Goal: Task Accomplishment & Management: Manage account settings

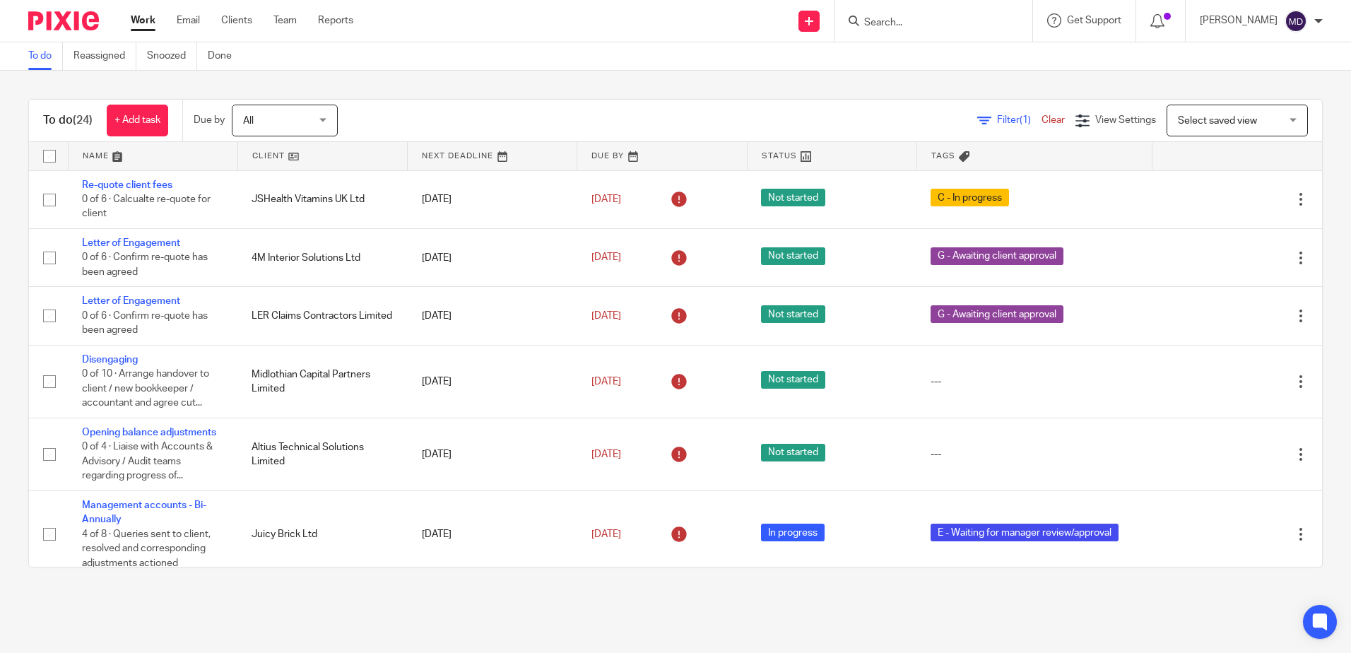
click at [961, 19] on input "Search" at bounding box center [926, 23] width 127 height 13
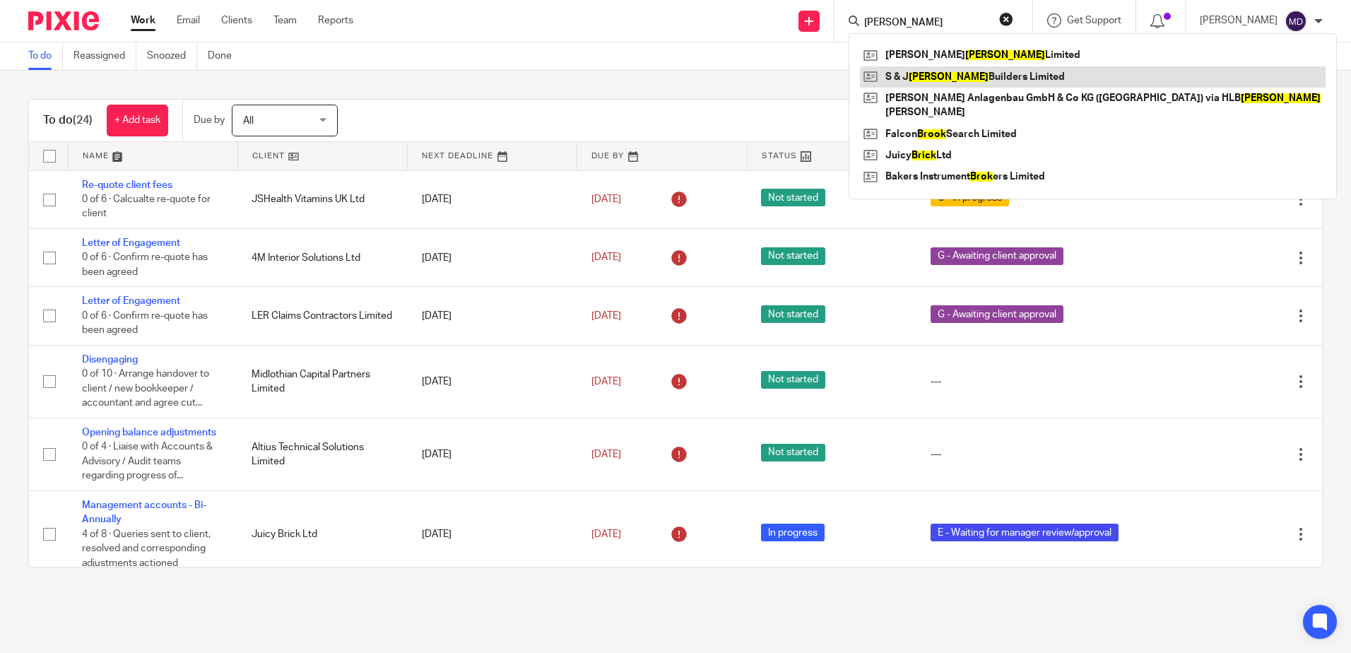
type input "brock"
click at [950, 80] on link at bounding box center [1093, 76] width 466 height 21
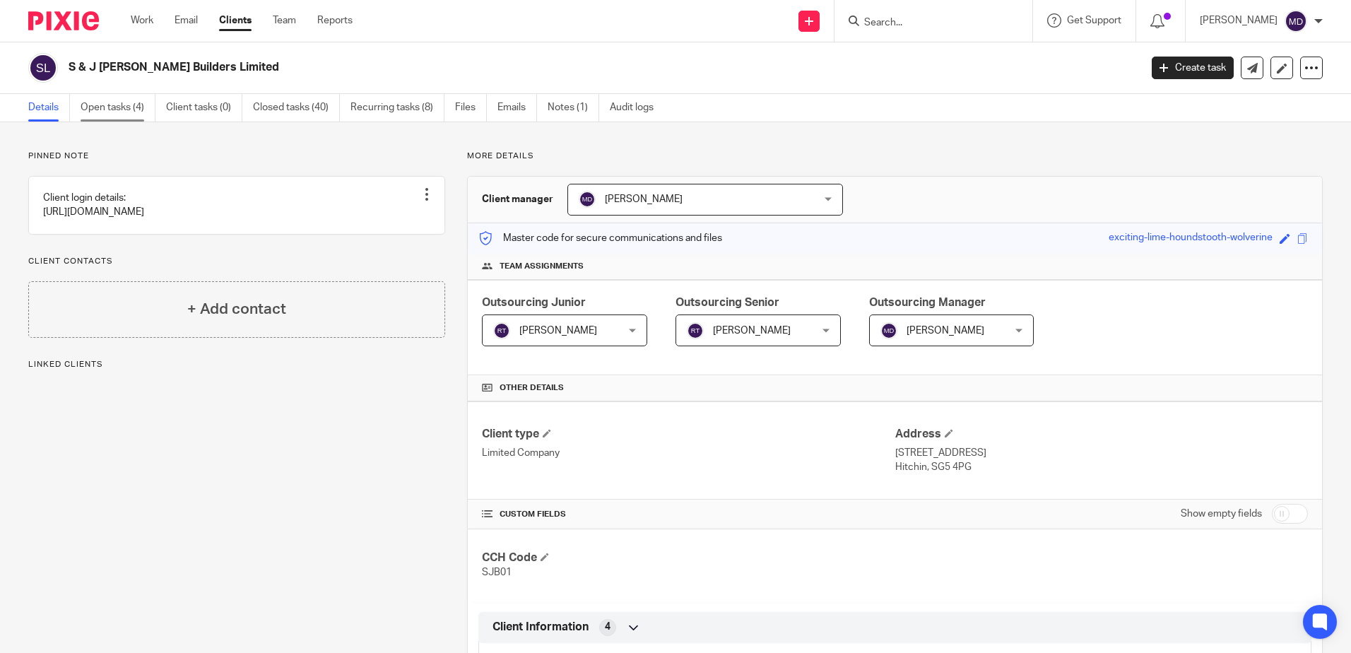
click at [125, 115] on link "Open tasks (4)" at bounding box center [118, 108] width 75 height 28
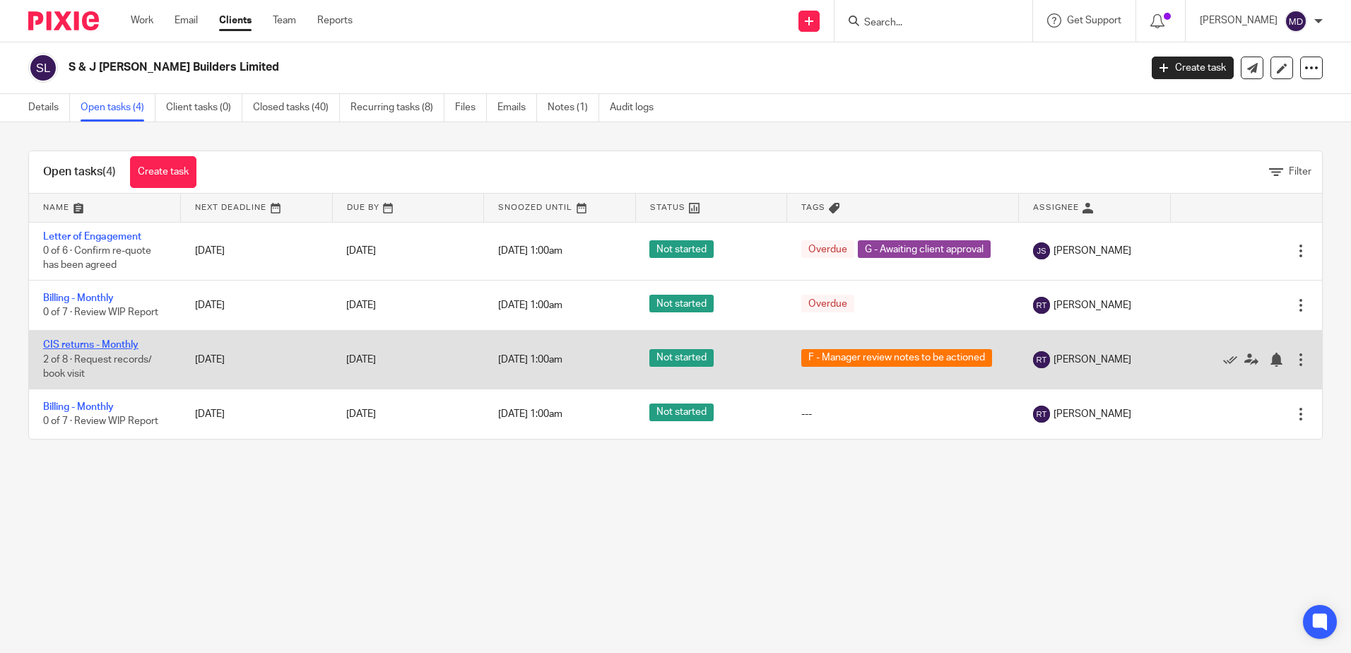
click at [95, 341] on link "CIS returns - Monthly" at bounding box center [90, 345] width 95 height 10
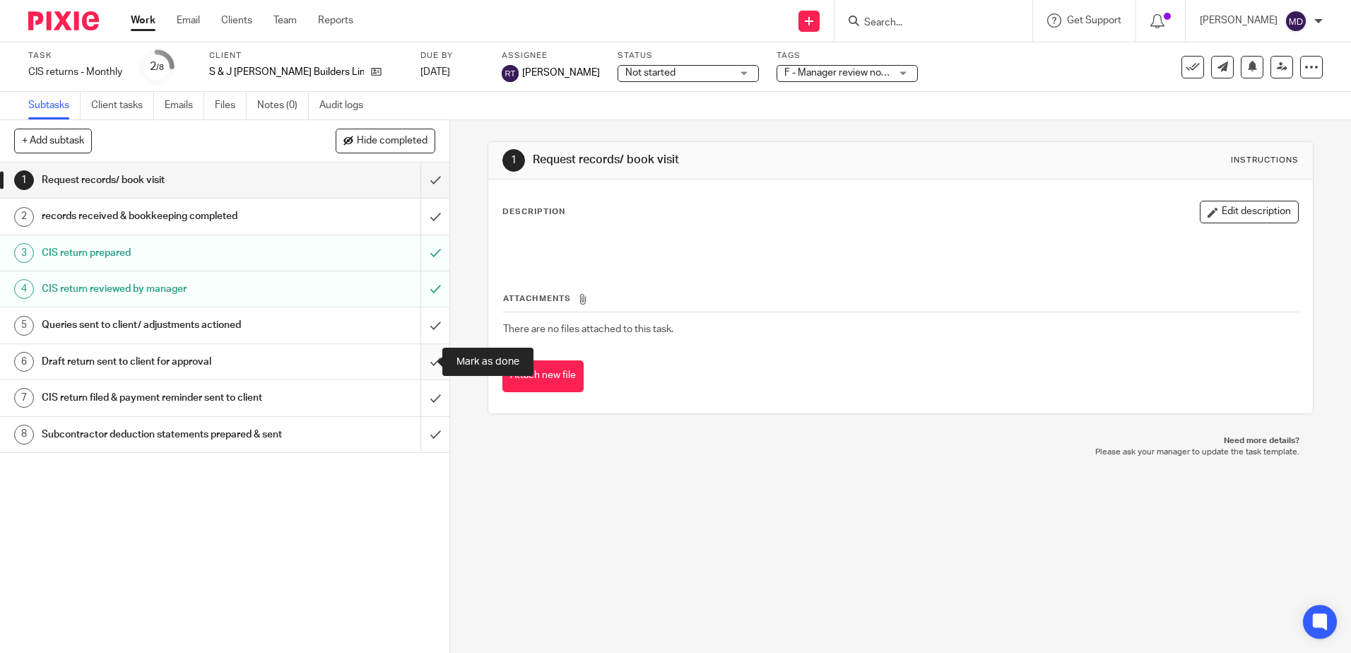
click at [421, 362] on input "submit" at bounding box center [225, 361] width 450 height 35
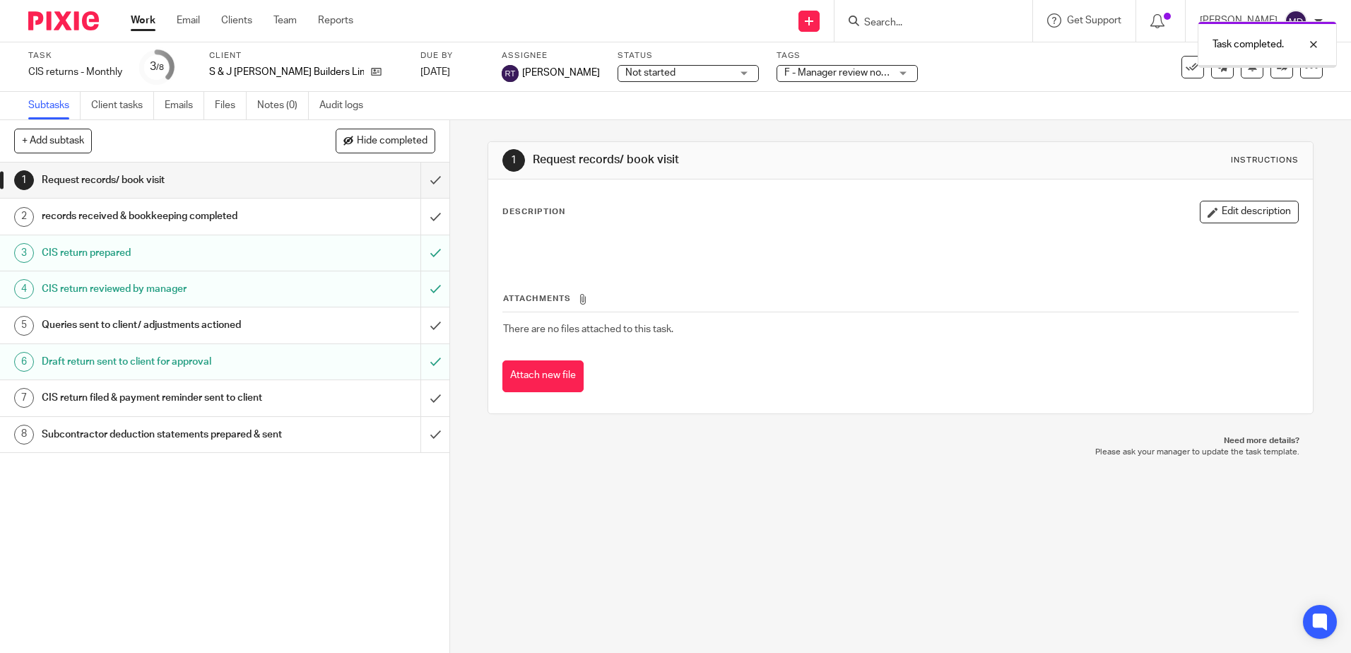
click at [822, 76] on div "F - Manager review notes to be actioned" at bounding box center [847, 73] width 141 height 17
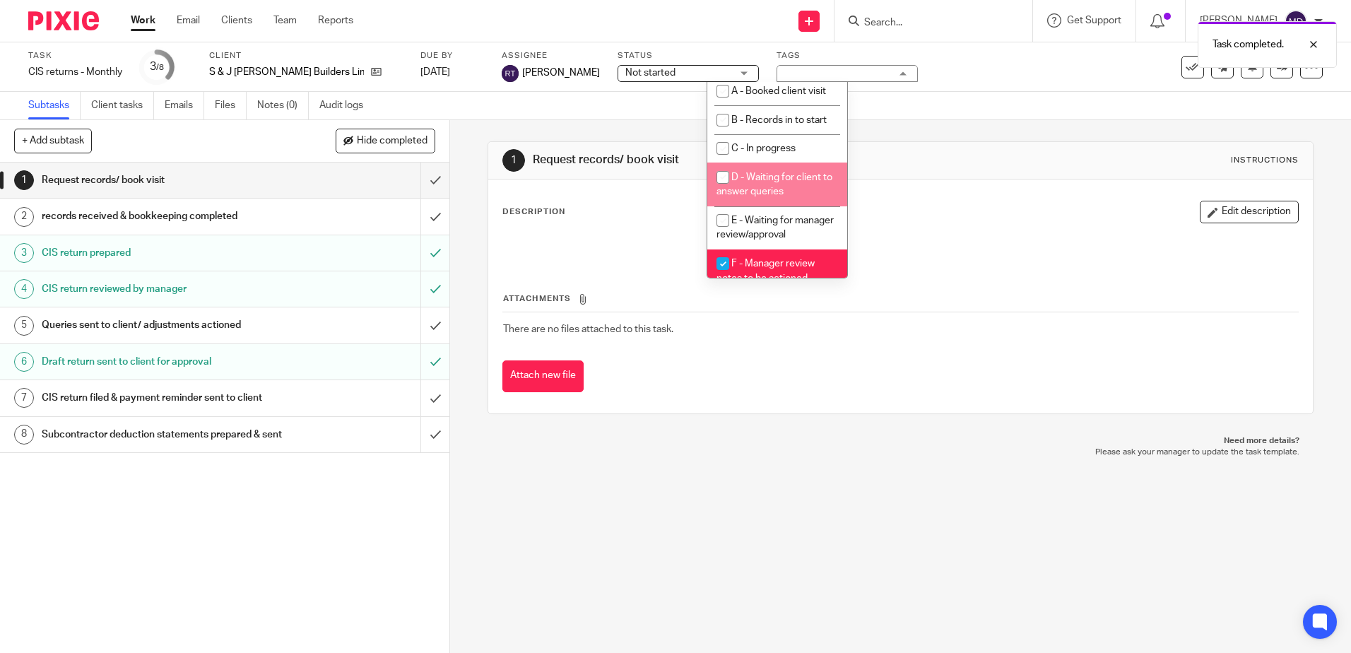
scroll to position [141, 0]
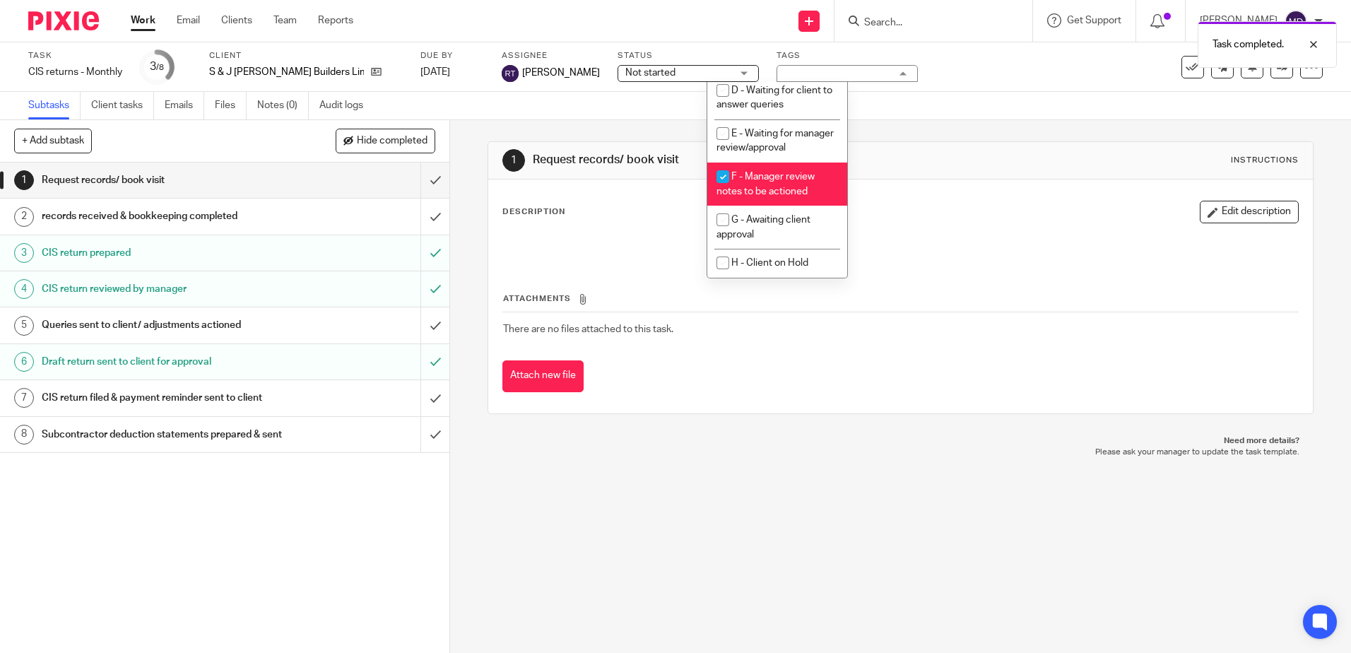
click at [788, 192] on li "F - Manager review notes to be actioned" at bounding box center [778, 184] width 140 height 43
checkbox input "false"
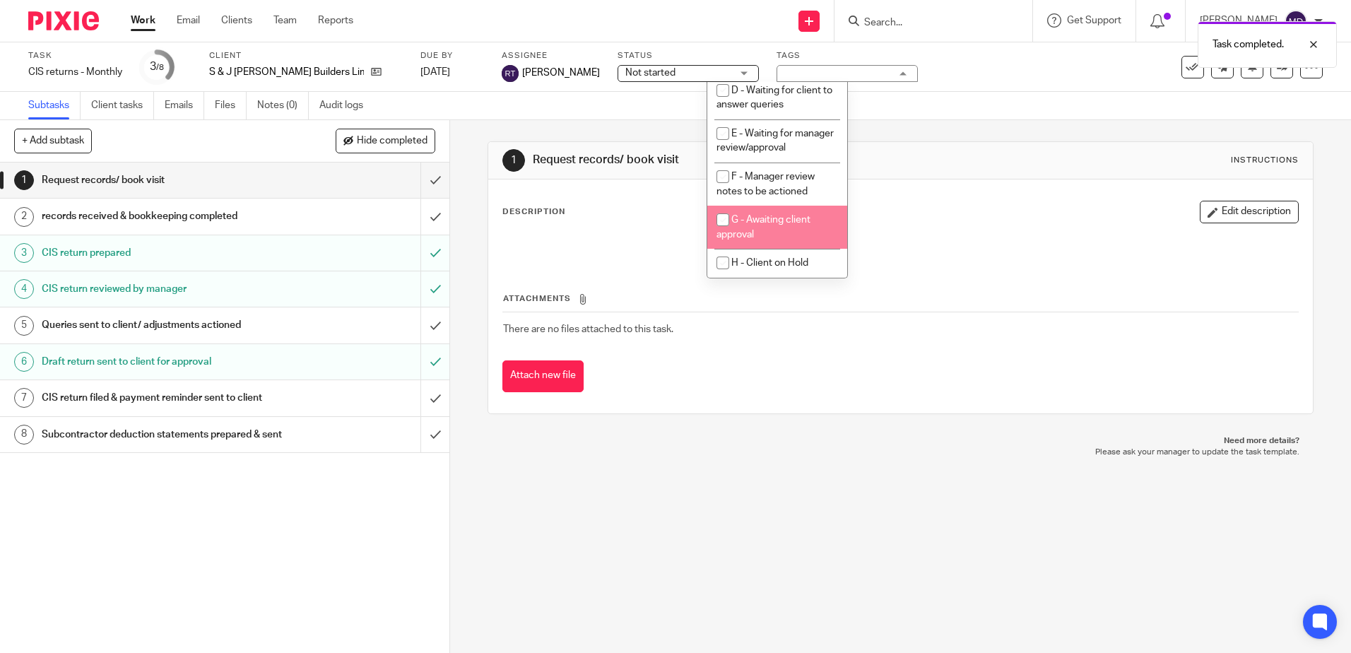
click at [790, 230] on span "G - Awaiting client approval" at bounding box center [764, 227] width 94 height 25
checkbox input "true"
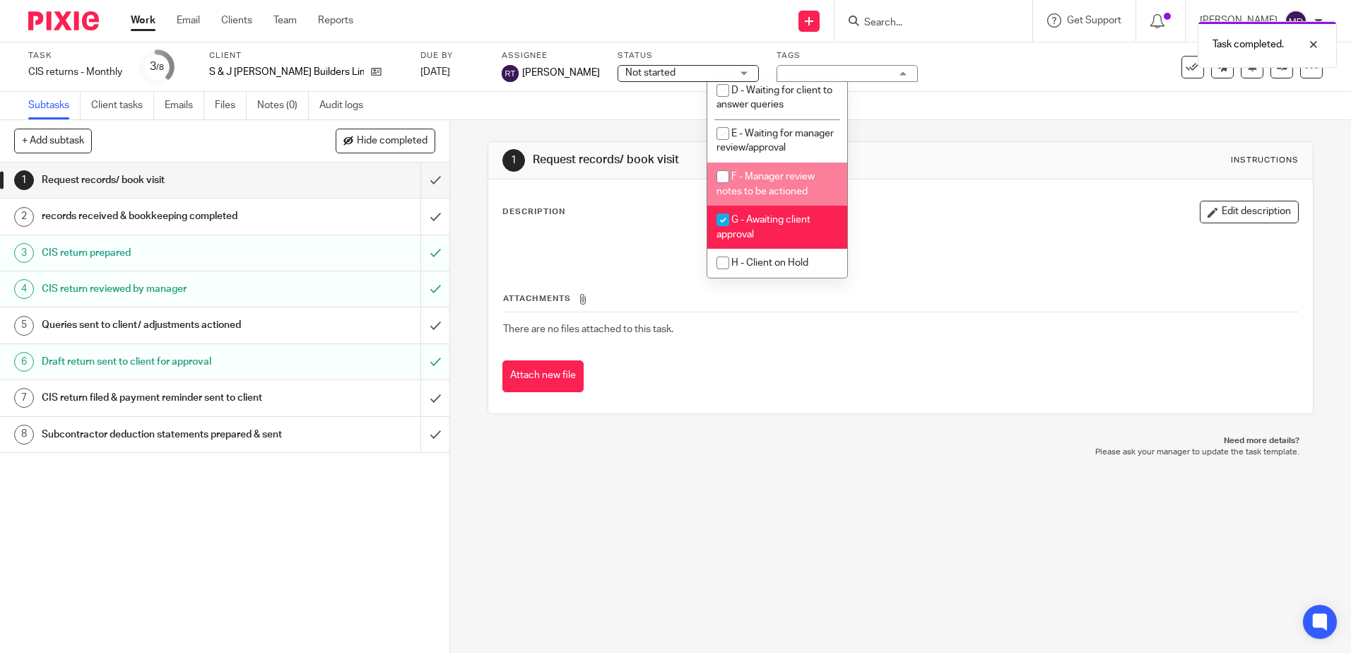
click at [922, 98] on div "Subtasks Client tasks Emails Files Notes (0) Audit logs" at bounding box center [675, 106] width 1351 height 28
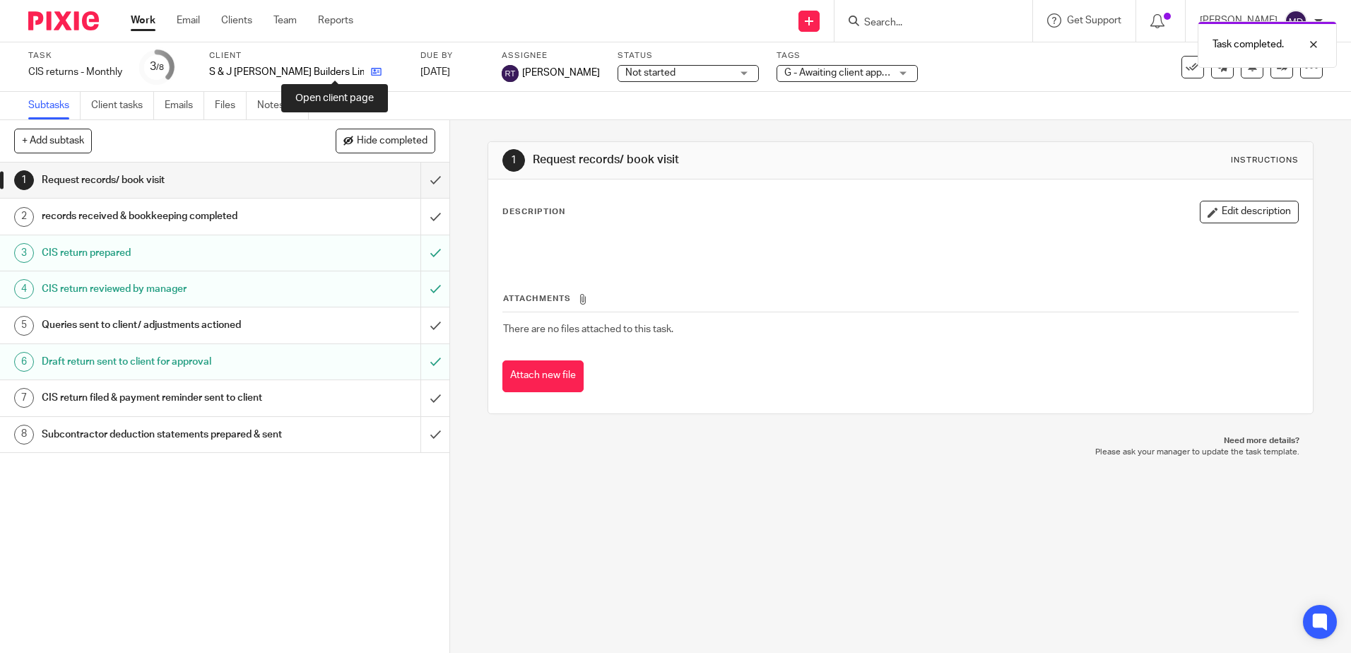
click at [371, 72] on icon at bounding box center [376, 71] width 11 height 11
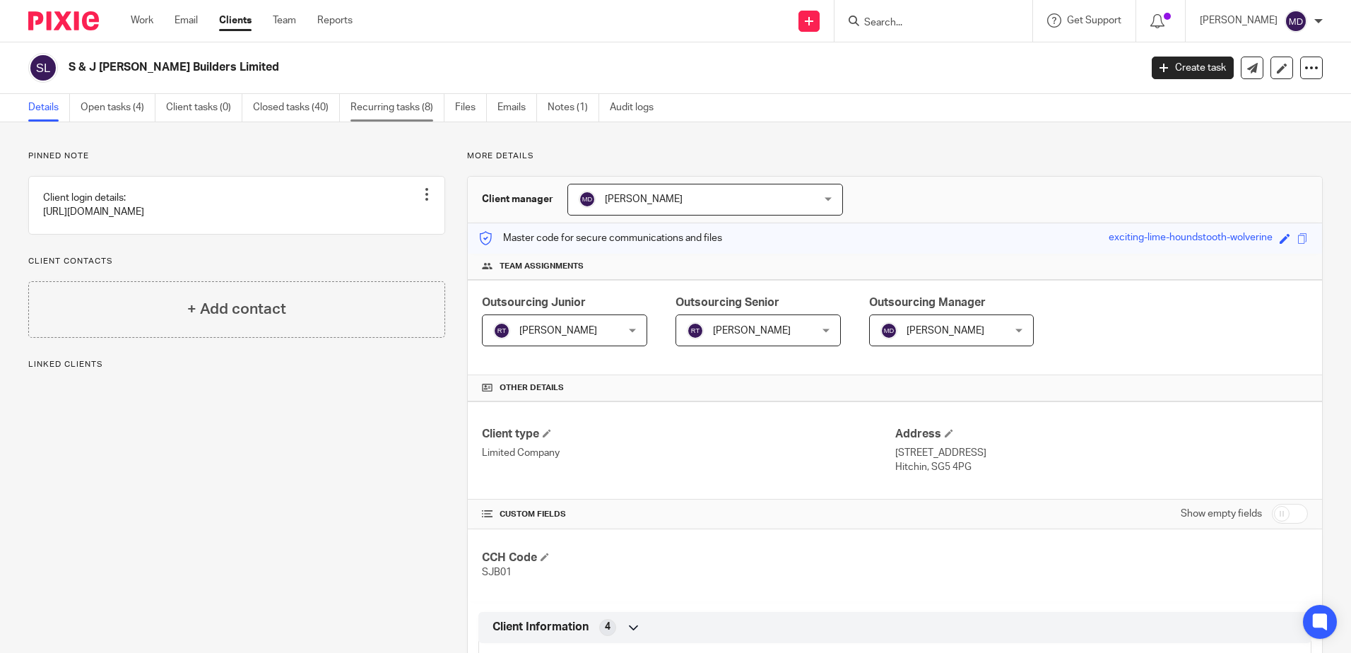
click at [398, 112] on link "Recurring tasks (8)" at bounding box center [398, 108] width 94 height 28
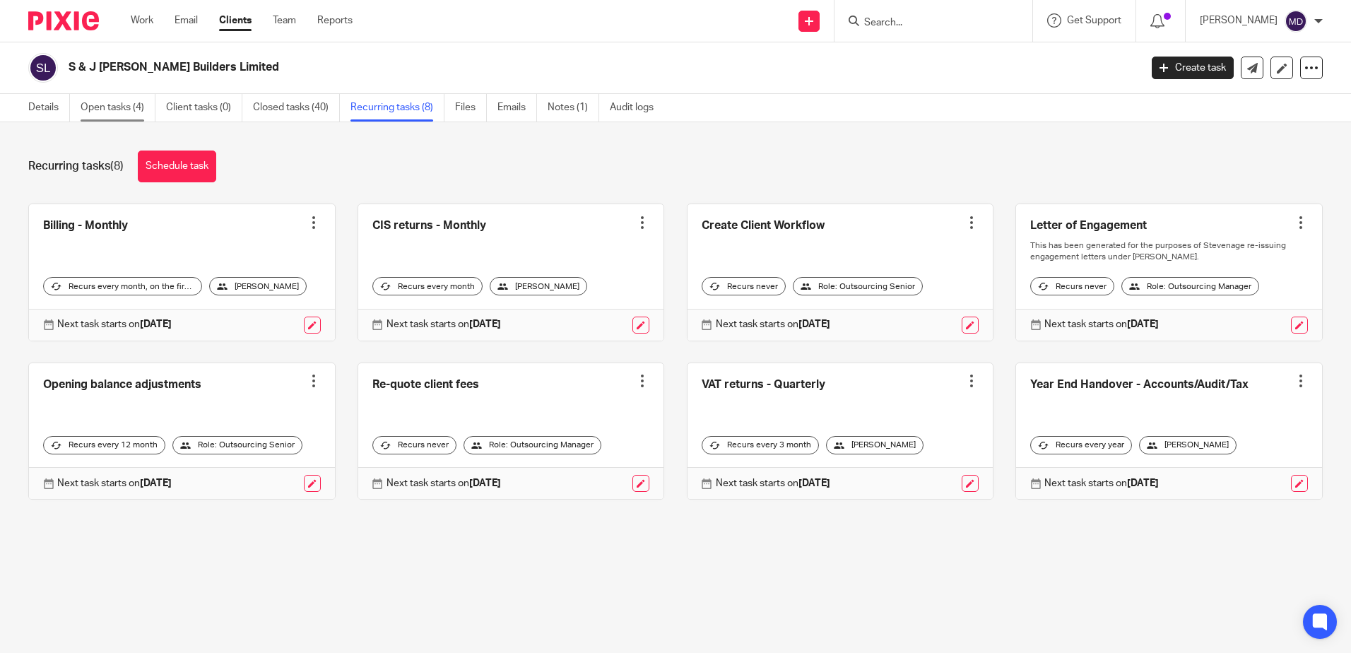
click at [88, 111] on link "Open tasks (4)" at bounding box center [118, 108] width 75 height 28
click at [120, 110] on link "Open tasks (4)" at bounding box center [118, 108] width 75 height 28
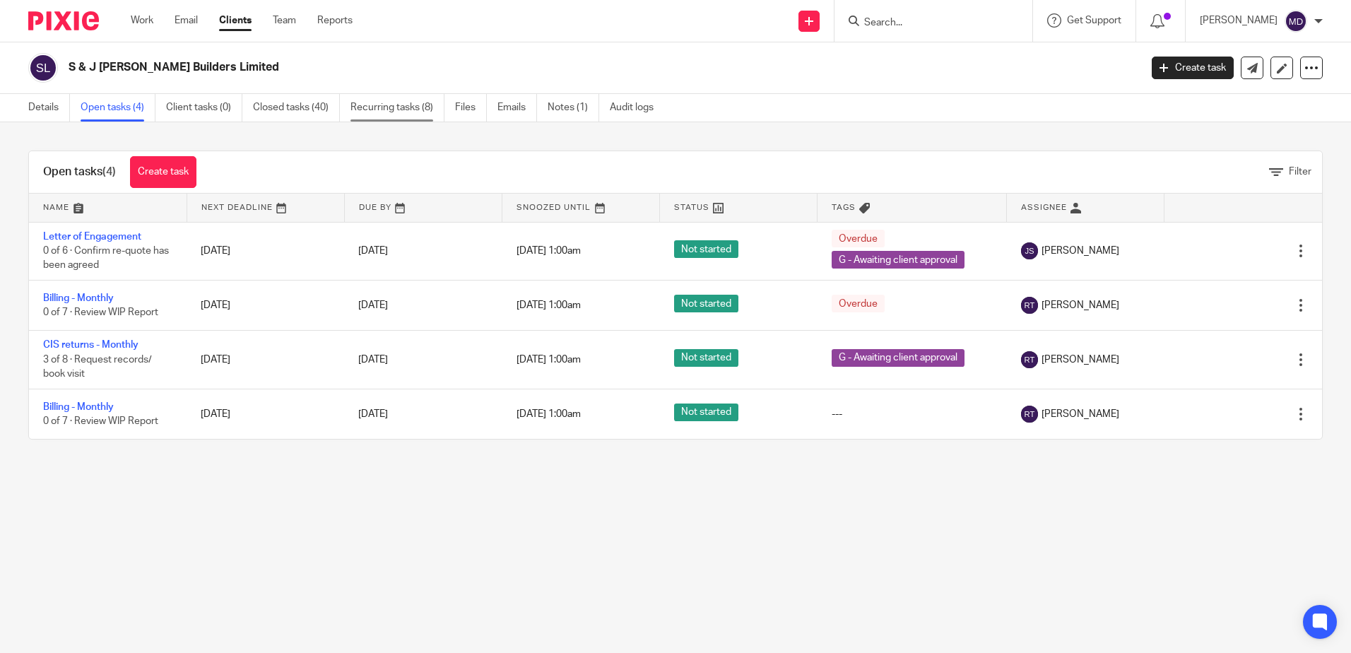
click at [389, 112] on link "Recurring tasks (8)" at bounding box center [398, 108] width 94 height 28
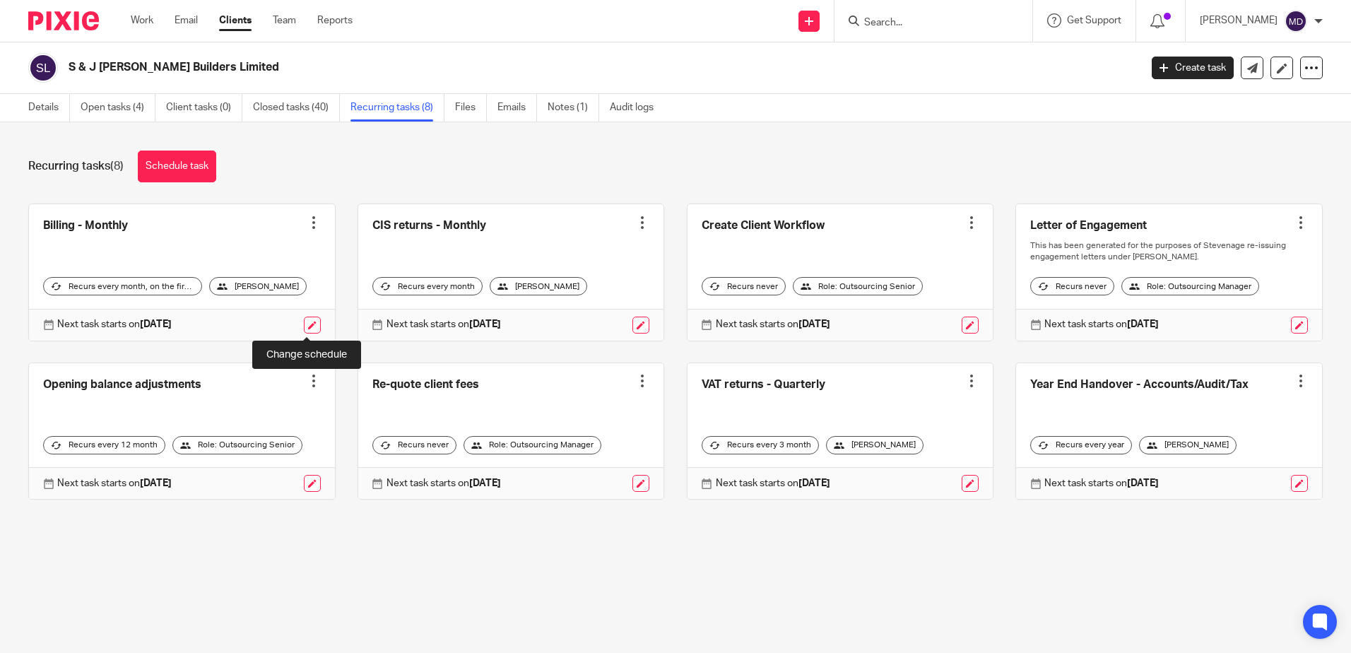
drag, startPoint x: 309, startPoint y: 329, endPoint x: 385, endPoint y: 347, distance: 77.8
click at [309, 329] on link at bounding box center [312, 325] width 17 height 17
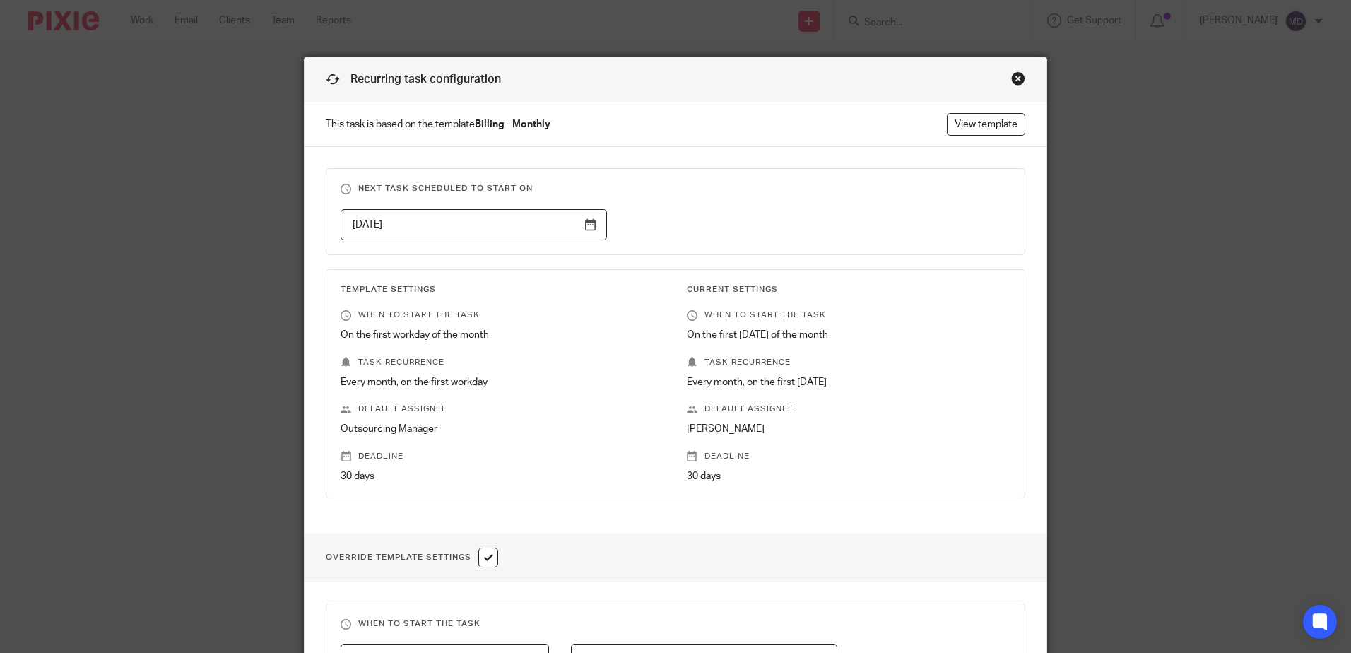
scroll to position [424, 0]
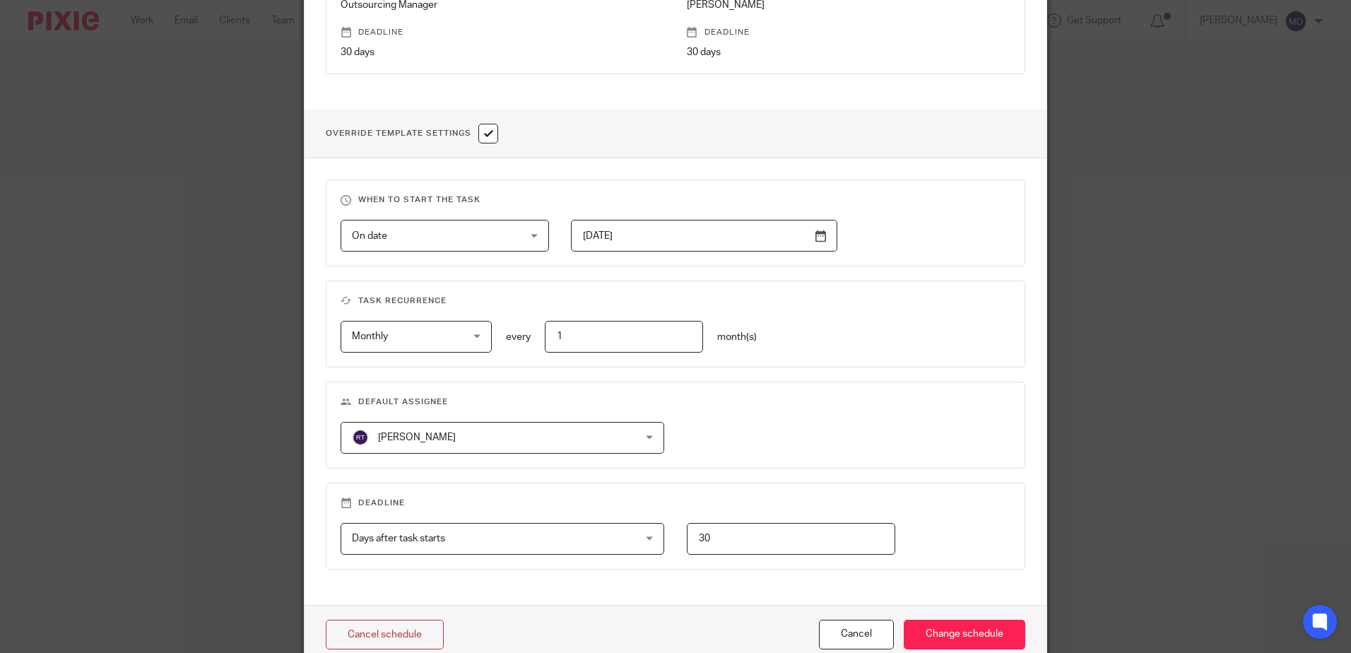
click at [827, 536] on input "30" at bounding box center [791, 539] width 209 height 32
click at [907, 429] on div "Robert Taylor Robert Taylor Aaron Jervis Abigail Cresswell Adam Eales Amanda Wa…" at bounding box center [665, 438] width 692 height 32
click at [945, 633] on input "Change schedule" at bounding box center [965, 635] width 122 height 30
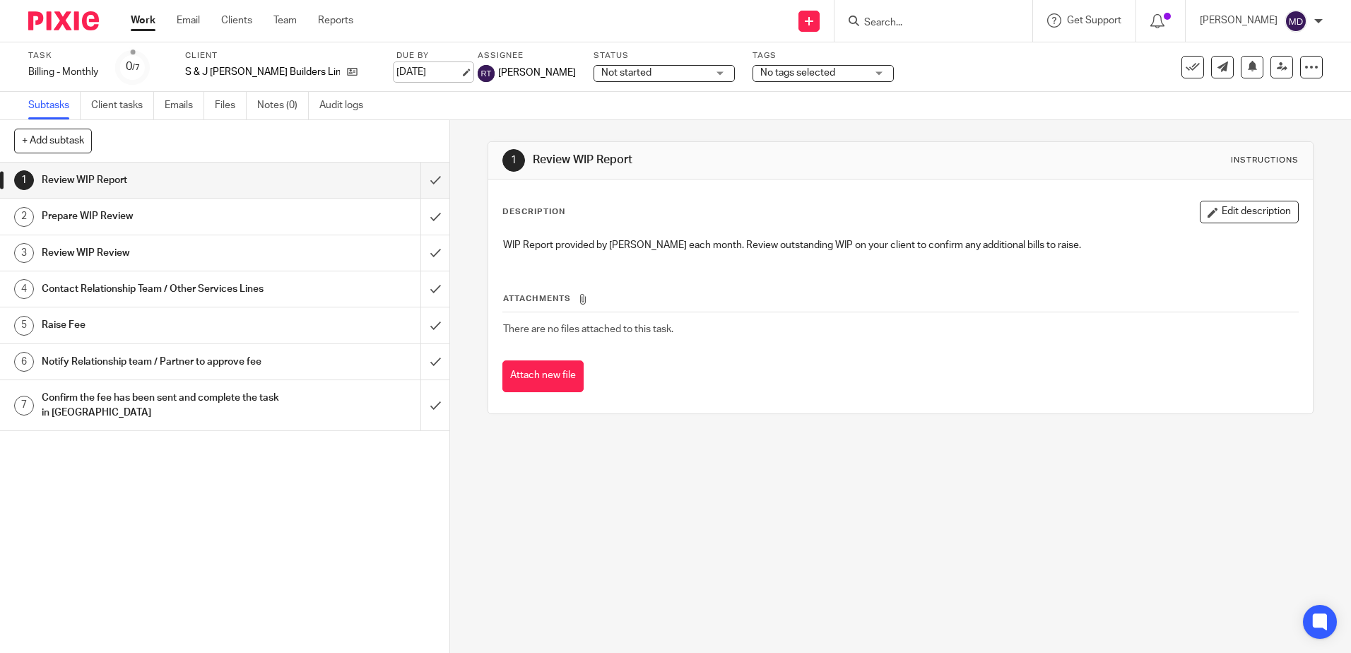
click at [416, 73] on link "[DATE]" at bounding box center [429, 72] width 64 height 15
click at [931, 28] on input "Search" at bounding box center [926, 23] width 127 height 13
type input "ikigai"
click button "submit" at bounding box center [0, 0] width 0 height 0
click at [1004, 59] on link at bounding box center [947, 55] width 175 height 21
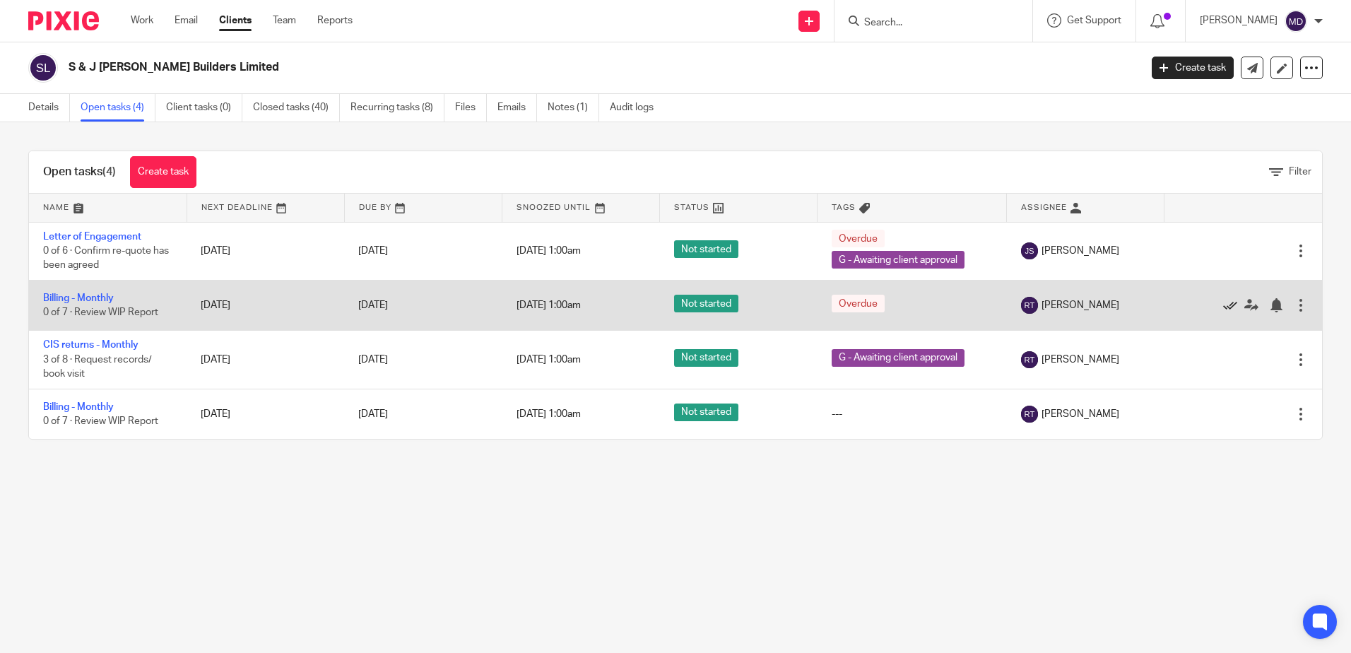
click at [1224, 305] on icon at bounding box center [1231, 305] width 14 height 14
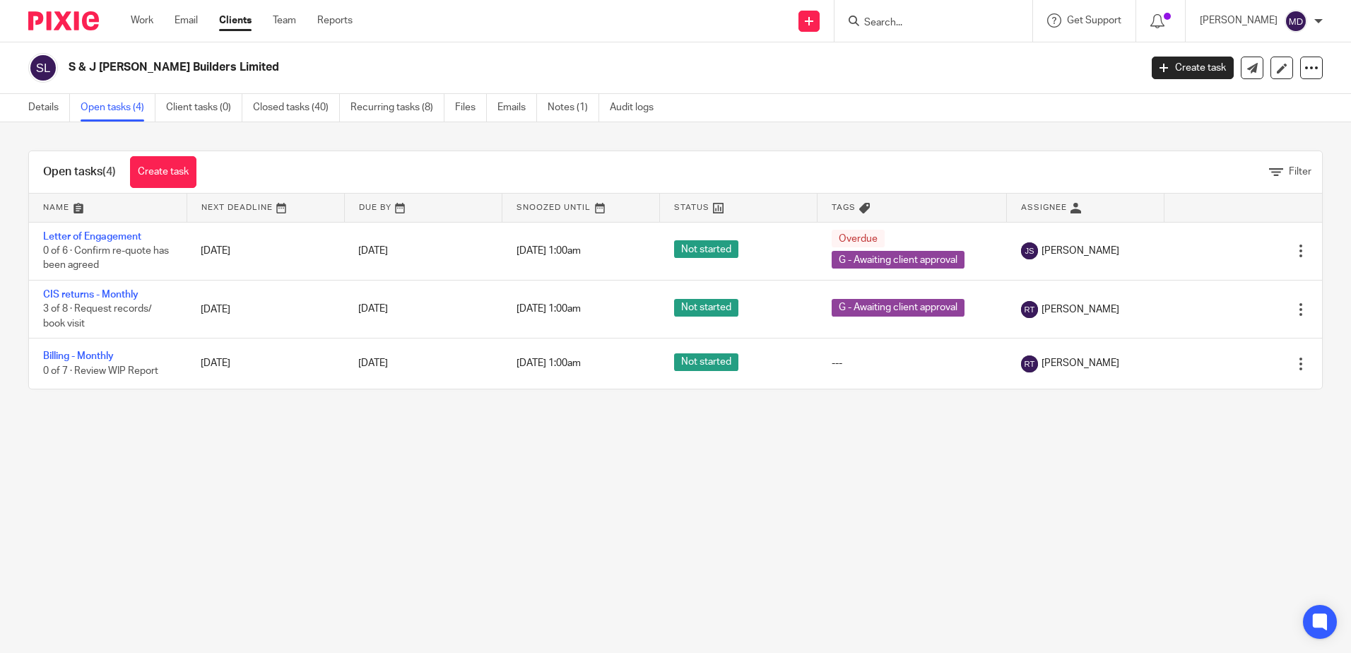
click at [955, 19] on input "Search" at bounding box center [926, 23] width 127 height 13
type input "BOSTOCK"
click at [973, 56] on link at bounding box center [962, 55] width 204 height 21
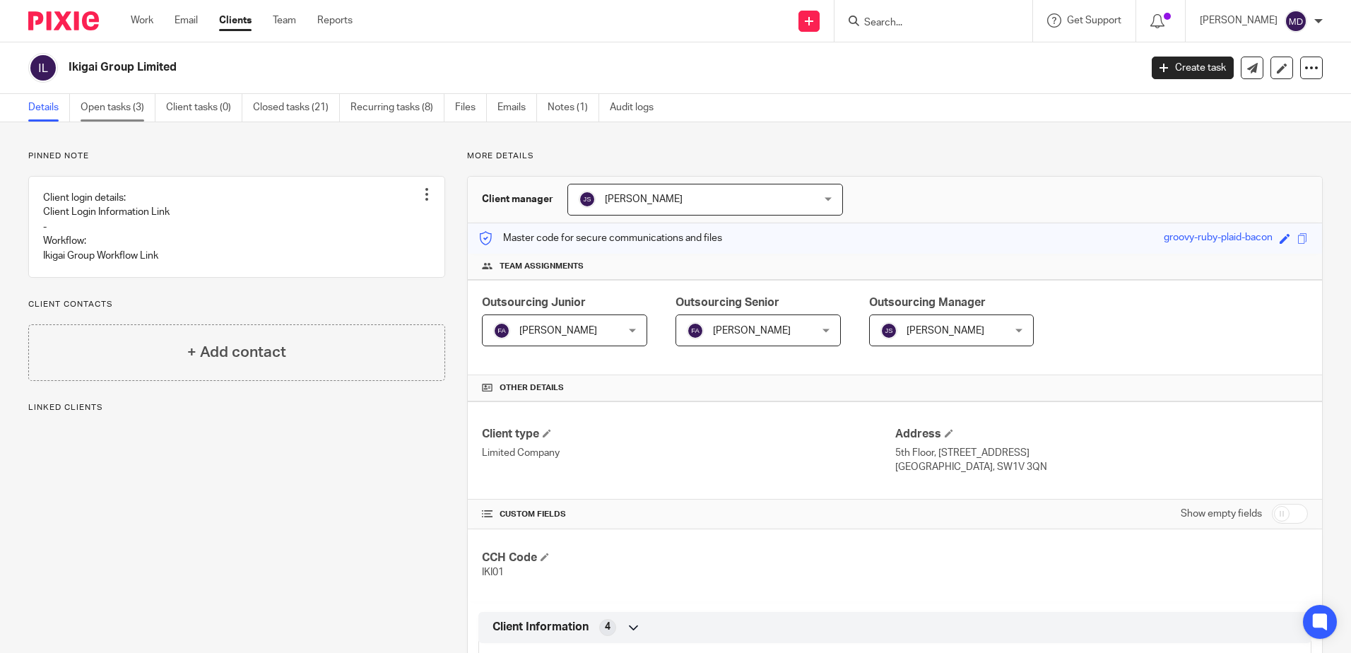
click at [148, 115] on link "Open tasks (3)" at bounding box center [118, 108] width 75 height 28
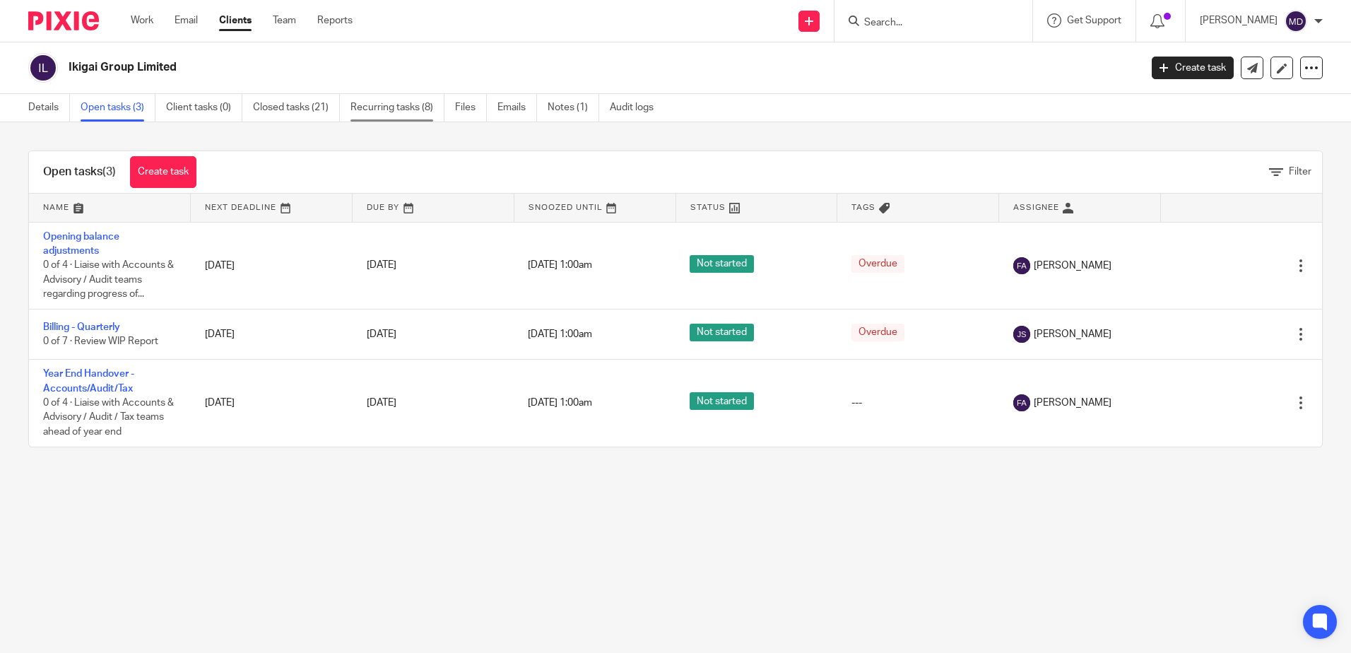
click at [383, 112] on link "Recurring tasks (8)" at bounding box center [398, 108] width 94 height 28
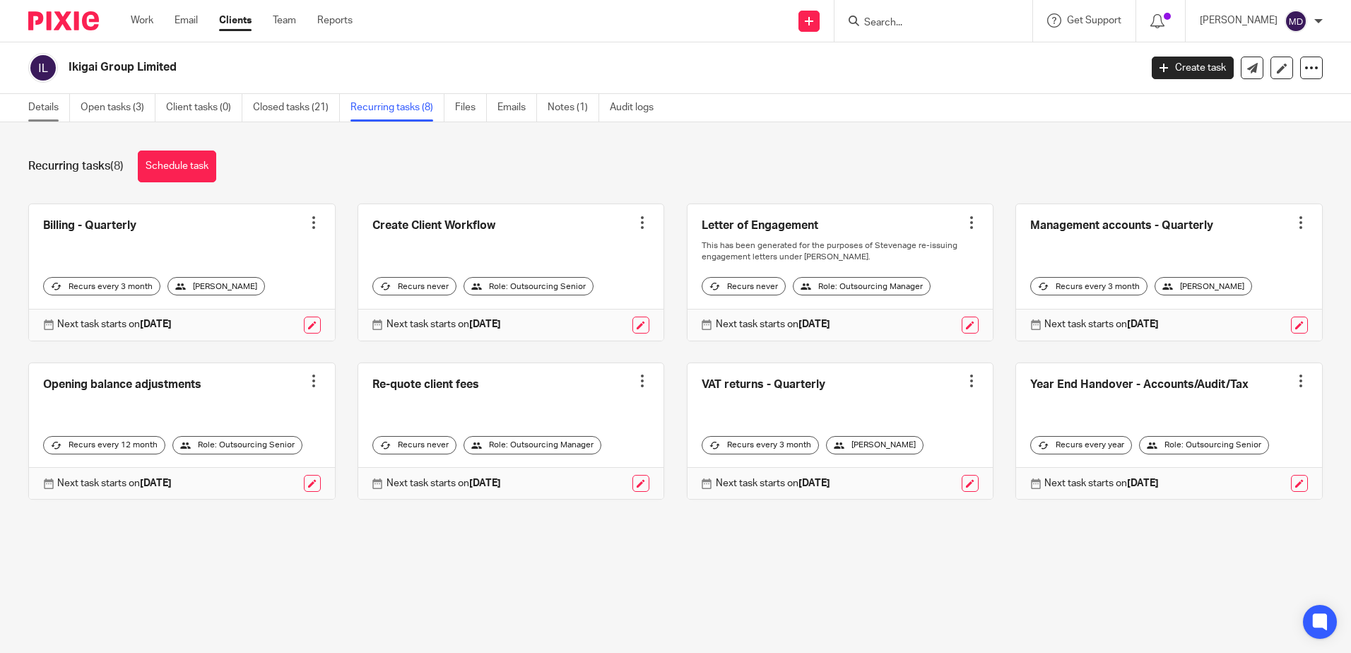
click at [54, 110] on link "Details" at bounding box center [49, 108] width 42 height 28
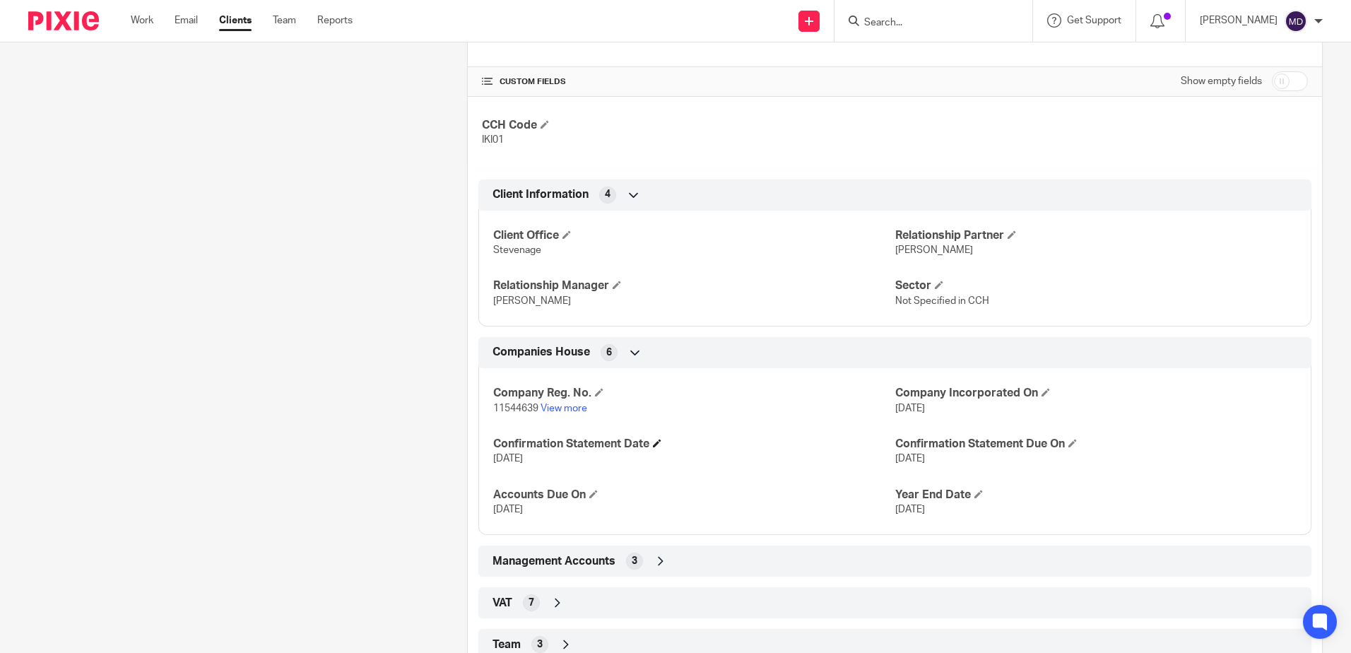
scroll to position [521, 0]
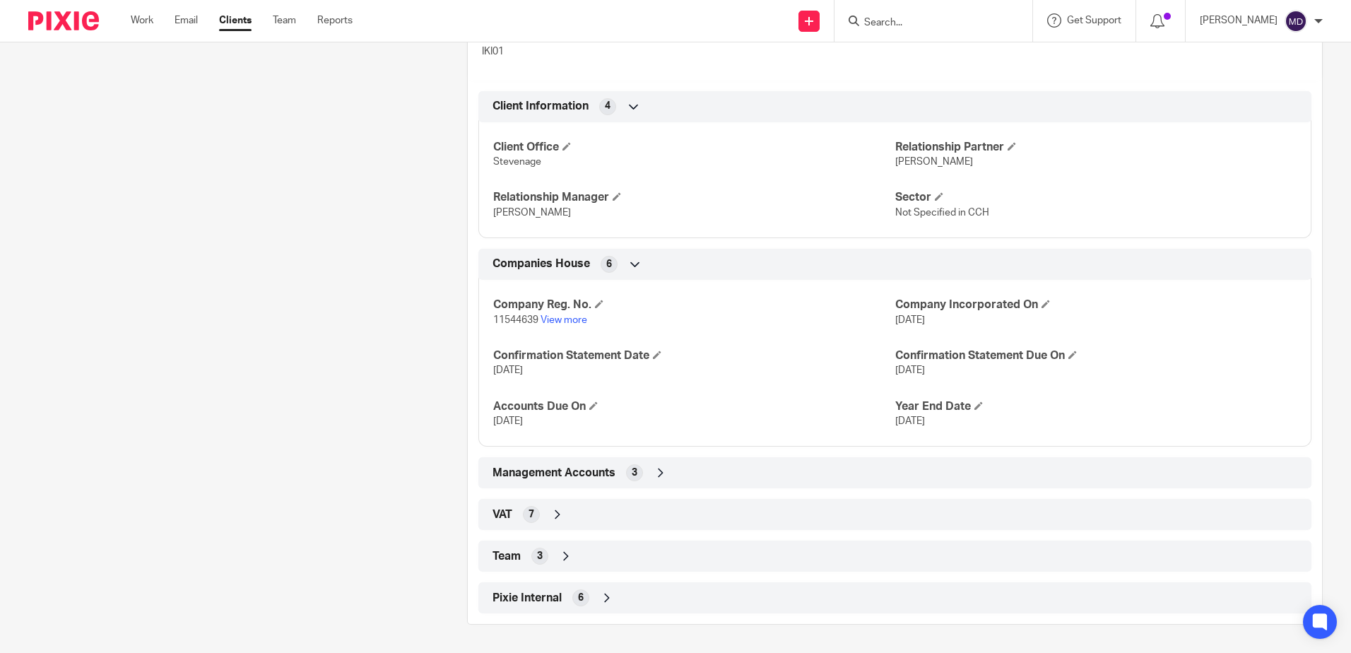
click at [568, 562] on icon at bounding box center [566, 556] width 14 height 14
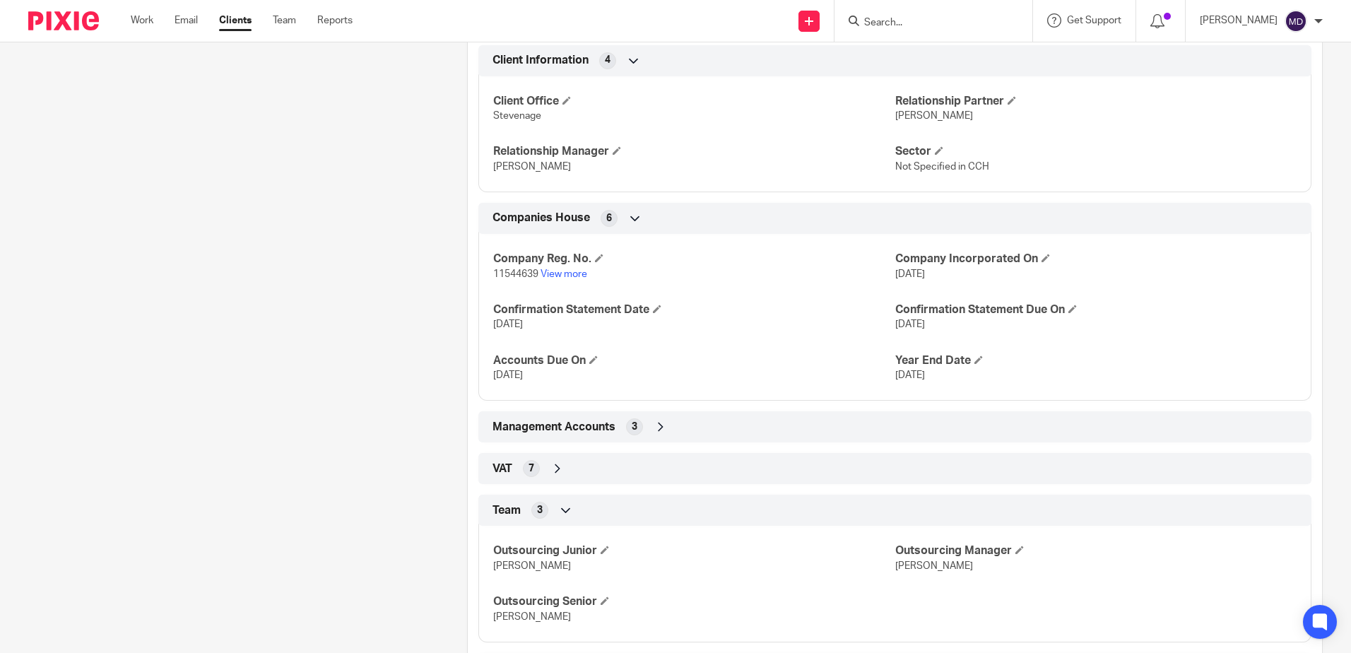
scroll to position [592, 0]
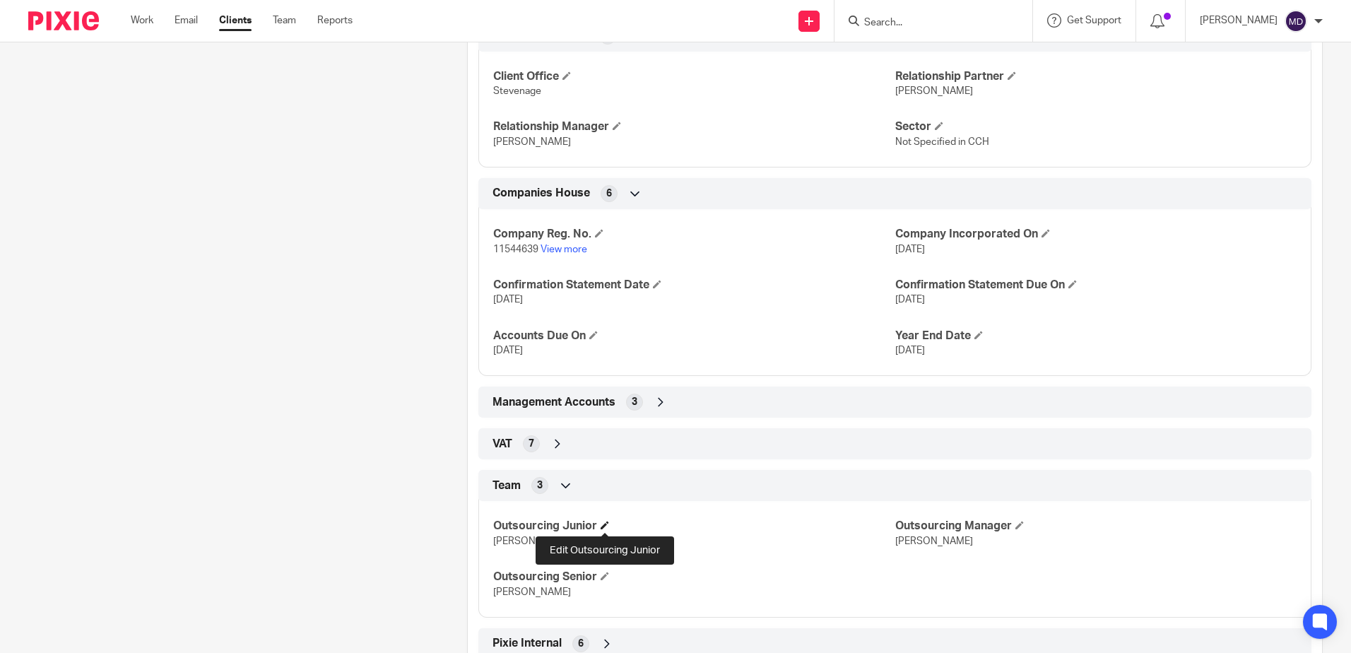
click at [607, 524] on span at bounding box center [605, 525] width 8 height 8
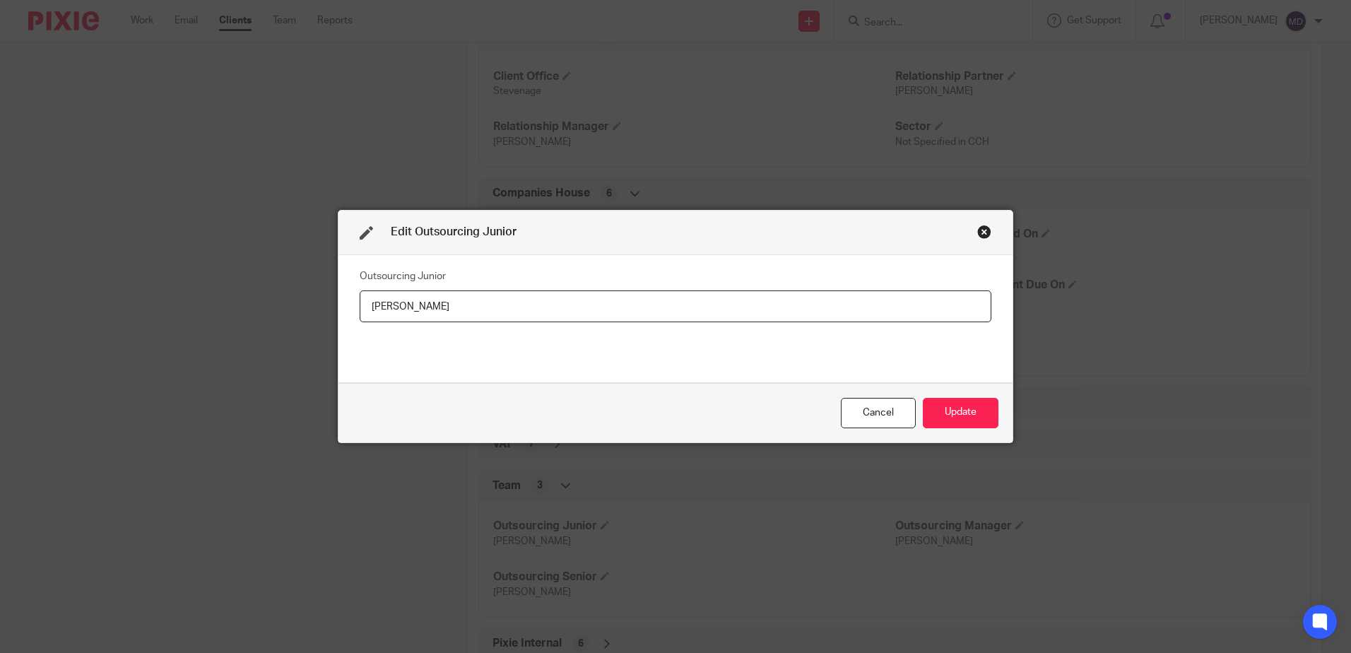
click at [978, 230] on div "Close this dialog window" at bounding box center [985, 232] width 14 height 14
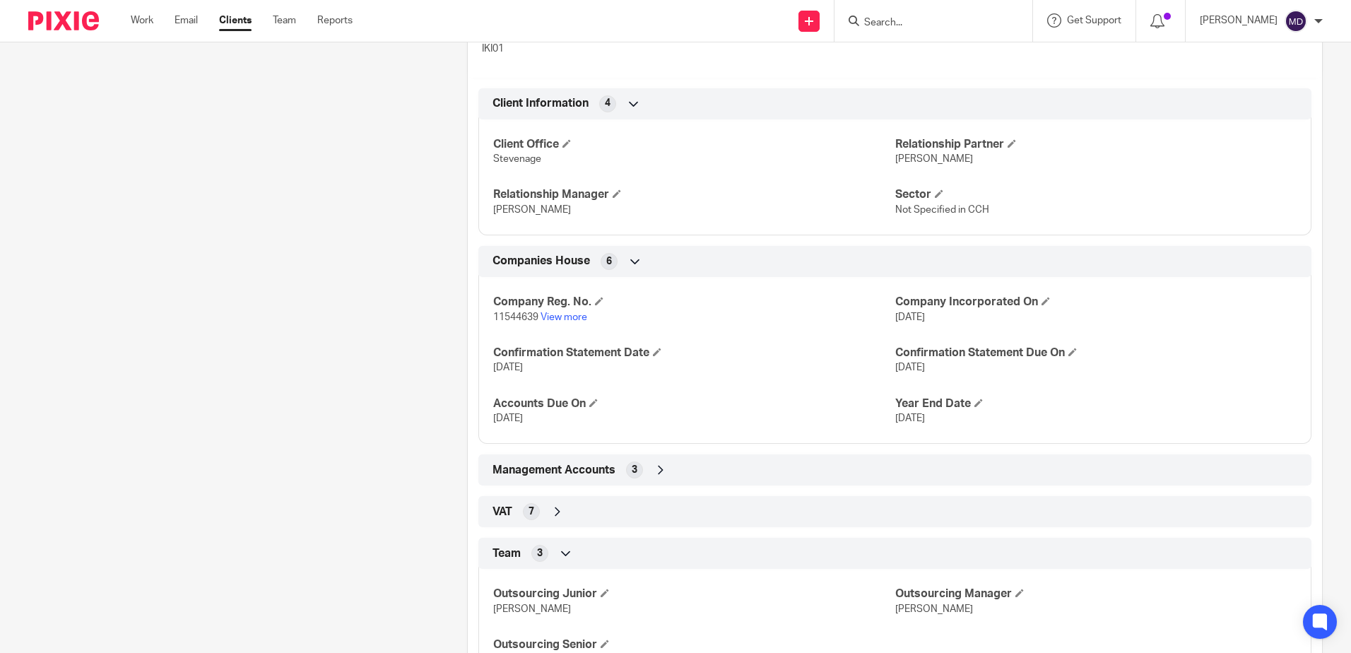
scroll to position [638, 0]
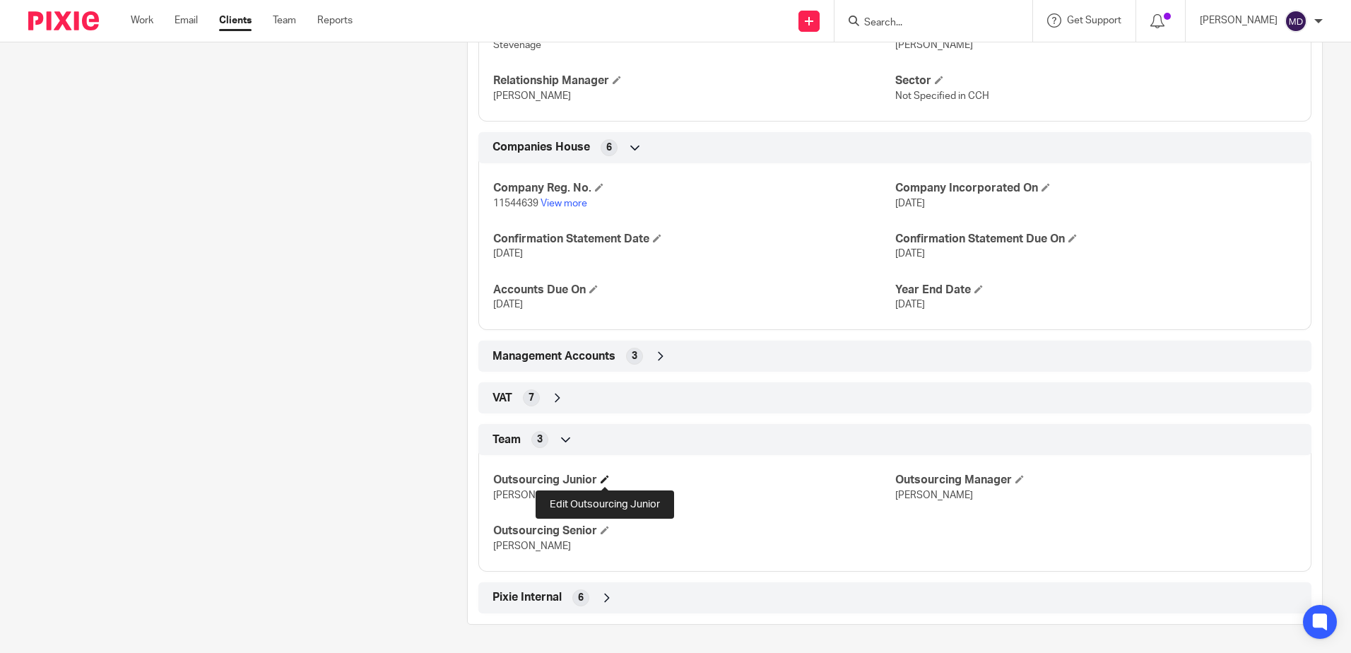
click at [605, 479] on span at bounding box center [605, 479] width 8 height 8
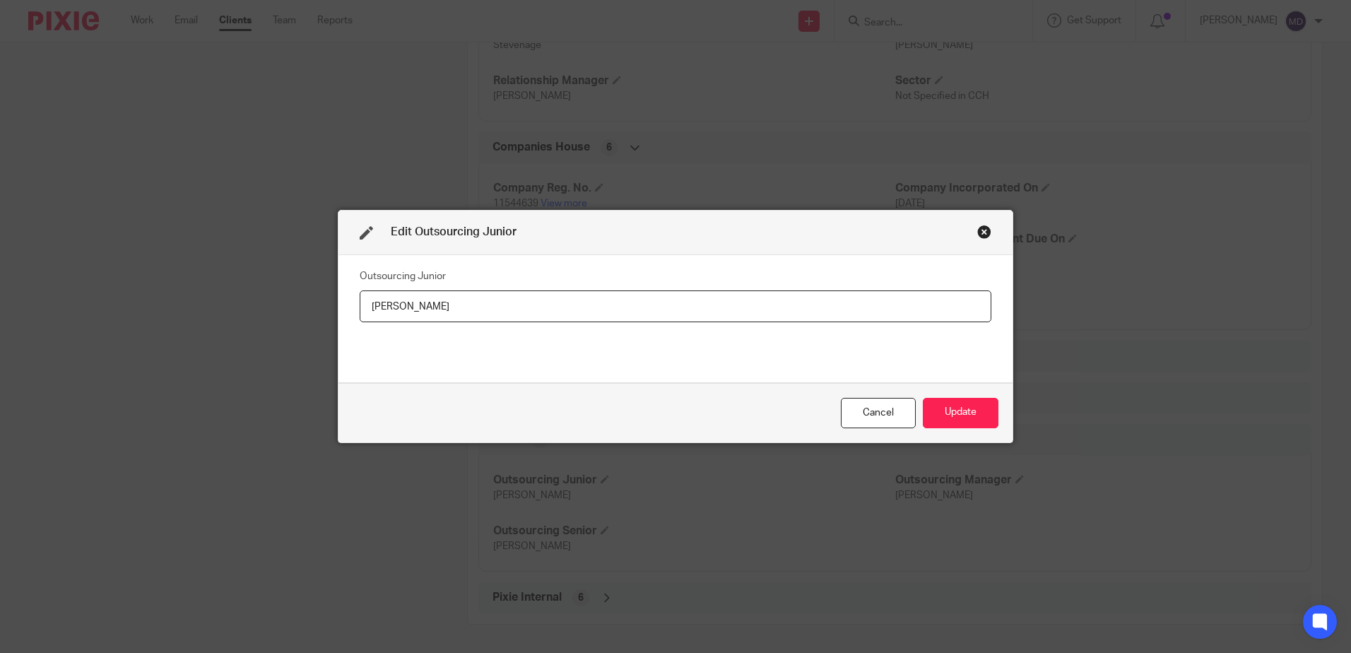
drag, startPoint x: 481, startPoint y: 310, endPoint x: 196, endPoint y: 302, distance: 285.7
click at [196, 302] on div "Edit Outsourcing Junior Outsourcing Junior Iliana Mihaylova Cancel Update" at bounding box center [675, 326] width 1351 height 653
type input "[PERSON_NAME]"
click at [951, 411] on button "Update" at bounding box center [961, 413] width 76 height 30
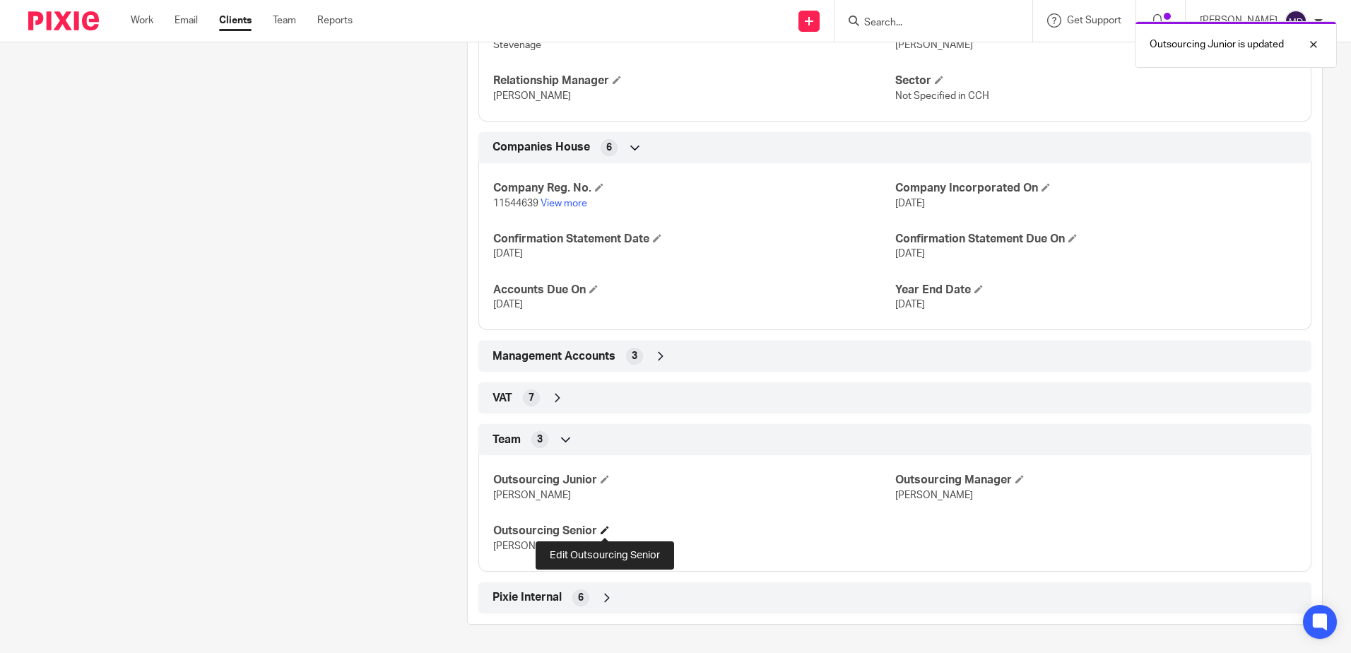
click at [601, 533] on span at bounding box center [605, 530] width 8 height 8
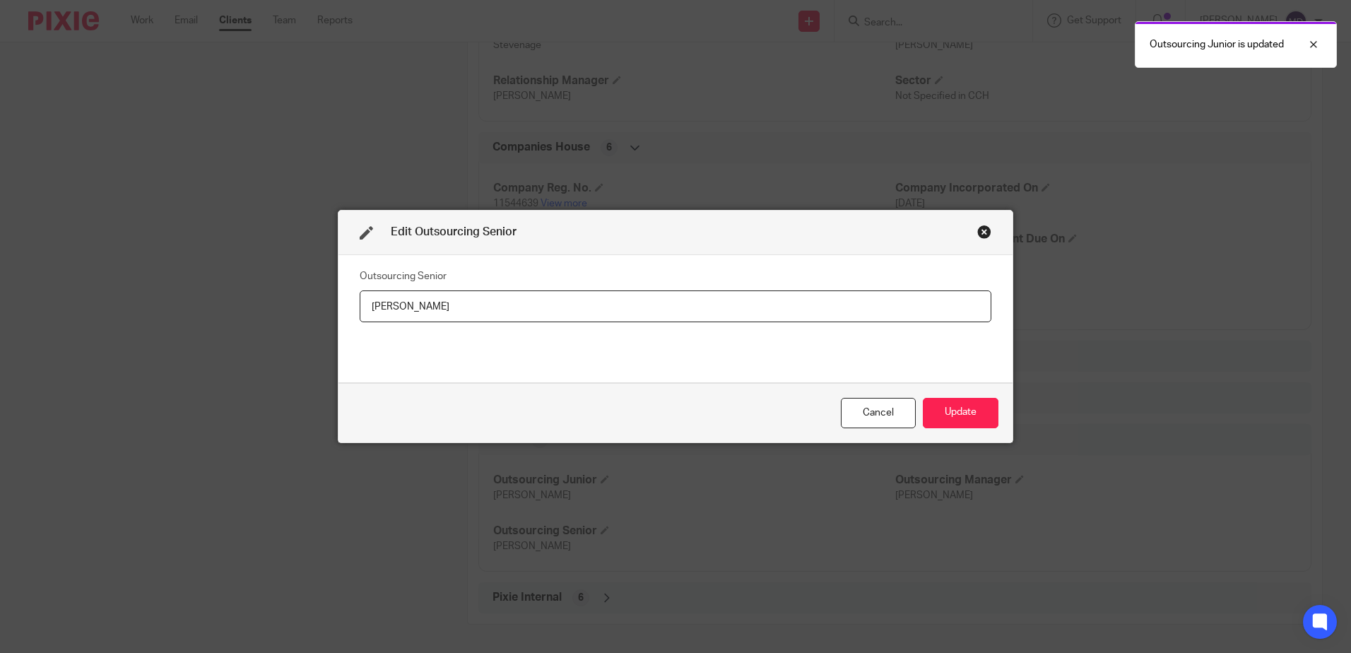
drag, startPoint x: 369, startPoint y: 288, endPoint x: 317, endPoint y: 277, distance: 52.8
click at [317, 277] on div "Edit Outsourcing Senior Outsourcing Senior Iliana Mihaylova Cancel Update" at bounding box center [675, 326] width 1351 height 653
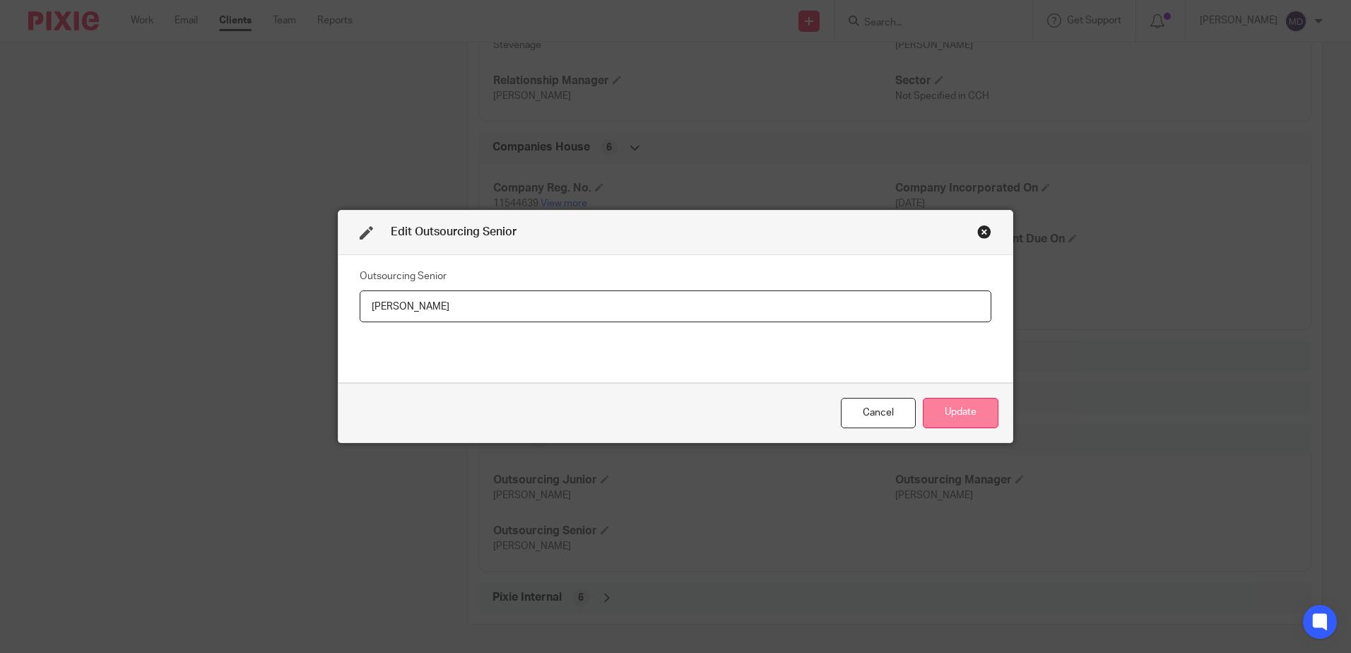
type input "[PERSON_NAME]"
click at [968, 413] on button "Update" at bounding box center [961, 413] width 76 height 30
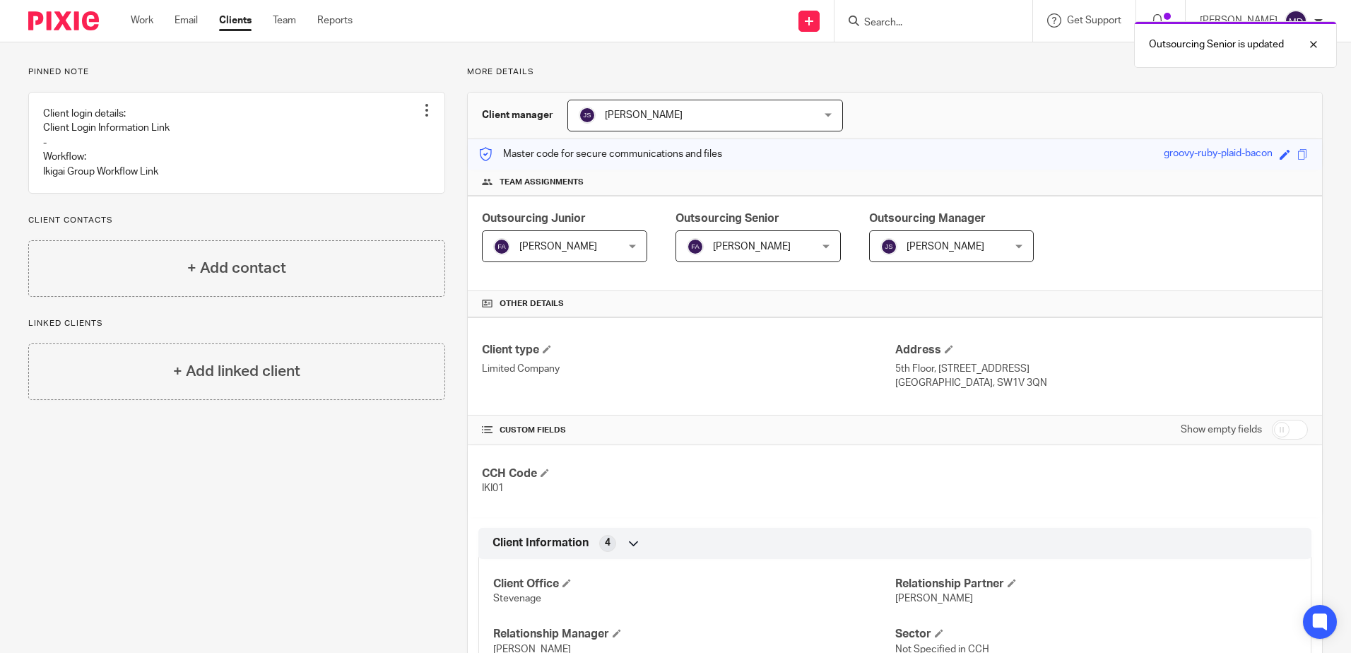
scroll to position [0, 0]
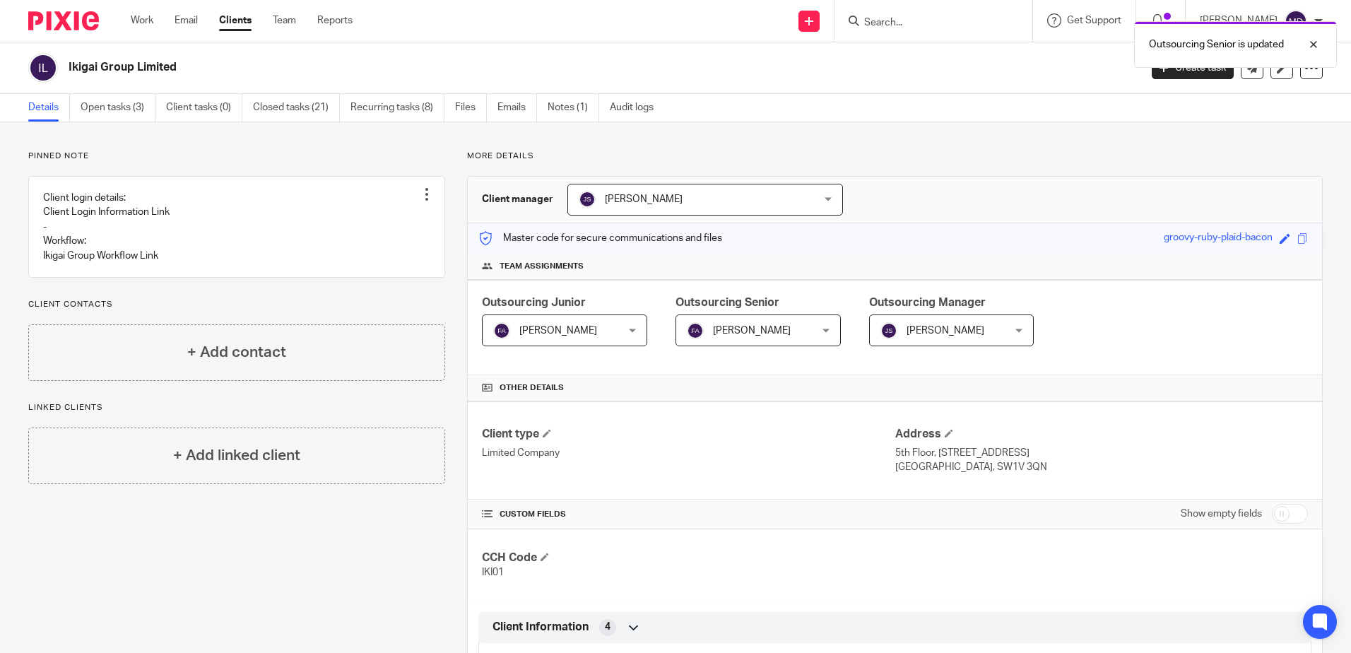
click at [923, 28] on div "Outsourcing Senior is updated" at bounding box center [1007, 41] width 662 height 54
click at [893, 20] on div "Outsourcing Senior is updated" at bounding box center [1007, 41] width 662 height 54
click at [1314, 42] on div at bounding box center [1303, 44] width 38 height 17
click at [939, 26] on input "Search" at bounding box center [926, 23] width 127 height 13
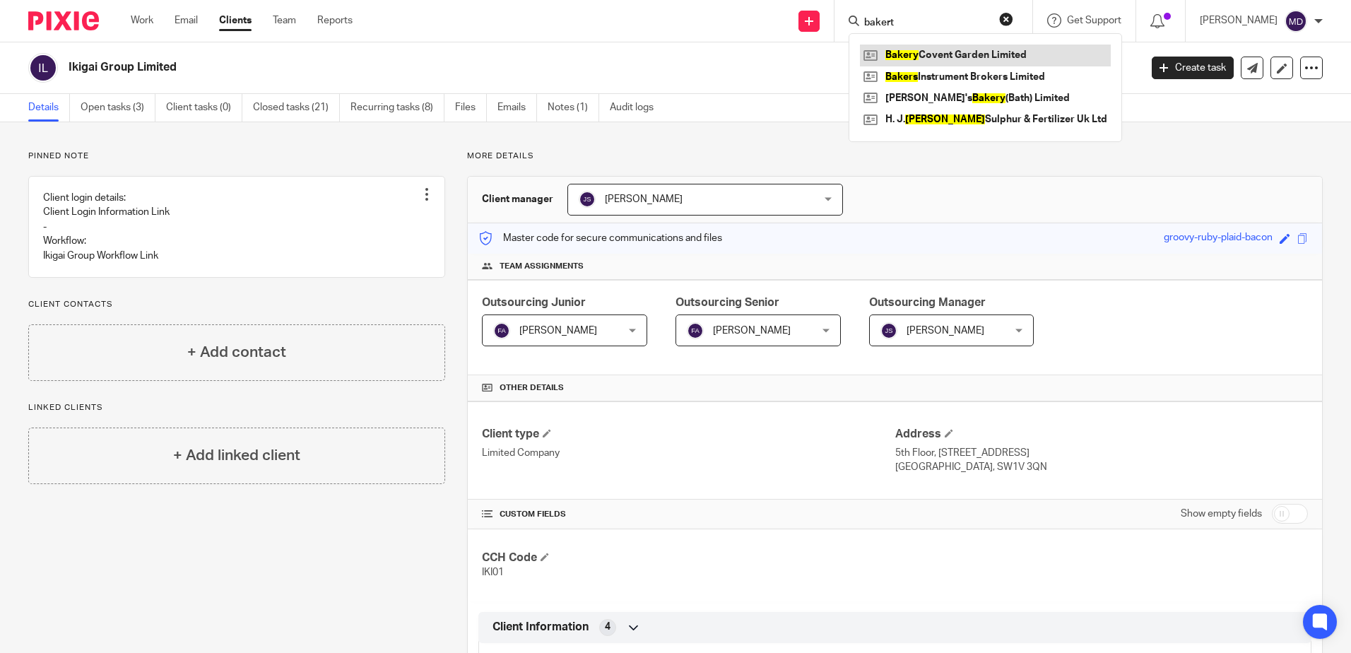
type input "bakert"
click at [956, 53] on link at bounding box center [985, 55] width 251 height 21
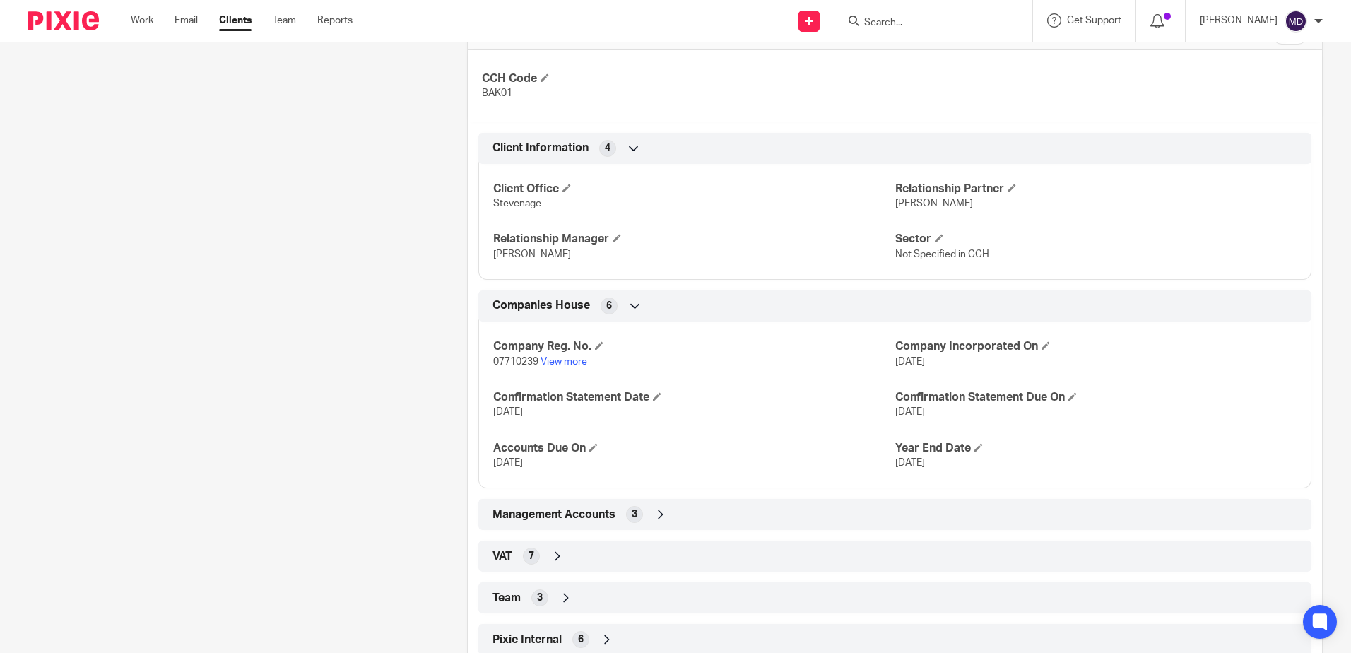
scroll to position [521, 0]
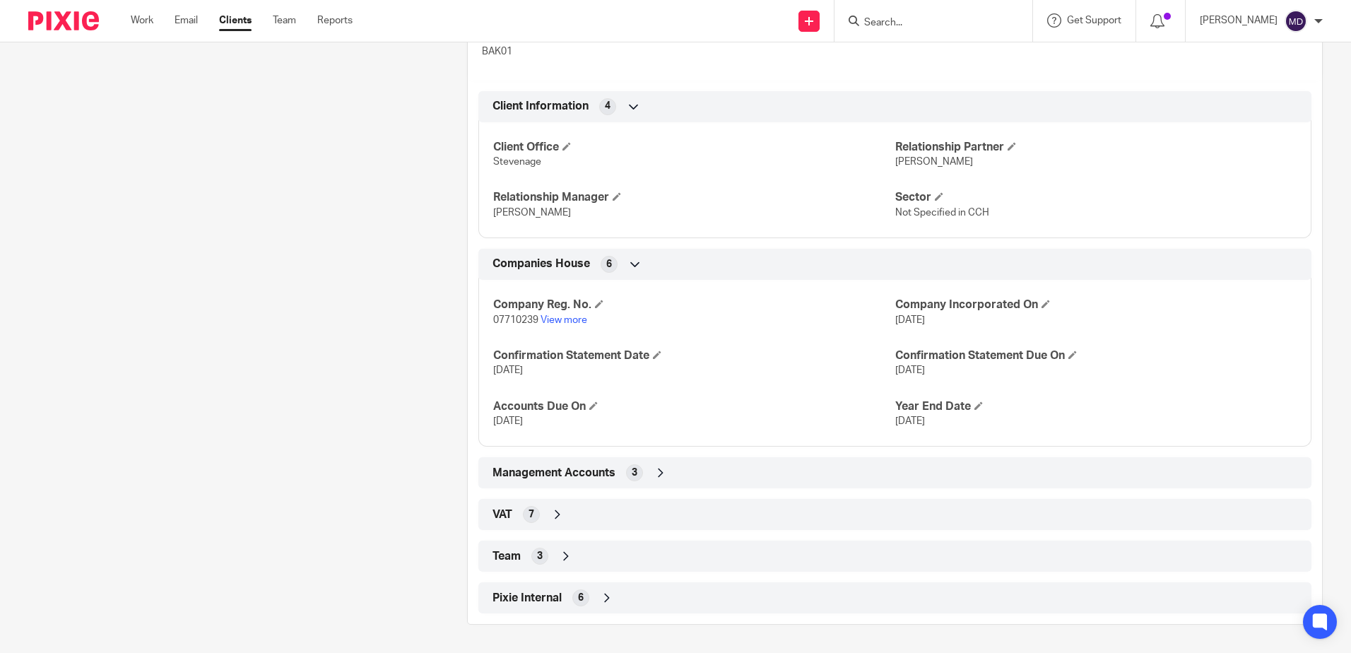
click at [565, 559] on icon at bounding box center [566, 556] width 14 height 14
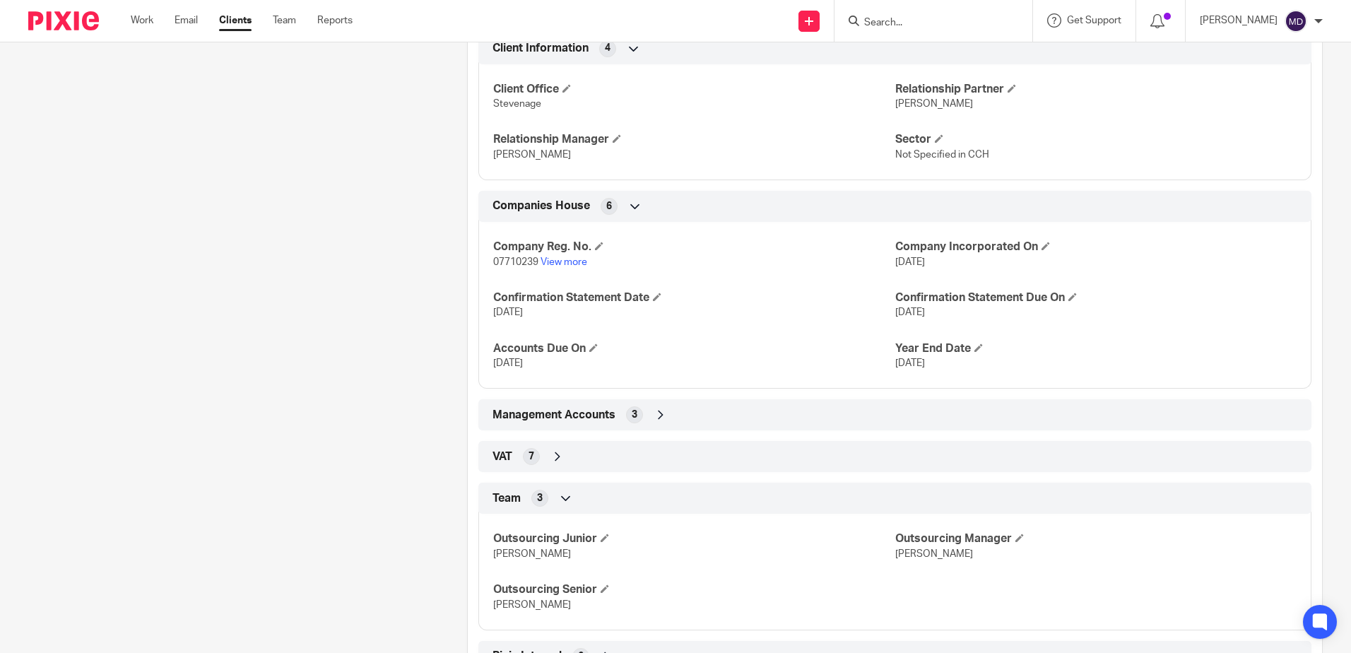
scroll to position [638, 0]
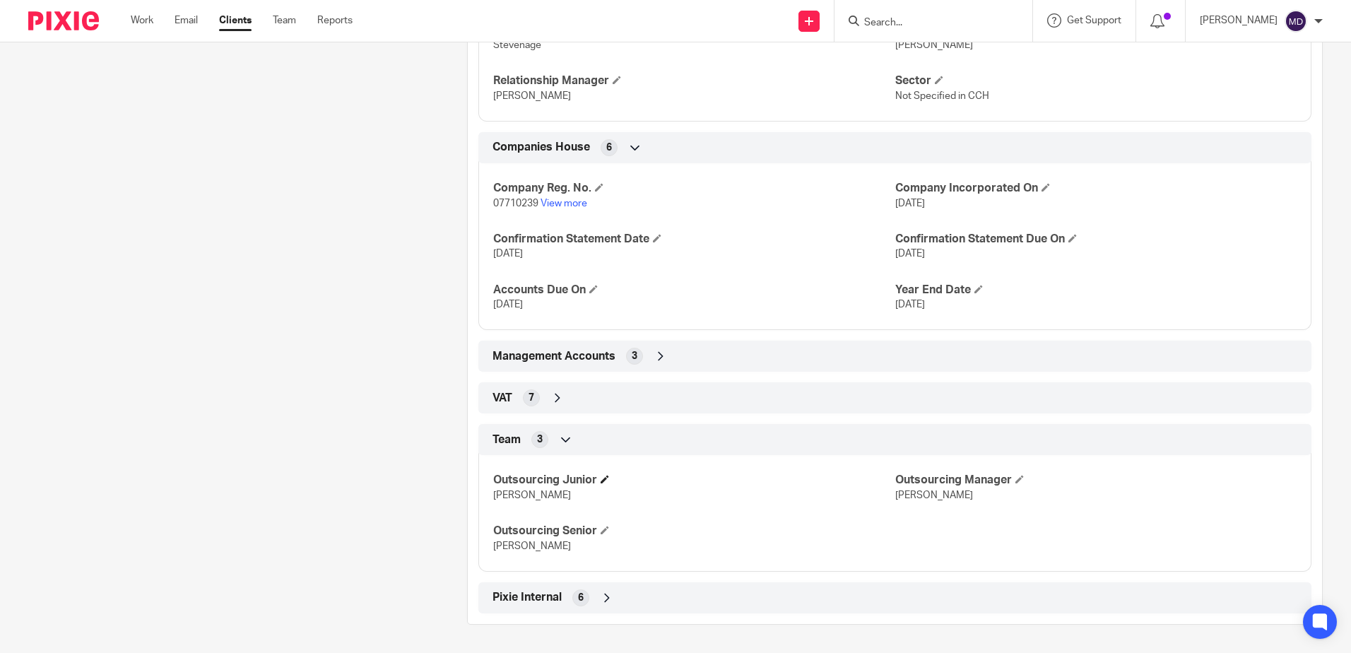
click at [602, 482] on span at bounding box center [605, 479] width 8 height 8
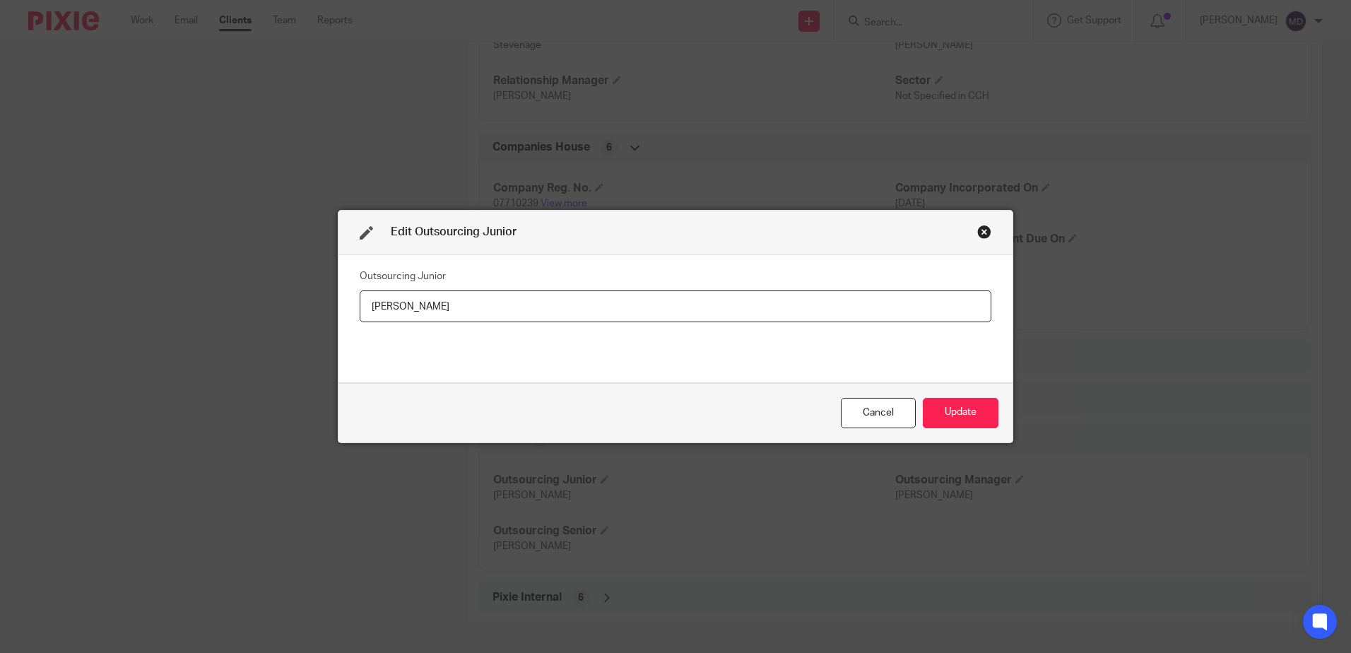
drag, startPoint x: 448, startPoint y: 310, endPoint x: 254, endPoint y: 285, distance: 196.0
click at [254, 285] on div "Edit Outsourcing Junior Outsourcing Junior Iliana Mihaylova Cancel Update" at bounding box center [675, 326] width 1351 height 653
type input "[PERSON_NAME]"
click at [953, 405] on button "Update" at bounding box center [961, 413] width 76 height 30
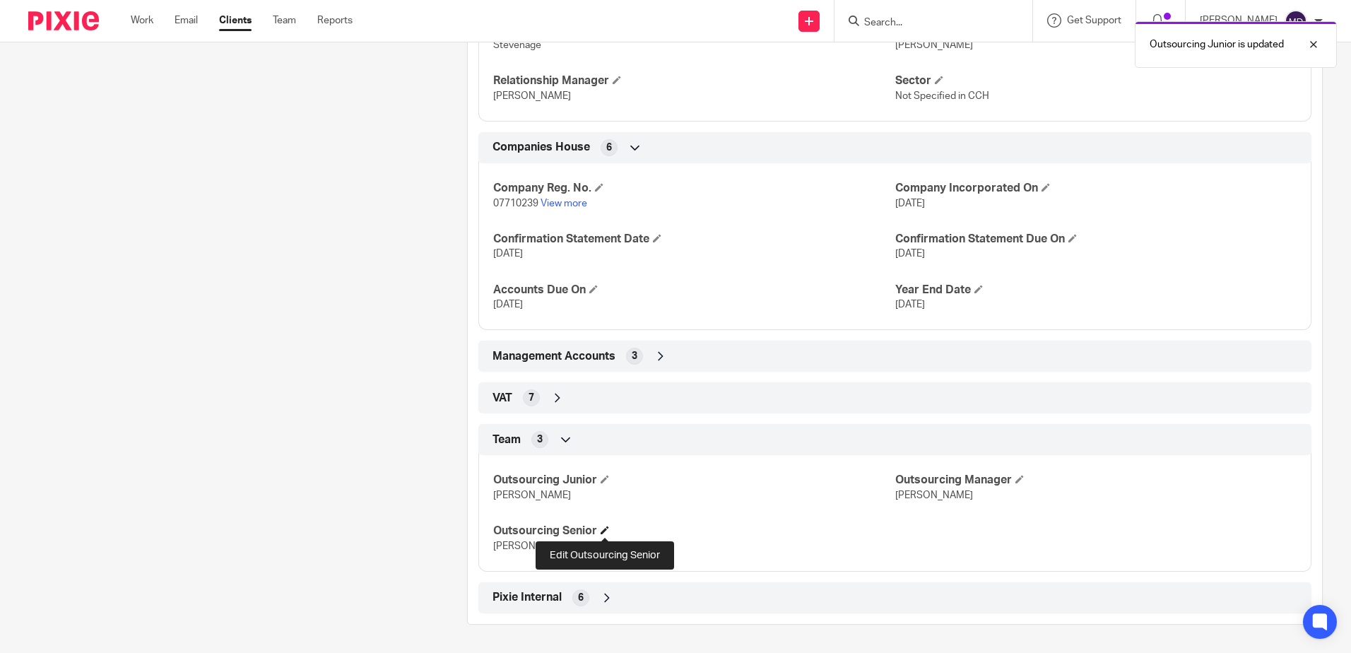
click at [606, 528] on span at bounding box center [605, 530] width 8 height 8
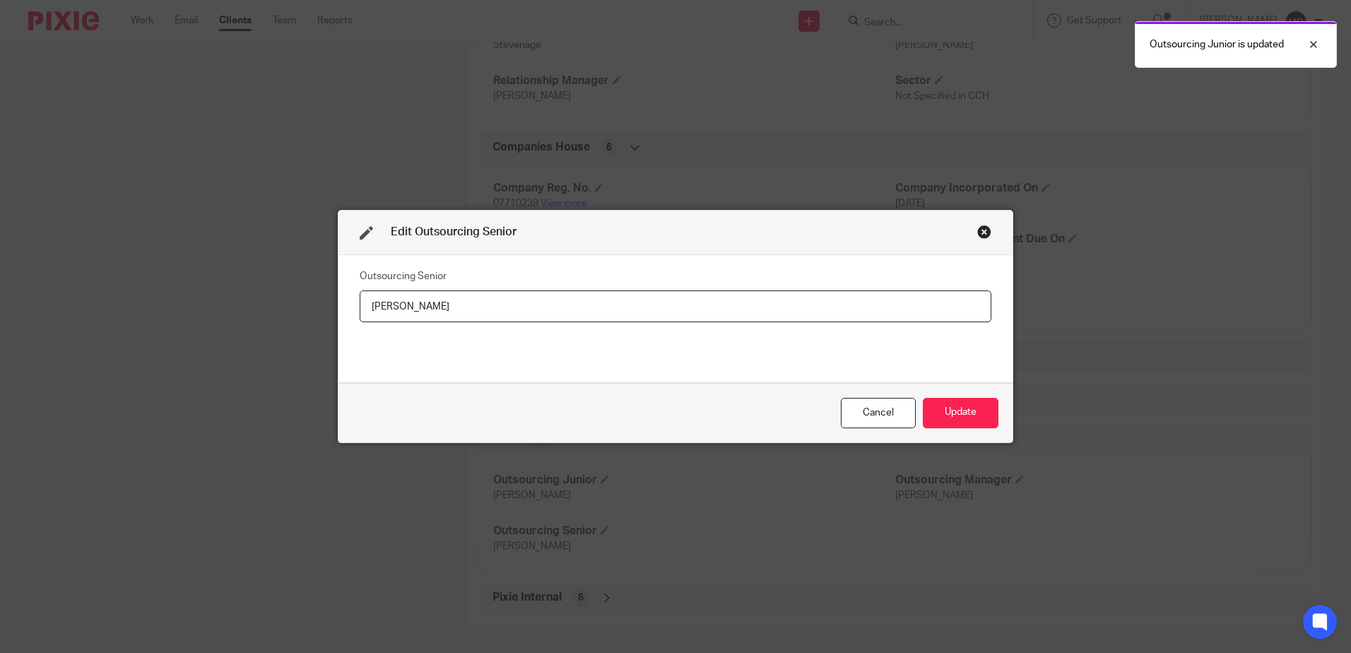
drag, startPoint x: 443, startPoint y: 308, endPoint x: 258, endPoint y: 271, distance: 188.8
click at [258, 271] on div "Edit Outsourcing Senior Outsourcing Senior Iliana Mihaylova Cancel Update" at bounding box center [675, 326] width 1351 height 653
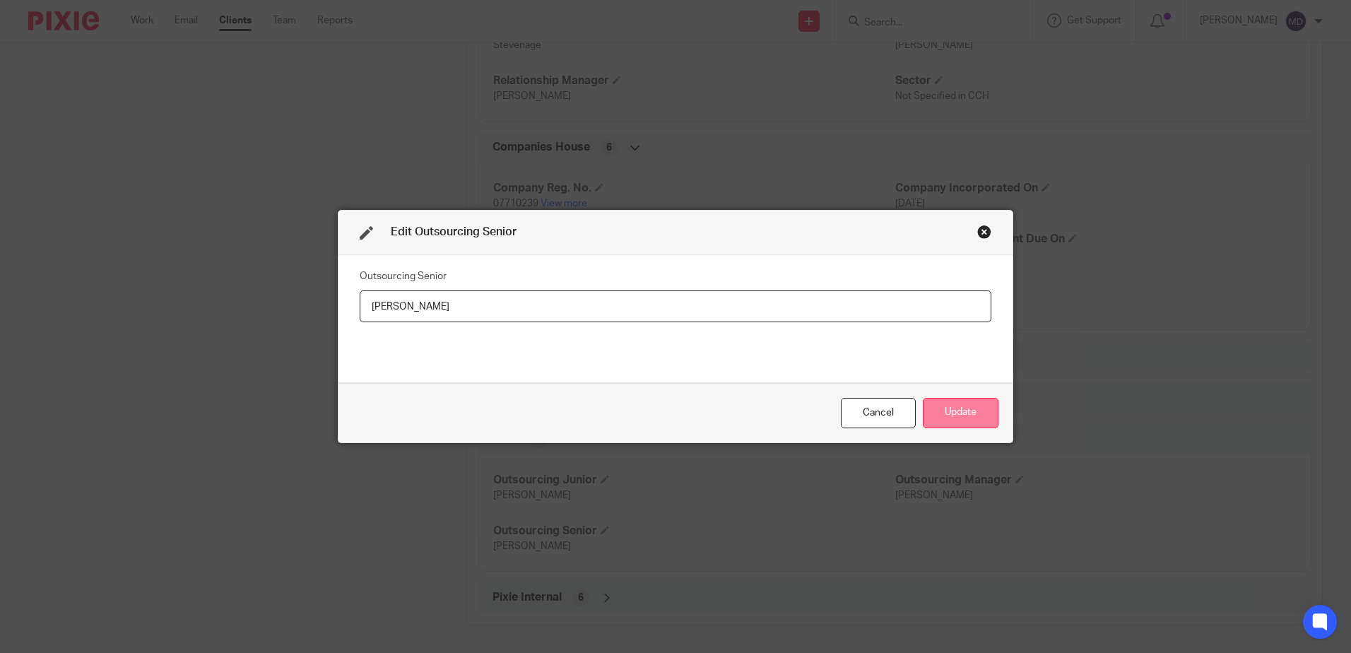
type input "[PERSON_NAME]"
click at [967, 415] on button "Update" at bounding box center [961, 413] width 76 height 30
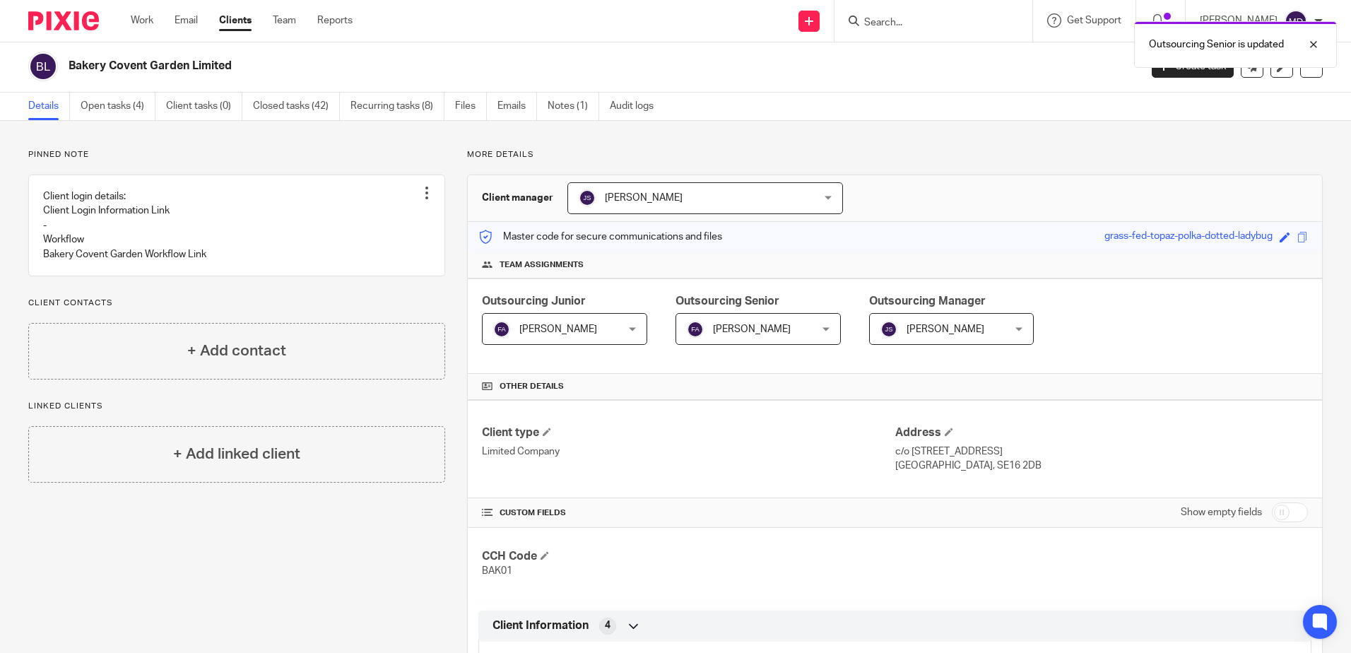
scroll to position [0, 0]
click at [902, 33] on div "Outsourcing Senior is updated" at bounding box center [1007, 41] width 662 height 54
click at [902, 27] on div "Outsourcing Senior is updated" at bounding box center [1007, 41] width 662 height 54
click at [909, 22] on div "Outsourcing Senior is updated" at bounding box center [1007, 41] width 662 height 54
click at [1316, 44] on div at bounding box center [1303, 44] width 38 height 17
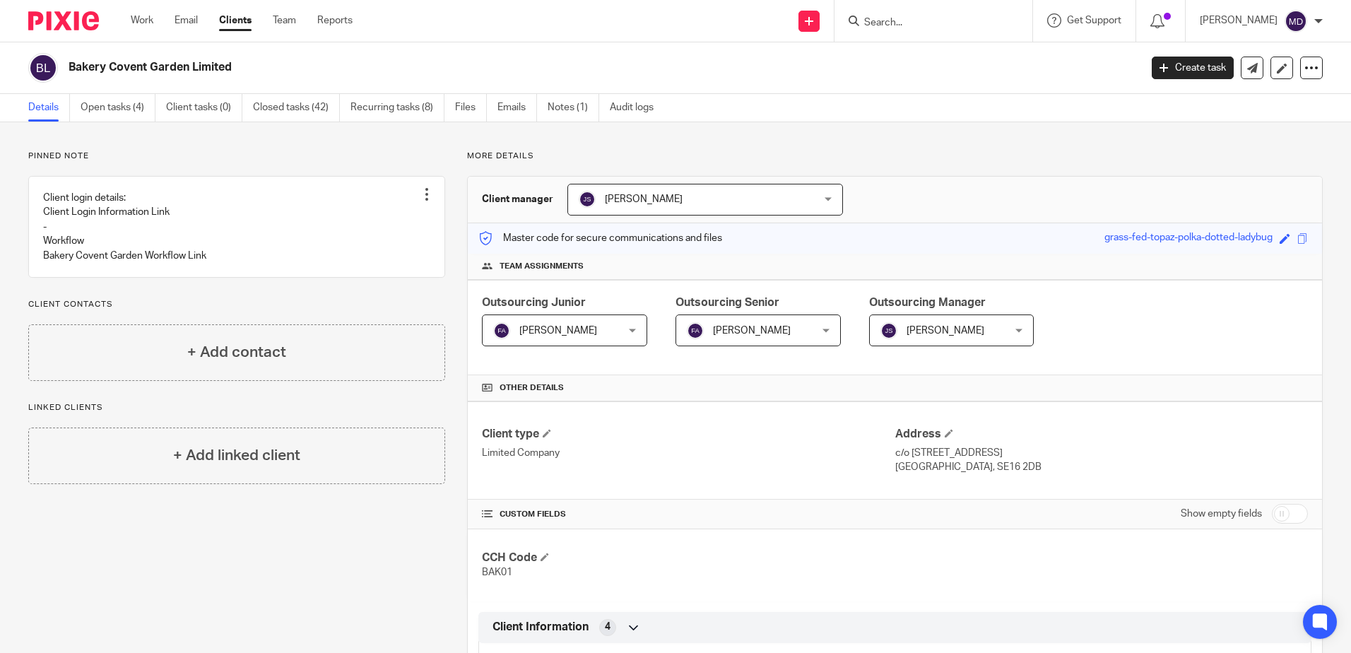
click at [968, 26] on input "Search" at bounding box center [926, 23] width 127 height 13
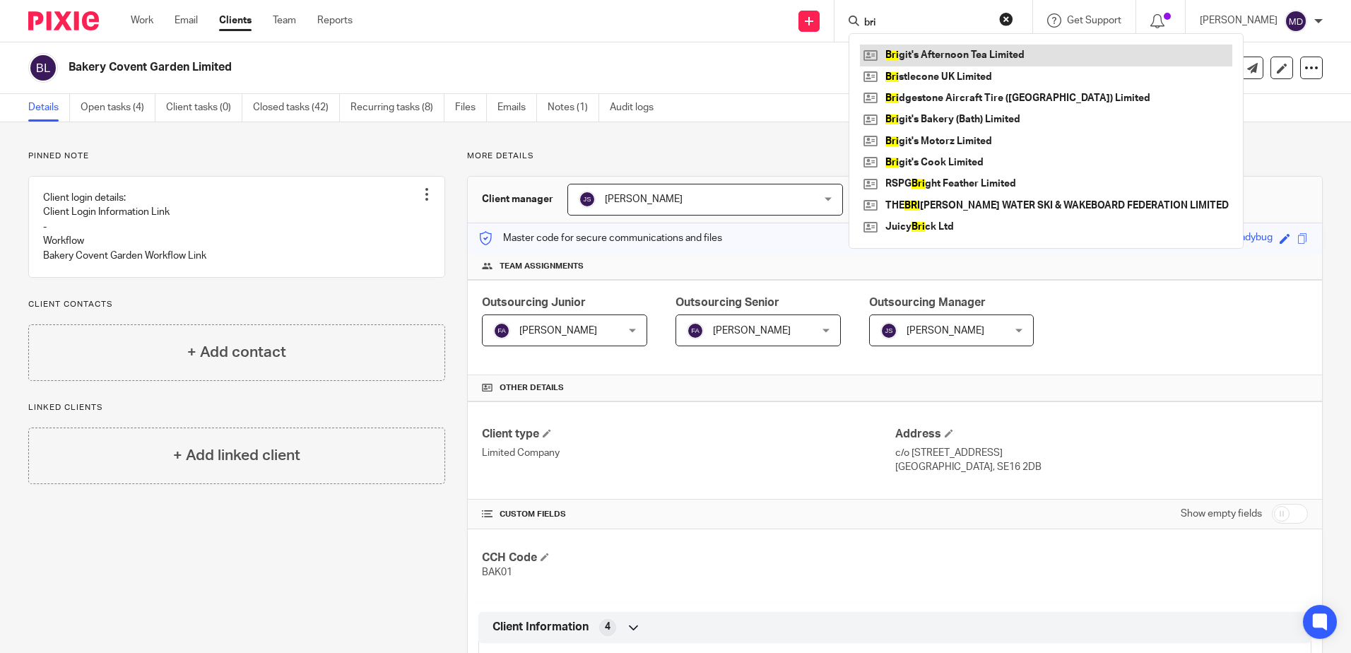
type input "bri"
click at [965, 49] on link at bounding box center [1046, 55] width 373 height 21
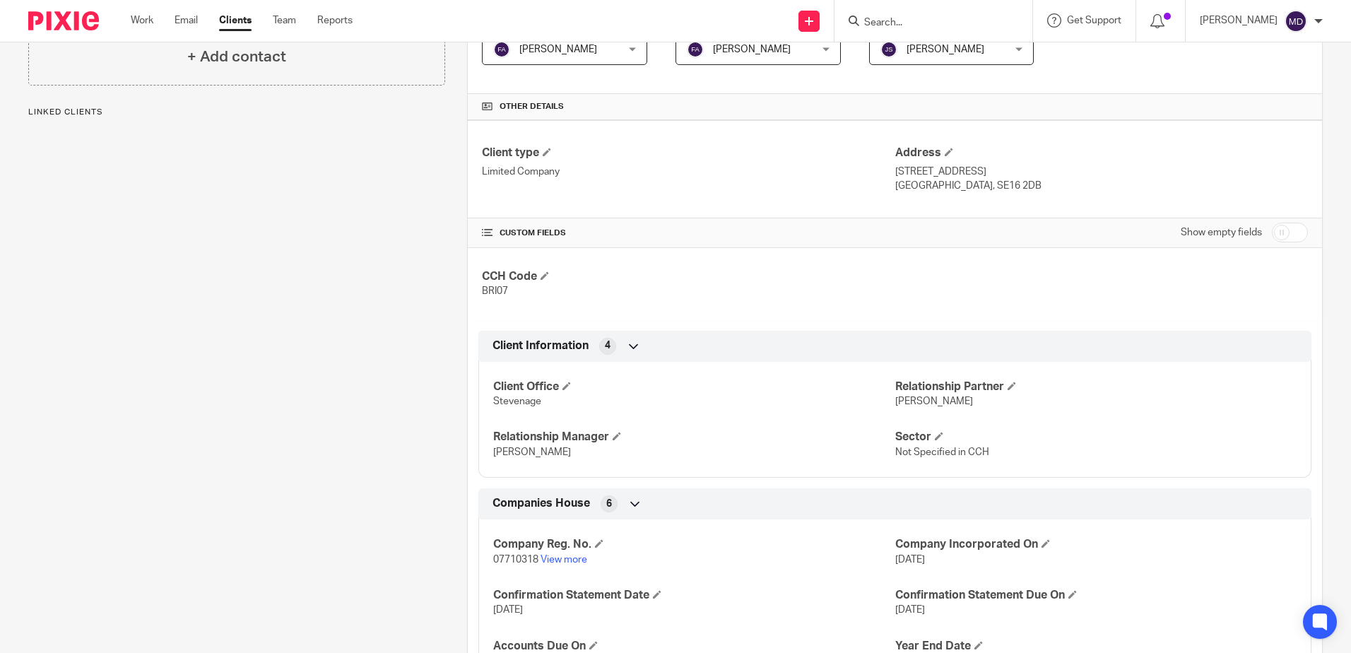
scroll to position [521, 0]
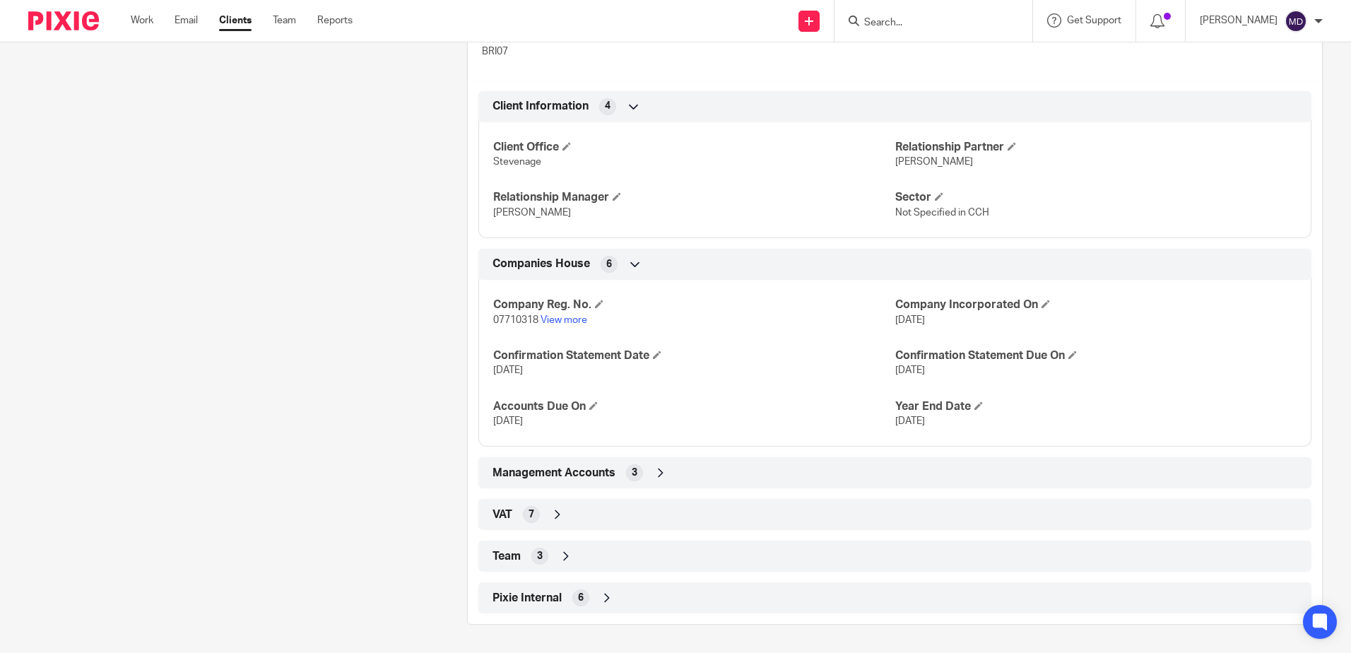
click at [559, 560] on icon at bounding box center [566, 556] width 14 height 14
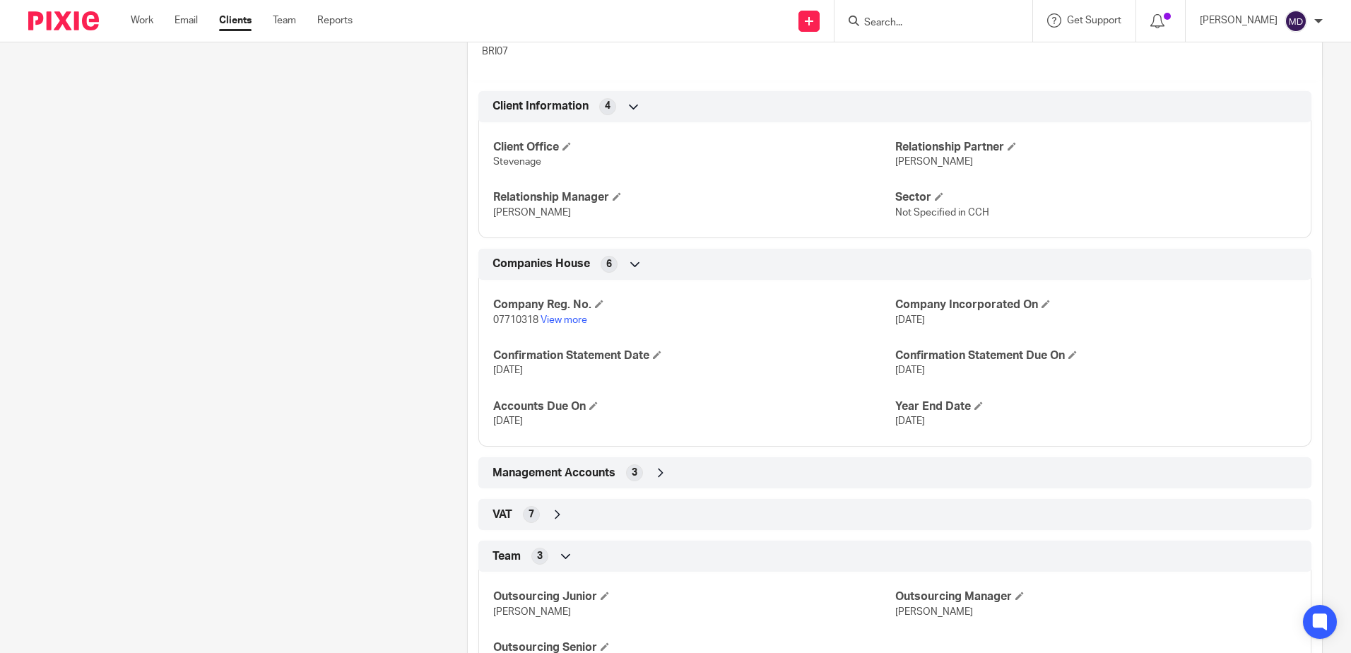
scroll to position [638, 0]
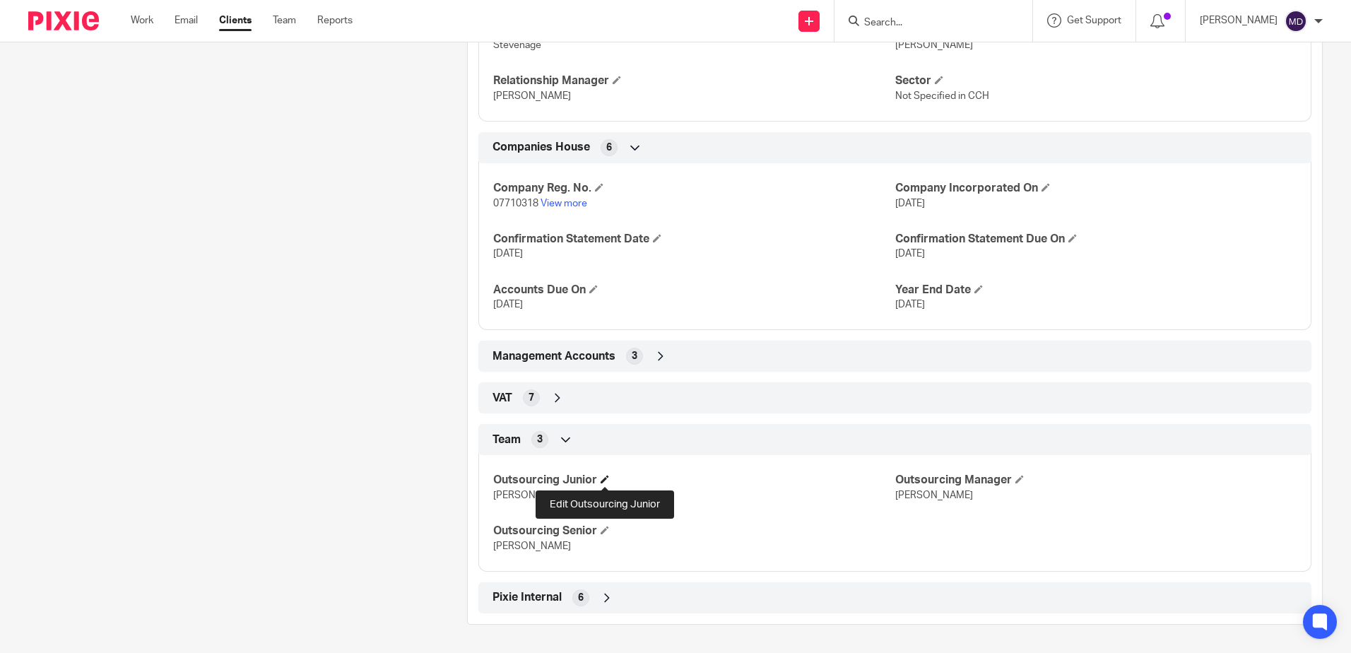
click at [606, 482] on span at bounding box center [605, 479] width 8 height 8
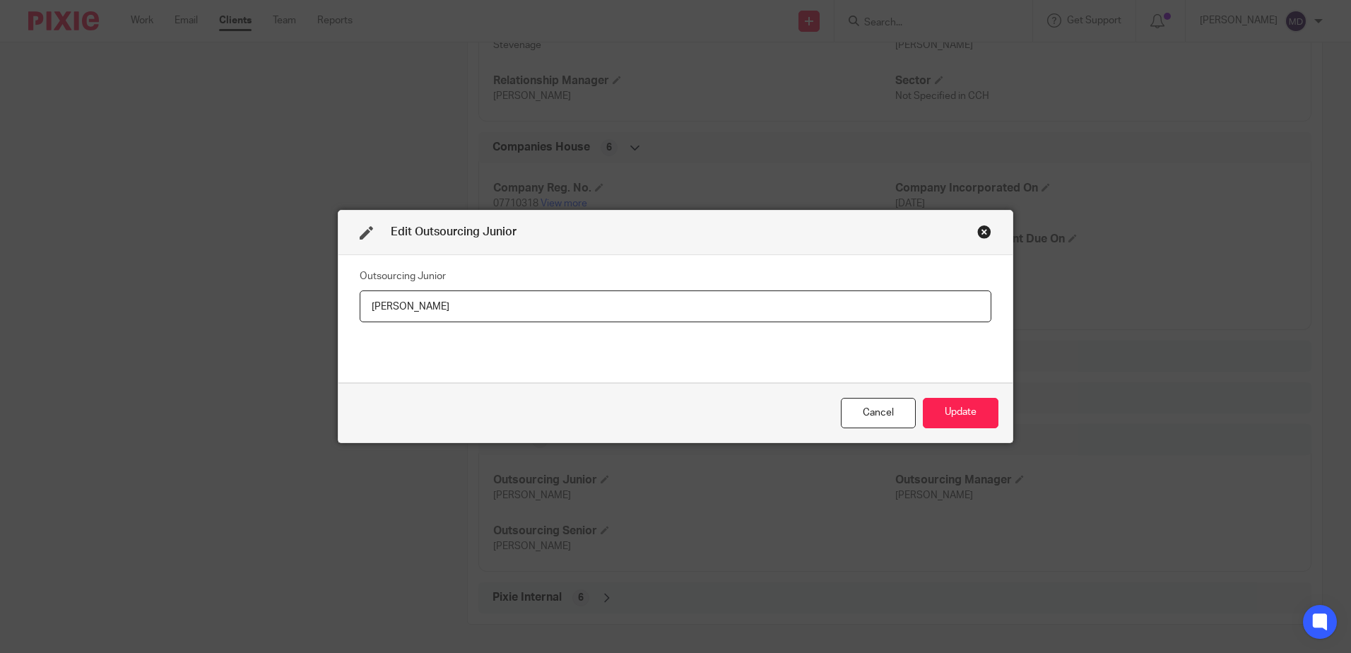
drag, startPoint x: 493, startPoint y: 302, endPoint x: 240, endPoint y: 287, distance: 252.8
click at [240, 287] on div "Edit Outsourcing Junior Outsourcing Junior [PERSON_NAME] Cancel Update" at bounding box center [675, 326] width 1351 height 653
type input "[PERSON_NAME]"
click at [956, 409] on button "Update" at bounding box center [961, 413] width 76 height 30
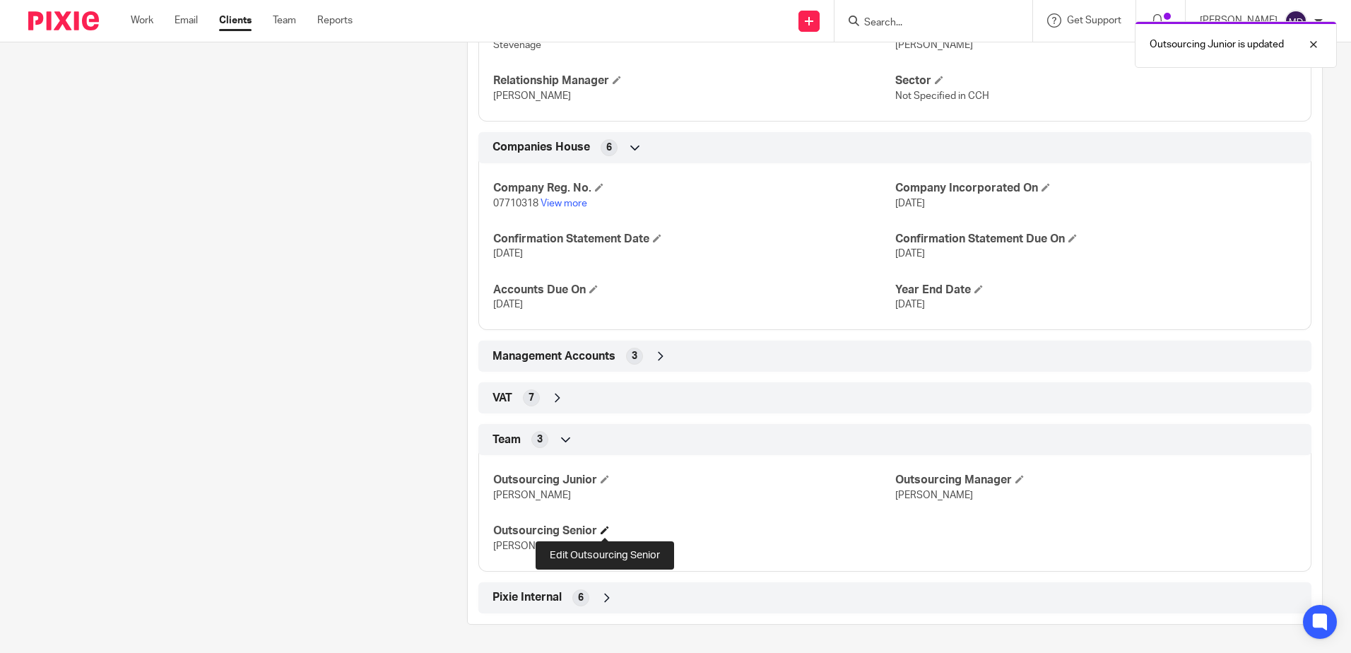
click at [604, 532] on span at bounding box center [605, 530] width 8 height 8
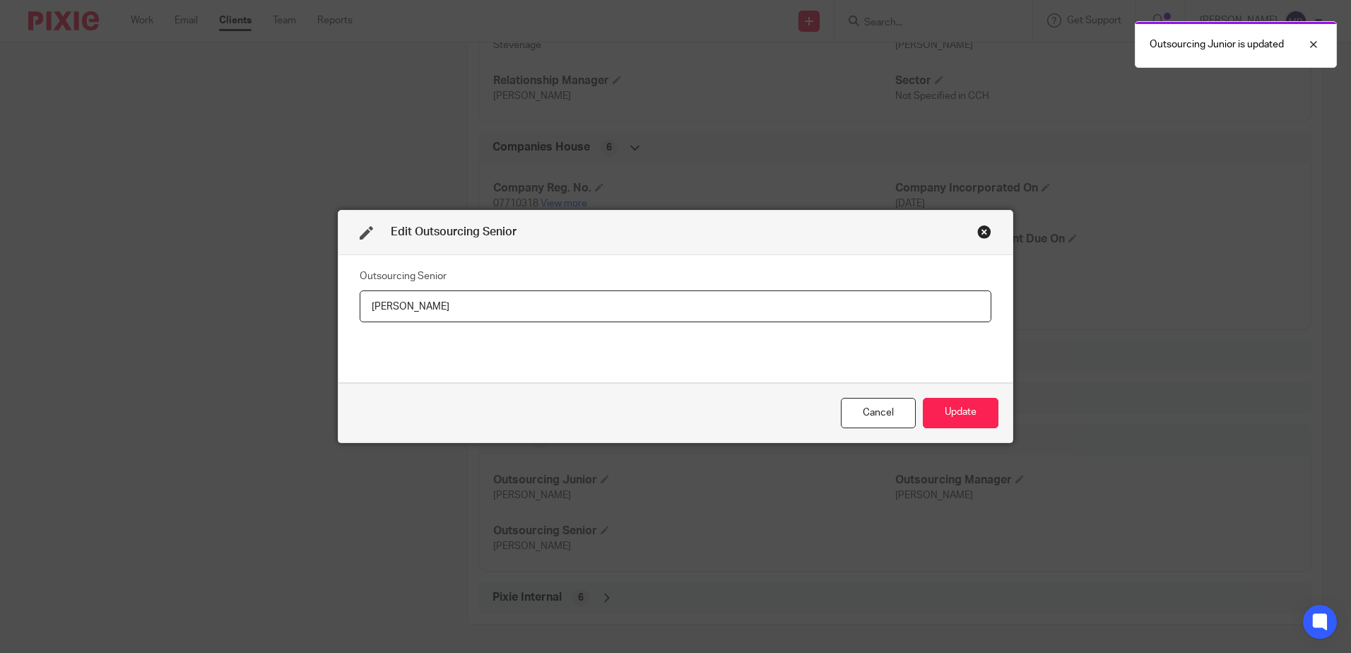
drag, startPoint x: 464, startPoint y: 305, endPoint x: 193, endPoint y: 258, distance: 275.4
click at [193, 258] on div "Edit Outsourcing Senior Outsourcing Senior [PERSON_NAME] Update" at bounding box center [675, 326] width 1351 height 653
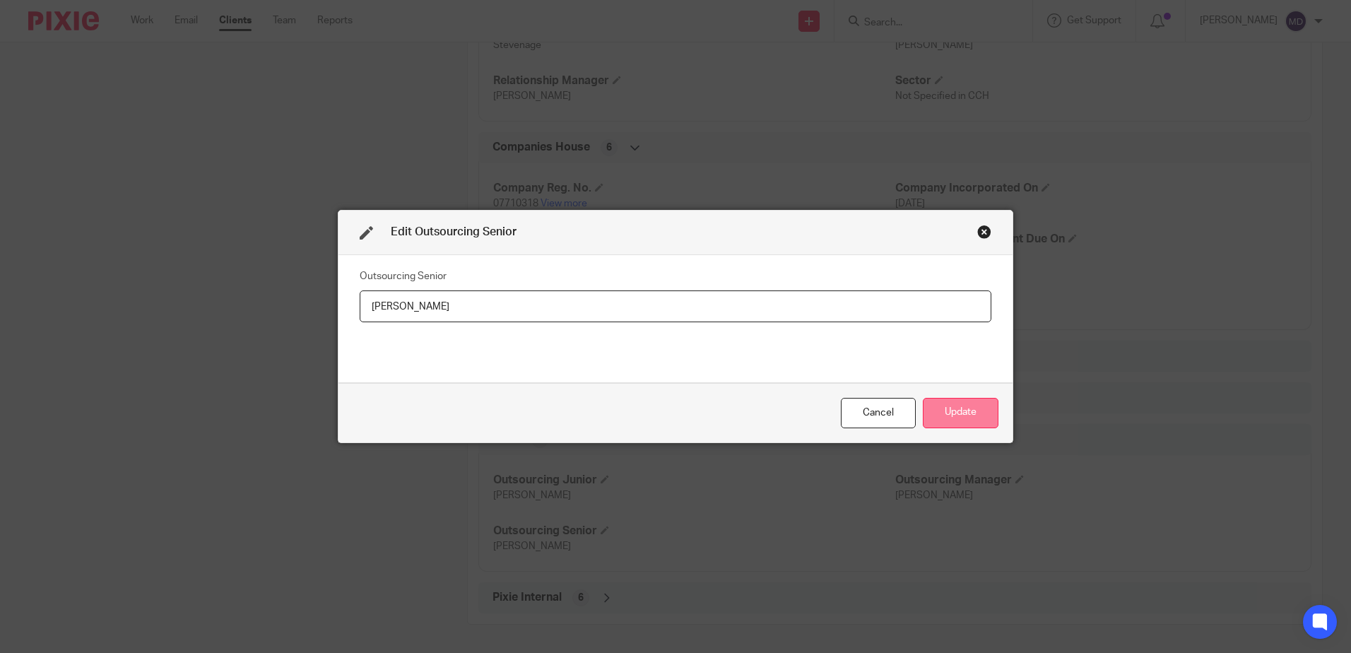
type input "[PERSON_NAME]"
click at [957, 406] on button "Update" at bounding box center [961, 413] width 76 height 30
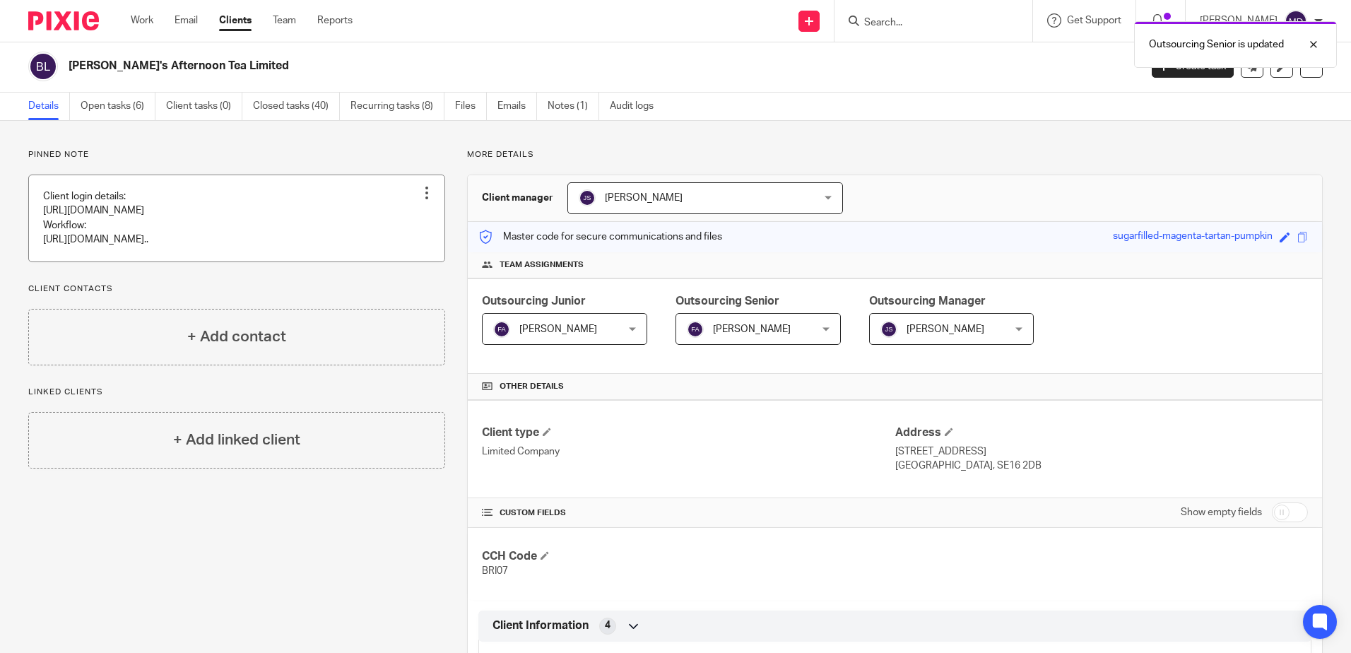
scroll to position [0, 0]
click at [425, 111] on link "Recurring tasks (8)" at bounding box center [398, 108] width 94 height 28
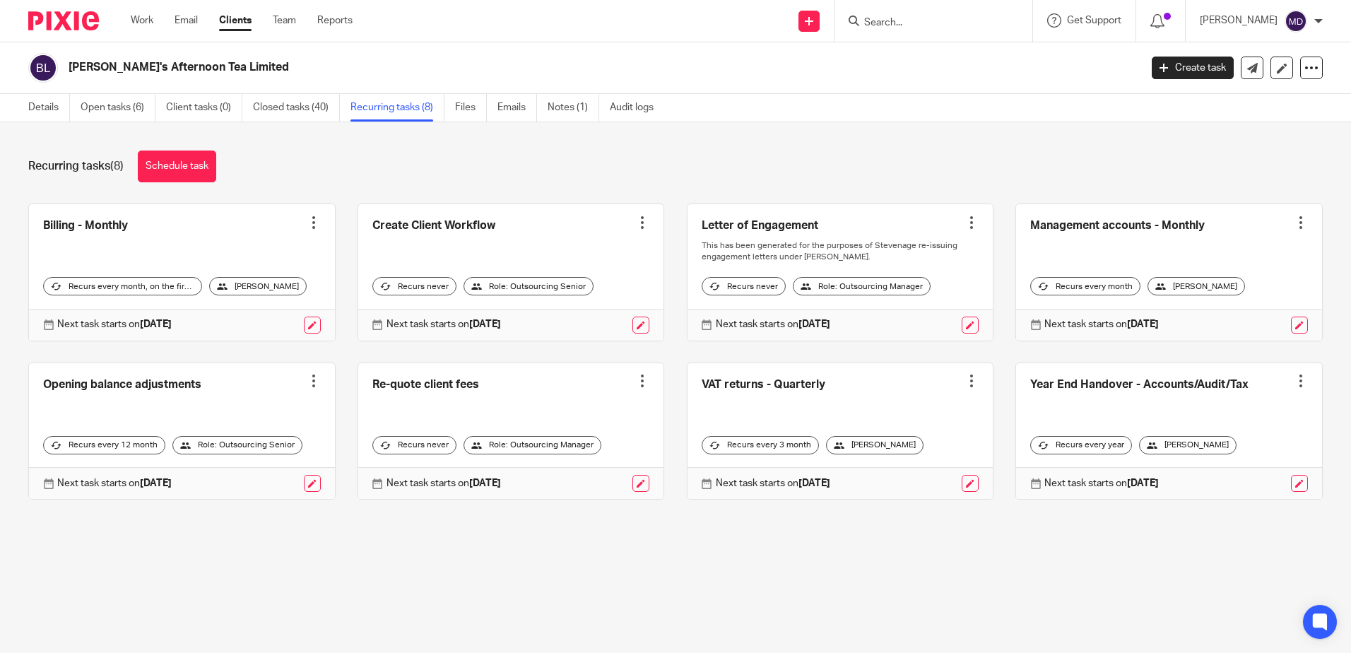
click at [901, 24] on input "Search" at bounding box center [926, 23] width 127 height 13
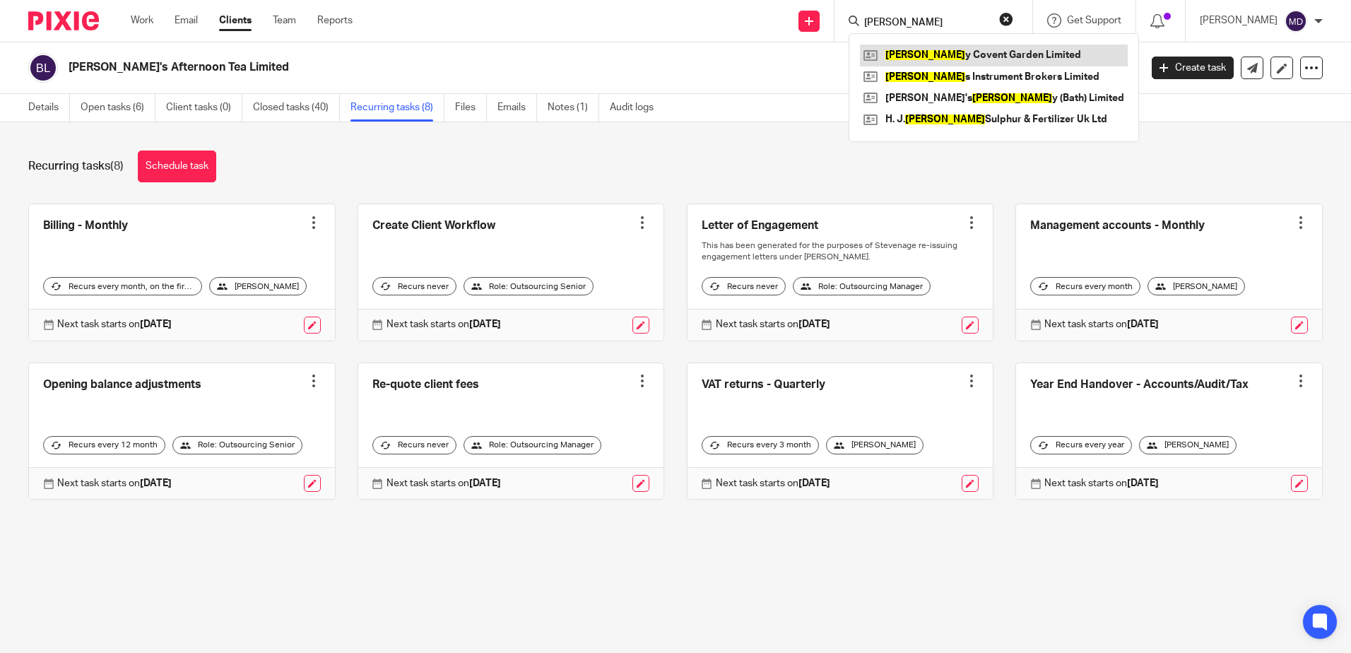
type input "[PERSON_NAME]"
click at [991, 59] on link at bounding box center [994, 55] width 268 height 21
click at [939, 51] on link at bounding box center [994, 55] width 268 height 21
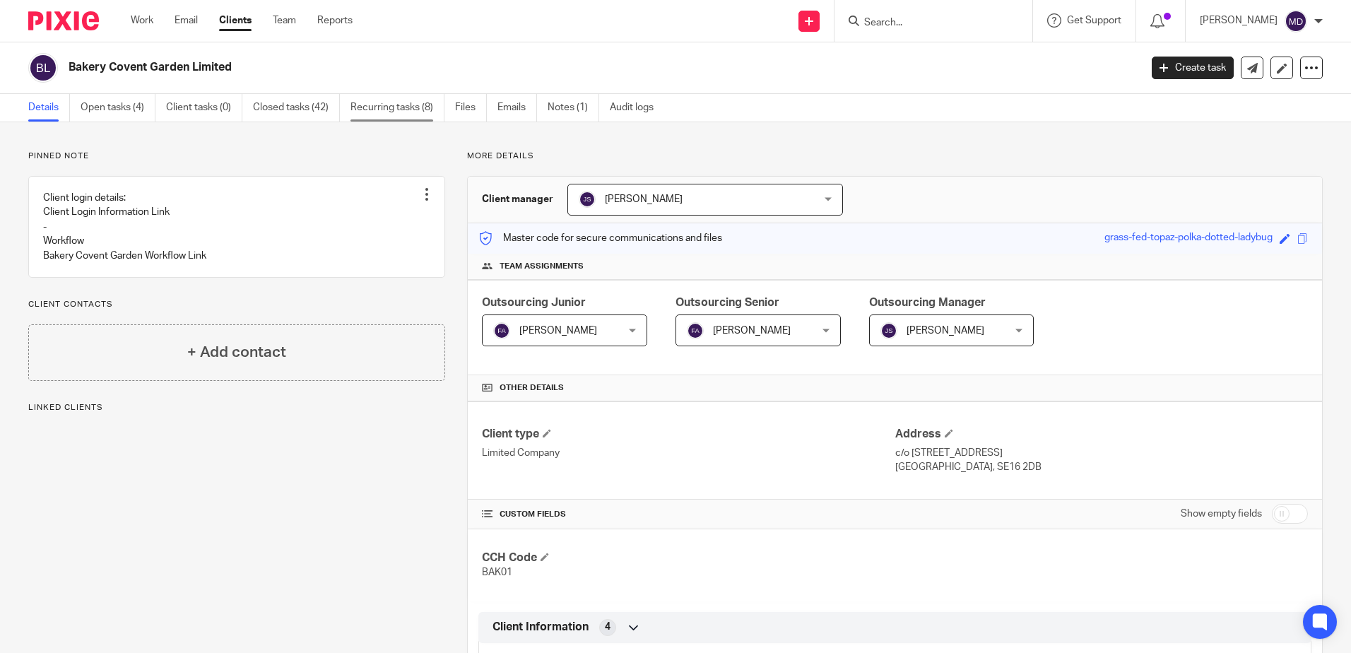
click at [419, 113] on link "Recurring tasks (8)" at bounding box center [398, 108] width 94 height 28
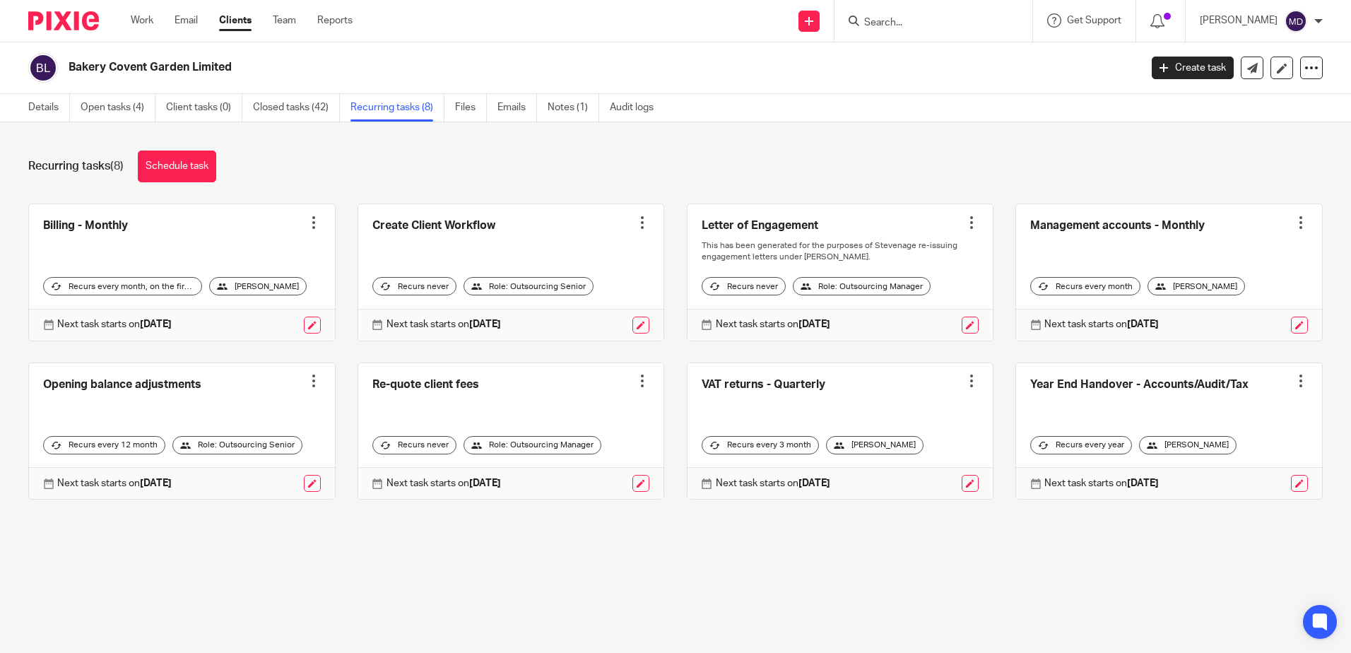
click at [912, 20] on input "Search" at bounding box center [926, 23] width 127 height 13
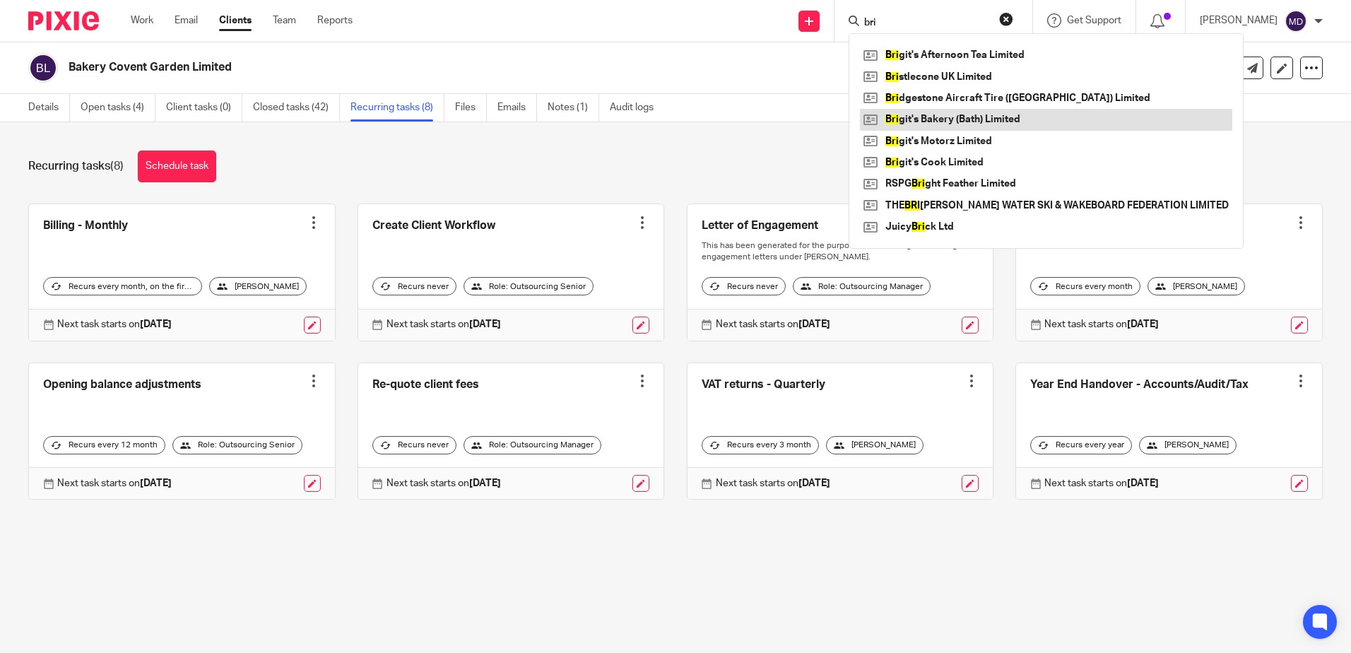
type input "bri"
click at [963, 115] on link at bounding box center [1046, 119] width 373 height 21
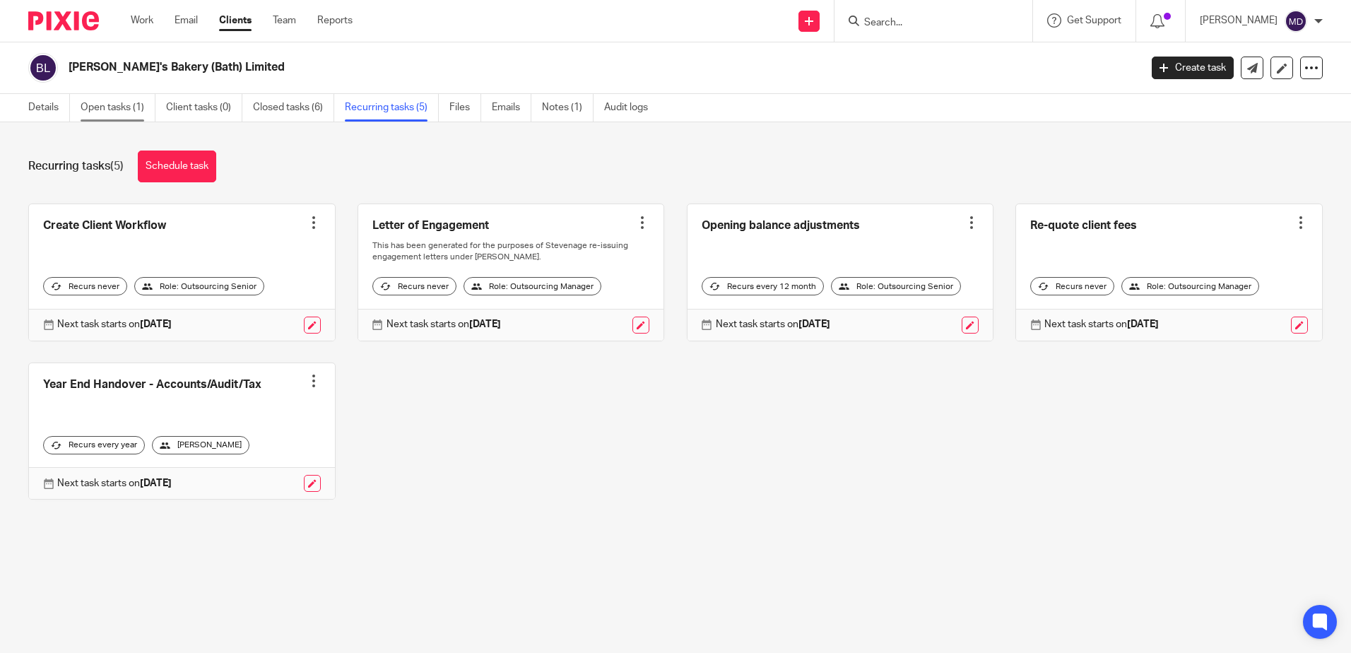
click at [98, 109] on link "Open tasks (1)" at bounding box center [118, 108] width 75 height 28
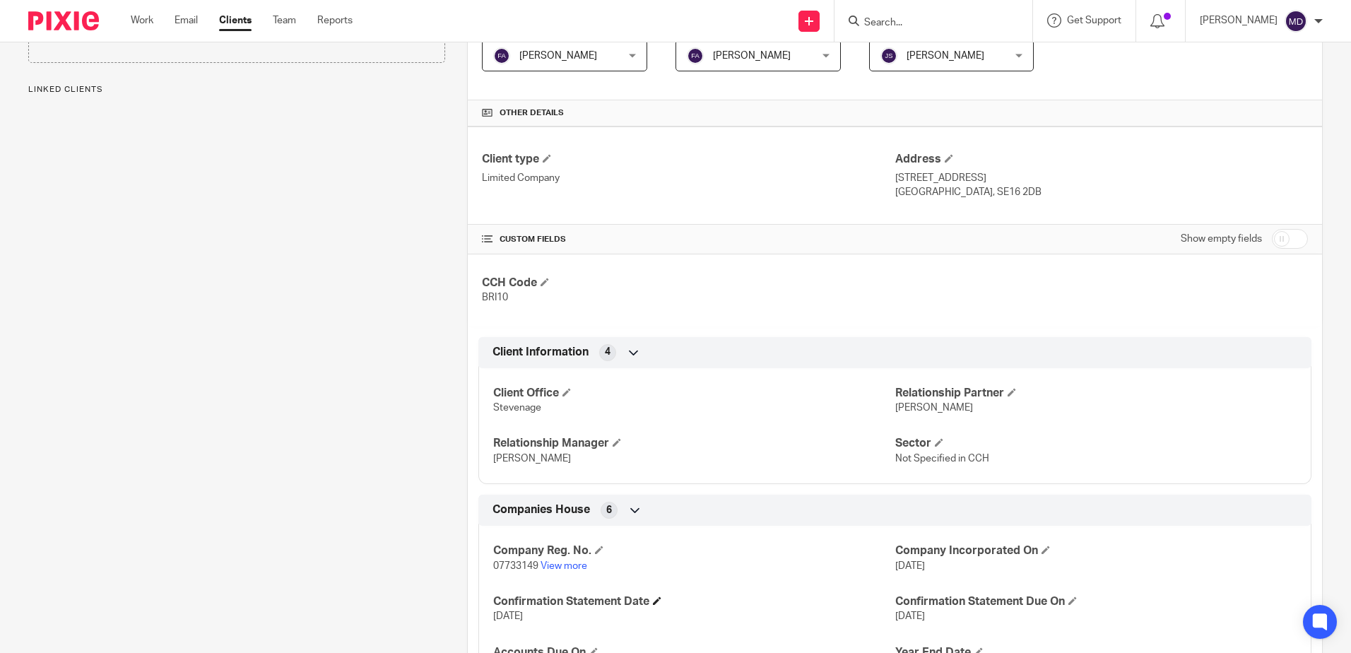
scroll to position [438, 0]
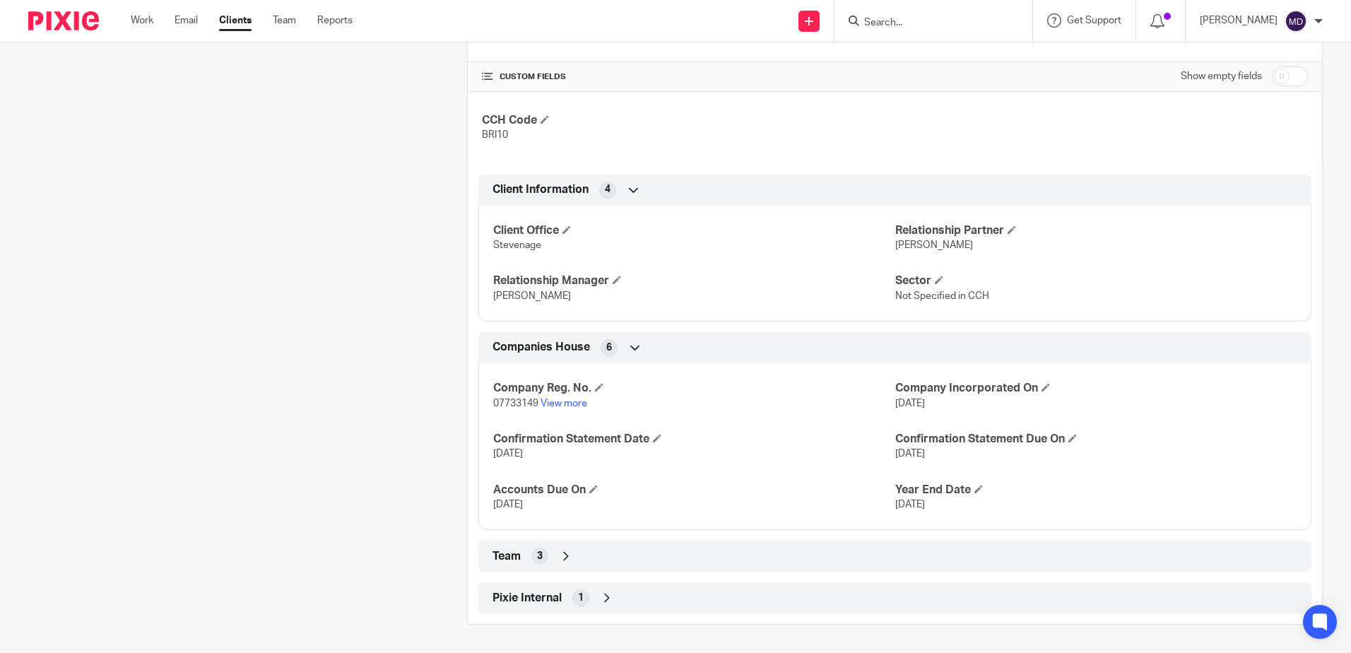
click at [563, 556] on icon at bounding box center [566, 556] width 14 height 14
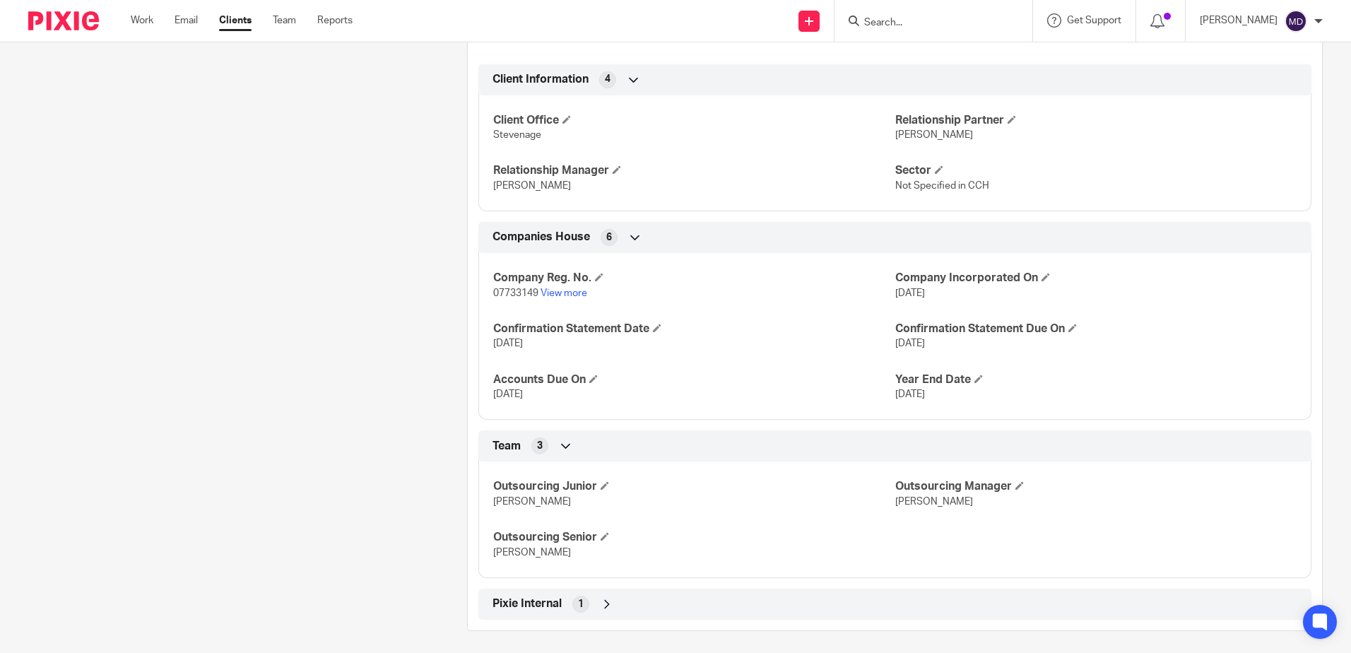
scroll to position [554, 0]
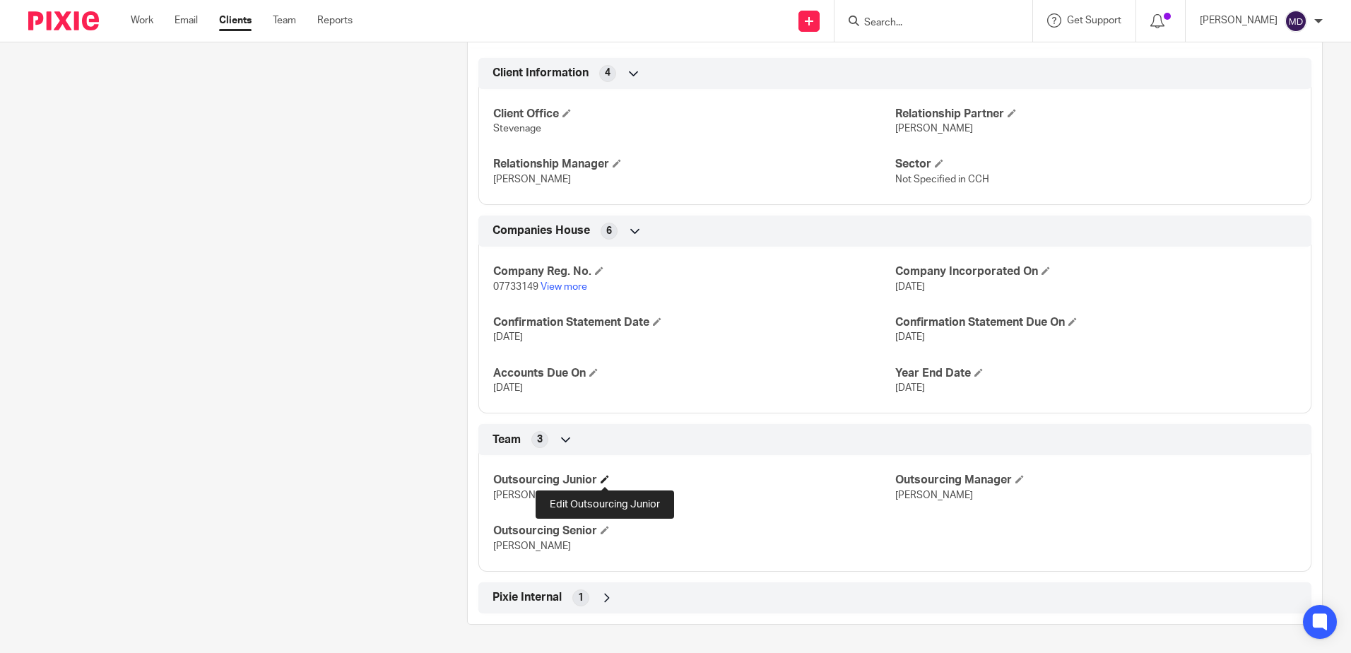
click at [604, 478] on span at bounding box center [605, 479] width 8 height 8
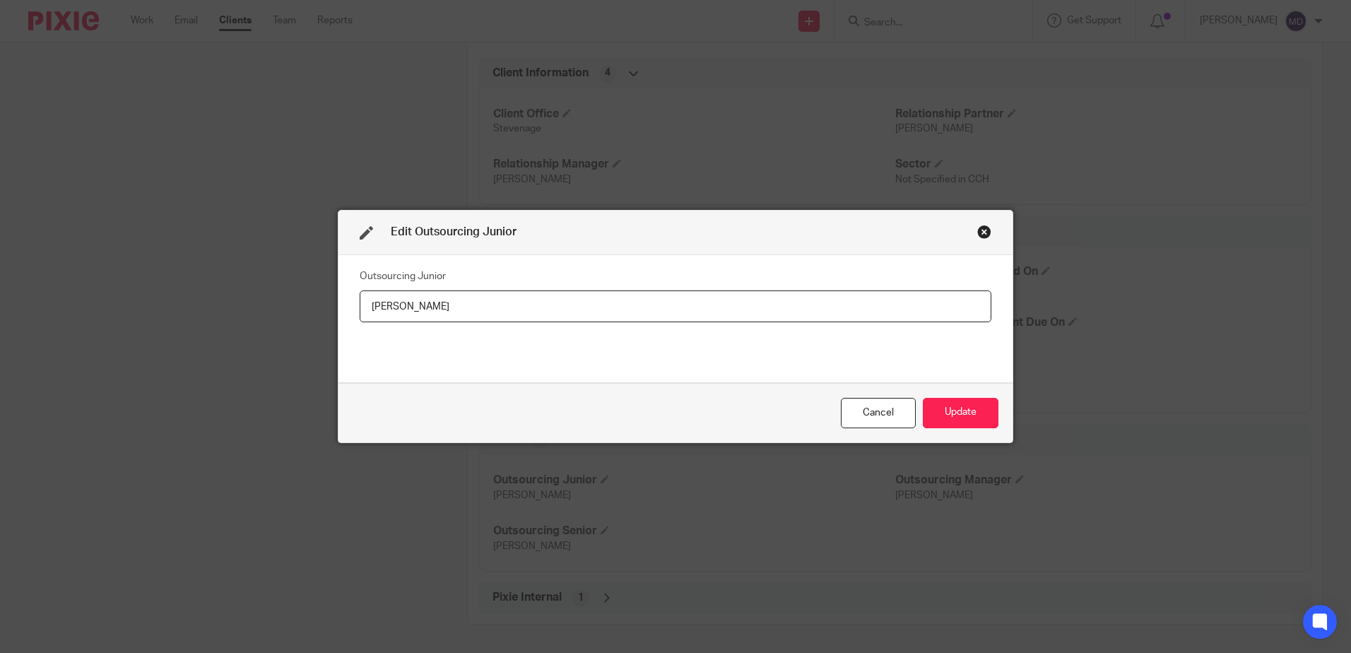
drag, startPoint x: 474, startPoint y: 310, endPoint x: 311, endPoint y: 298, distance: 163.0
click at [311, 298] on div "Edit Outsourcing Junior Outsourcing Junior Iliana Mihaylova Cancel Update" at bounding box center [675, 326] width 1351 height 653
type input "[PERSON_NAME]"
click at [954, 417] on button "Update" at bounding box center [961, 413] width 76 height 30
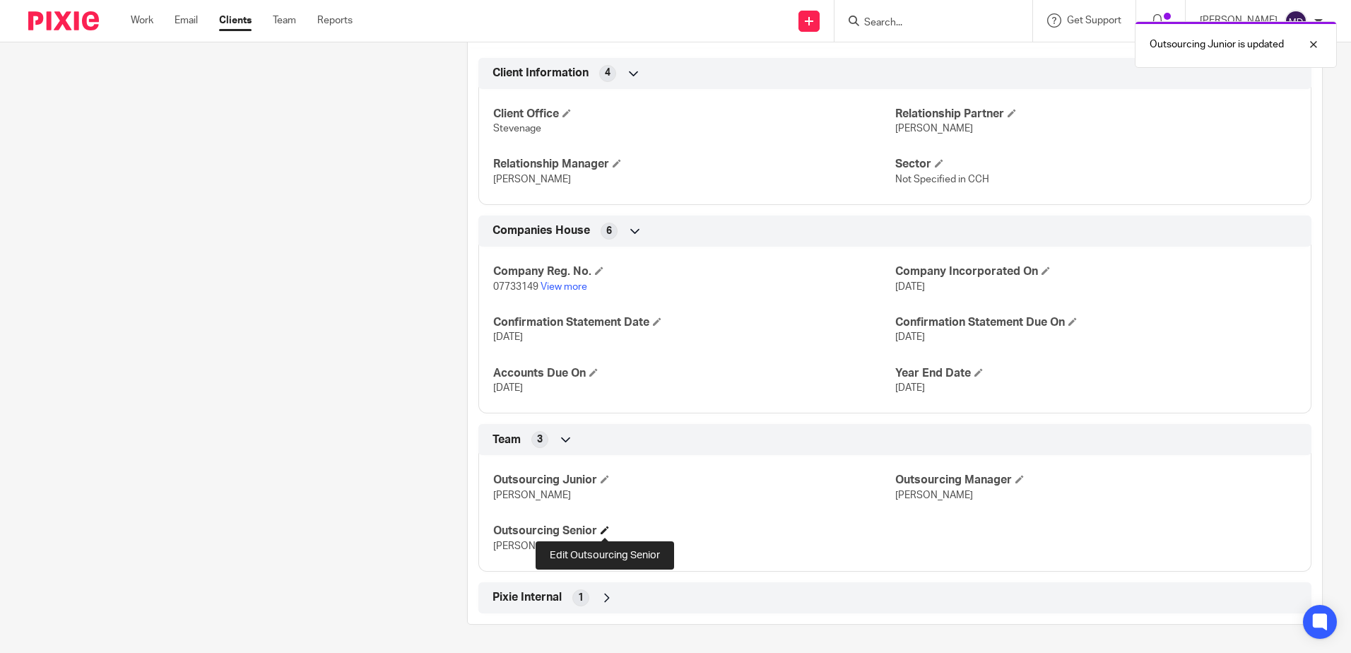
click at [609, 531] on span at bounding box center [605, 530] width 8 height 8
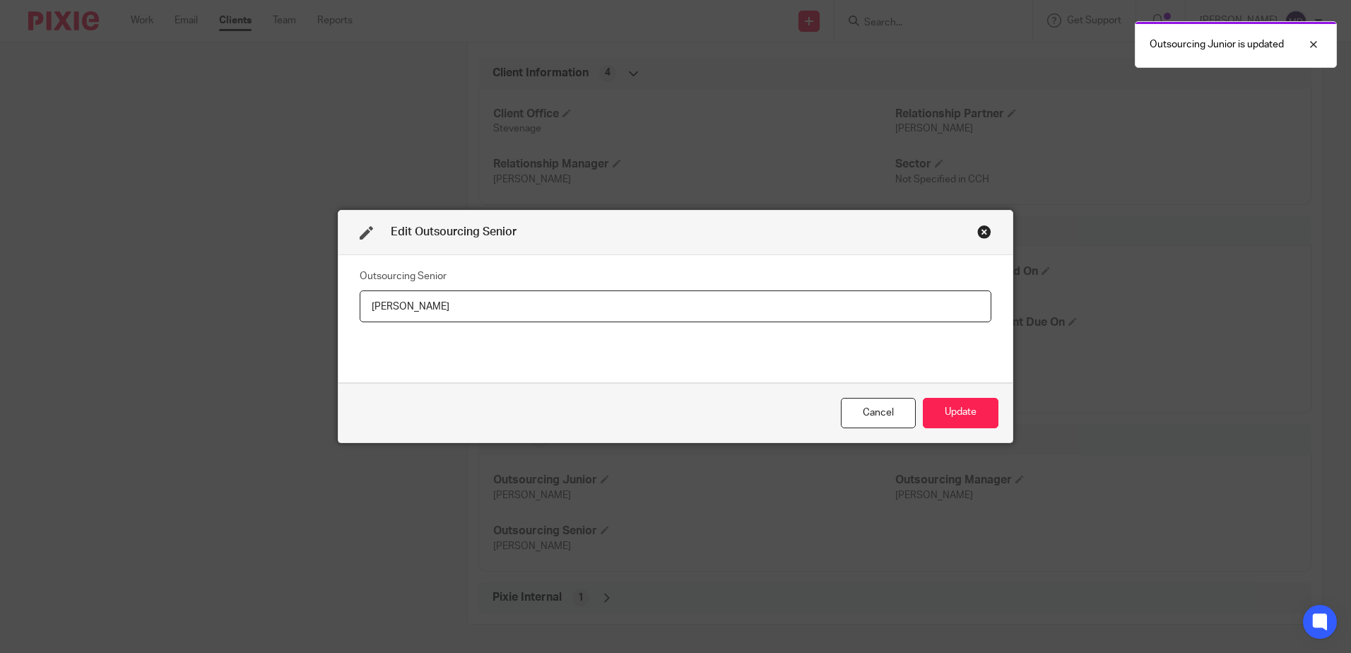
drag, startPoint x: 454, startPoint y: 305, endPoint x: 254, endPoint y: 283, distance: 200.6
click at [254, 283] on div "Edit Outsourcing Senior Outsourcing Senior Iliana Mihaylova Cancel Update" at bounding box center [675, 326] width 1351 height 653
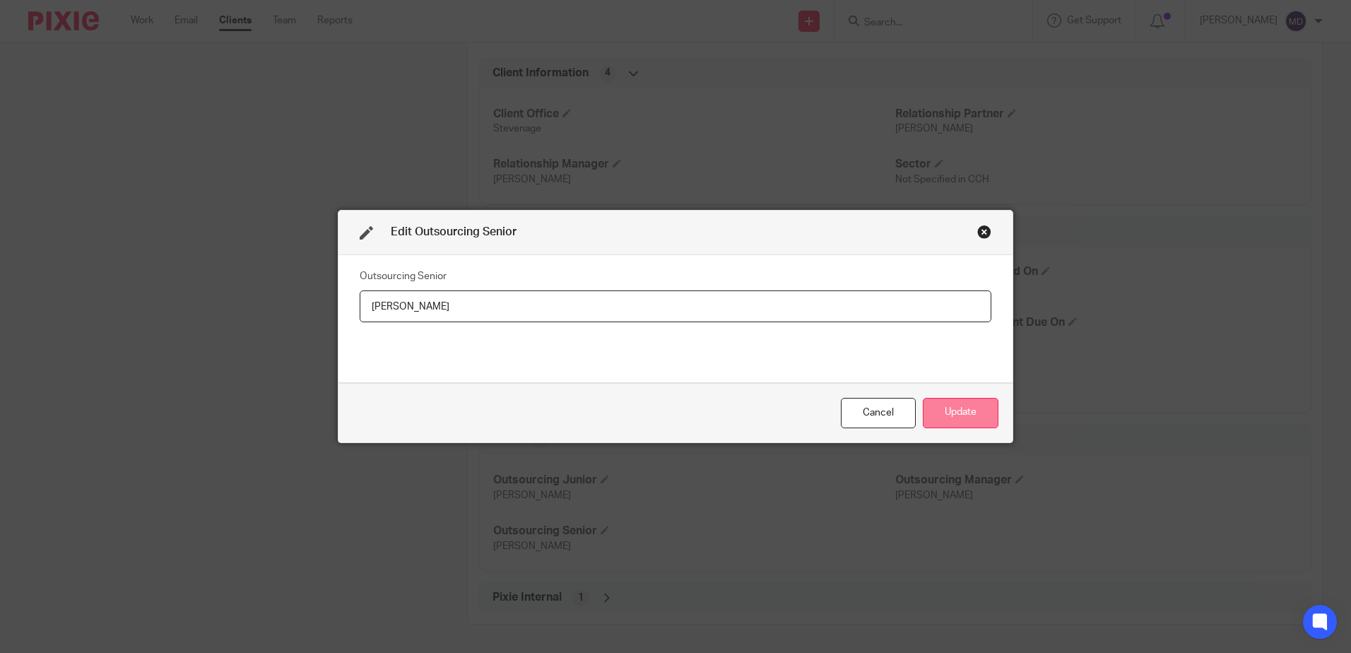
type input "[PERSON_NAME]"
click at [972, 411] on button "Update" at bounding box center [961, 413] width 76 height 30
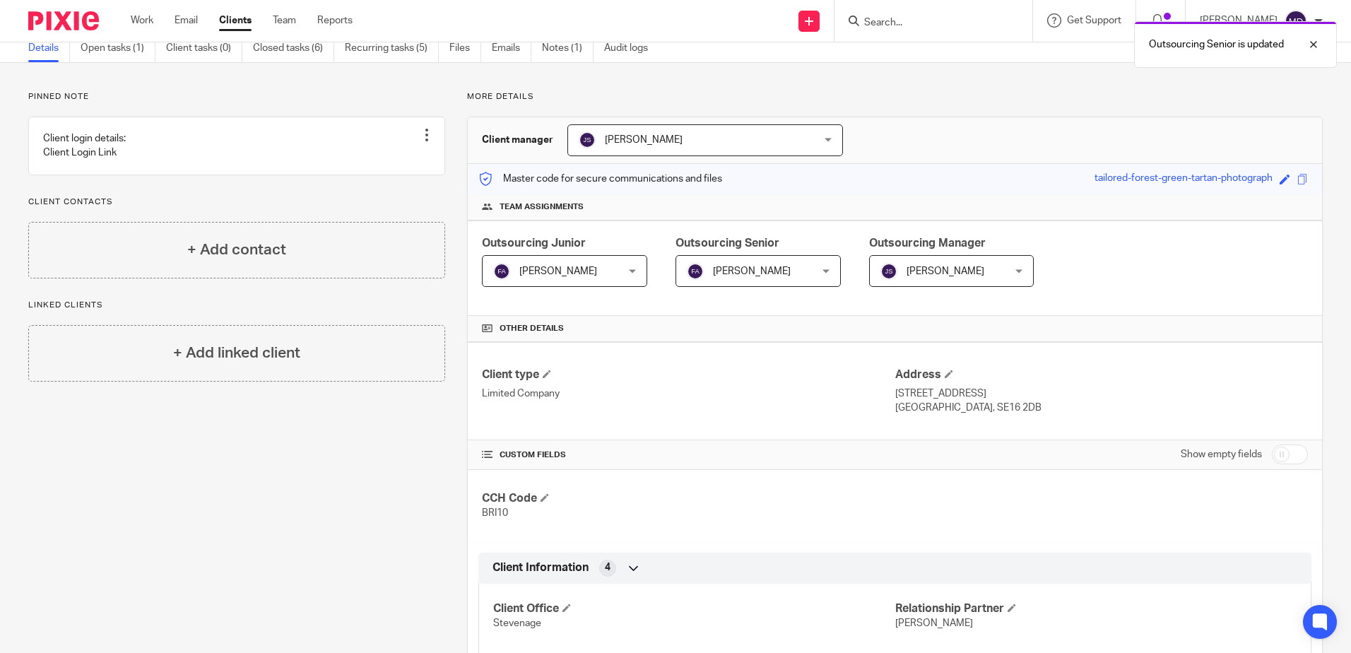
scroll to position [0, 0]
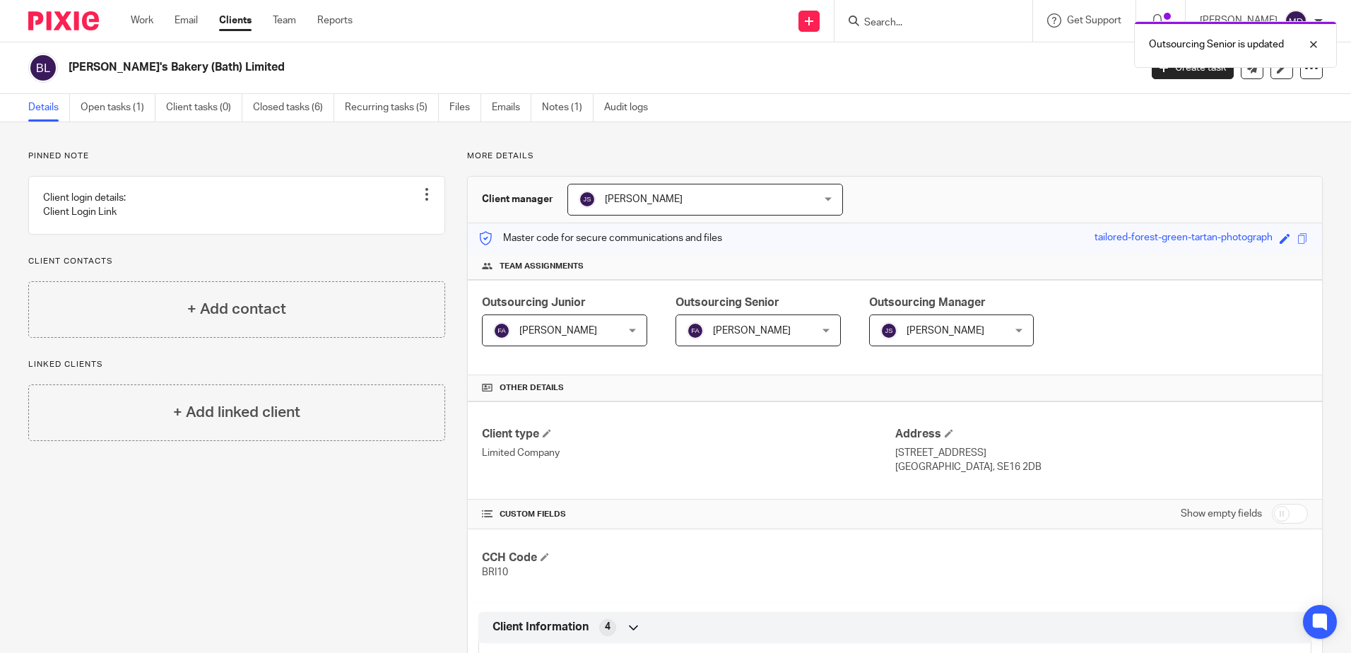
click at [930, 25] on div "Outsourcing Senior is updated" at bounding box center [1007, 41] width 662 height 54
click at [401, 112] on link "Recurring tasks (5)" at bounding box center [392, 108] width 94 height 28
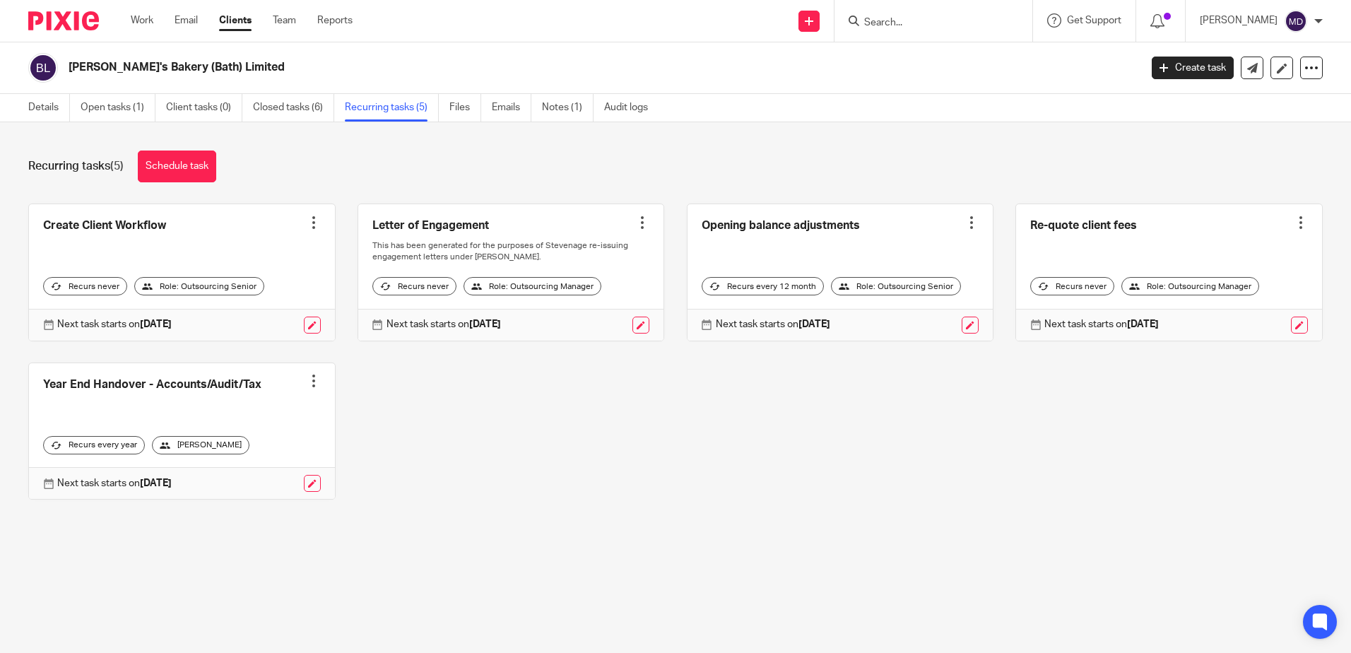
click at [905, 23] on input "Search" at bounding box center [926, 23] width 127 height 13
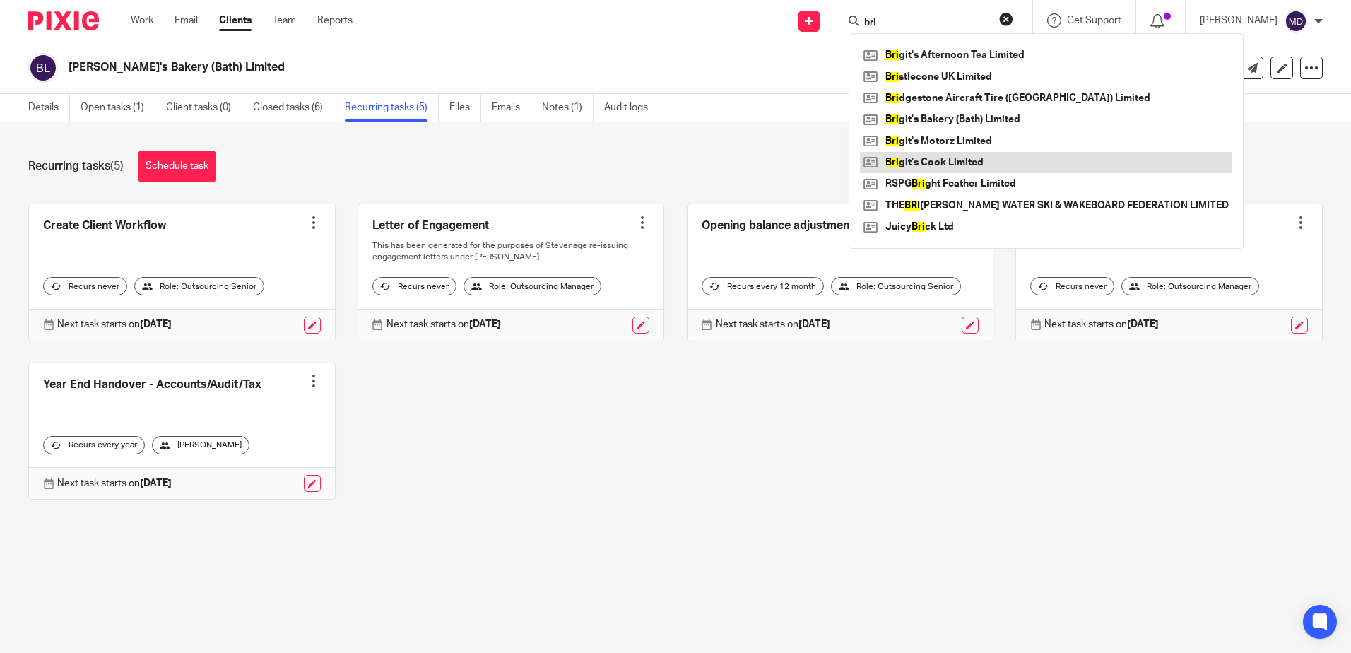
type input "bri"
click at [973, 158] on link at bounding box center [1046, 162] width 373 height 21
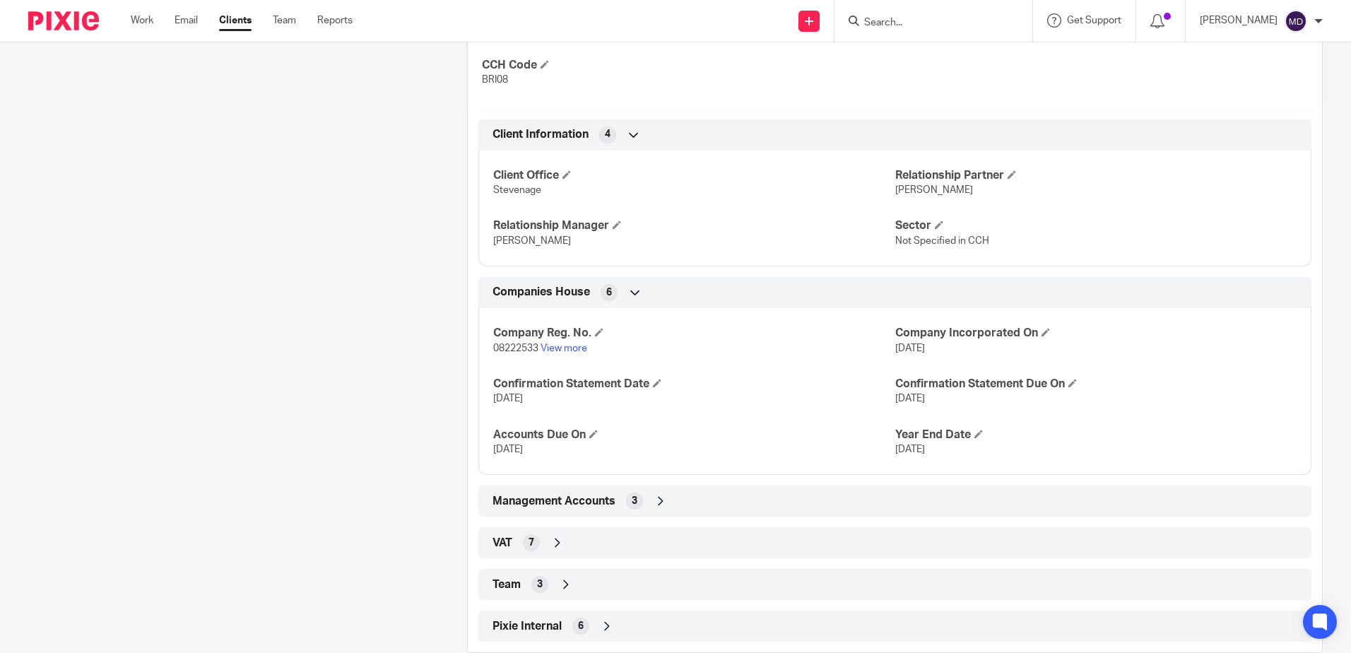
scroll to position [521, 0]
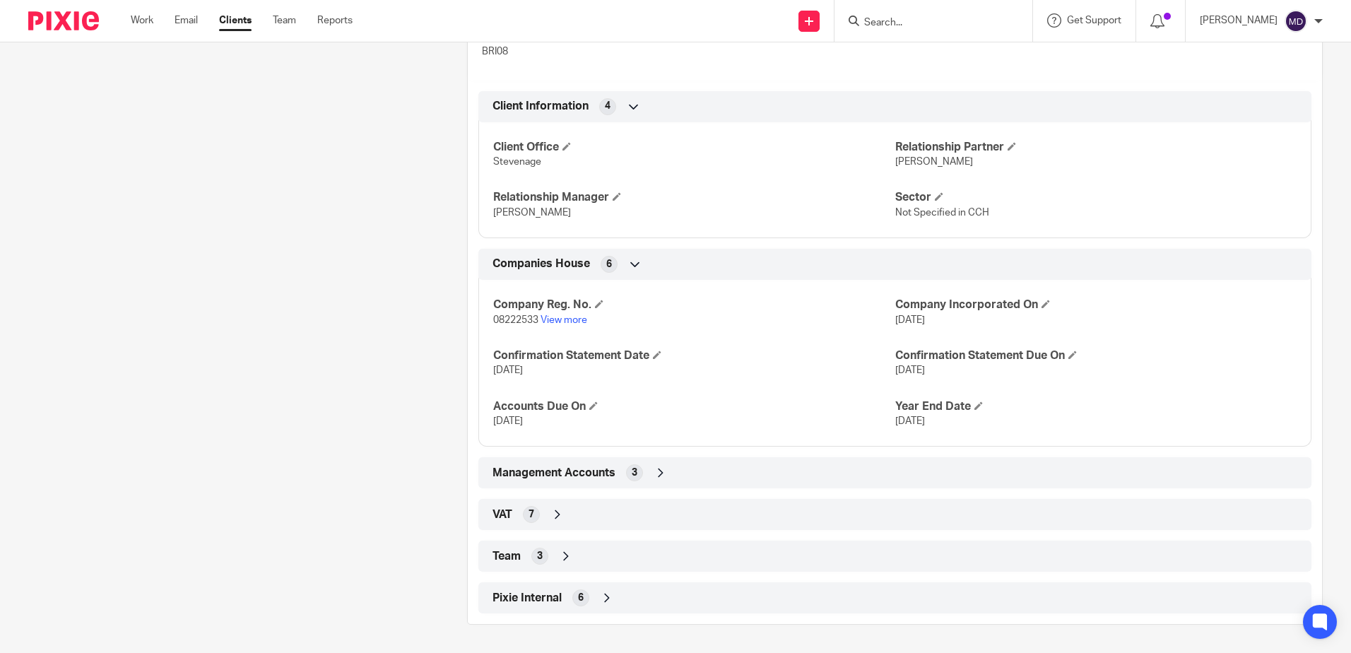
click at [568, 554] on icon at bounding box center [566, 556] width 14 height 14
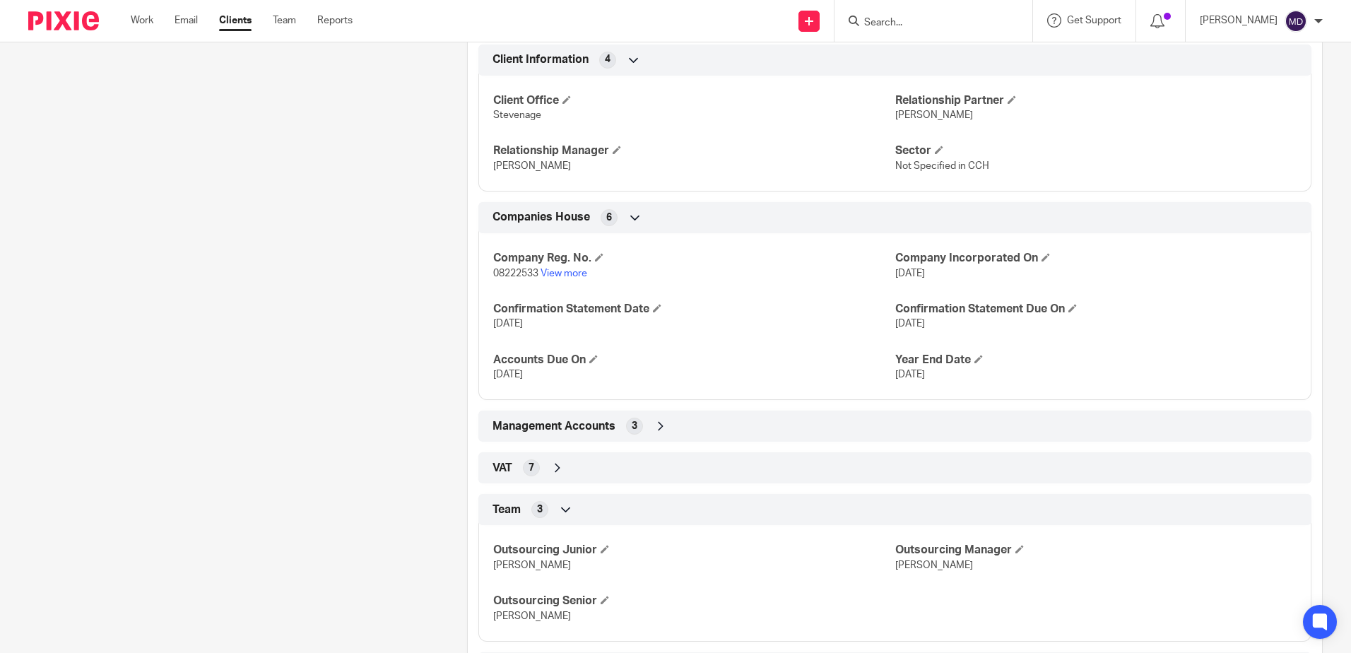
scroll to position [592, 0]
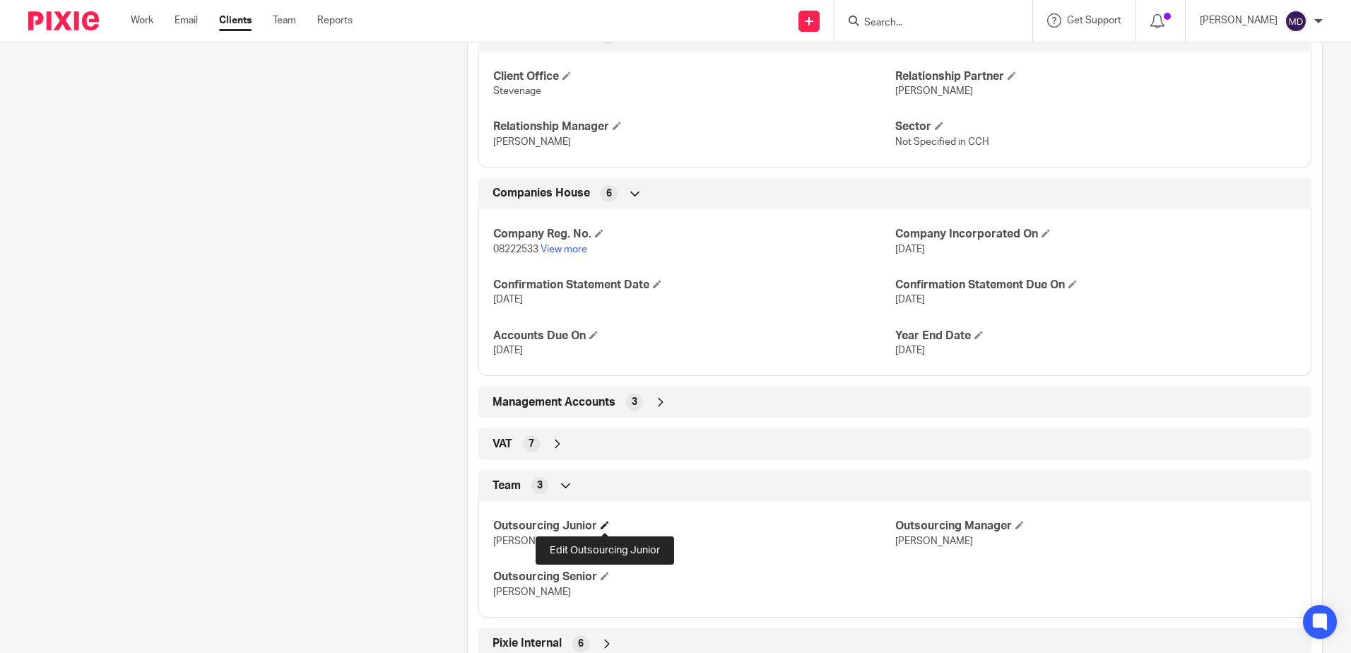
click at [604, 525] on span at bounding box center [605, 525] width 8 height 8
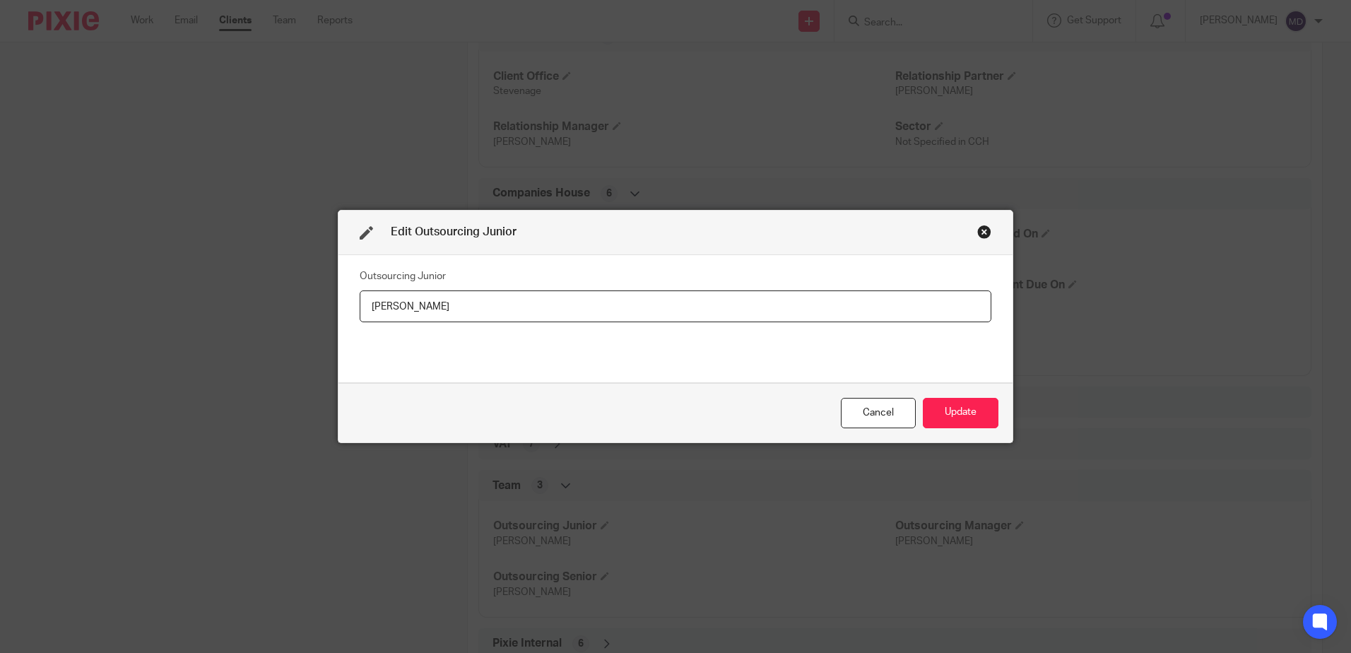
drag, startPoint x: 481, startPoint y: 312, endPoint x: 329, endPoint y: 302, distance: 152.3
click at [329, 302] on div "Edit Outsourcing Junior Outsourcing Junior [PERSON_NAME] Cancel Update" at bounding box center [675, 326] width 1351 height 653
type input "[PERSON_NAME]"
click at [956, 416] on button "Update" at bounding box center [961, 413] width 76 height 30
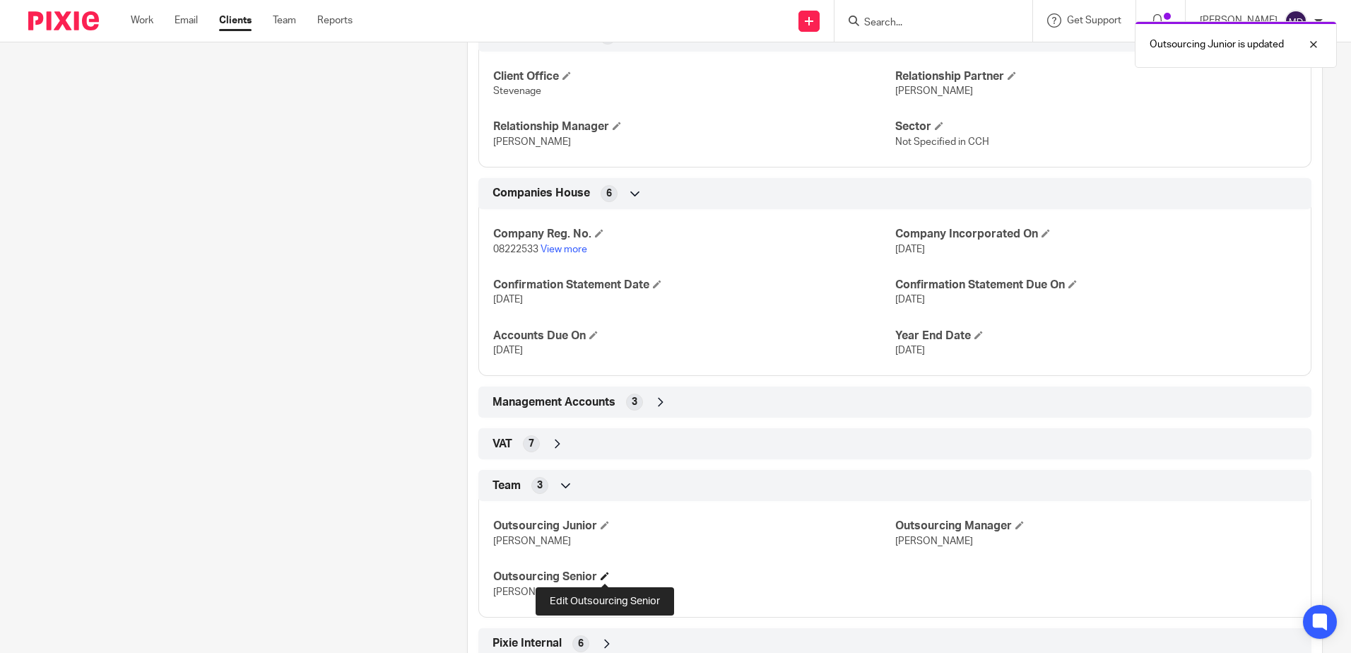
click at [609, 572] on span at bounding box center [605, 576] width 8 height 8
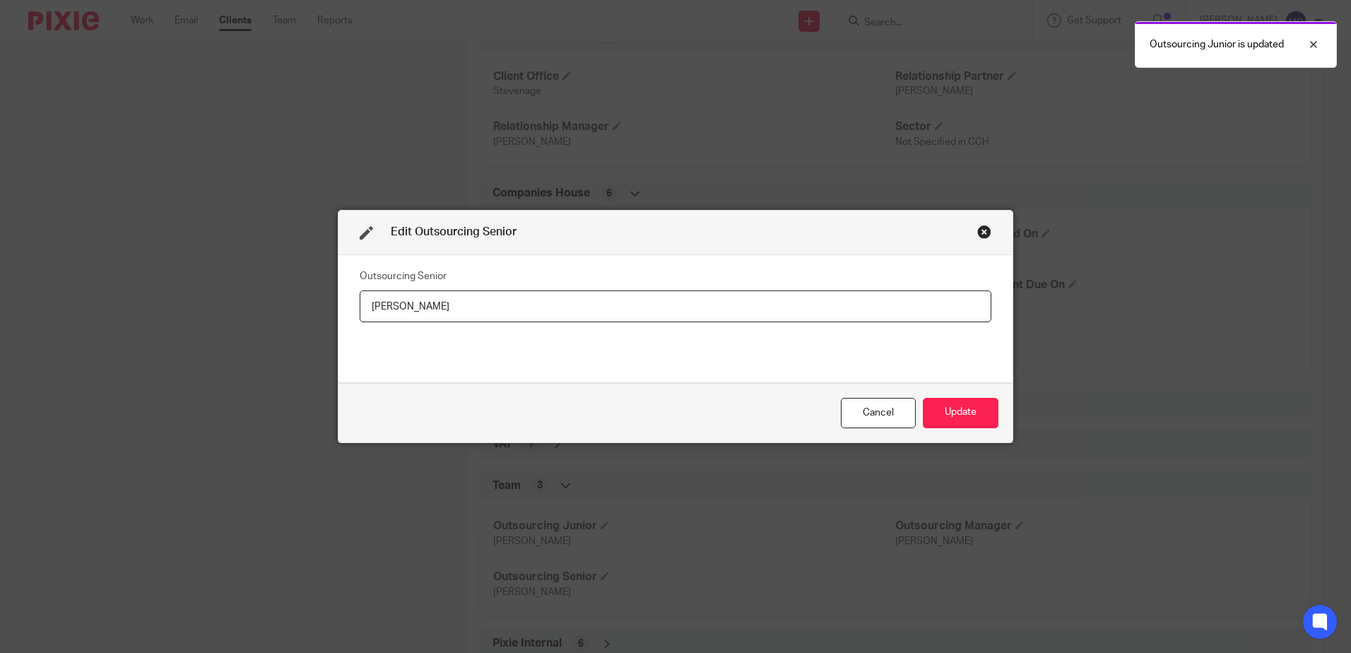
drag, startPoint x: 440, startPoint y: 311, endPoint x: 261, endPoint y: 292, distance: 179.8
click at [261, 292] on div "Edit Outsourcing Senior Outsourcing Senior Iliana Mihaylova Cancel Update" at bounding box center [675, 326] width 1351 height 653
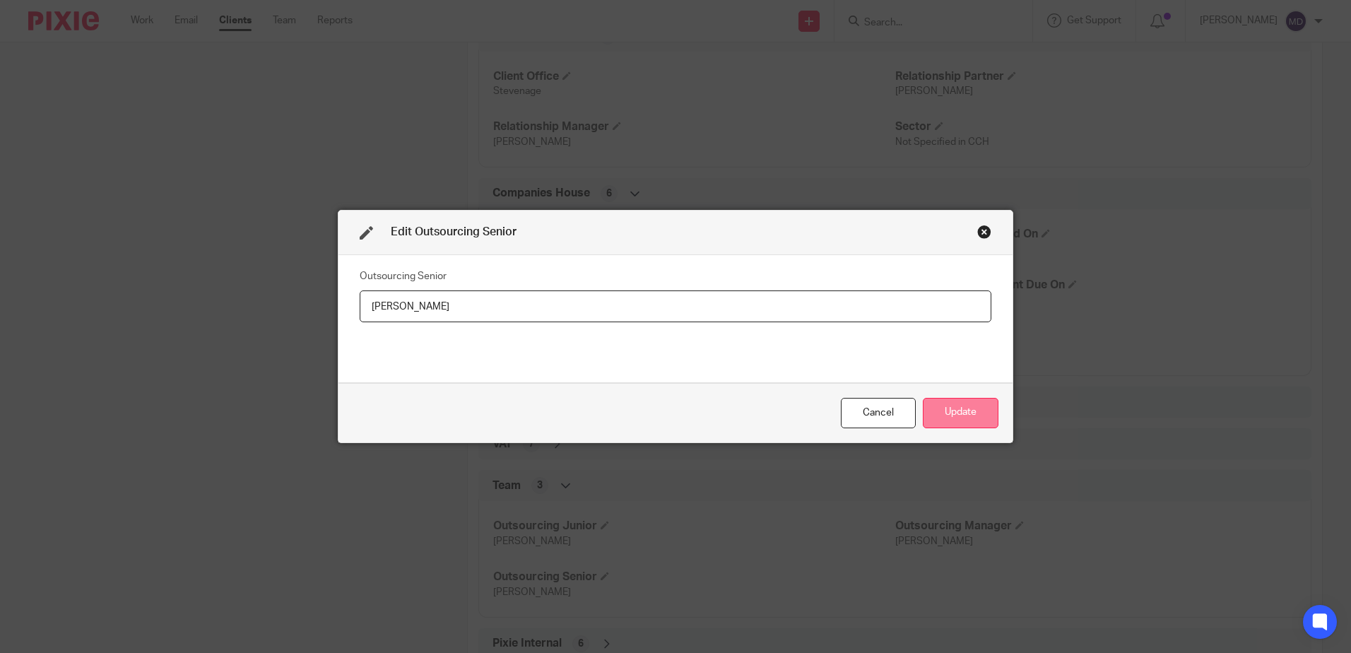
type input "[PERSON_NAME]"
drag, startPoint x: 955, startPoint y: 409, endPoint x: 720, endPoint y: 409, distance: 234.7
click at [956, 409] on button "Update" at bounding box center [961, 413] width 76 height 30
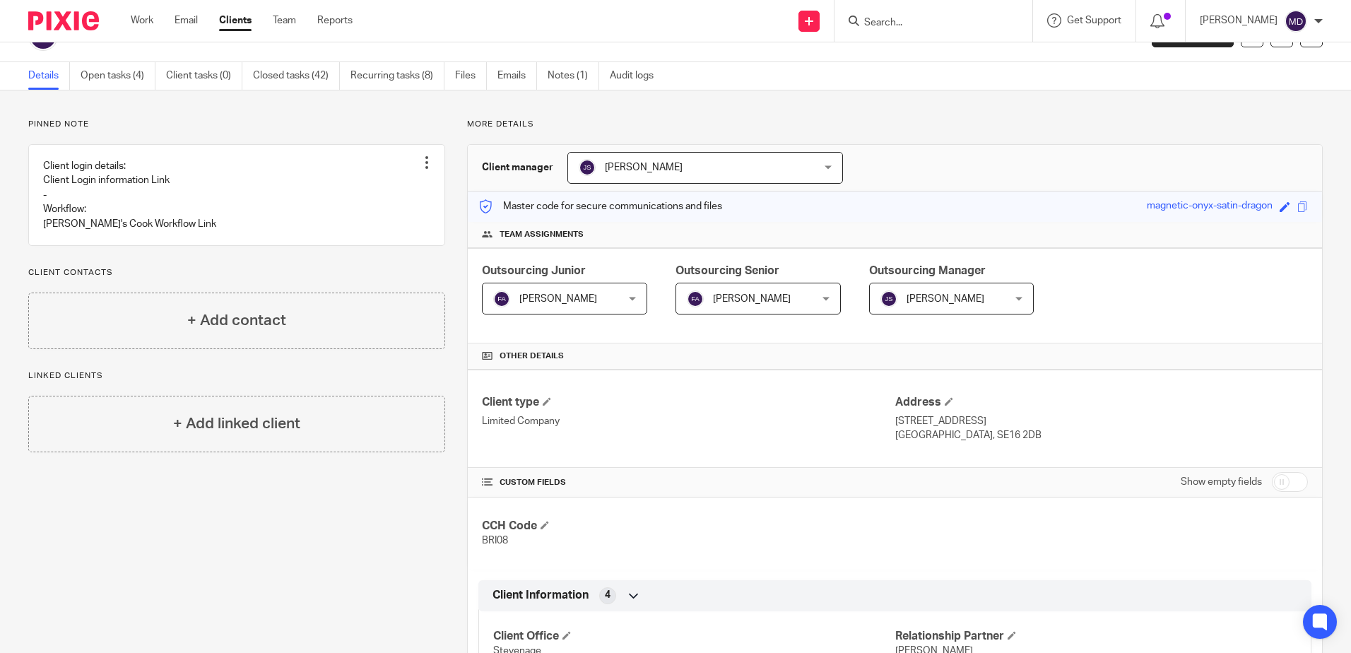
scroll to position [0, 0]
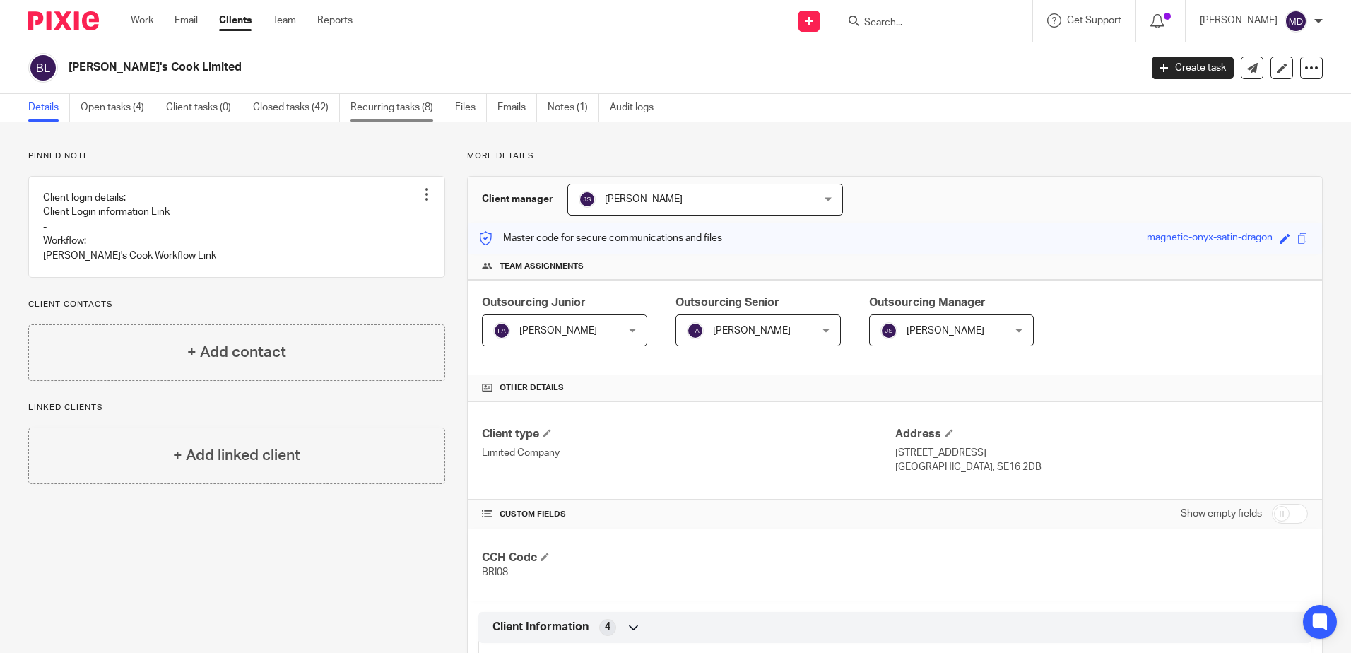
click at [421, 109] on link "Recurring tasks (8)" at bounding box center [398, 108] width 94 height 28
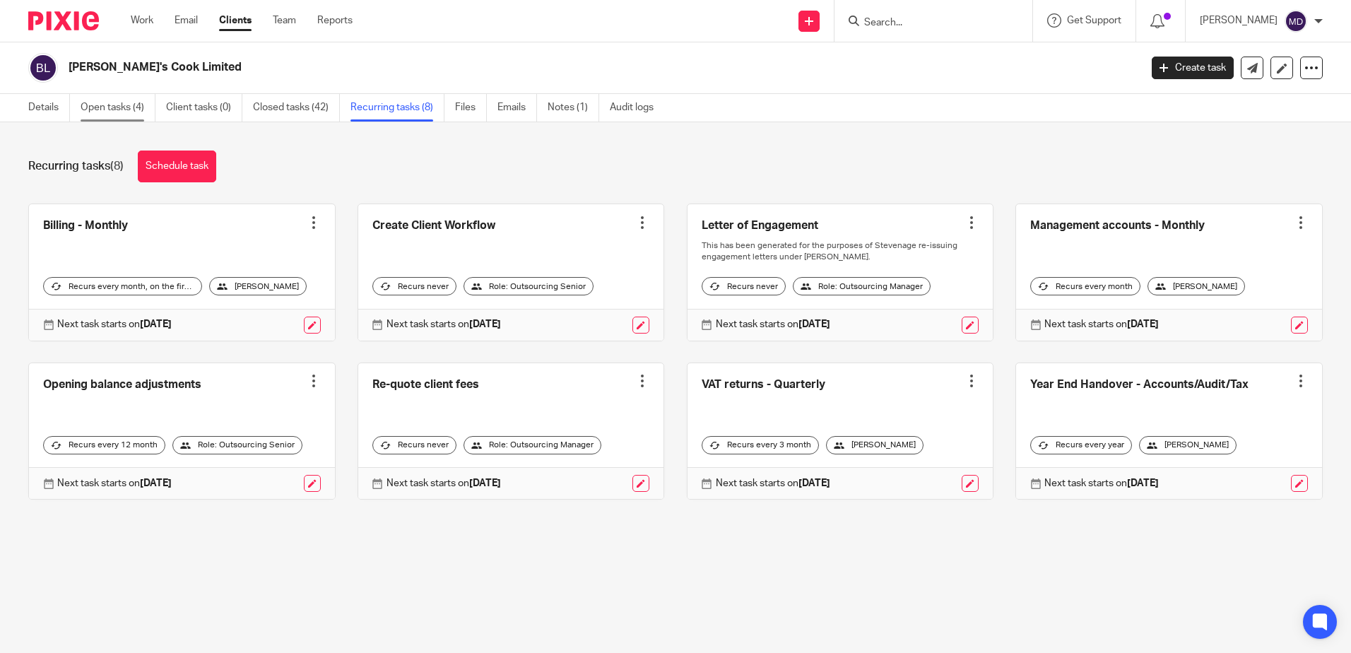
click at [129, 104] on link "Open tasks (4)" at bounding box center [118, 108] width 75 height 28
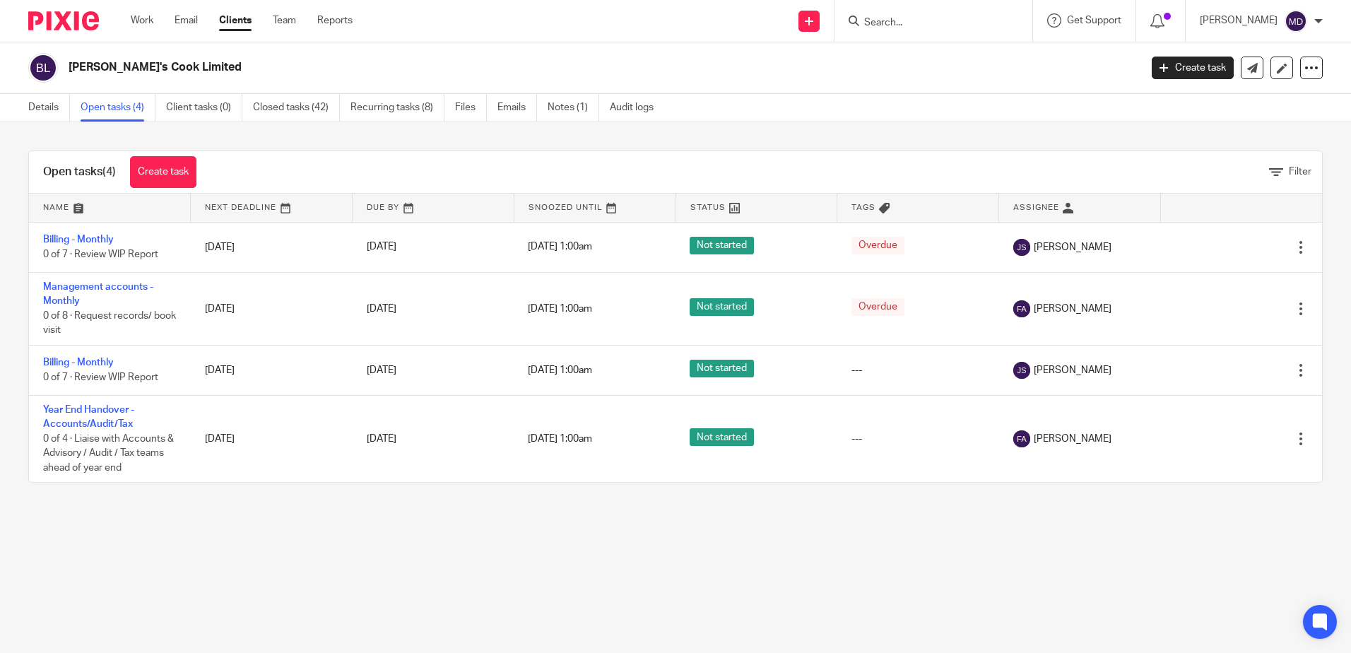
click at [946, 28] on input "Search" at bounding box center [926, 23] width 127 height 13
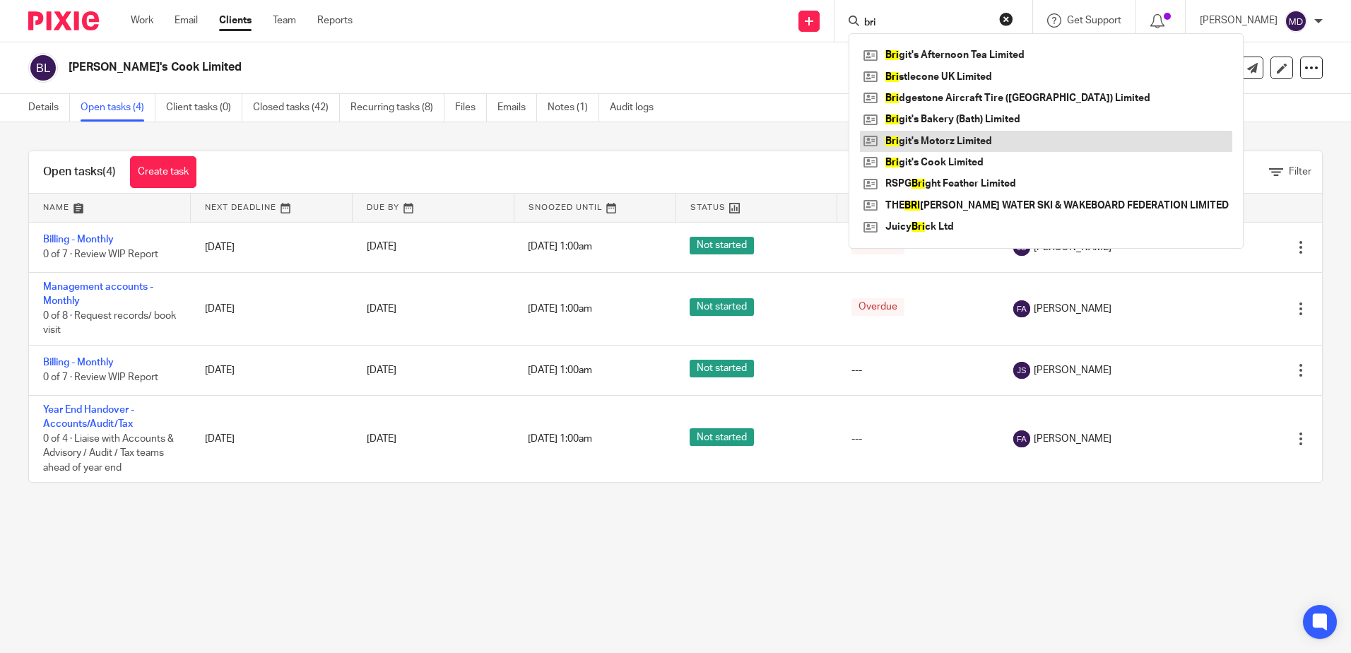
type input "bri"
click at [983, 141] on link at bounding box center [1046, 141] width 373 height 21
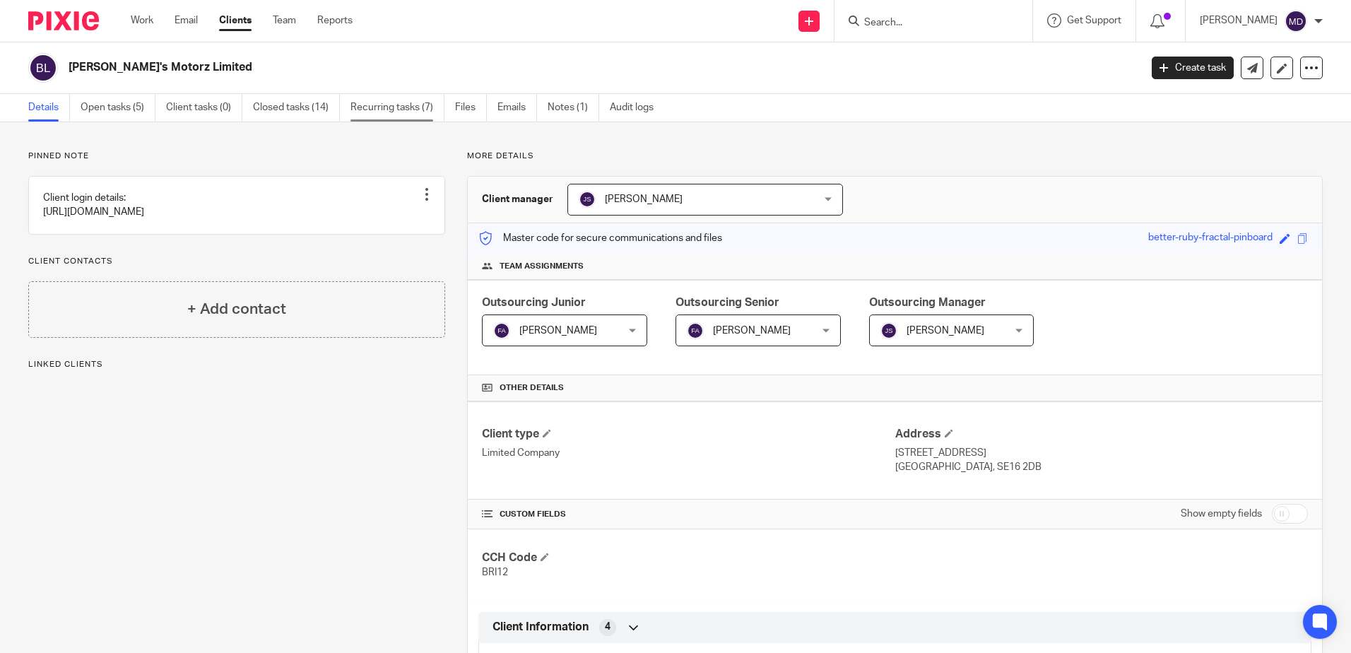
click at [413, 111] on link "Recurring tasks (7)" at bounding box center [398, 108] width 94 height 28
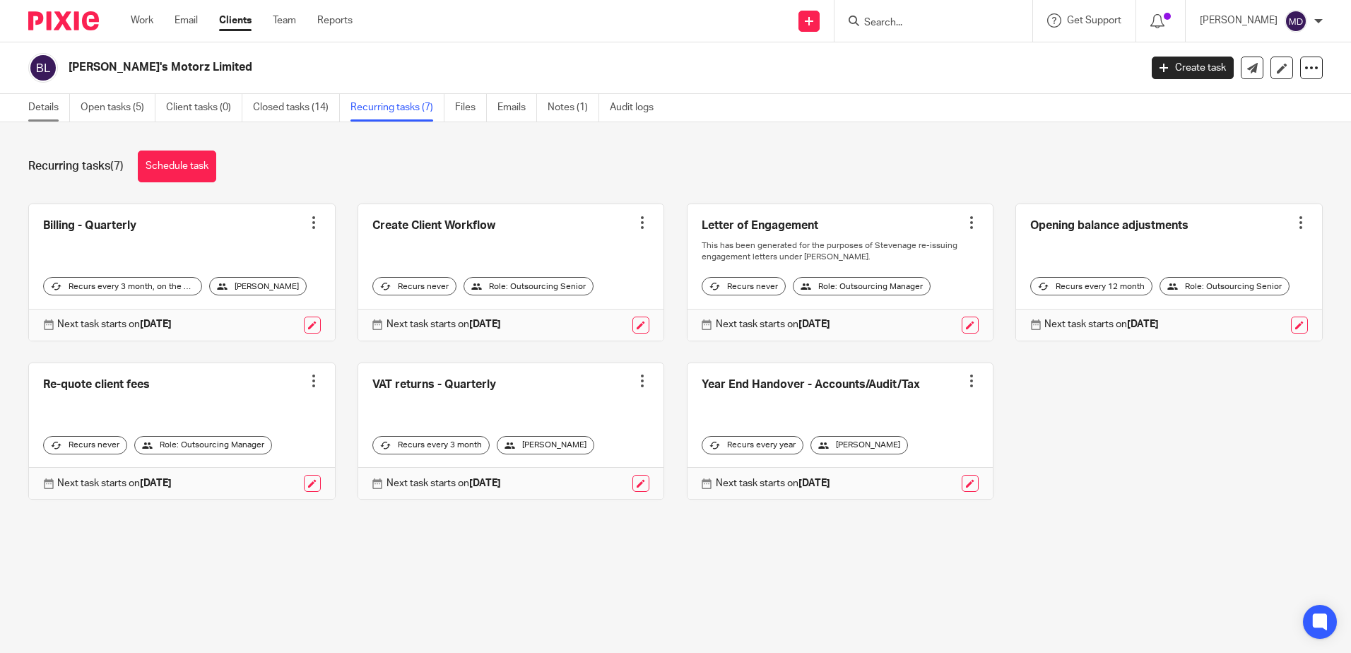
click at [51, 112] on link "Details" at bounding box center [49, 108] width 42 height 28
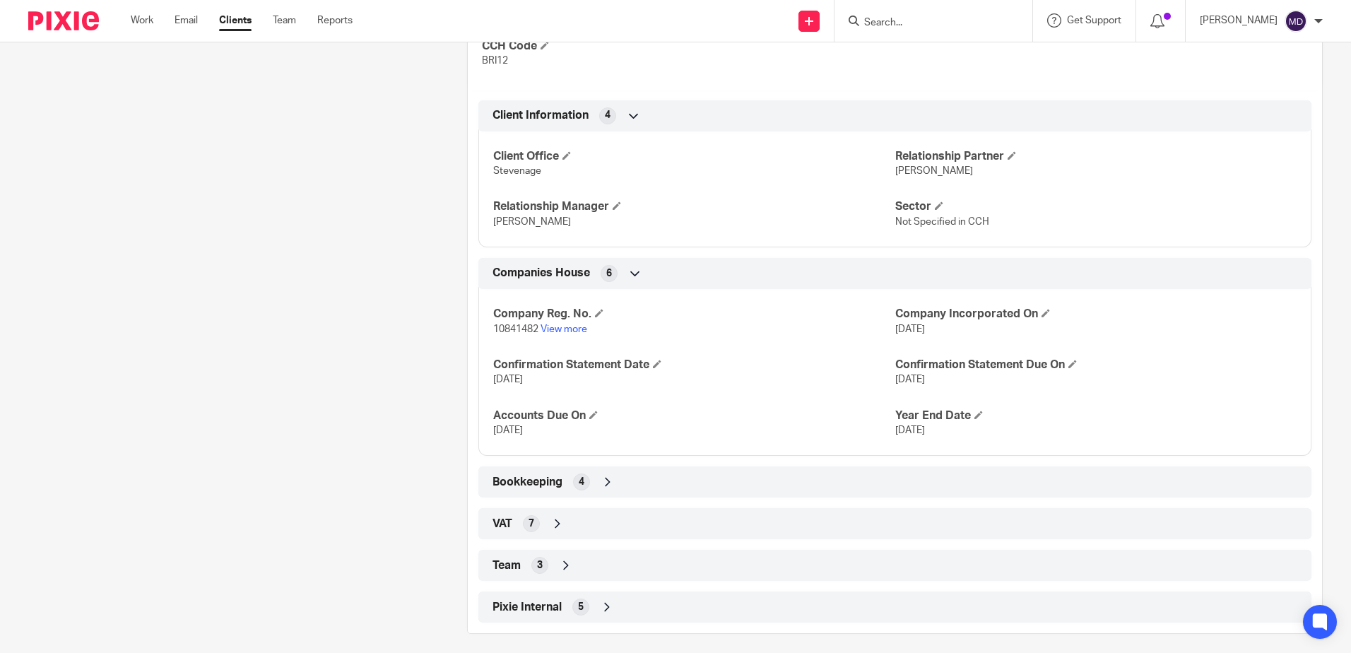
scroll to position [521, 0]
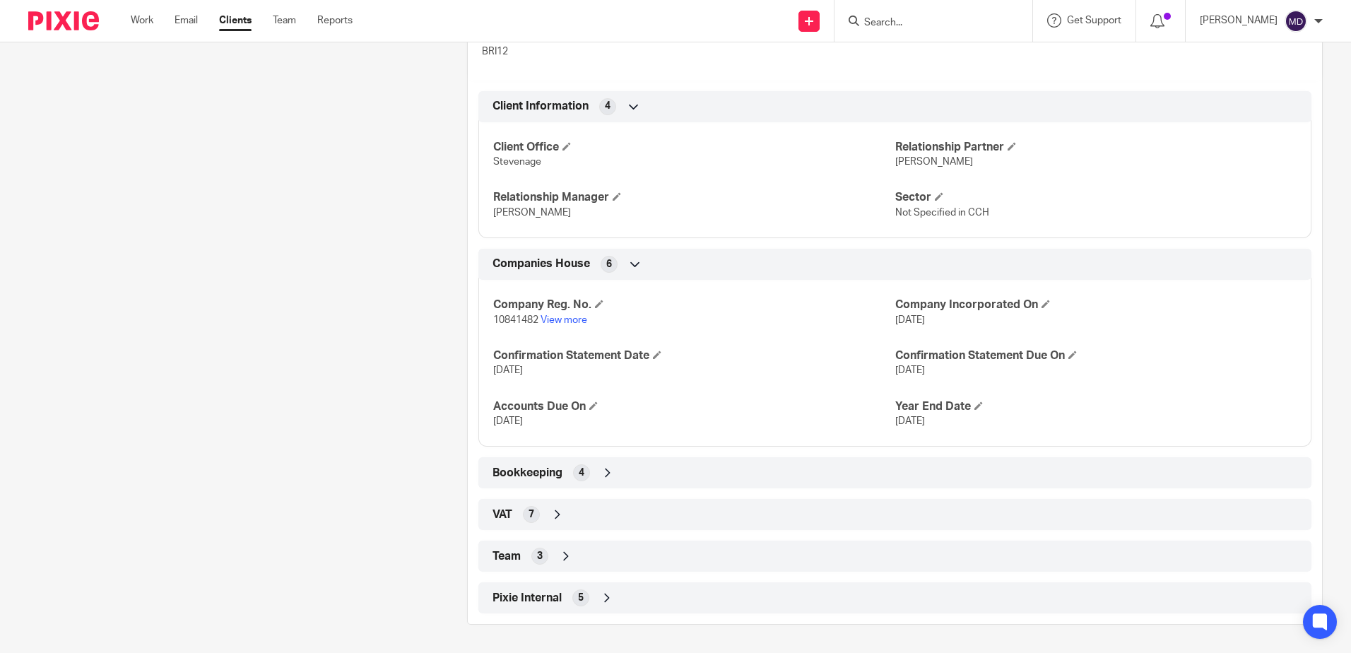
click at [564, 556] on icon at bounding box center [566, 556] width 14 height 14
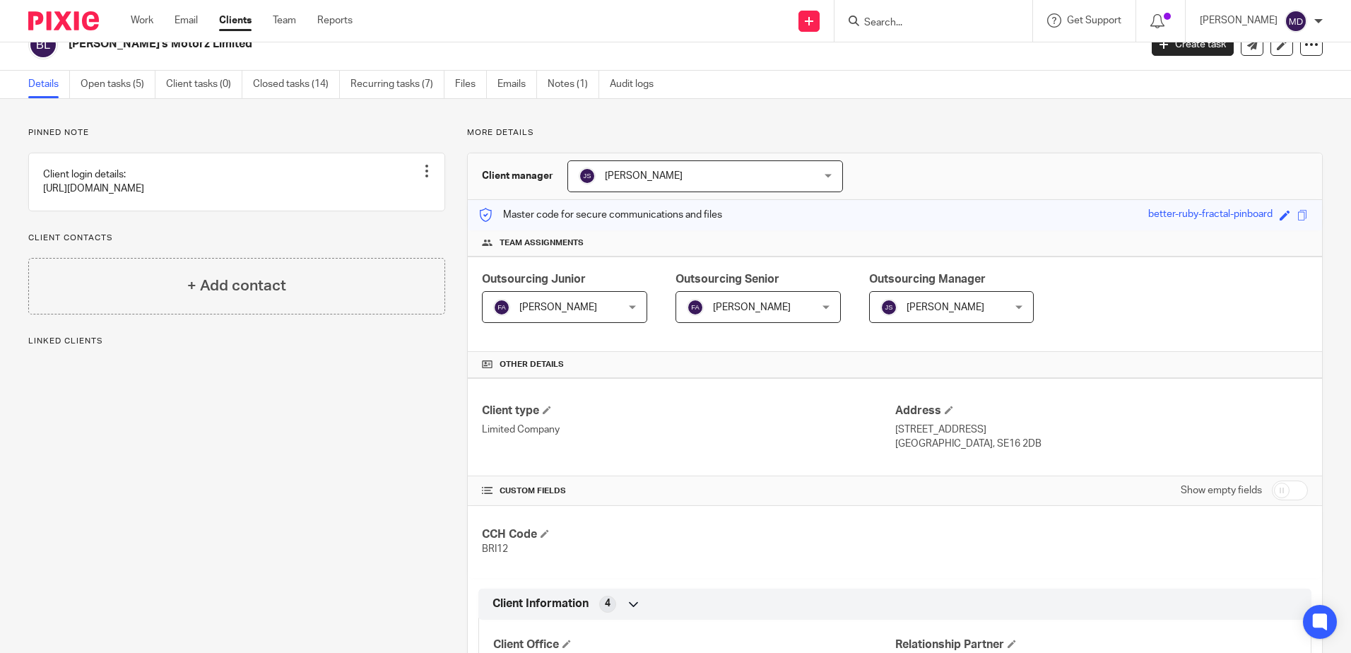
scroll to position [0, 0]
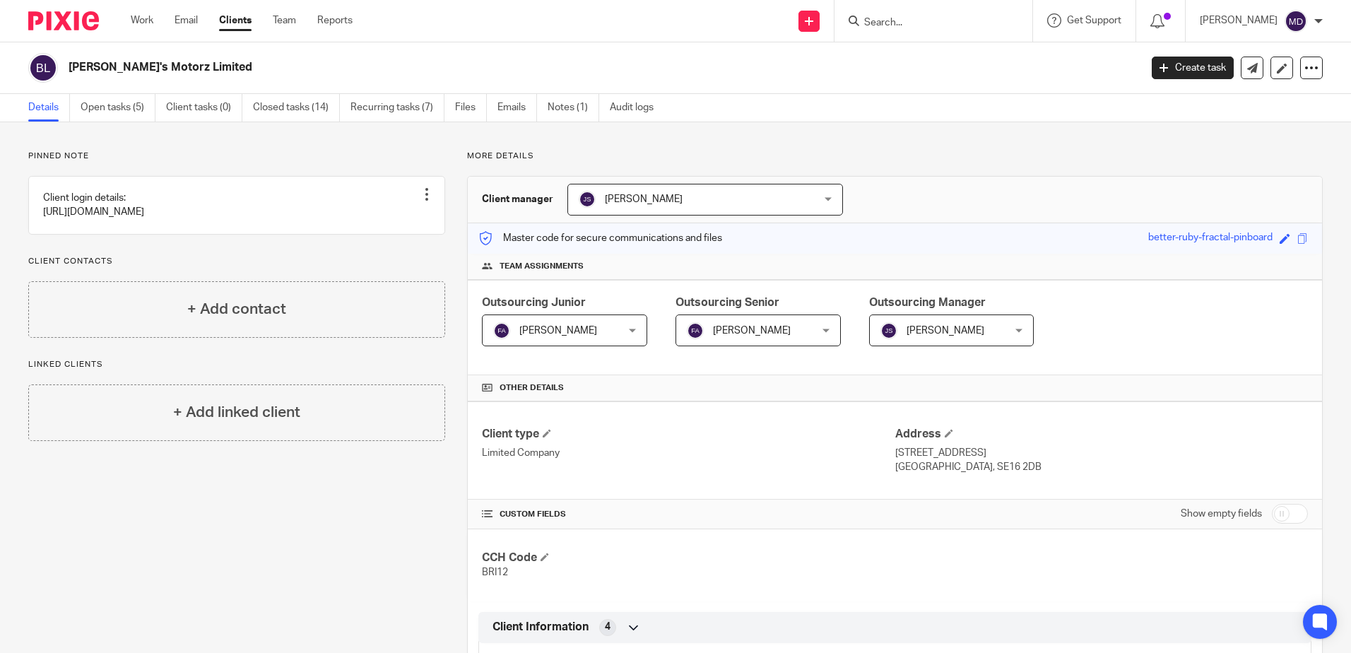
click at [953, 29] on input "Search" at bounding box center [926, 23] width 127 height 13
type input "identi"
click at [971, 46] on link at bounding box center [947, 55] width 175 height 21
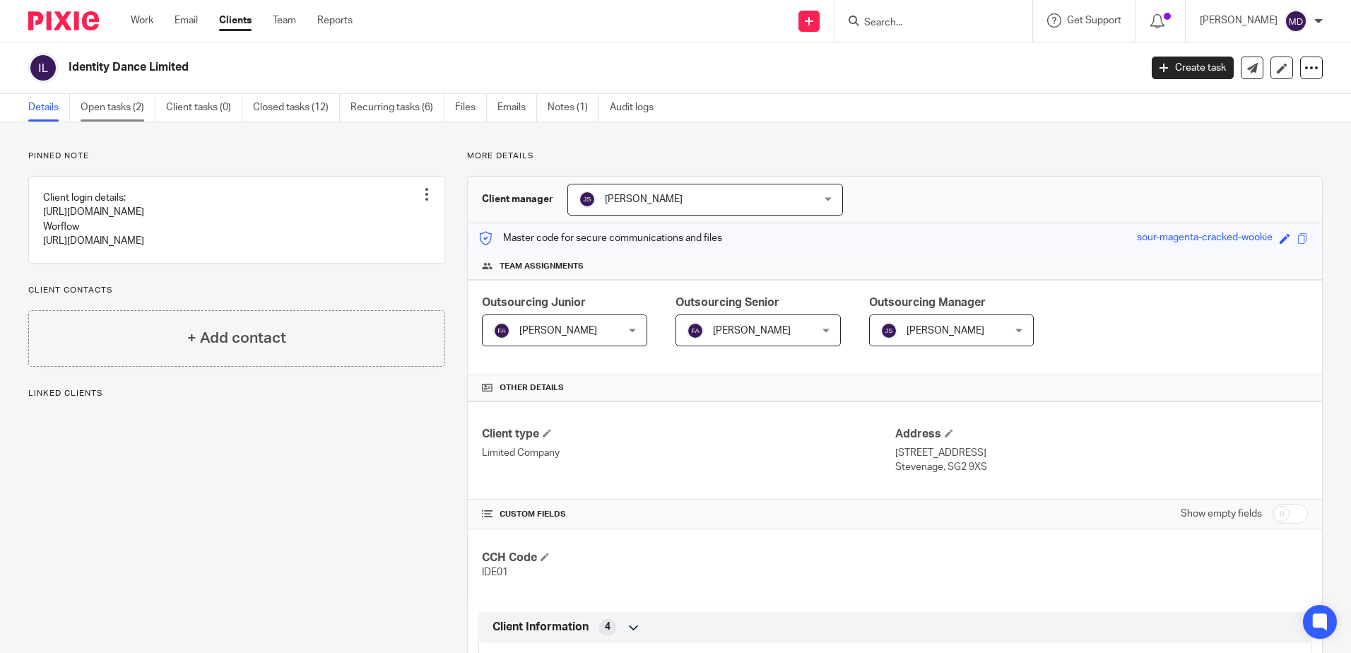
click at [107, 104] on link "Open tasks (2)" at bounding box center [118, 108] width 75 height 28
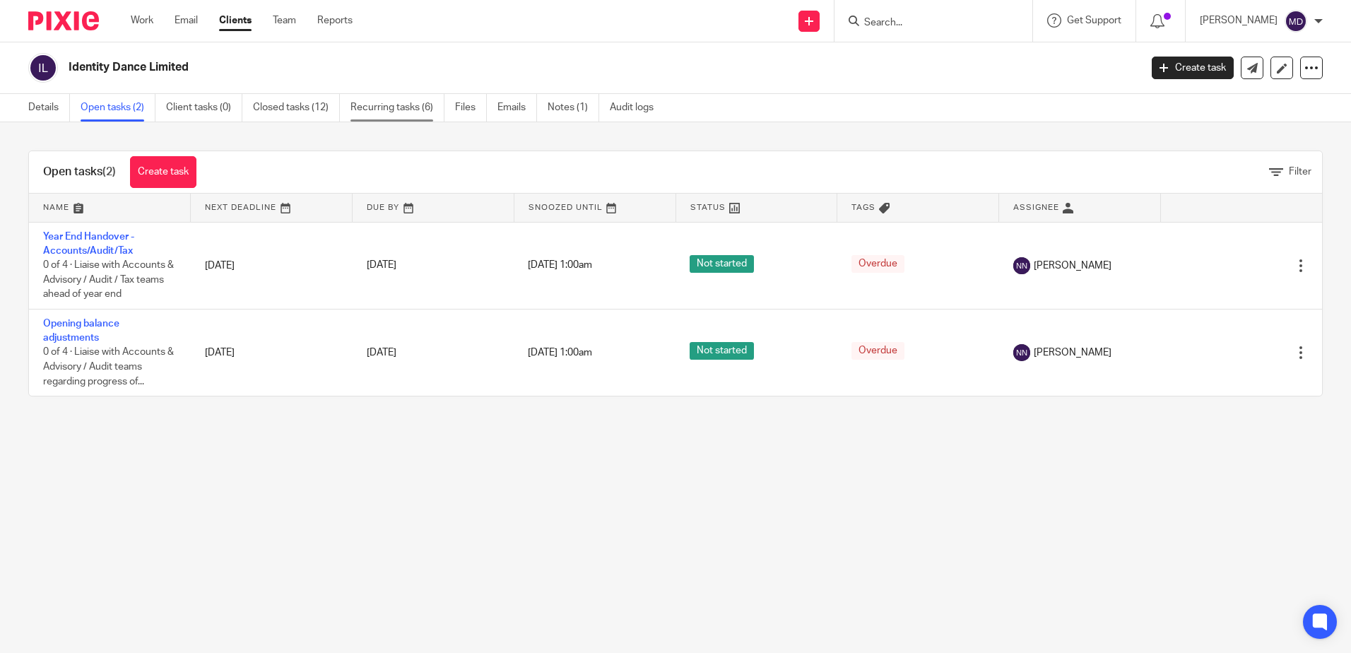
click at [388, 103] on link "Recurring tasks (6)" at bounding box center [398, 108] width 94 height 28
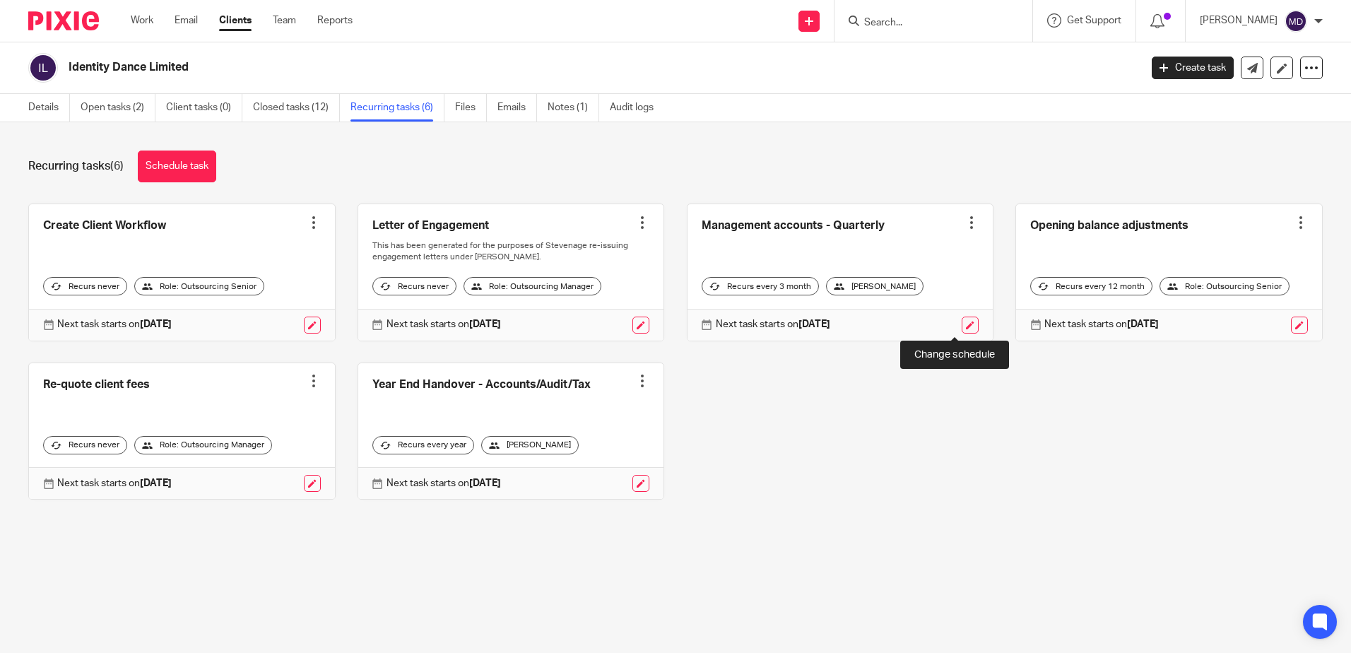
click at [962, 328] on link at bounding box center [970, 325] width 17 height 17
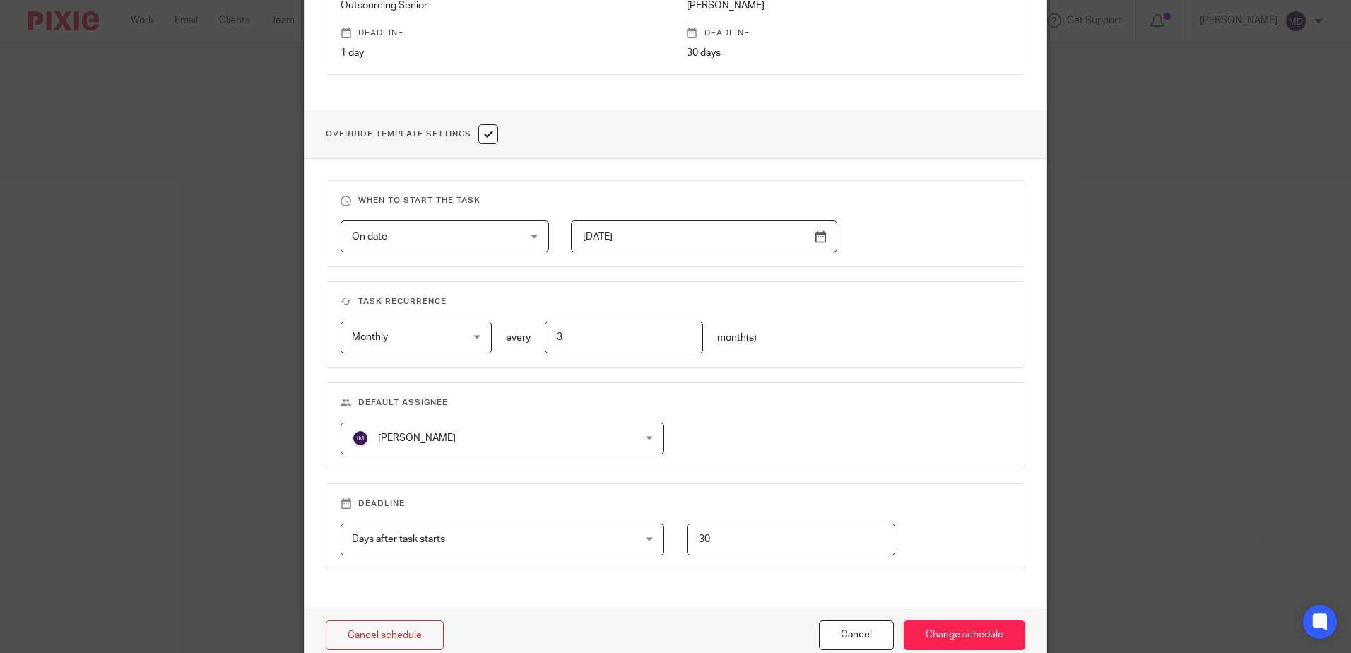
scroll to position [424, 0]
click at [633, 432] on div "Iliana Mihaylova Iliana Mihaylova" at bounding box center [503, 438] width 324 height 32
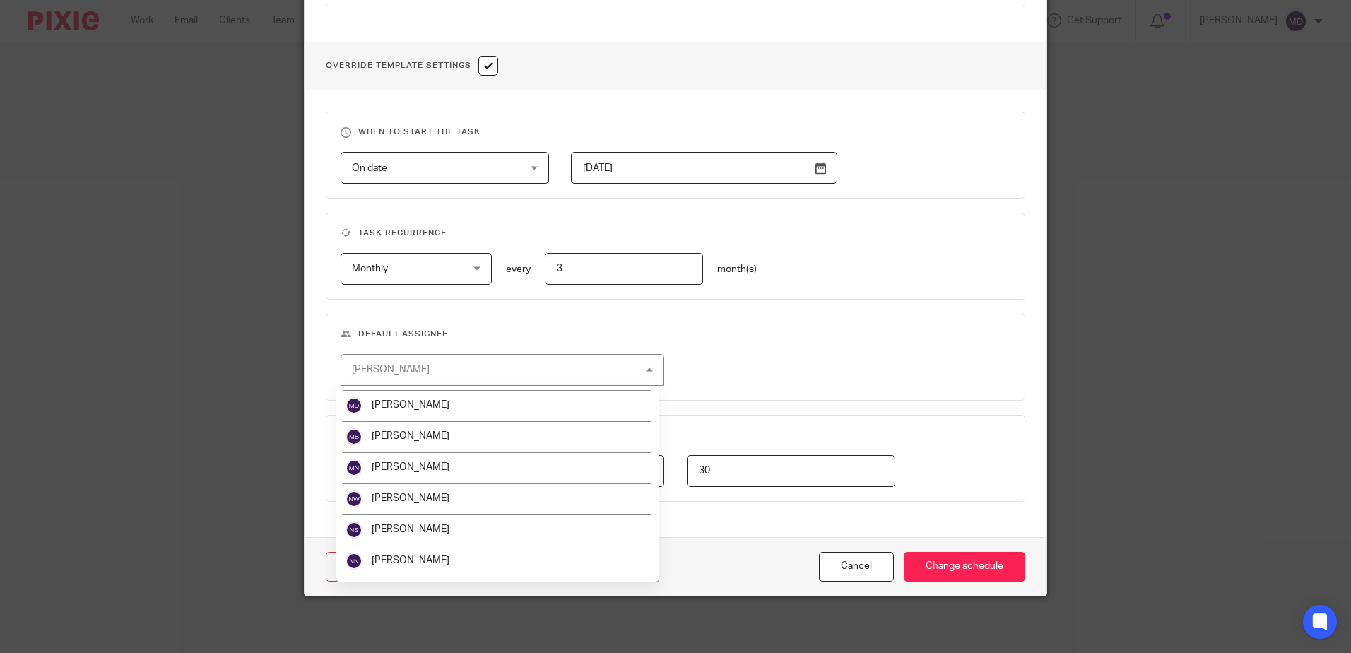
scroll to position [1343, 0]
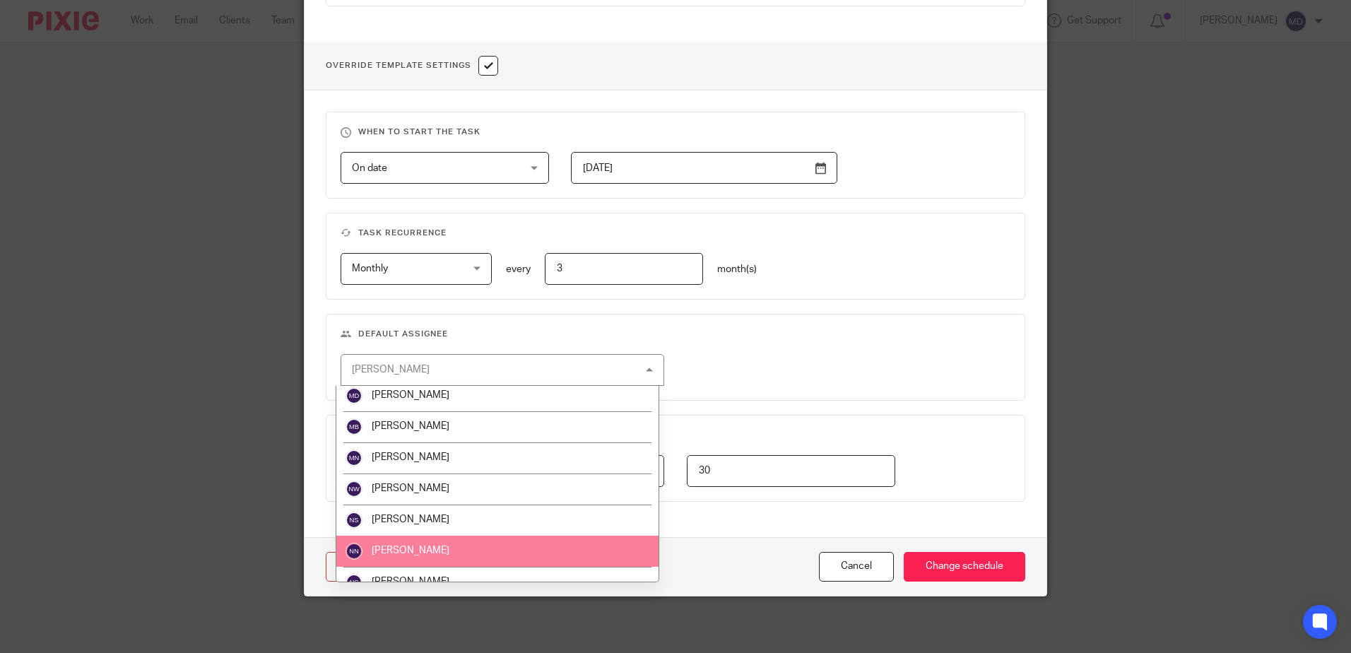
click at [445, 546] on li "[PERSON_NAME]" at bounding box center [497, 551] width 322 height 31
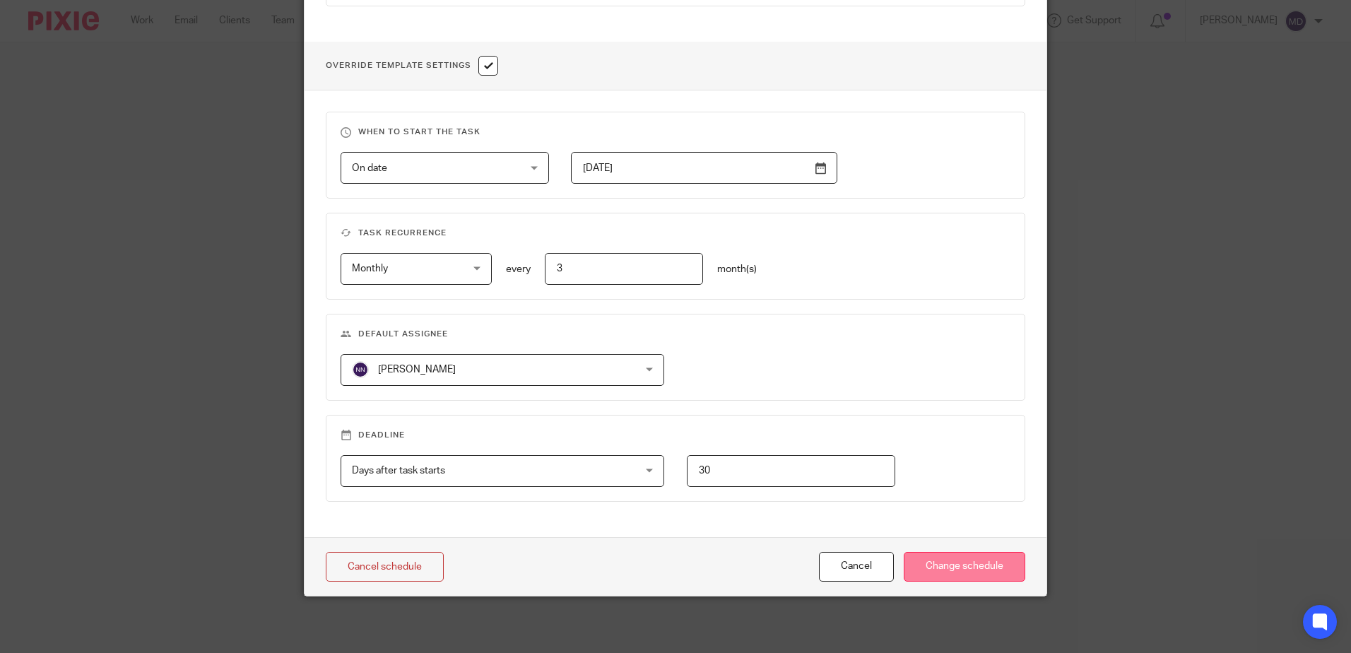
click at [934, 558] on input "Change schedule" at bounding box center [965, 567] width 122 height 30
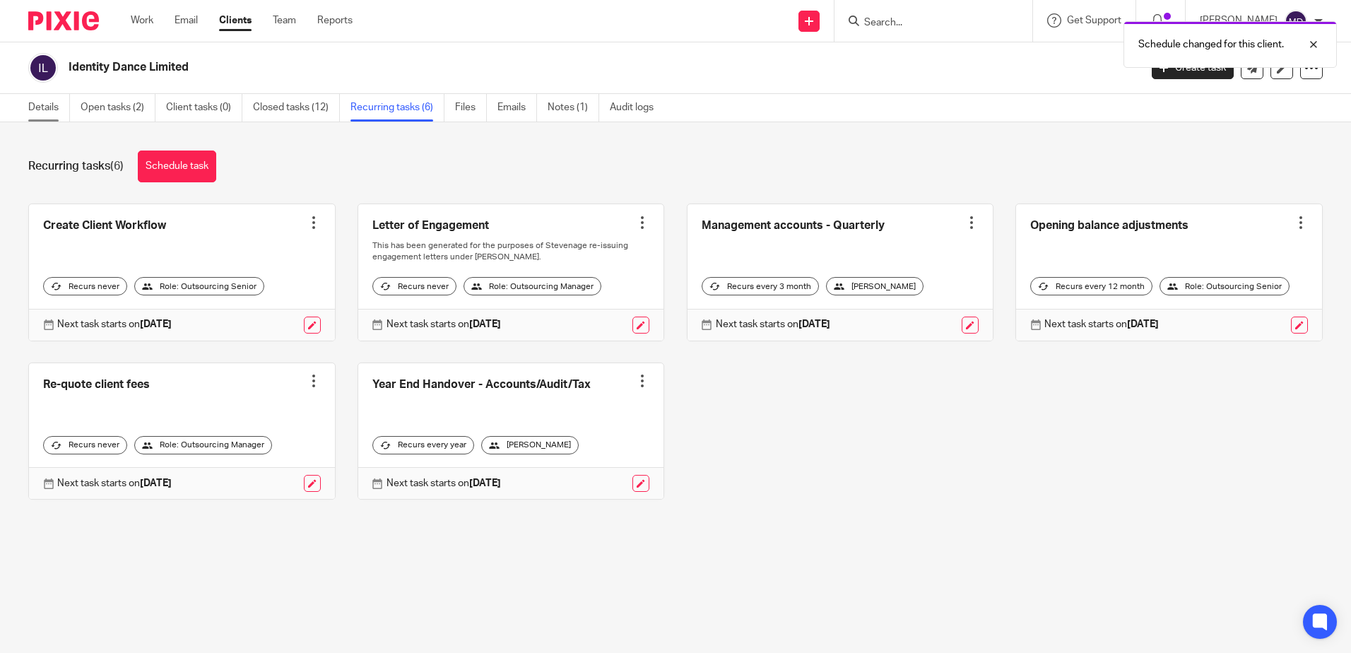
click at [50, 110] on link "Details" at bounding box center [49, 108] width 42 height 28
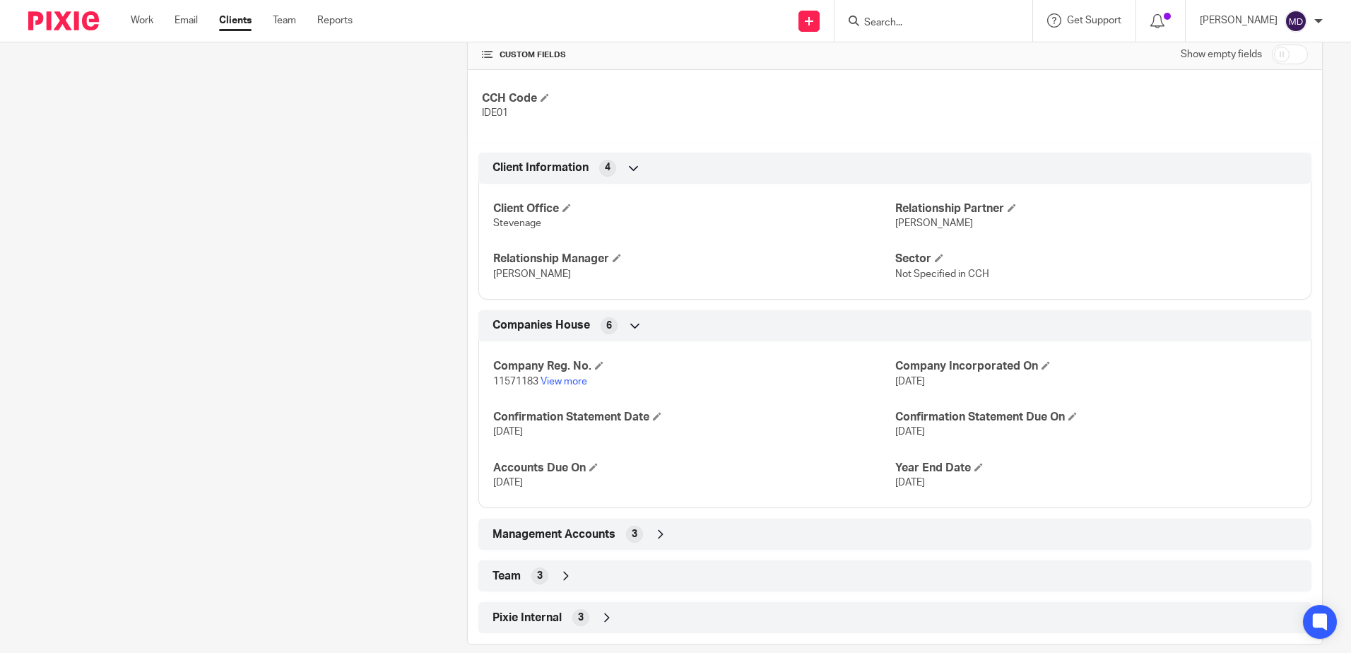
scroll to position [479, 0]
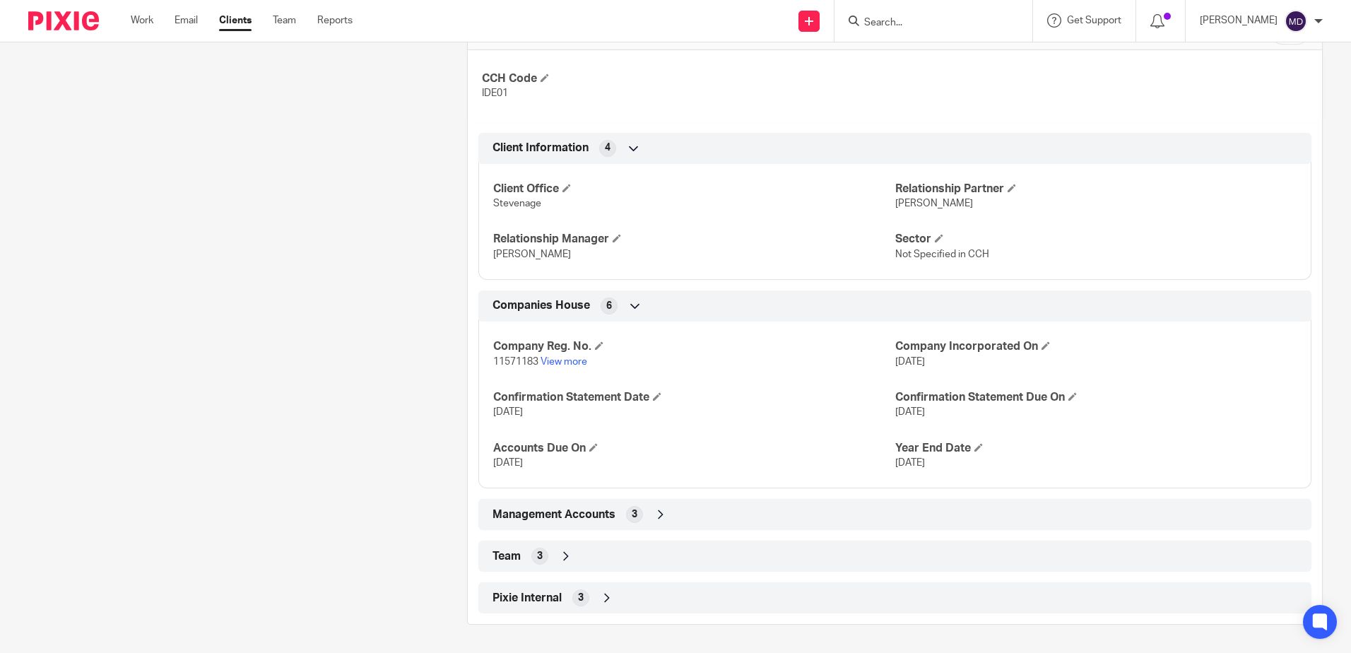
click at [565, 561] on icon at bounding box center [566, 556] width 14 height 14
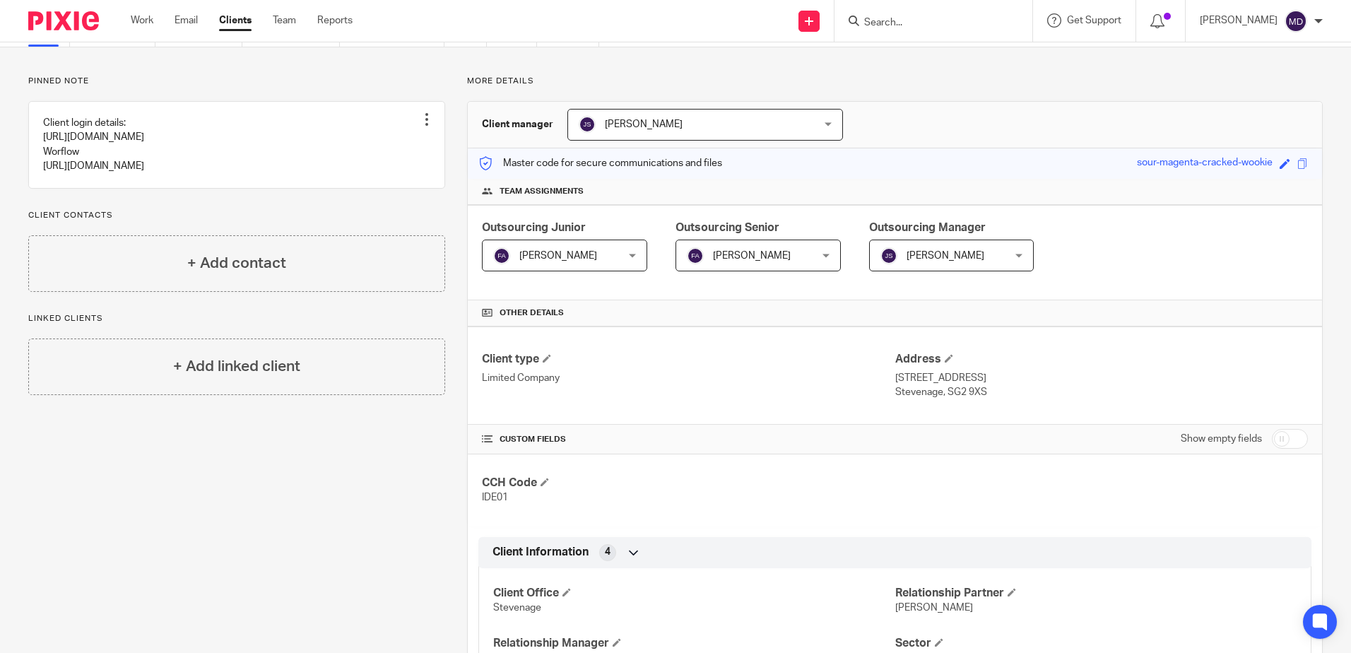
scroll to position [0, 0]
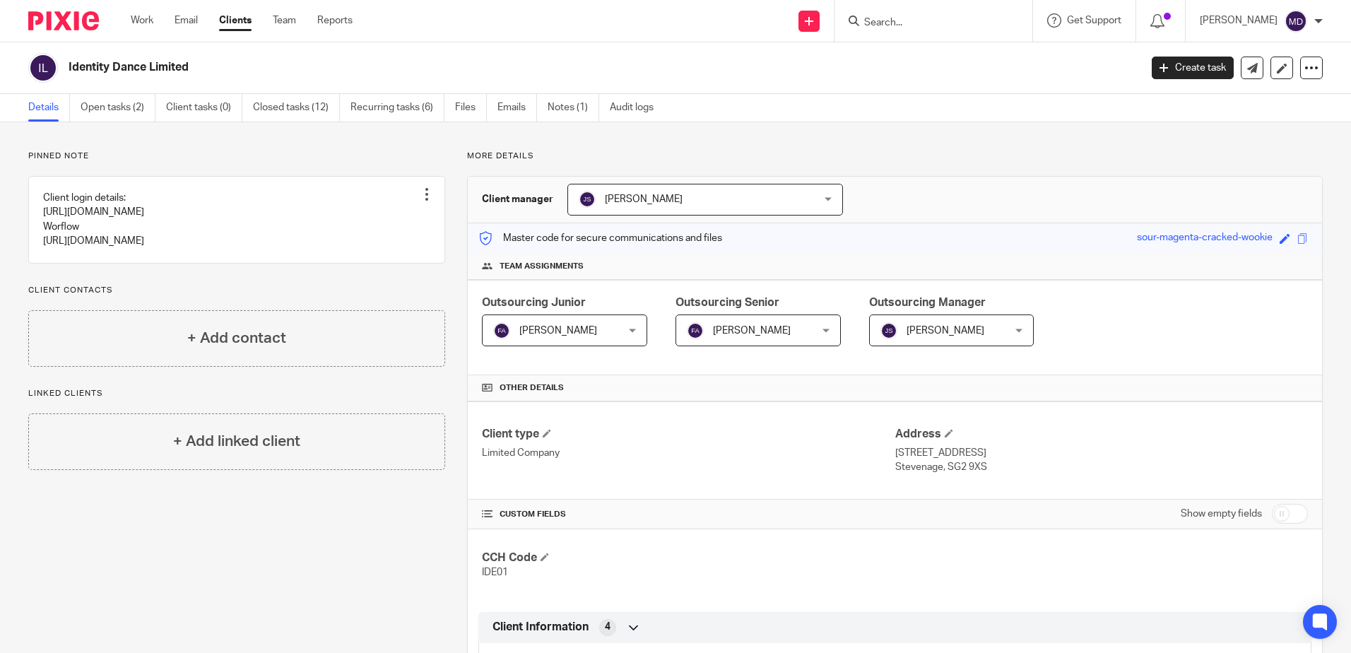
click at [936, 31] on div at bounding box center [934, 21] width 198 height 42
click at [908, 25] on input "Search" at bounding box center [926, 23] width 127 height 13
type input "claire"
click at [925, 51] on link at bounding box center [947, 55] width 175 height 21
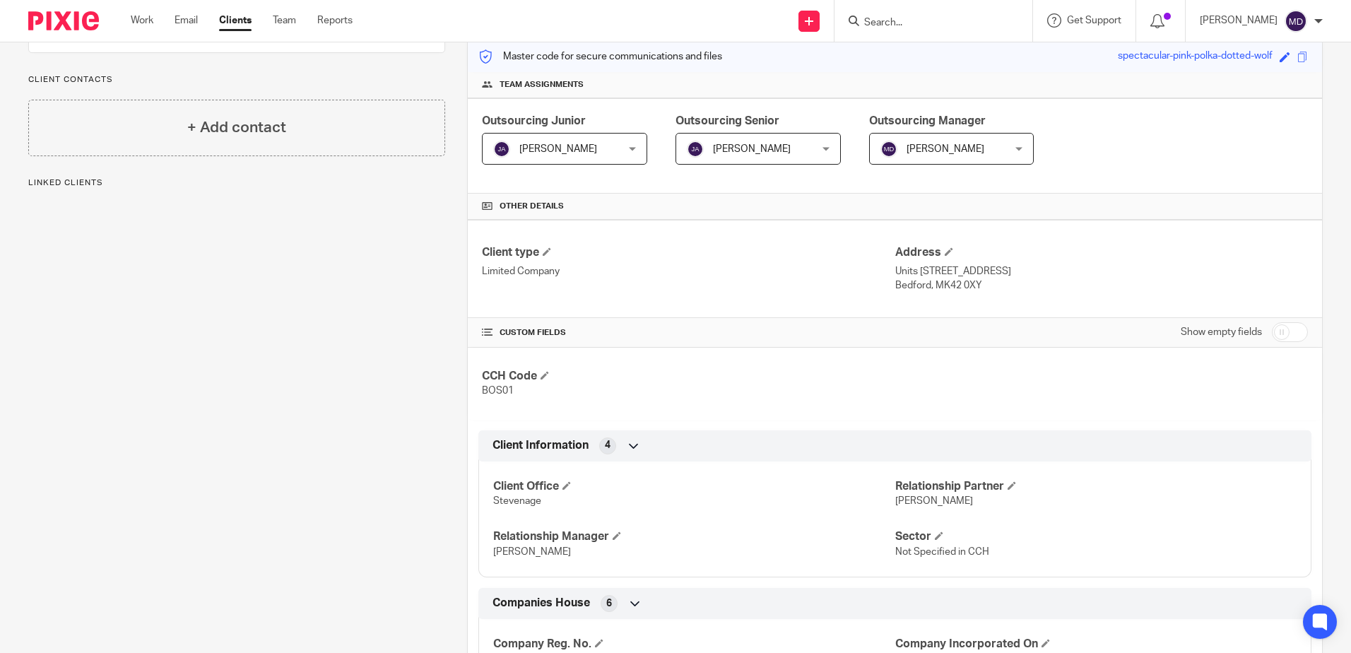
scroll to position [521, 0]
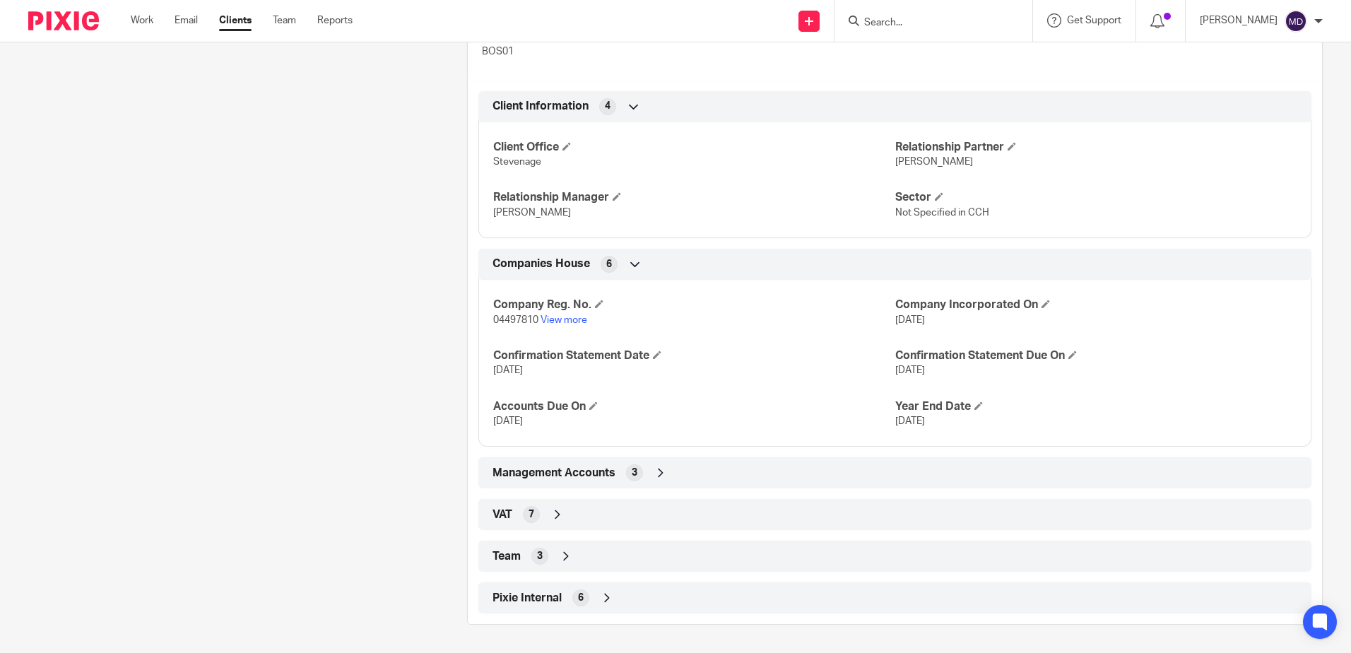
click at [568, 549] on div "Team 3" at bounding box center [895, 556] width 812 height 24
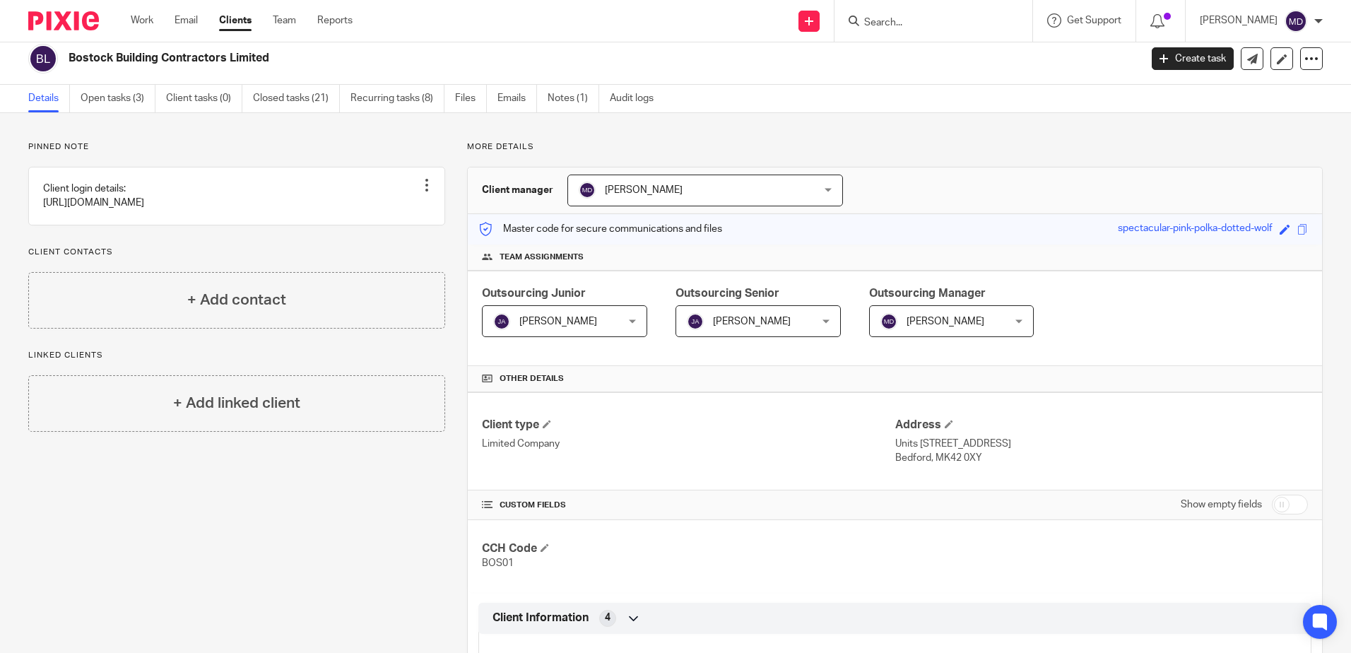
scroll to position [0, 0]
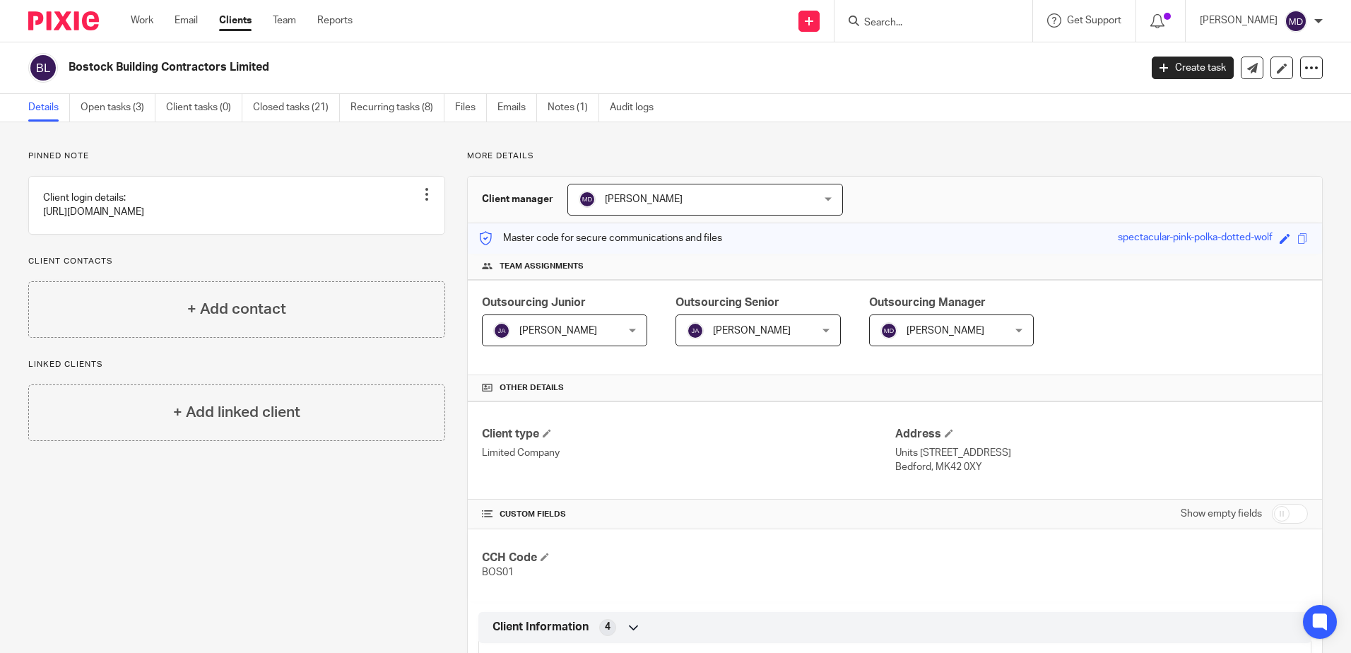
click at [917, 29] on input "Search" at bounding box center [926, 23] width 127 height 13
type input "MAK"
click at [923, 53] on link at bounding box center [947, 55] width 175 height 21
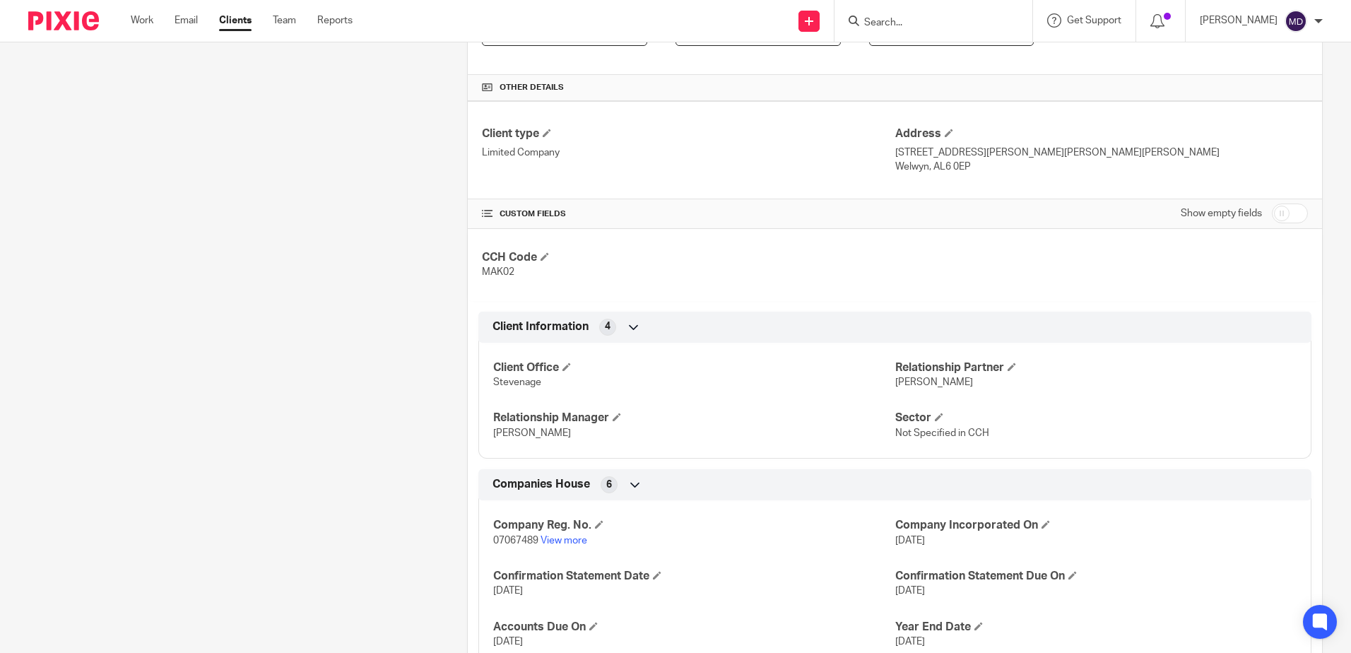
scroll to position [563, 0]
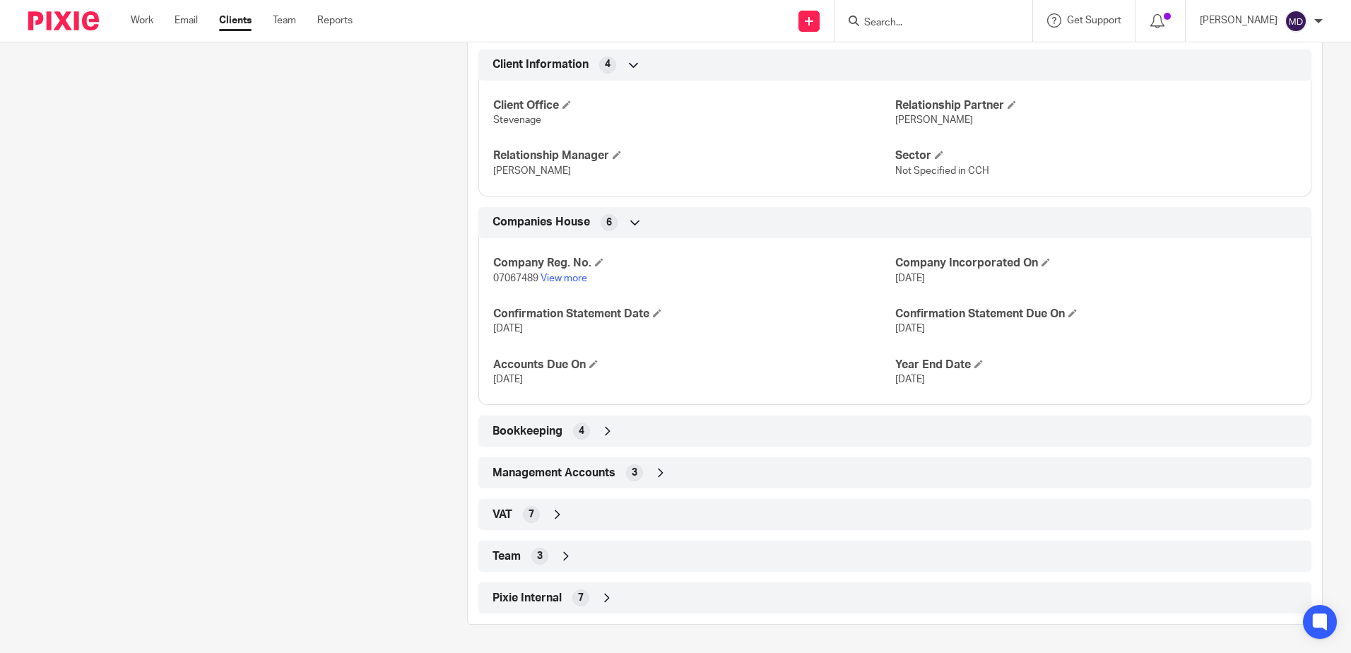
click at [569, 560] on icon at bounding box center [566, 556] width 14 height 14
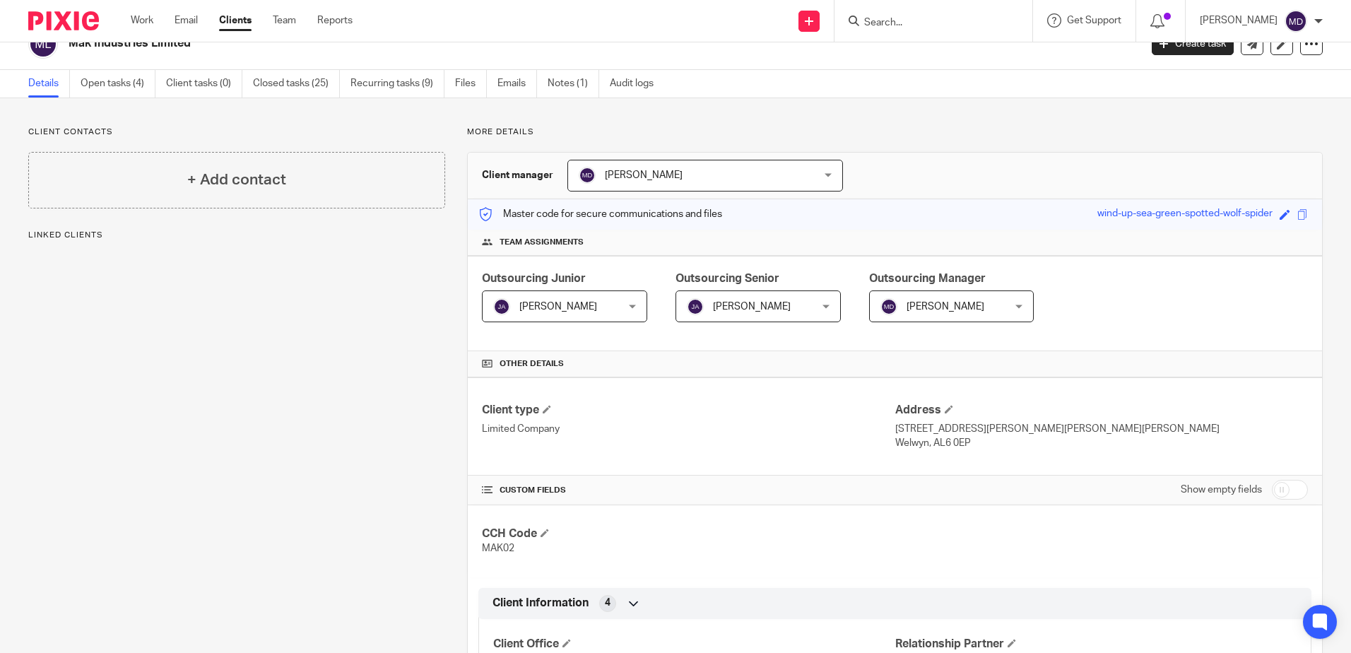
scroll to position [0, 0]
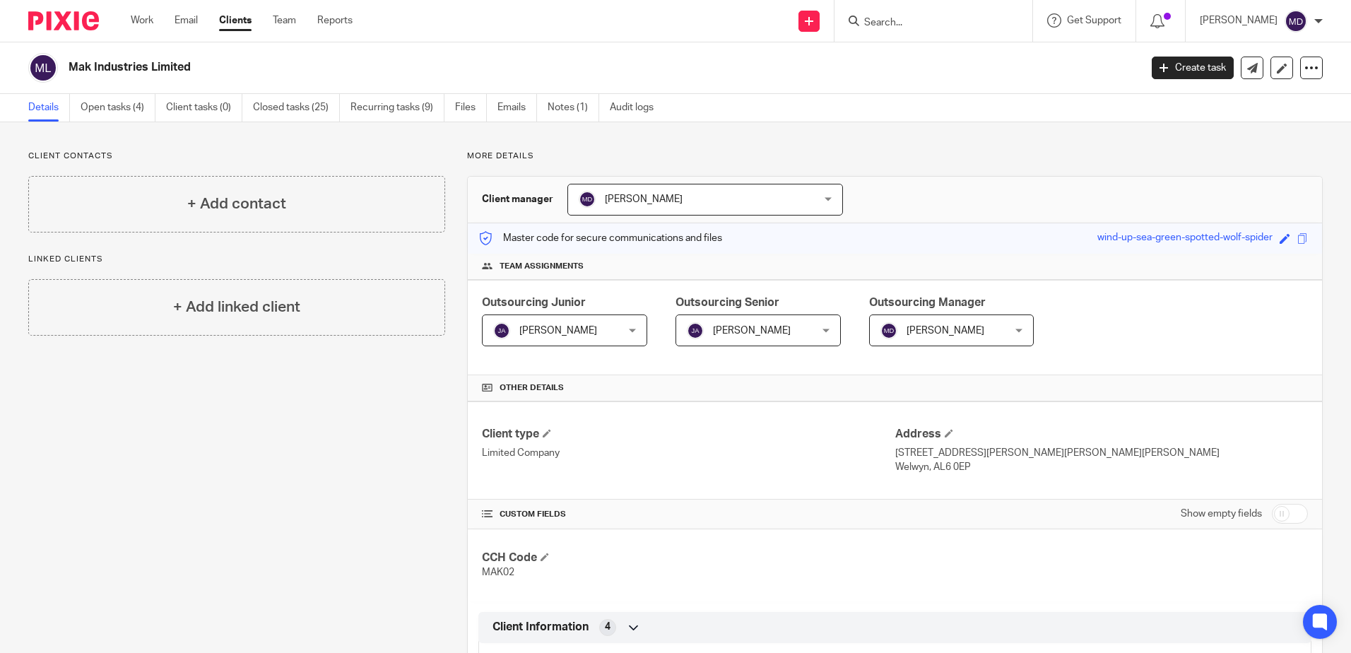
click at [913, 28] on input "Search" at bounding box center [926, 23] width 127 height 13
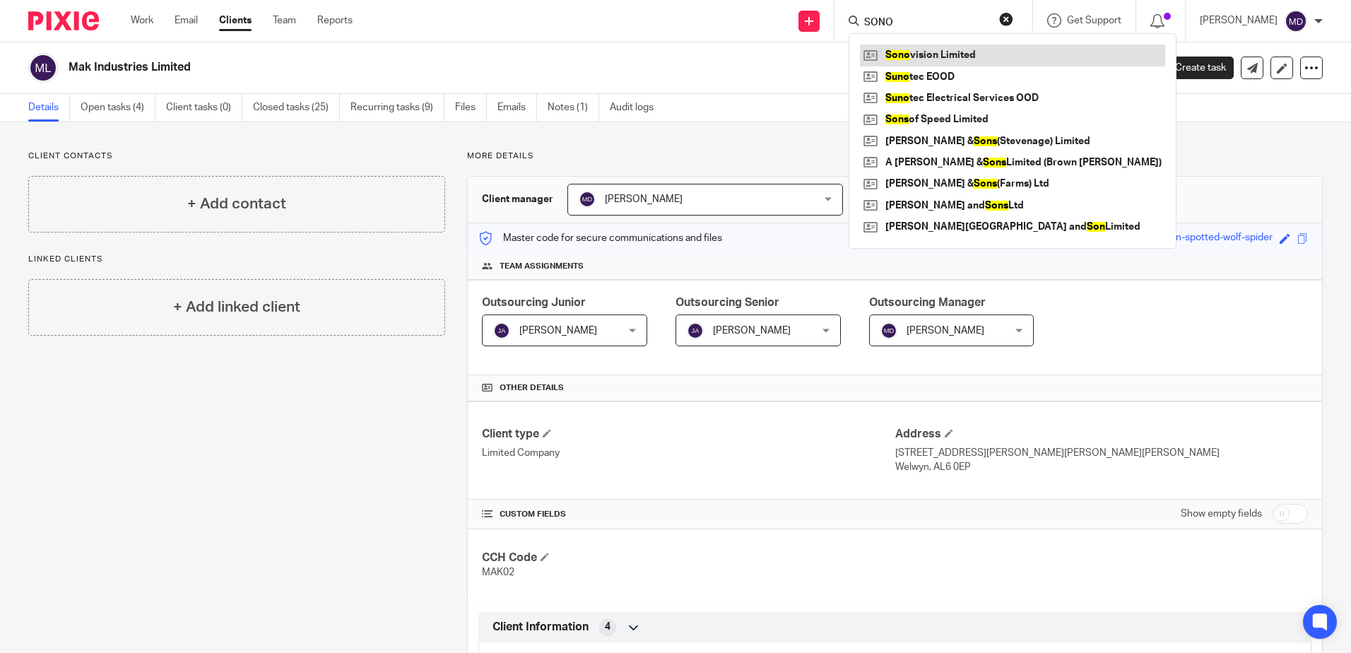
type input "SONO"
click at [956, 58] on link at bounding box center [1012, 55] width 305 height 21
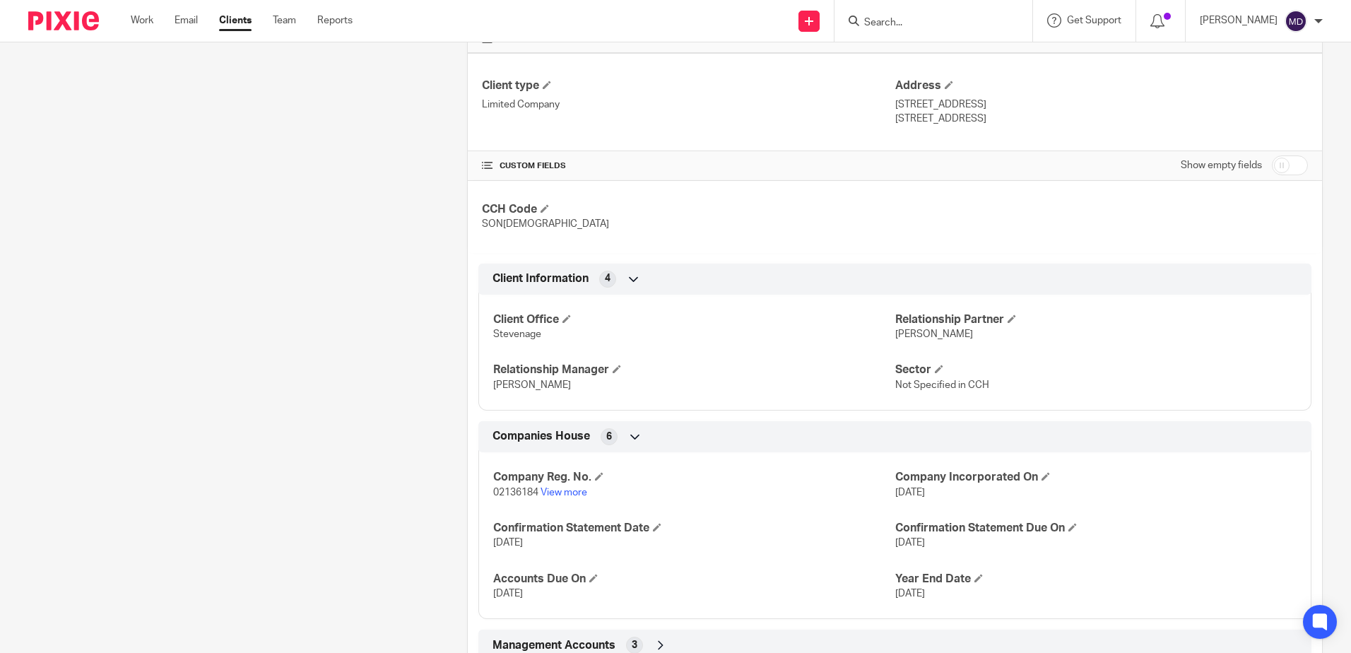
scroll to position [521, 0]
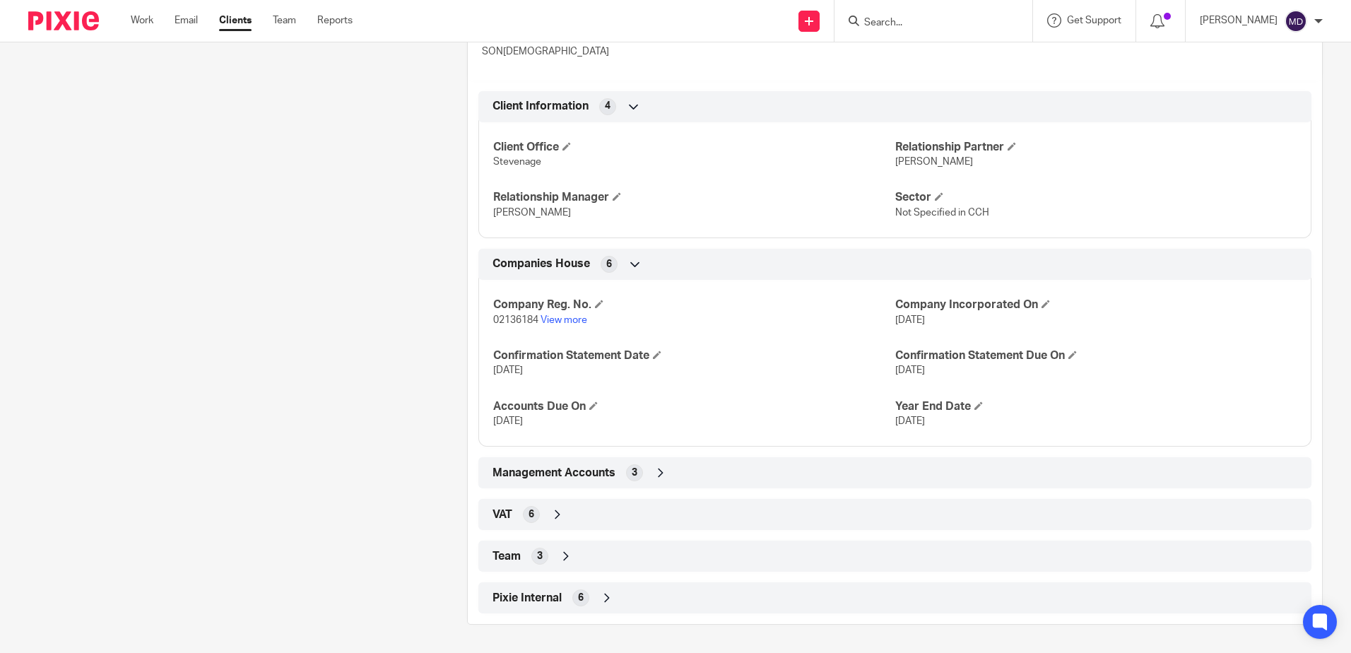
click at [567, 560] on icon at bounding box center [566, 556] width 14 height 14
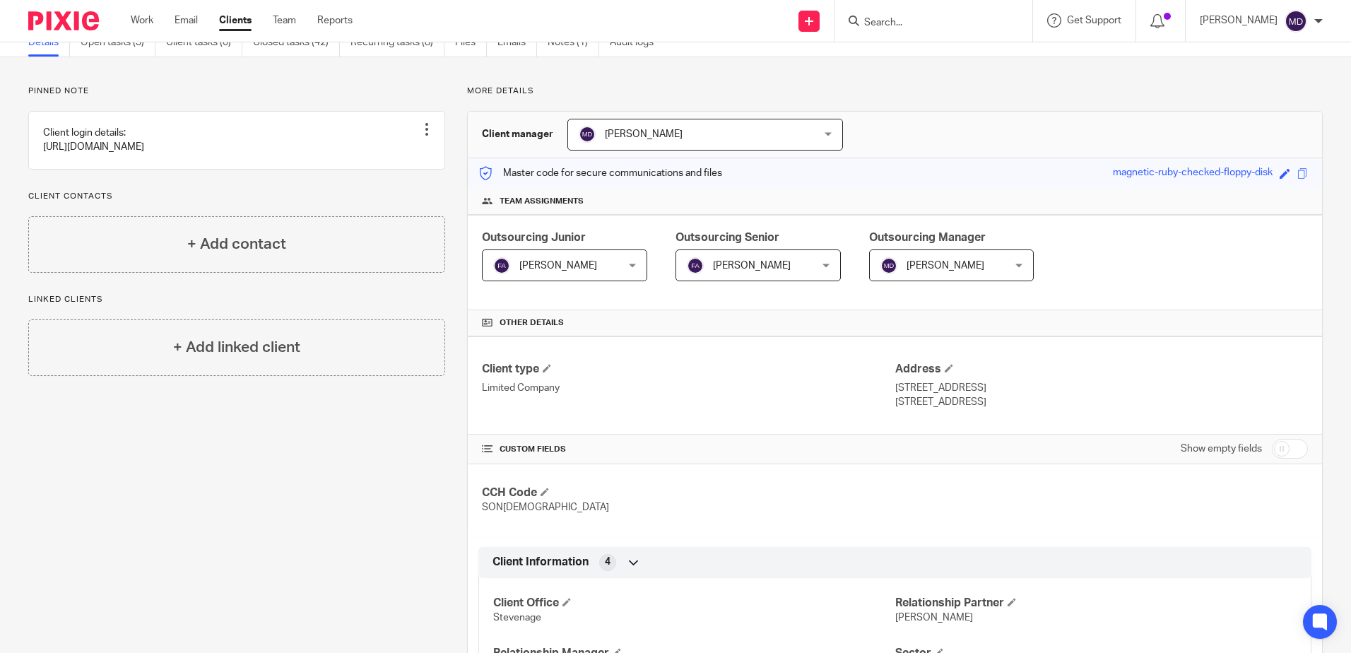
scroll to position [0, 0]
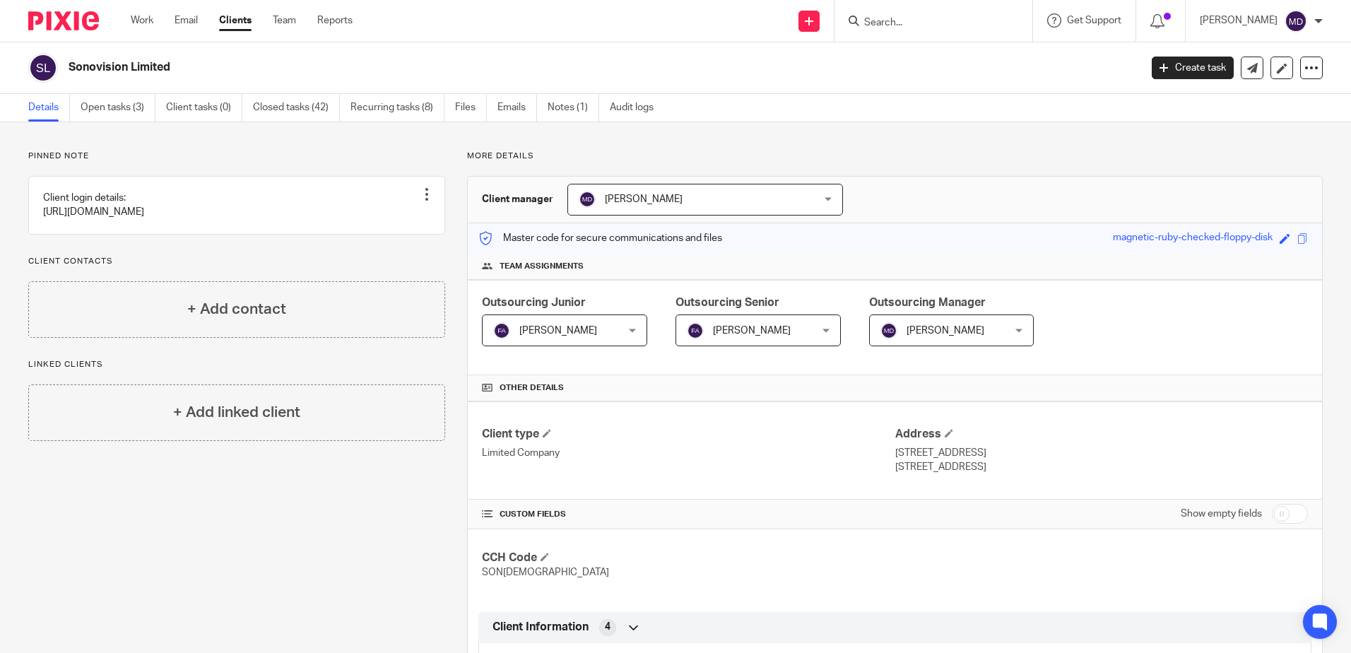
click at [940, 21] on input "Search" at bounding box center [926, 23] width 127 height 13
type input "OAKFI"
click at [941, 52] on link at bounding box center [951, 55] width 182 height 21
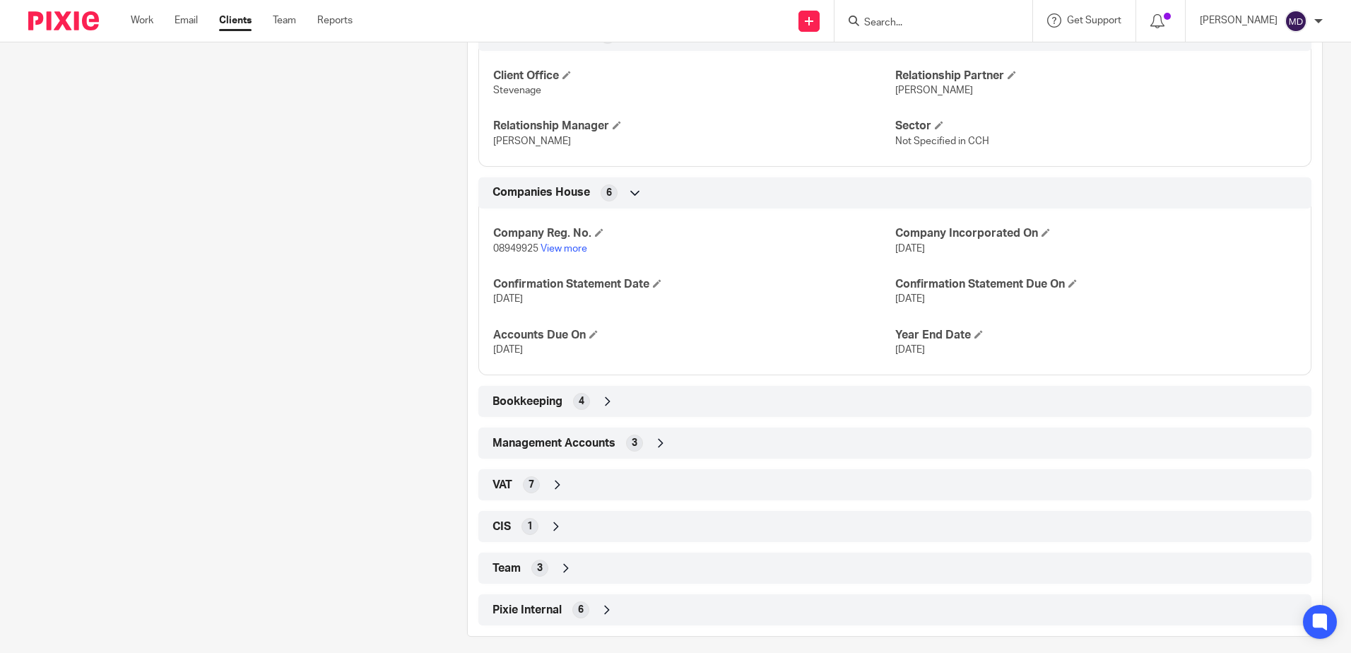
scroll to position [604, 0]
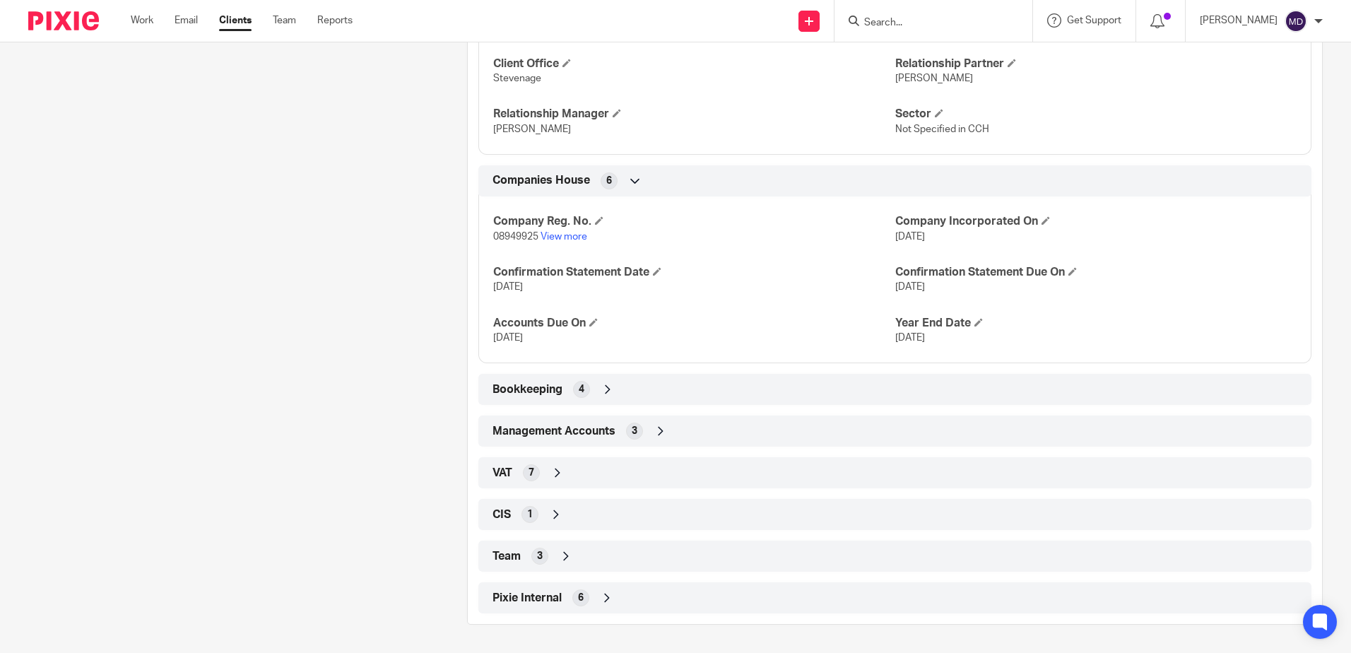
click at [564, 561] on icon at bounding box center [566, 556] width 14 height 14
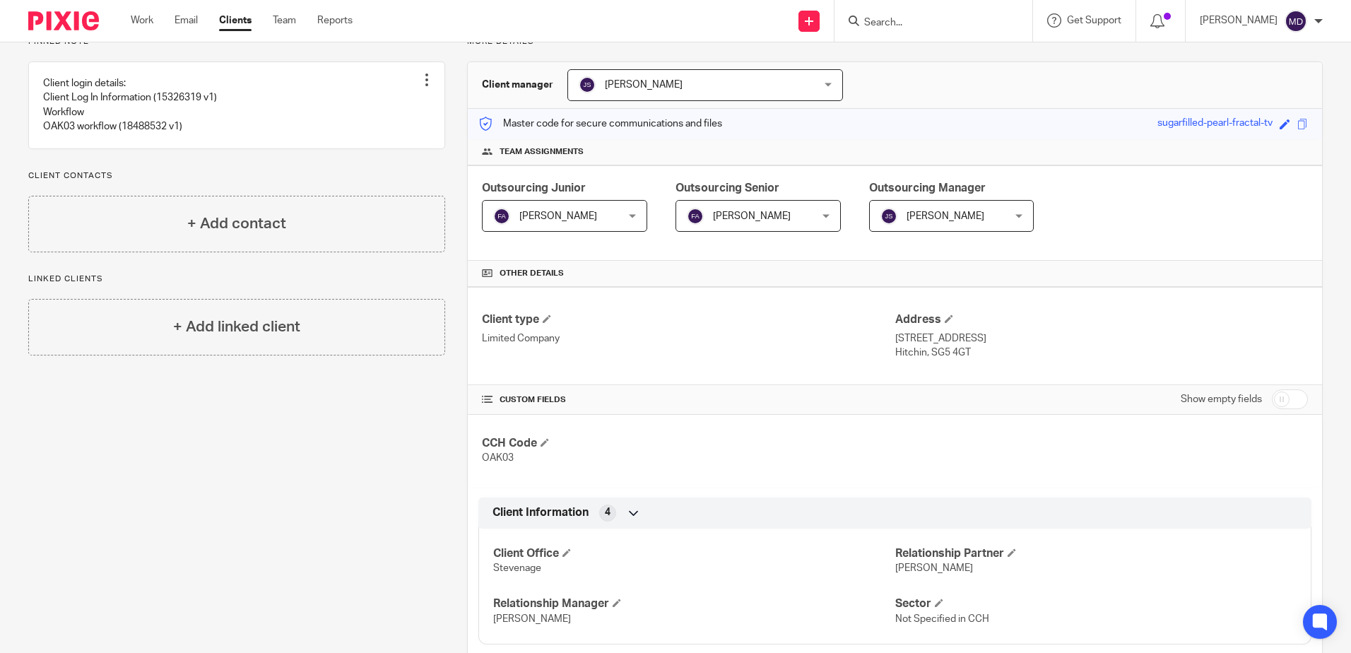
scroll to position [0, 0]
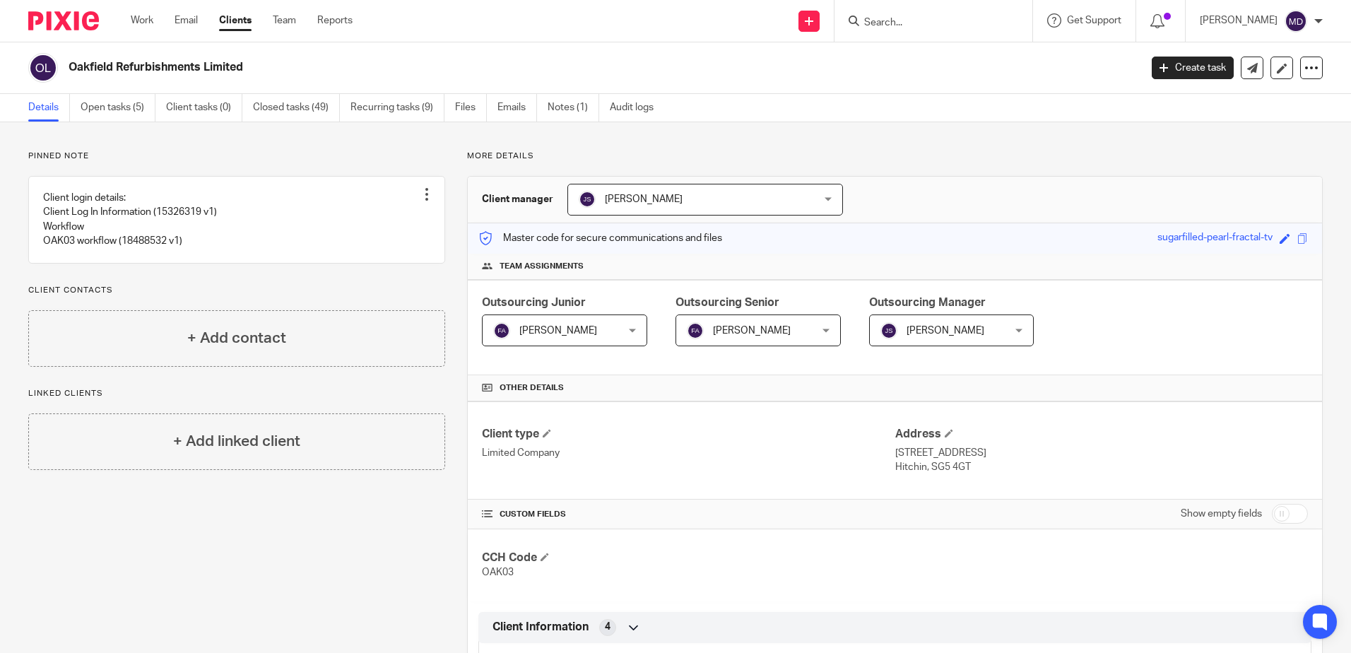
click at [914, 20] on input "Search" at bounding box center [926, 23] width 127 height 13
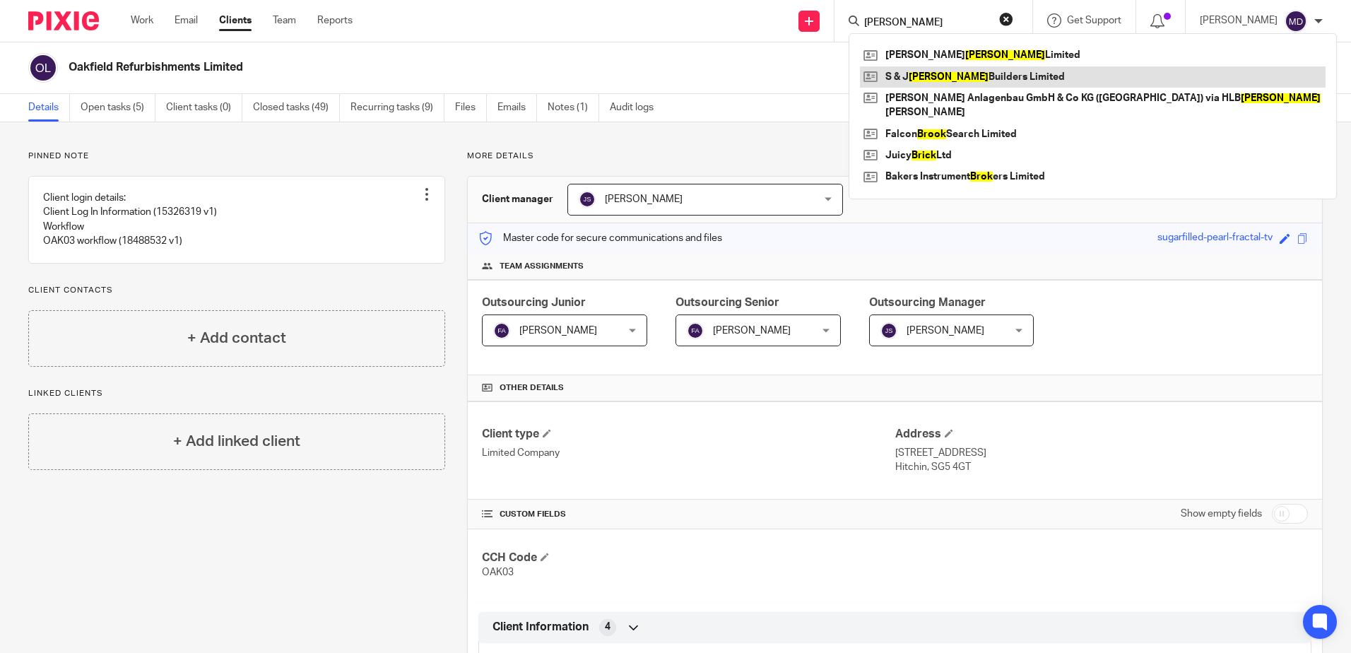
type input "BROCK"
click at [922, 78] on link at bounding box center [1093, 76] width 466 height 21
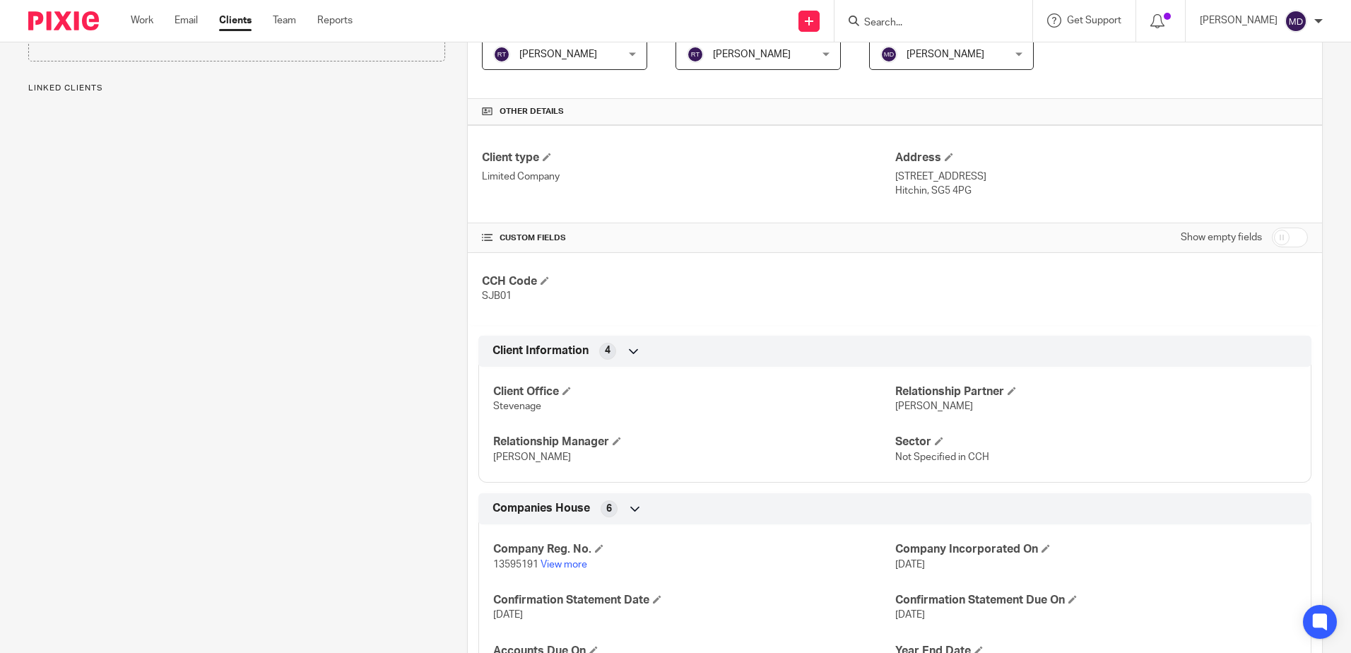
scroll to position [563, 0]
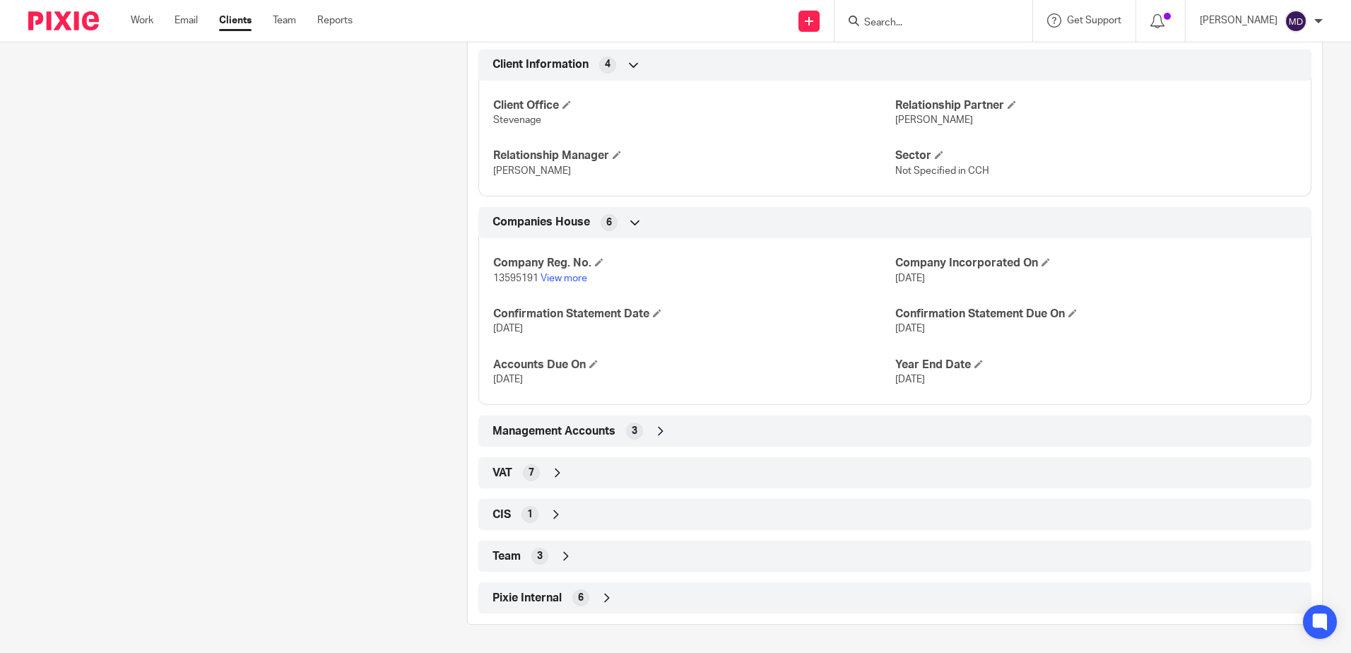
click at [561, 557] on icon at bounding box center [566, 556] width 14 height 14
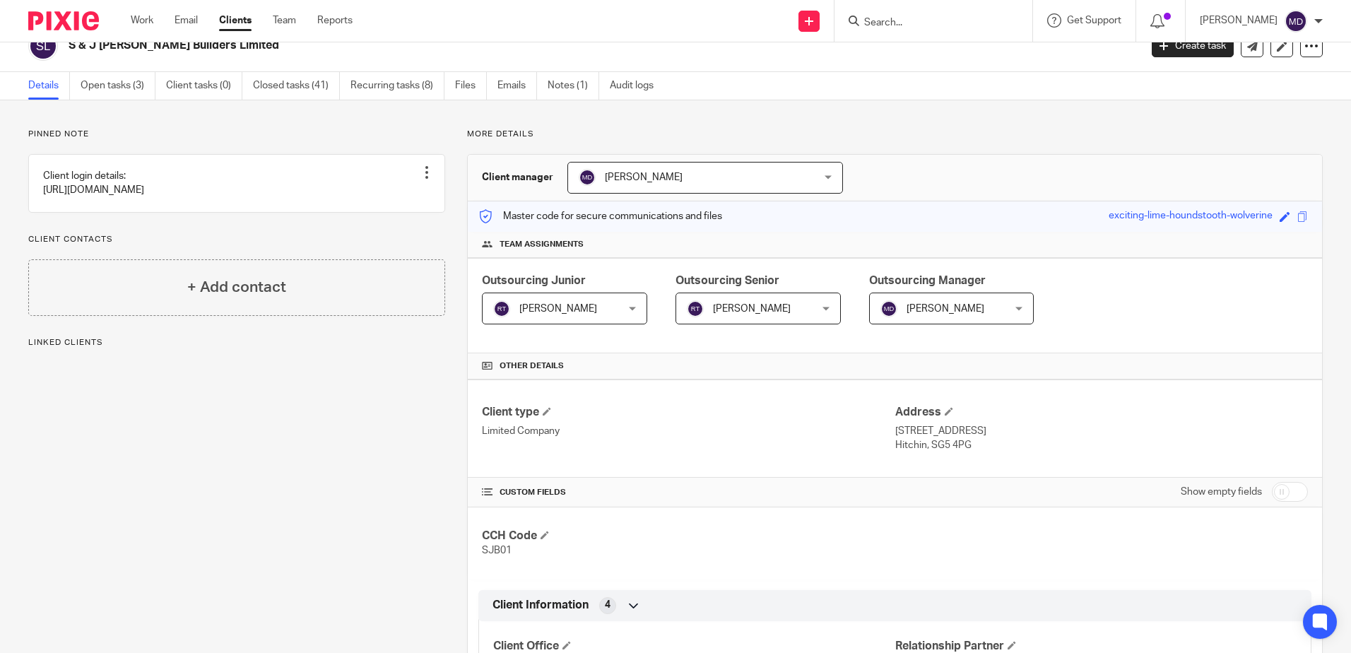
scroll to position [0, 0]
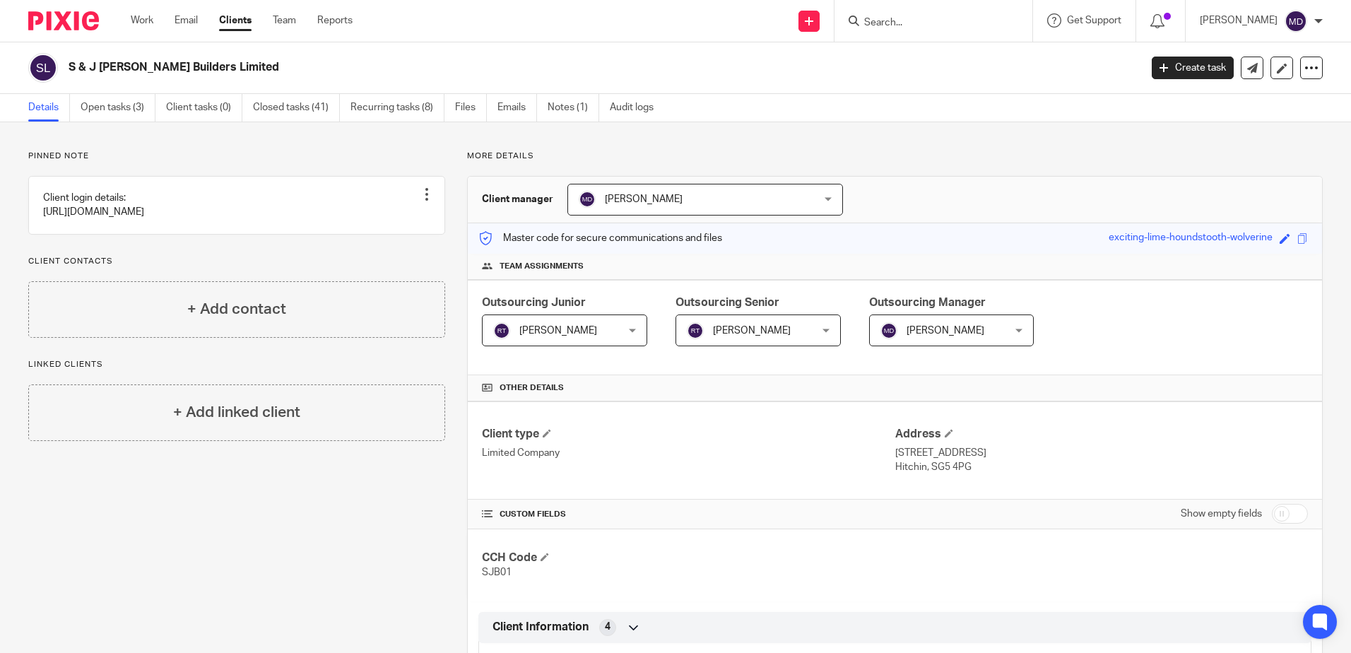
click at [910, 24] on input "Search" at bounding box center [926, 23] width 127 height 13
type input "BIG"
click at [954, 61] on link at bounding box center [947, 55] width 175 height 21
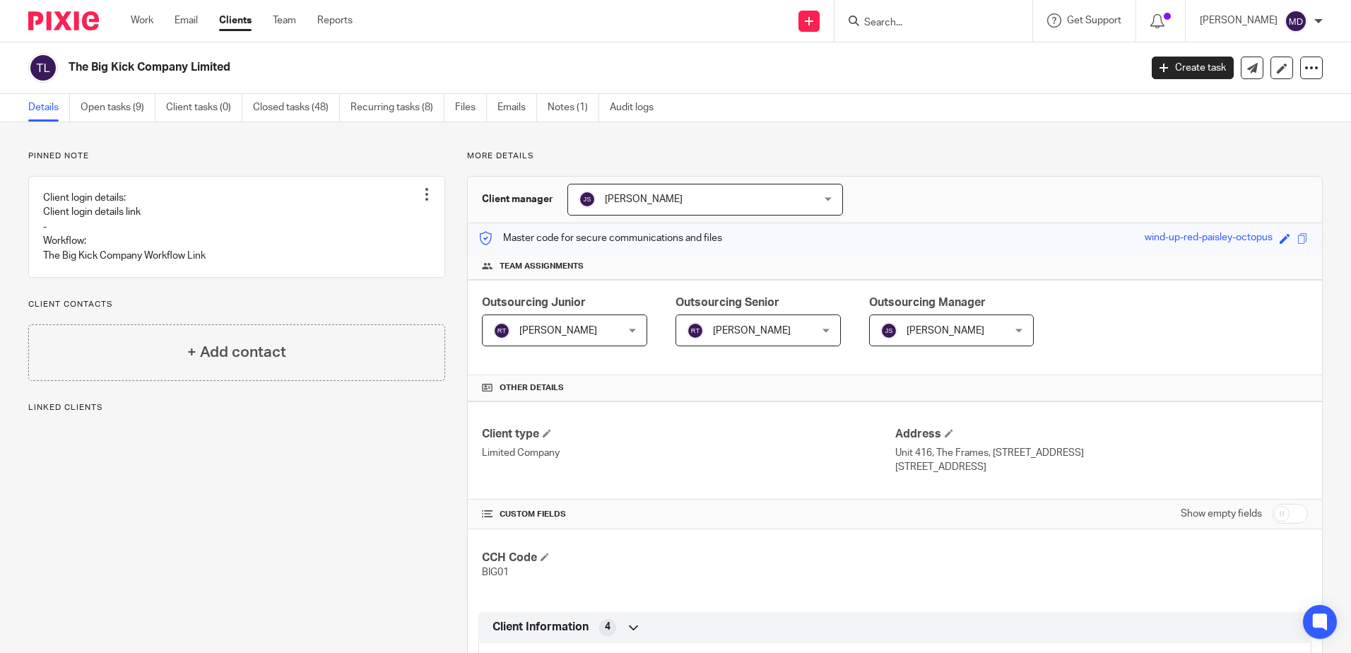
scroll to position [521, 0]
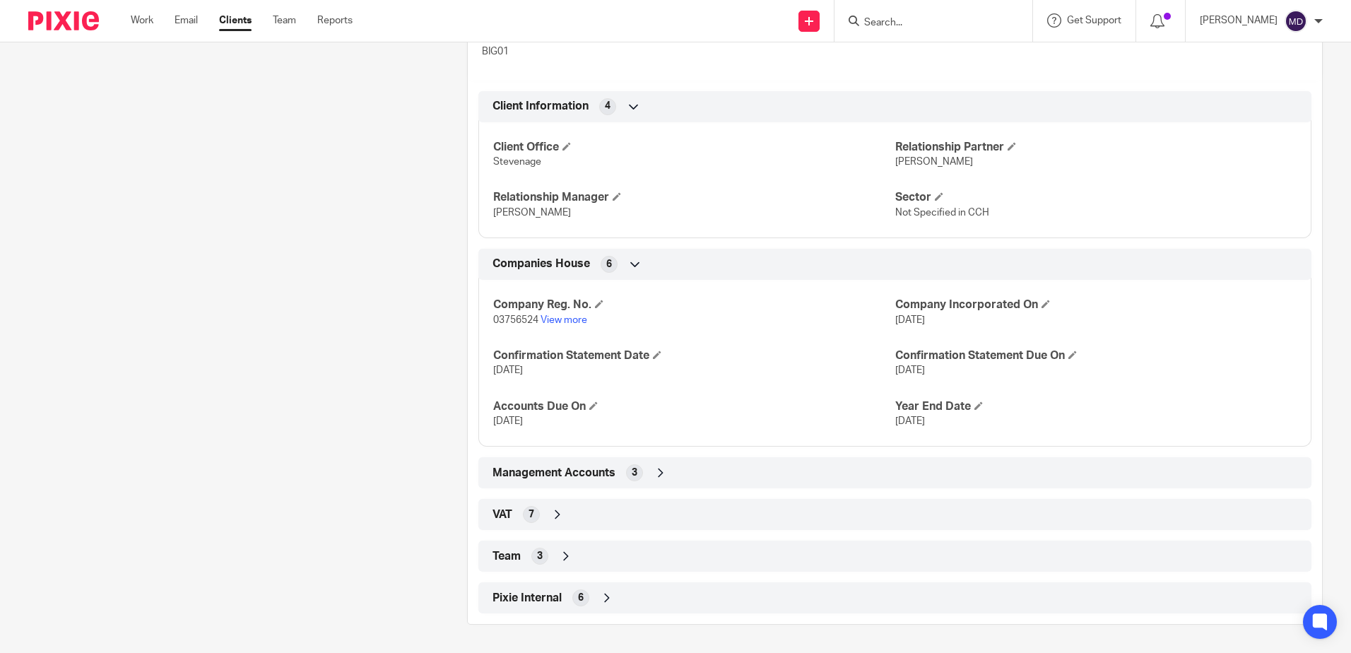
click at [568, 558] on icon at bounding box center [566, 556] width 14 height 14
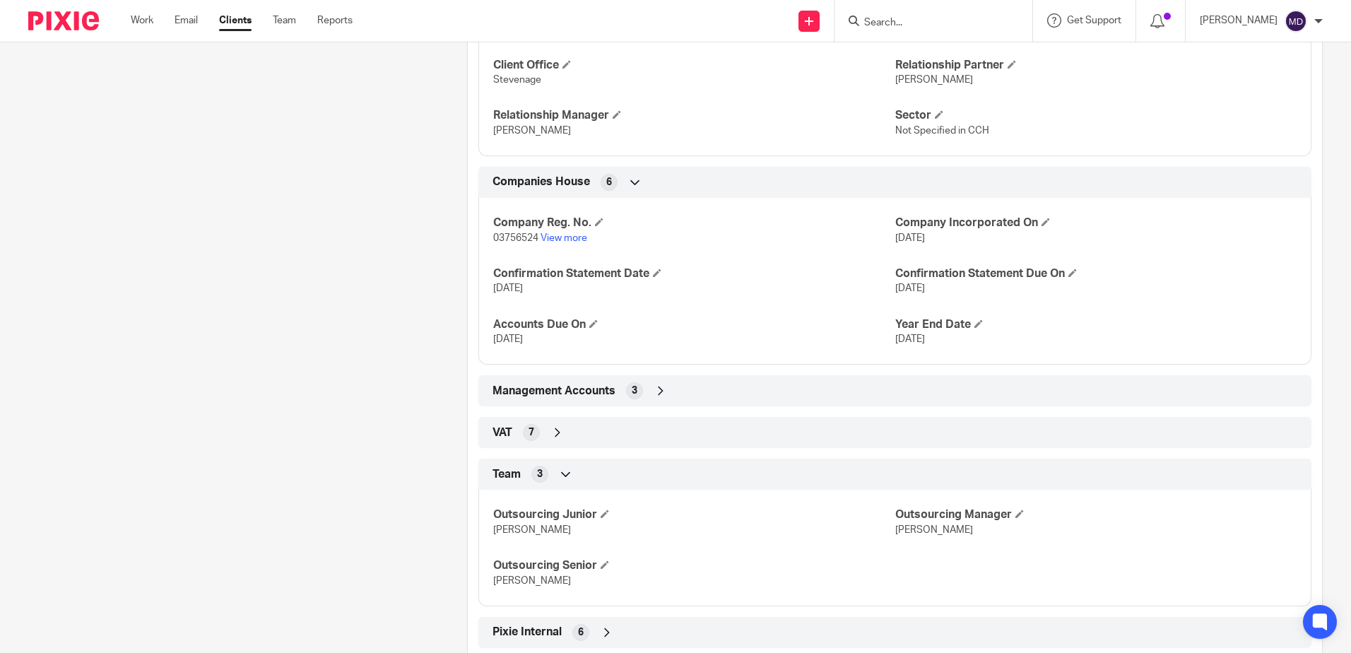
scroll to position [638, 0]
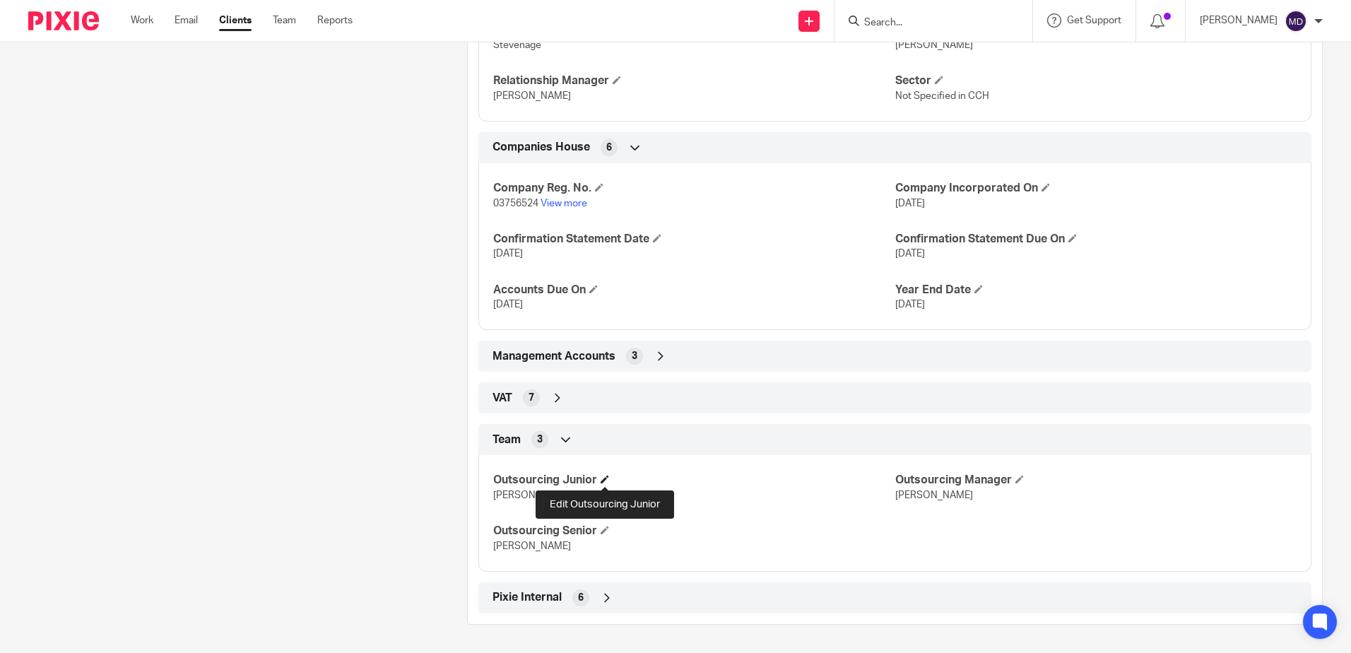
click at [607, 481] on span at bounding box center [605, 479] width 8 height 8
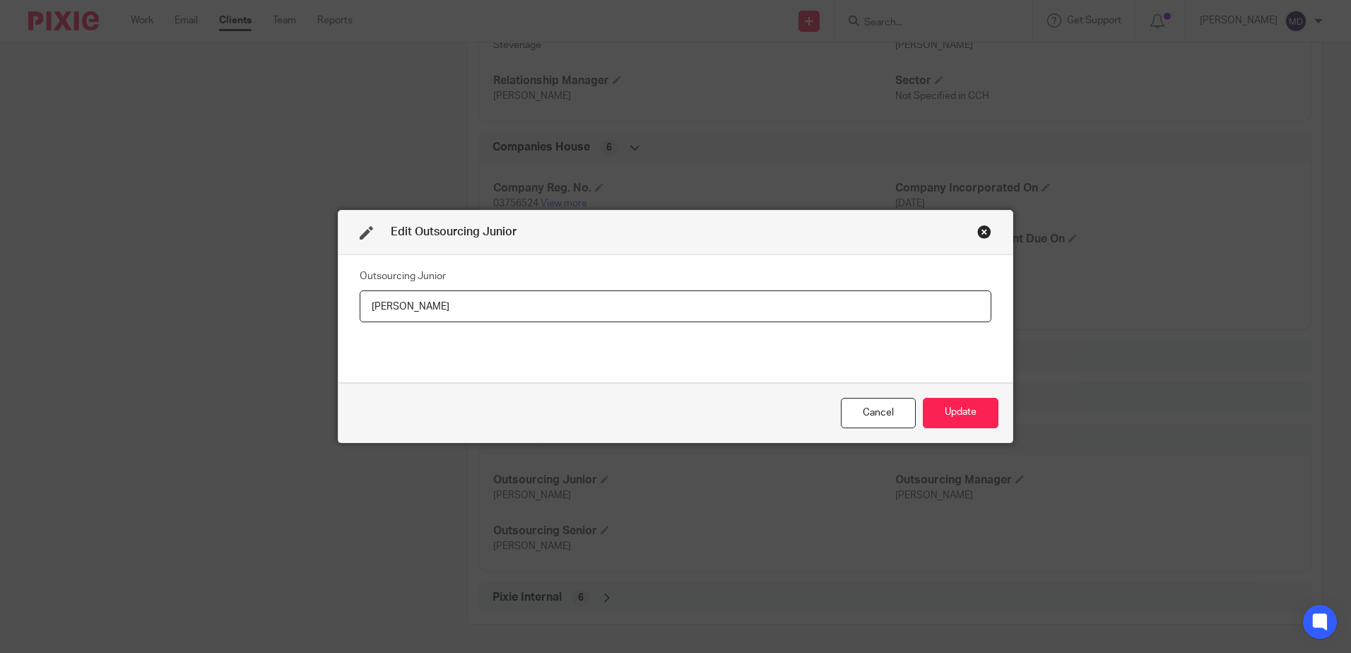
drag, startPoint x: 457, startPoint y: 309, endPoint x: 370, endPoint y: 308, distance: 86.9
click at [370, 308] on input "[PERSON_NAME]" at bounding box center [676, 307] width 632 height 32
click at [455, 310] on input "[PERSON_NAME]" at bounding box center [676, 307] width 632 height 32
drag, startPoint x: 448, startPoint y: 310, endPoint x: 306, endPoint y: 308, distance: 142.1
click at [306, 308] on div "Edit Outsourcing Junior Outsourcing Junior [PERSON_NAME] Cancel Update" at bounding box center [675, 326] width 1351 height 653
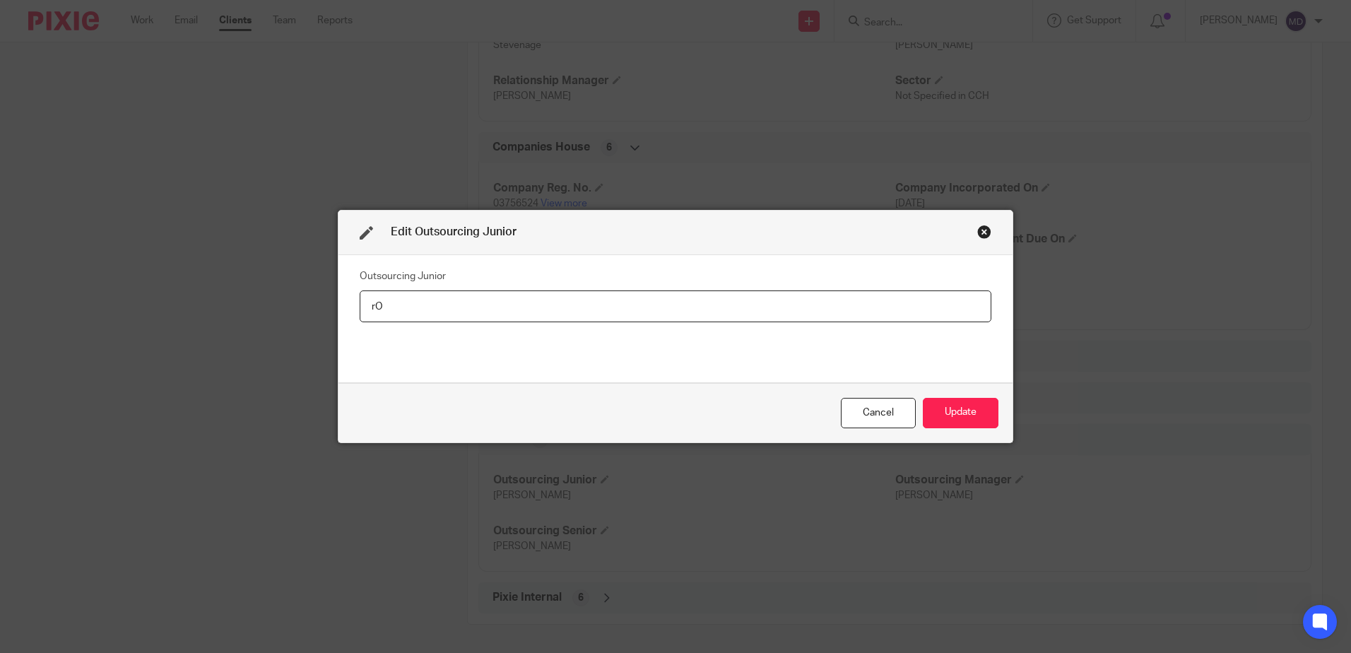
type input "r"
type input "[PERSON_NAME]"
click at [963, 404] on button "Update" at bounding box center [961, 413] width 76 height 30
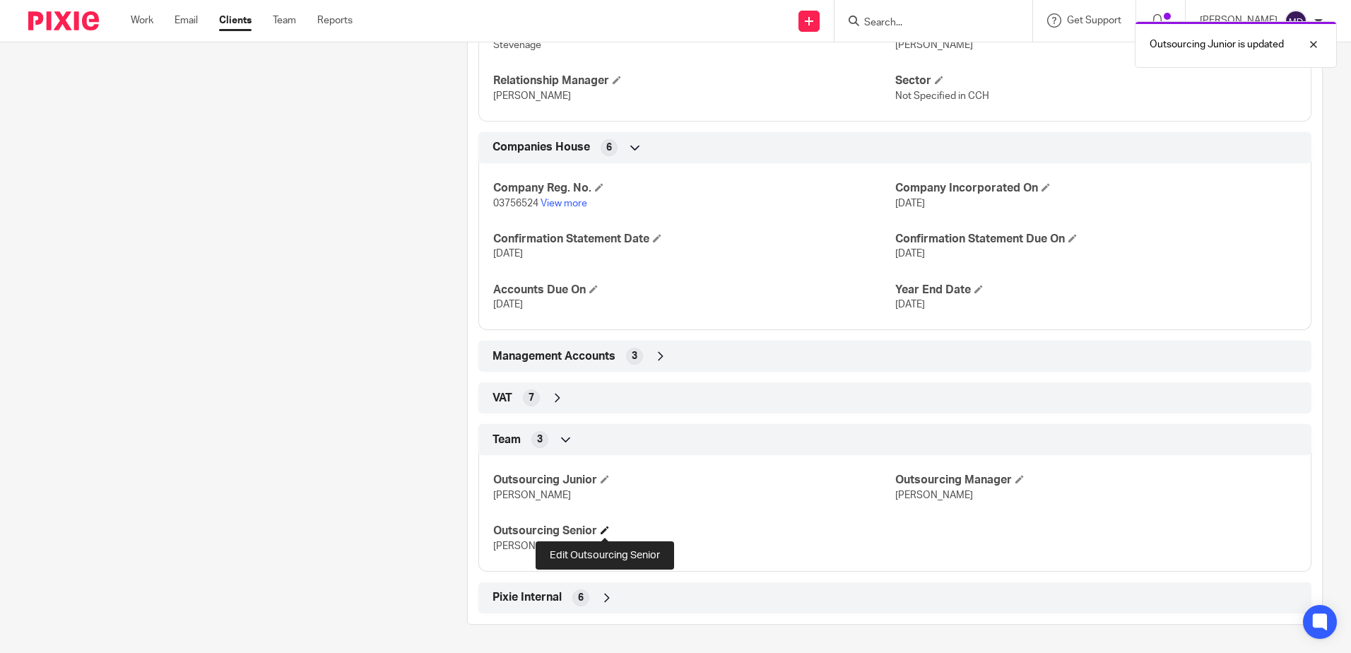
click at [606, 529] on span at bounding box center [605, 530] width 8 height 8
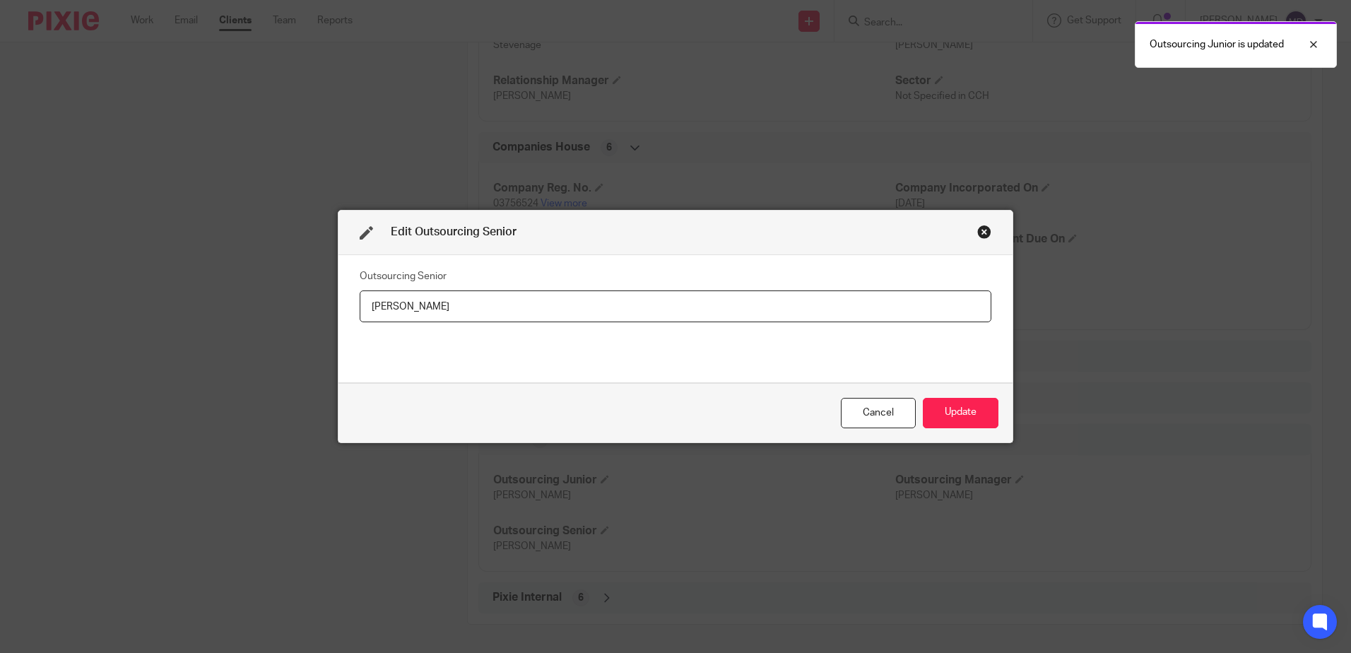
drag, startPoint x: 459, startPoint y: 310, endPoint x: 285, endPoint y: 284, distance: 176.5
click at [298, 303] on div "Edit Outsourcing Senior Outsourcing Senior [PERSON_NAME] Update" at bounding box center [675, 326] width 1351 height 653
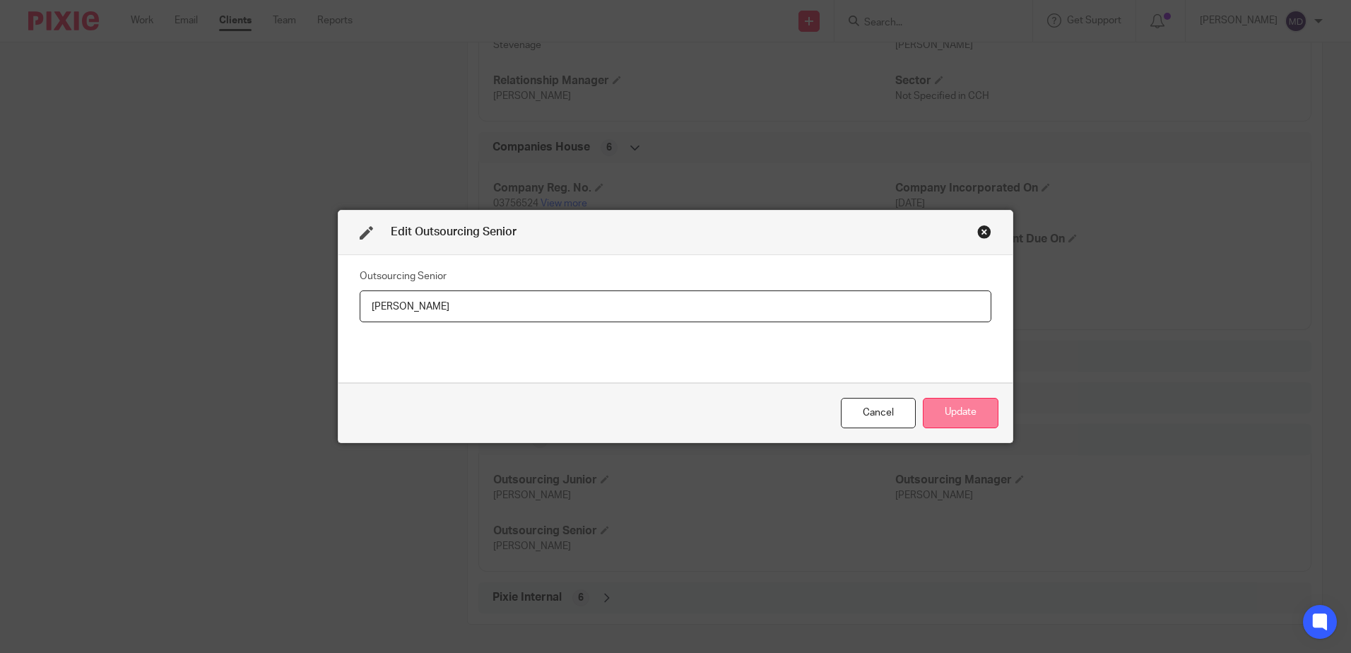
type input "[PERSON_NAME]"
click at [958, 411] on button "Update" at bounding box center [961, 413] width 76 height 30
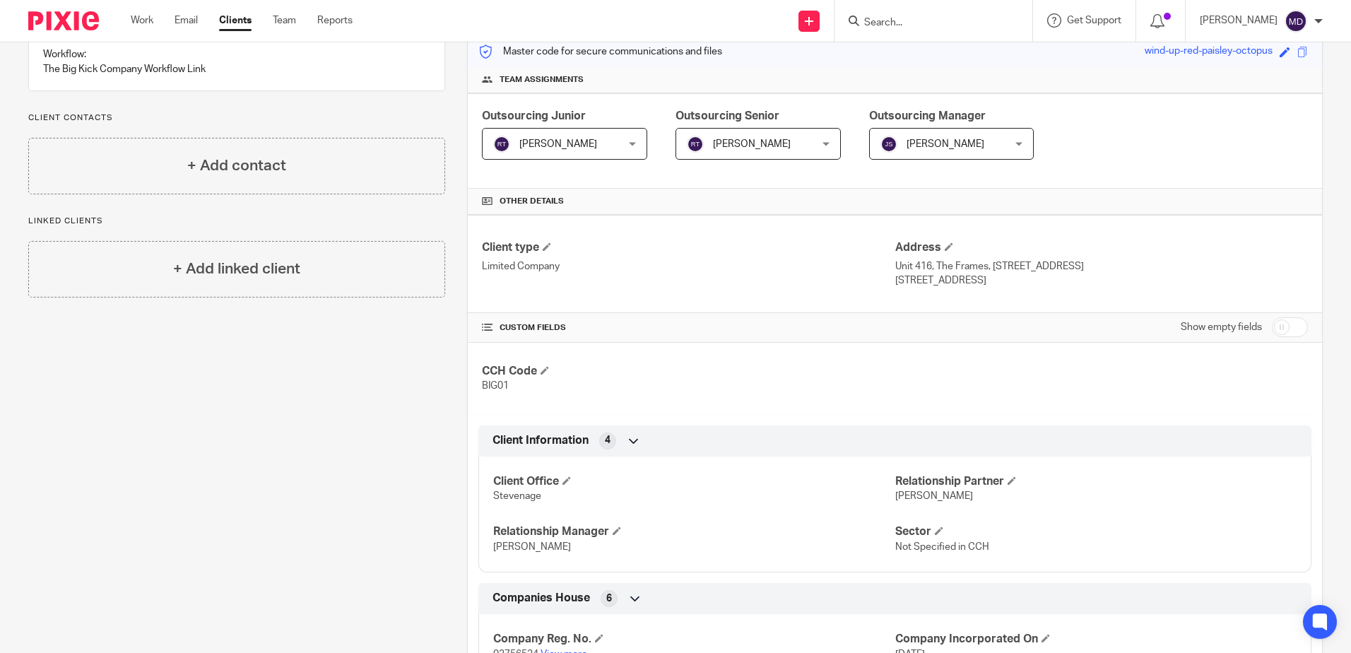
scroll to position [0, 0]
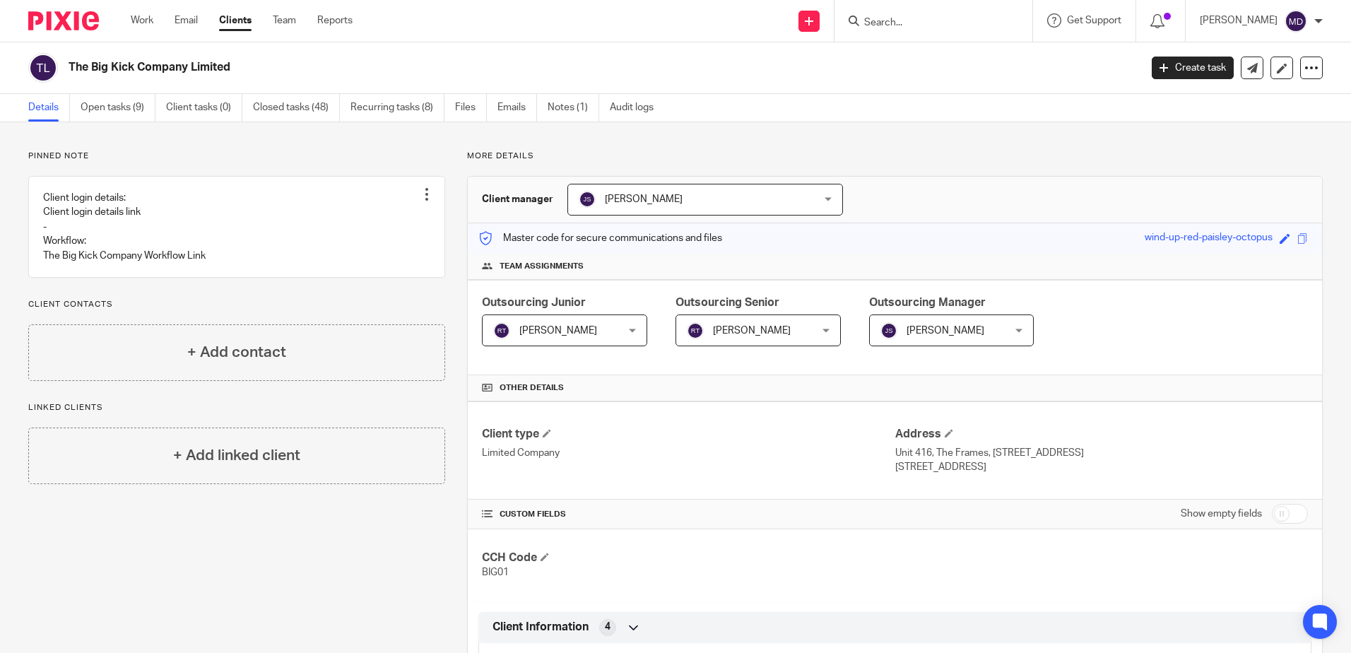
click at [921, 29] on input "Search" at bounding box center [926, 23] width 127 height 13
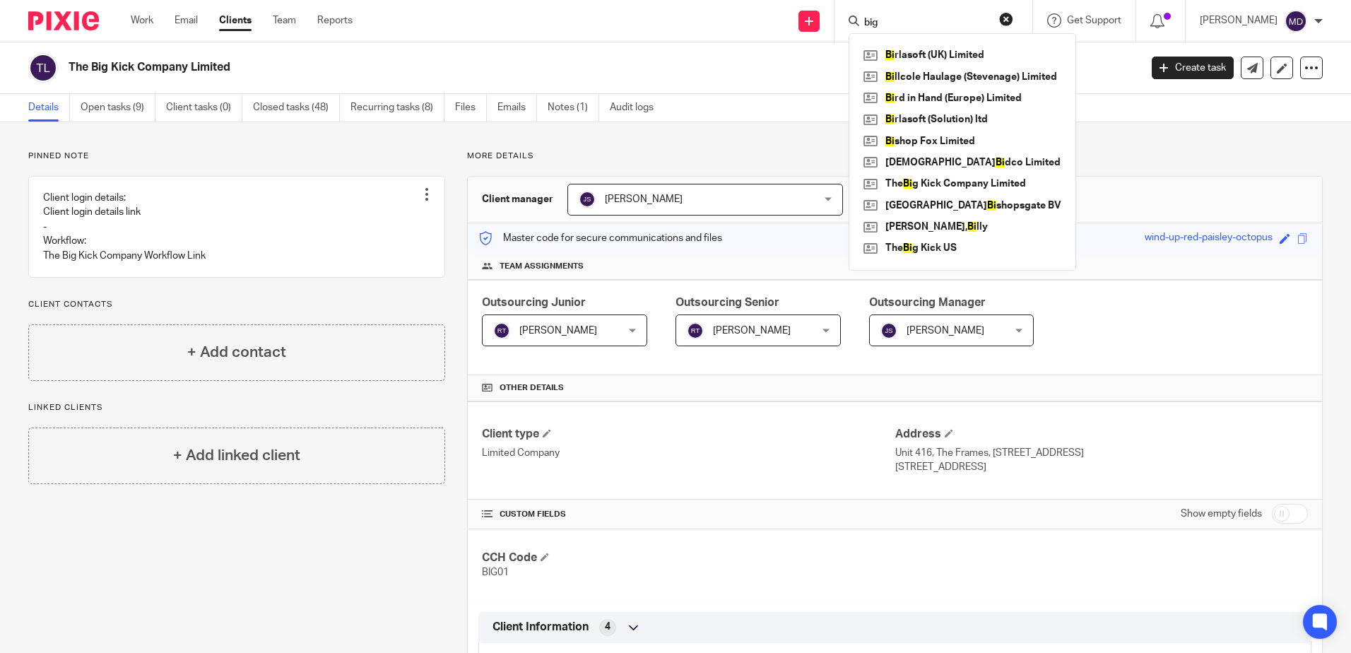
type input "big"
click button "submit" at bounding box center [0, 0] width 0 height 0
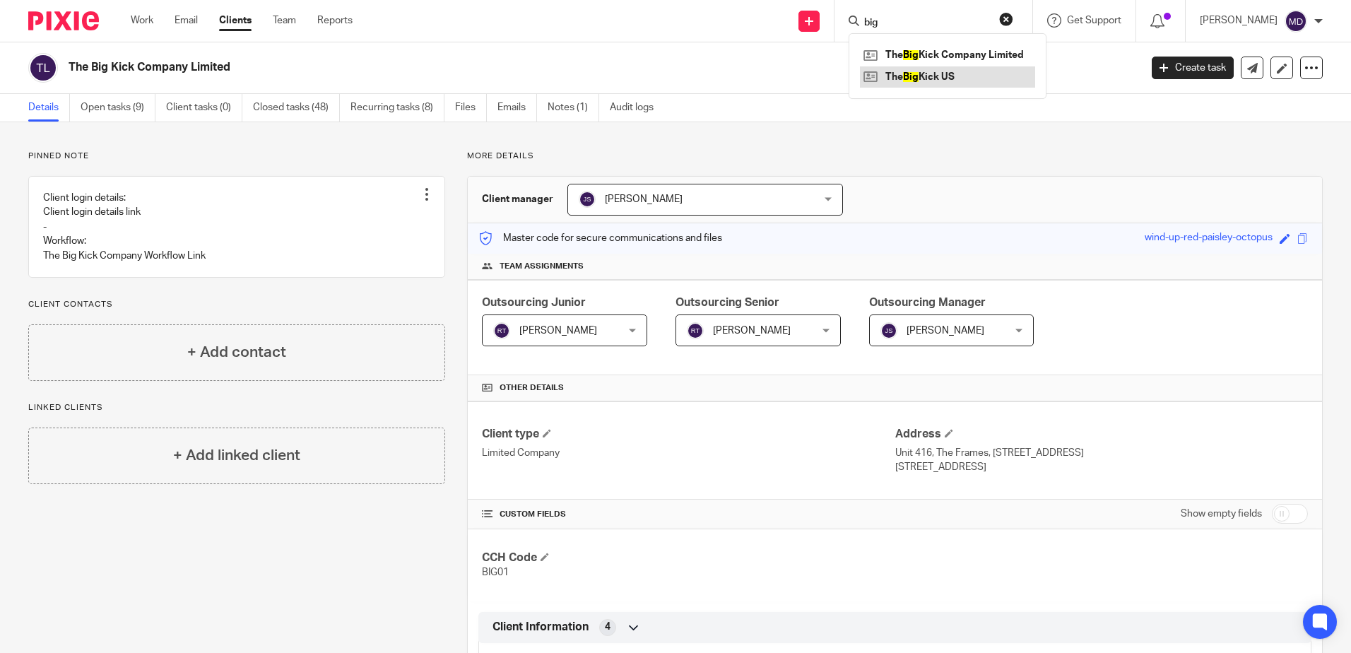
click at [927, 78] on link at bounding box center [947, 76] width 175 height 21
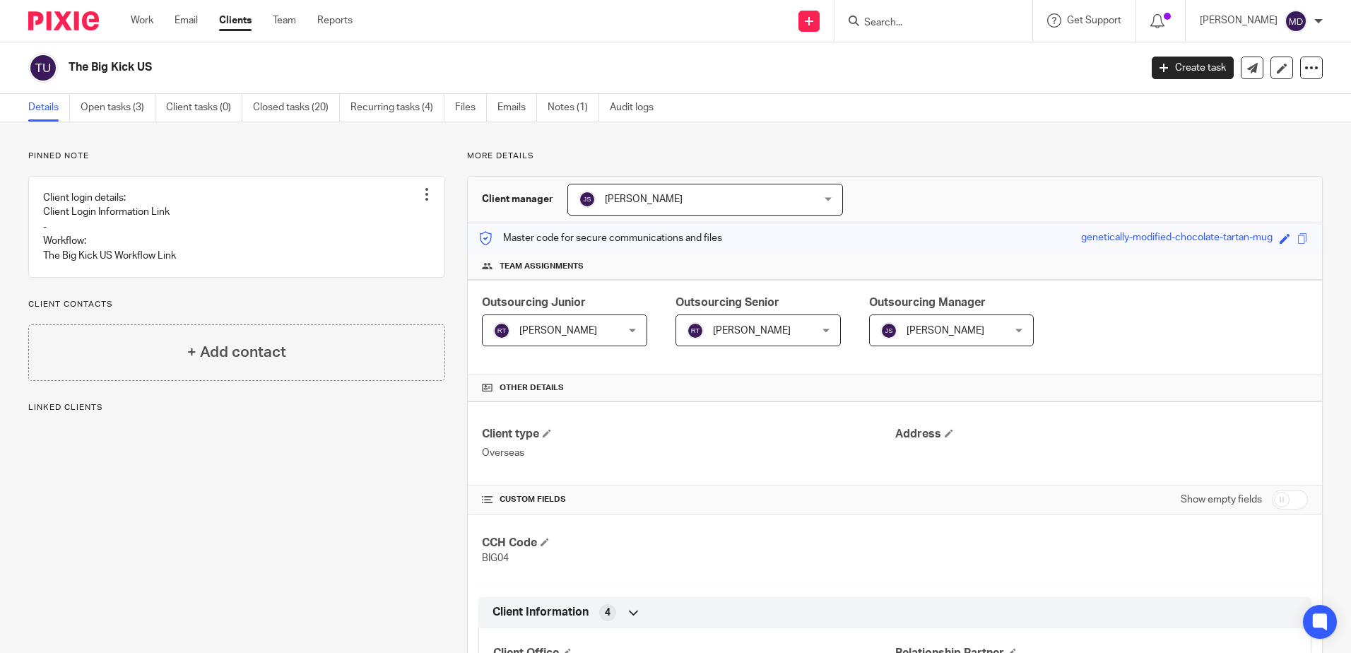
scroll to position [257, 0]
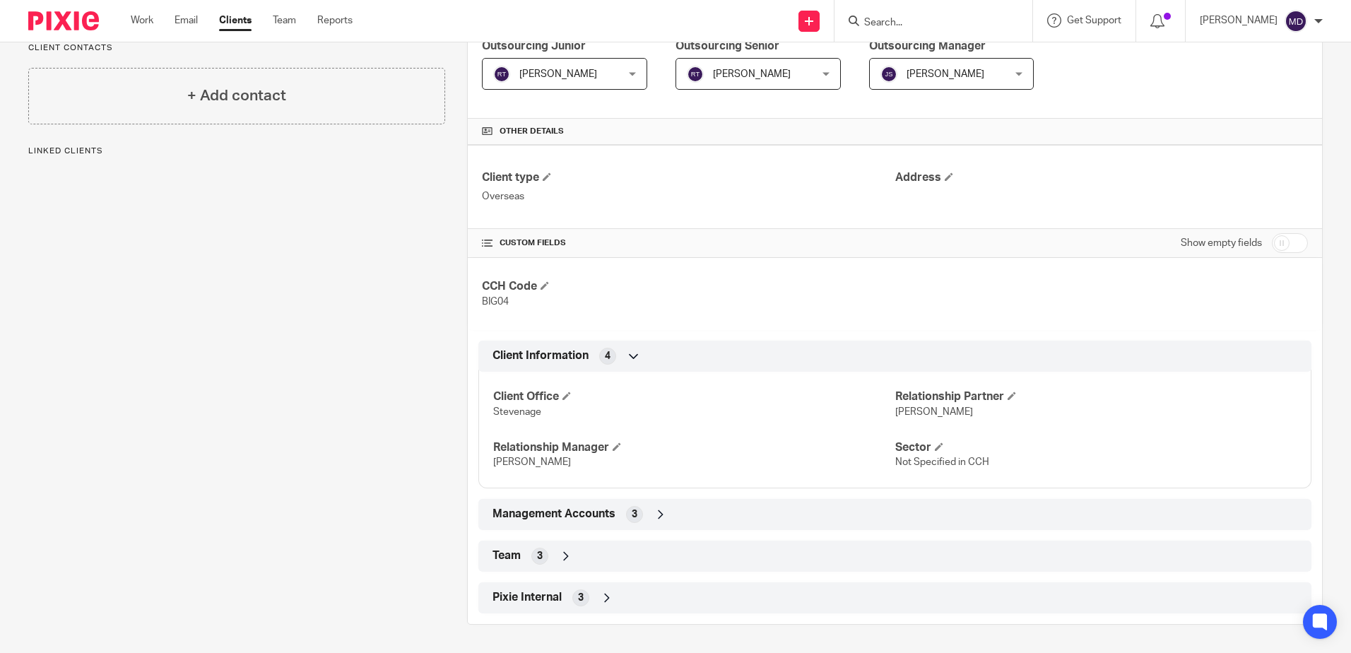
click at [563, 558] on icon at bounding box center [566, 556] width 14 height 14
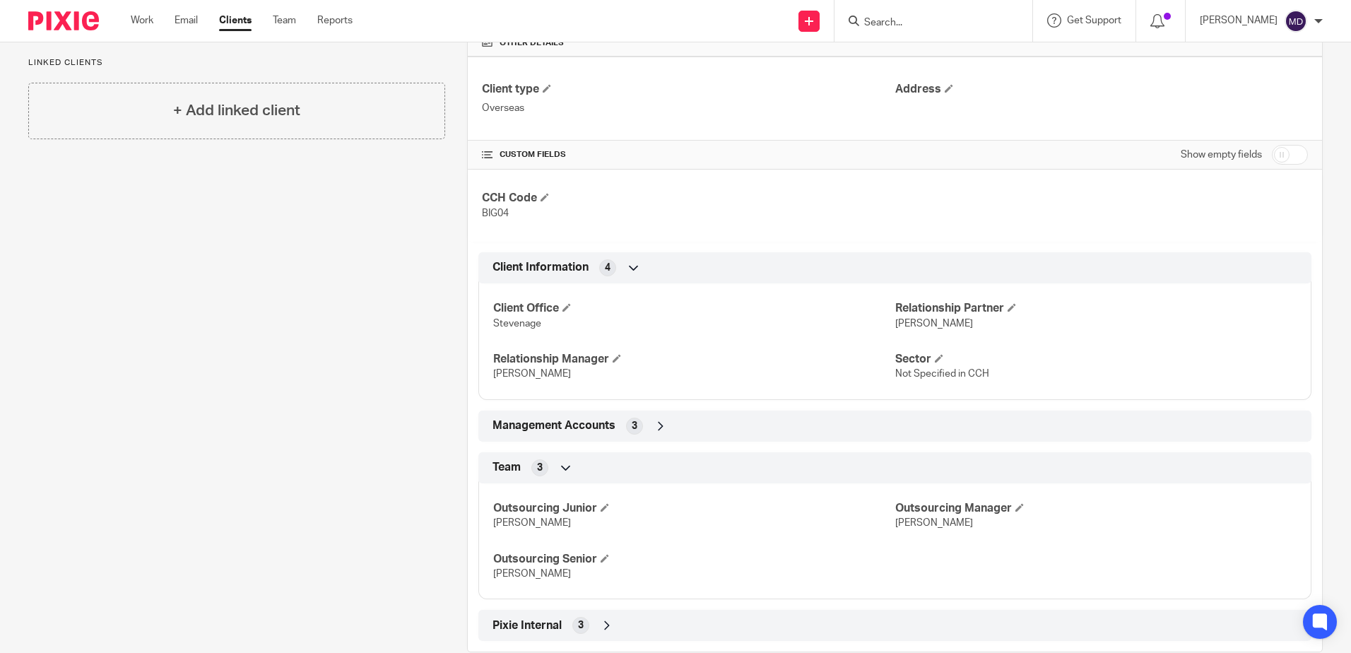
scroll to position [373, 0]
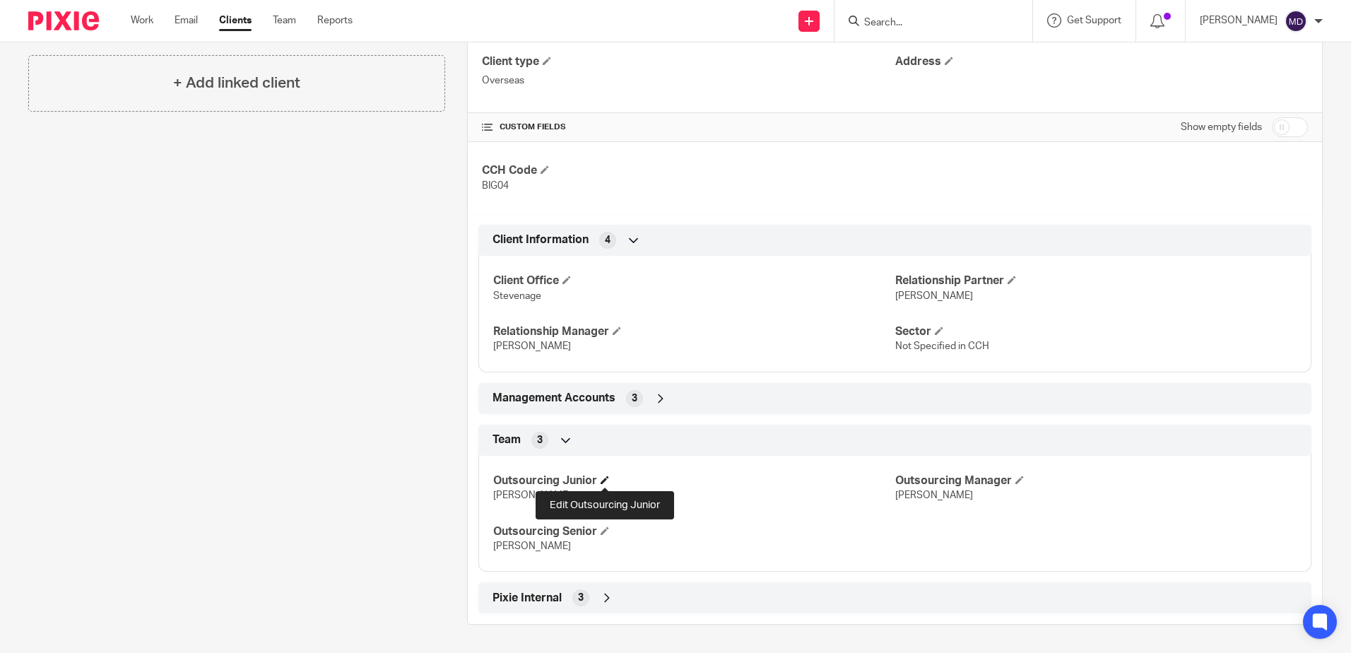
click at [602, 482] on span at bounding box center [605, 480] width 8 height 8
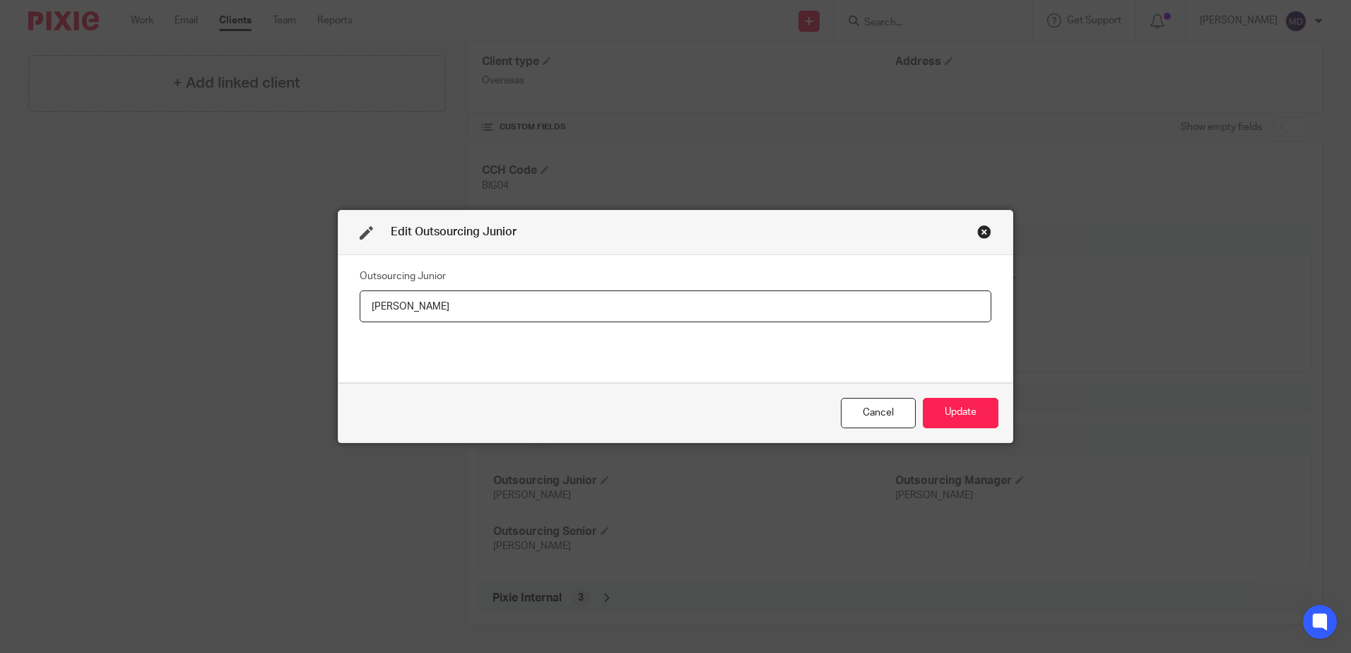
drag, startPoint x: 461, startPoint y: 308, endPoint x: 307, endPoint y: 308, distance: 153.4
click at [307, 308] on div "Edit Outsourcing Junior Outsourcing Junior Iliana Mihaylova Cancel Update" at bounding box center [675, 326] width 1351 height 653
type input "[PERSON_NAME]"
click at [954, 411] on button "Update" at bounding box center [961, 413] width 76 height 30
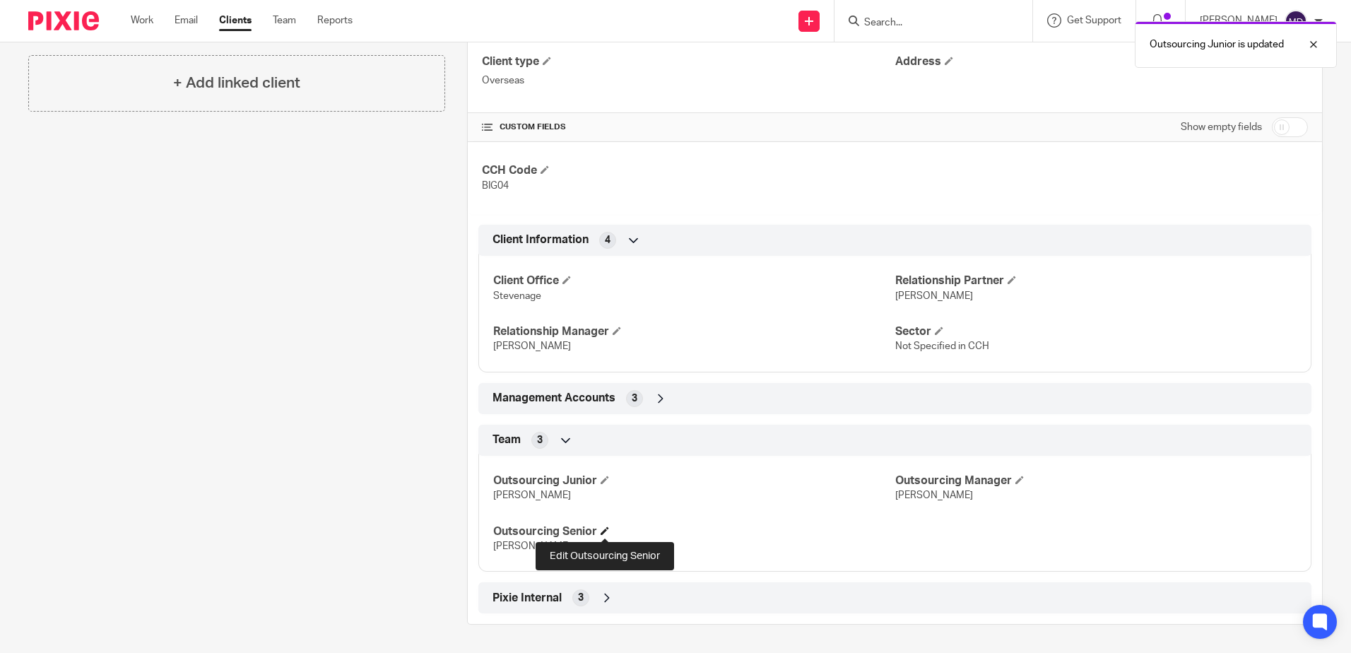
click at [606, 531] on span at bounding box center [605, 531] width 8 height 8
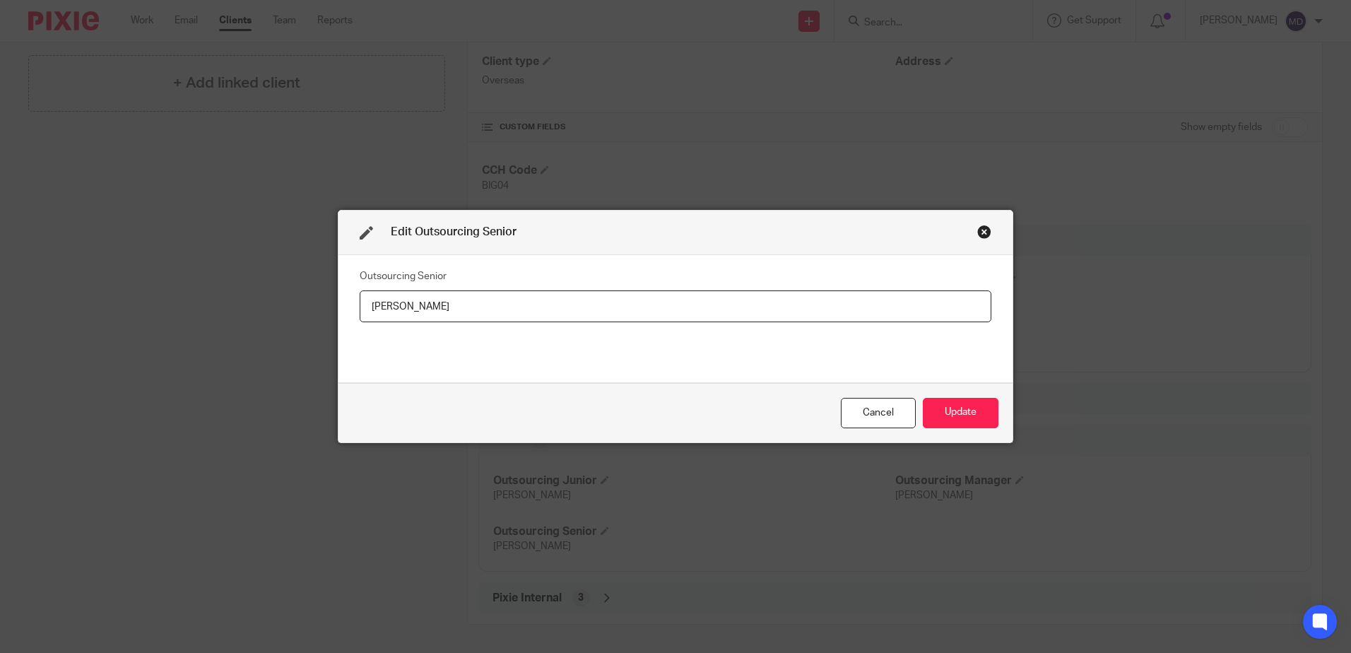
drag, startPoint x: 394, startPoint y: 311, endPoint x: 235, endPoint y: 309, distance: 158.3
click at [235, 309] on div "Edit Outsourcing Senior Outsourcing Senior Iliana Mihaylova Cancel Update" at bounding box center [675, 326] width 1351 height 653
type input "[PERSON_NAME]"
click at [966, 432] on div "Cancel Update" at bounding box center [676, 412] width 674 height 59
click at [968, 423] on button "Update" at bounding box center [961, 413] width 76 height 30
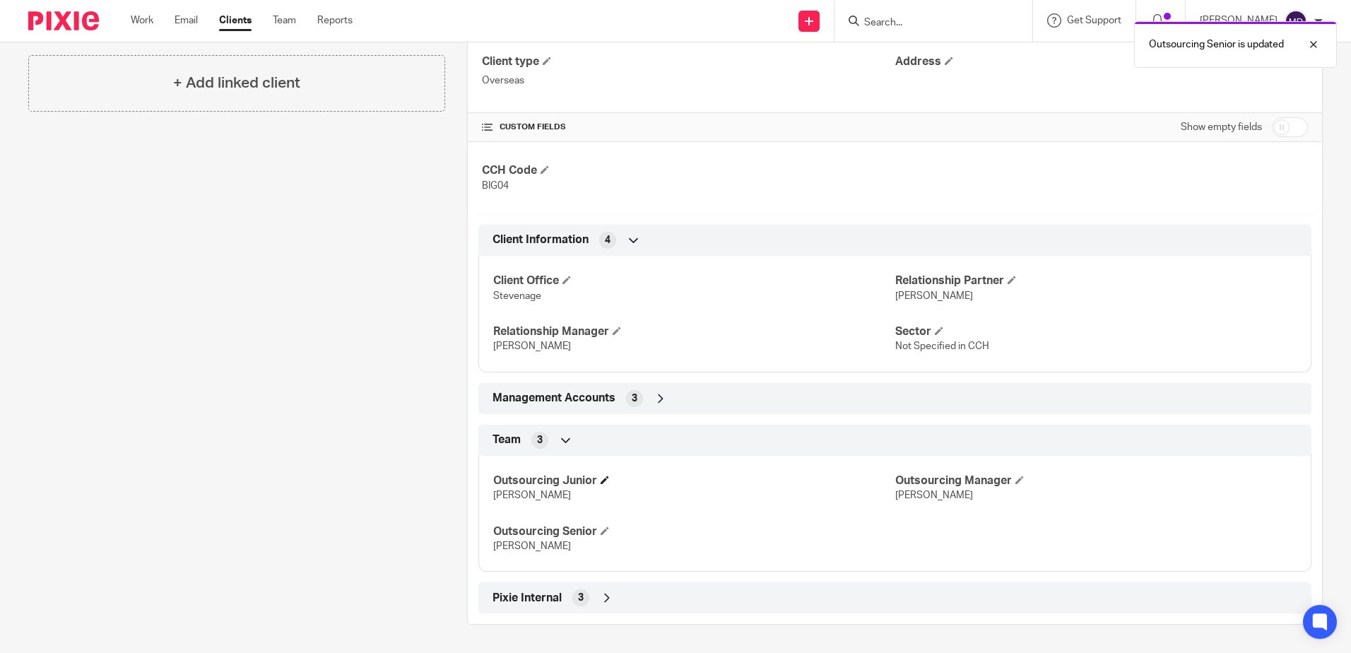
scroll to position [0, 0]
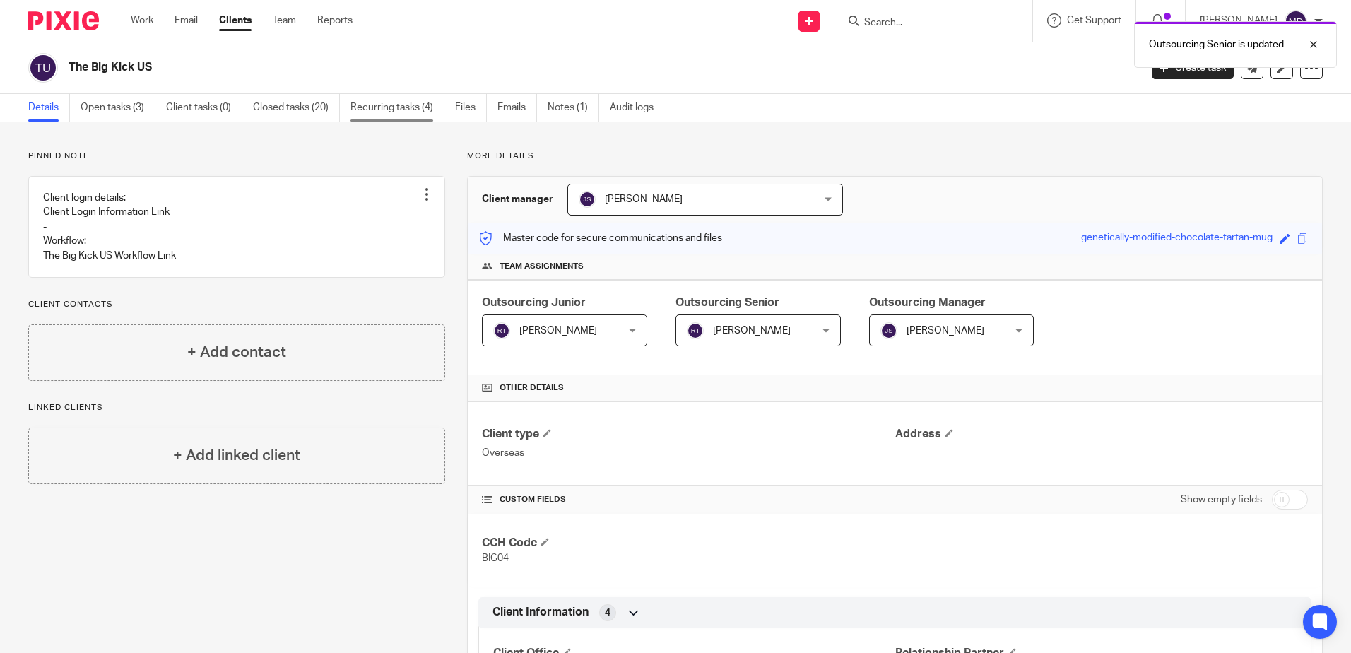
click at [401, 110] on link "Recurring tasks (4)" at bounding box center [398, 108] width 94 height 28
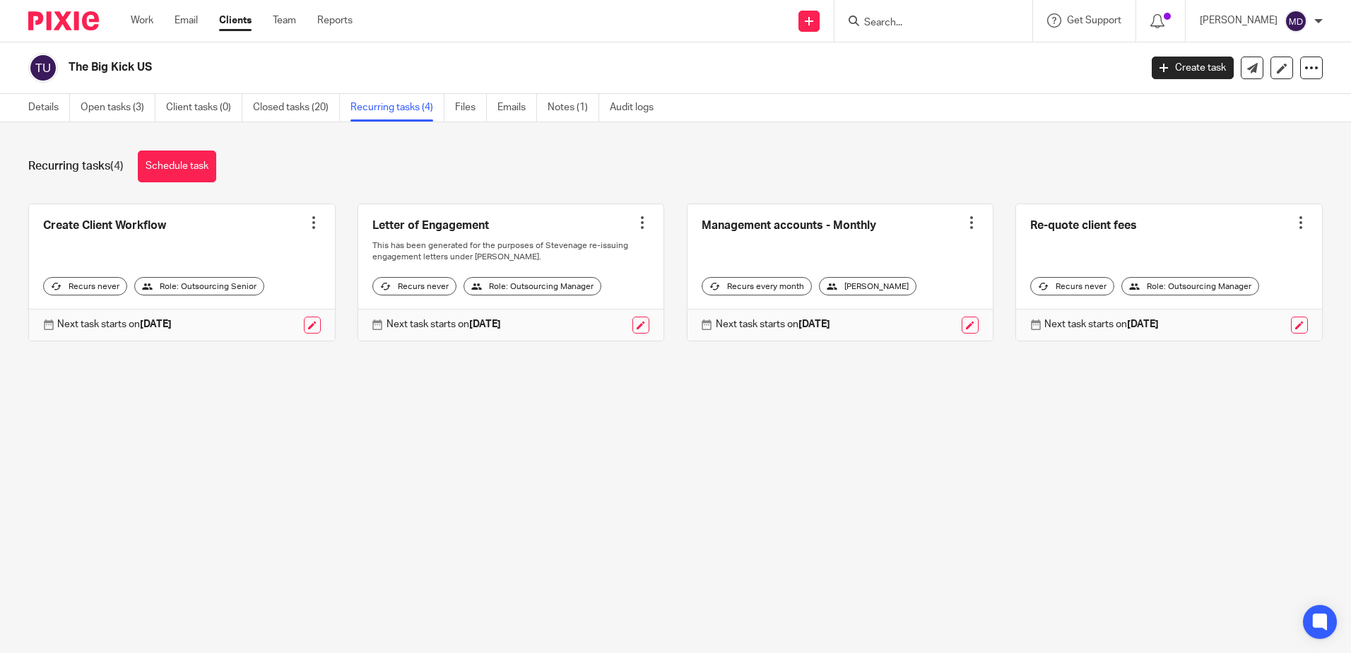
click at [926, 22] on input "Search" at bounding box center [926, 23] width 127 height 13
type input "big"
click at [937, 50] on link at bounding box center [947, 55] width 175 height 21
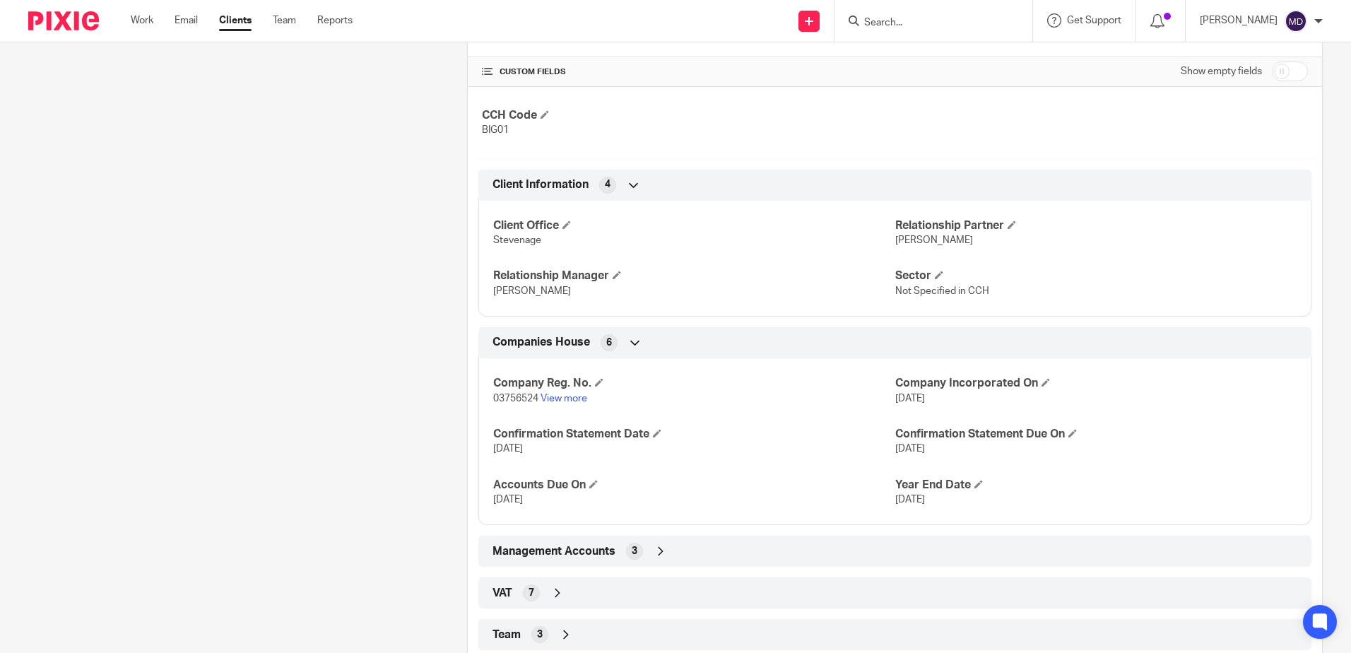
scroll to position [521, 0]
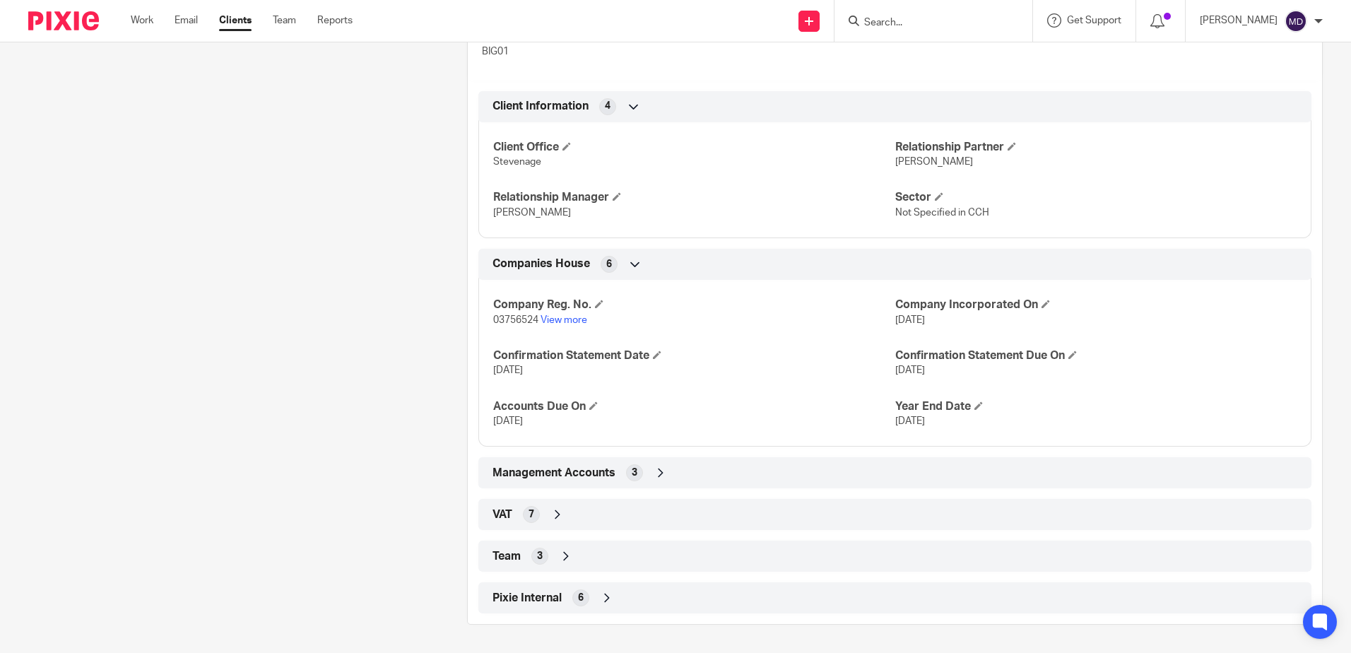
click at [568, 555] on icon at bounding box center [566, 556] width 14 height 14
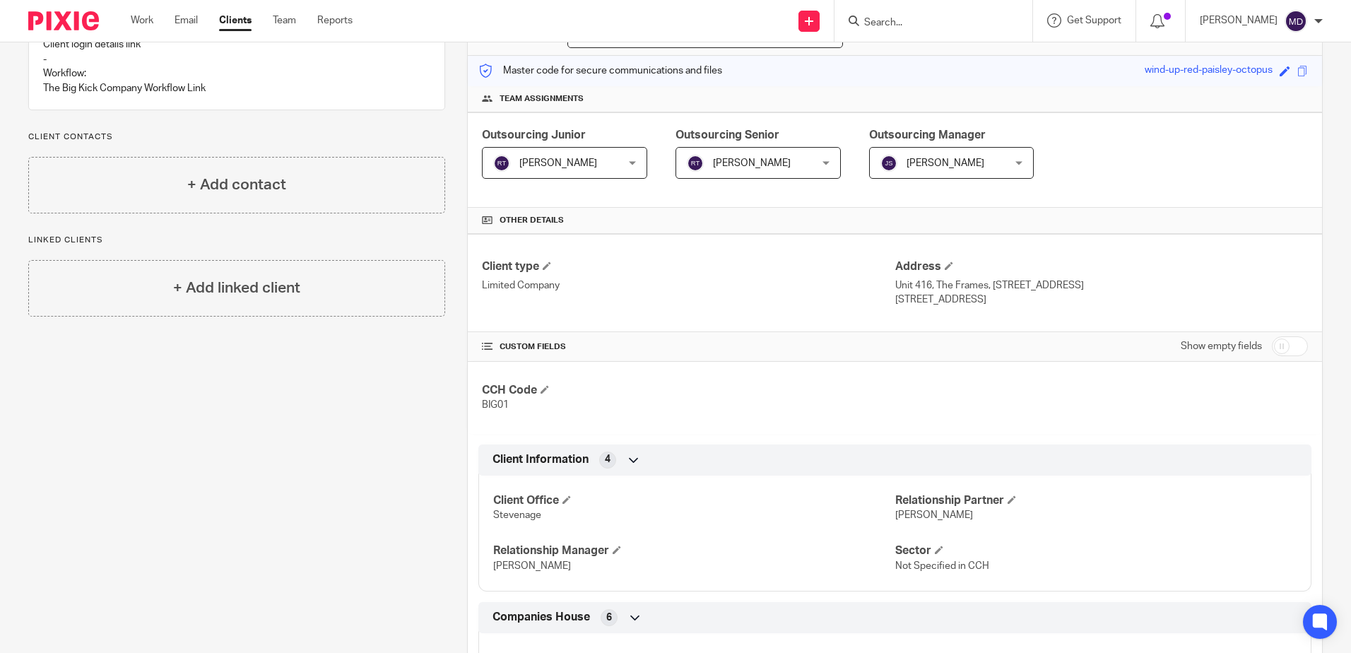
scroll to position [0, 0]
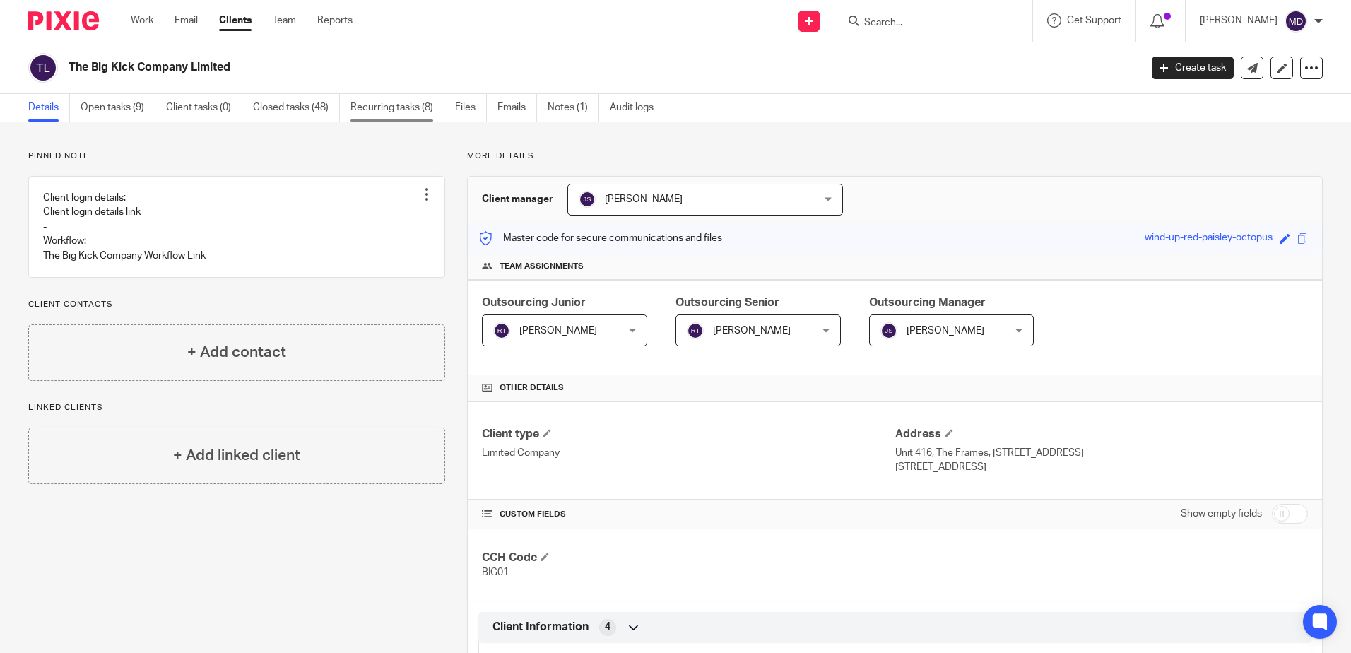
click at [413, 115] on link "Recurring tasks (8)" at bounding box center [398, 108] width 94 height 28
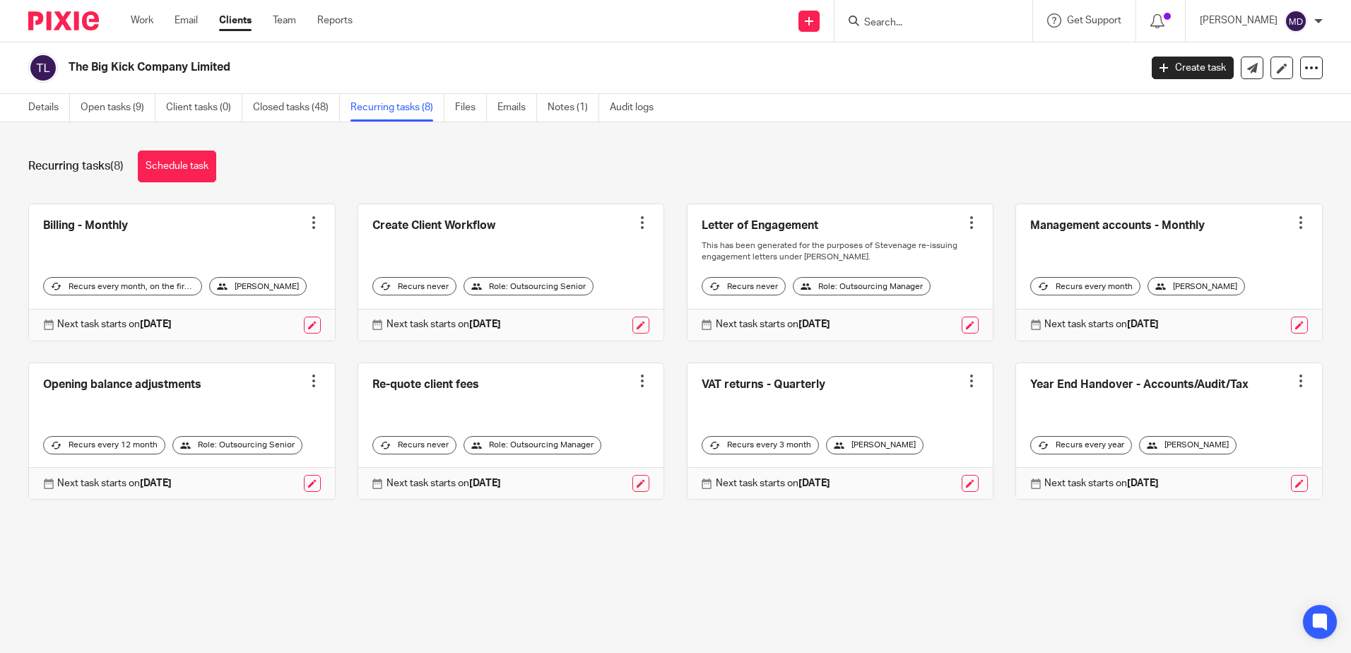
click at [901, 33] on div at bounding box center [934, 21] width 198 height 42
click at [910, 27] on input "Search" at bounding box center [926, 23] width 127 height 13
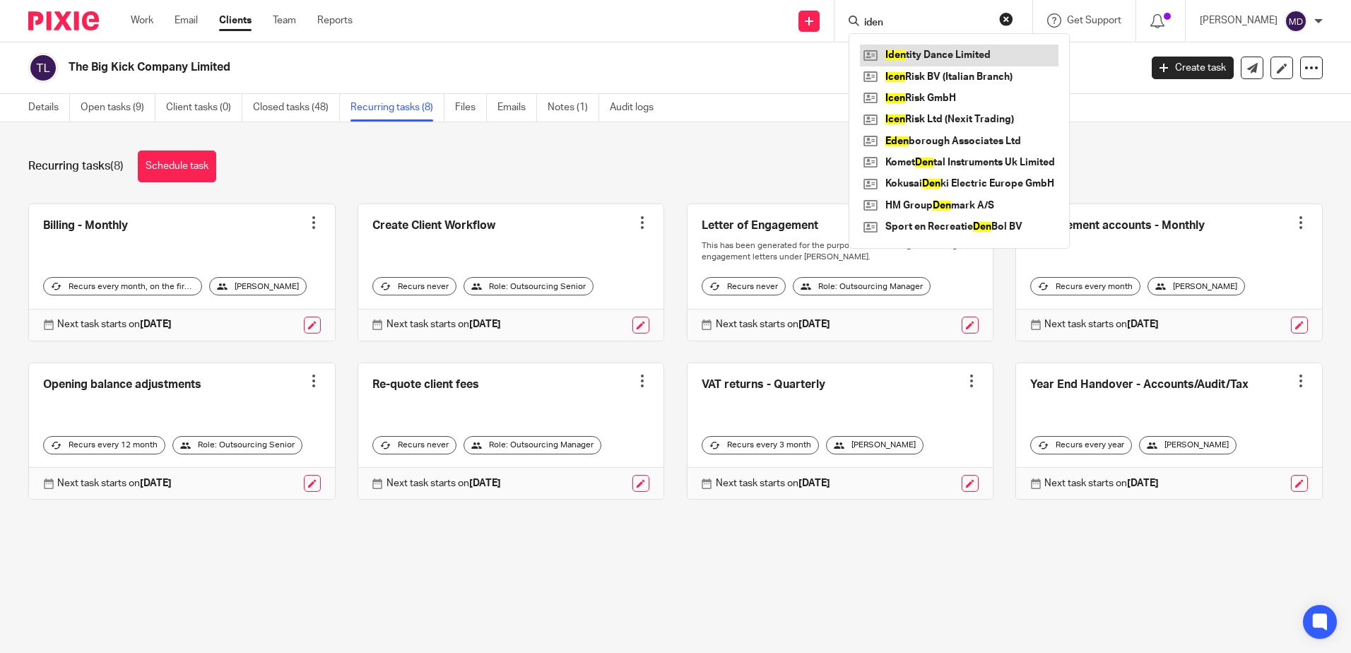
type input "iden"
click at [969, 47] on link at bounding box center [959, 55] width 199 height 21
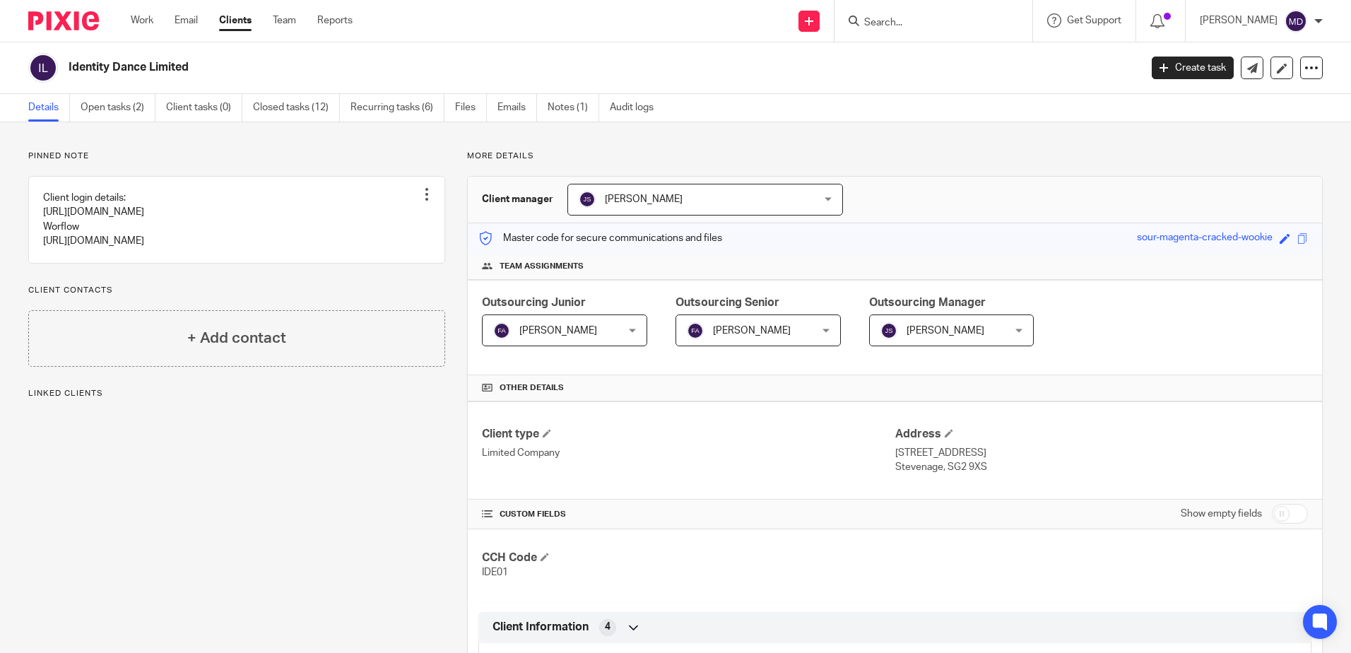
click at [602, 326] on span "[PERSON_NAME]" at bounding box center [554, 330] width 122 height 30
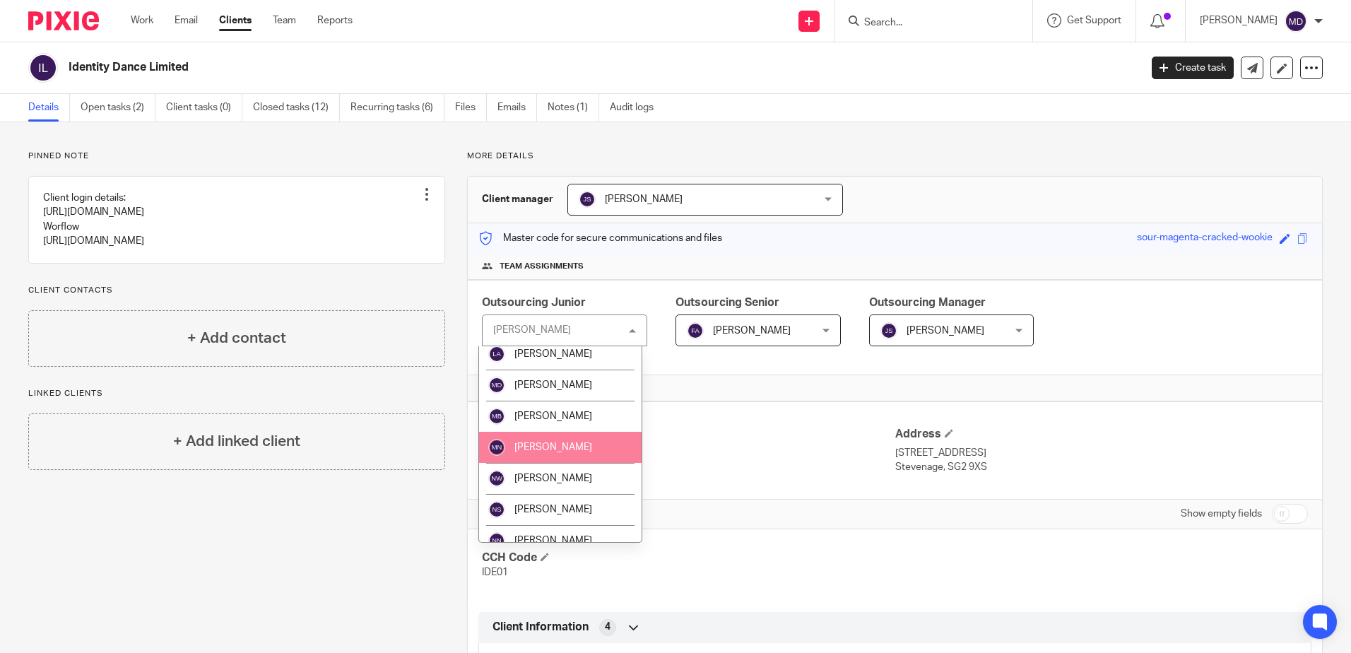
scroll to position [1414, 0]
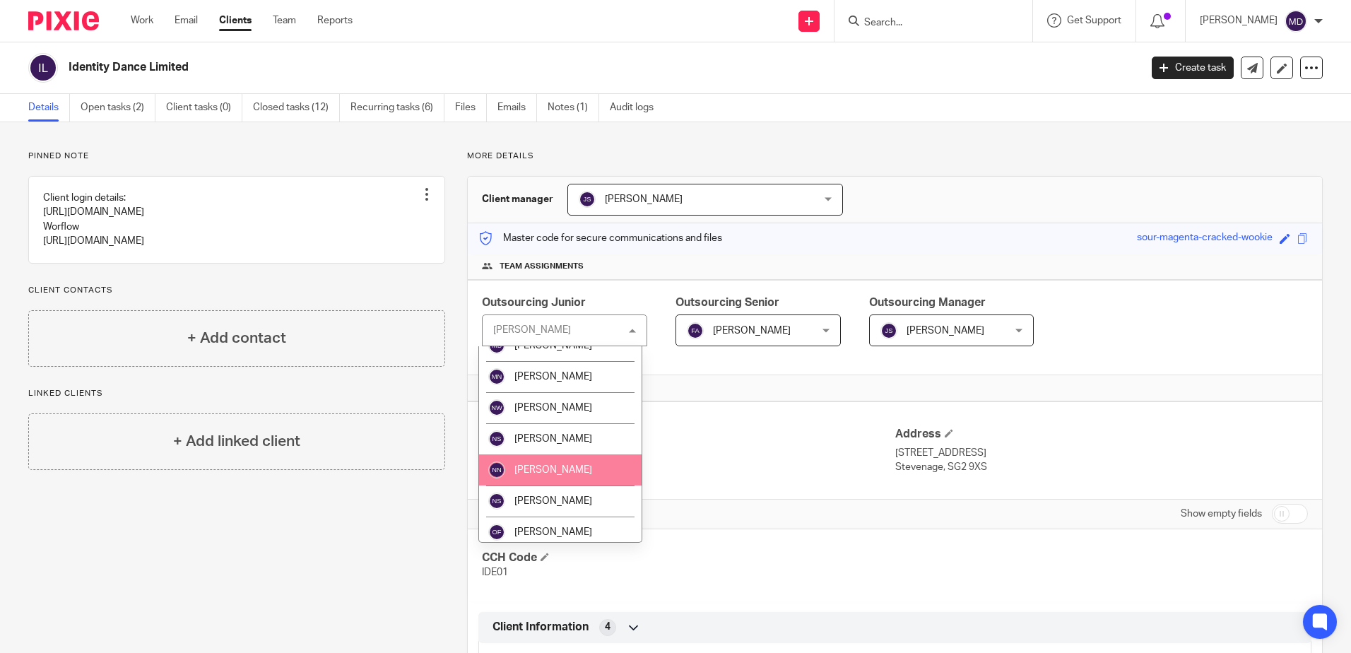
click at [577, 466] on span "[PERSON_NAME]" at bounding box center [554, 470] width 78 height 10
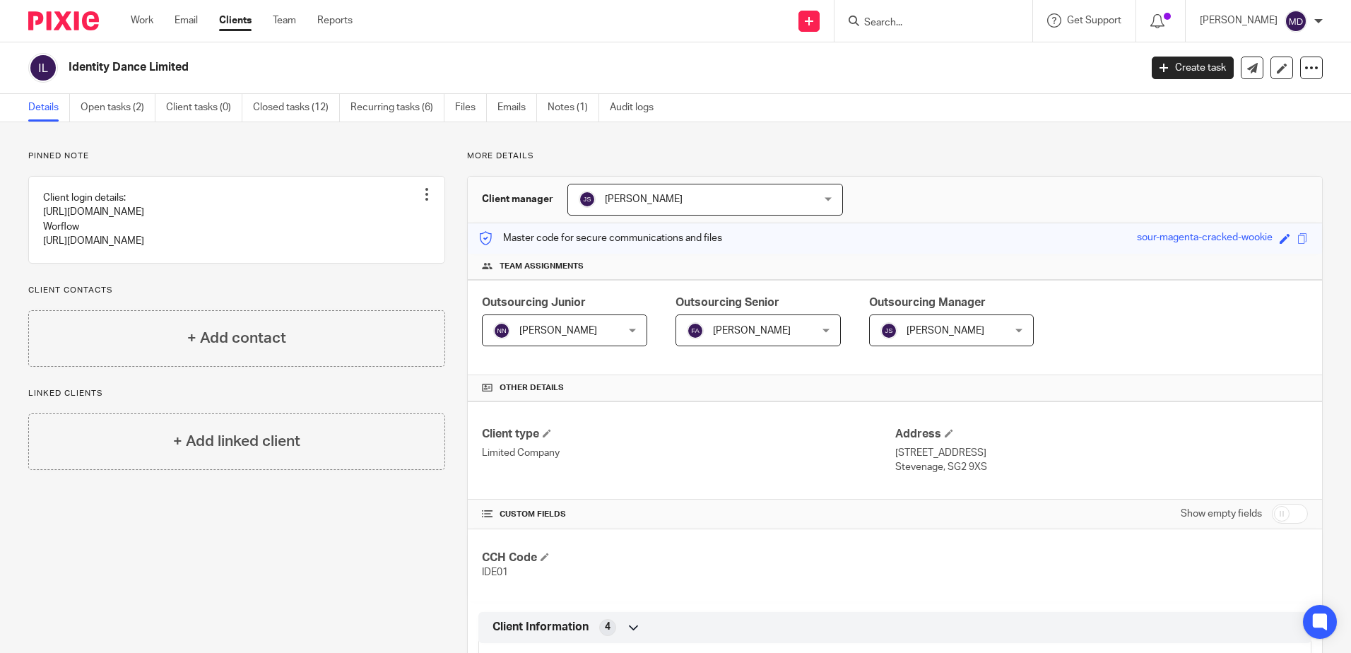
click at [792, 336] on span "[PERSON_NAME]" at bounding box center [748, 330] width 122 height 30
click at [781, 327] on span "[PERSON_NAME]" at bounding box center [748, 330] width 122 height 30
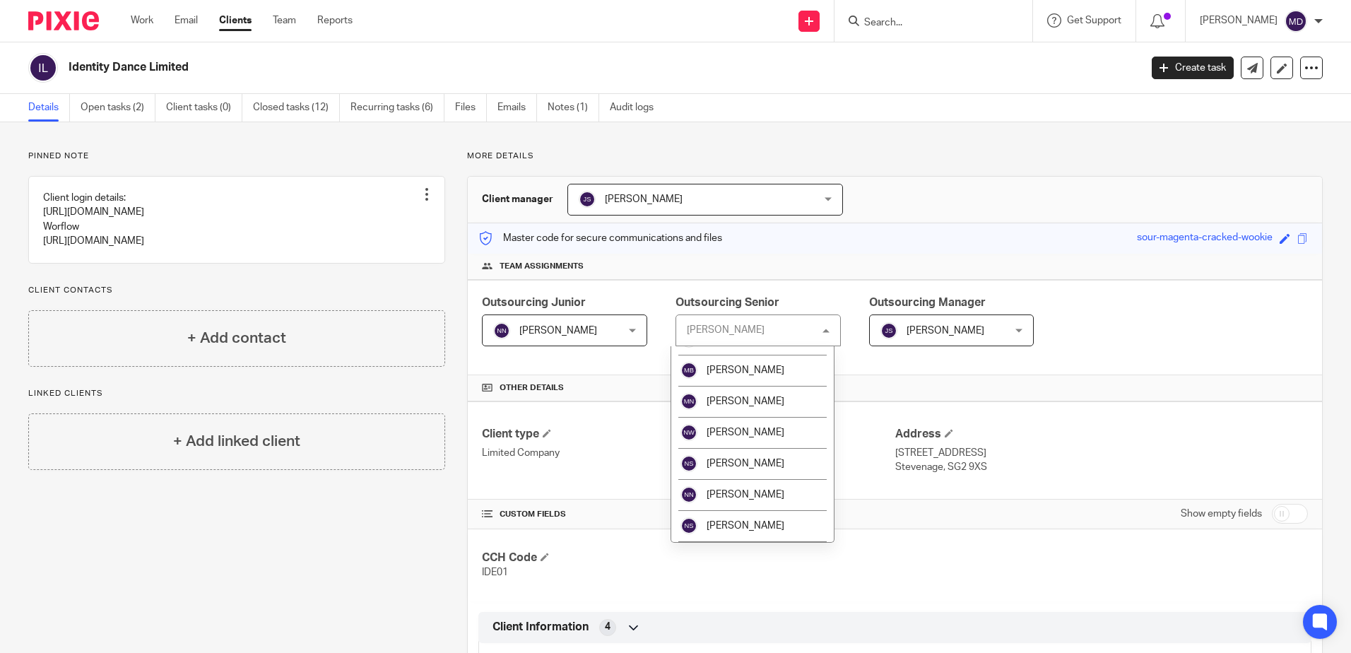
scroll to position [1414, 0]
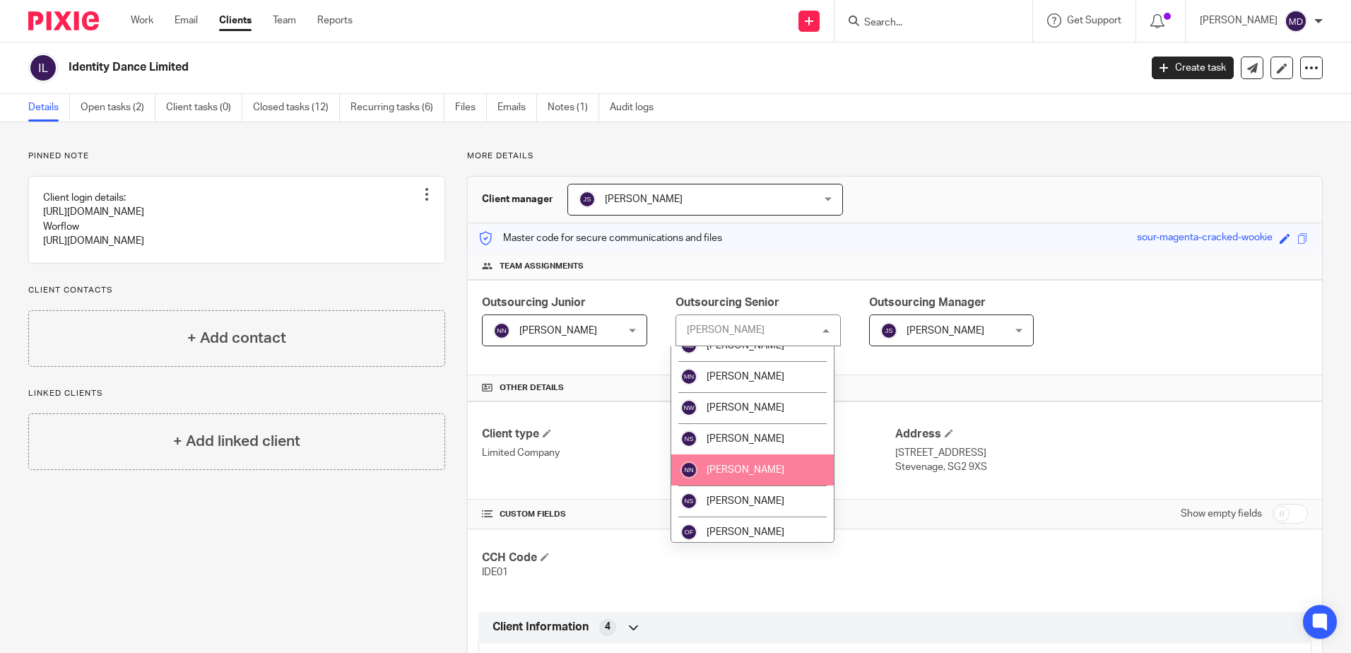
click at [773, 462] on li "[PERSON_NAME]" at bounding box center [752, 469] width 163 height 31
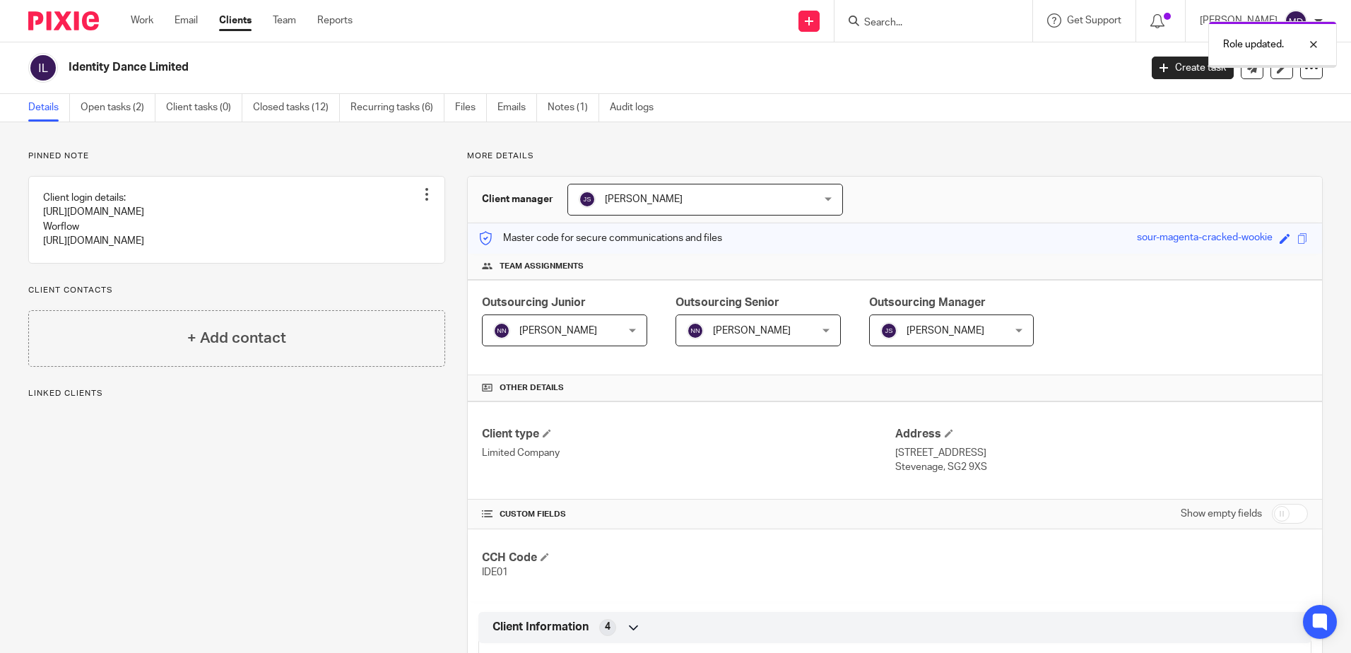
click at [1112, 370] on div "Outsourcing Junior [PERSON_NAME] Nariapara [PERSON_NAME] Nariapara Not selected…" at bounding box center [895, 327] width 855 height 95
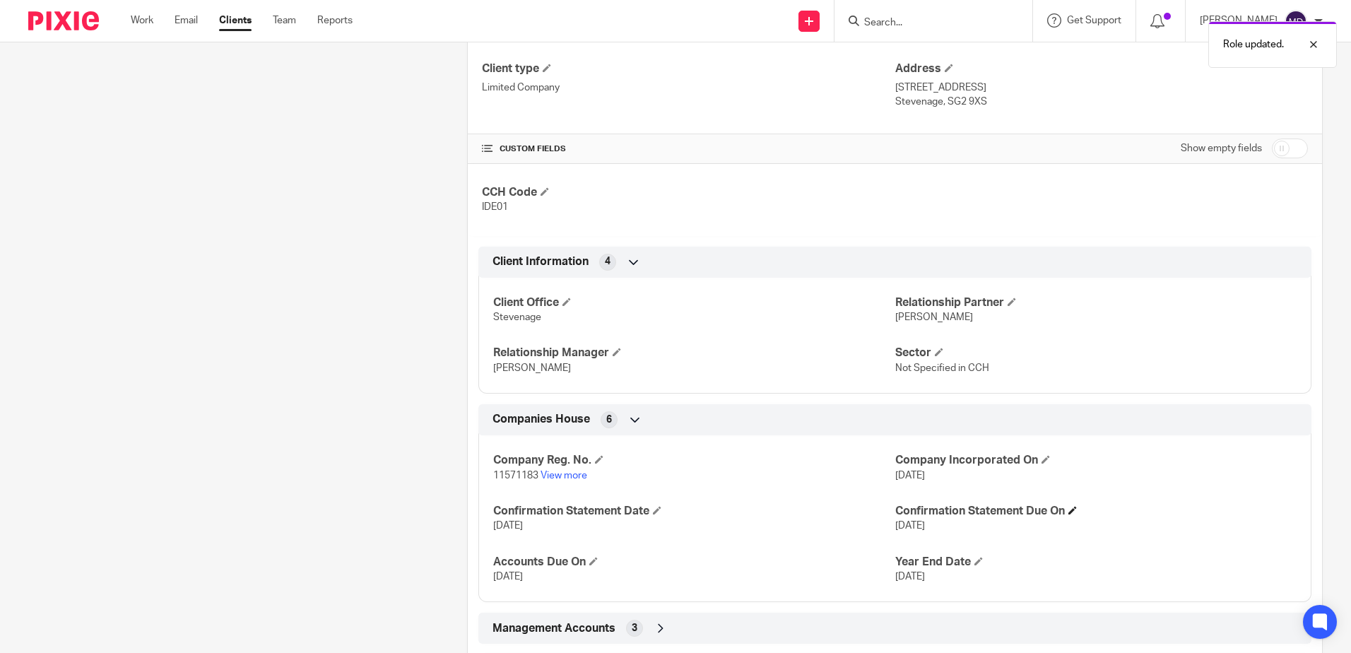
scroll to position [479, 0]
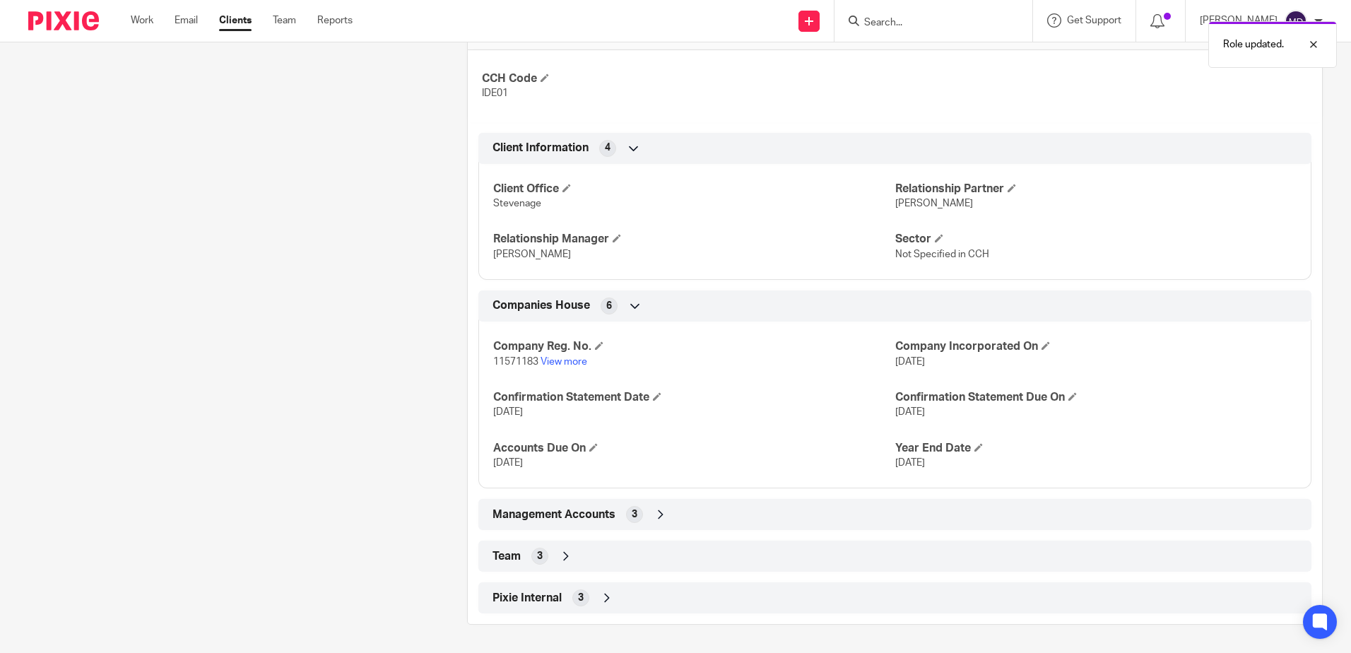
click at [564, 553] on icon at bounding box center [566, 556] width 14 height 14
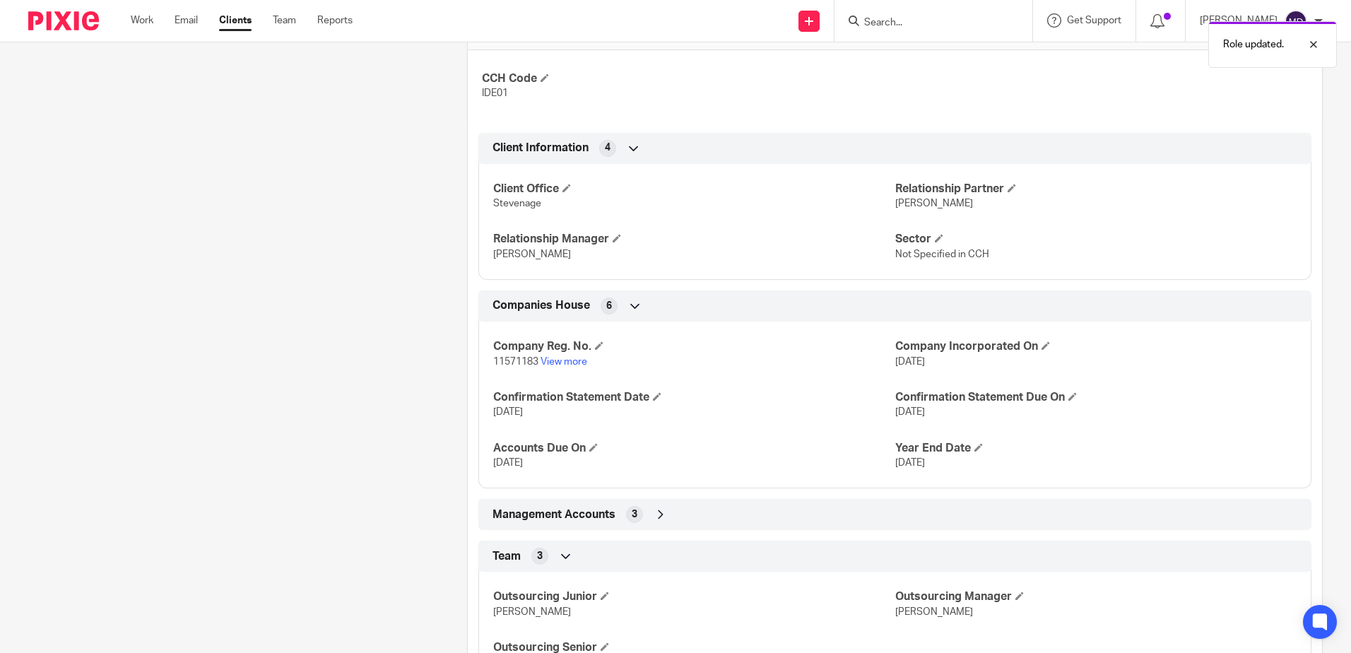
scroll to position [550, 0]
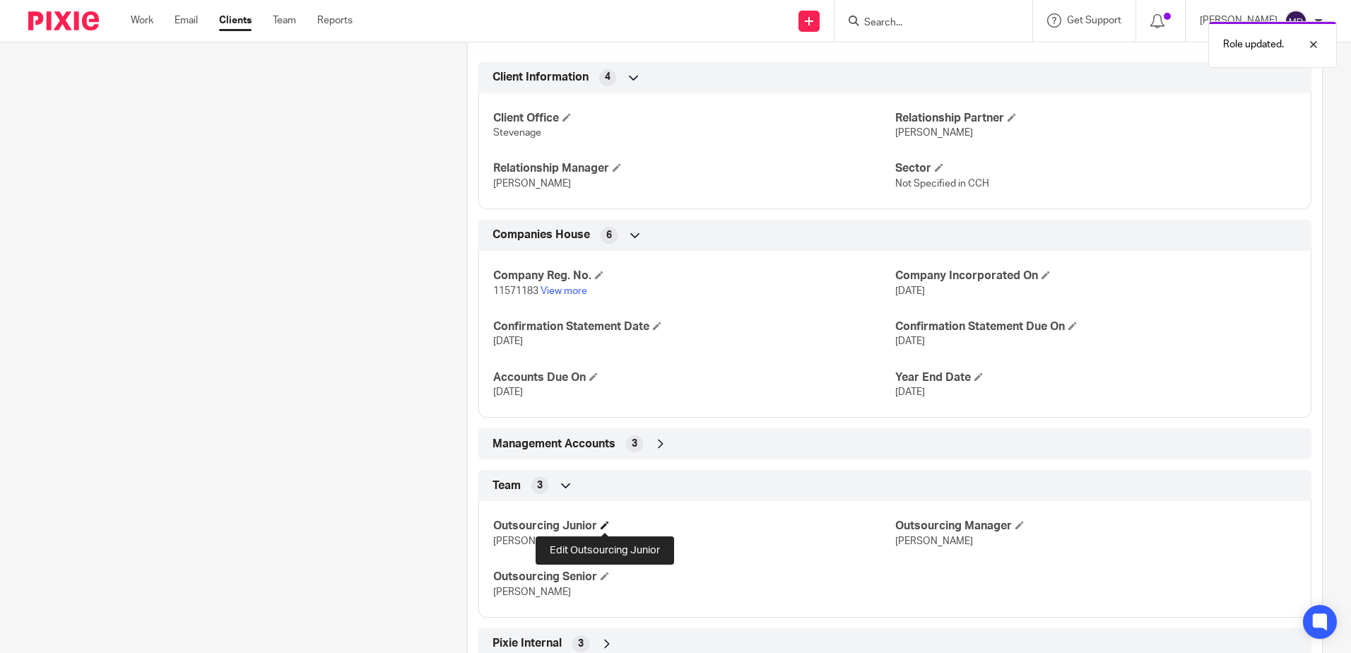
click at [604, 524] on span at bounding box center [605, 525] width 8 height 8
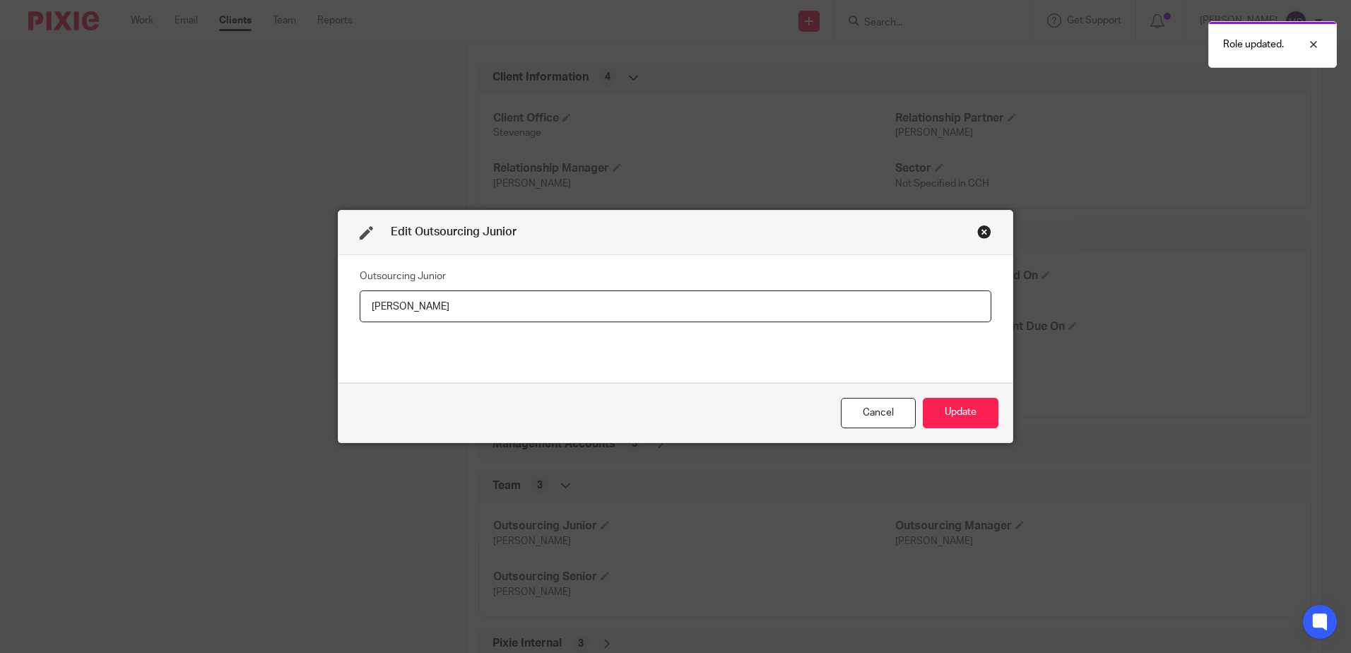
drag, startPoint x: 459, startPoint y: 313, endPoint x: 244, endPoint y: 303, distance: 215.8
click at [244, 303] on div "Edit Outsourcing Junior Outsourcing Junior [PERSON_NAME] Cancel Update" at bounding box center [675, 326] width 1351 height 653
click at [477, 310] on input "[PERSON_NAME]" at bounding box center [676, 307] width 632 height 32
click at [476, 310] on input "[PERSON_NAME]" at bounding box center [676, 307] width 632 height 32
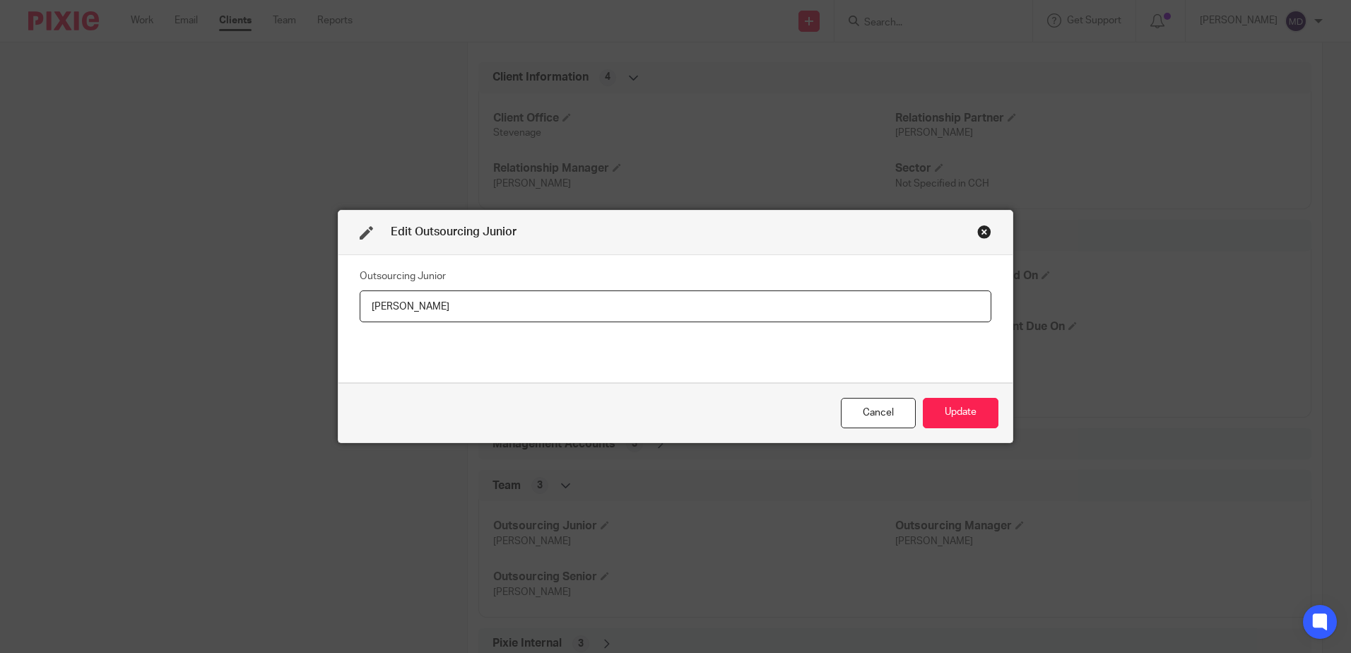
drag, startPoint x: 483, startPoint y: 310, endPoint x: 299, endPoint y: 307, distance: 183.8
click at [299, 307] on div "Edit Outsourcing Junior Outsourcing Junior Iliana Mihaylova Cancel Update" at bounding box center [675, 326] width 1351 height 653
type input "Nayna Naripara"
click at [935, 399] on button "Update" at bounding box center [961, 413] width 76 height 30
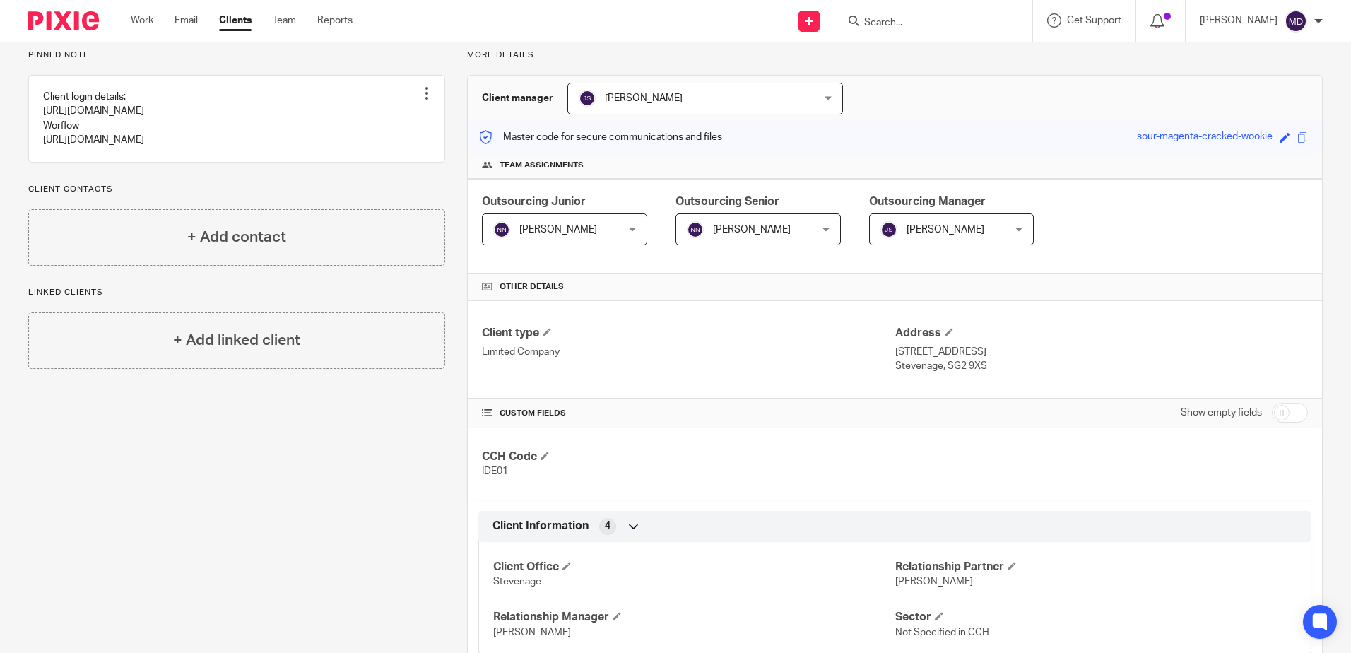
scroll to position [596, 0]
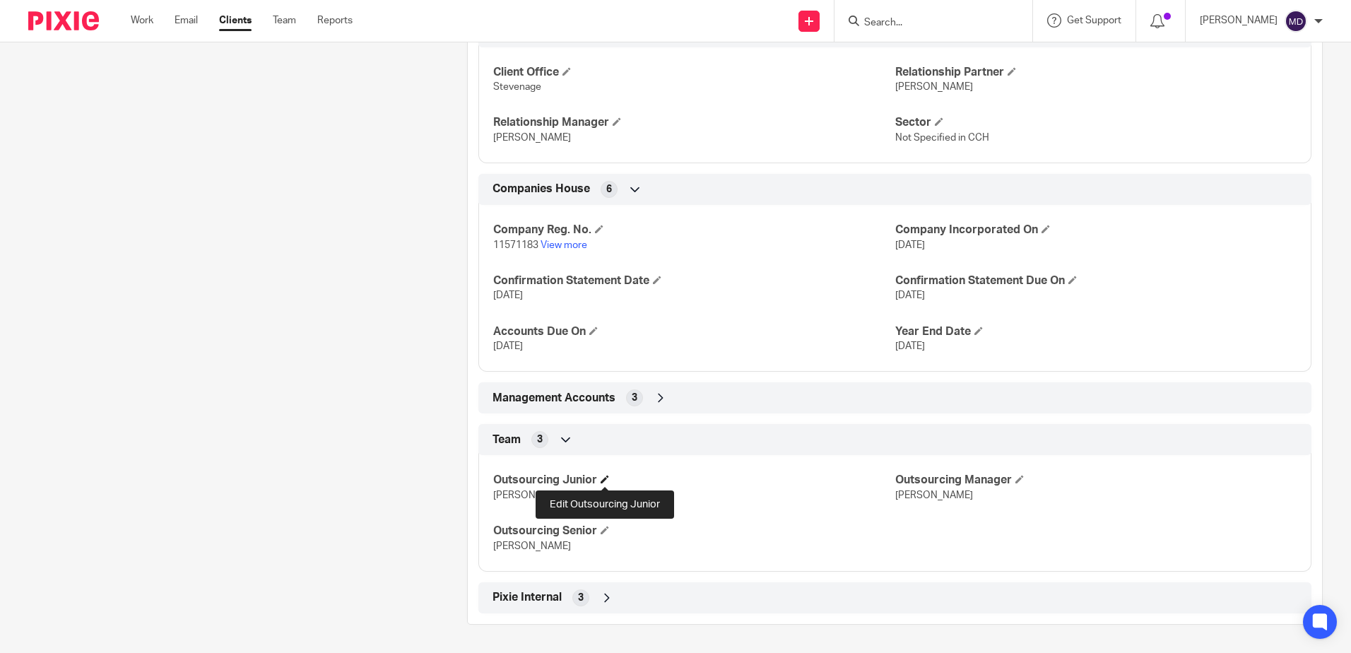
click at [604, 480] on span at bounding box center [605, 479] width 8 height 8
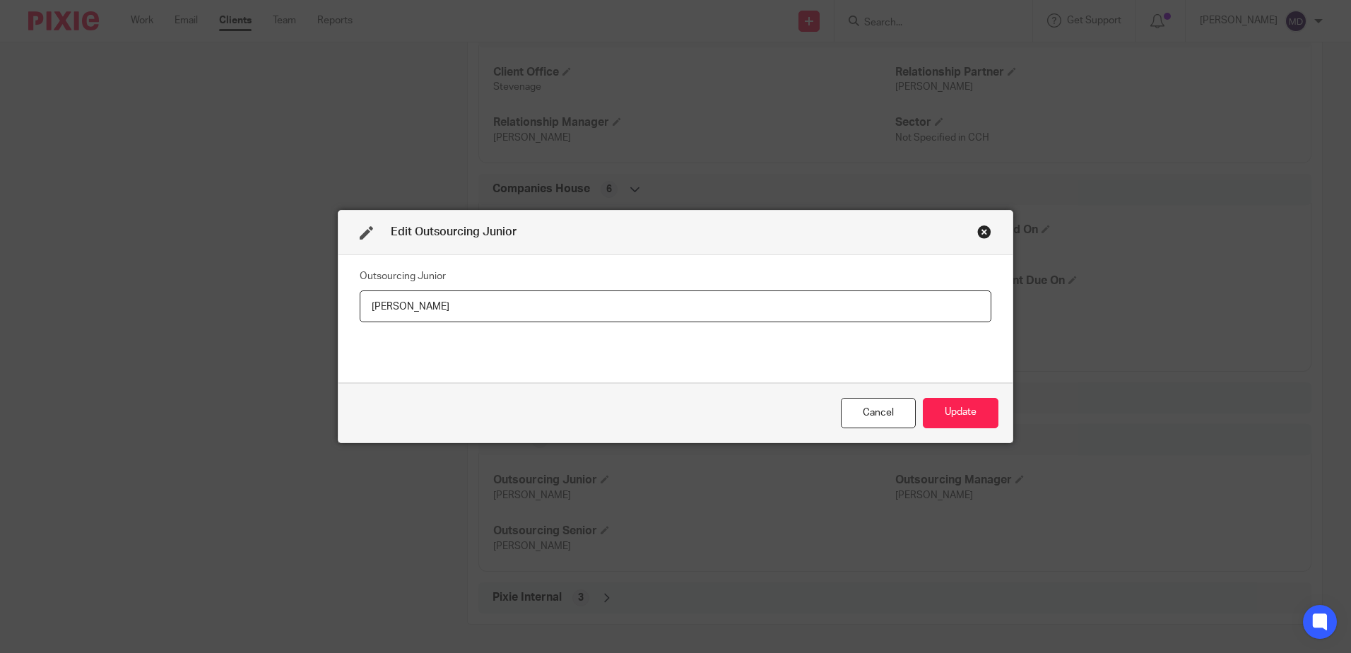
click at [416, 305] on input "Nayna Naripara" at bounding box center [676, 307] width 632 height 32
type input "[PERSON_NAME]"
click at [987, 404] on button "Update" at bounding box center [961, 413] width 76 height 30
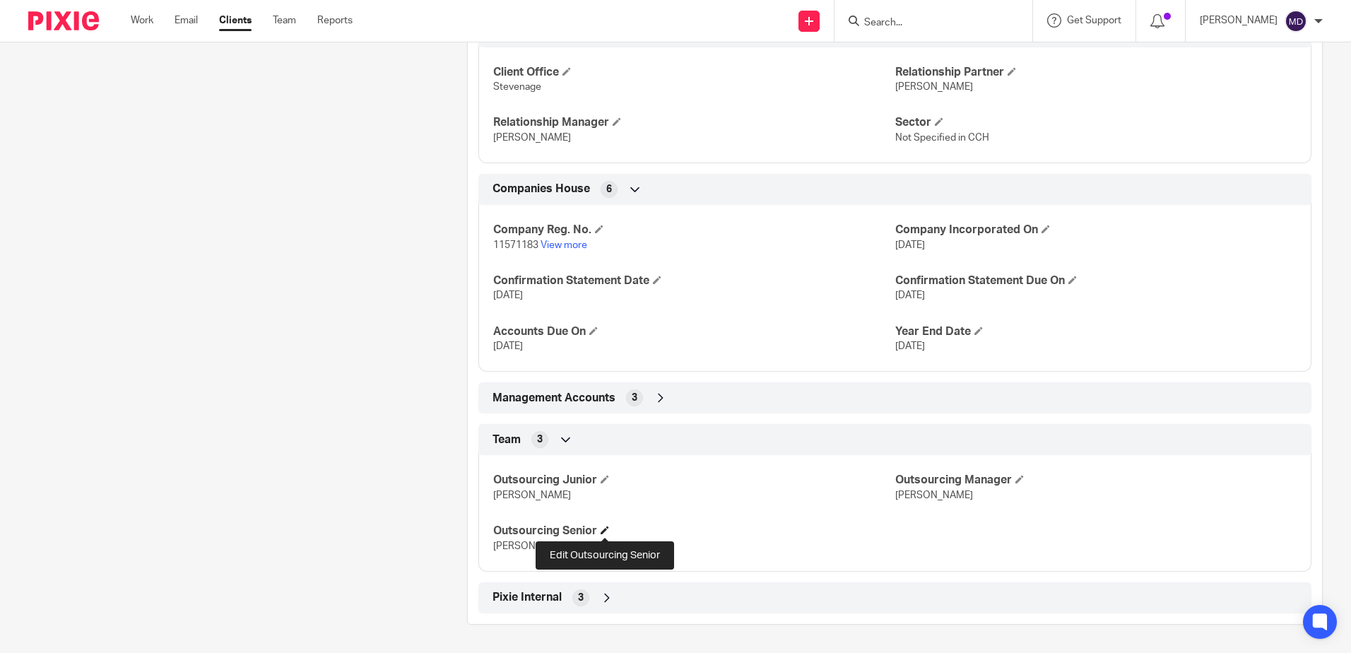
click at [602, 534] on span at bounding box center [605, 530] width 8 height 8
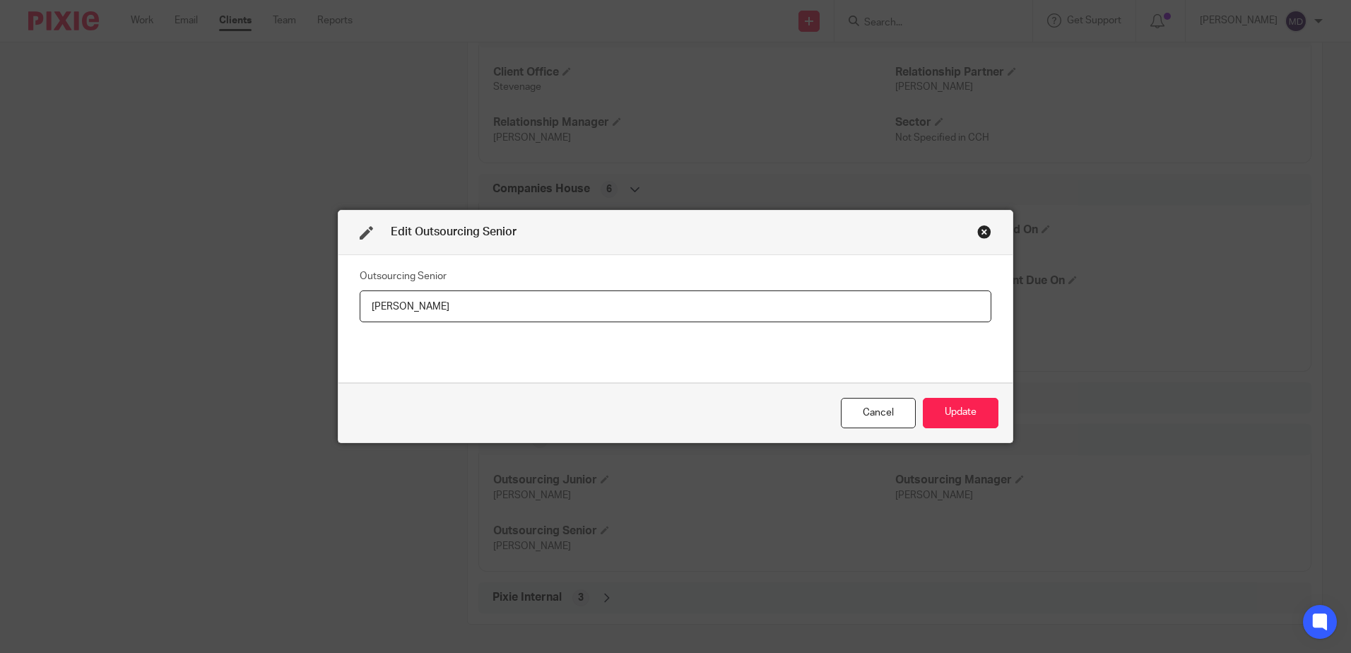
drag, startPoint x: 445, startPoint y: 301, endPoint x: 312, endPoint y: 277, distance: 135.0
click at [312, 277] on div "Edit Outsourcing Senior Outsourcing Senior Iliana Mihaylova Cancel Update" at bounding box center [675, 326] width 1351 height 653
type input "[PERSON_NAME]"
click at [960, 417] on button "Update" at bounding box center [961, 413] width 76 height 30
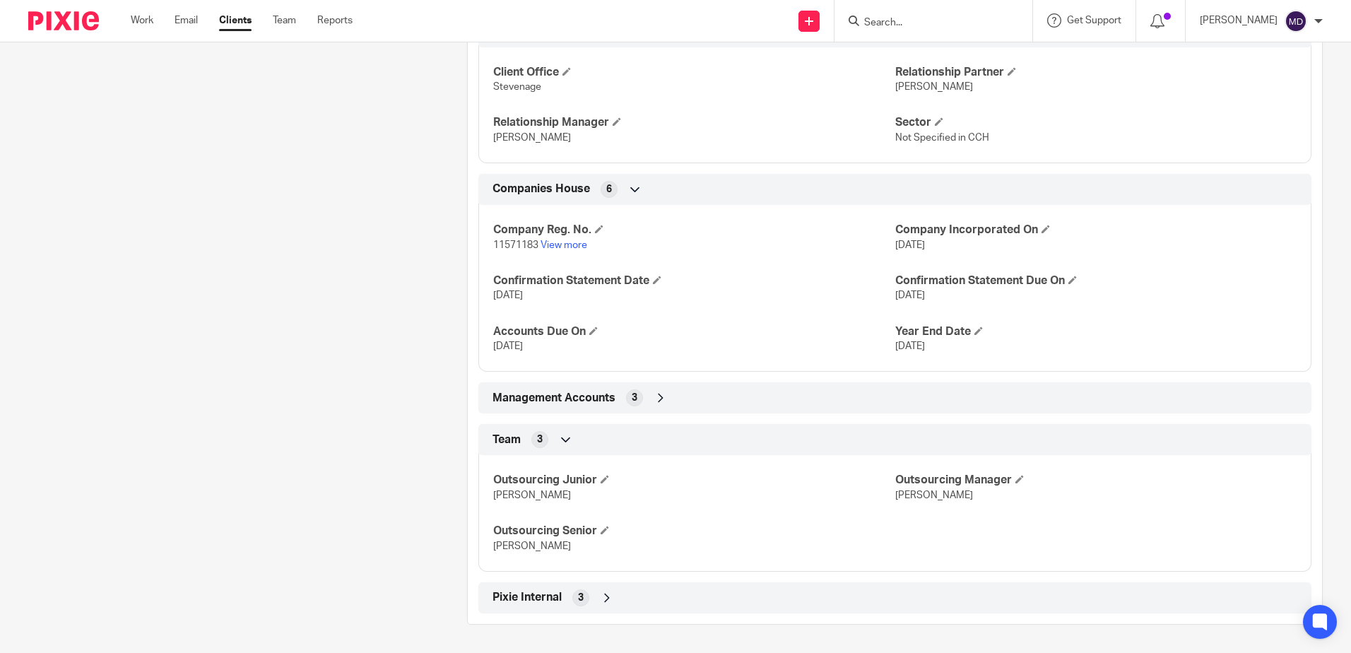
scroll to position [0, 0]
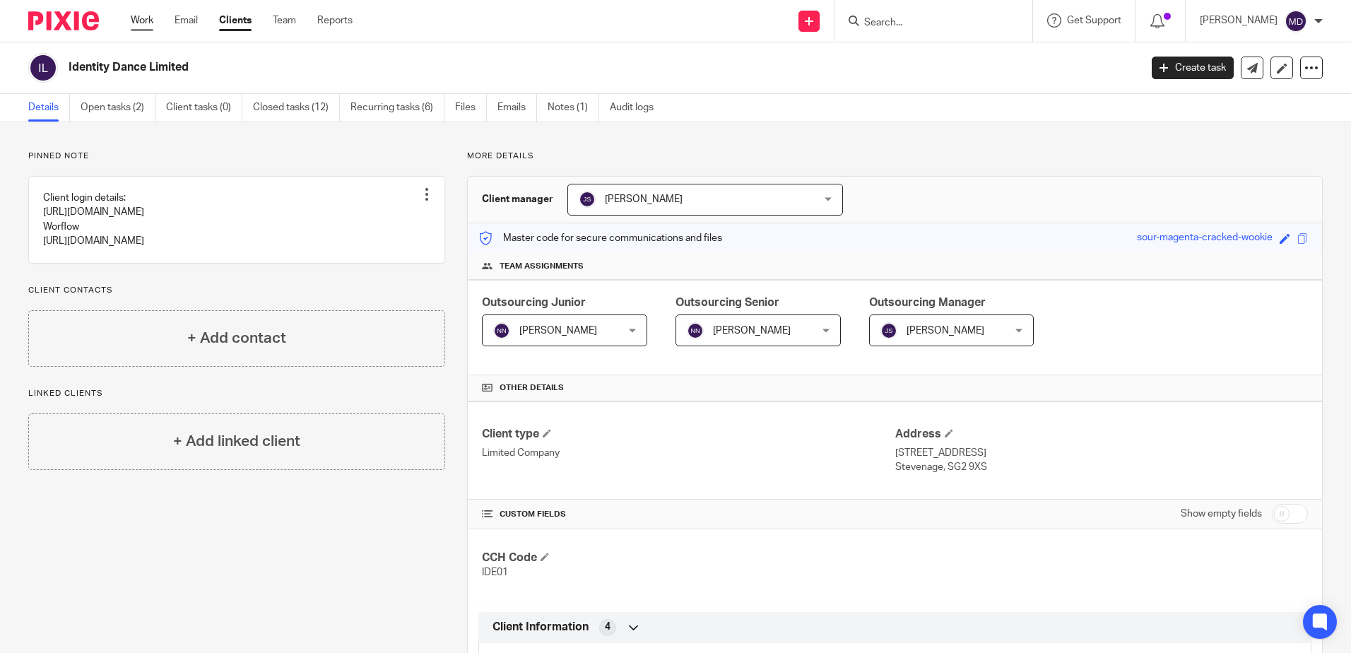
click at [153, 16] on link "Work" at bounding box center [142, 20] width 23 height 14
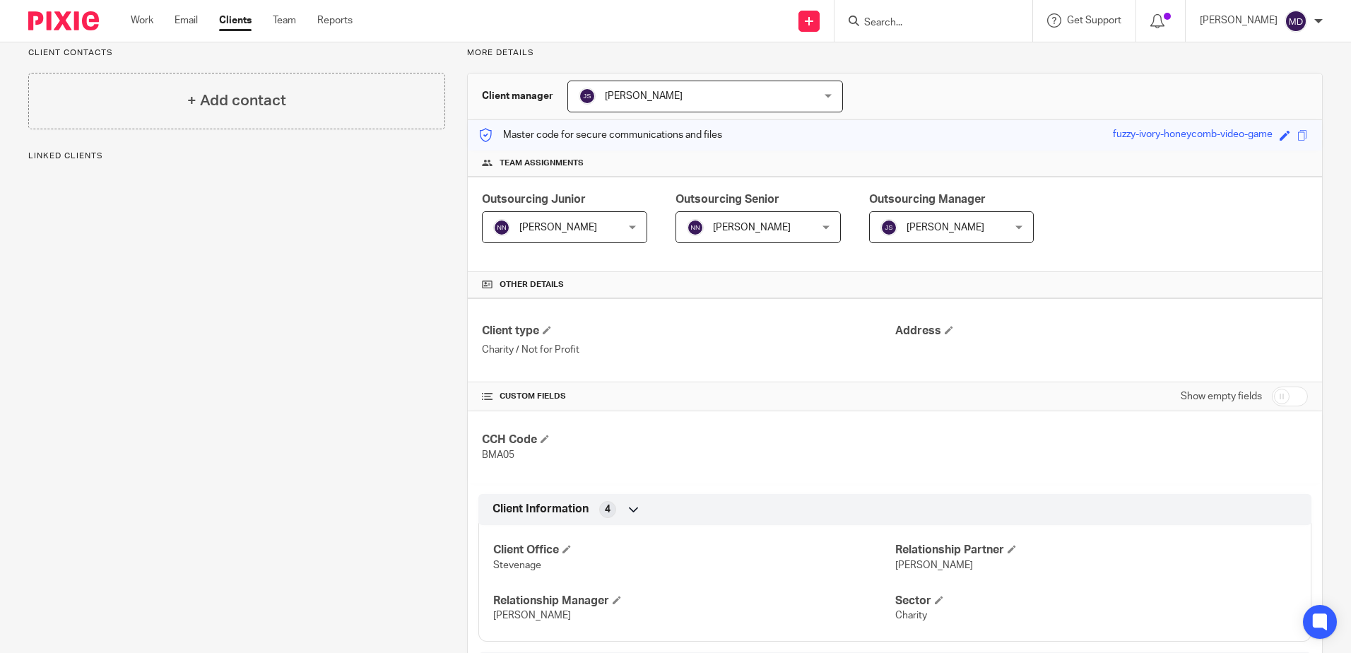
scroll to position [215, 0]
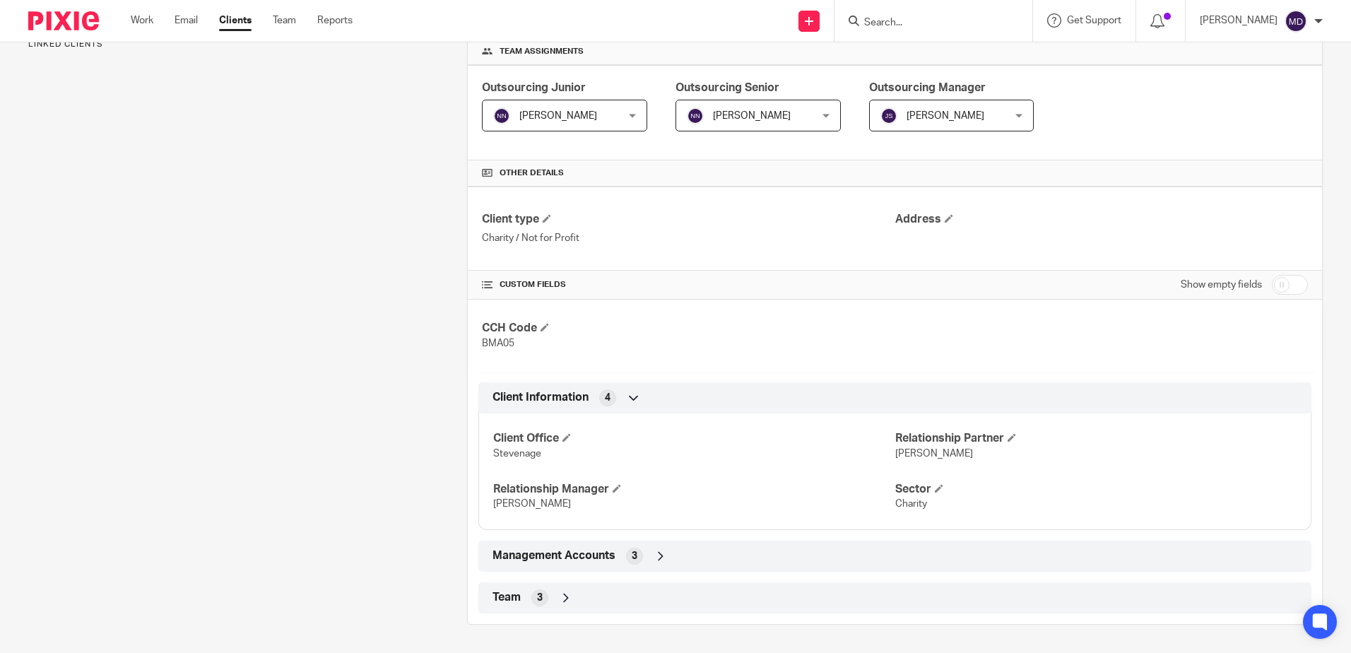
click at [657, 555] on icon at bounding box center [661, 556] width 14 height 14
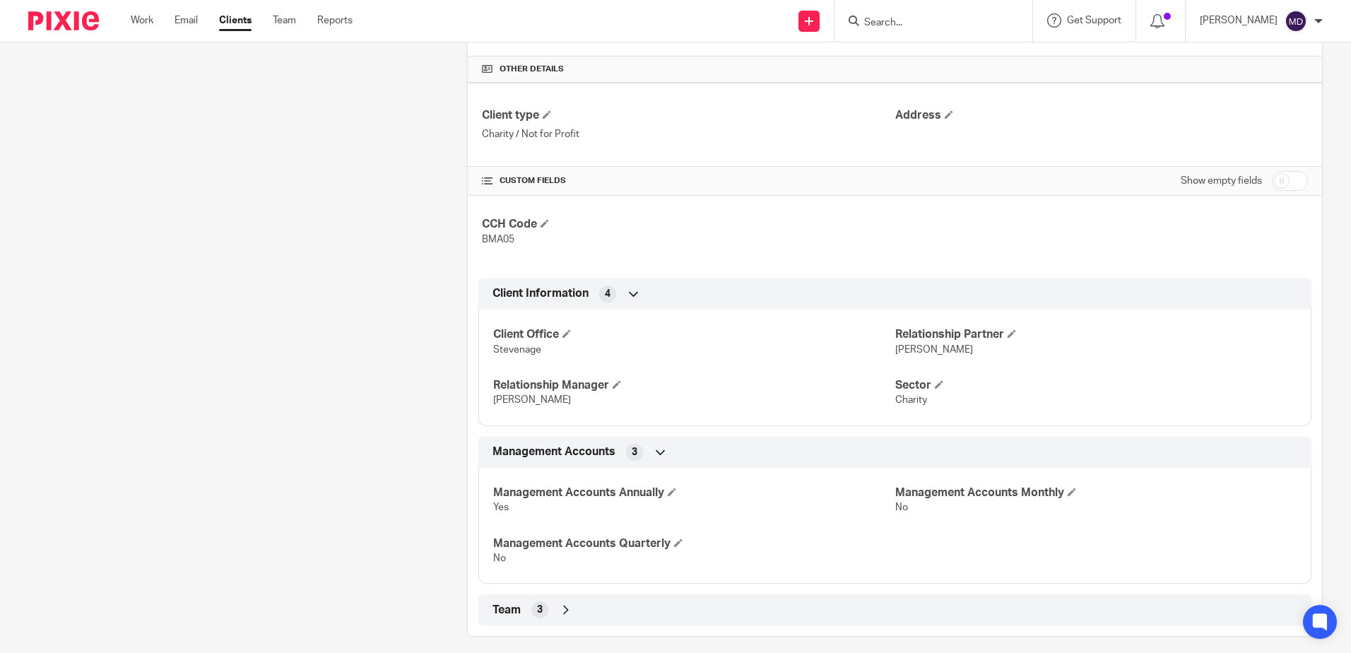
scroll to position [331, 0]
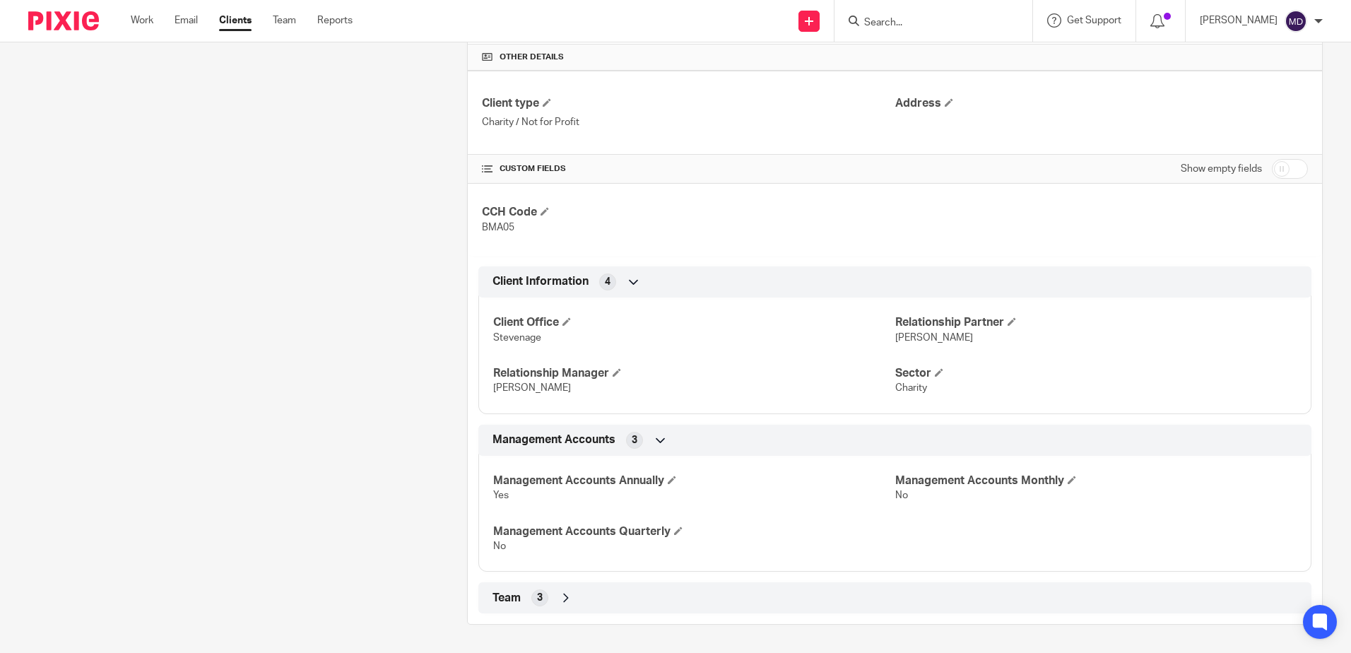
click at [563, 601] on icon at bounding box center [566, 598] width 14 height 14
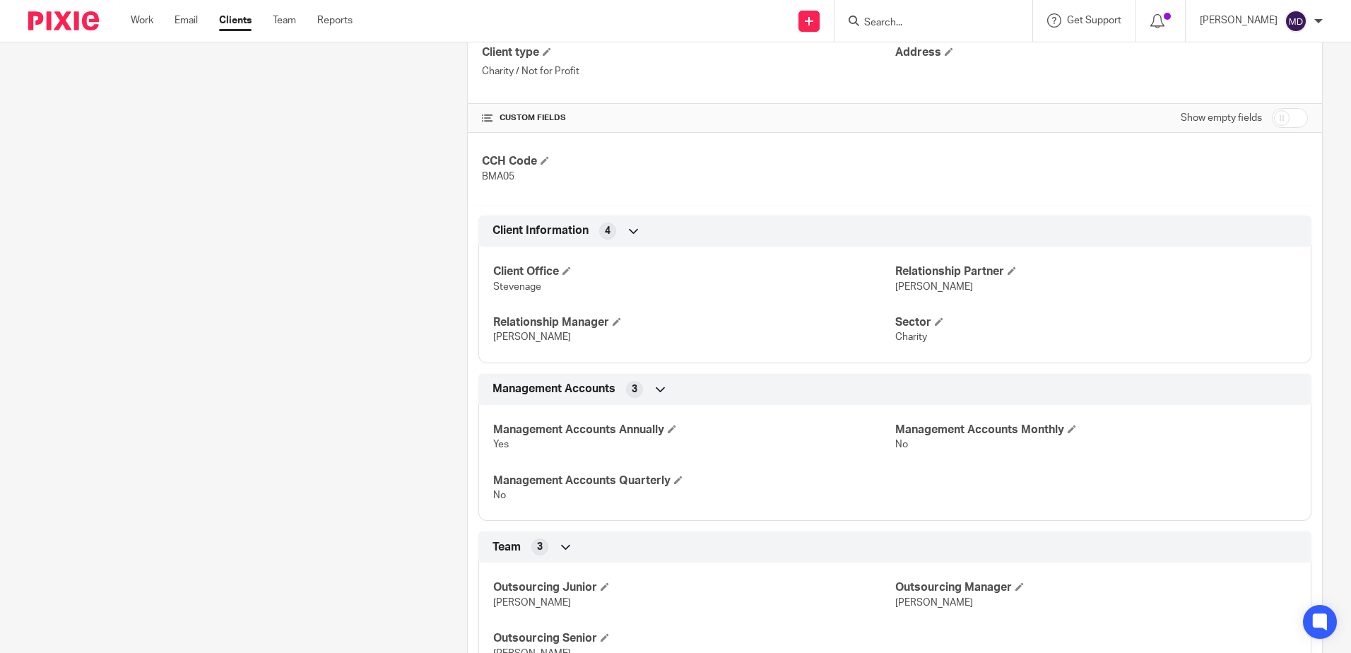
scroll to position [447, 0]
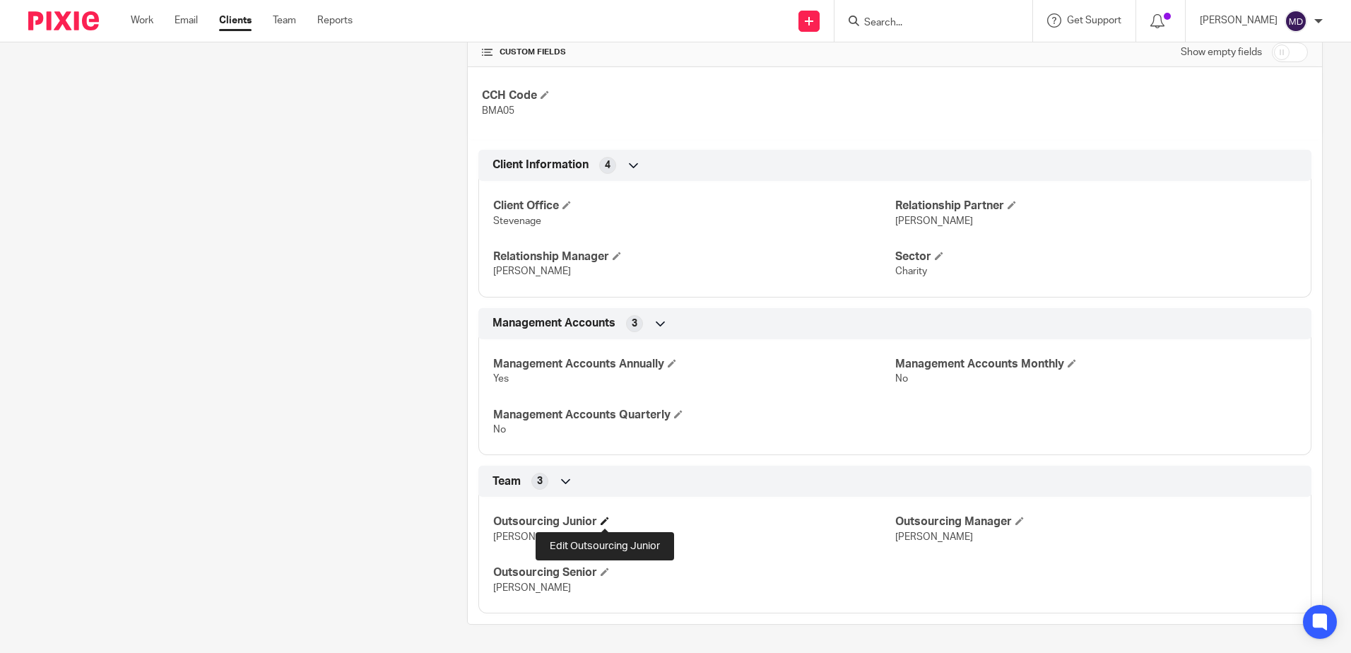
click at [603, 523] on span at bounding box center [605, 521] width 8 height 8
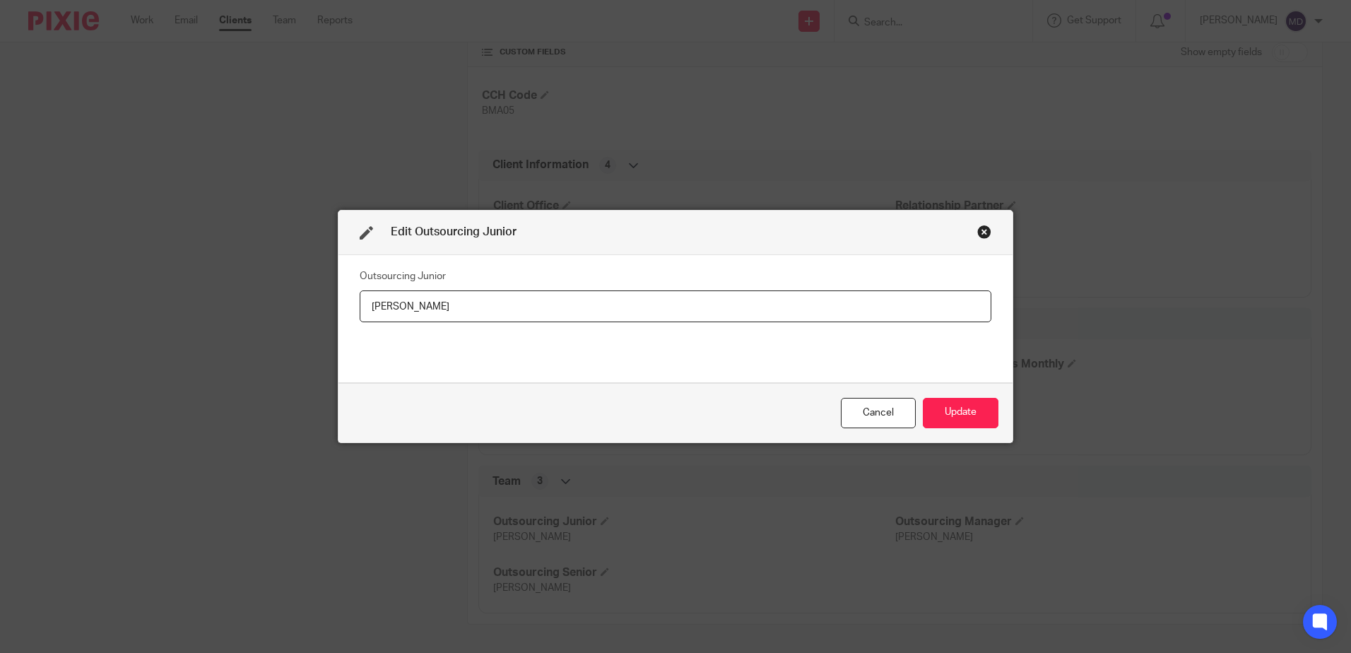
drag, startPoint x: 477, startPoint y: 306, endPoint x: 236, endPoint y: 295, distance: 241.3
click at [236, 295] on div "Edit Outsourcing Junior Outsourcing Junior Iliana Mihaylova Cancel Update" at bounding box center [675, 326] width 1351 height 653
type input "[PERSON_NAME]"
click at [959, 419] on button "Update" at bounding box center [961, 413] width 76 height 30
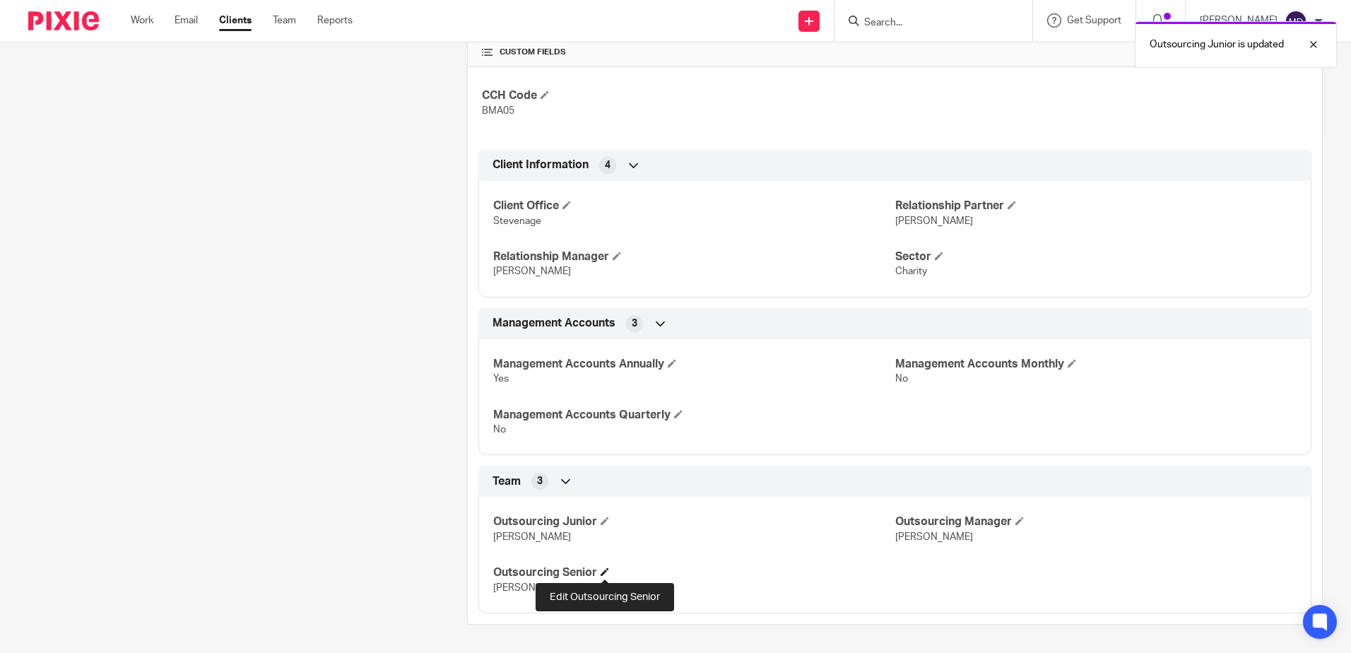
click at [602, 573] on span at bounding box center [605, 572] width 8 height 8
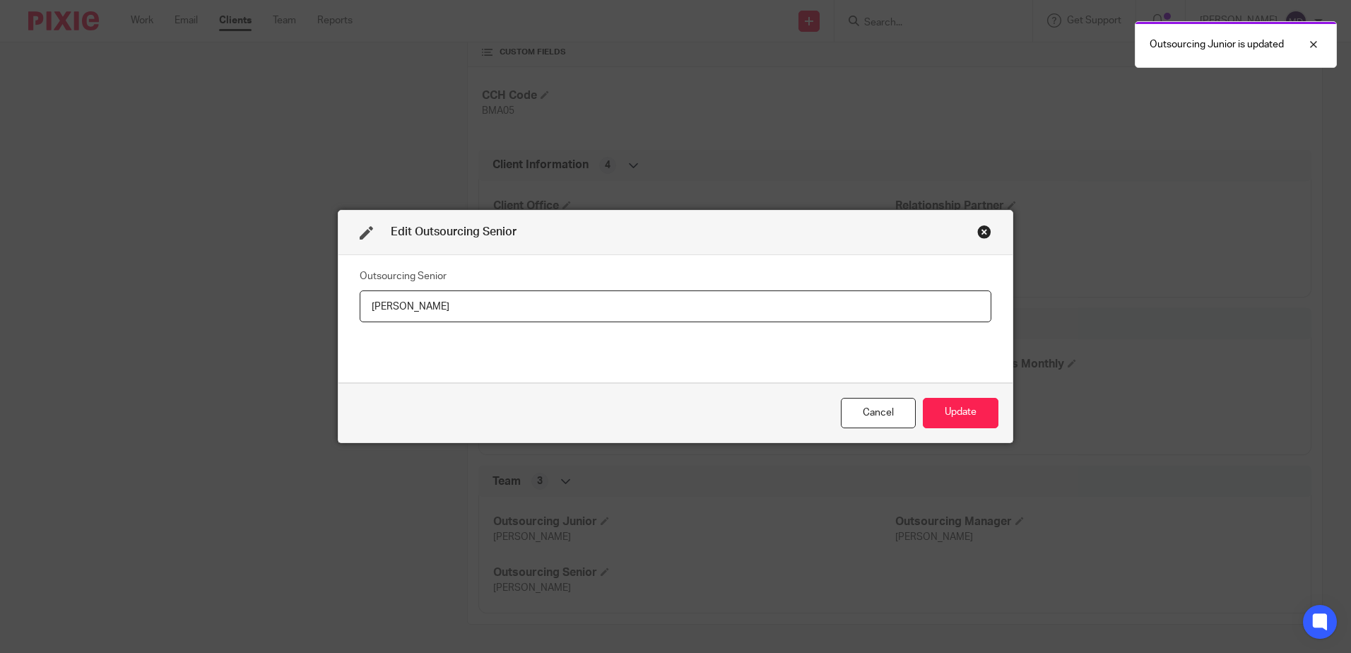
drag, startPoint x: 438, startPoint y: 308, endPoint x: 252, endPoint y: 272, distance: 190.1
click at [252, 272] on div "Edit Outsourcing Senior Outsourcing Senior Iliana Mihaylova Cancel Update" at bounding box center [675, 326] width 1351 height 653
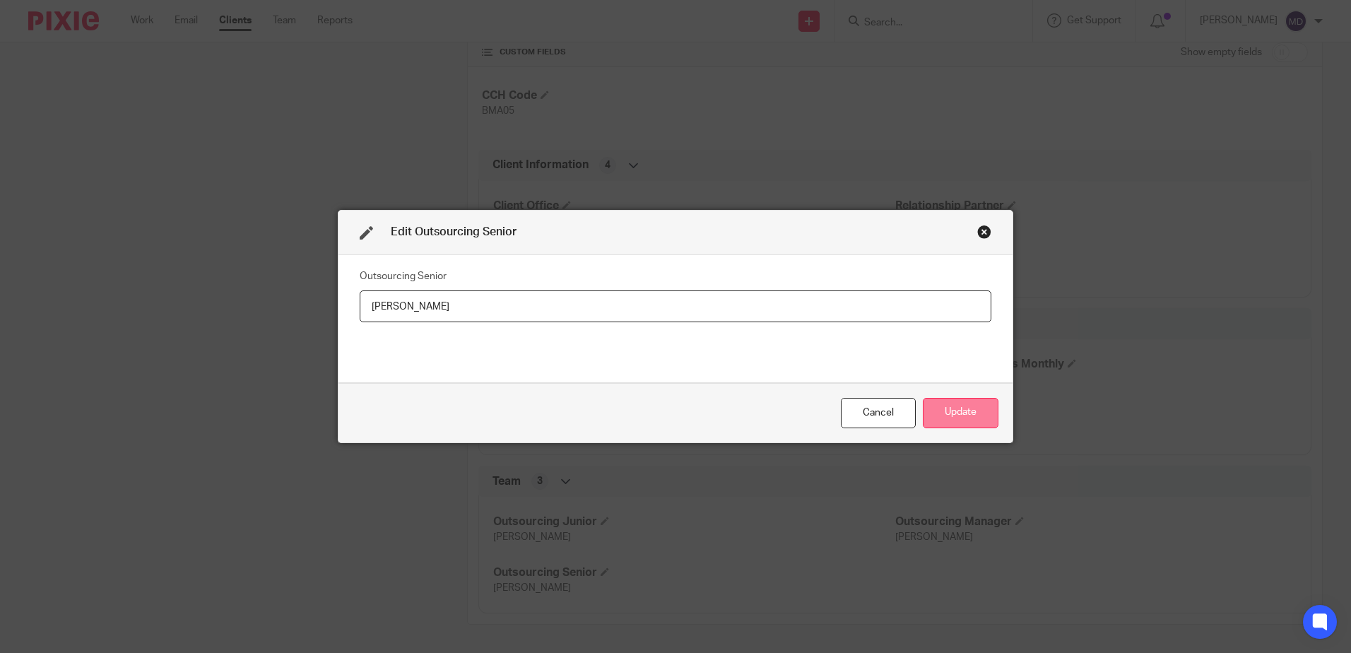
type input "[PERSON_NAME]"
click at [956, 415] on button "Update" at bounding box center [961, 413] width 76 height 30
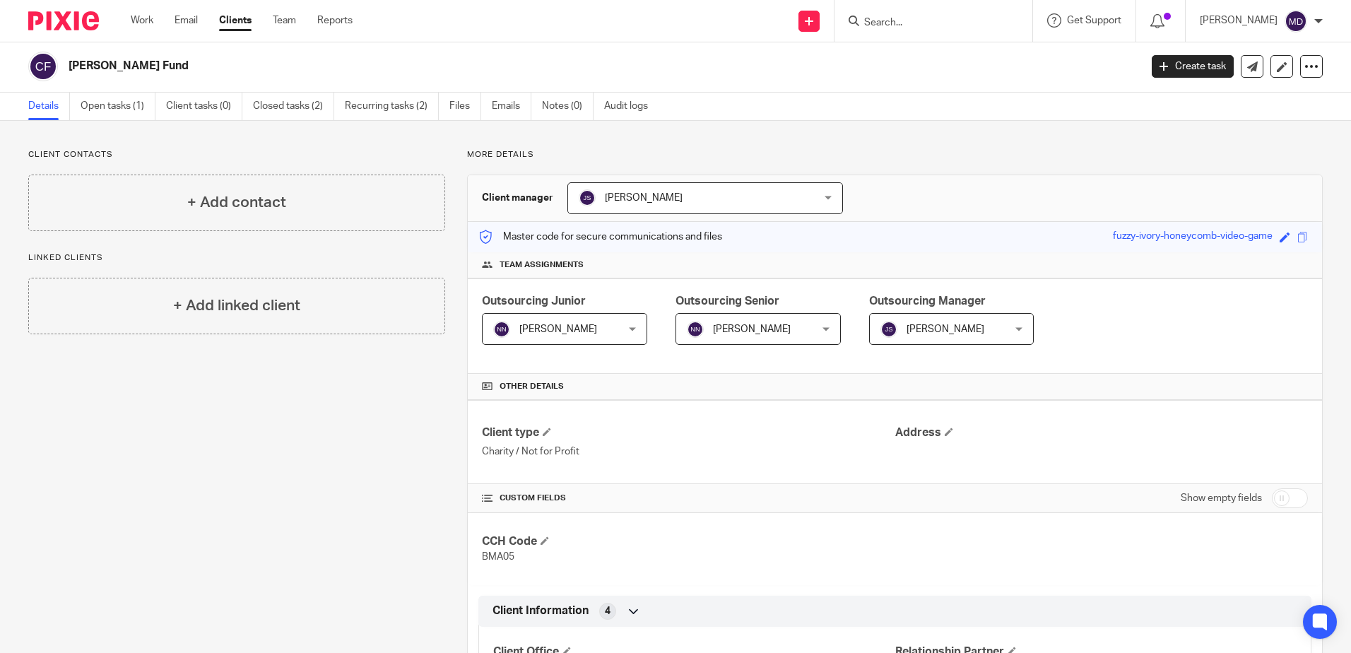
scroll to position [0, 0]
click at [914, 28] on input "Search" at bounding box center [926, 23] width 127 height 13
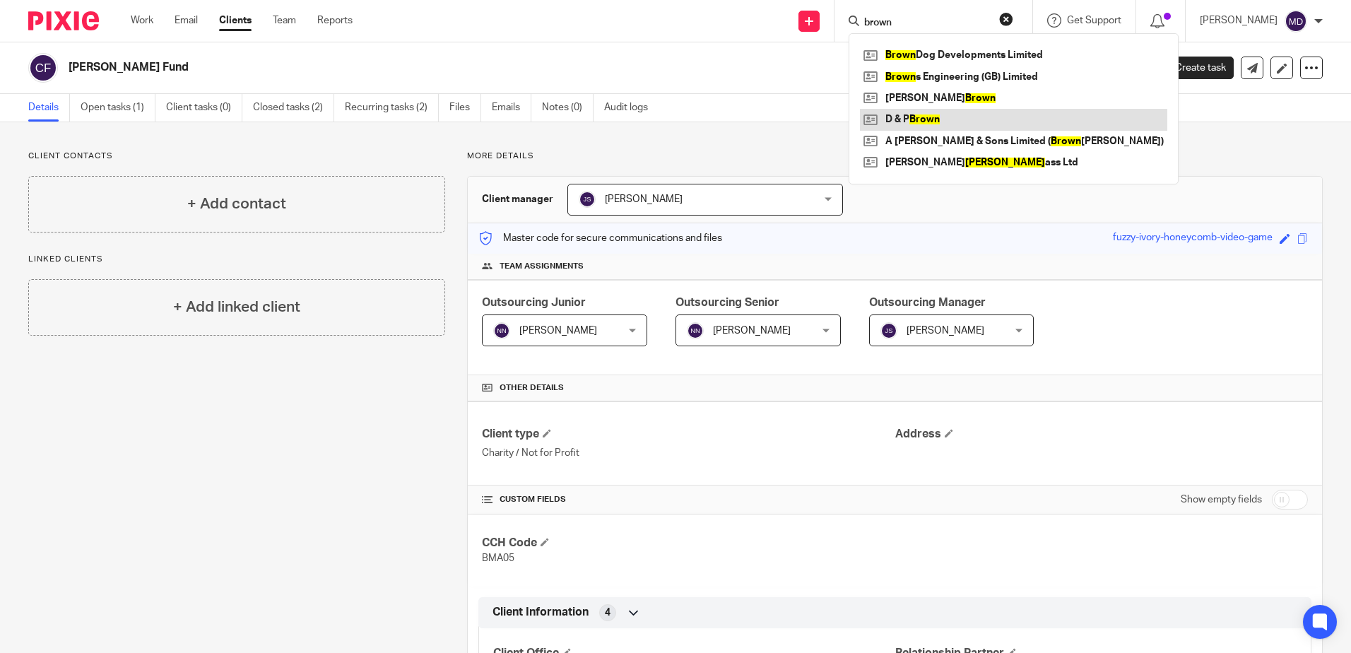
type input "brown"
click at [941, 116] on link at bounding box center [1013, 119] width 307 height 21
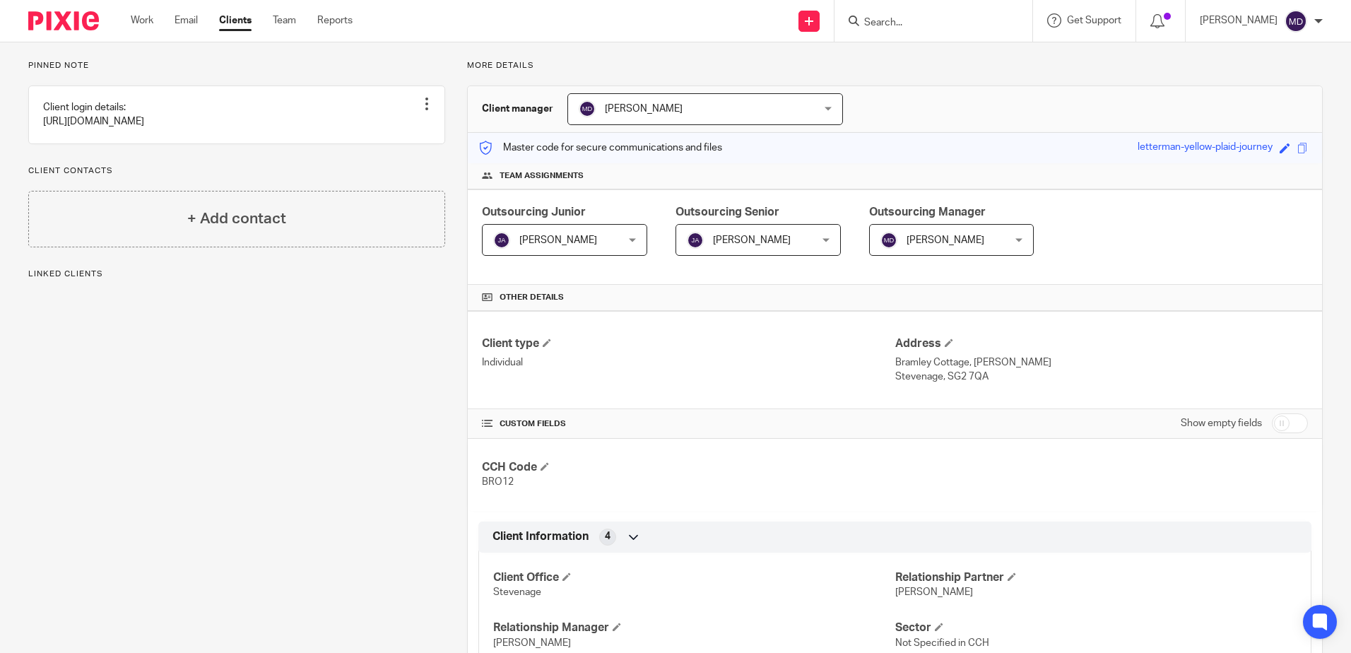
scroll to position [271, 0]
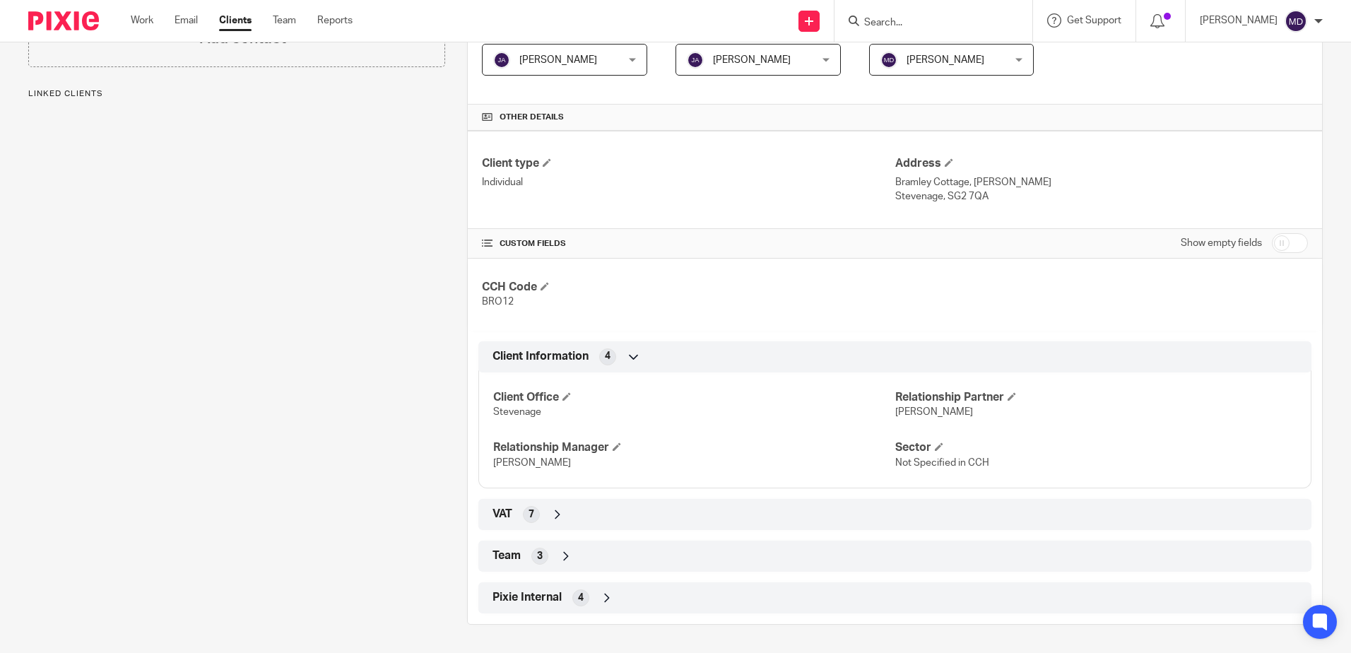
click at [568, 555] on icon at bounding box center [566, 556] width 14 height 14
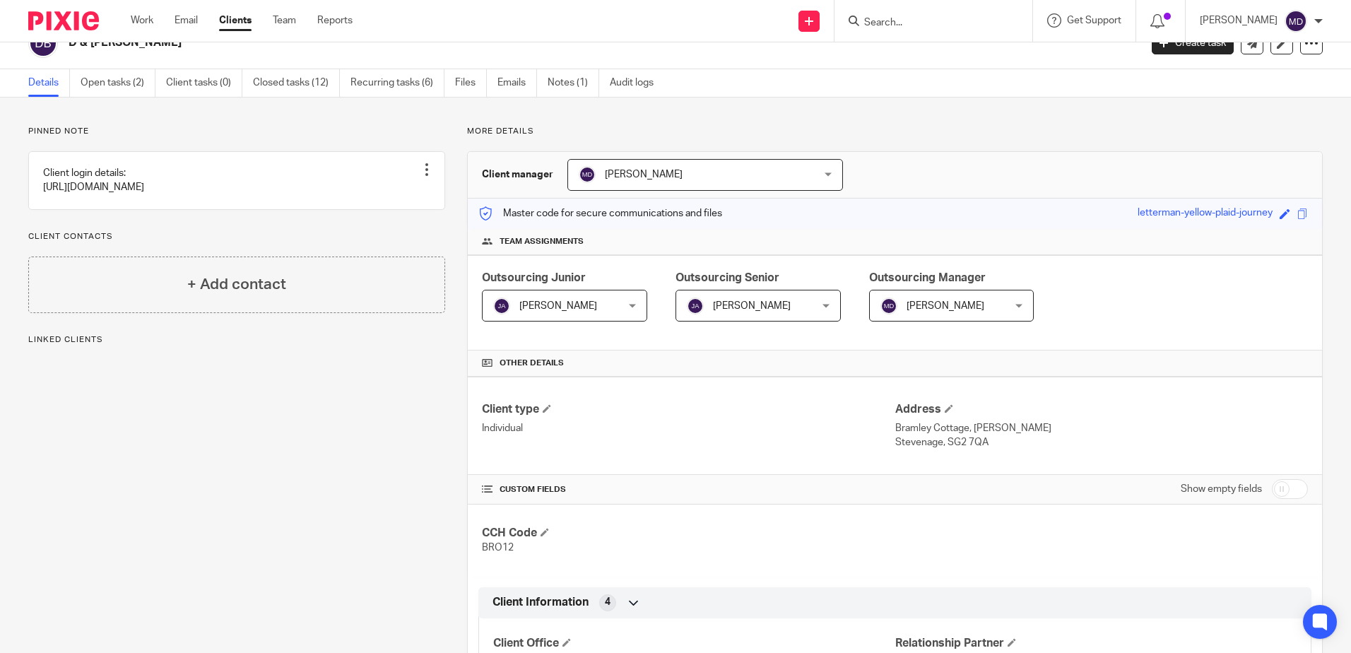
scroll to position [0, 0]
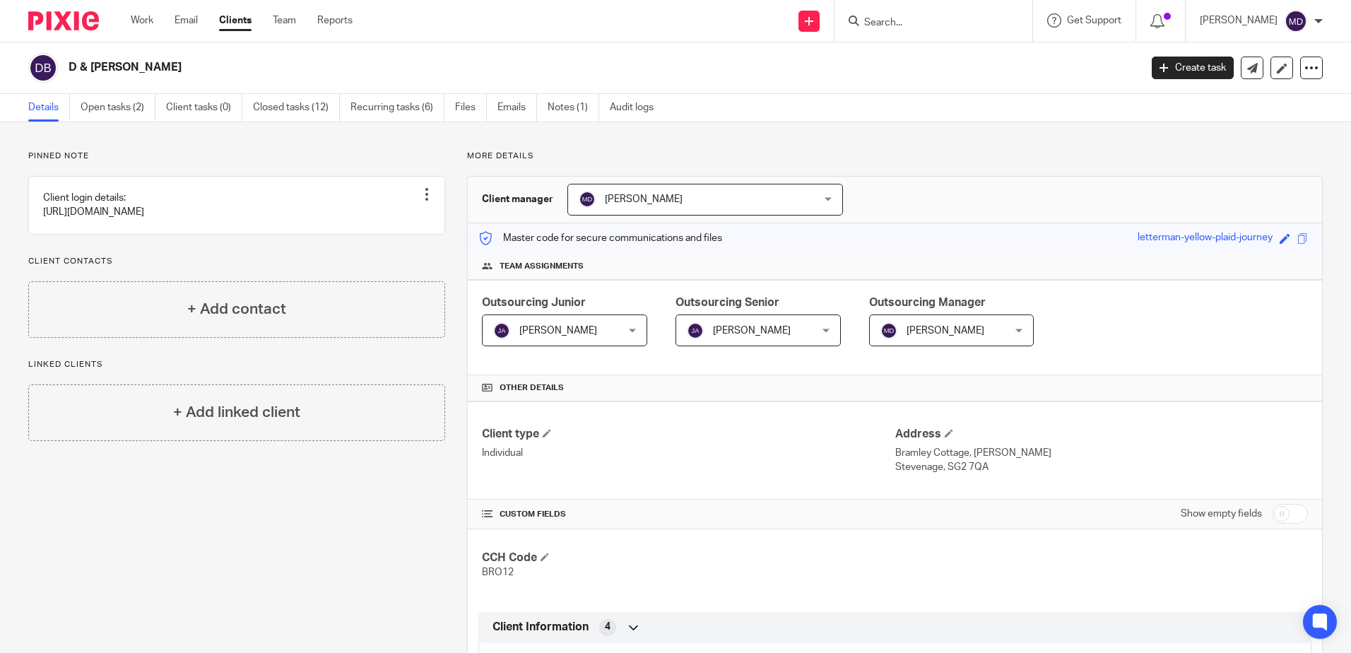
click at [903, 28] on input "Search" at bounding box center [926, 23] width 127 height 13
type input "disput"
click at [988, 53] on link at bounding box center [949, 55] width 179 height 21
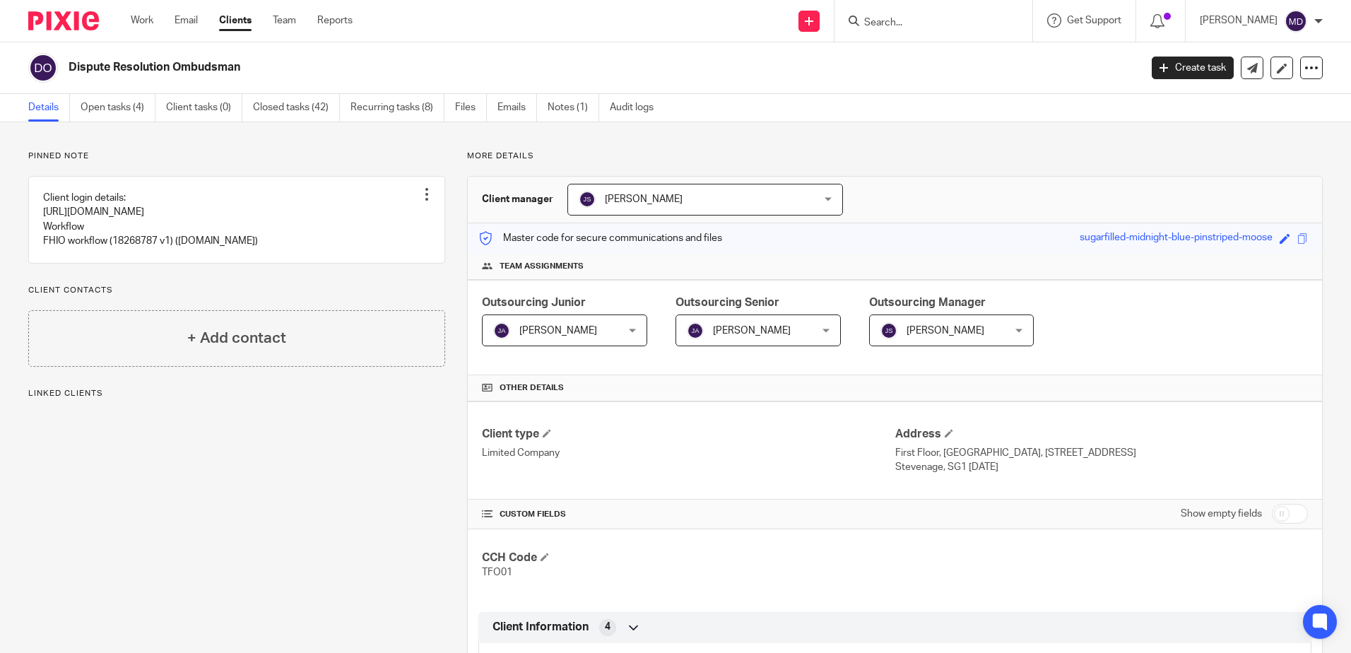
scroll to position [563, 0]
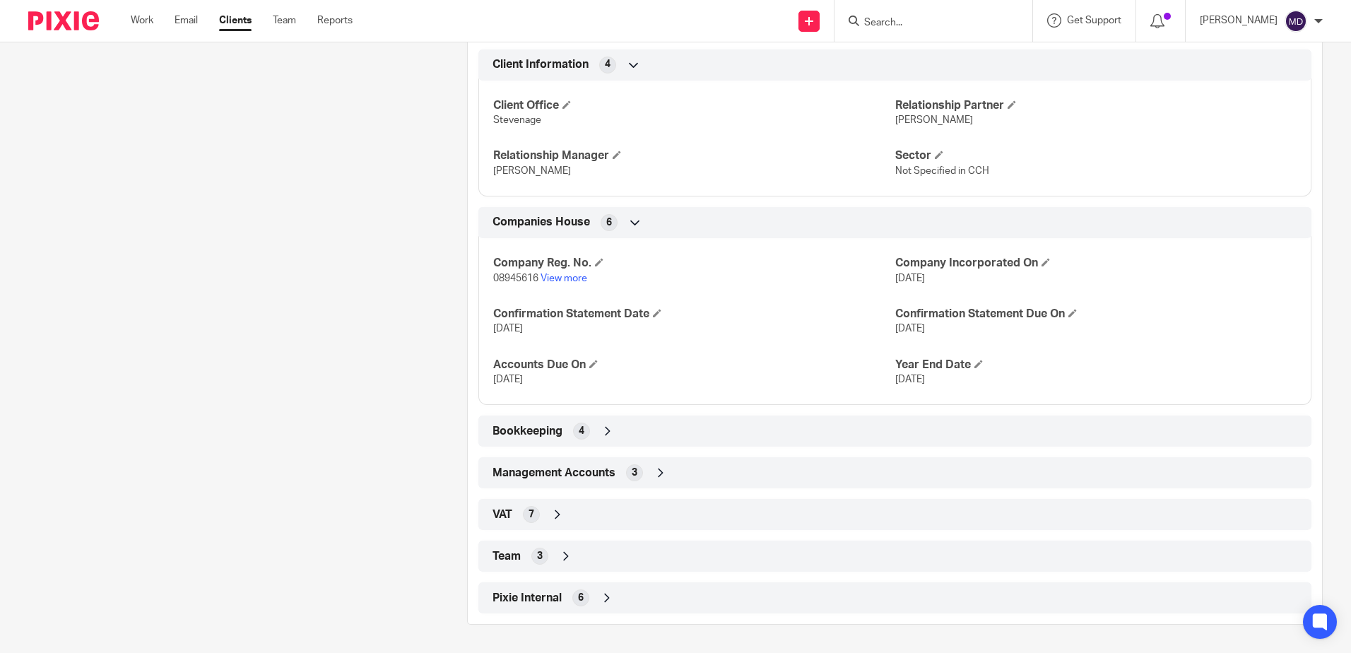
click at [570, 557] on div "Team 3" at bounding box center [895, 556] width 812 height 24
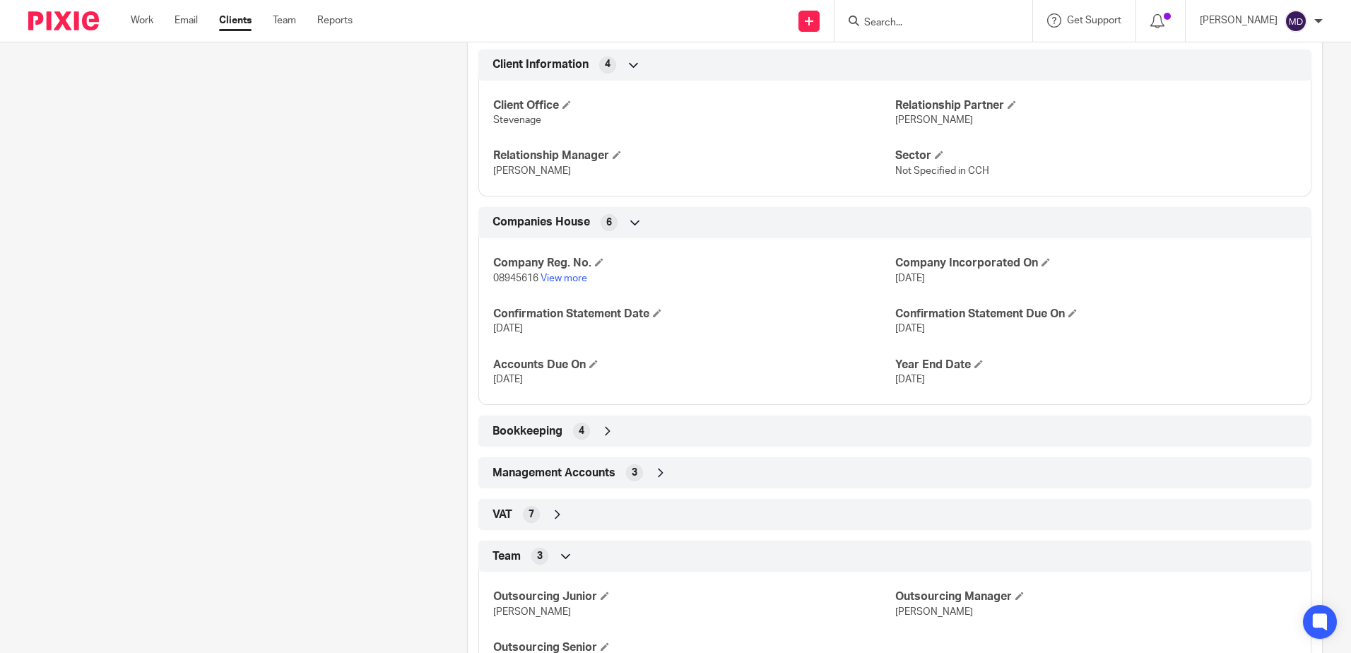
scroll to position [633, 0]
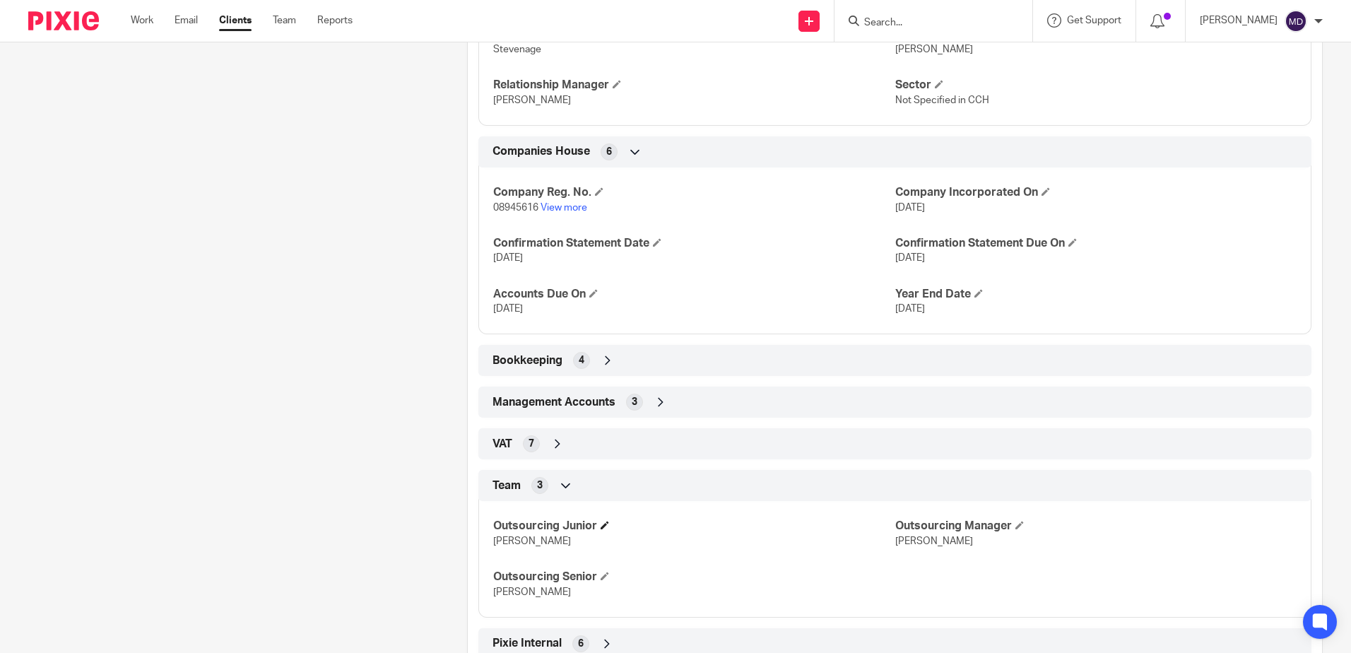
click at [602, 531] on h4 "Outsourcing Junior" at bounding box center [693, 526] width 401 height 15
click at [604, 525] on span at bounding box center [605, 525] width 8 height 8
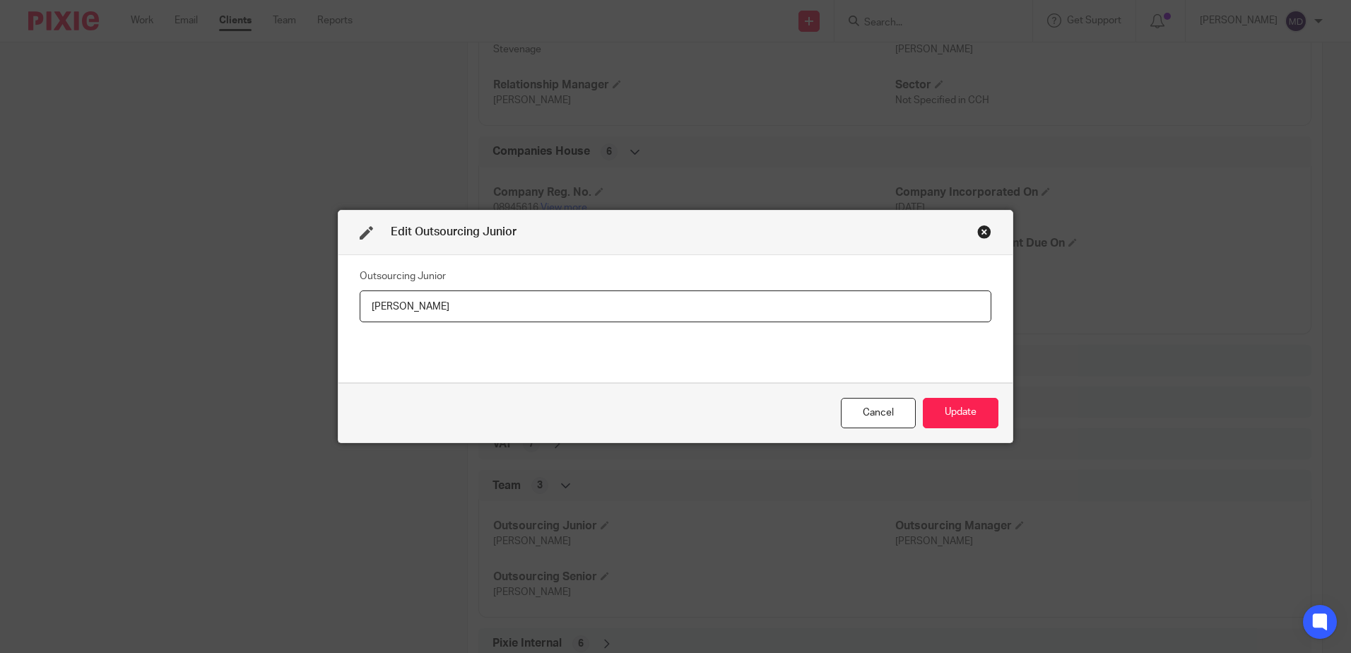
click at [495, 314] on input "Iliana Mihaylova" at bounding box center [676, 307] width 632 height 32
drag, startPoint x: 494, startPoint y: 314, endPoint x: 111, endPoint y: 283, distance: 384.4
click at [110, 281] on div "Edit Outsourcing Junior Outsourcing Junior Iliana Mihaylova Cancel Update" at bounding box center [675, 326] width 1351 height 653
type input "[PERSON_NAME]"
click at [964, 409] on button "Update" at bounding box center [961, 413] width 76 height 30
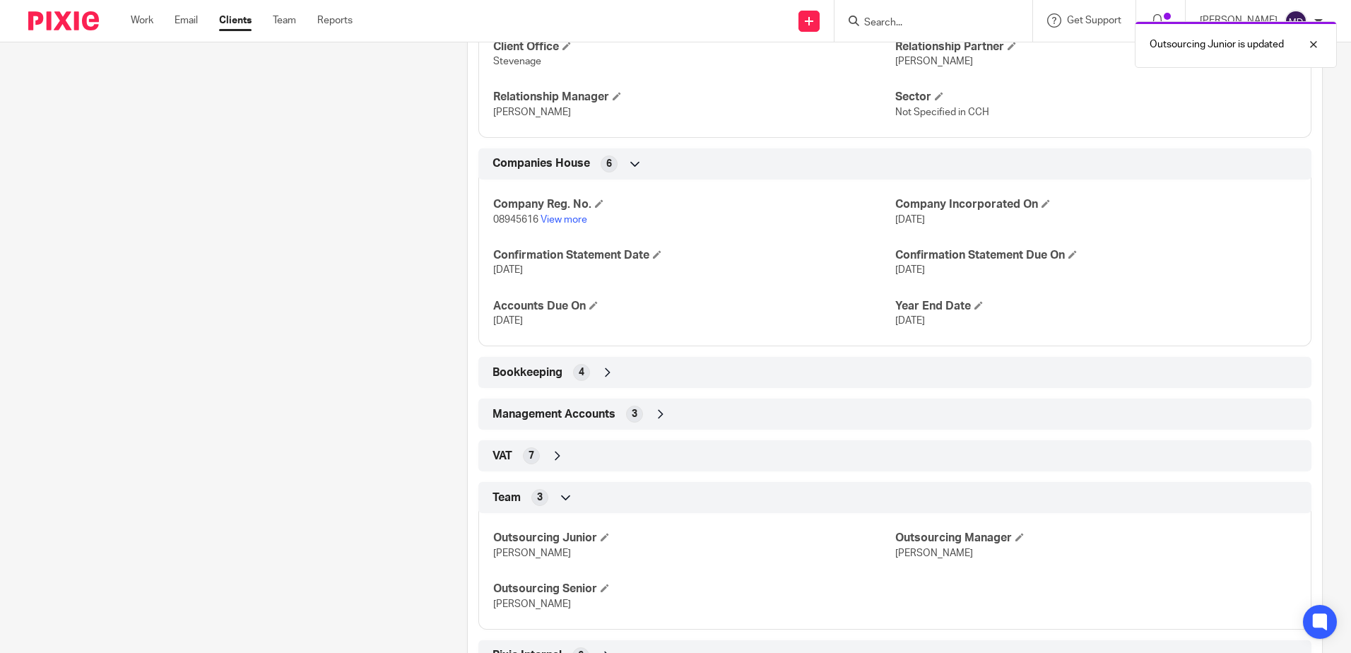
scroll to position [679, 0]
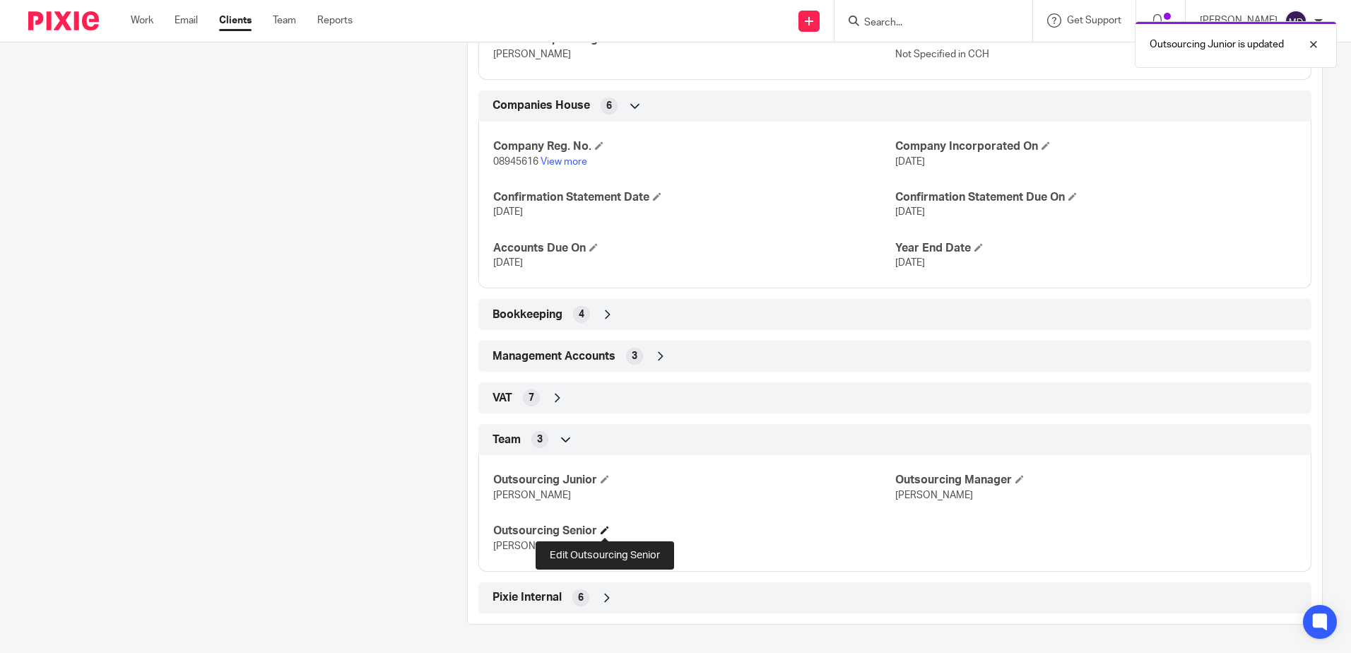
click at [607, 527] on span at bounding box center [605, 530] width 8 height 8
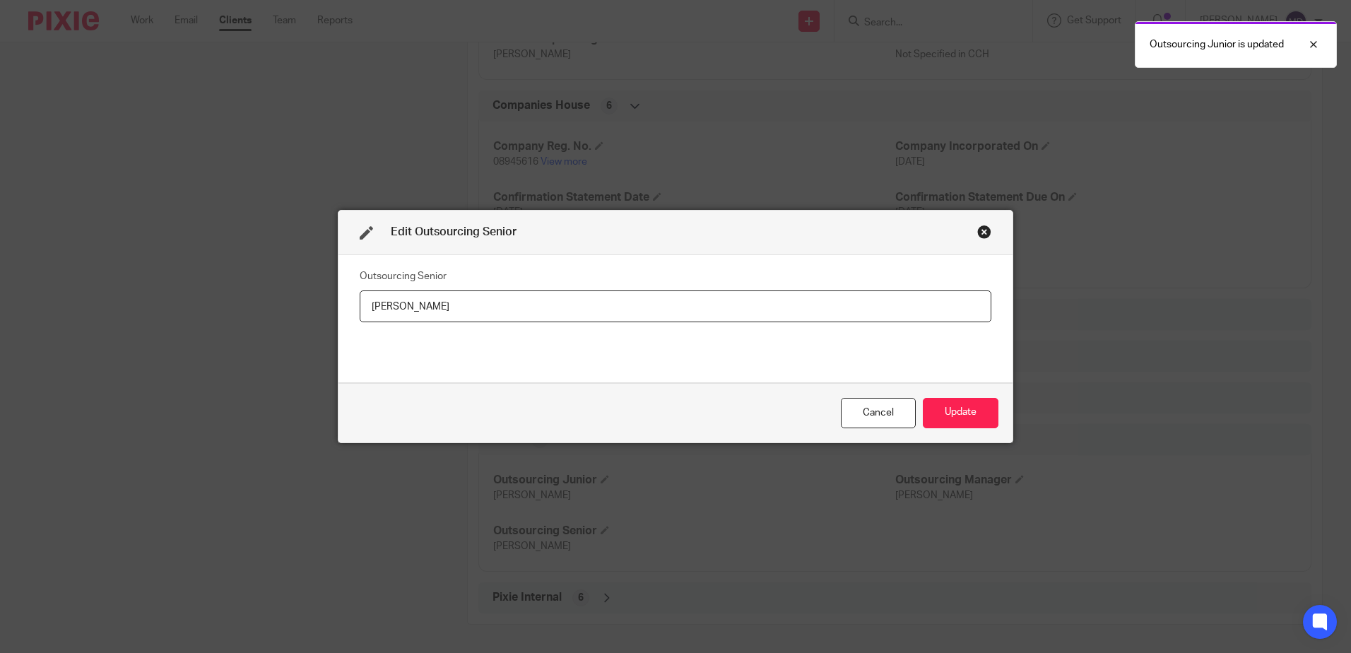
drag, startPoint x: 469, startPoint y: 300, endPoint x: 220, endPoint y: 287, distance: 249.8
click at [210, 287] on div "Edit Outsourcing Senior Outsourcing Senior Iliana Mihaylova Cancel Update" at bounding box center [675, 326] width 1351 height 653
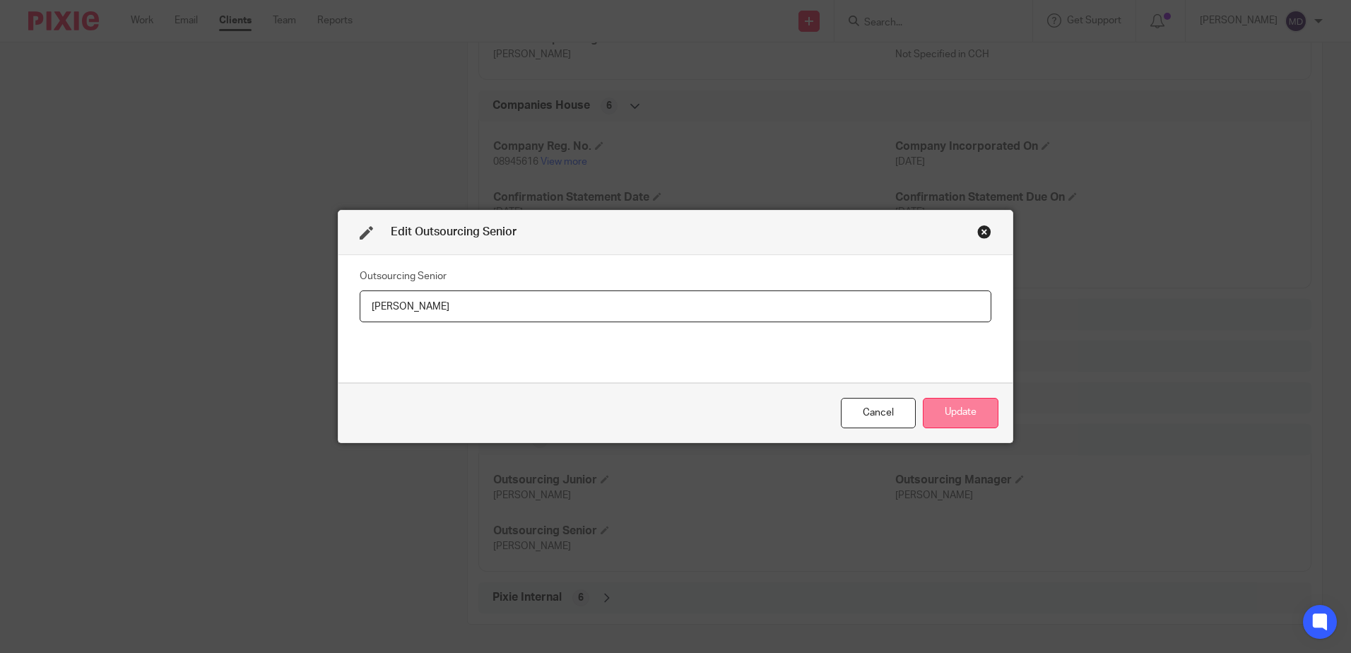
type input "[PERSON_NAME]"
click at [948, 409] on button "Update" at bounding box center [961, 413] width 76 height 30
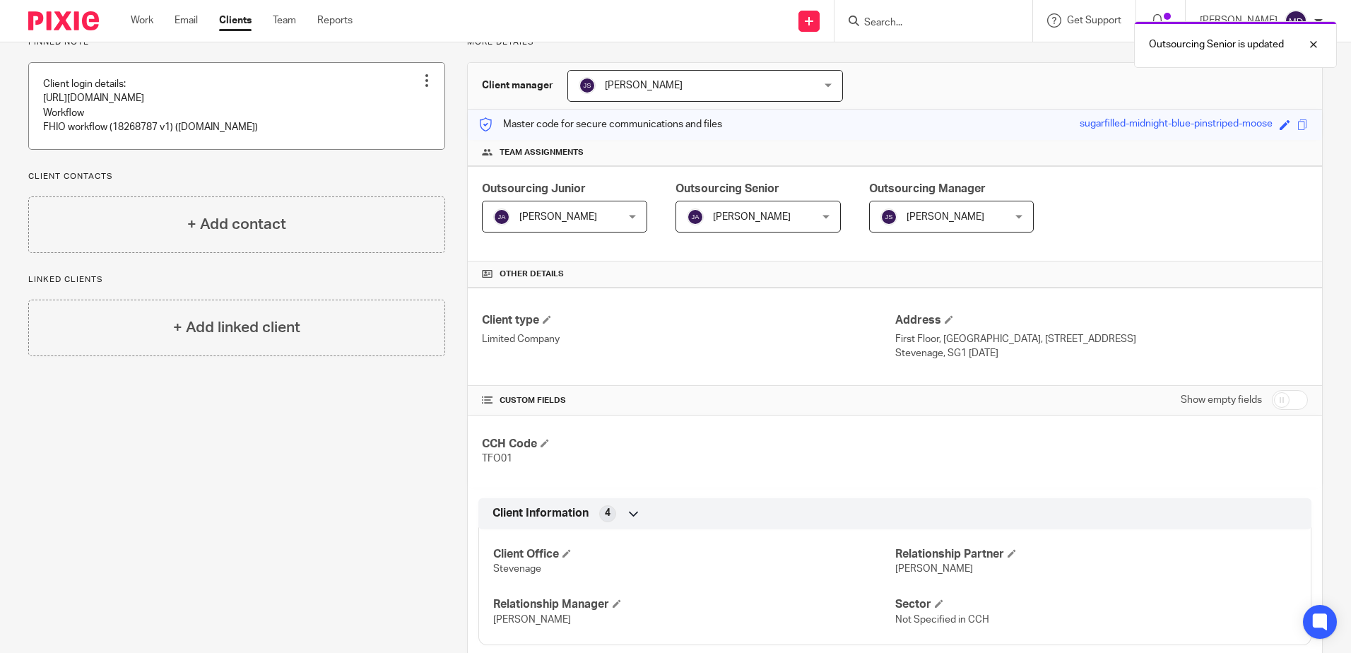
scroll to position [0, 0]
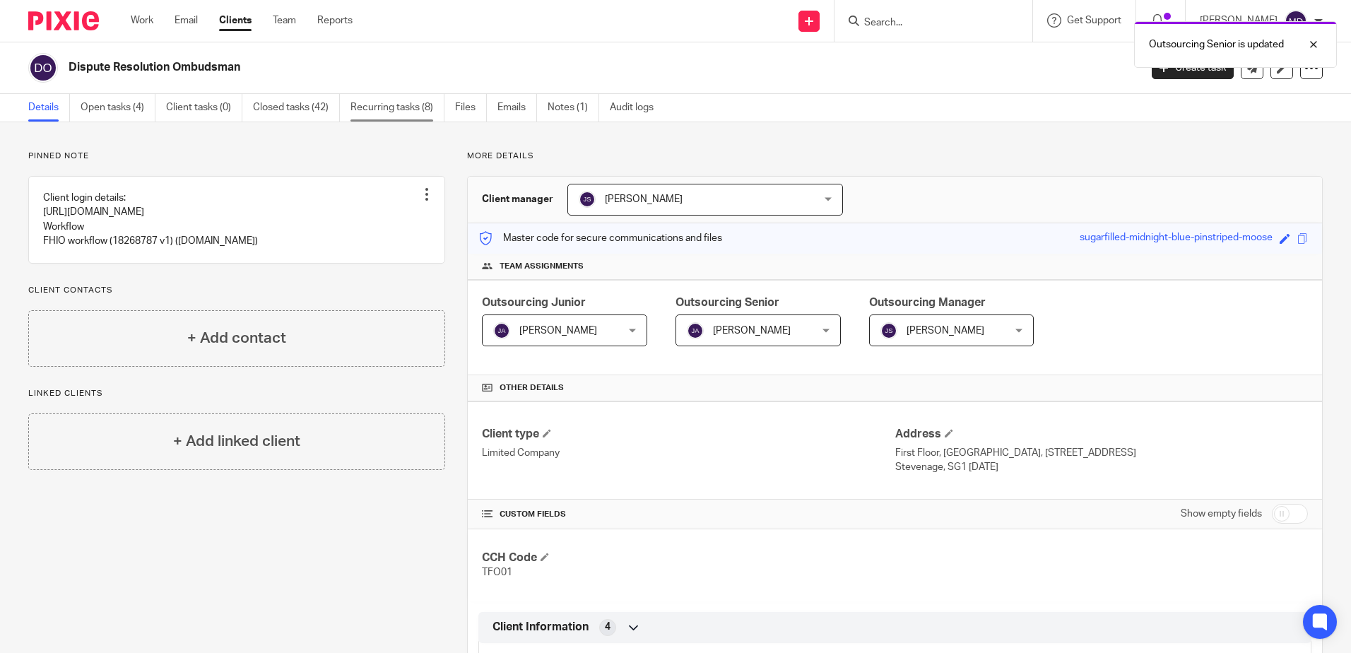
click at [411, 116] on link "Recurring tasks (8)" at bounding box center [398, 108] width 94 height 28
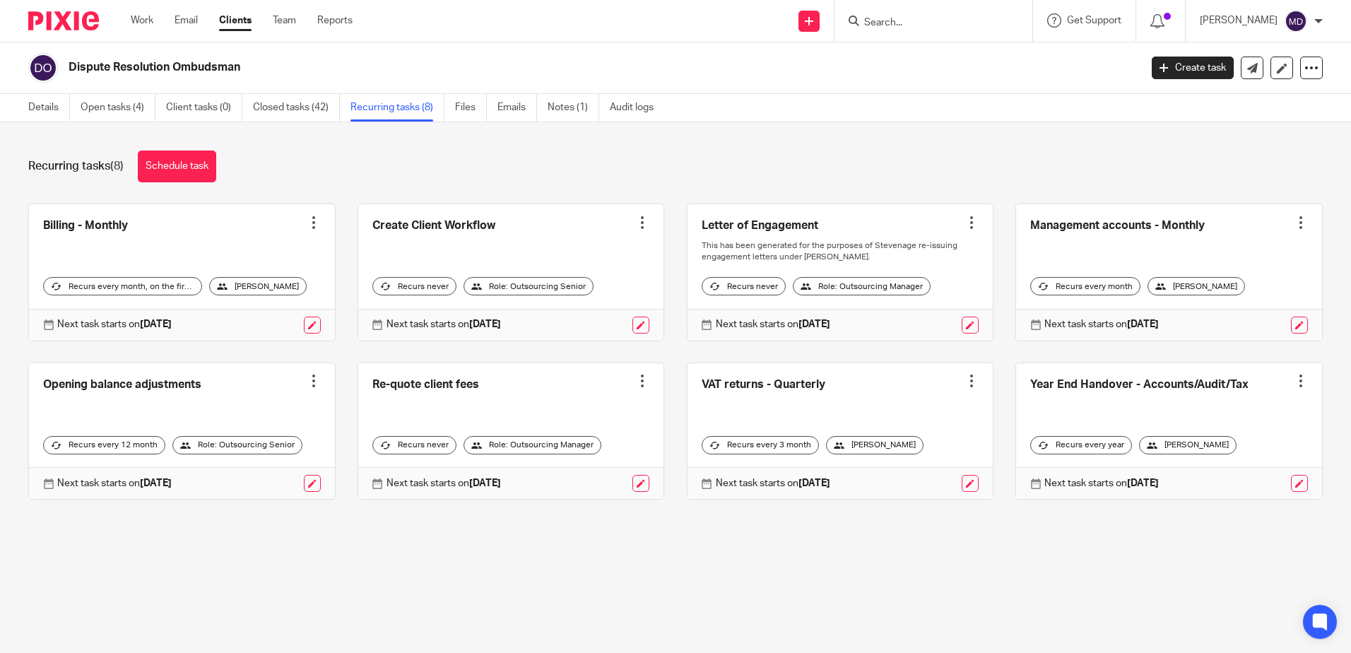
click at [937, 29] on input "Search" at bounding box center [926, 23] width 127 height 13
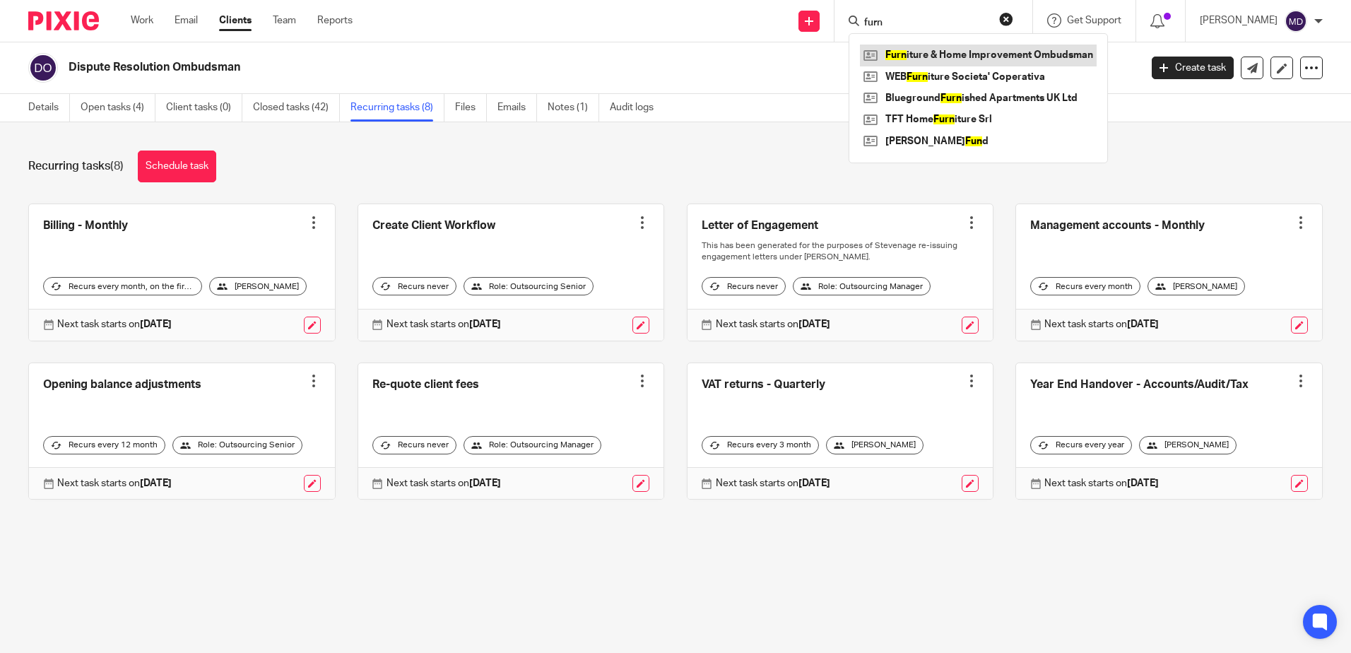
type input "furn"
click at [1094, 54] on link at bounding box center [978, 55] width 237 height 21
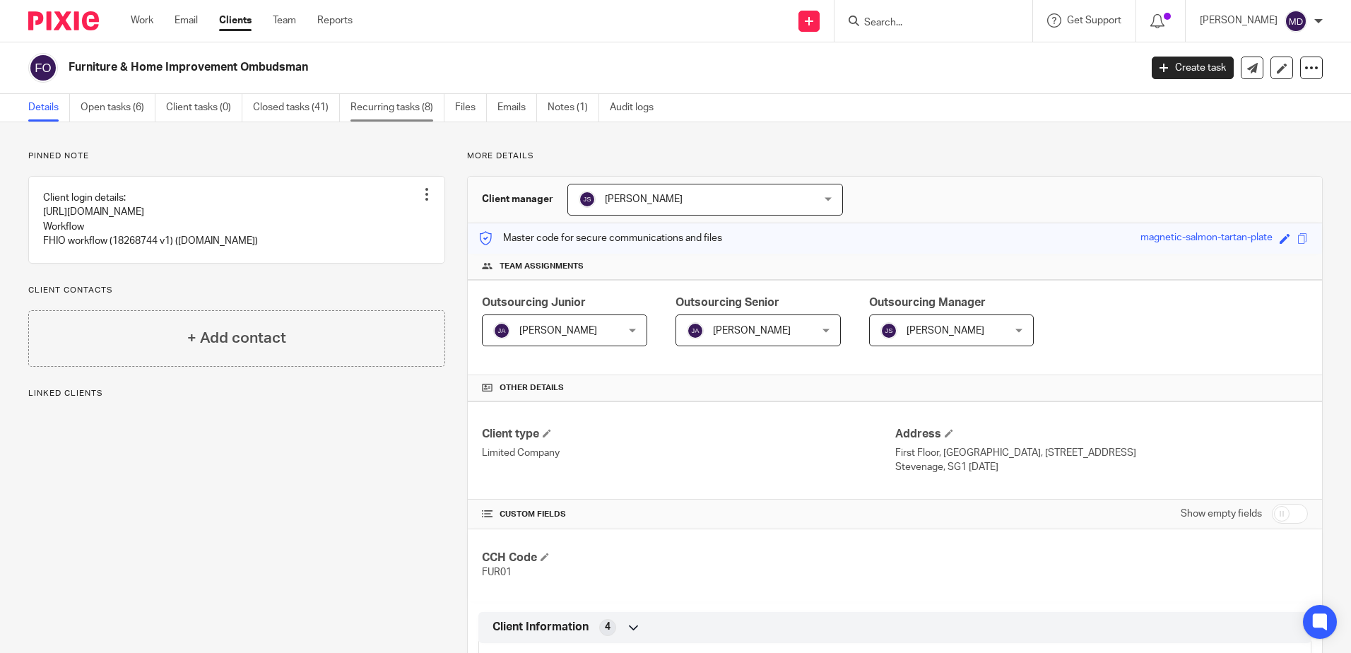
click at [394, 103] on link "Recurring tasks (8)" at bounding box center [398, 108] width 94 height 28
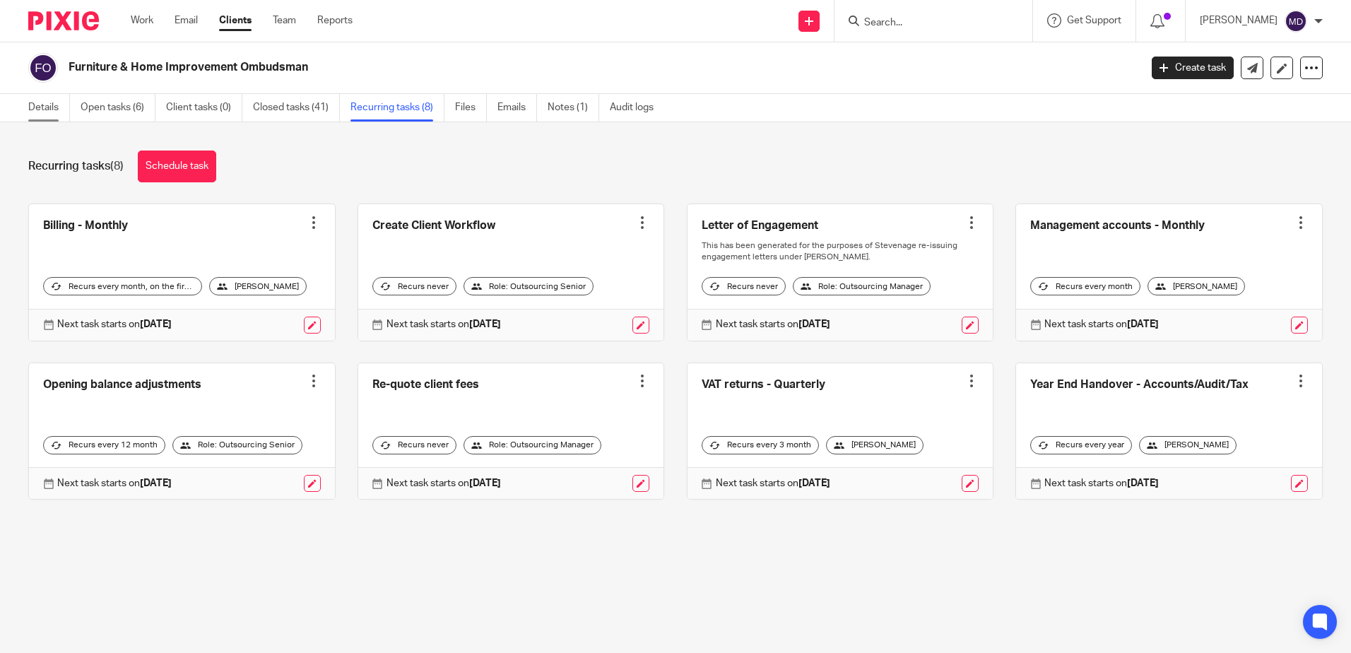
click at [33, 107] on link "Details" at bounding box center [49, 108] width 42 height 28
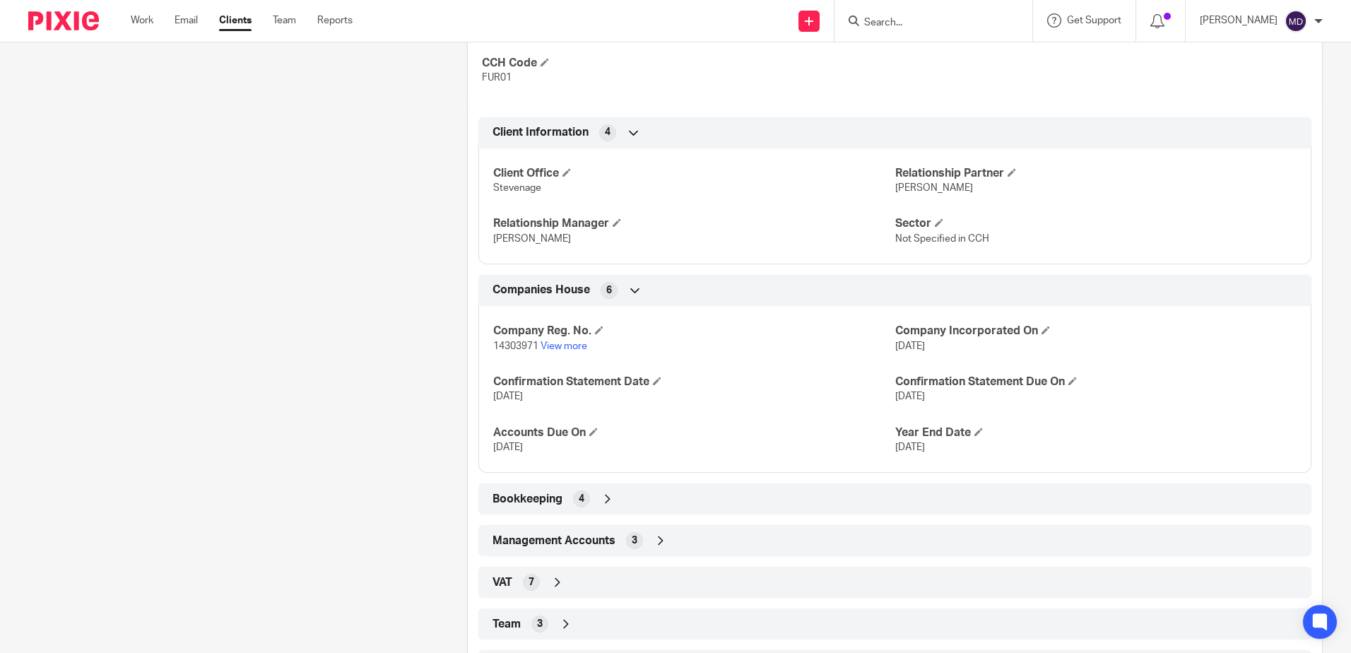
click at [565, 622] on icon at bounding box center [566, 624] width 14 height 14
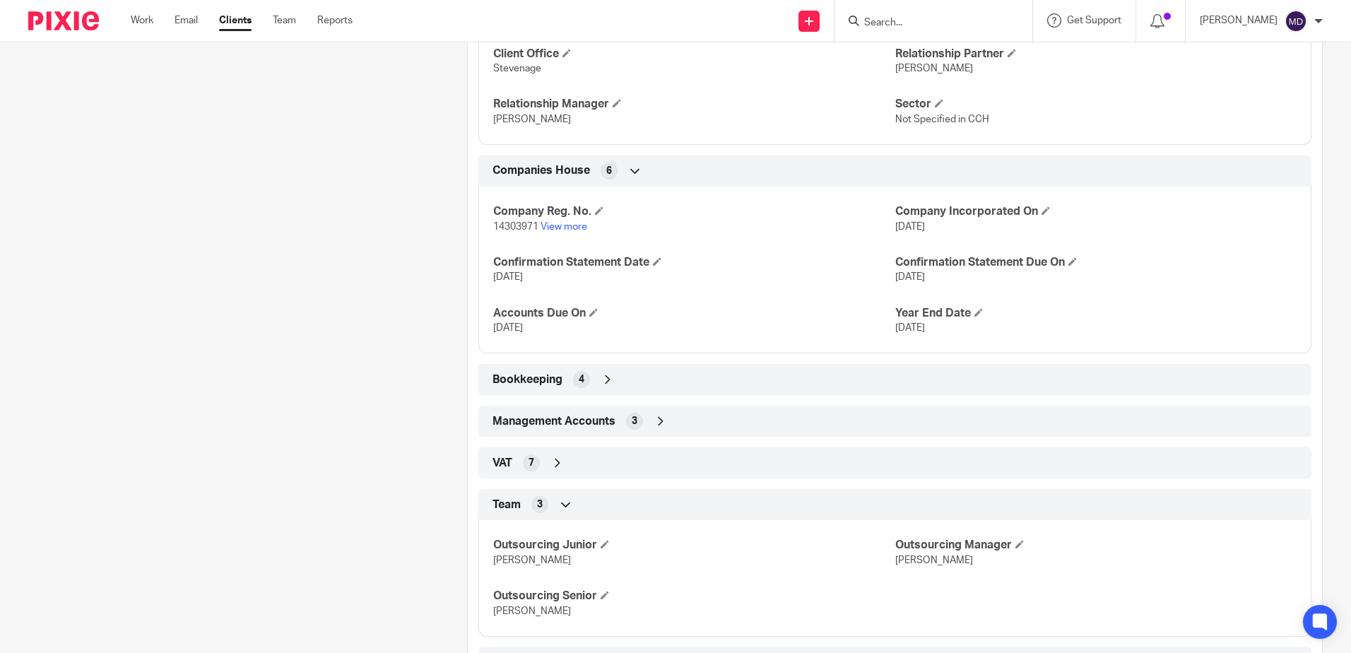
scroll to position [679, 0]
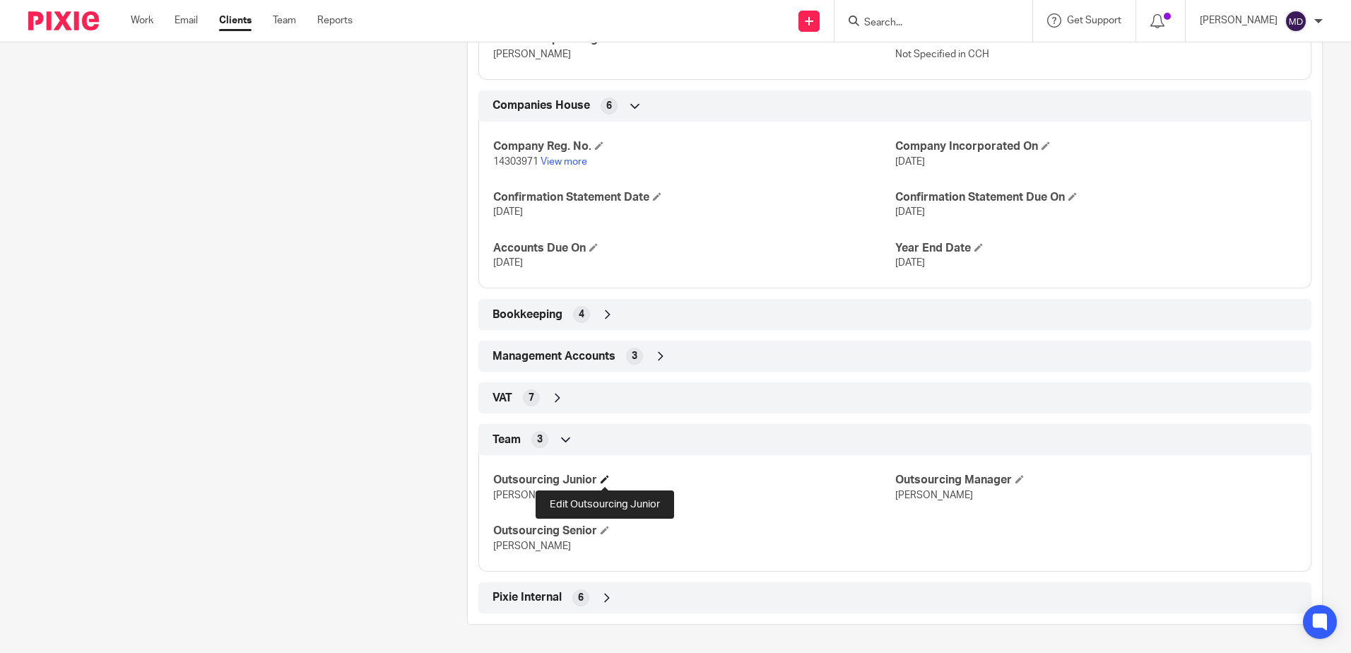
click at [605, 483] on span at bounding box center [605, 479] width 8 height 8
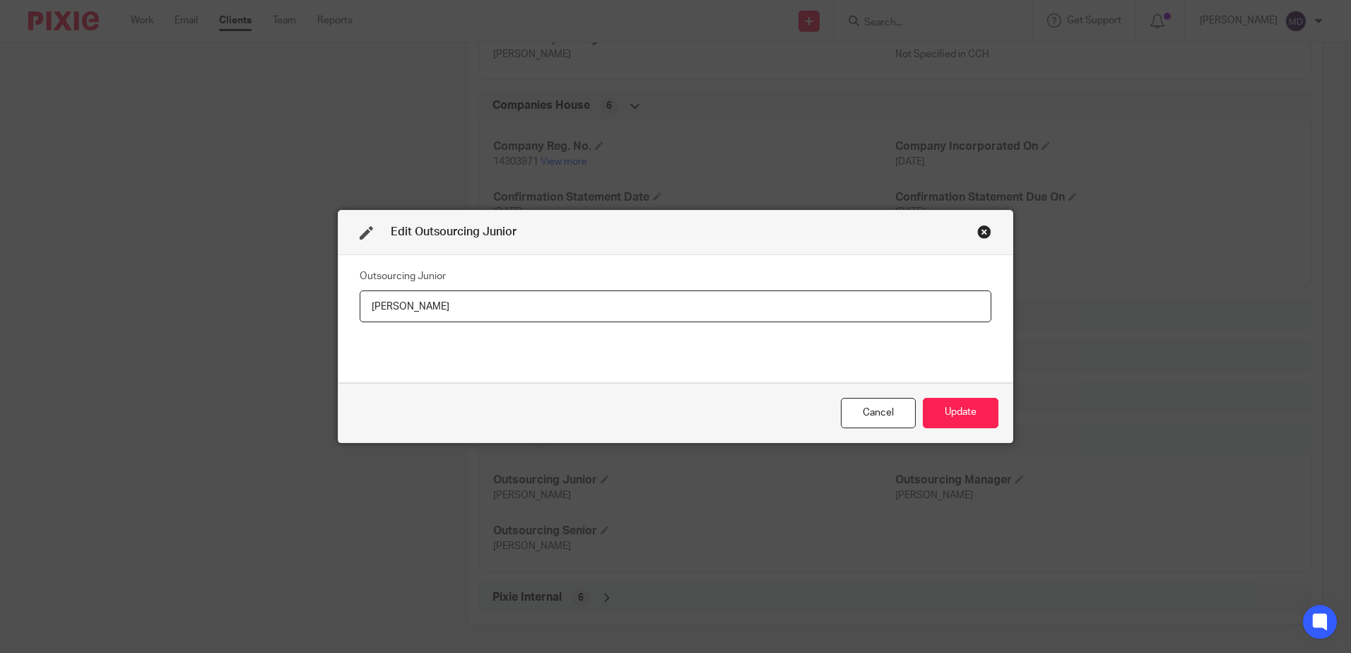
drag, startPoint x: 391, startPoint y: 298, endPoint x: 205, endPoint y: 258, distance: 190.2
click at [209, 259] on div "Edit Outsourcing Junior Outsourcing Junior Iliana Mihaylova Cancel Update" at bounding box center [675, 326] width 1351 height 653
type input "[PERSON_NAME]"
click at [946, 411] on button "Update" at bounding box center [961, 413] width 76 height 30
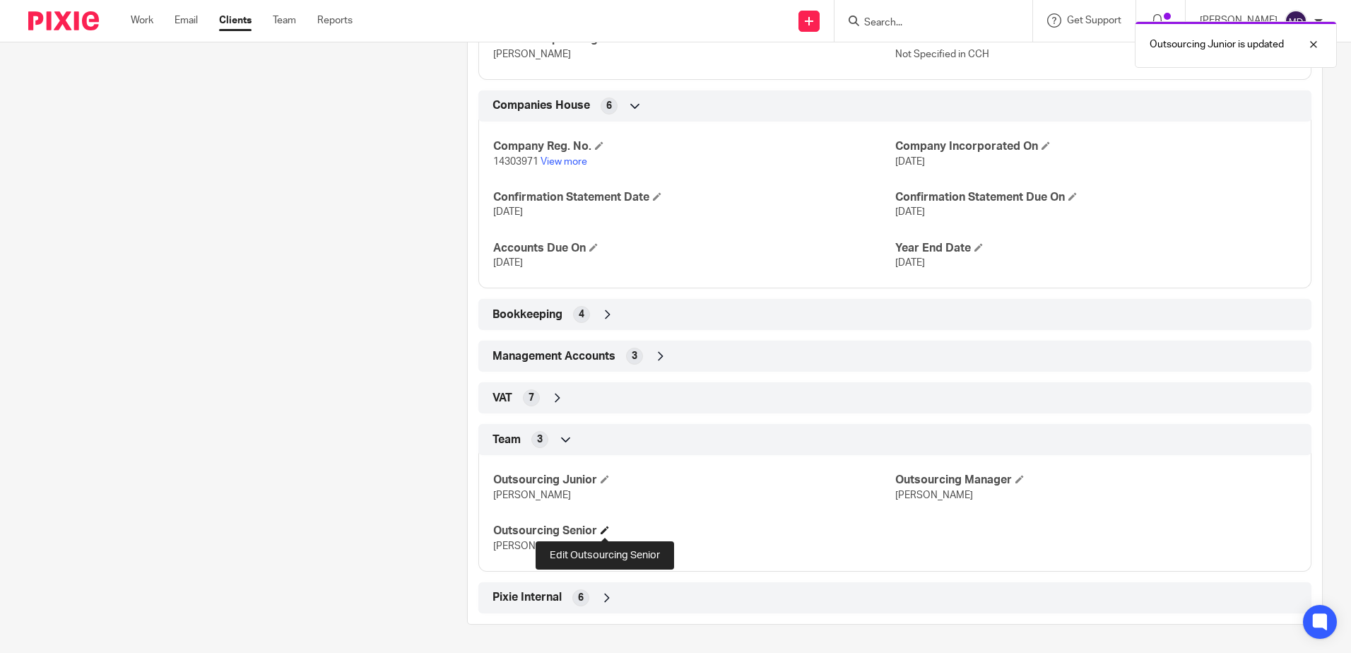
click at [608, 531] on span at bounding box center [605, 530] width 8 height 8
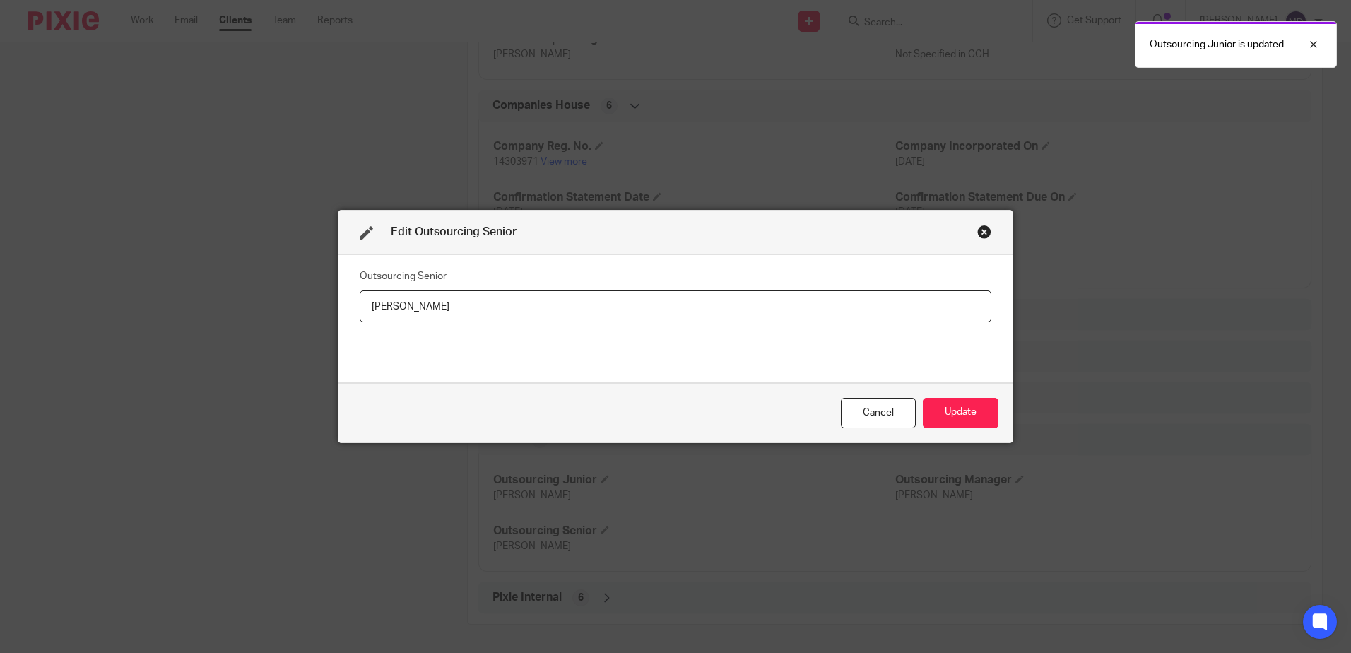
drag, startPoint x: 459, startPoint y: 309, endPoint x: 73, endPoint y: 306, distance: 385.9
click at [69, 305] on div "Edit Outsourcing Senior Outsourcing Senior Iliana Mihaylova Cancel Update" at bounding box center [675, 326] width 1351 height 653
type input "[PERSON_NAME]"
click at [968, 411] on button "Update" at bounding box center [961, 413] width 76 height 30
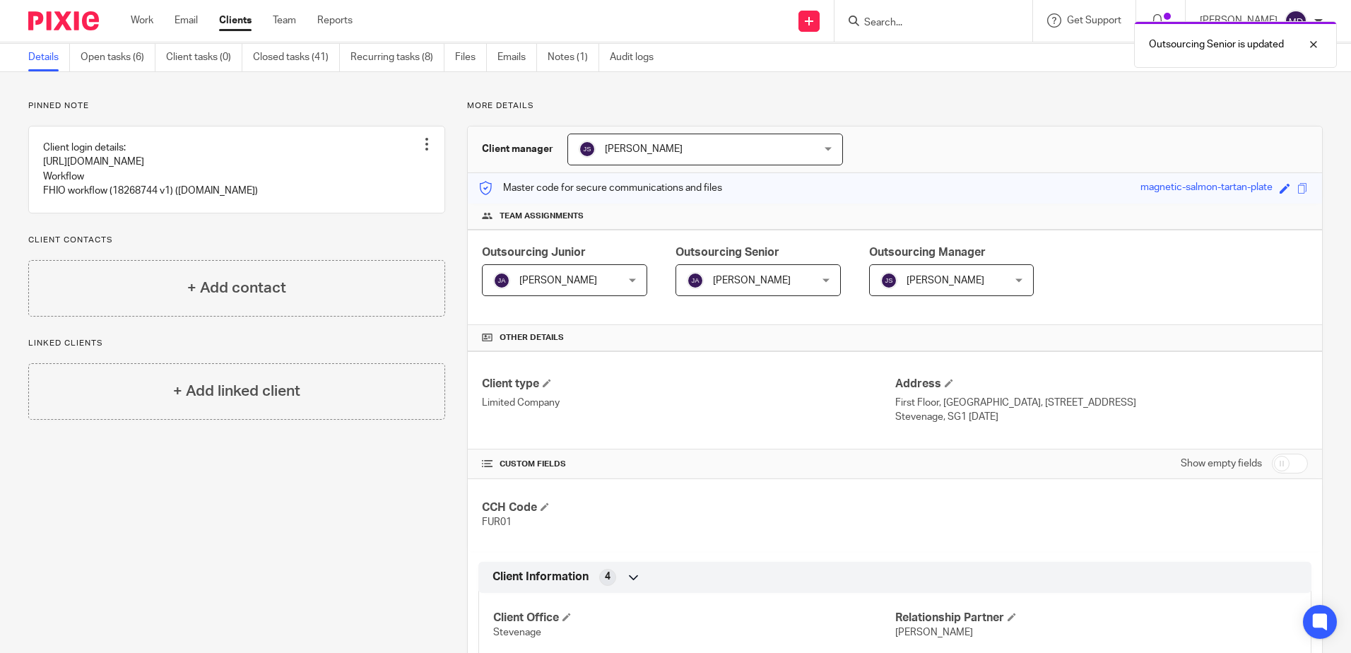
scroll to position [0, 0]
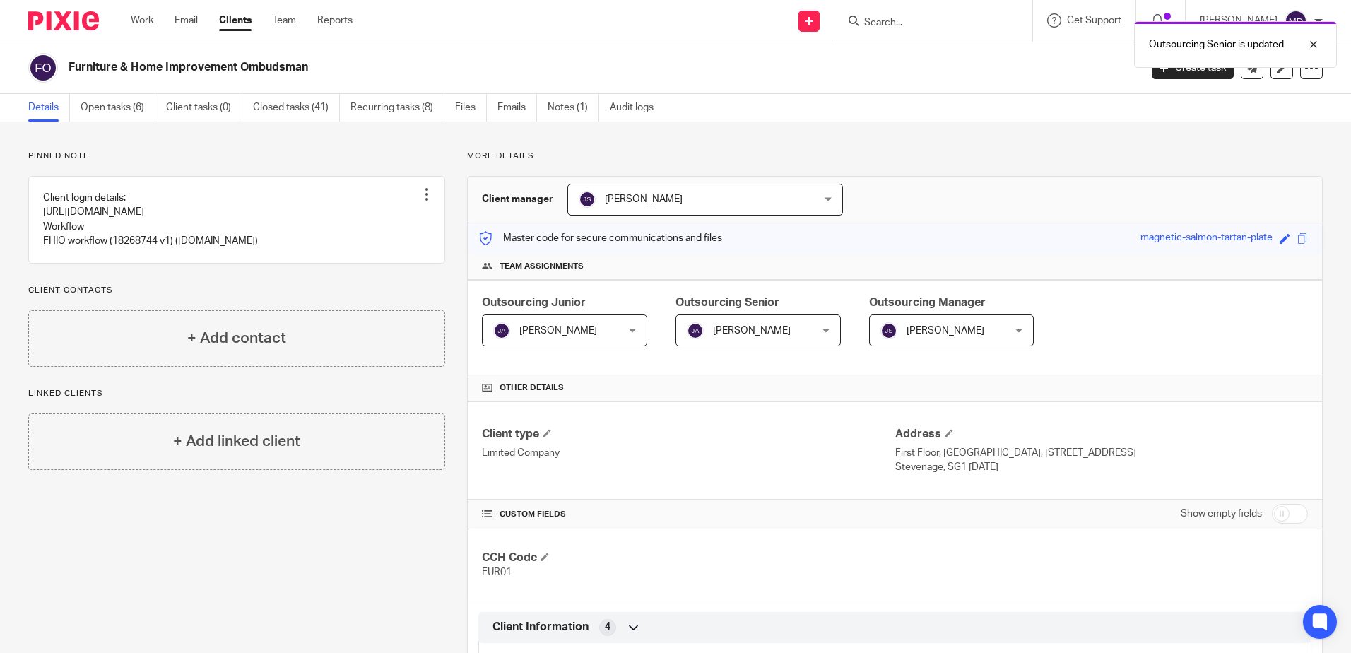
click at [909, 26] on div "Outsourcing Senior is updated" at bounding box center [1007, 41] width 662 height 54
click at [903, 26] on div "Outsourcing Senior is updated" at bounding box center [1007, 41] width 662 height 54
click at [902, 26] on input "Search" at bounding box center [926, 23] width 127 height 13
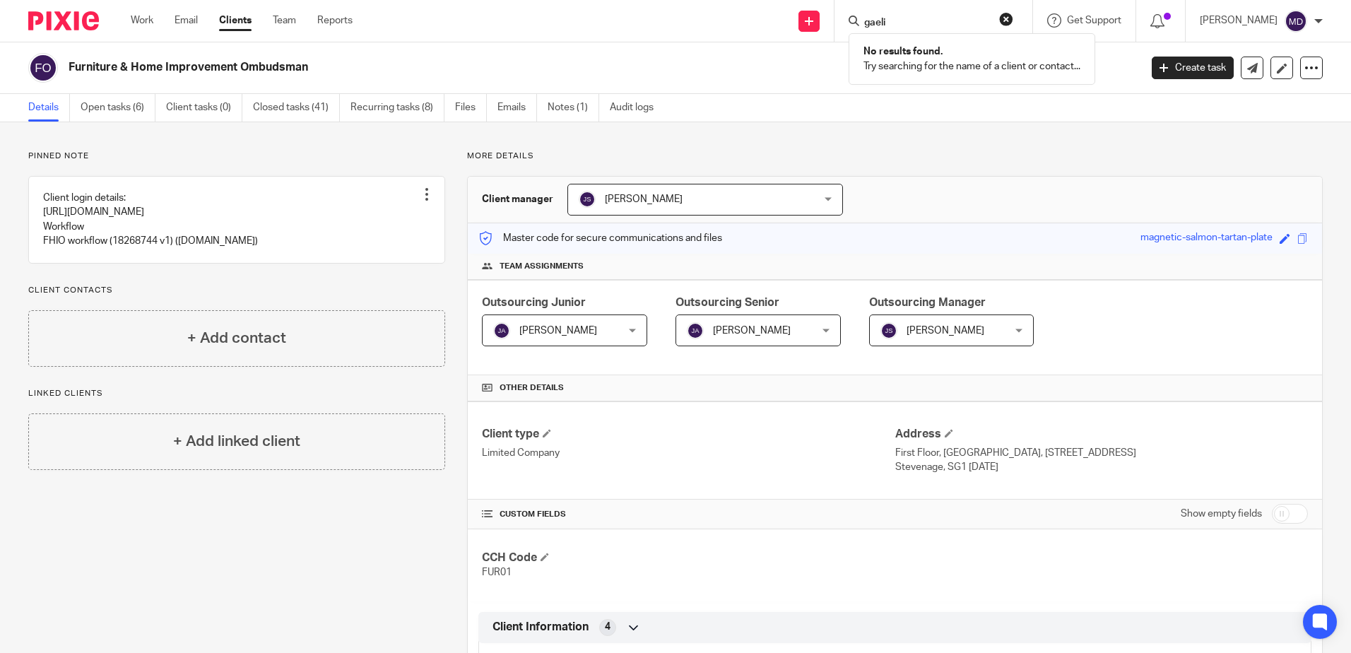
type input "gaelic"
drag, startPoint x: 934, startPoint y: 23, endPoint x: 807, endPoint y: 18, distance: 126.6
click at [807, 18] on div "Send new email Create task Add client Request signature gaelic No results found…" at bounding box center [863, 21] width 978 height 42
click at [947, 20] on input "Search" at bounding box center [926, 23] width 127 height 13
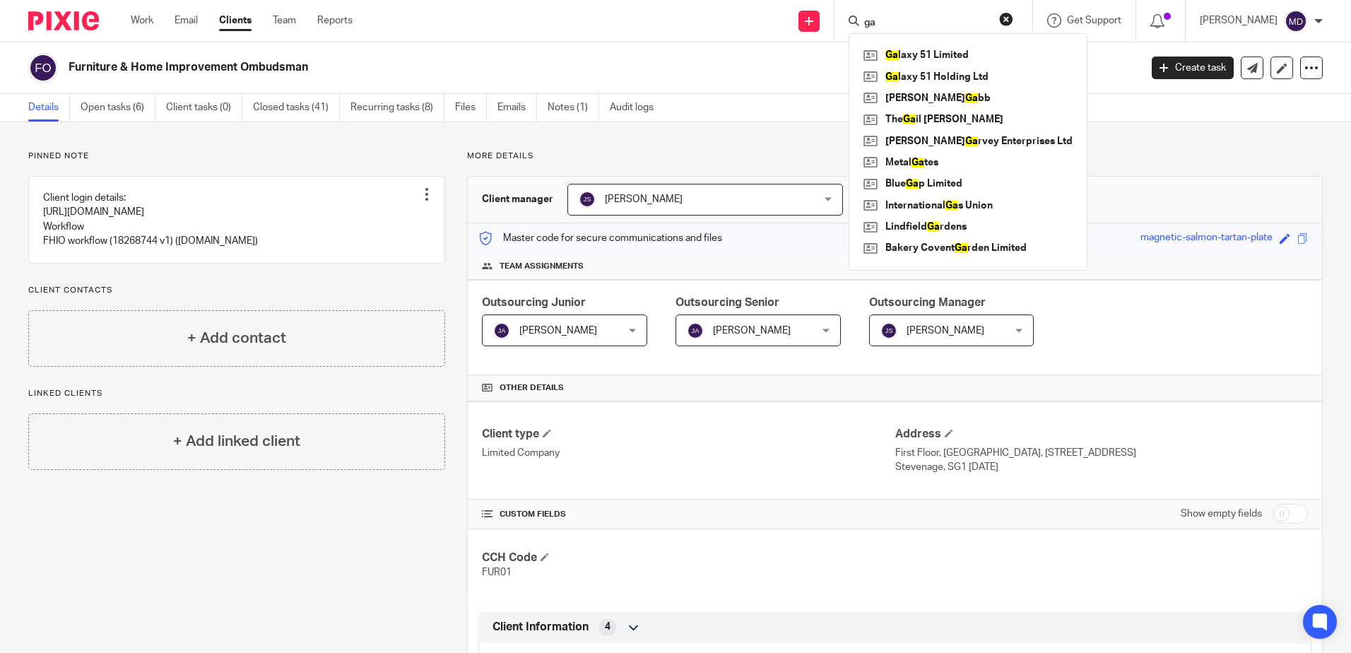
type input "g"
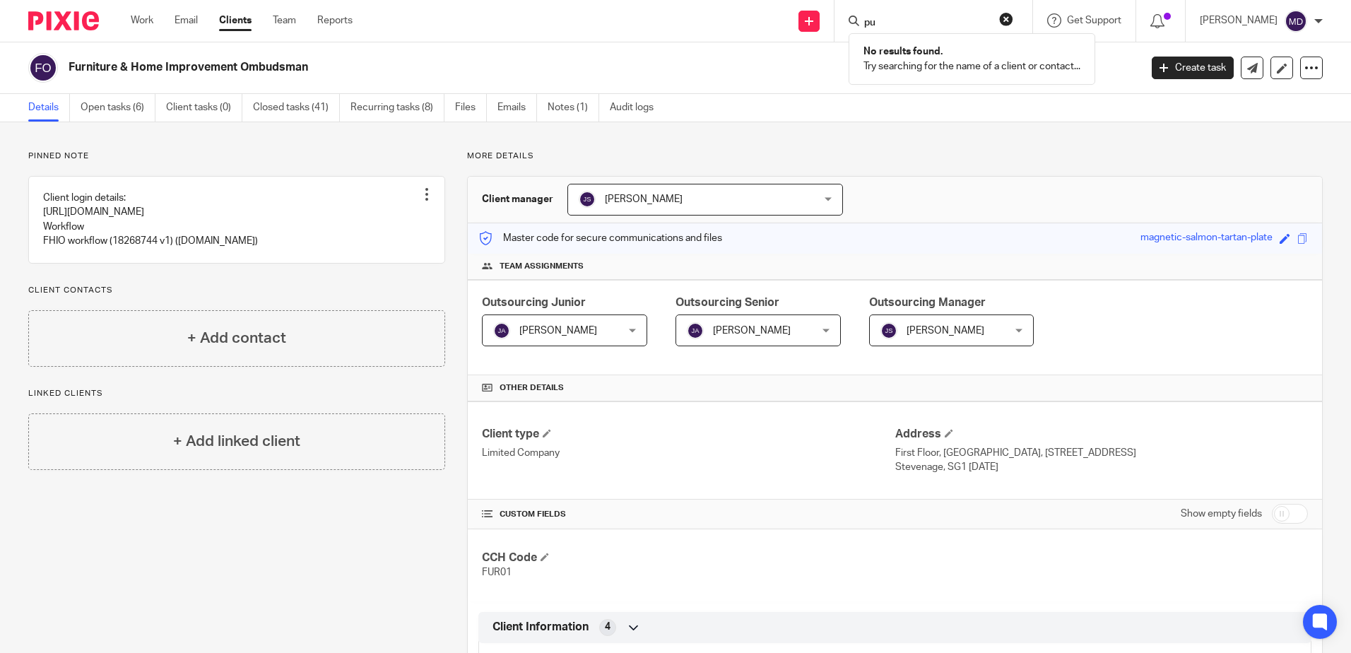
type input "p"
click at [932, 28] on input "Search" at bounding box center [926, 23] width 127 height 13
type input "ident"
click at [930, 48] on link at bounding box center [959, 55] width 199 height 21
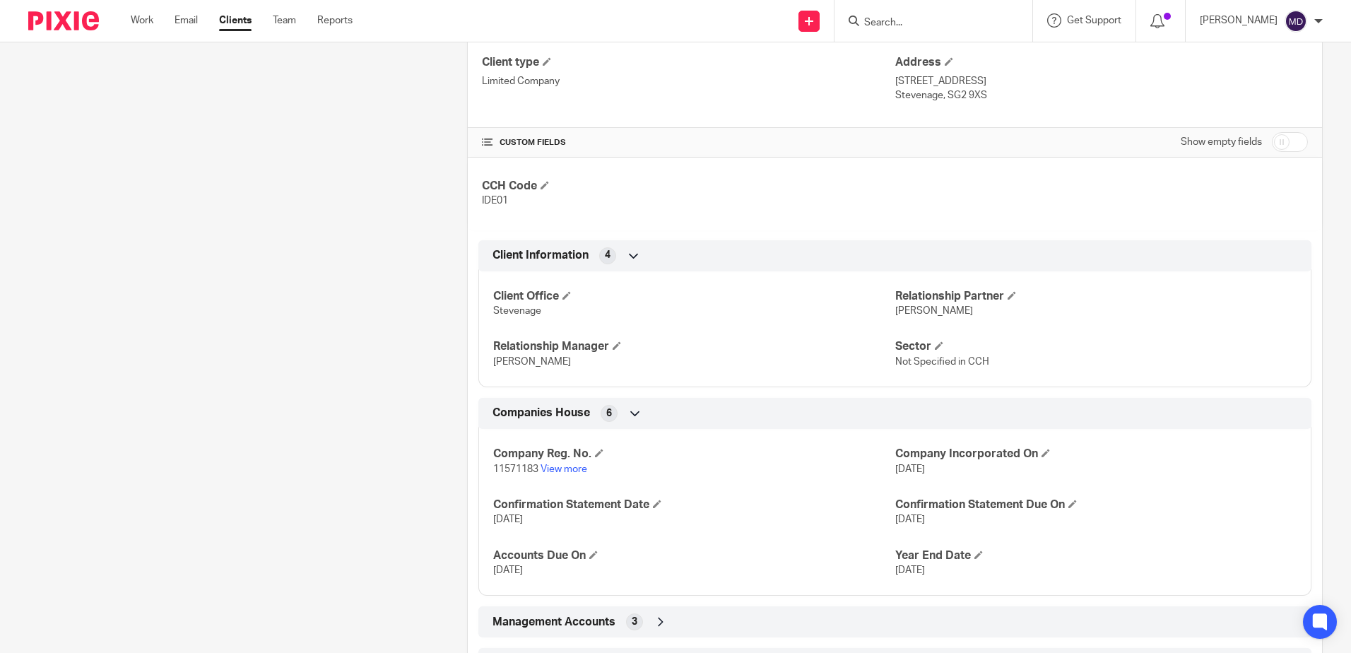
scroll to position [479, 0]
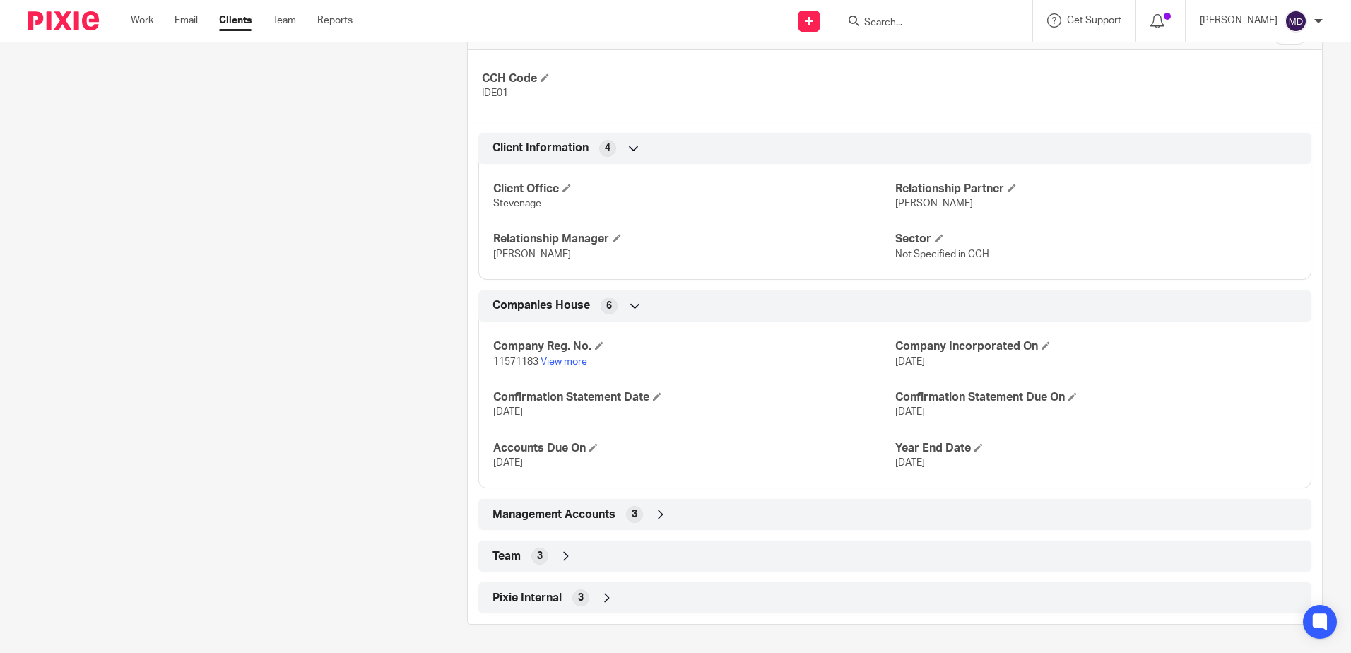
click at [563, 561] on icon at bounding box center [566, 556] width 14 height 14
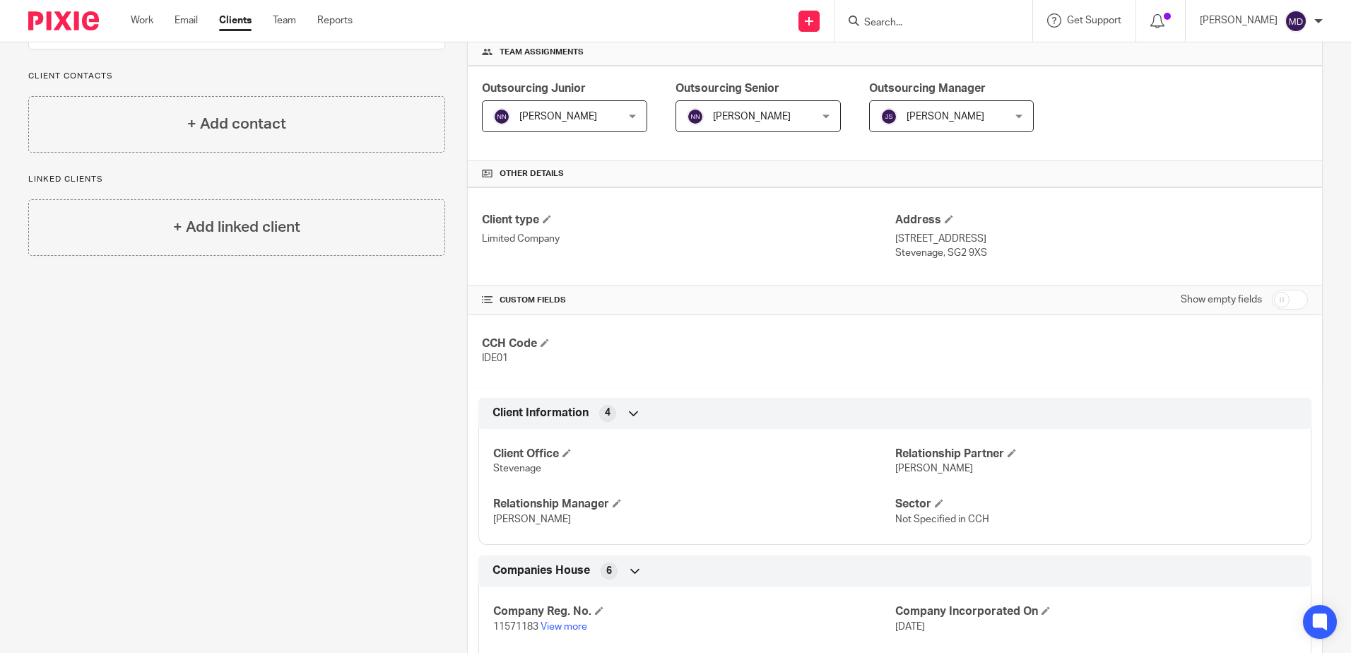
scroll to position [0, 0]
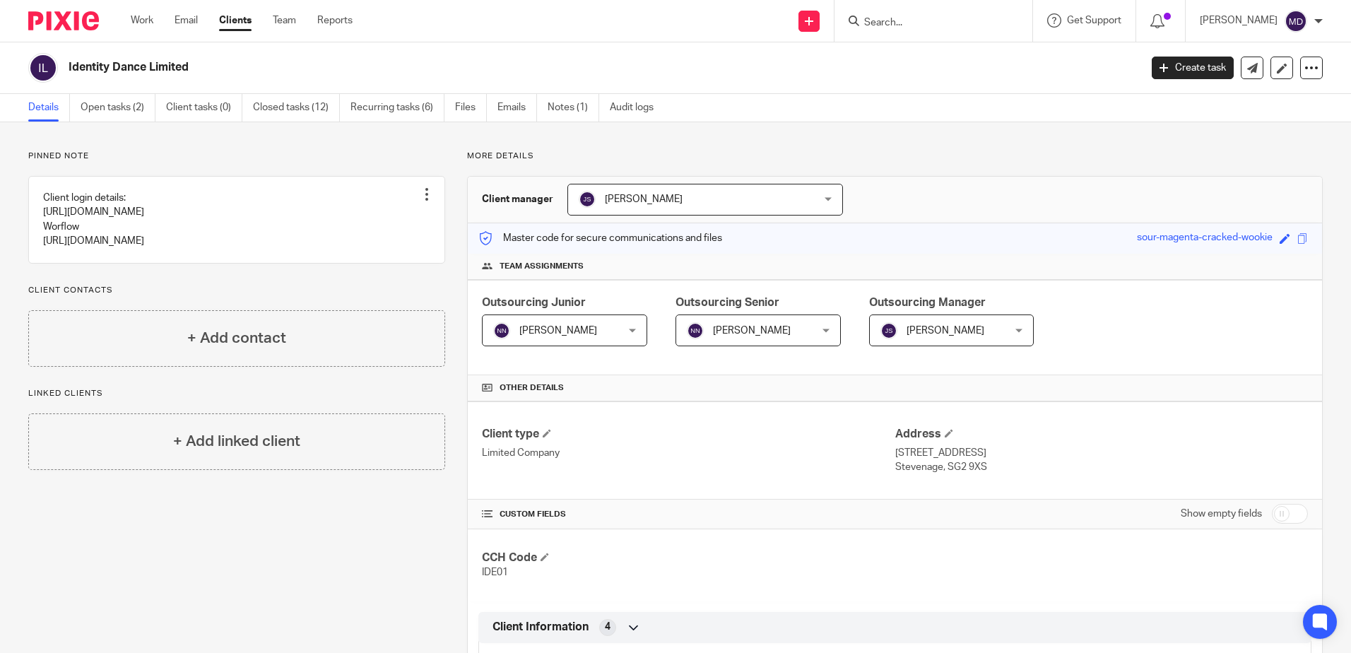
click at [904, 29] on input "Search" at bounding box center [926, 23] width 127 height 13
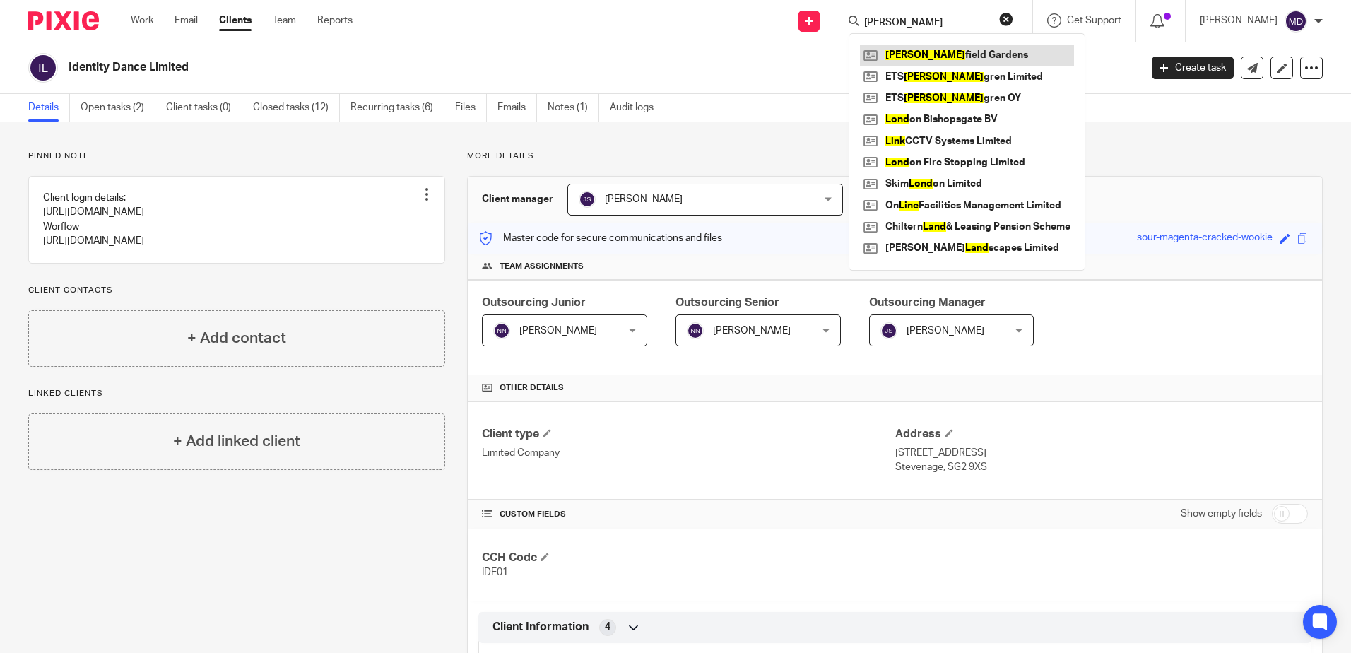
type input "lind"
click at [923, 57] on link at bounding box center [967, 55] width 214 height 21
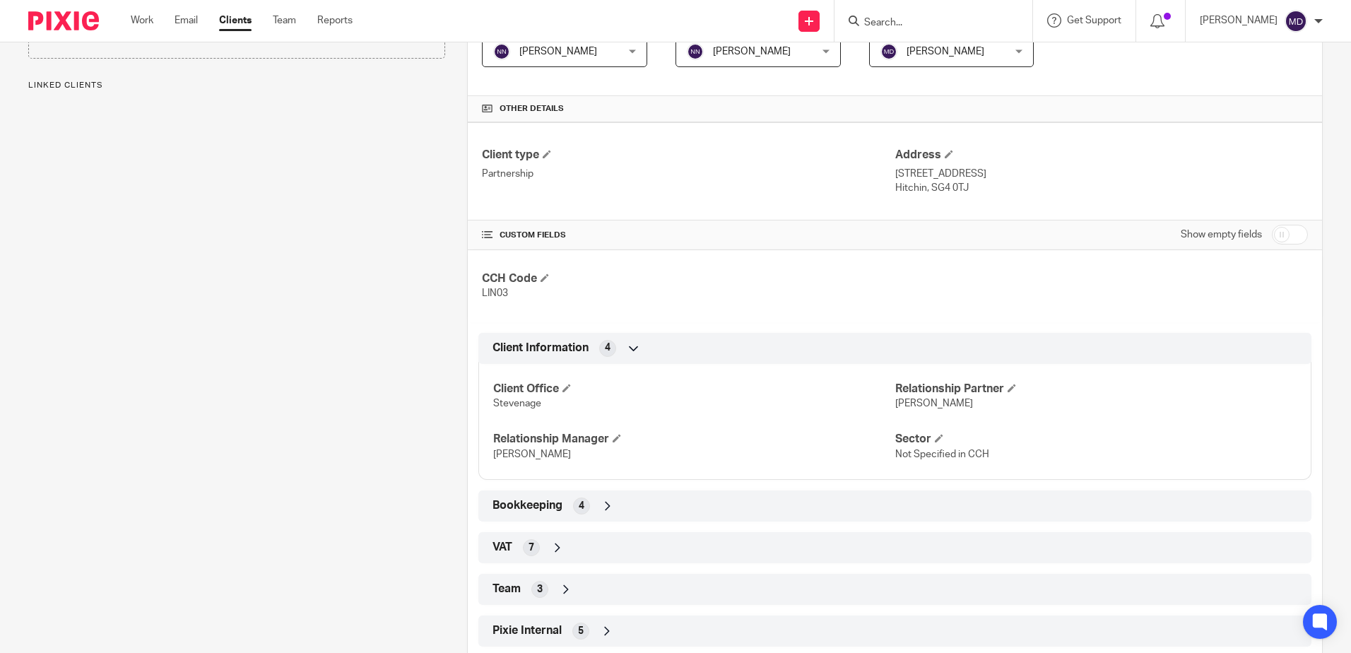
scroll to position [312, 0]
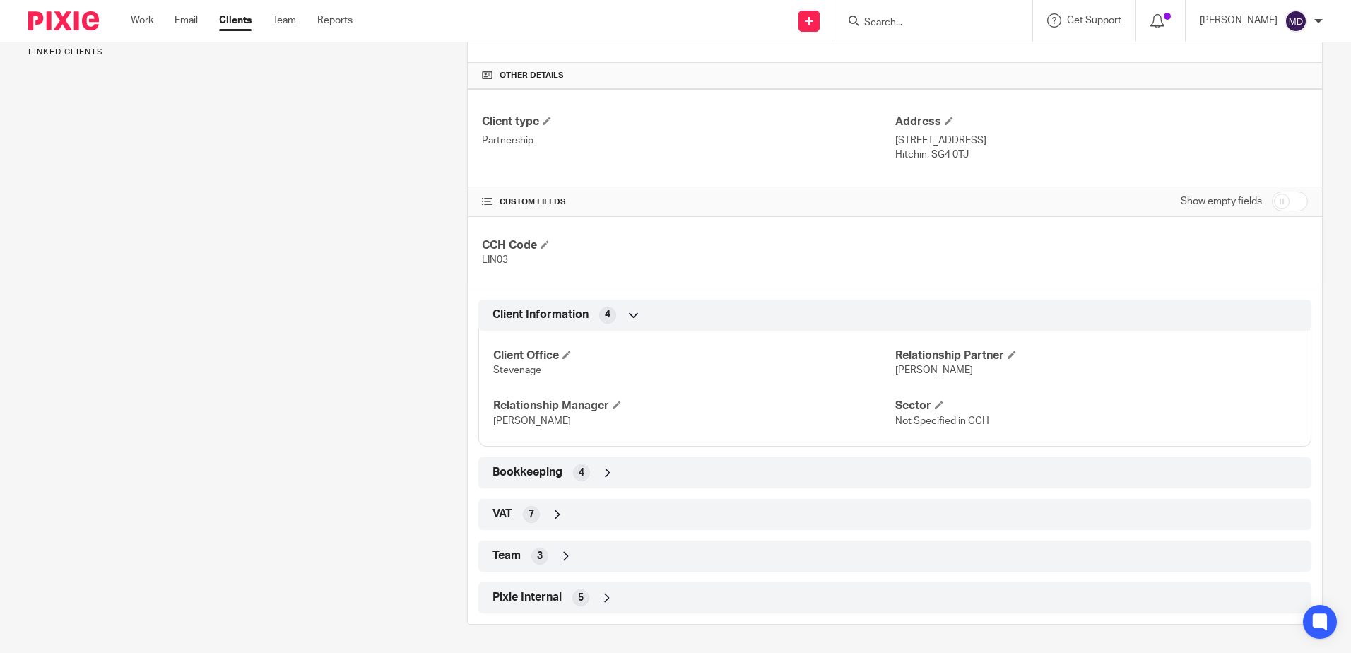
click at [563, 555] on icon at bounding box center [566, 556] width 14 height 14
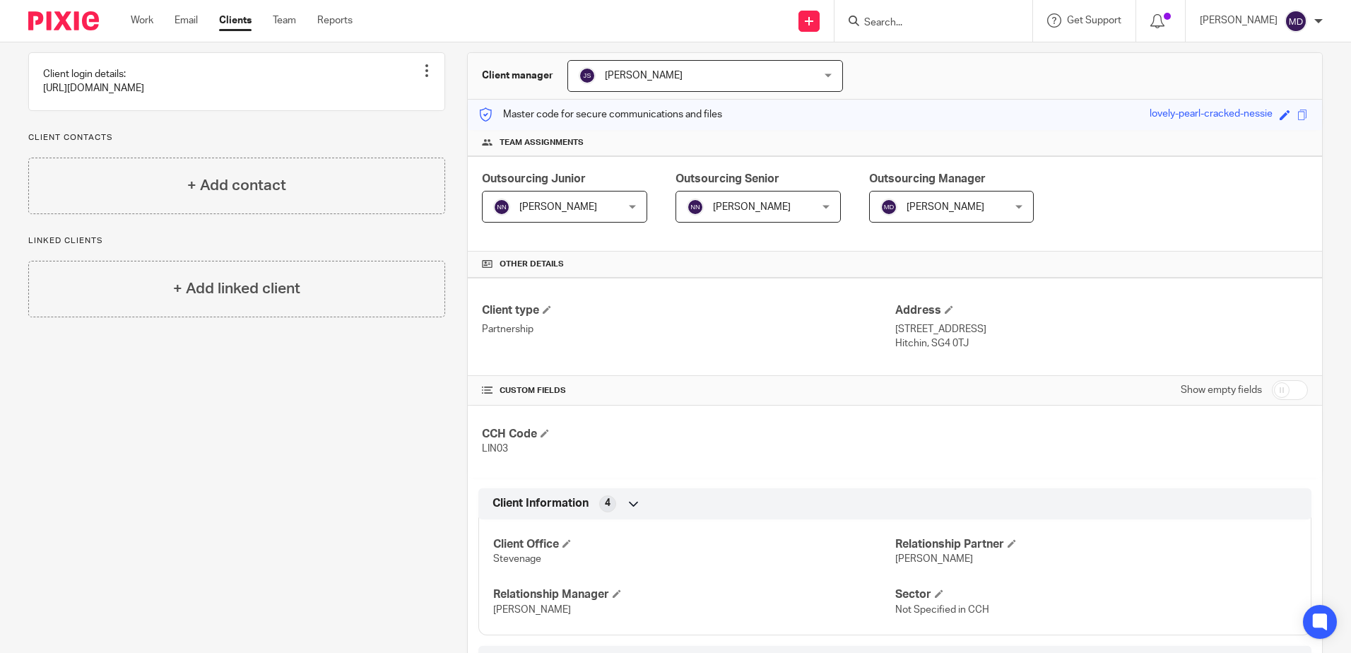
scroll to position [0, 0]
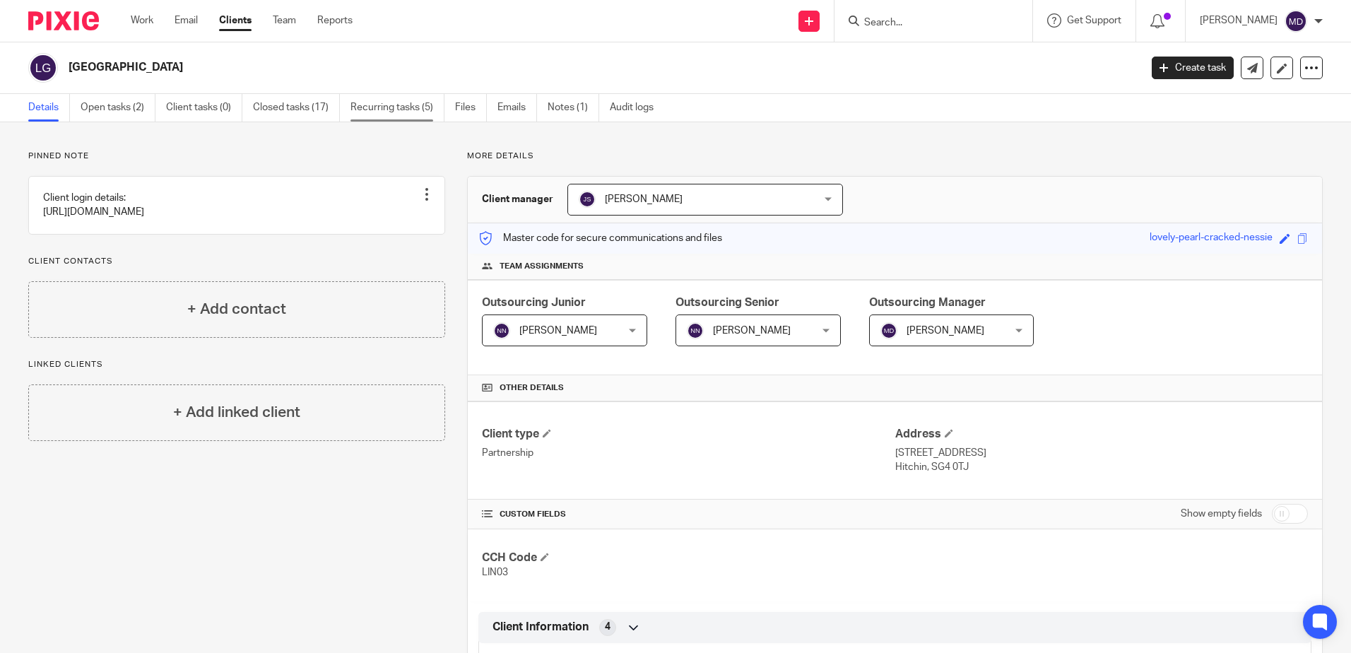
click at [418, 116] on link "Recurring tasks (5)" at bounding box center [398, 108] width 94 height 28
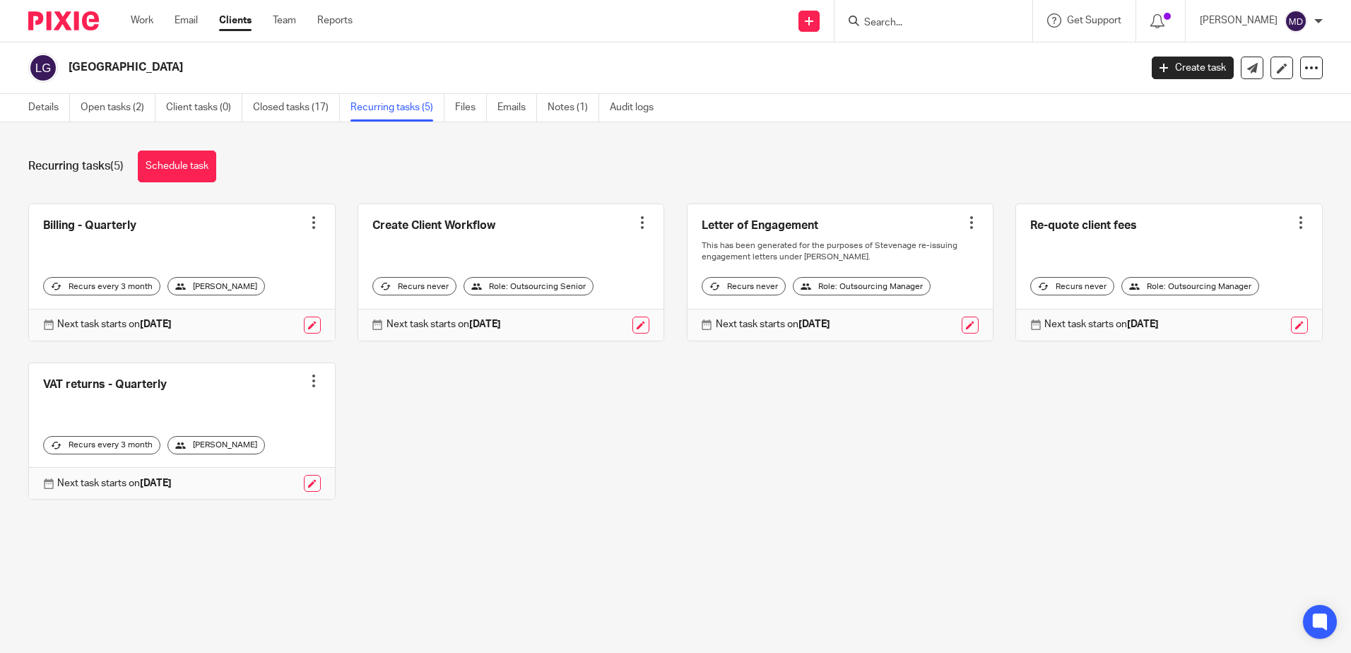
click at [910, 27] on input "Search" at bounding box center [926, 23] width 127 height 13
click at [904, 25] on input "Search" at bounding box center [926, 23] width 127 height 13
type input "lucin"
click at [941, 21] on input "lucin" at bounding box center [926, 23] width 127 height 13
drag, startPoint x: 929, startPoint y: 25, endPoint x: 794, endPoint y: 7, distance: 136.2
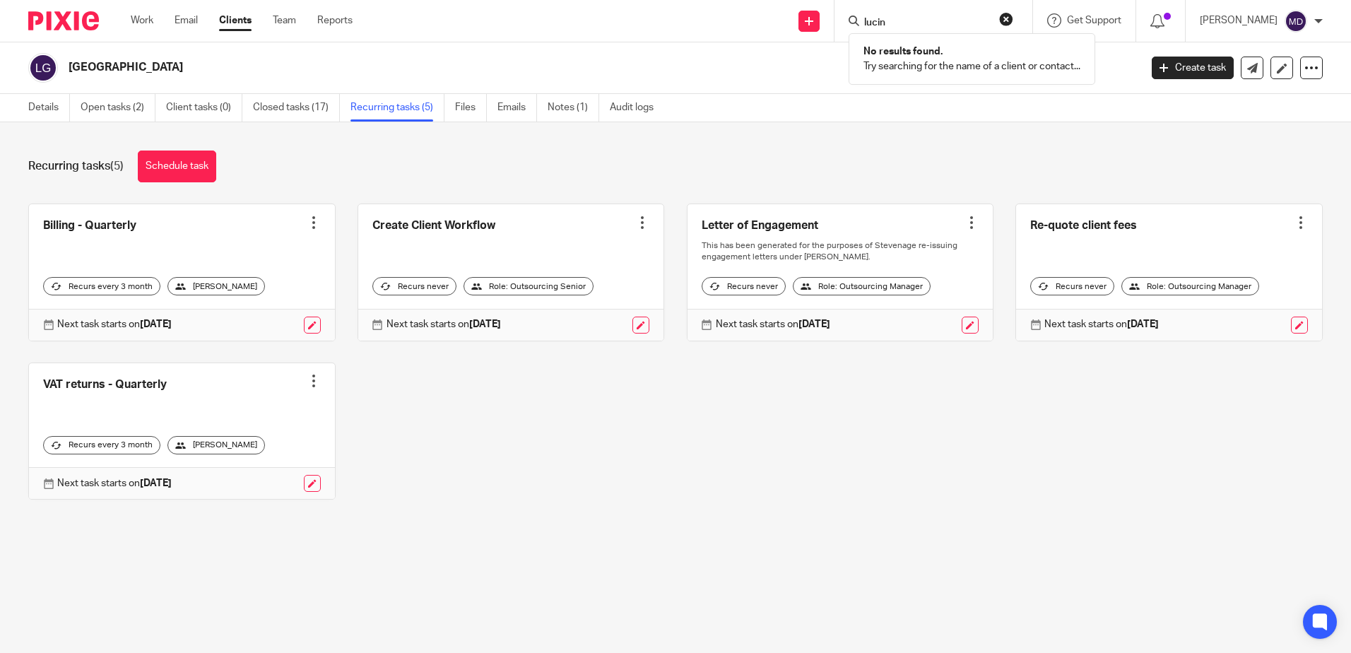
click at [797, 8] on div "Send new email Create task Add client Request signature lucin No results found.…" at bounding box center [863, 21] width 978 height 42
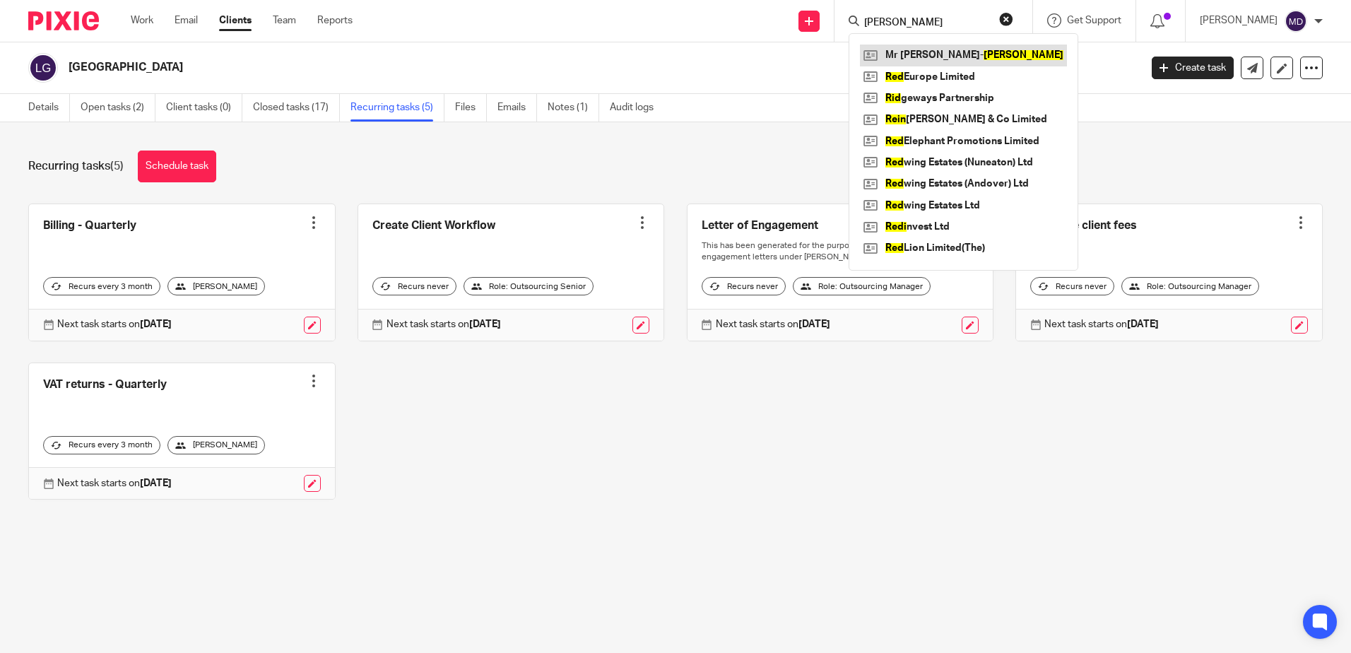
type input "reid"
click at [975, 52] on link at bounding box center [963, 55] width 207 height 21
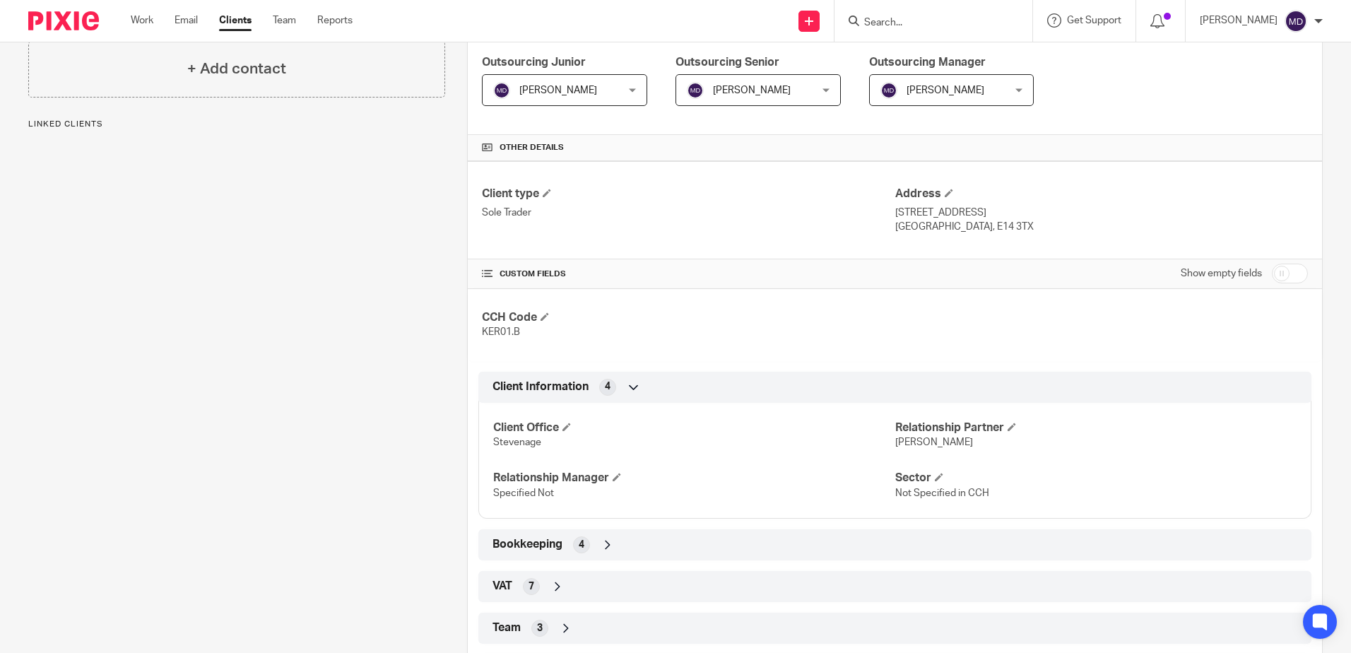
scroll to position [312, 0]
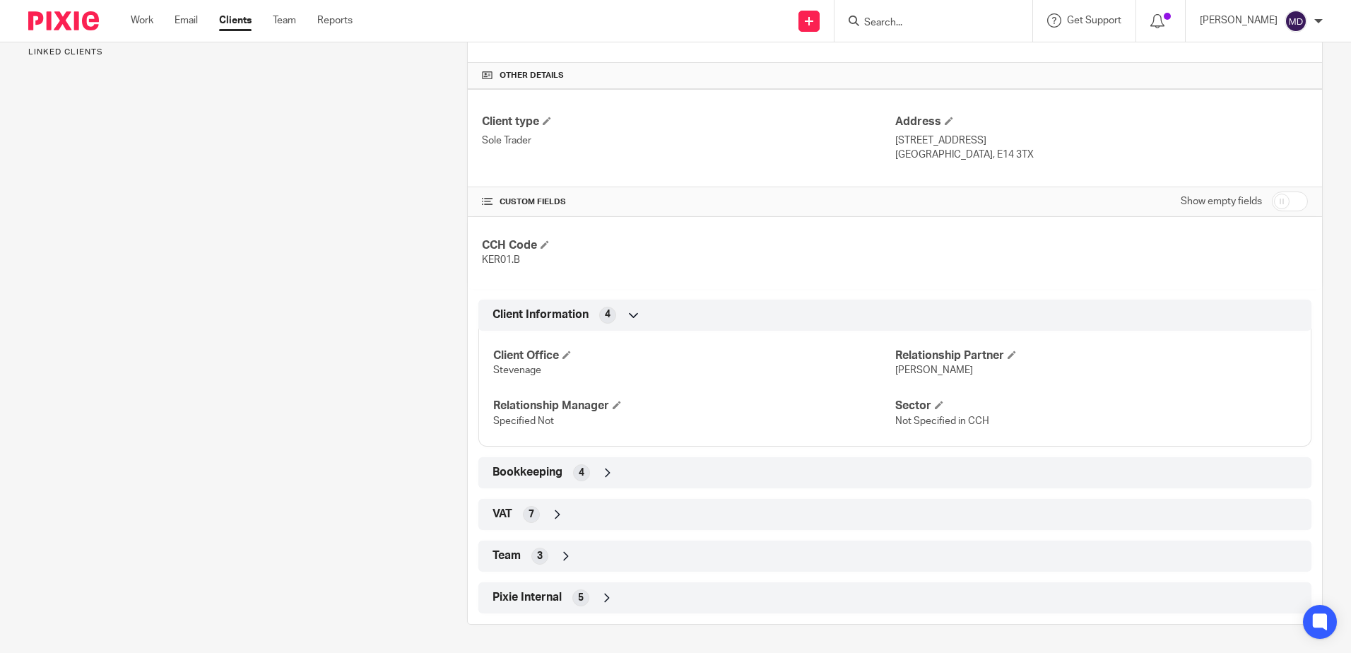
click at [561, 551] on icon at bounding box center [566, 556] width 14 height 14
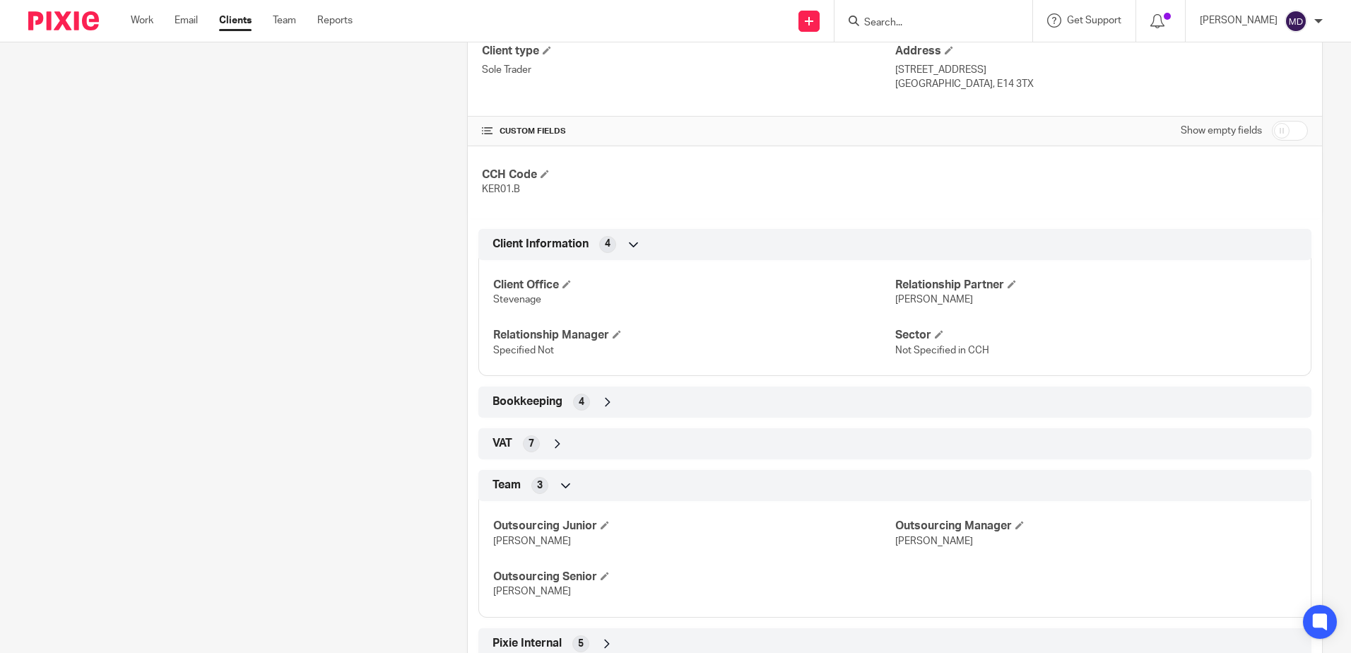
scroll to position [0, 0]
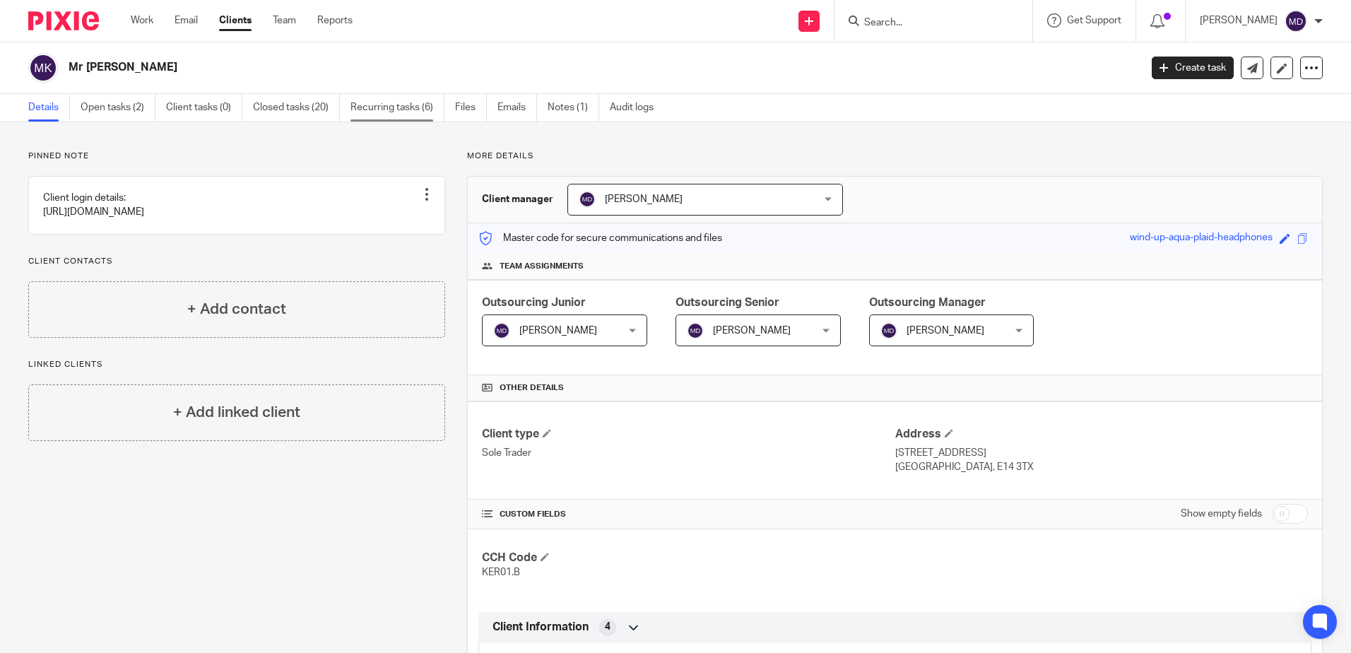
click at [418, 112] on link "Recurring tasks (6)" at bounding box center [398, 108] width 94 height 28
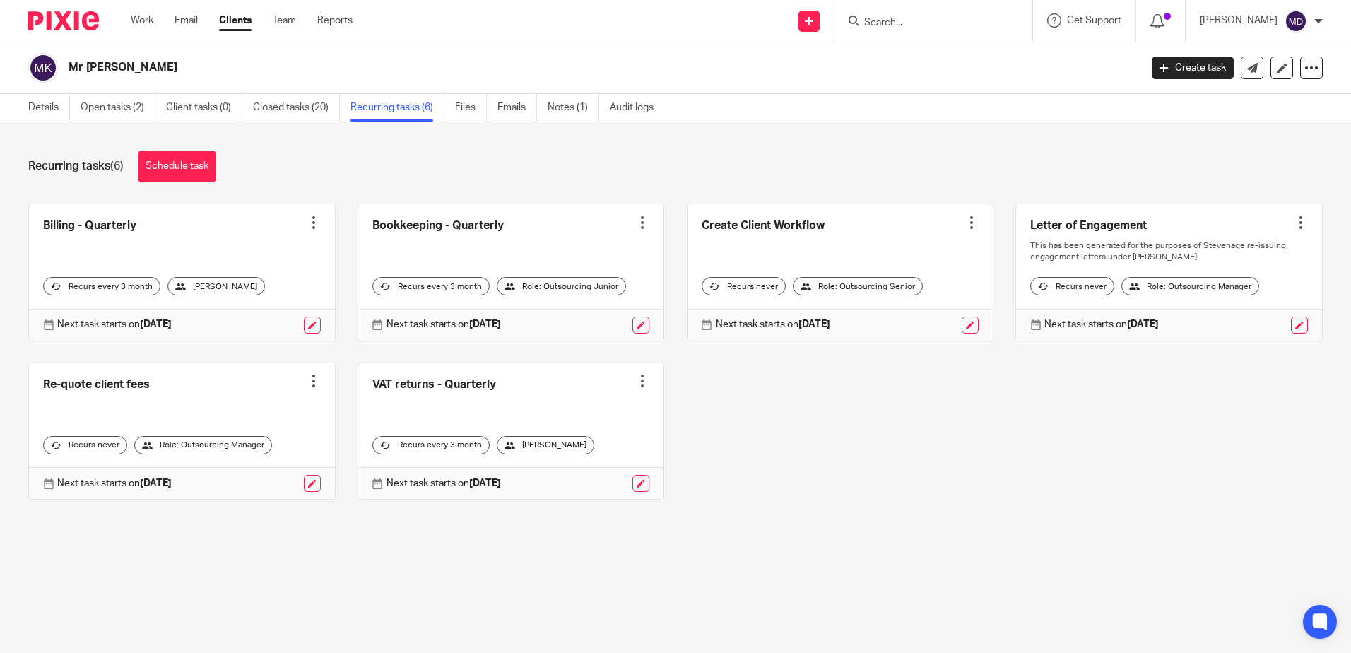
click at [944, 28] on input "Search" at bounding box center [926, 23] width 127 height 13
type input "oakfiel"
click at [1011, 55] on link at bounding box center [951, 55] width 182 height 21
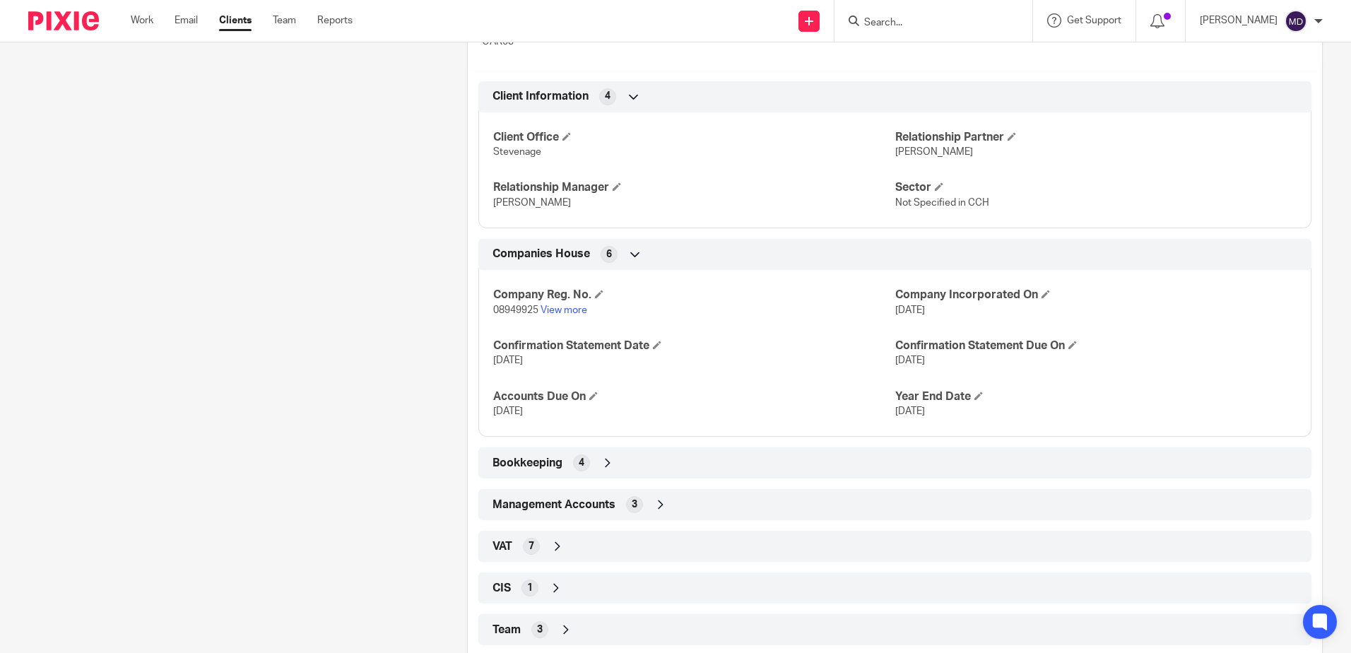
scroll to position [604, 0]
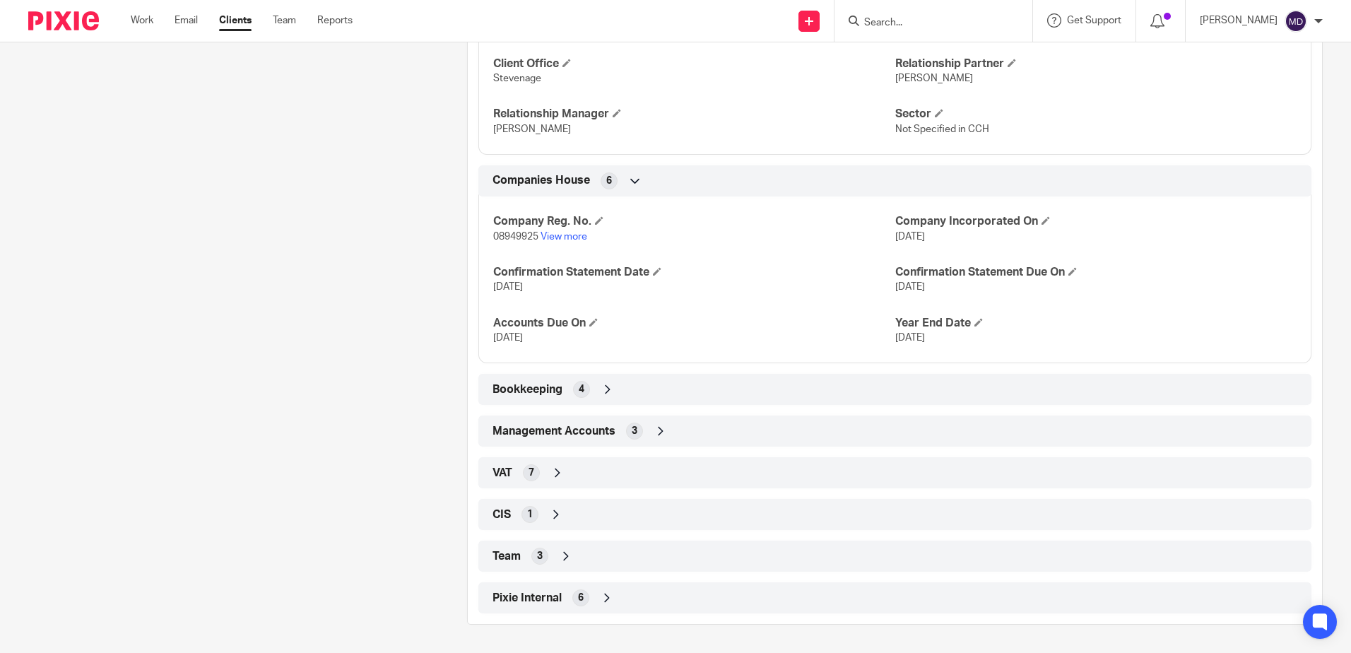
click at [564, 555] on icon at bounding box center [566, 556] width 14 height 14
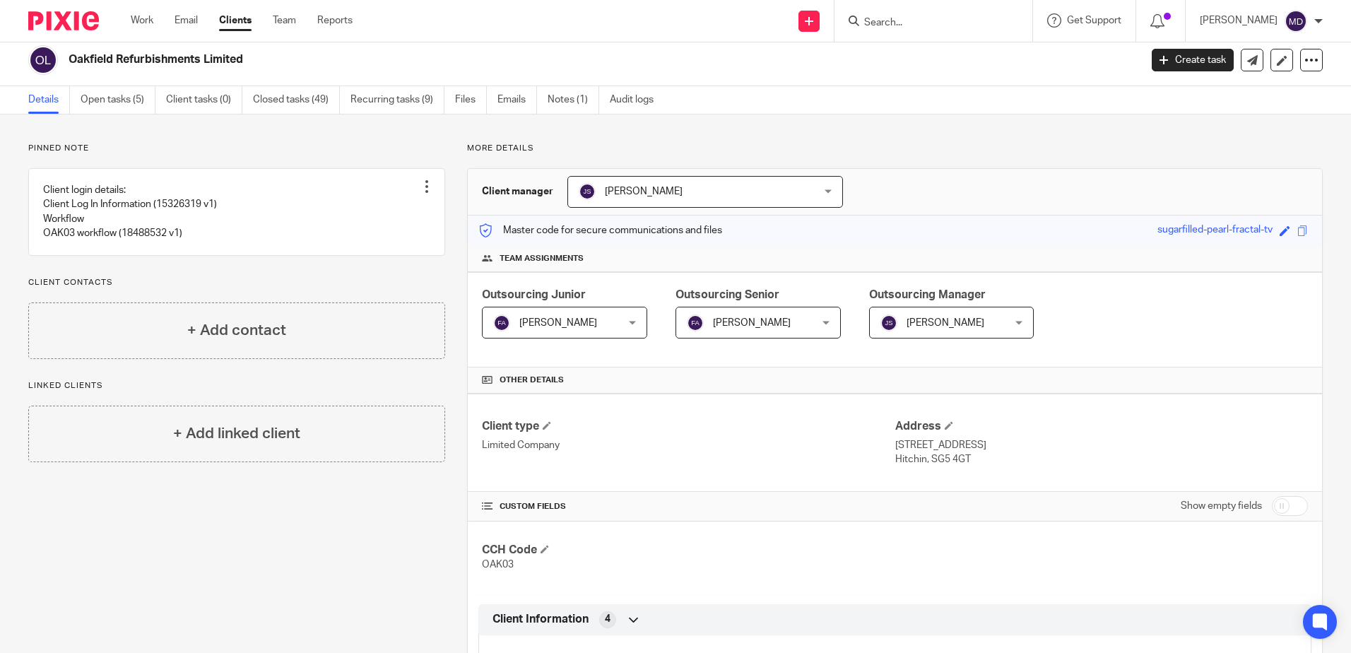
scroll to position [0, 0]
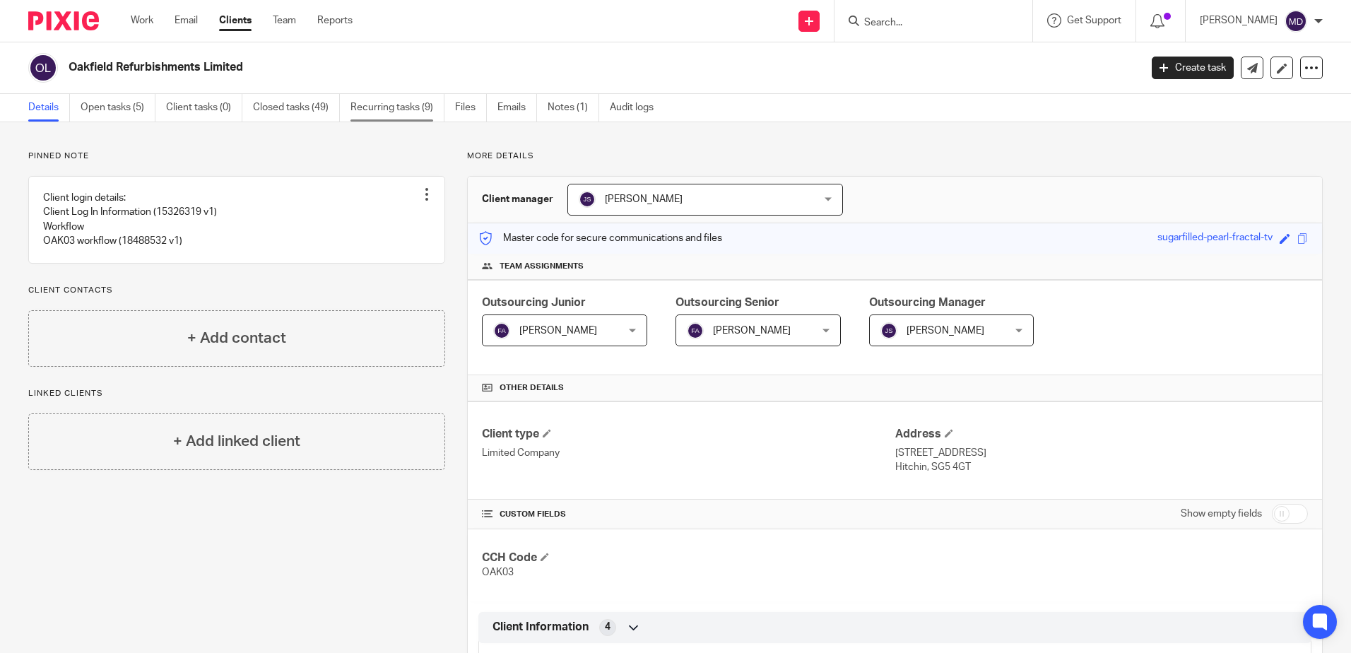
click at [410, 114] on link "Recurring tasks (9)" at bounding box center [398, 108] width 94 height 28
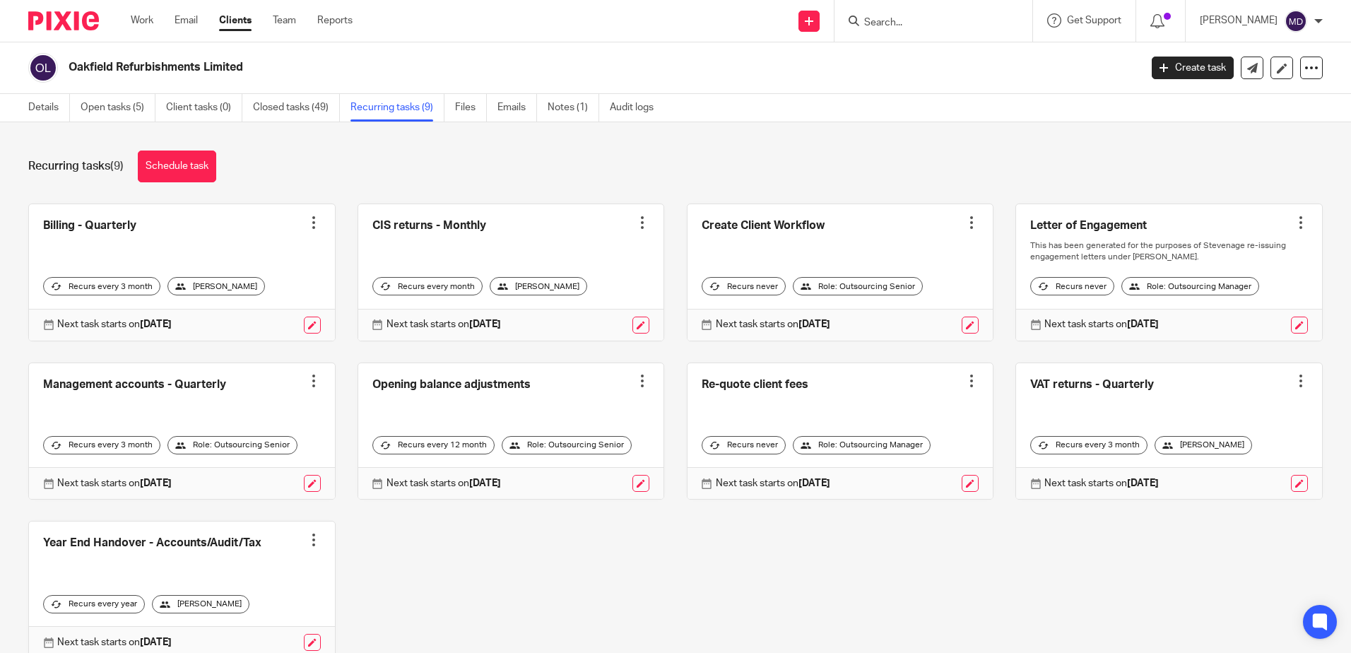
click at [926, 31] on div at bounding box center [934, 21] width 198 height 42
click at [934, 29] on input "Search" at bounding box center [926, 23] width 127 height 13
type input "pcb"
click at [923, 51] on link at bounding box center [947, 55] width 175 height 21
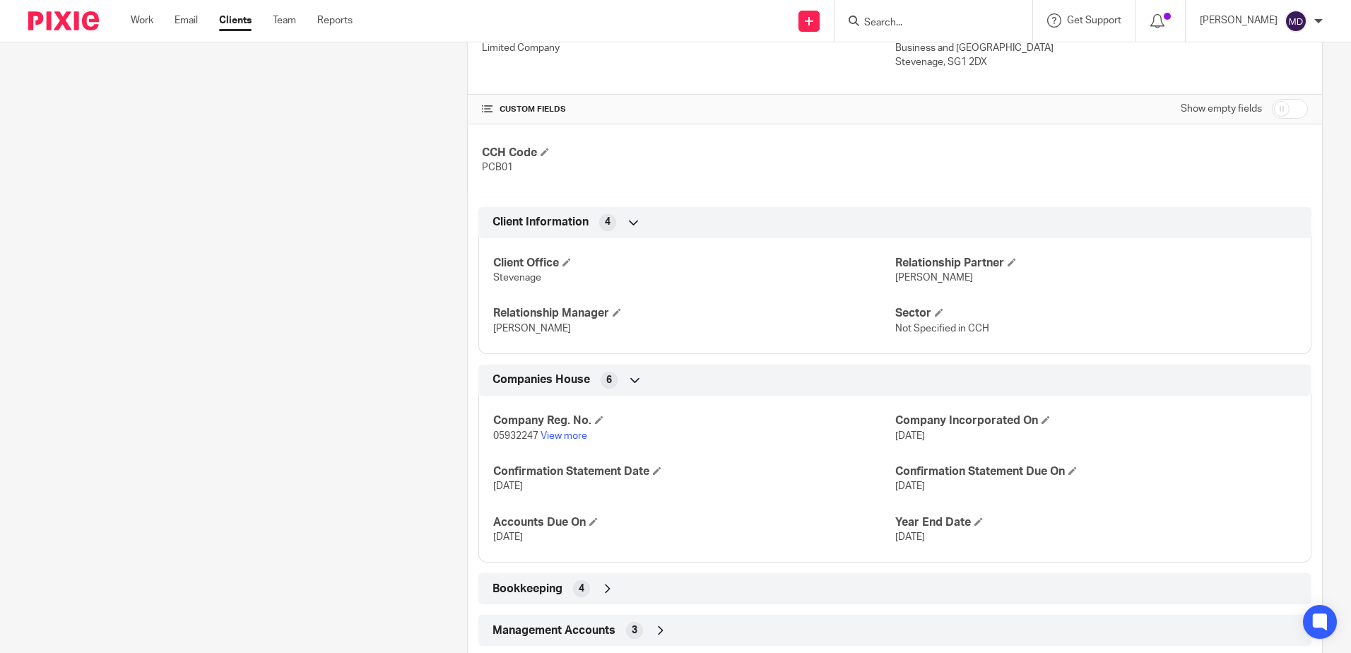
scroll to position [563, 0]
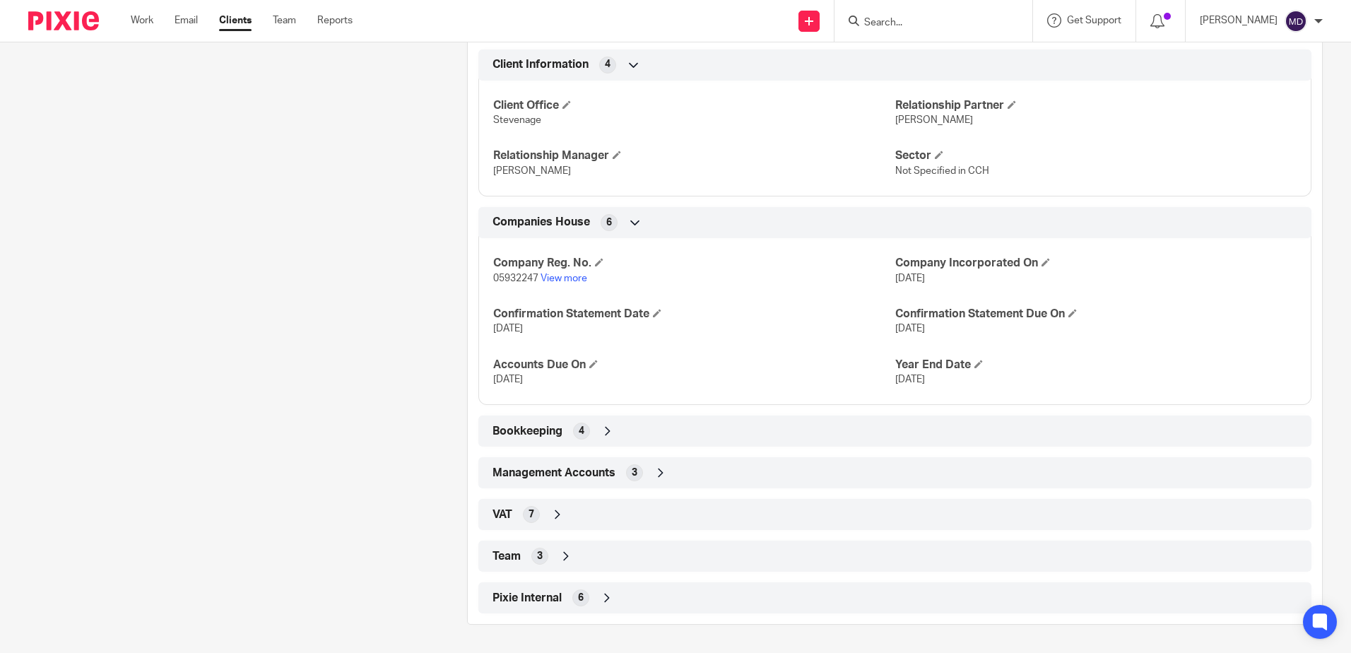
click at [571, 553] on div "Team 3" at bounding box center [895, 556] width 812 height 24
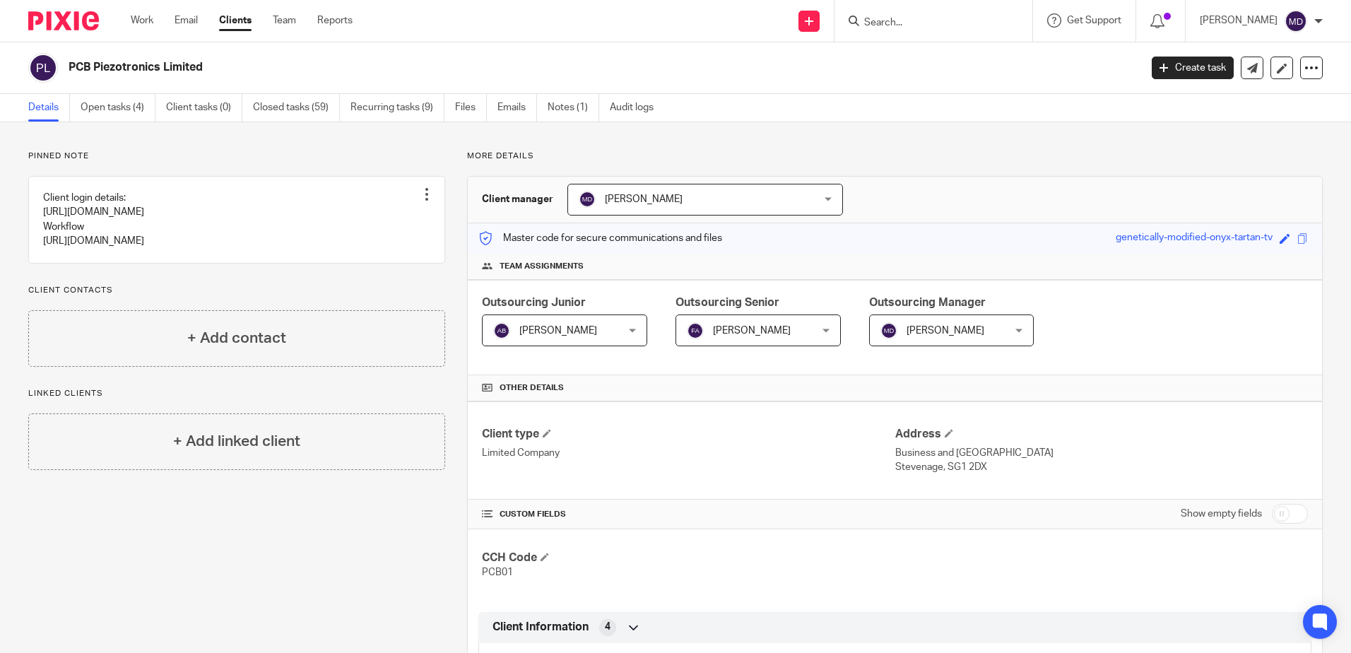
scroll to position [636, 0]
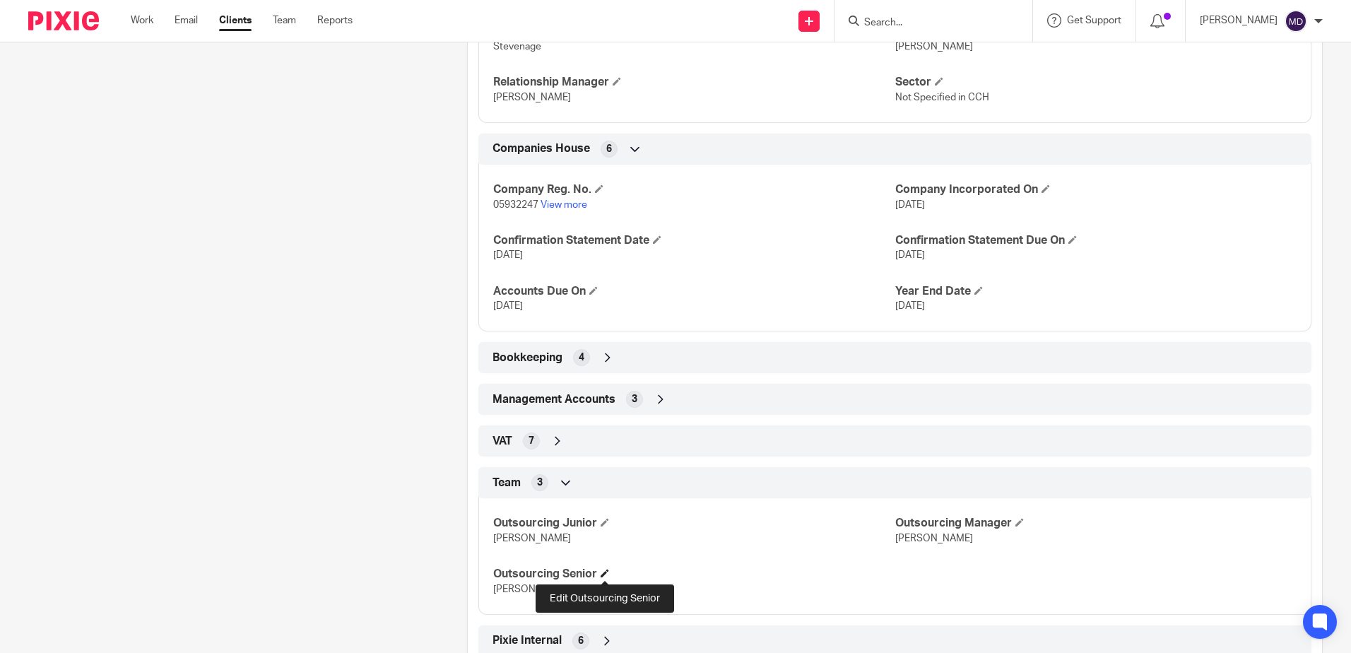
click at [605, 575] on span at bounding box center [605, 573] width 8 height 8
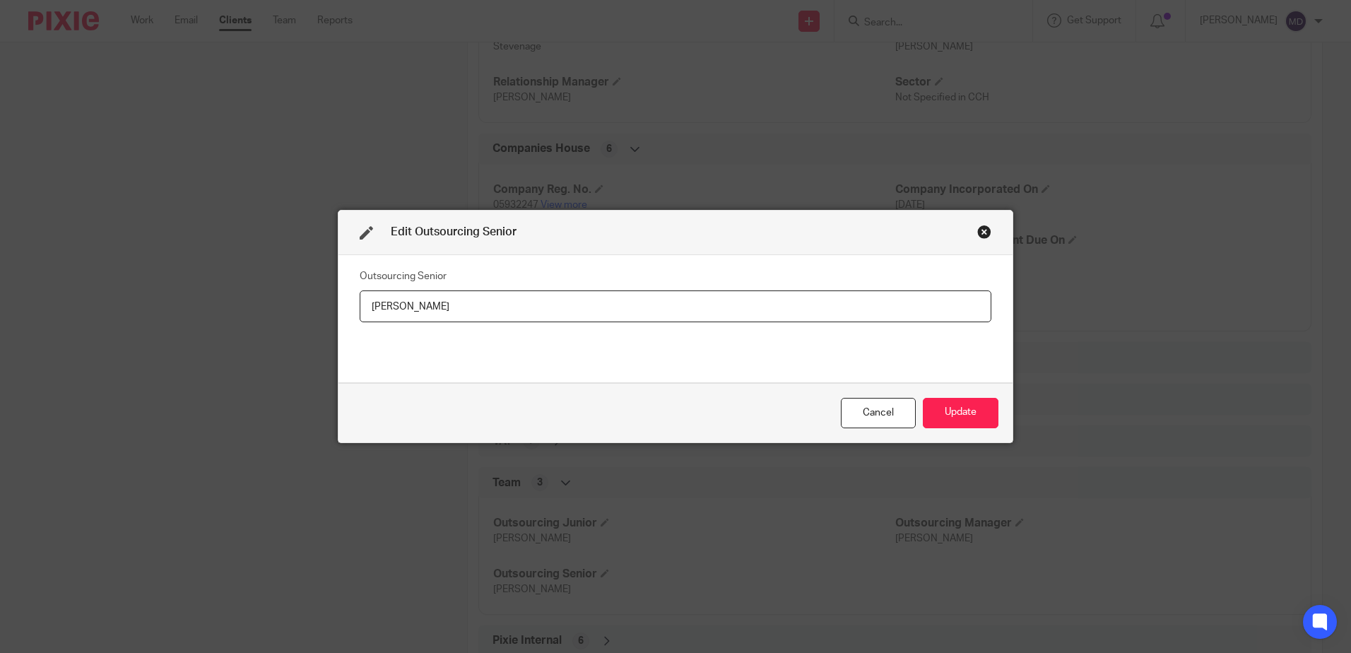
drag, startPoint x: 556, startPoint y: 312, endPoint x: 247, endPoint y: 284, distance: 310.2
click at [247, 284] on div "Edit Outsourcing Senior Outsourcing Senior Iliana Mihaylova Cancel Update" at bounding box center [675, 326] width 1351 height 653
type input "Fiazan Alam"
click at [975, 406] on button "Update" at bounding box center [961, 413] width 76 height 30
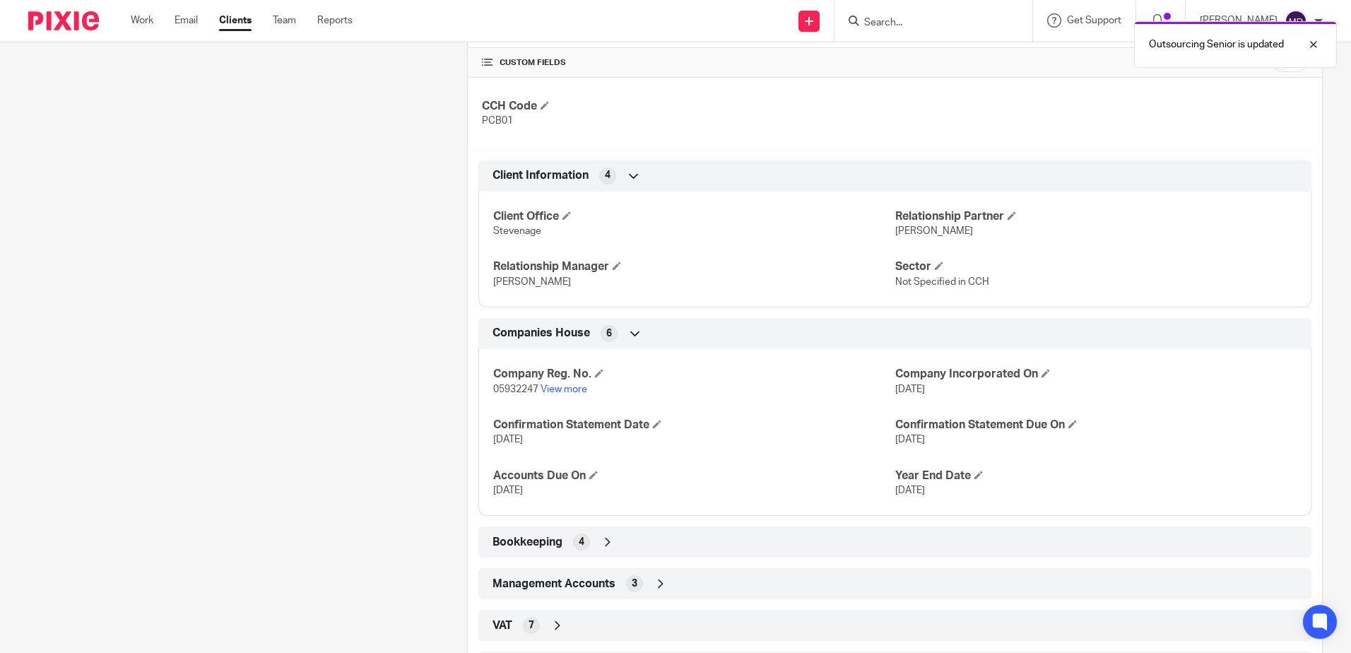
scroll to position [679, 0]
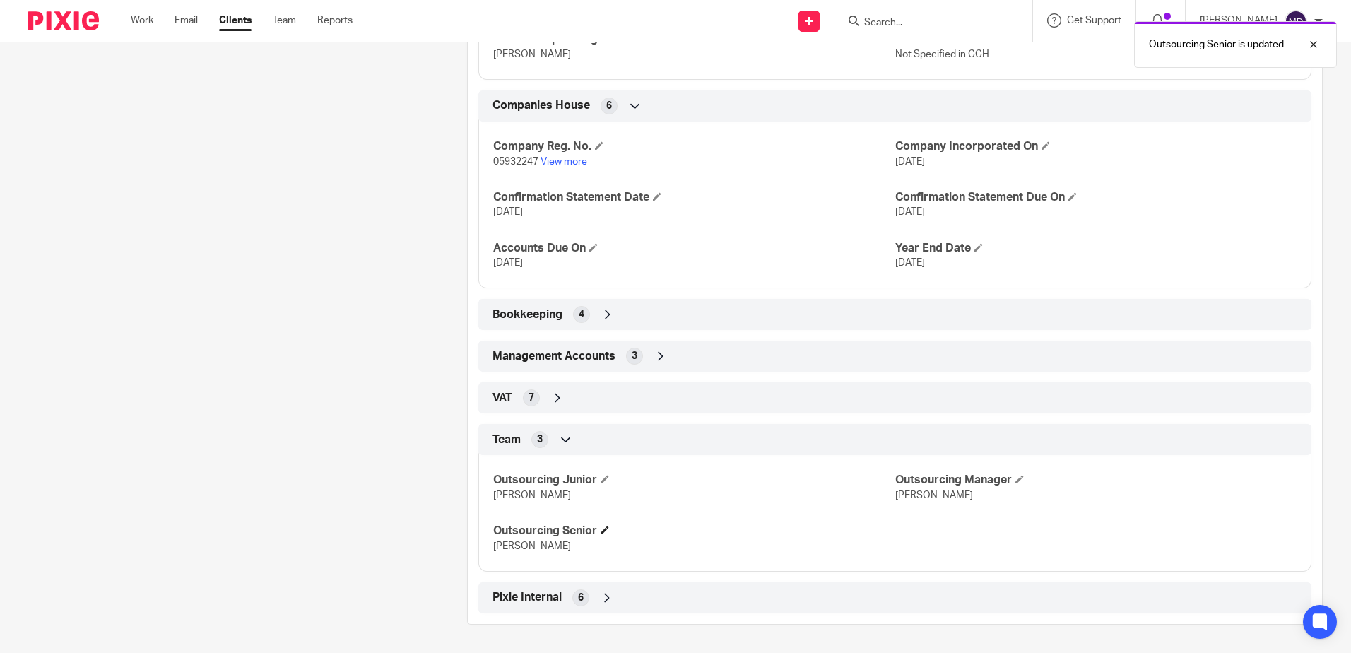
click at [611, 528] on h4 "Outsourcing Senior" at bounding box center [693, 531] width 401 height 15
click at [604, 529] on span at bounding box center [605, 530] width 8 height 8
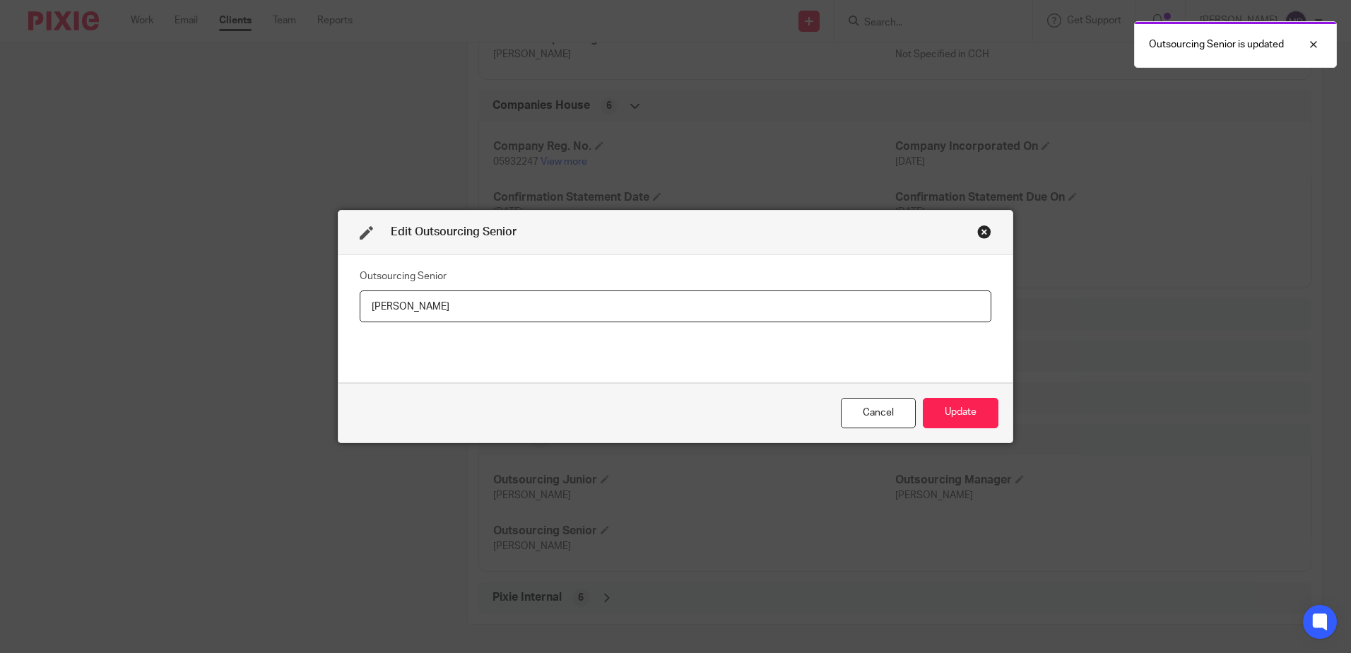
drag, startPoint x: 450, startPoint y: 303, endPoint x: 266, endPoint y: 300, distance: 183.8
click at [266, 300] on div "Edit Outsourcing Senior Outsourcing Senior Fiazan Alam Cancel Update" at bounding box center [675, 326] width 1351 height 653
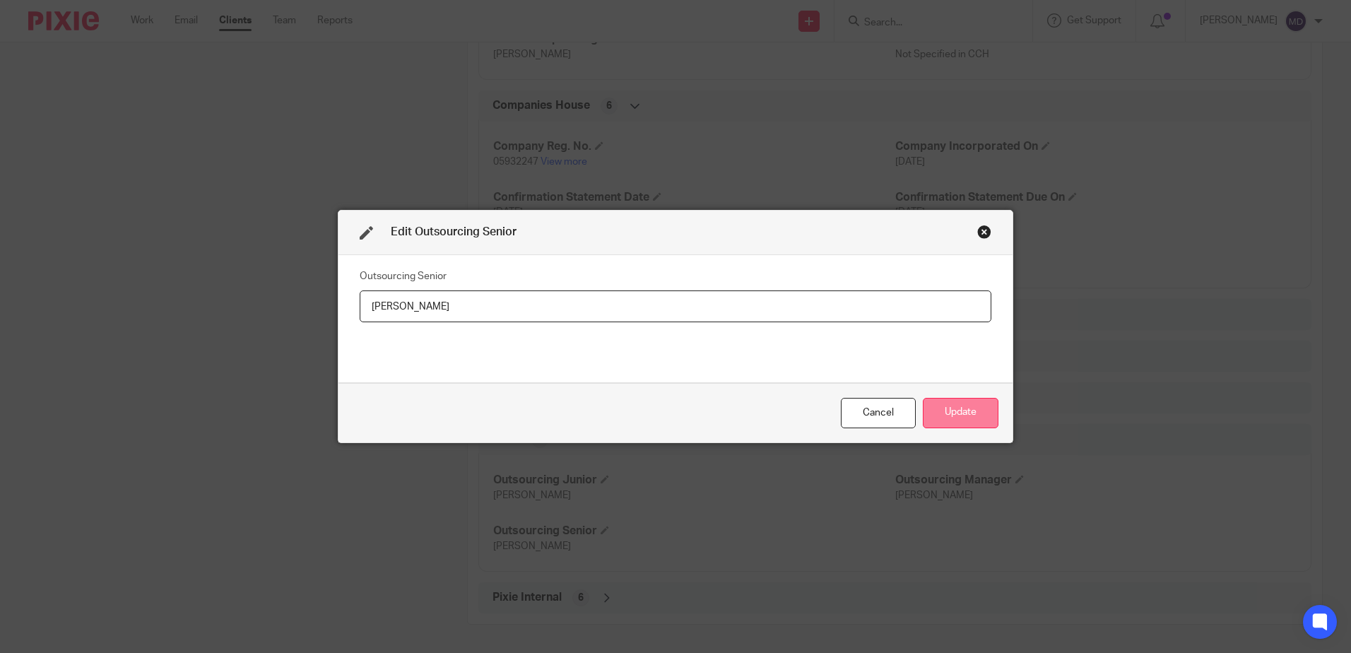
type input "[PERSON_NAME]"
click at [977, 414] on button "Update" at bounding box center [961, 413] width 76 height 30
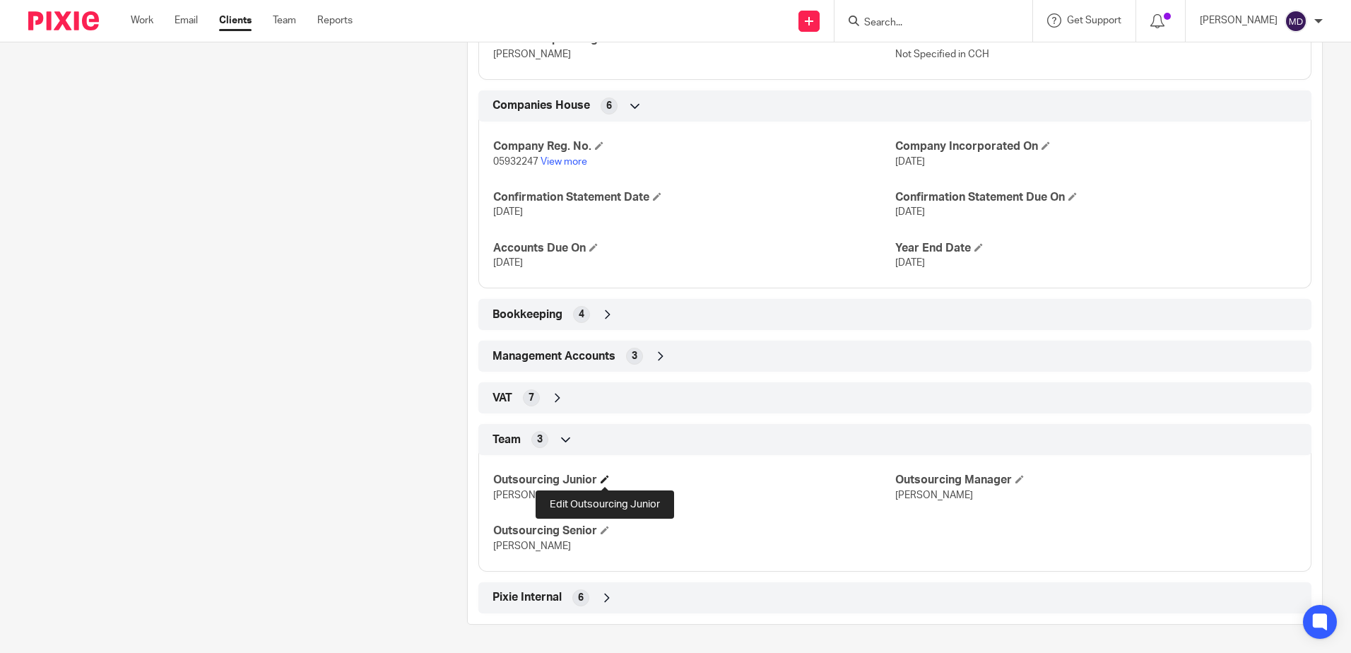
click at [604, 479] on span at bounding box center [605, 479] width 8 height 8
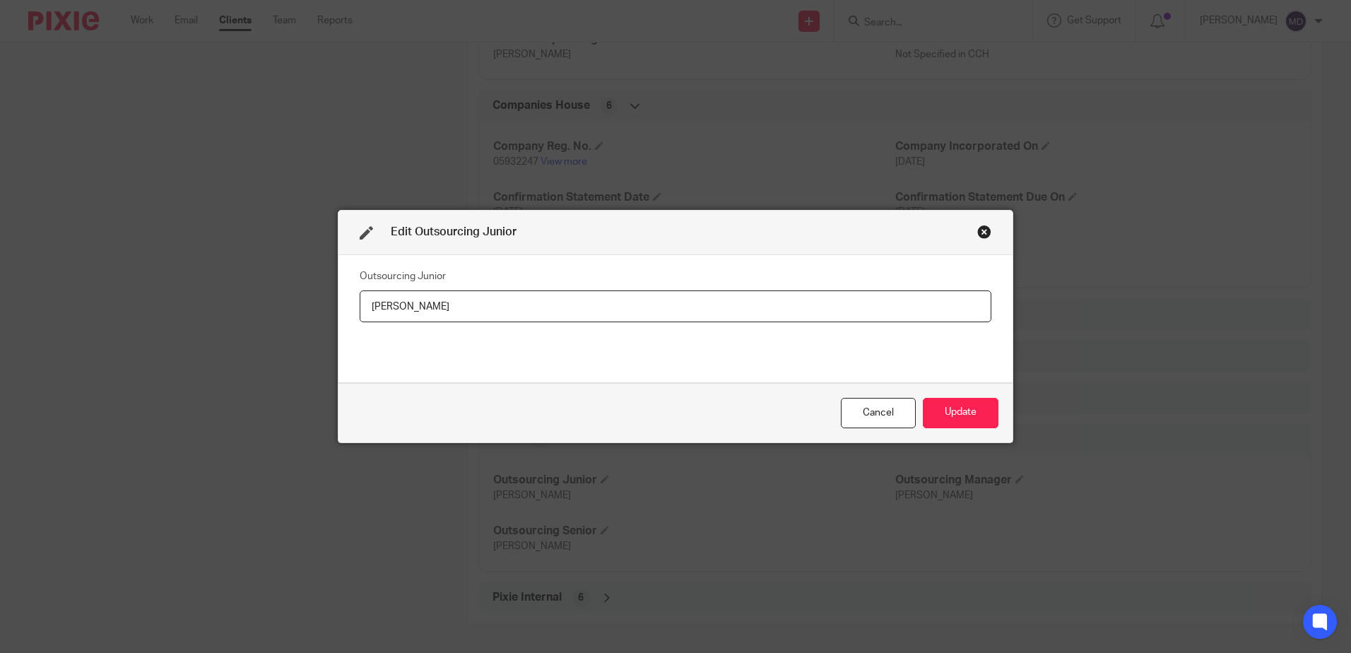
drag, startPoint x: 452, startPoint y: 310, endPoint x: 264, endPoint y: 298, distance: 188.4
click at [264, 298] on div "Edit Outsourcing Junior Outsourcing Junior [PERSON_NAME] Cancel Update" at bounding box center [675, 326] width 1351 height 653
type input "[PERSON_NAME]"
click at [978, 411] on button "Update" at bounding box center [961, 413] width 76 height 30
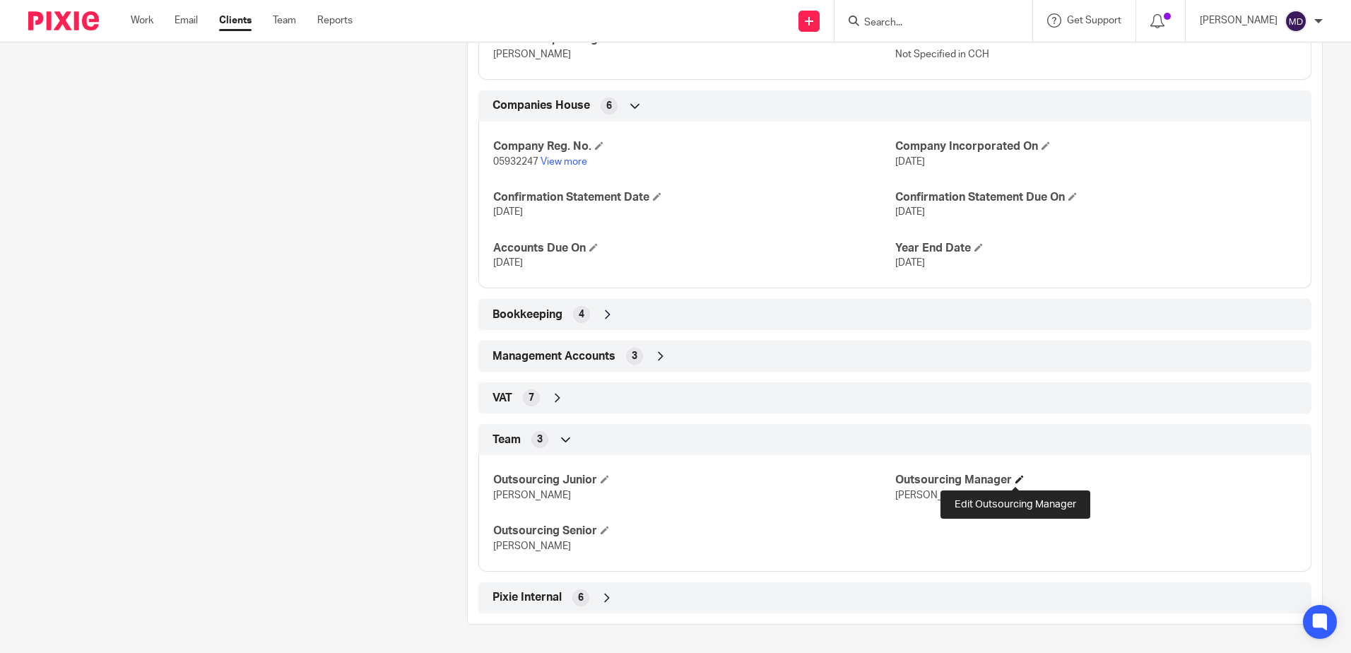
click at [1018, 479] on span at bounding box center [1020, 479] width 8 height 8
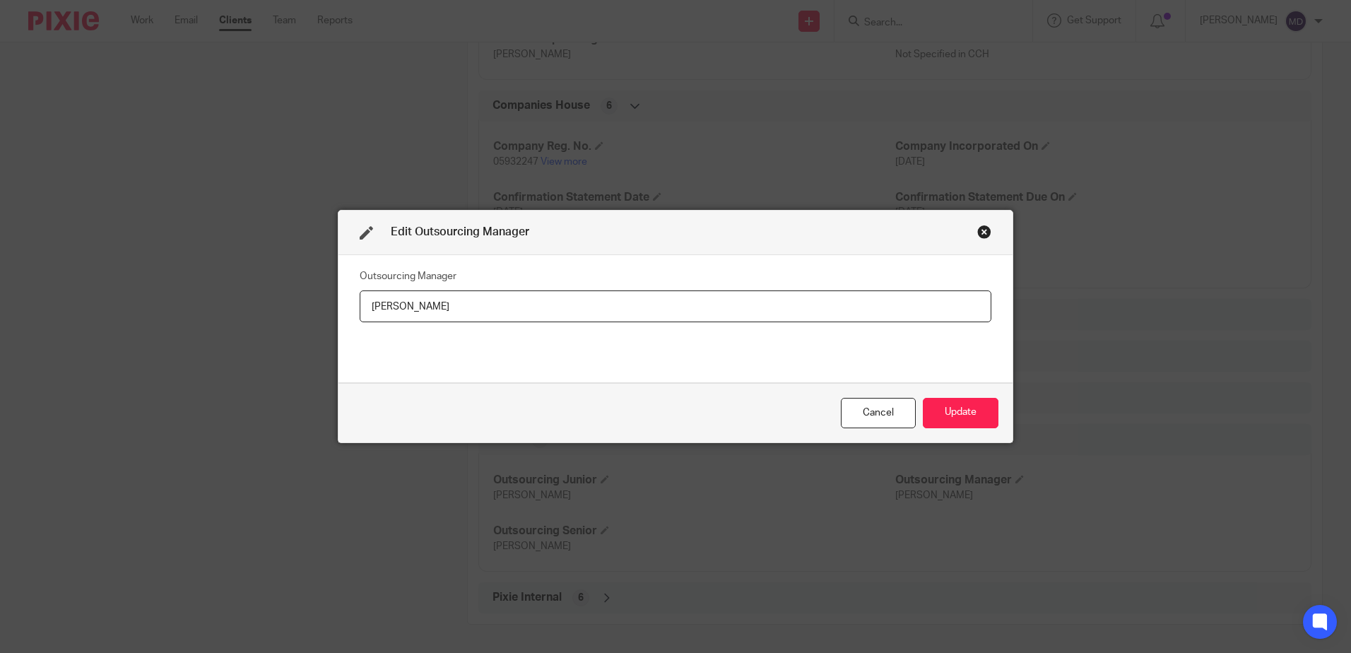
drag, startPoint x: 522, startPoint y: 312, endPoint x: 321, endPoint y: 305, distance: 201.6
click at [321, 305] on div "Edit Outsourcing Manager Outsourcing Manager Jane Spraggs Cancel Update" at bounding box center [675, 326] width 1351 height 653
type input "[PERSON_NAME]"
click at [970, 423] on button "Update" at bounding box center [961, 413] width 76 height 30
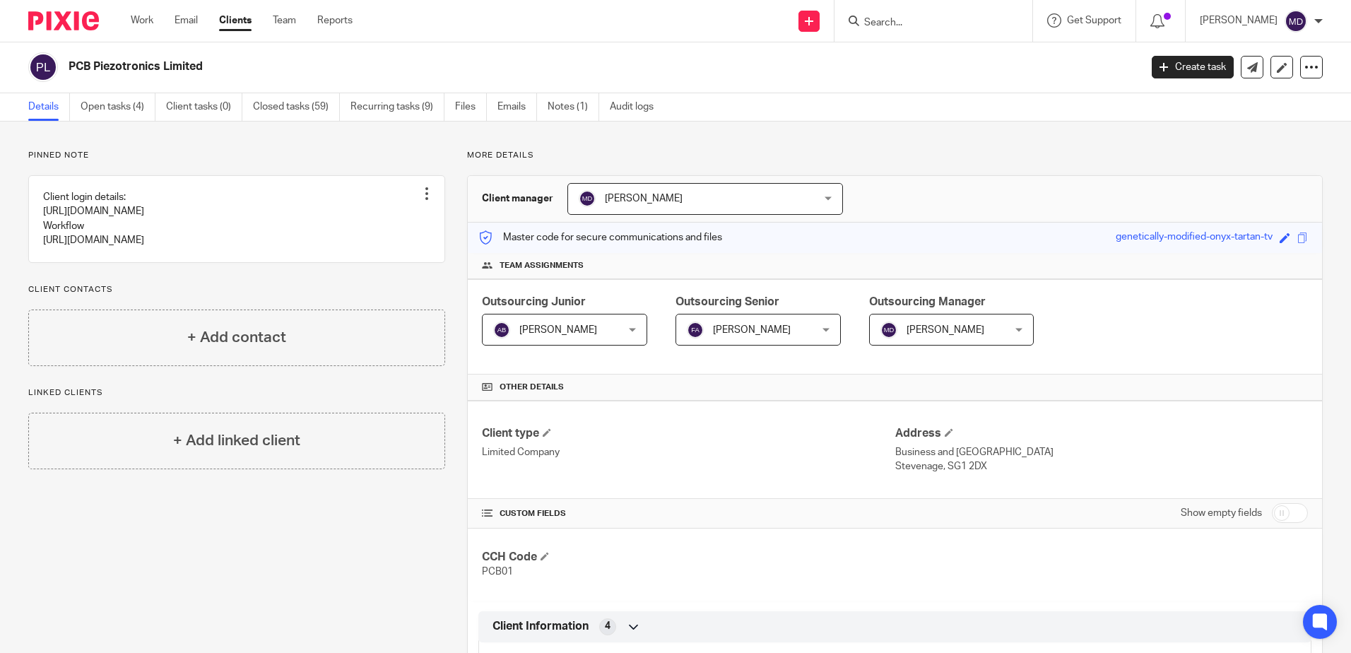
scroll to position [0, 0]
drag, startPoint x: 391, startPoint y: 110, endPoint x: 399, endPoint y: 122, distance: 14.3
click at [391, 110] on link "Recurring tasks (9)" at bounding box center [398, 108] width 94 height 28
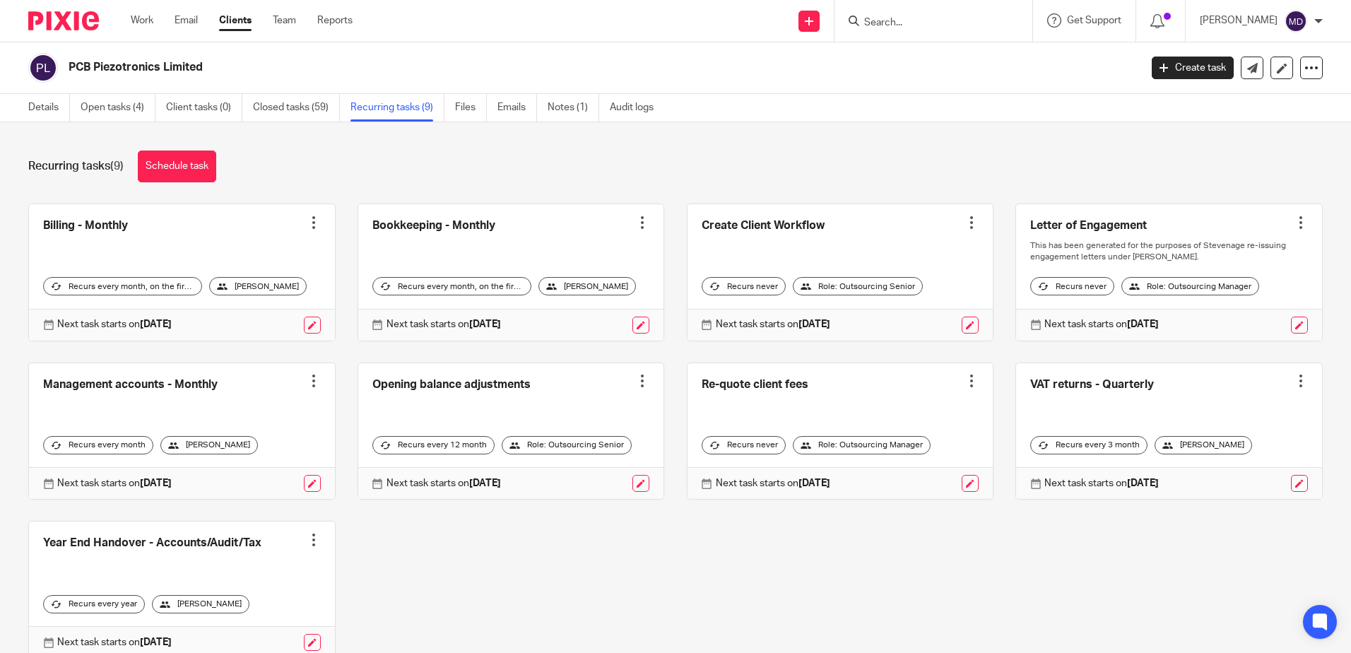
click at [919, 24] on input "Search" at bounding box center [926, 23] width 127 height 13
type input "quoti"
click at [919, 62] on link at bounding box center [947, 55] width 175 height 21
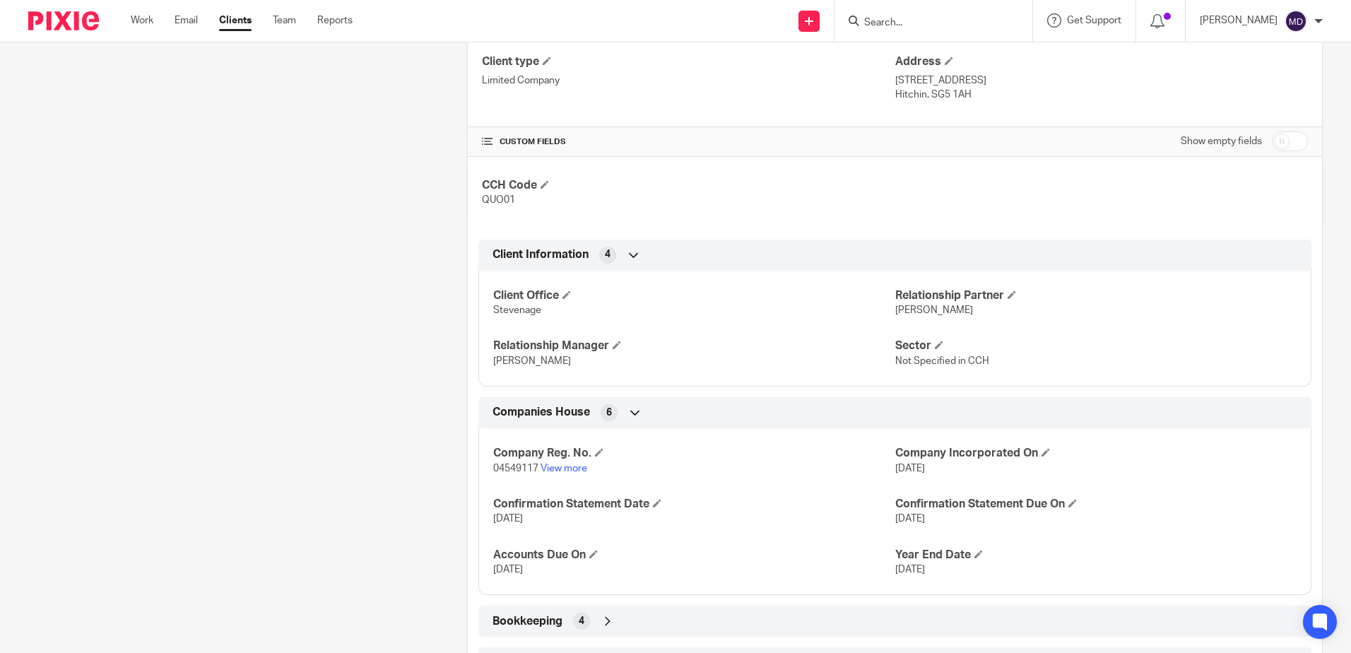
scroll to position [495, 0]
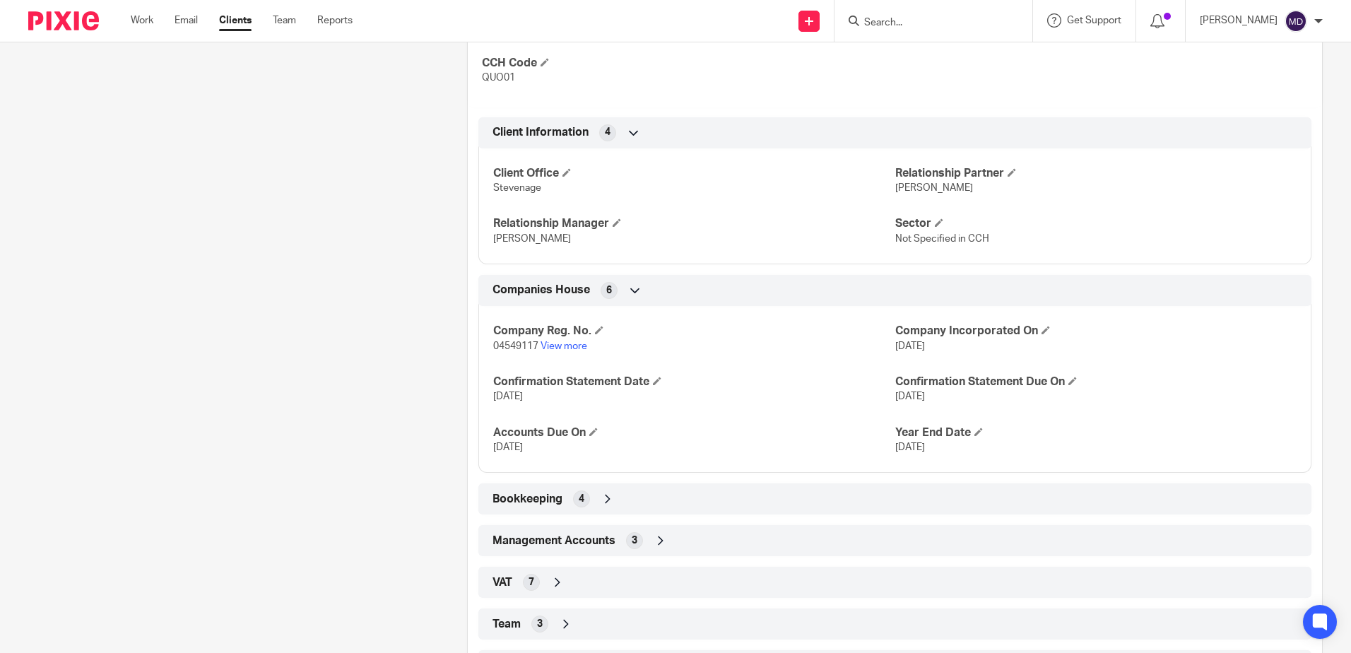
click at [555, 584] on icon at bounding box center [558, 582] width 14 height 14
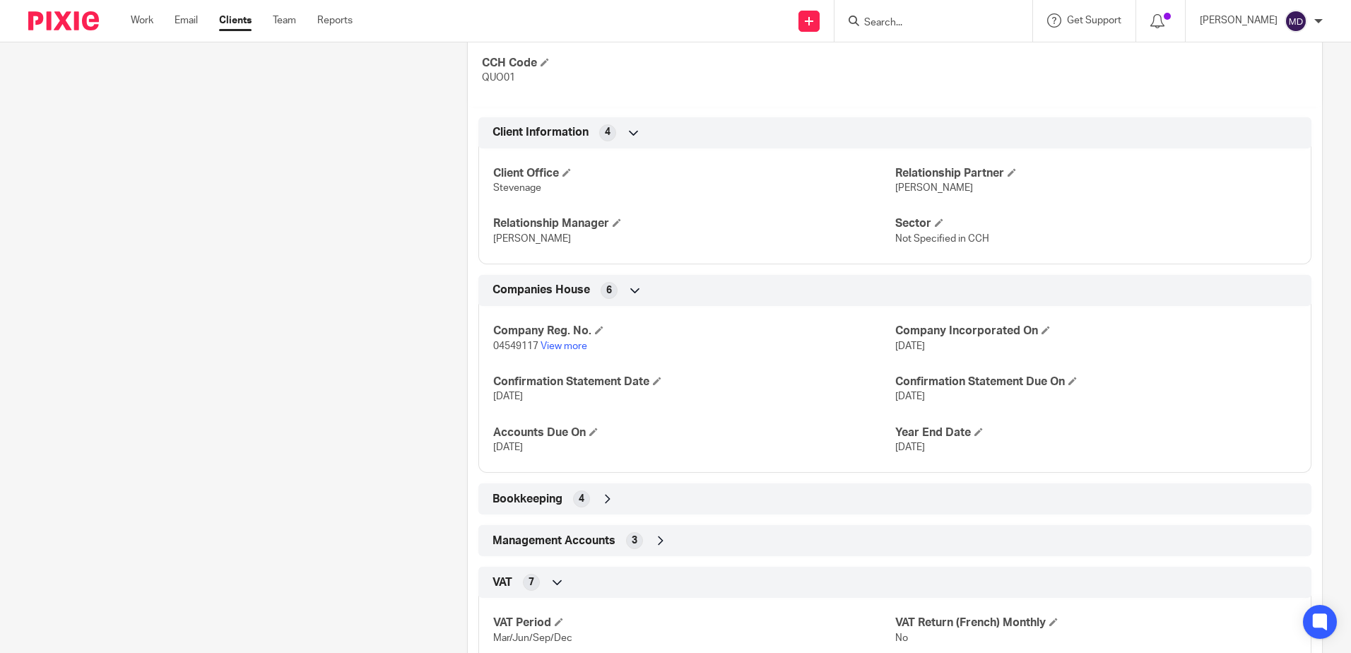
click at [558, 579] on icon at bounding box center [558, 582] width 14 height 14
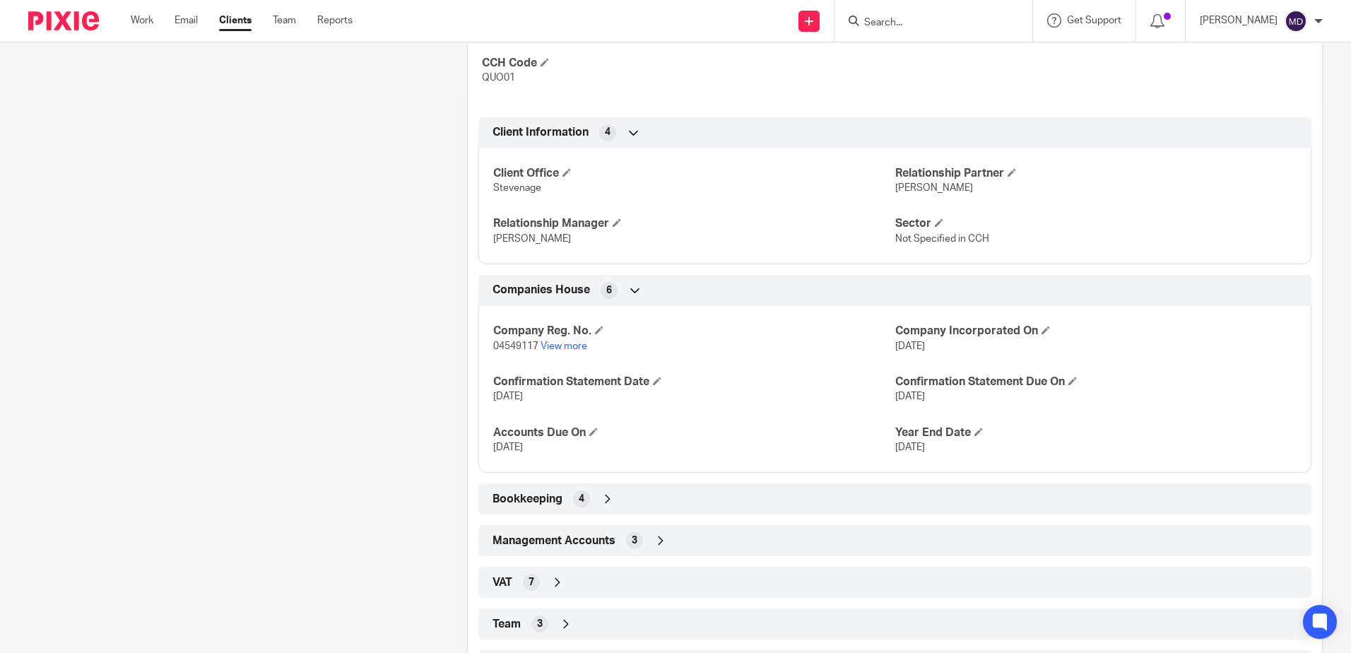
click at [569, 622] on icon at bounding box center [566, 624] width 14 height 14
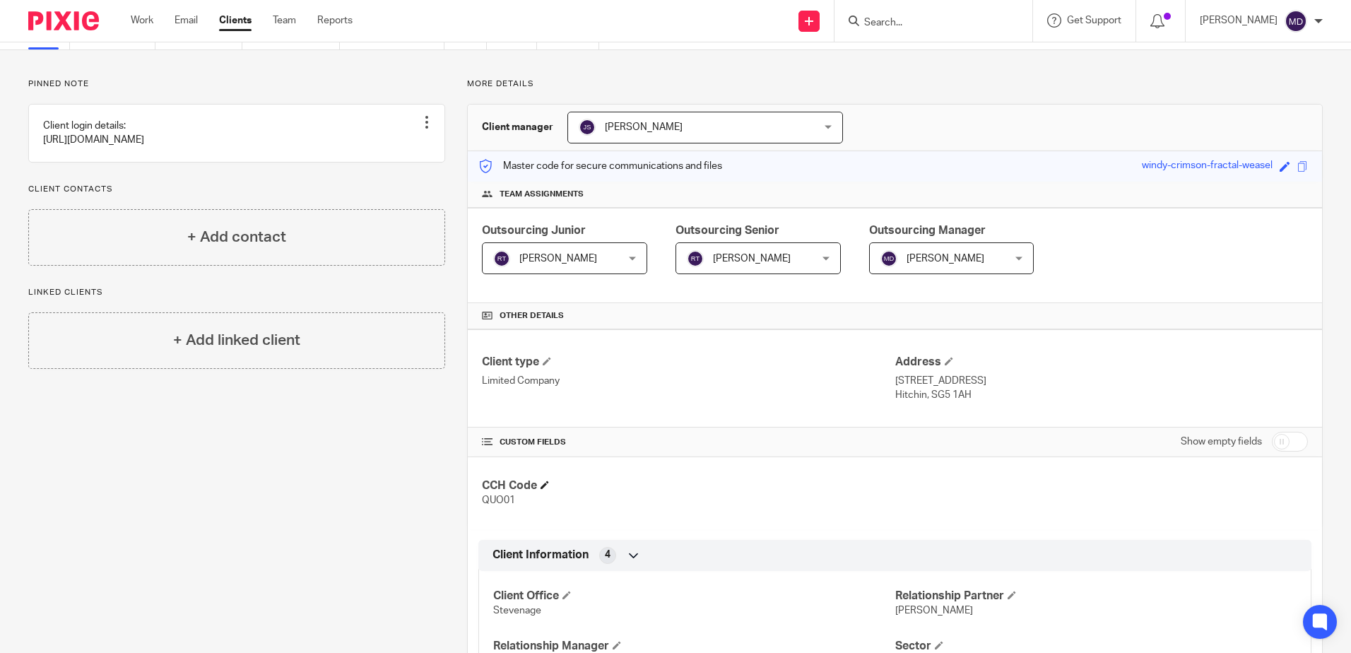
scroll to position [0, 0]
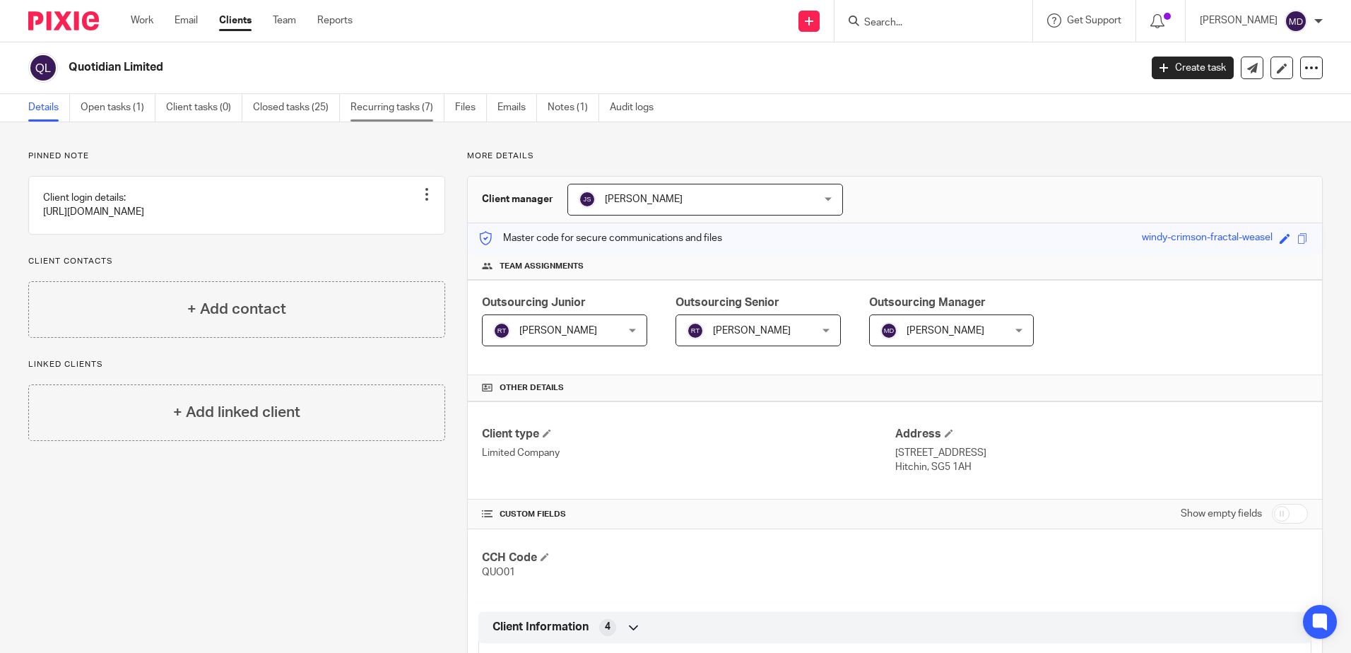
click at [399, 115] on link "Recurring tasks (7)" at bounding box center [398, 108] width 94 height 28
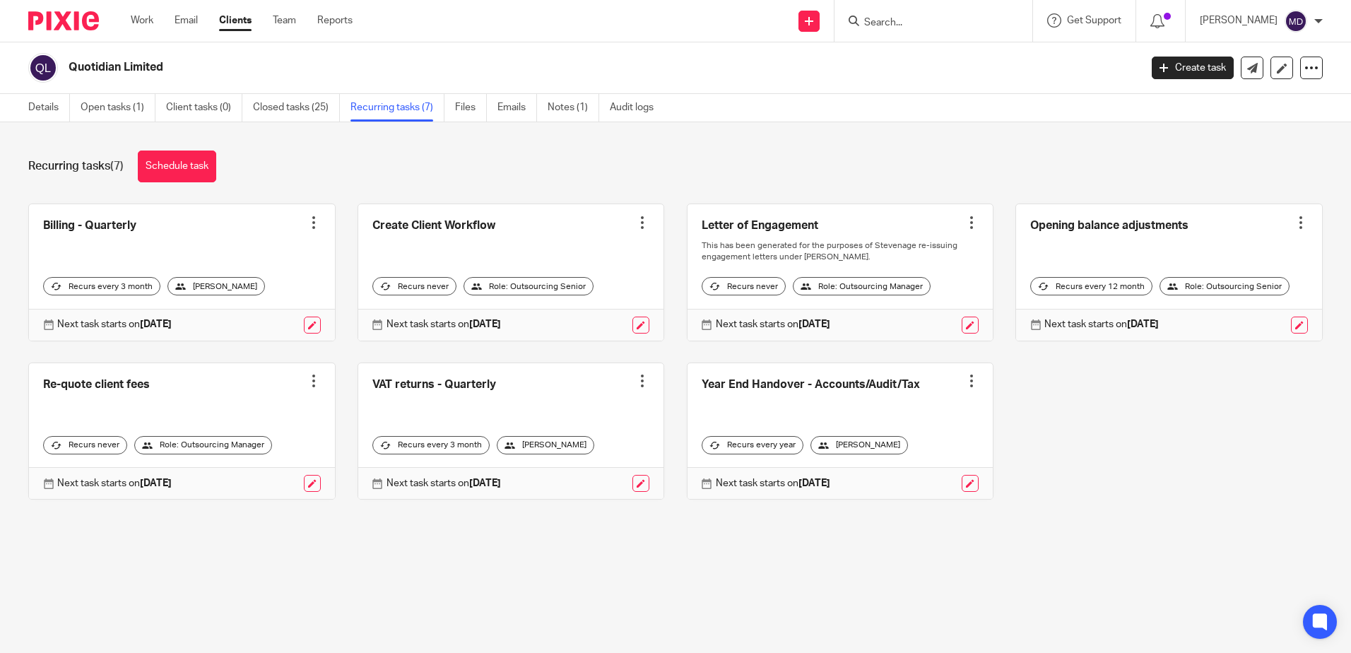
click at [898, 24] on input "Search" at bounding box center [926, 23] width 127 height 13
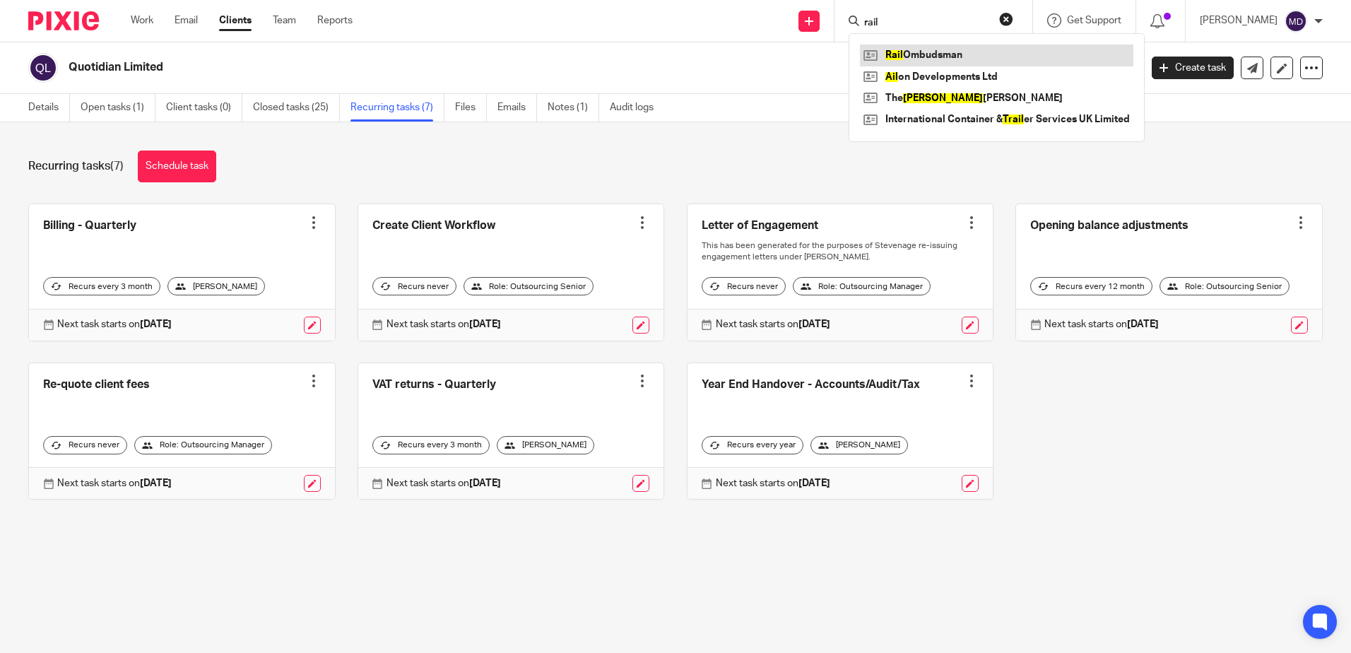
type input "rail"
click at [912, 54] on link at bounding box center [997, 55] width 274 height 21
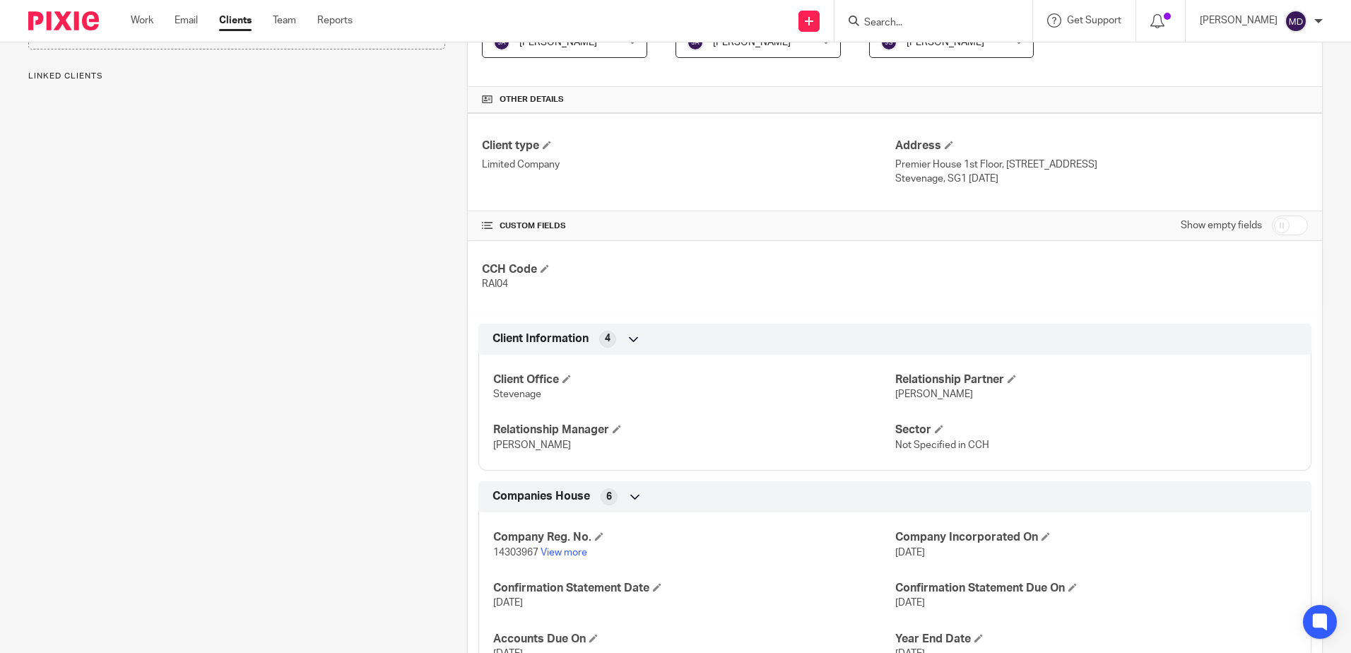
scroll to position [563, 0]
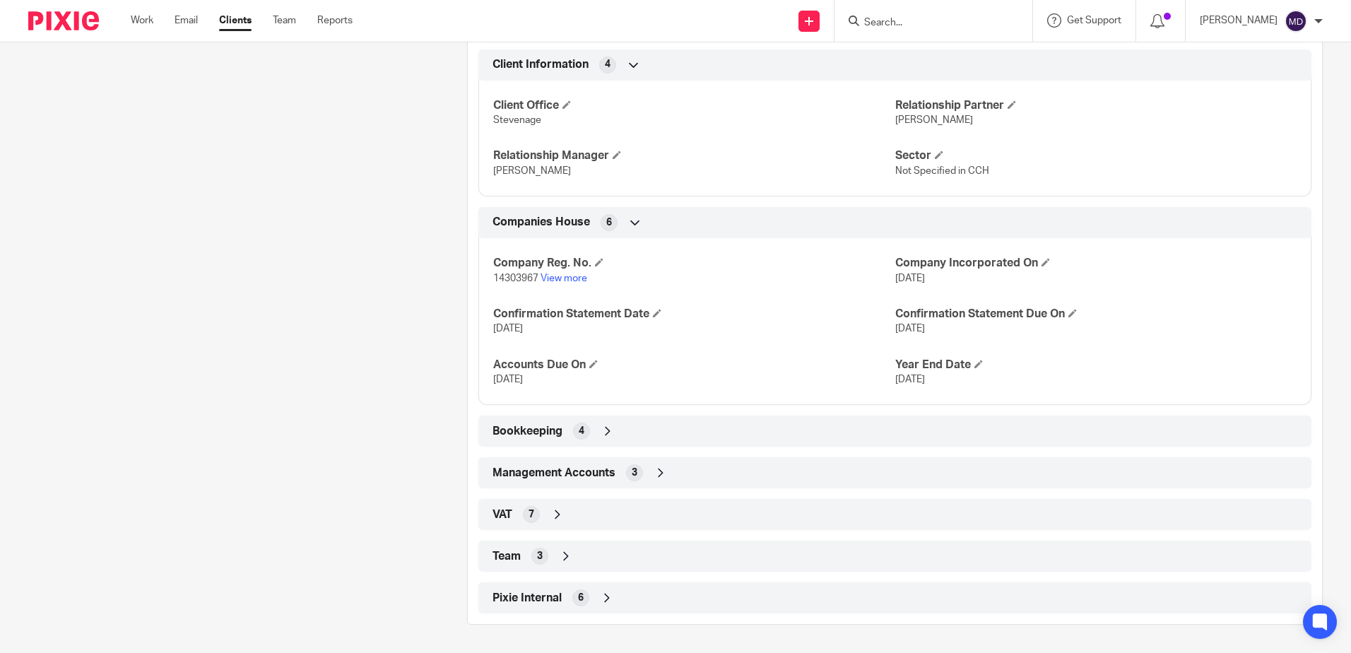
click at [565, 558] on icon at bounding box center [566, 556] width 14 height 14
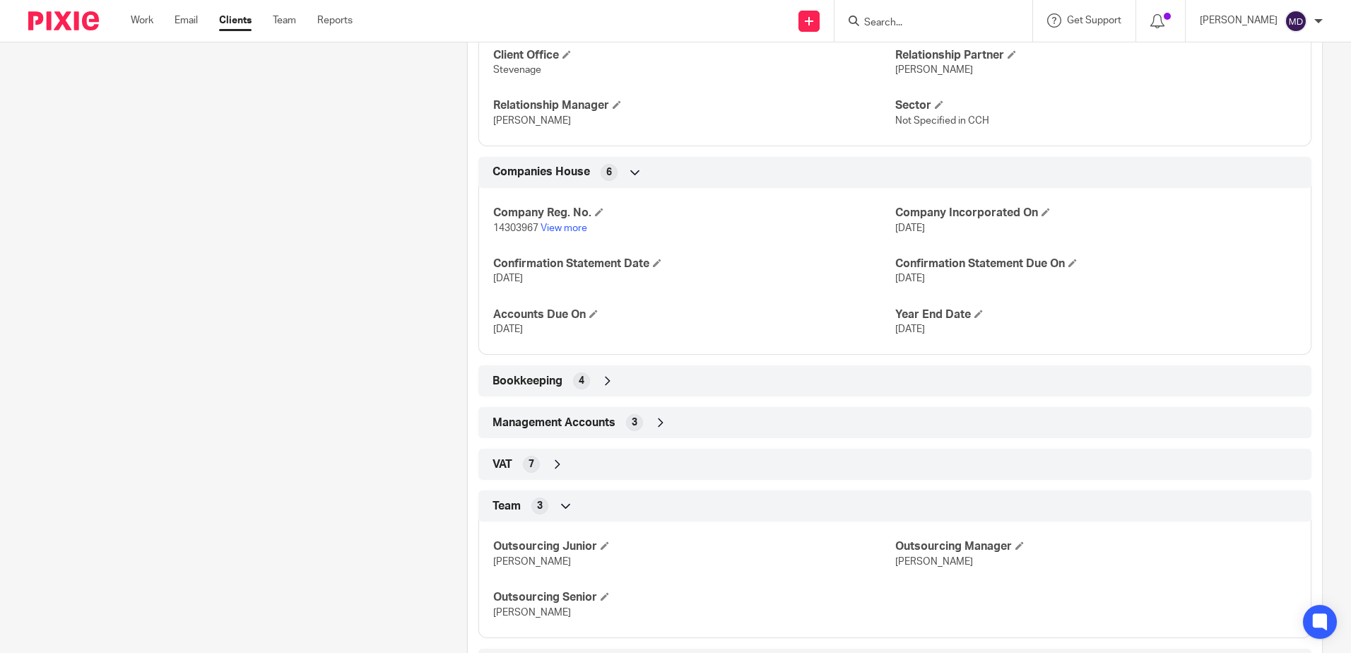
scroll to position [633, 0]
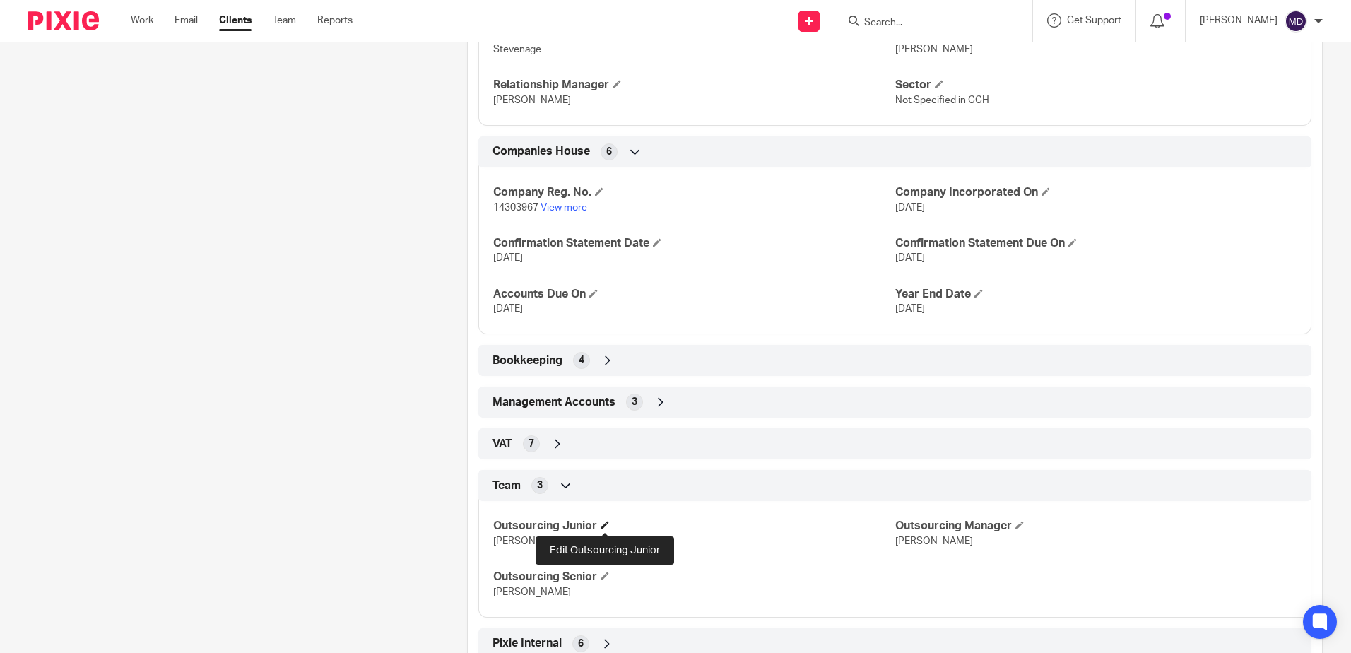
click at [606, 524] on span at bounding box center [605, 525] width 8 height 8
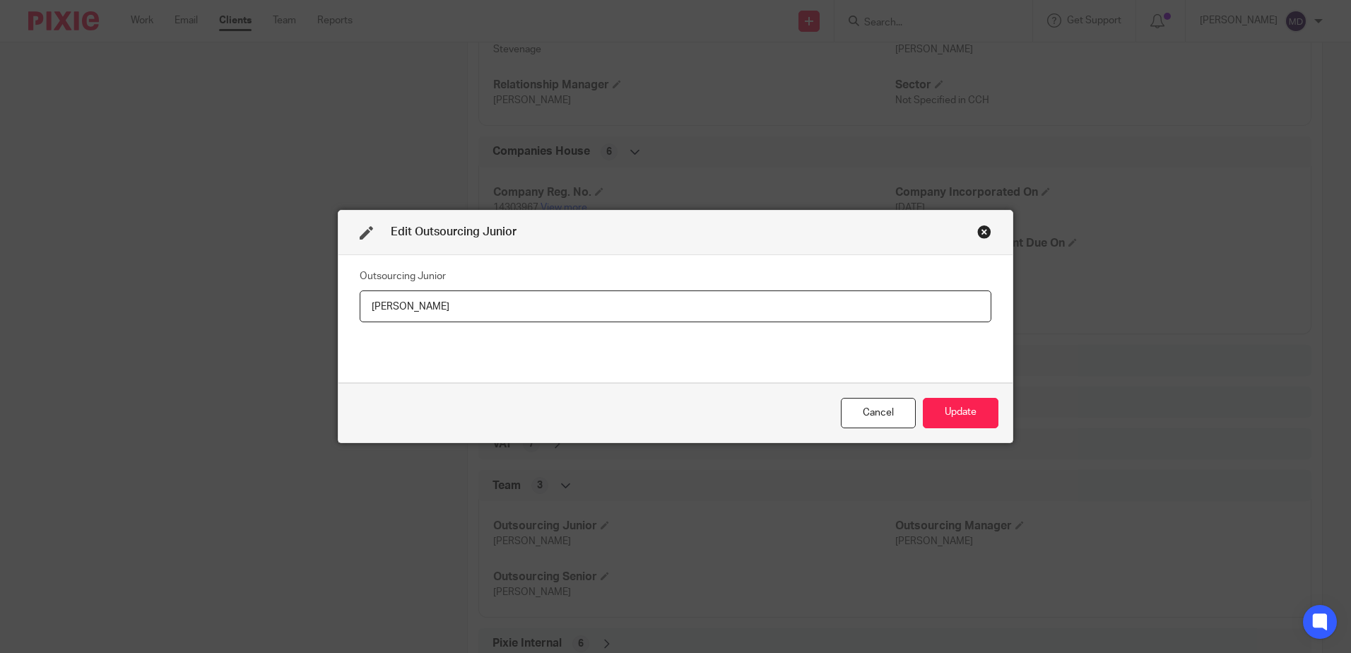
drag, startPoint x: 511, startPoint y: 302, endPoint x: 259, endPoint y: 292, distance: 252.5
click at [259, 292] on div "Edit Outsourcing Junior Outsourcing Junior [PERSON_NAME] Cancel Update" at bounding box center [675, 326] width 1351 height 653
type input "[PERSON_NAME]"
click at [985, 418] on button "Update" at bounding box center [961, 413] width 76 height 30
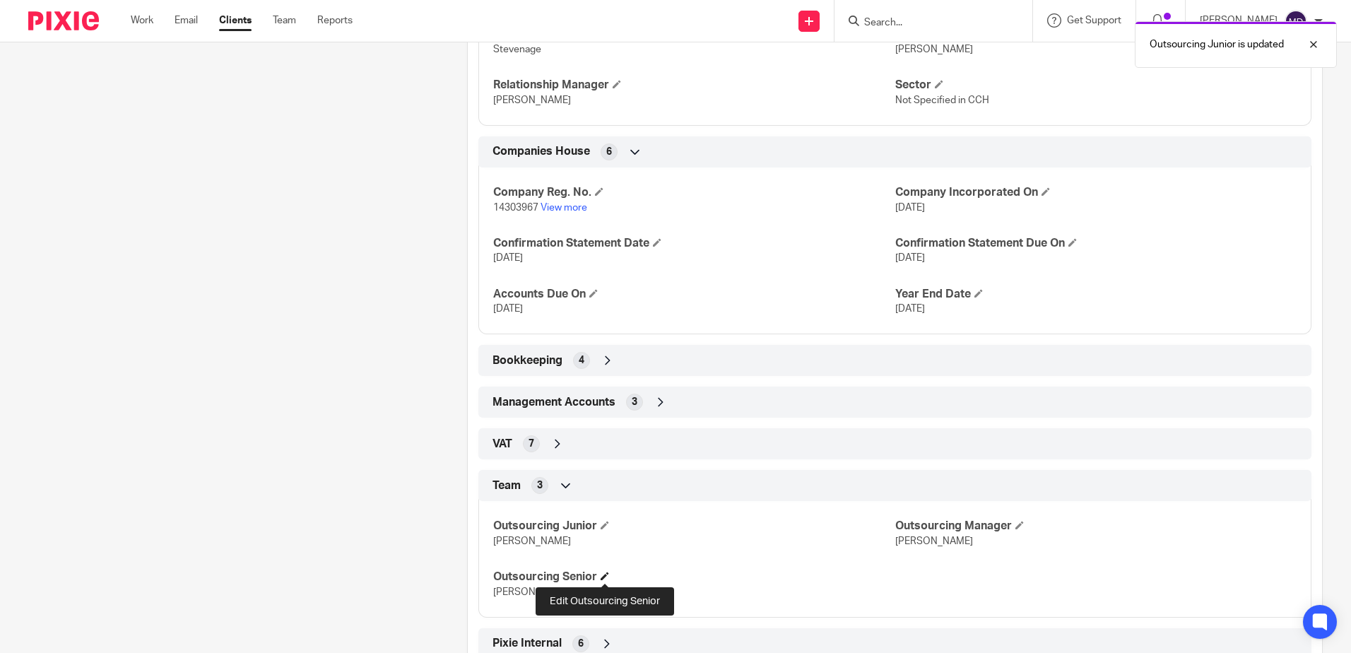
click at [606, 578] on span at bounding box center [605, 576] width 8 height 8
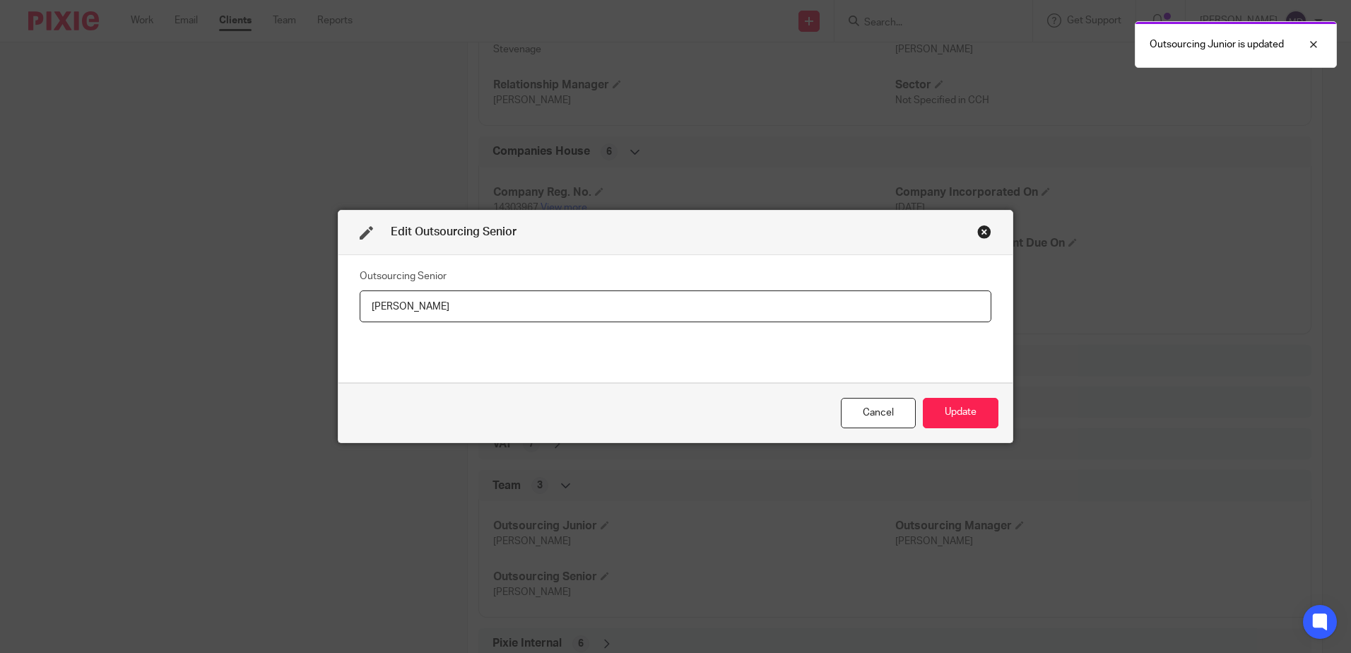
drag, startPoint x: 480, startPoint y: 300, endPoint x: 160, endPoint y: 269, distance: 321.7
click at [158, 269] on div "Edit Outsourcing Senior Outsourcing Senior Iliana Mihaylova Cancel Update" at bounding box center [675, 326] width 1351 height 653
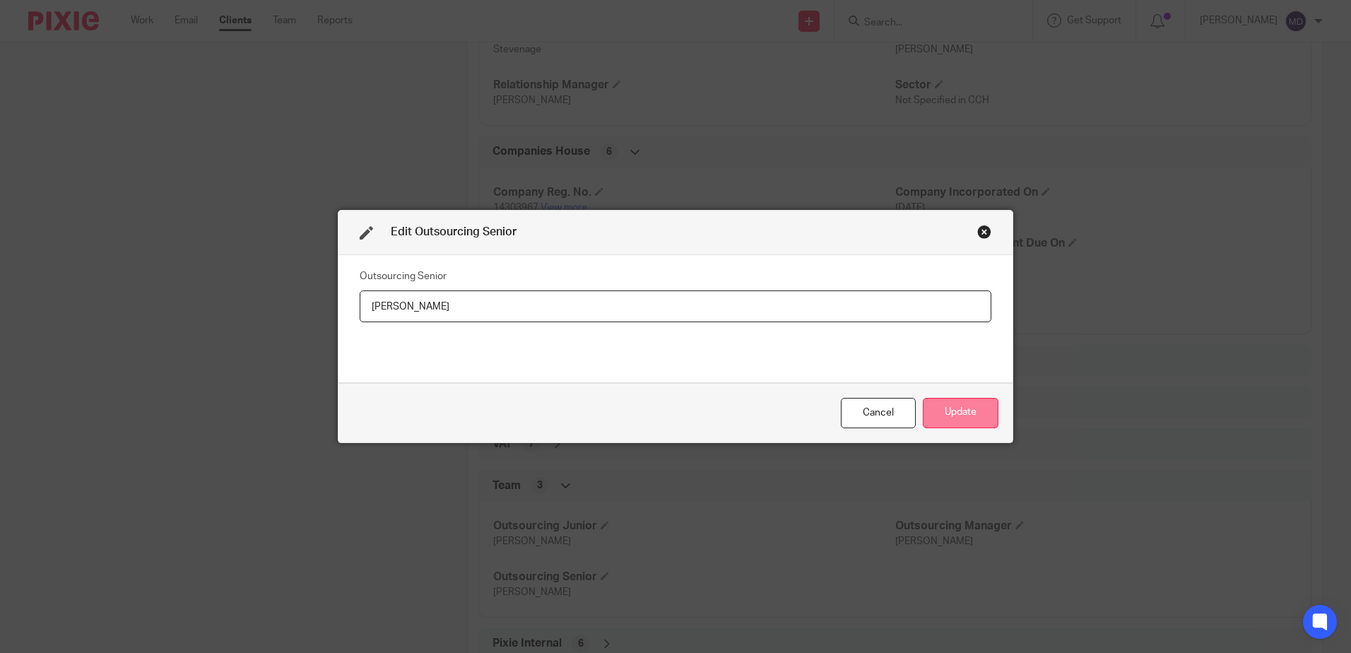
type input "[PERSON_NAME]"
click at [950, 411] on button "Update" at bounding box center [961, 413] width 76 height 30
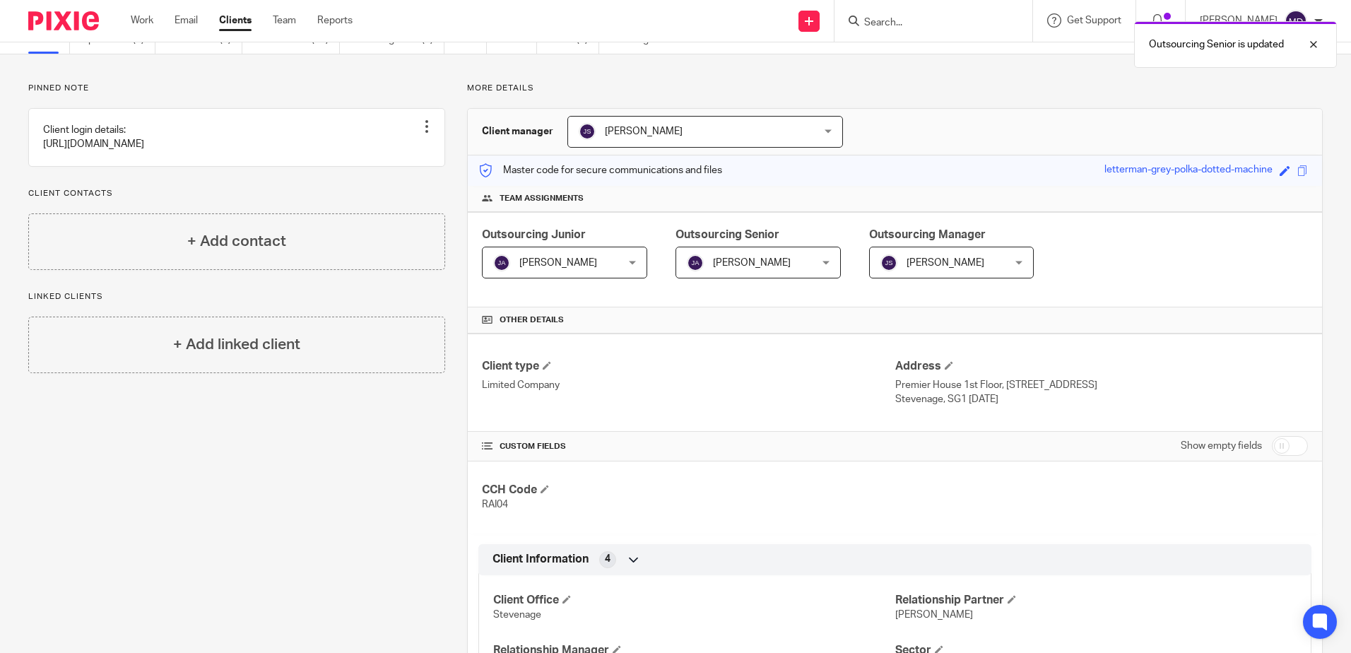
scroll to position [0, 0]
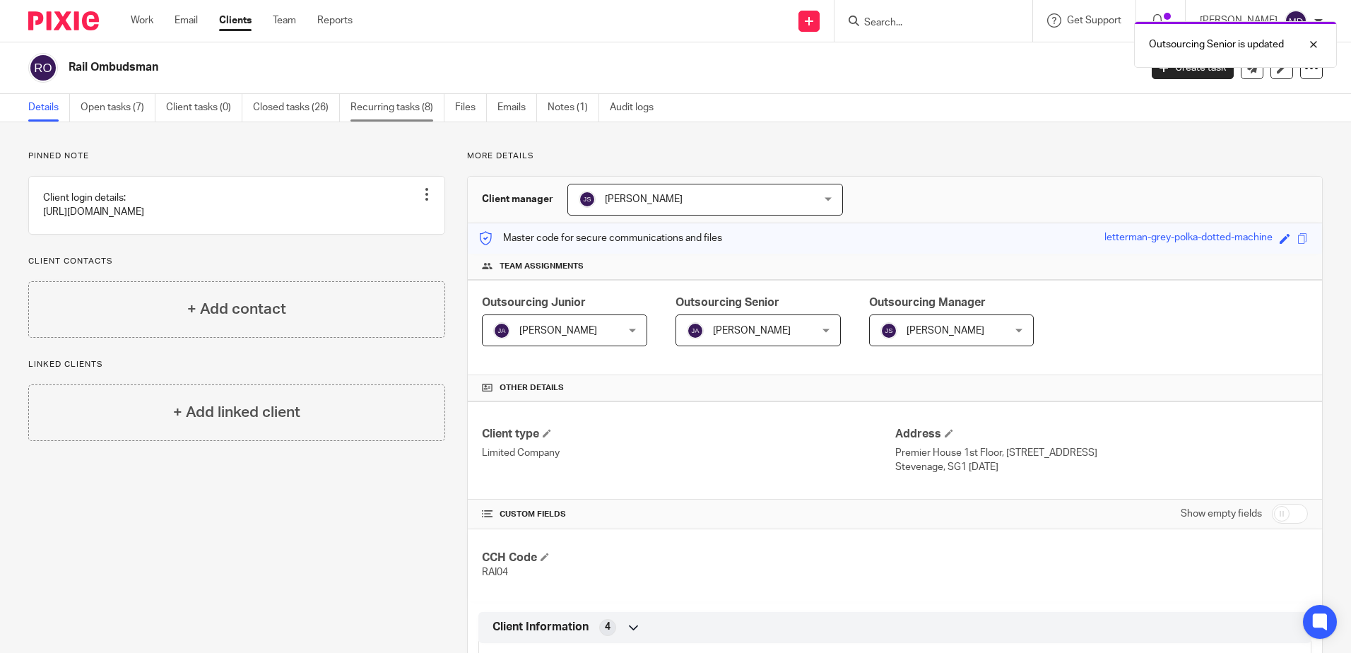
click at [419, 109] on link "Recurring tasks (8)" at bounding box center [398, 108] width 94 height 28
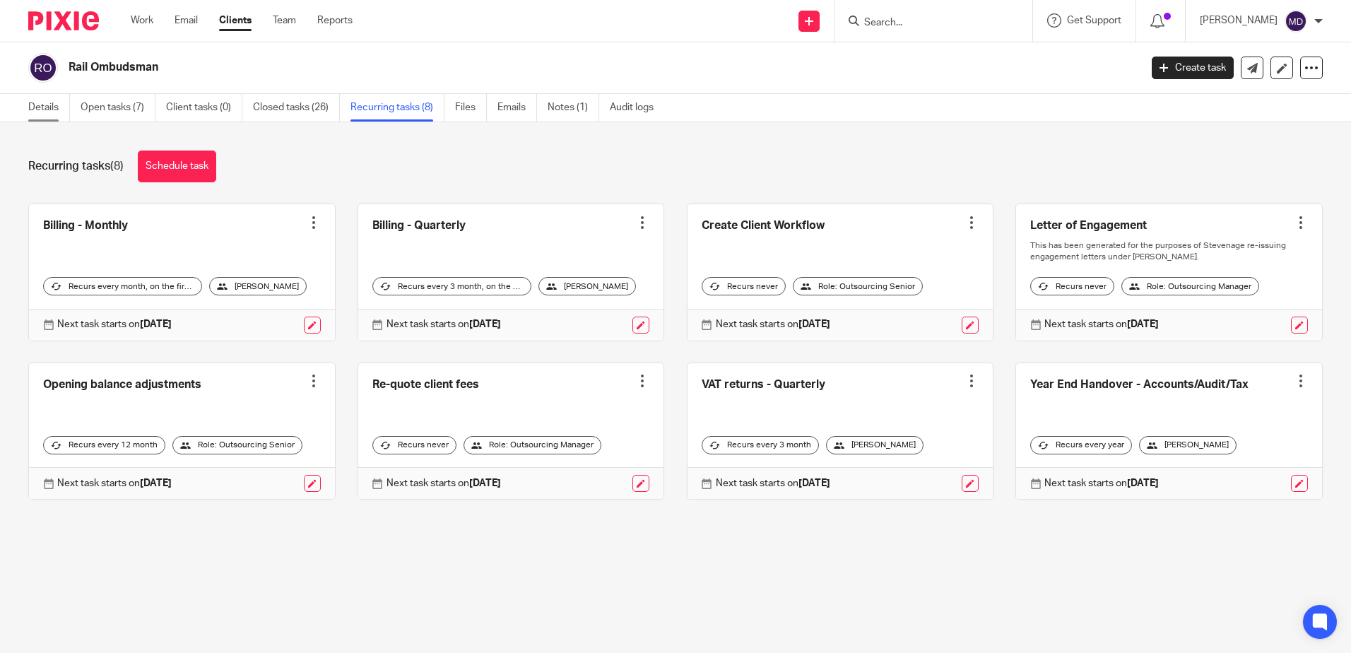
click at [57, 109] on link "Details" at bounding box center [49, 108] width 42 height 28
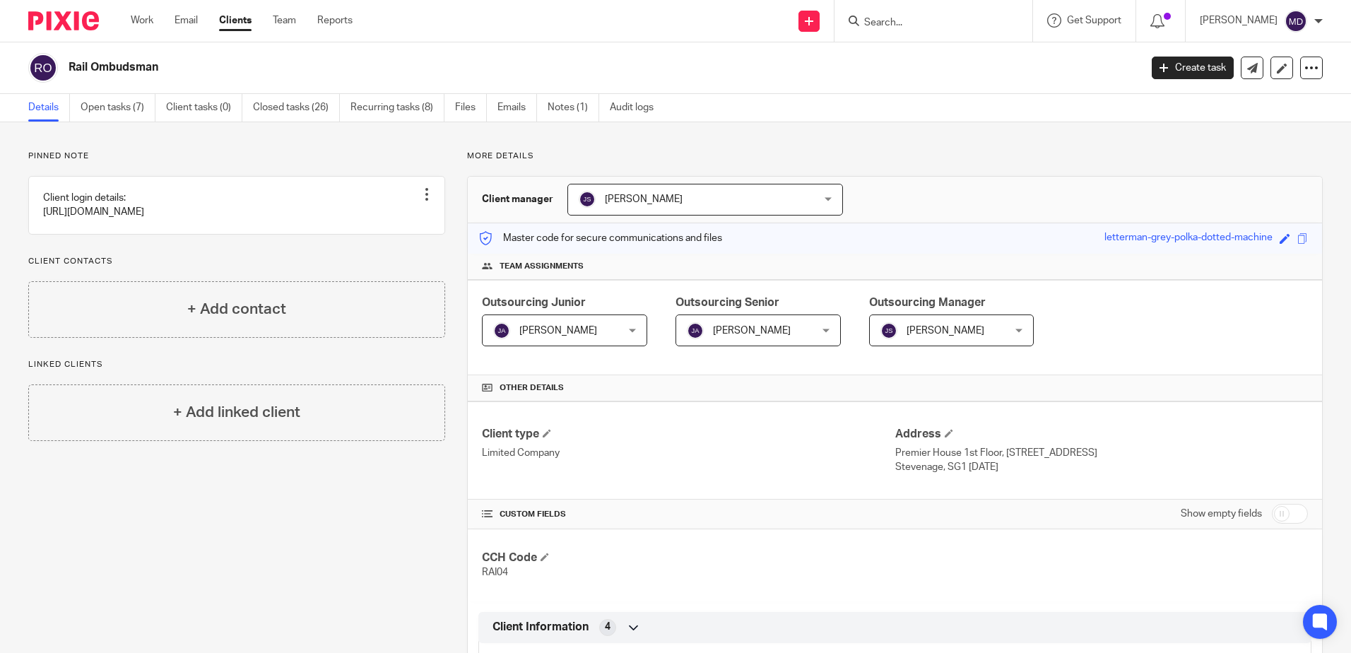
click at [930, 29] on input "Search" at bounding box center [926, 23] width 127 height 13
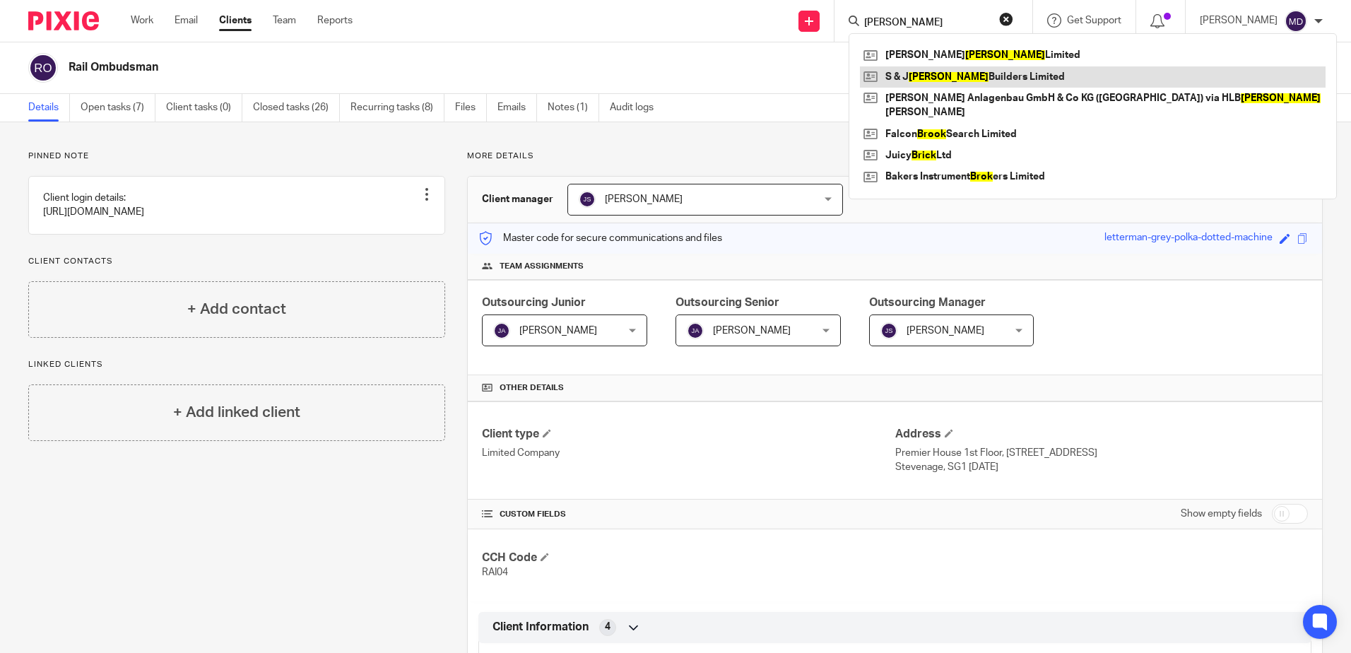
type input "brock"
click at [941, 74] on link at bounding box center [1093, 76] width 466 height 21
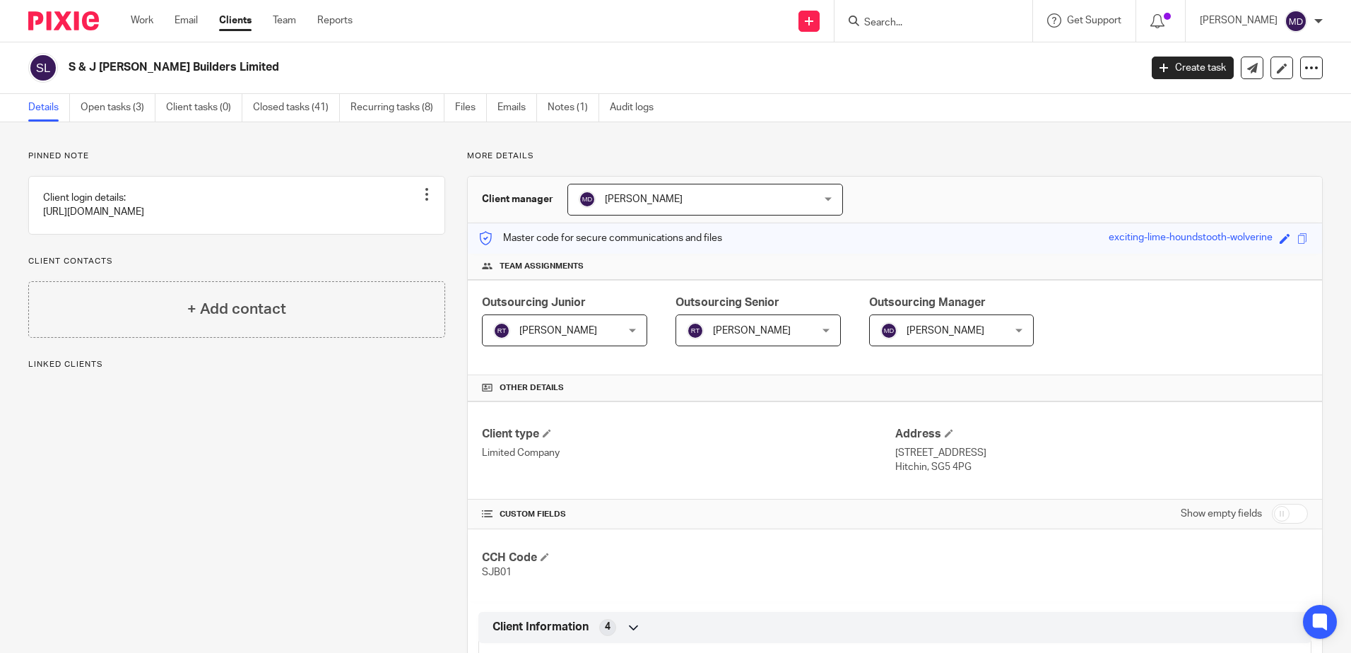
scroll to position [563, 0]
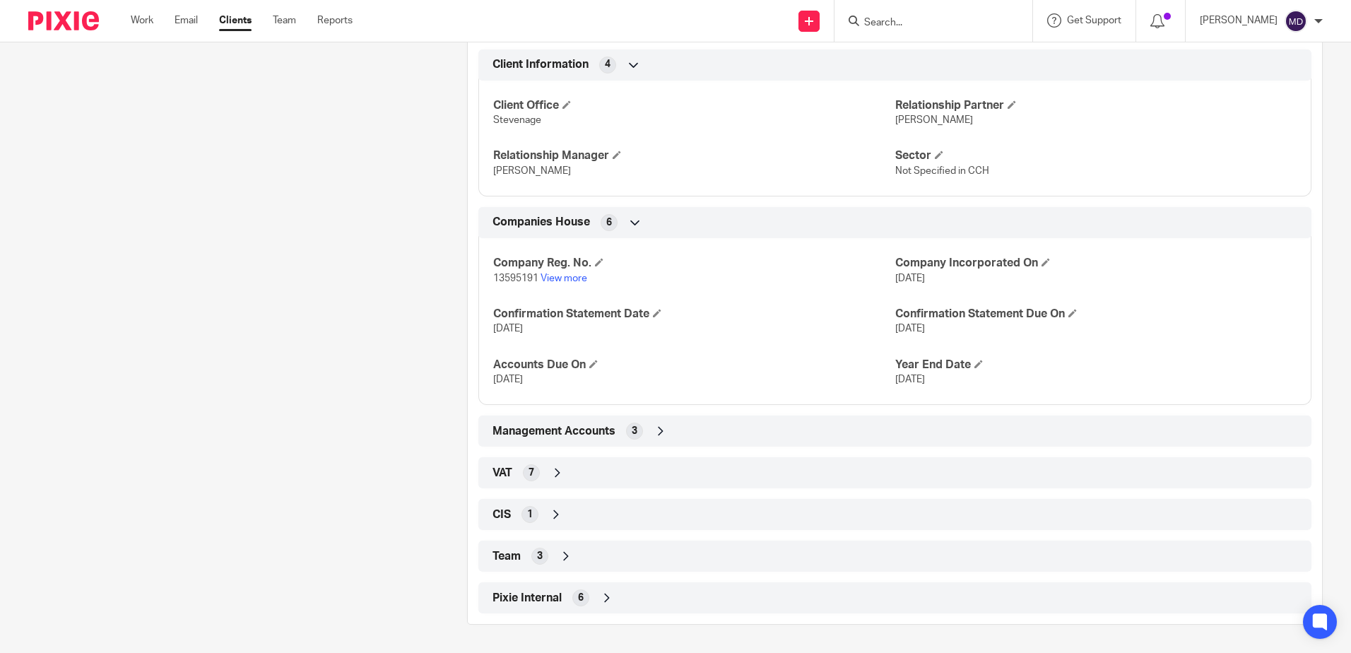
click at [568, 557] on icon at bounding box center [566, 556] width 14 height 14
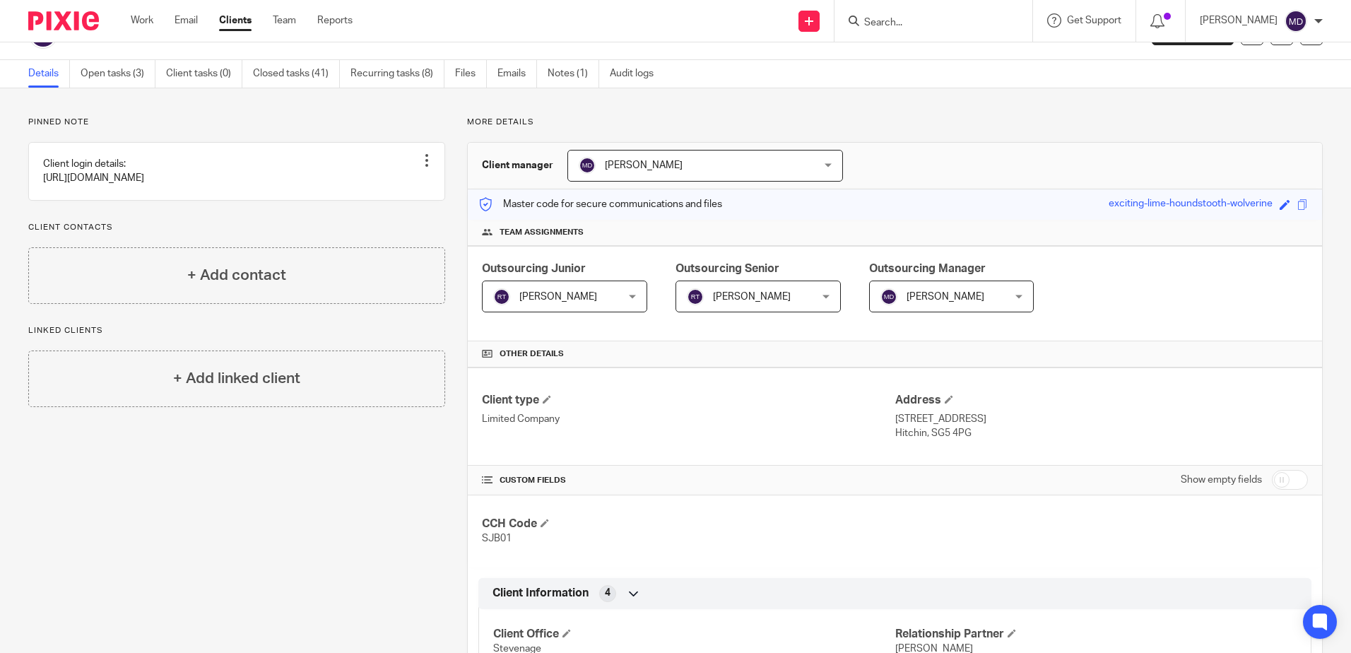
scroll to position [0, 0]
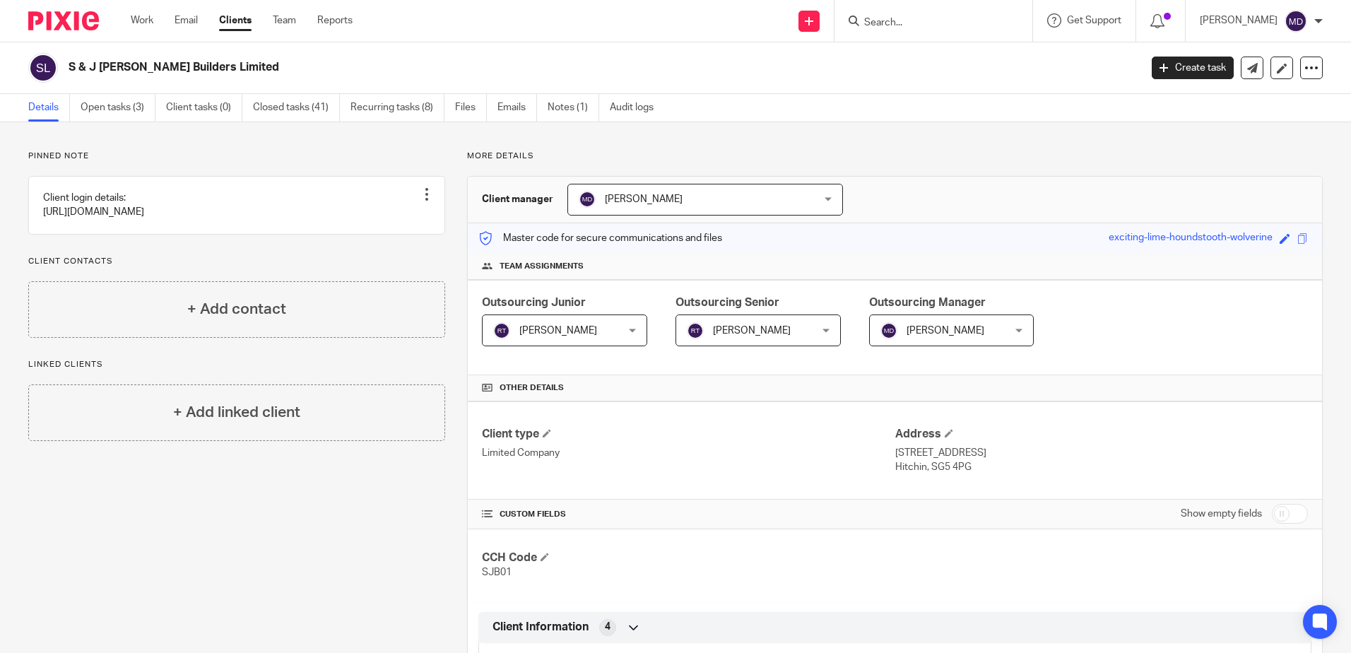
click at [901, 33] on div at bounding box center [934, 21] width 198 height 42
click at [901, 25] on input "Search" at bounding box center [926, 23] width 127 height 13
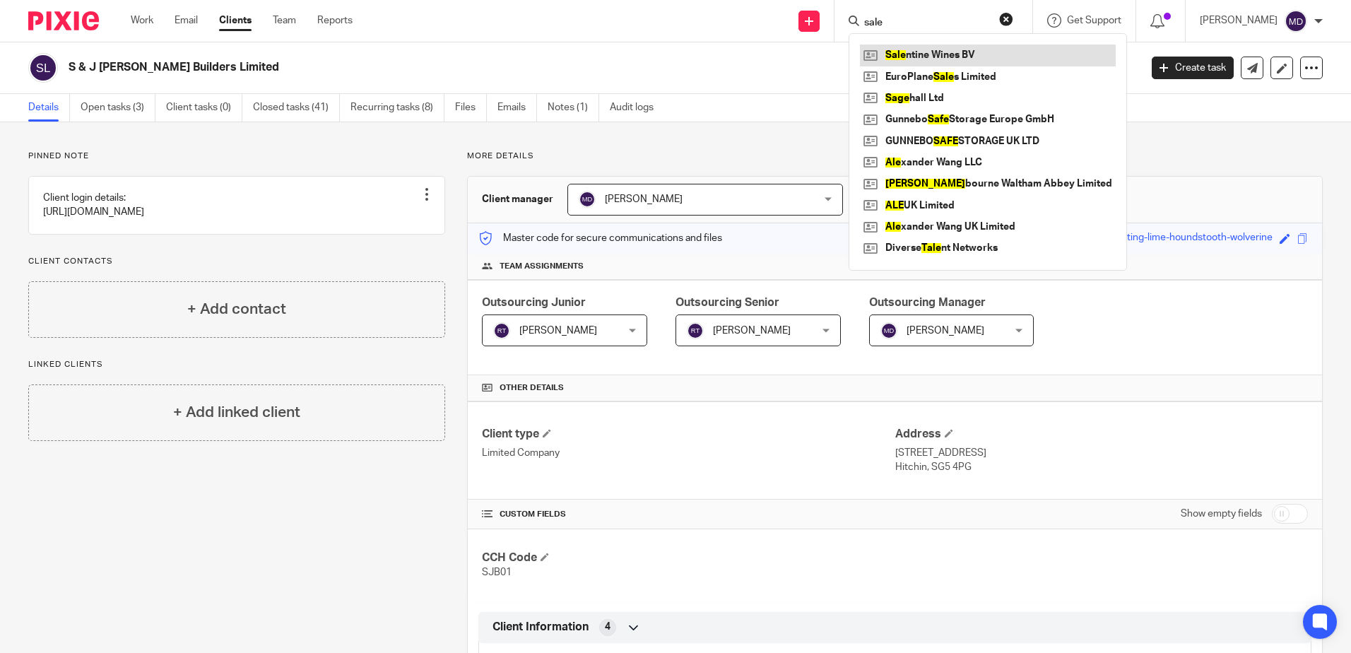
type input "sale"
click at [934, 57] on link at bounding box center [988, 55] width 256 height 21
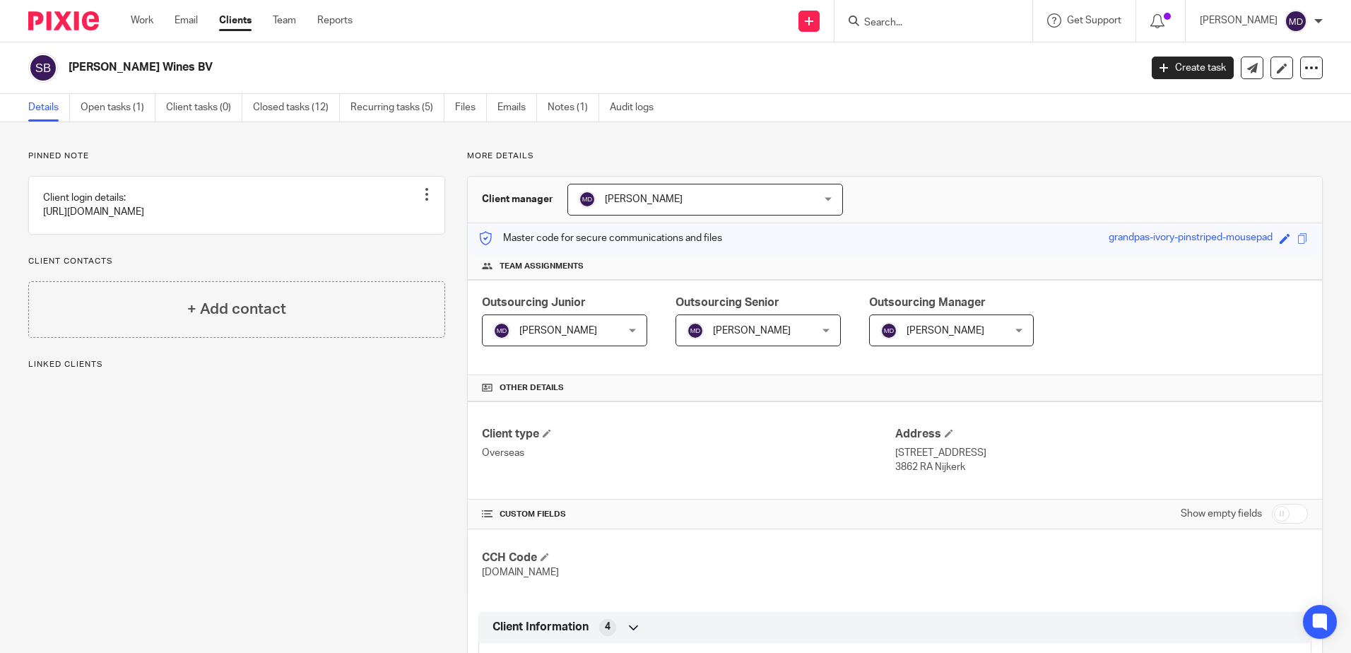
scroll to position [271, 0]
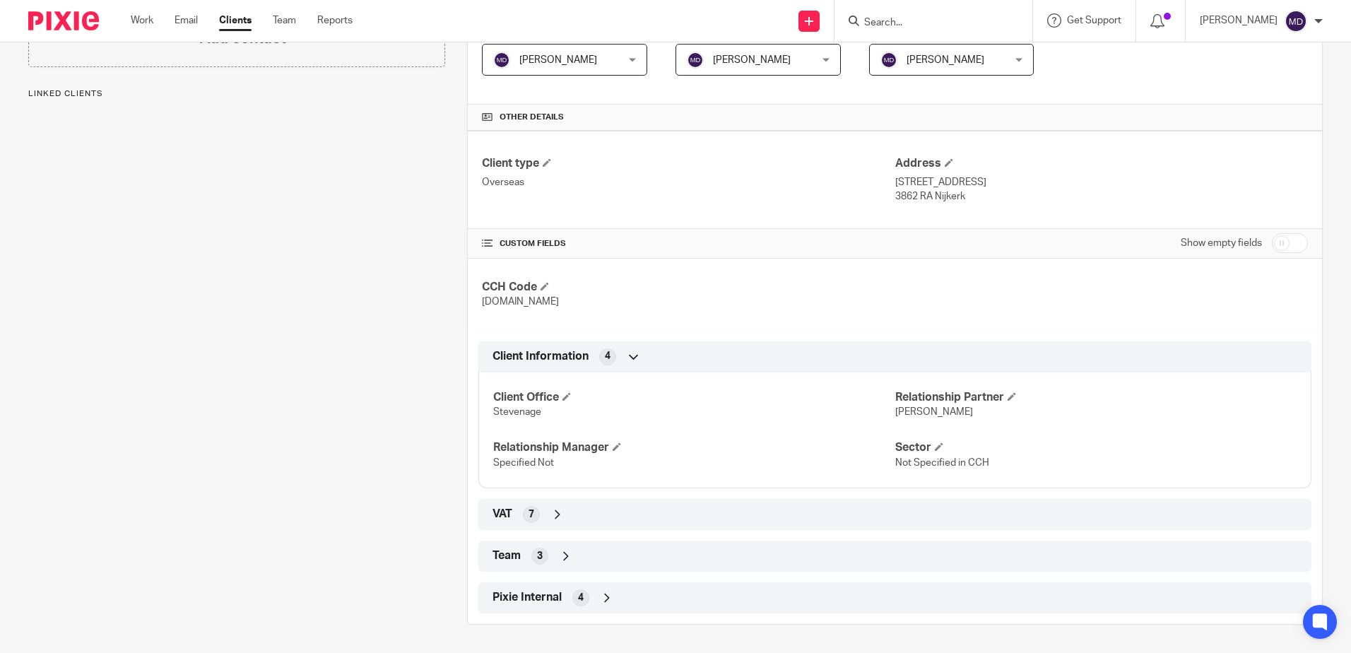
click at [565, 561] on icon at bounding box center [566, 556] width 14 height 14
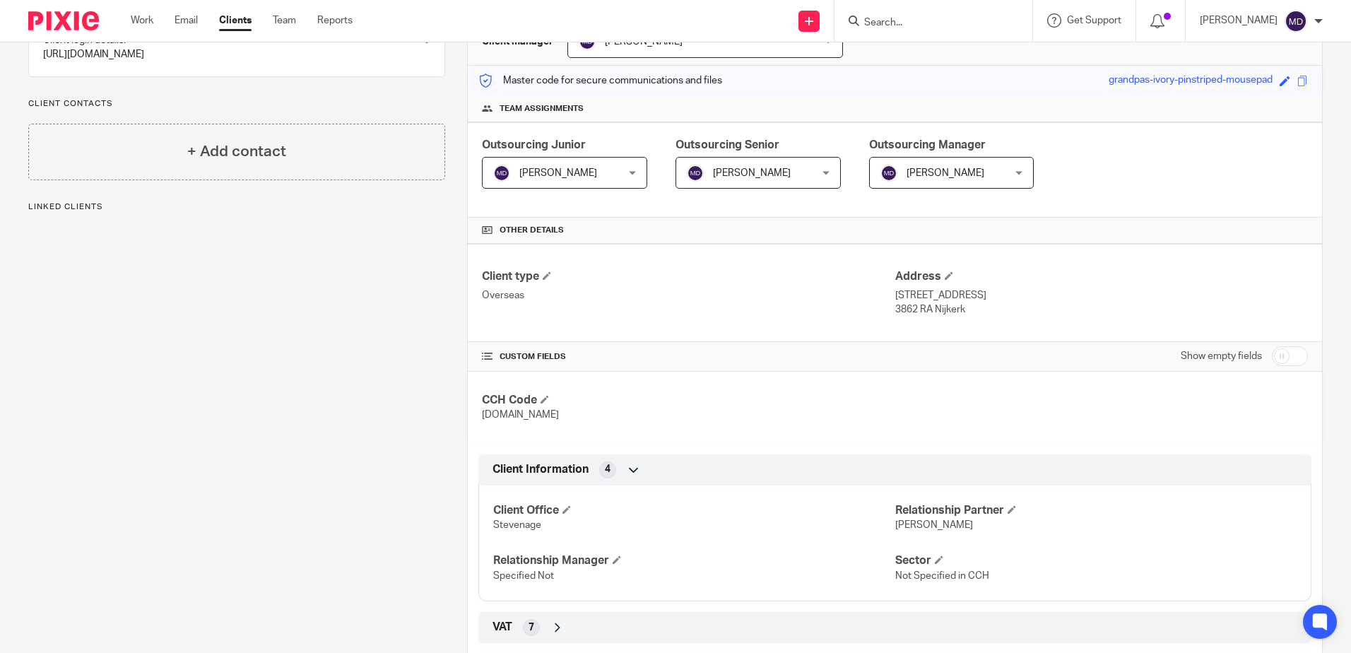
scroll to position [0, 0]
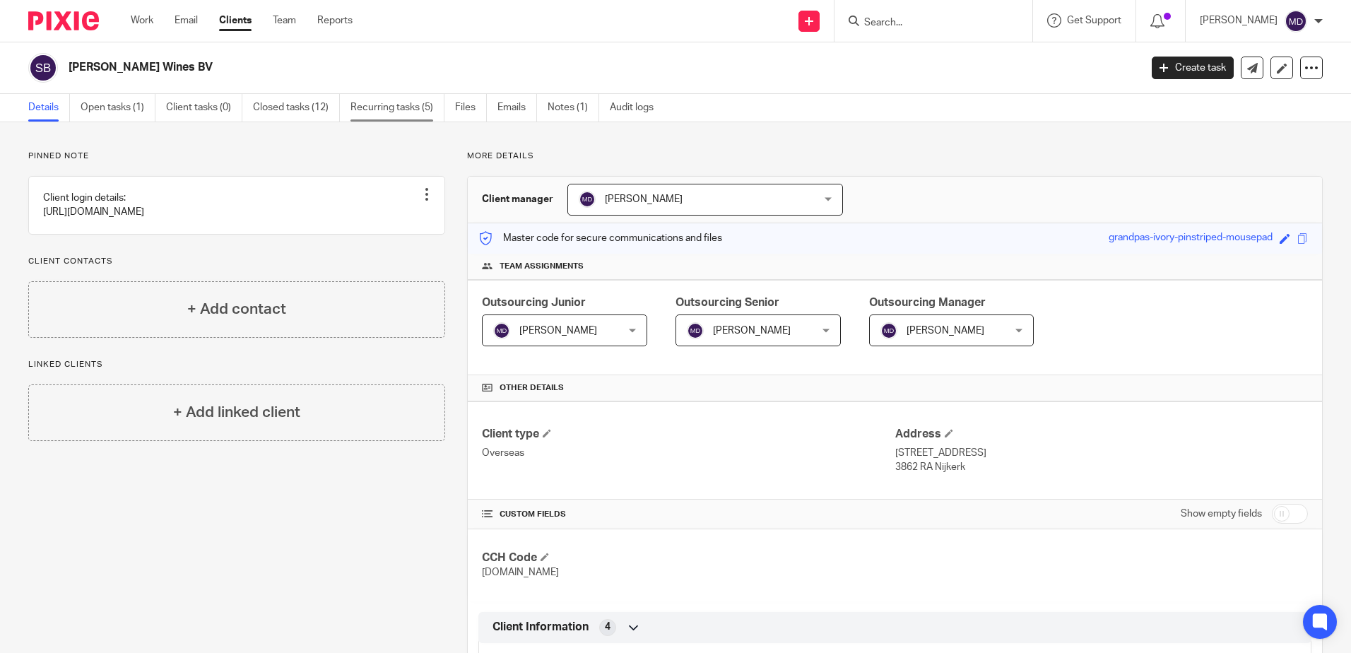
click at [420, 109] on link "Recurring tasks (5)" at bounding box center [398, 108] width 94 height 28
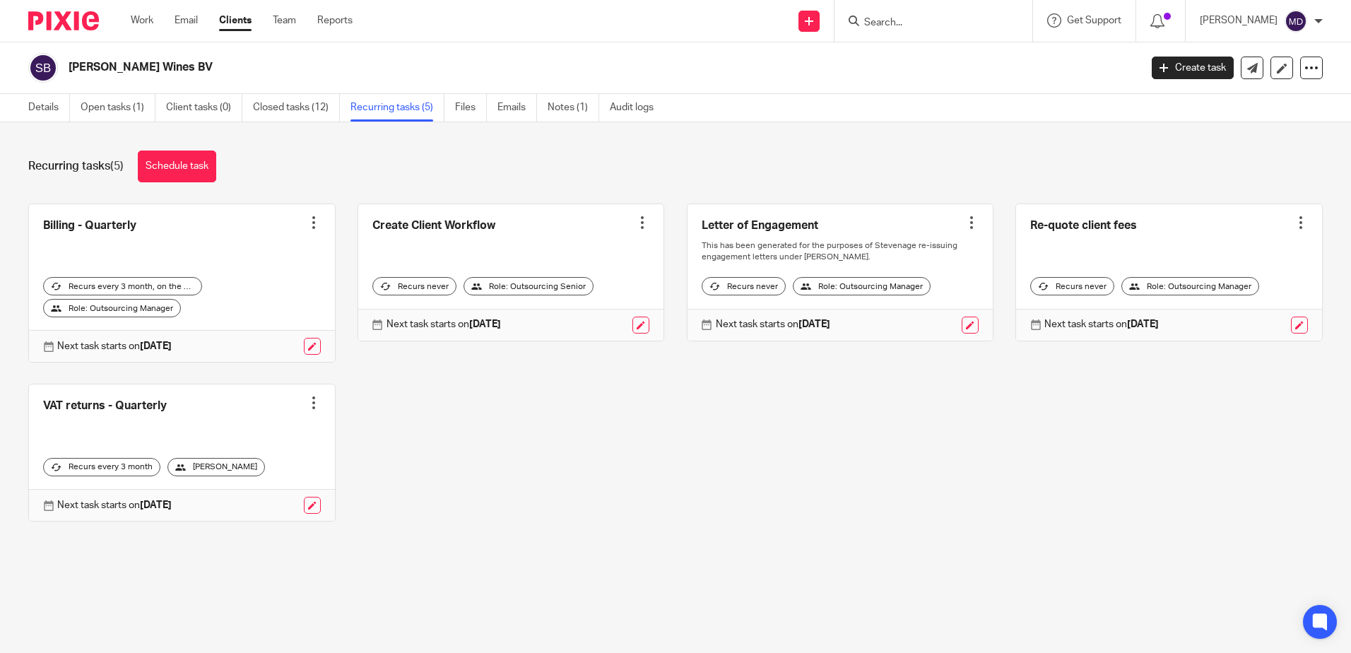
click at [910, 31] on div at bounding box center [934, 21] width 198 height 42
click at [910, 23] on input "Search" at bounding box center [926, 23] width 127 height 13
type input "sycomp"
click at [934, 58] on link at bounding box center [962, 55] width 204 height 21
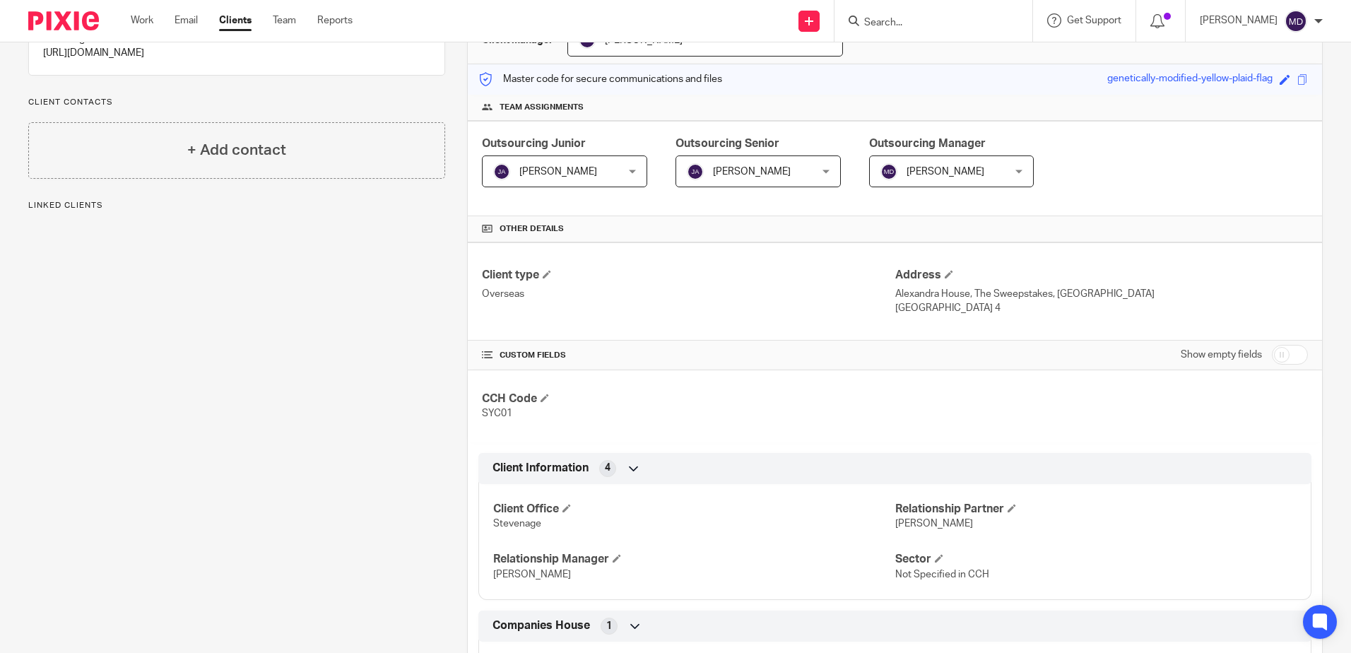
scroll to position [378, 0]
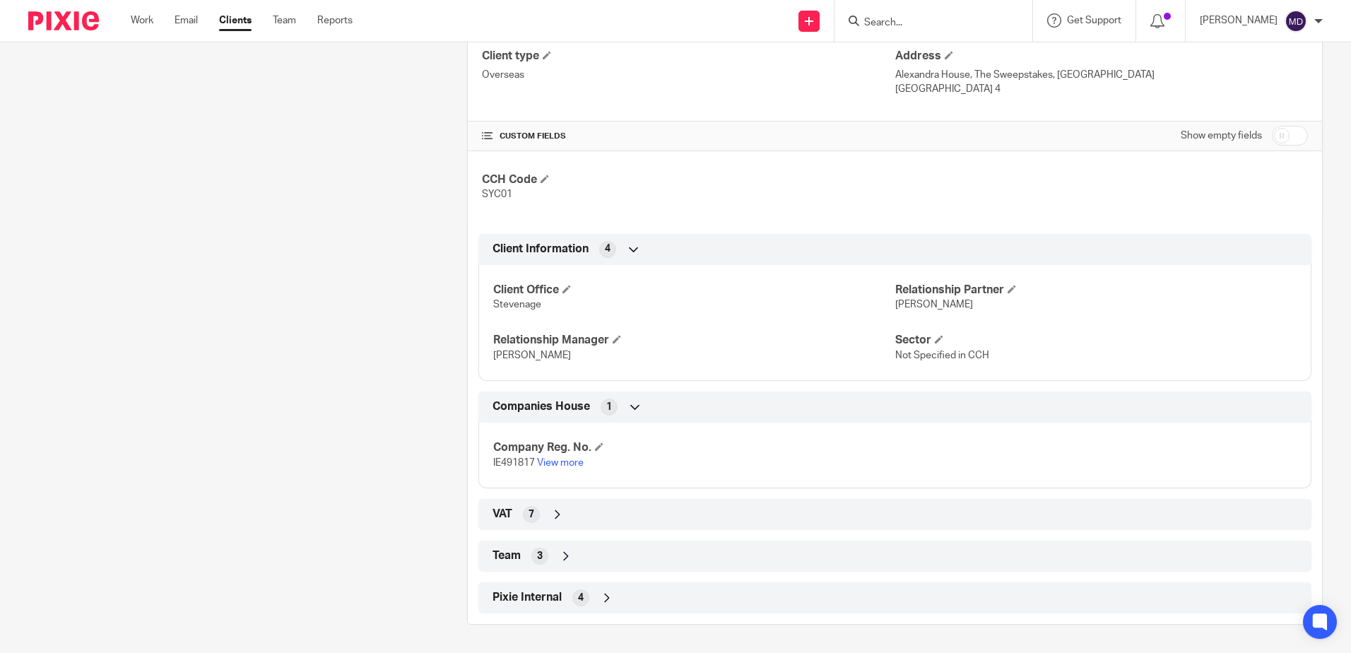
click at [559, 552] on icon at bounding box center [566, 556] width 14 height 14
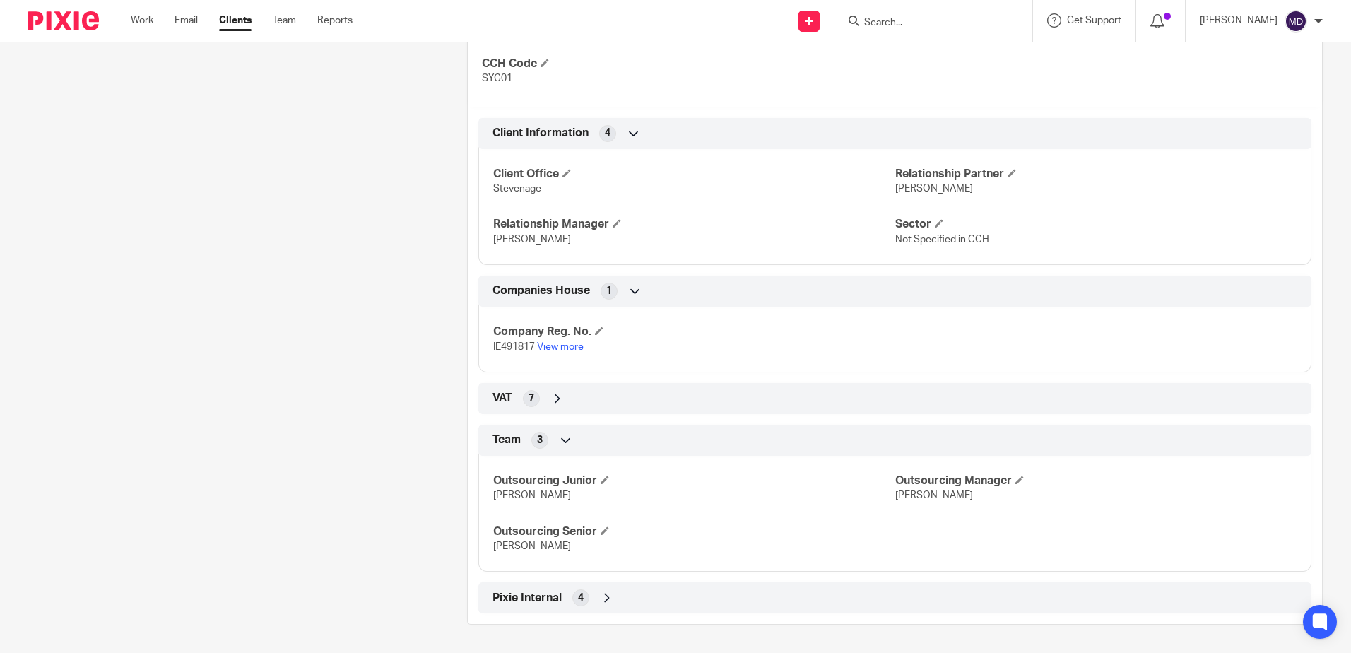
scroll to position [0, 0]
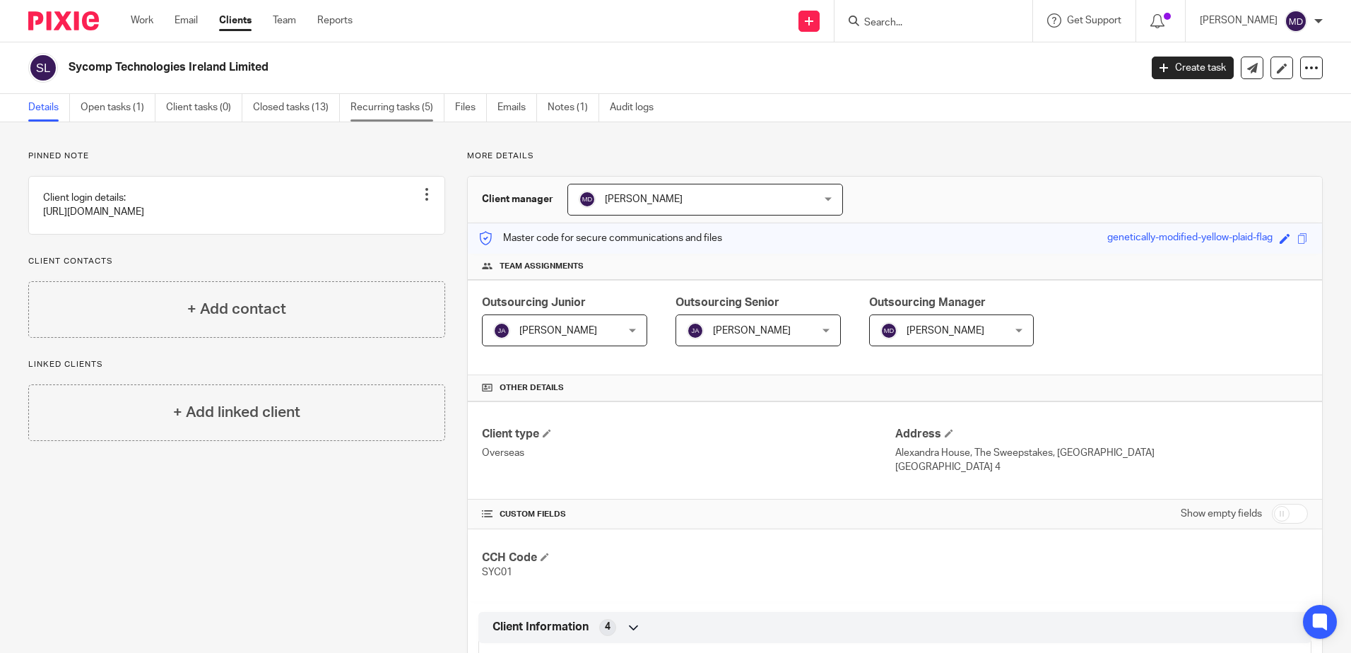
click at [413, 94] on link "Recurring tasks (5)" at bounding box center [398, 108] width 94 height 28
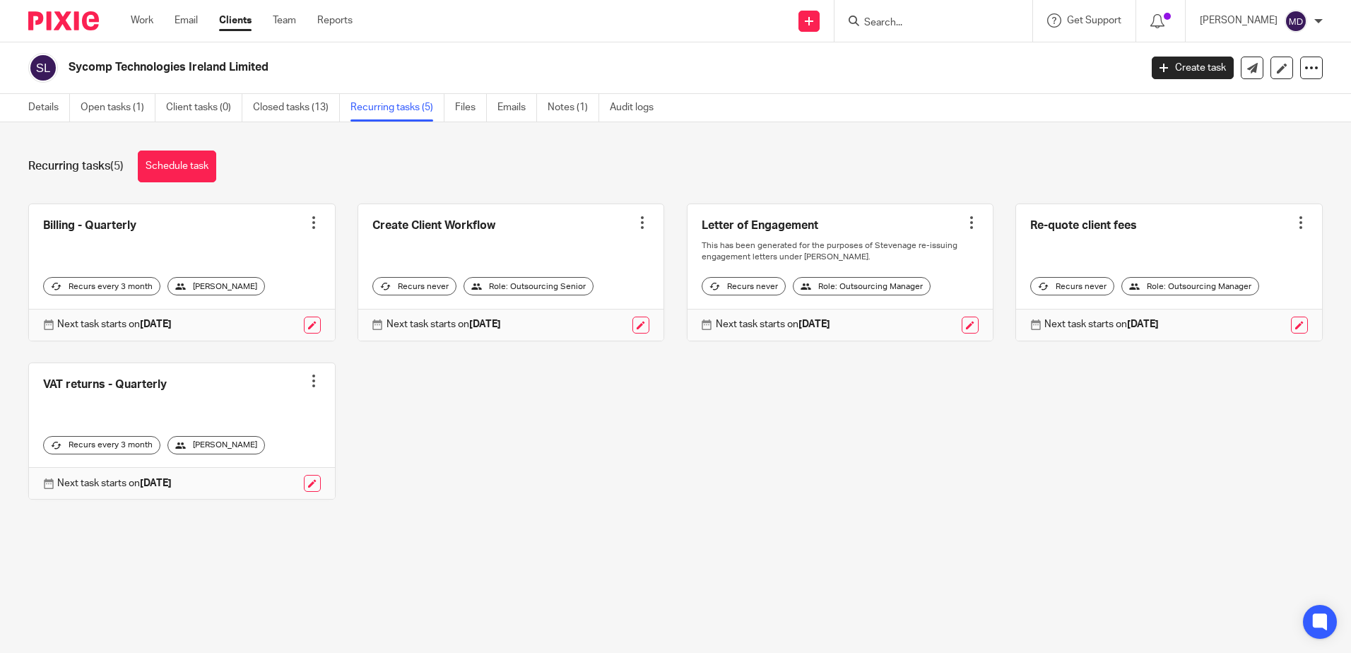
click at [914, 26] on input "Search" at bounding box center [926, 23] width 127 height 13
type input "big"
click button "submit" at bounding box center [0, 0] width 0 height 0
click at [970, 49] on link at bounding box center [947, 55] width 175 height 21
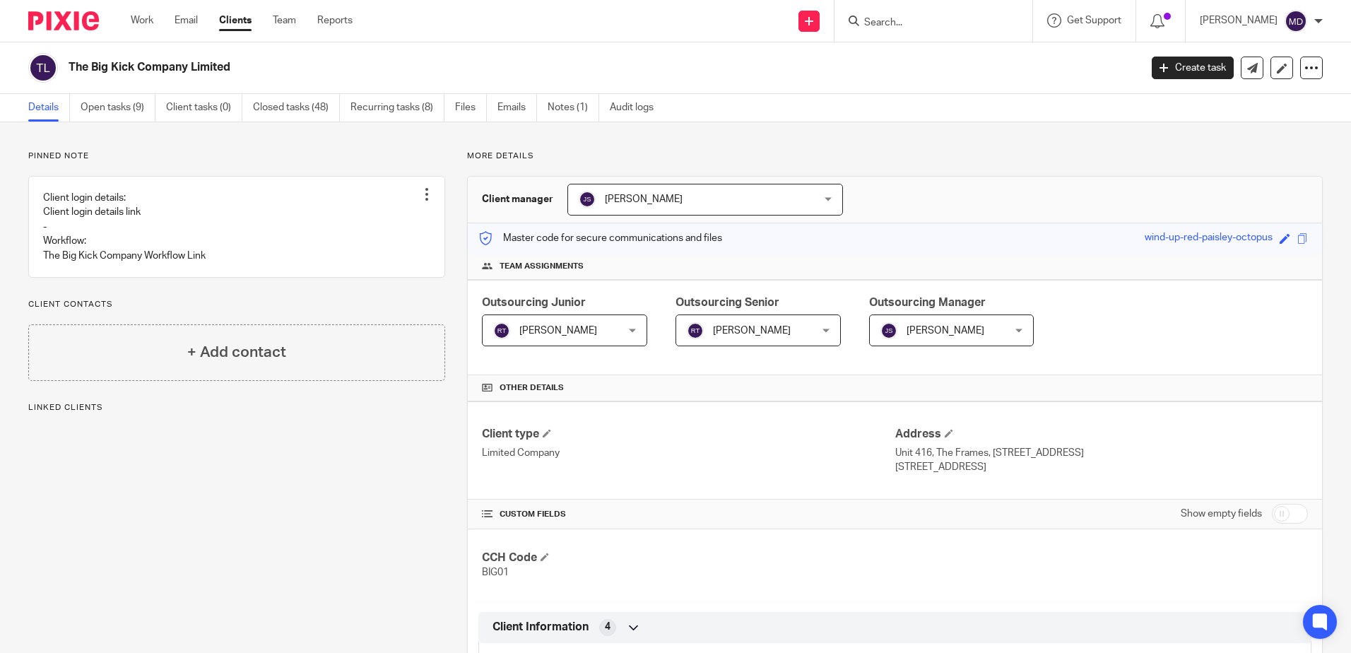
scroll to position [521, 0]
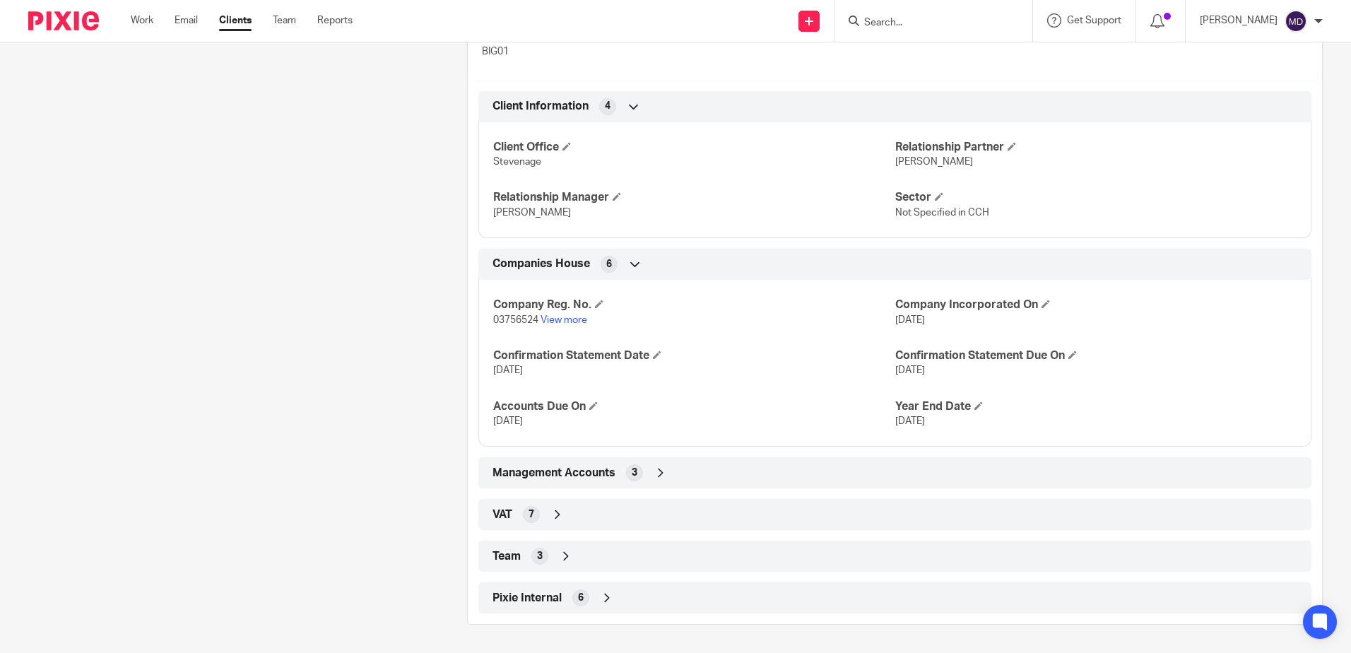
click at [561, 554] on icon at bounding box center [566, 556] width 14 height 14
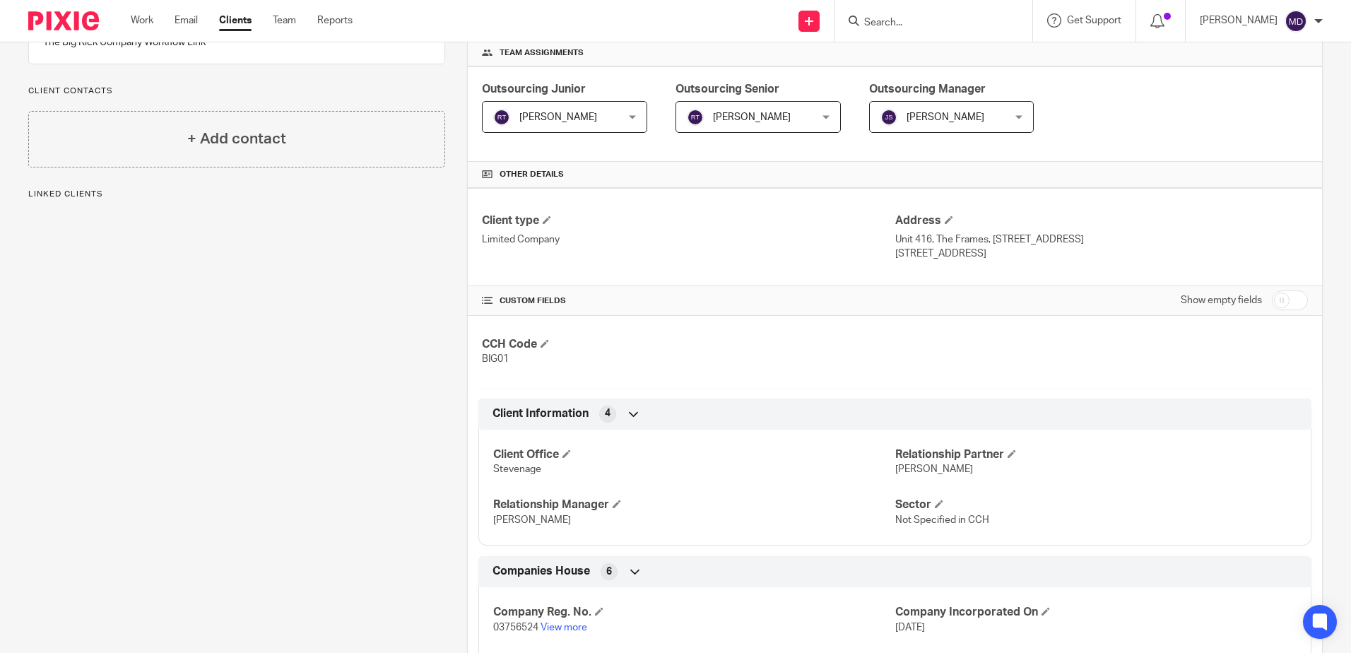
scroll to position [0, 0]
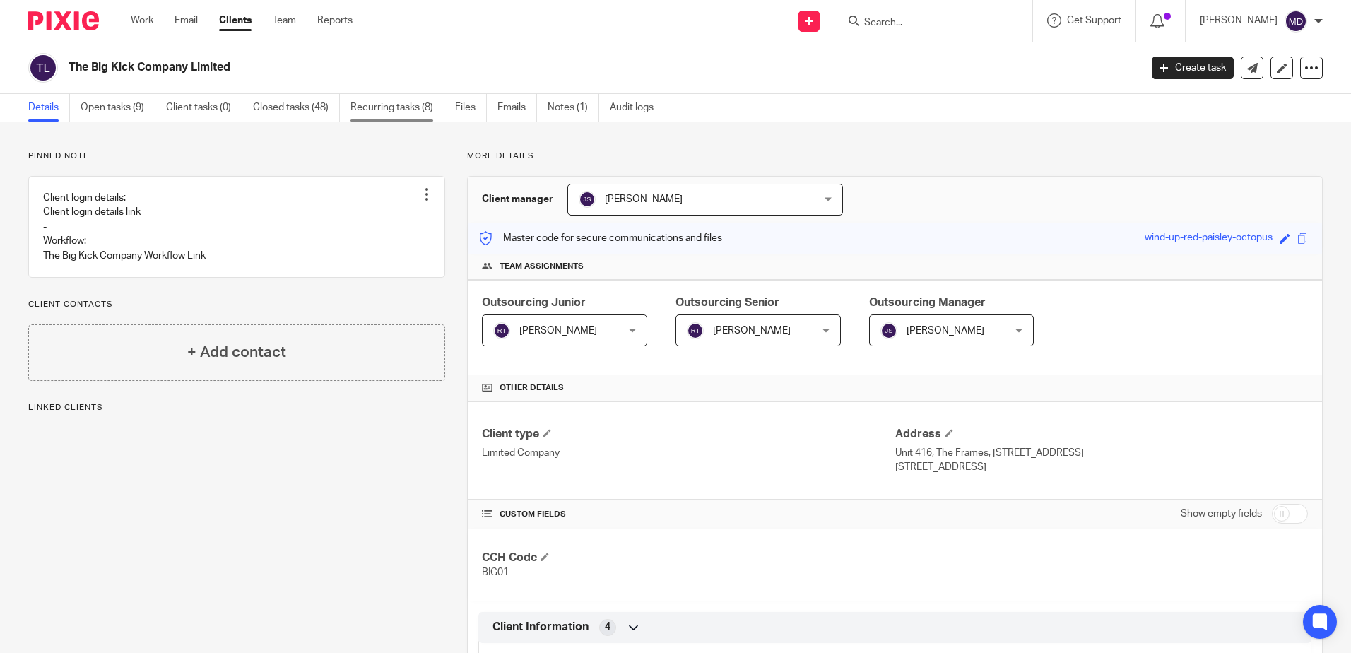
click at [385, 98] on link "Recurring tasks (8)" at bounding box center [398, 108] width 94 height 28
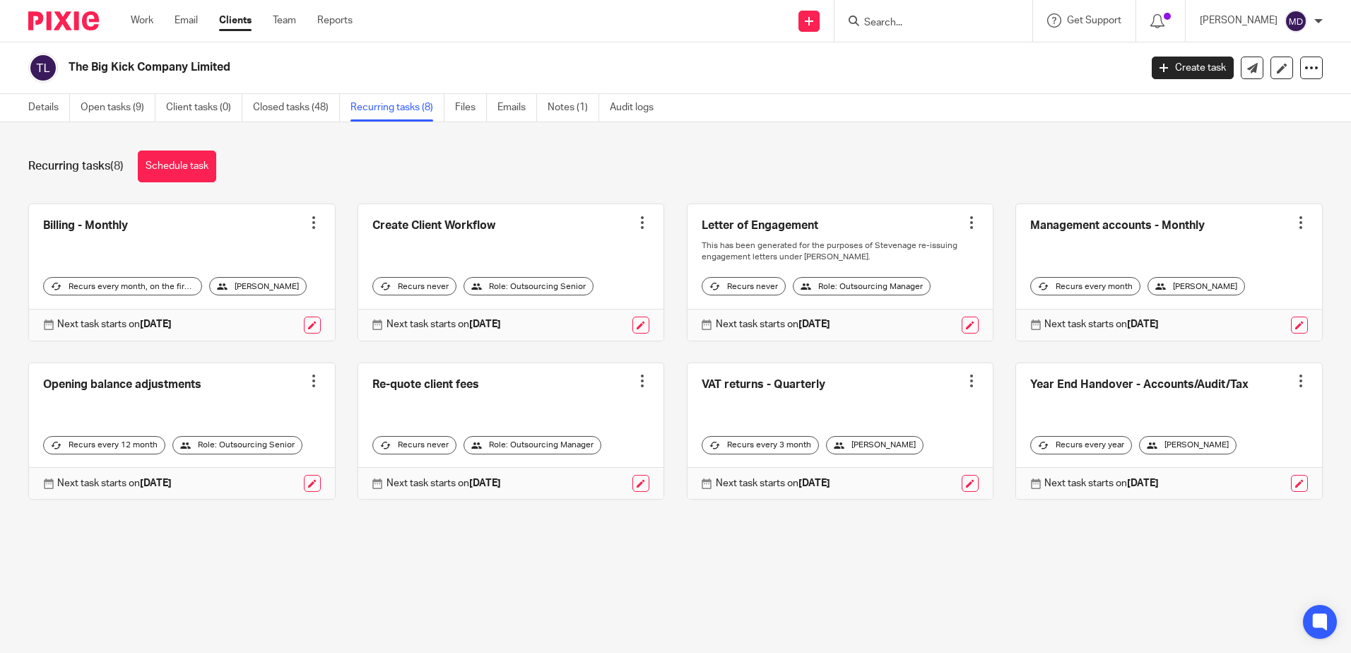
click at [884, 22] on input "Search" at bounding box center [926, 23] width 127 height 13
type input "big"
click at [975, 74] on link at bounding box center [947, 76] width 175 height 21
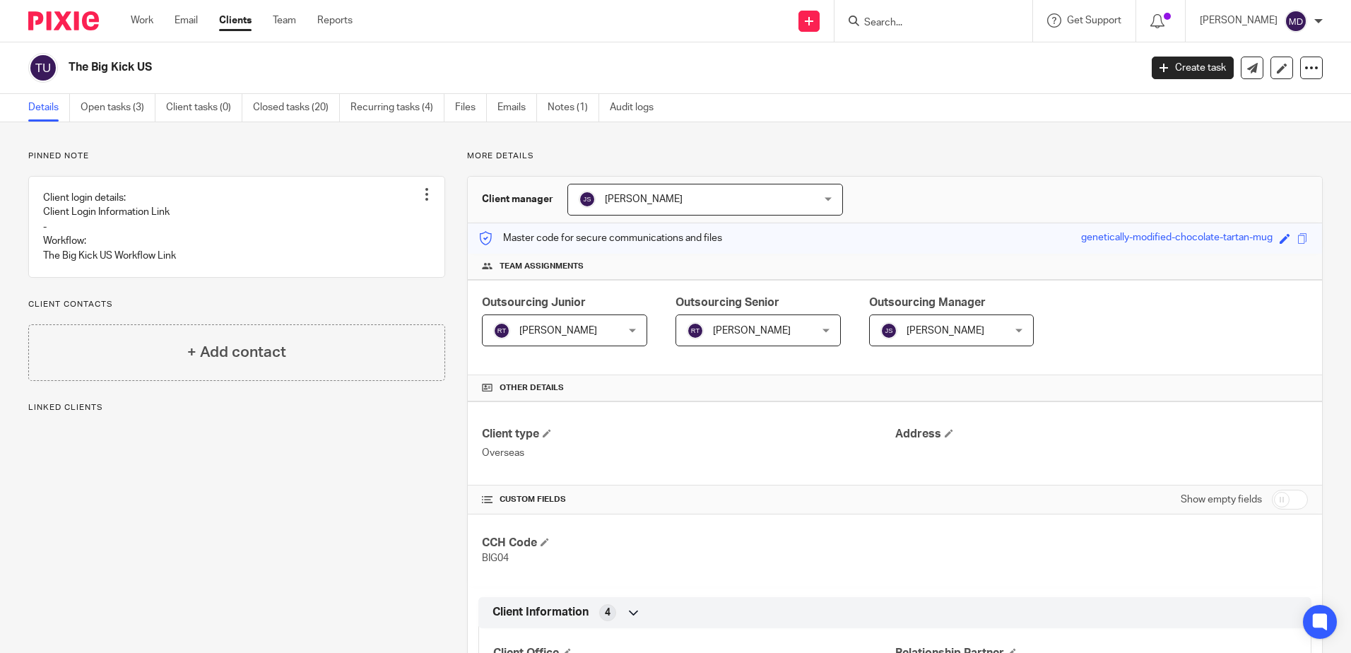
scroll to position [257, 0]
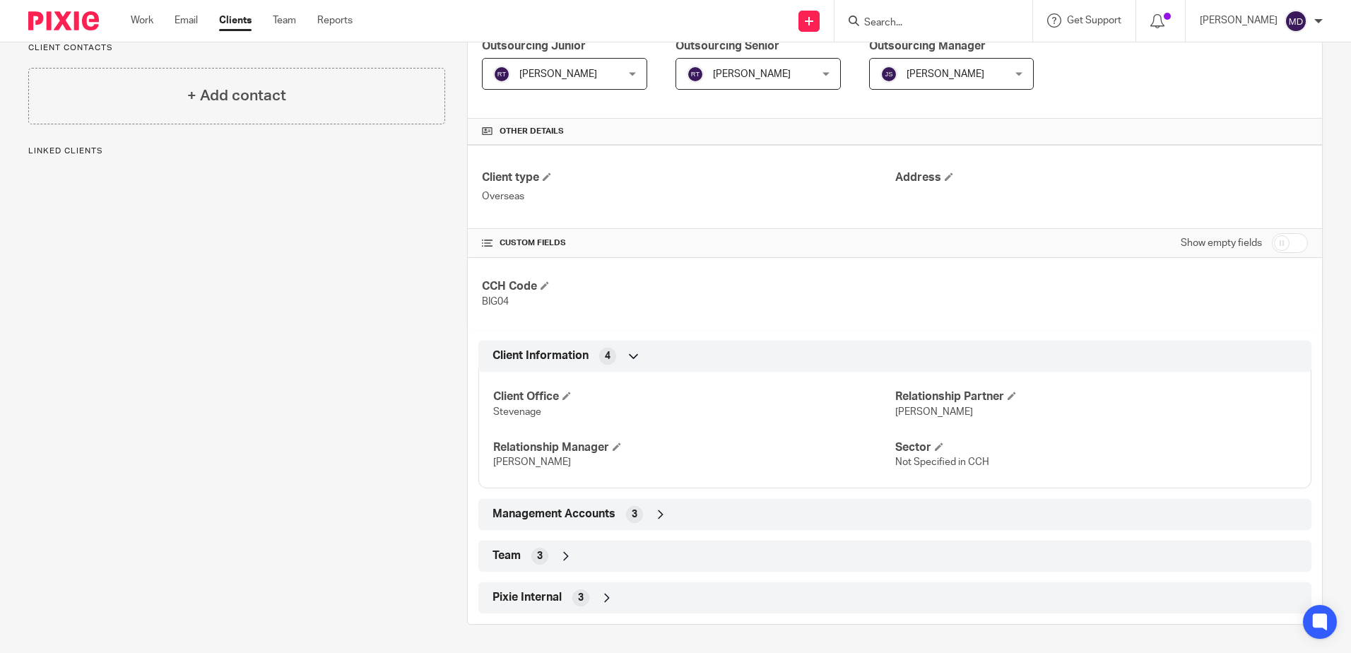
click at [570, 560] on div "Team 3" at bounding box center [895, 556] width 812 height 24
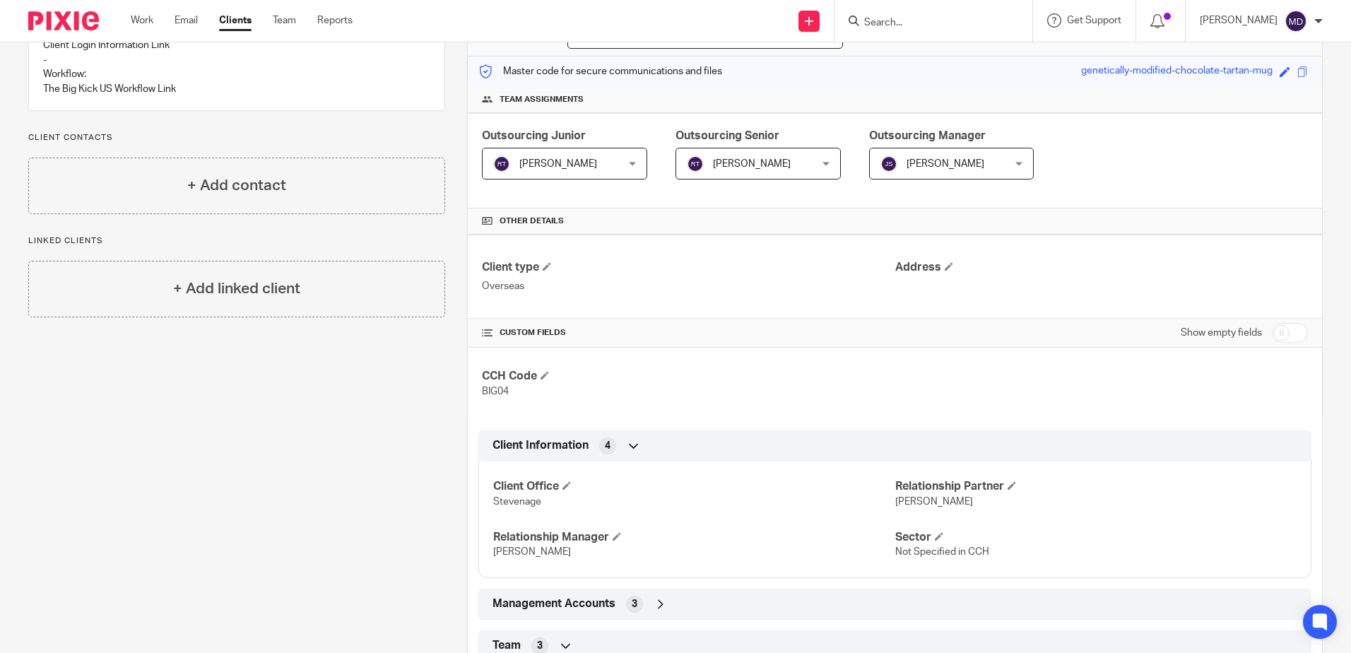
scroll to position [0, 0]
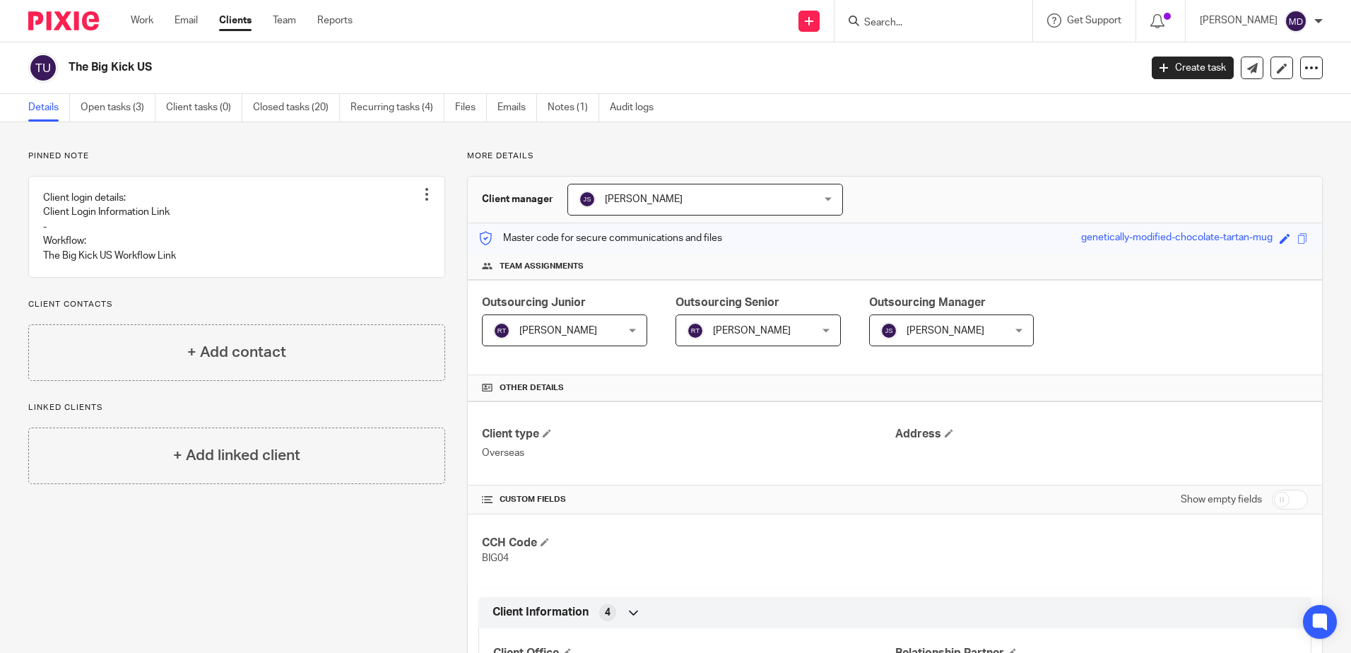
click at [933, 29] on input "Search" at bounding box center [926, 23] width 127 height 13
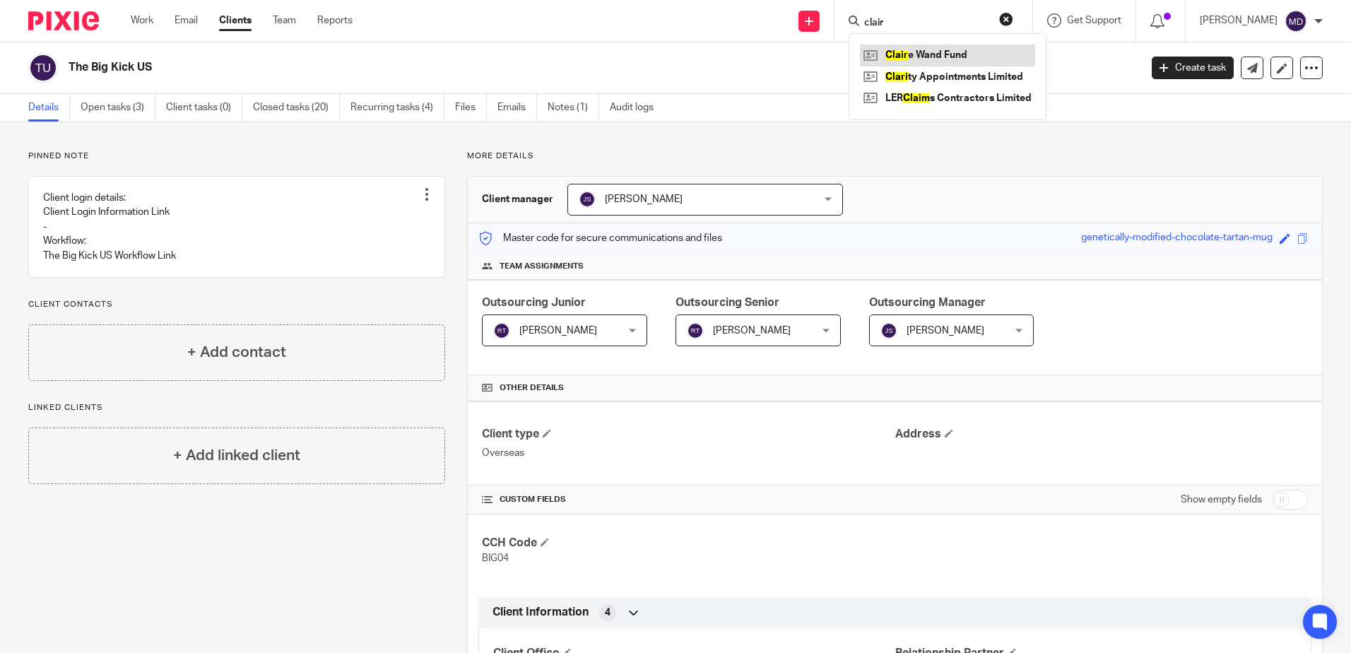
type input "clair"
click at [935, 52] on link at bounding box center [947, 55] width 175 height 21
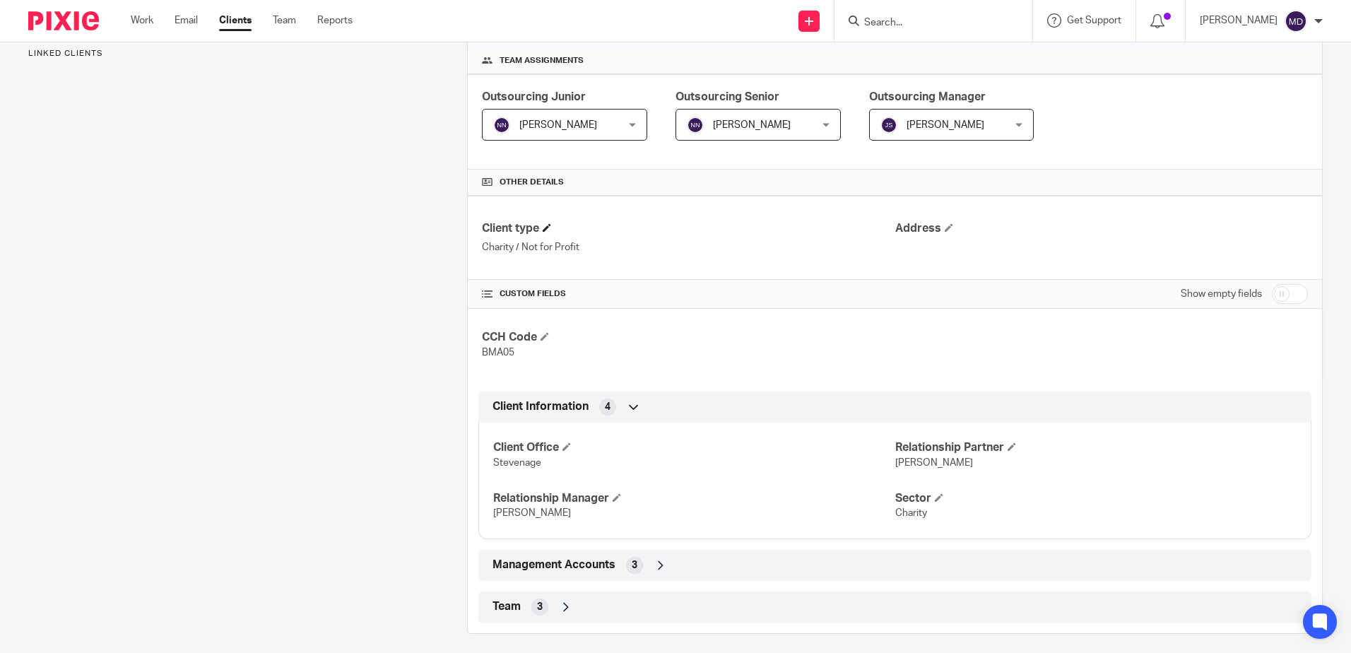
scroll to position [215, 0]
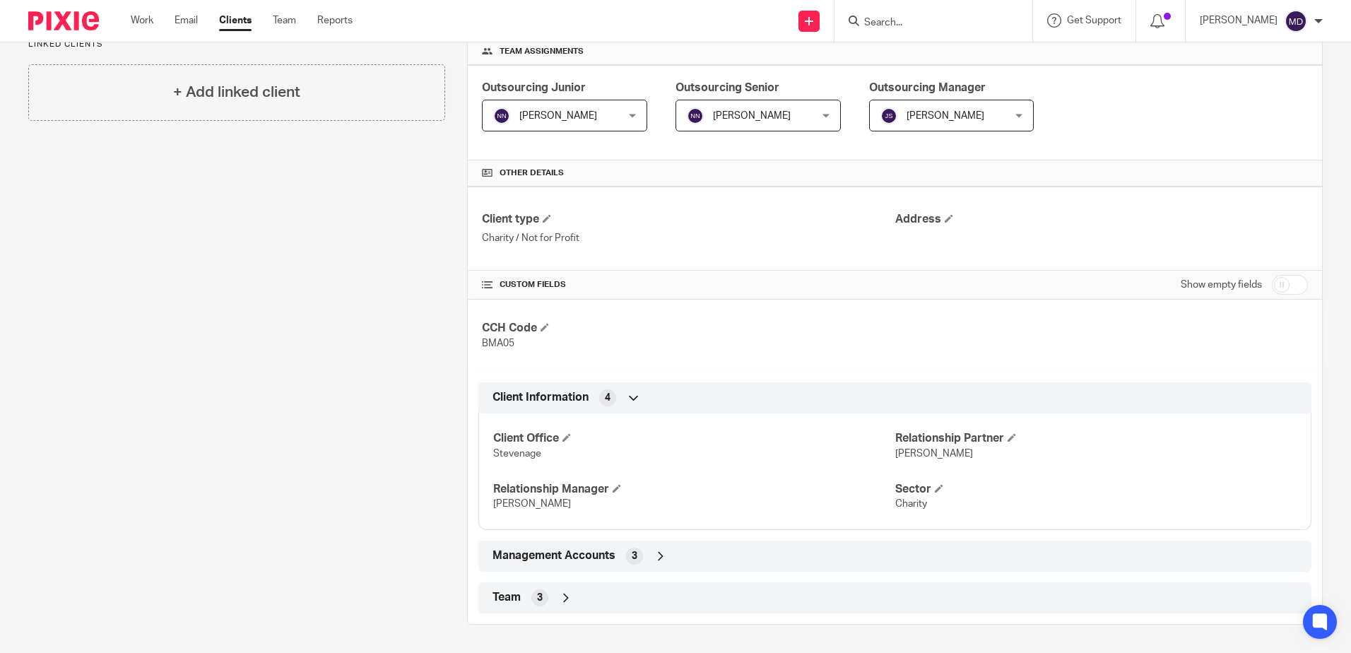
click at [561, 597] on icon at bounding box center [566, 598] width 14 height 14
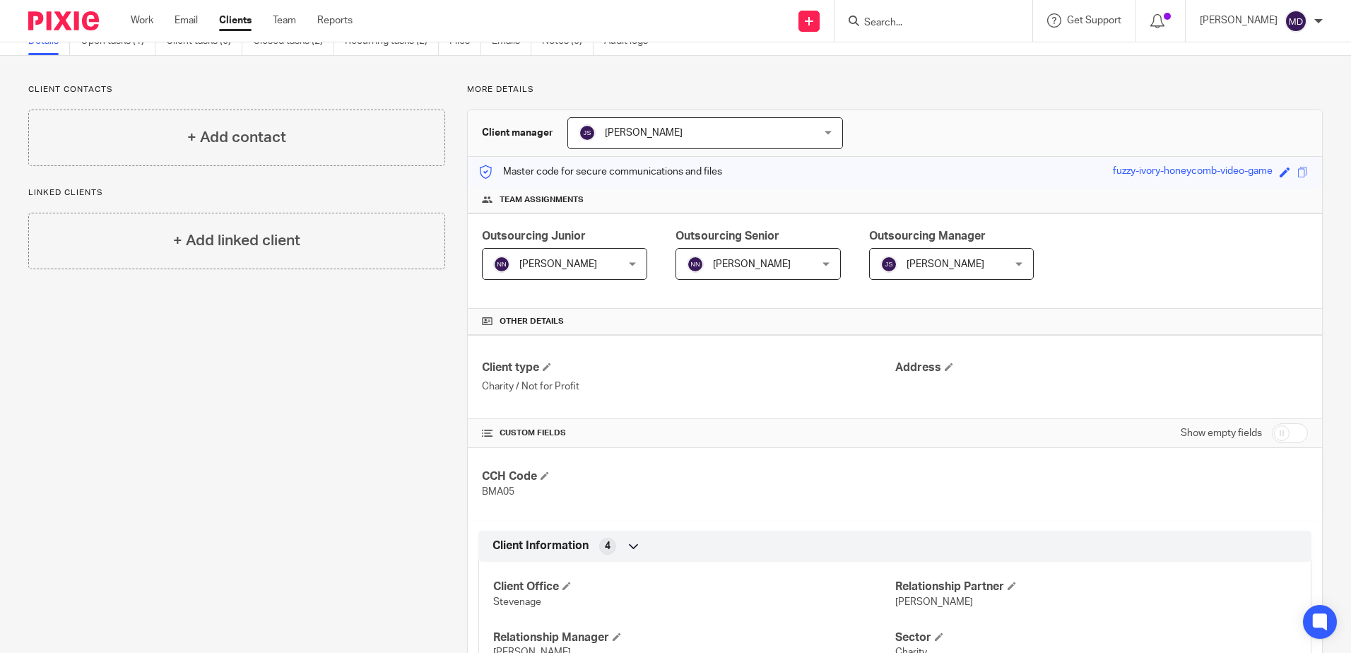
scroll to position [0, 0]
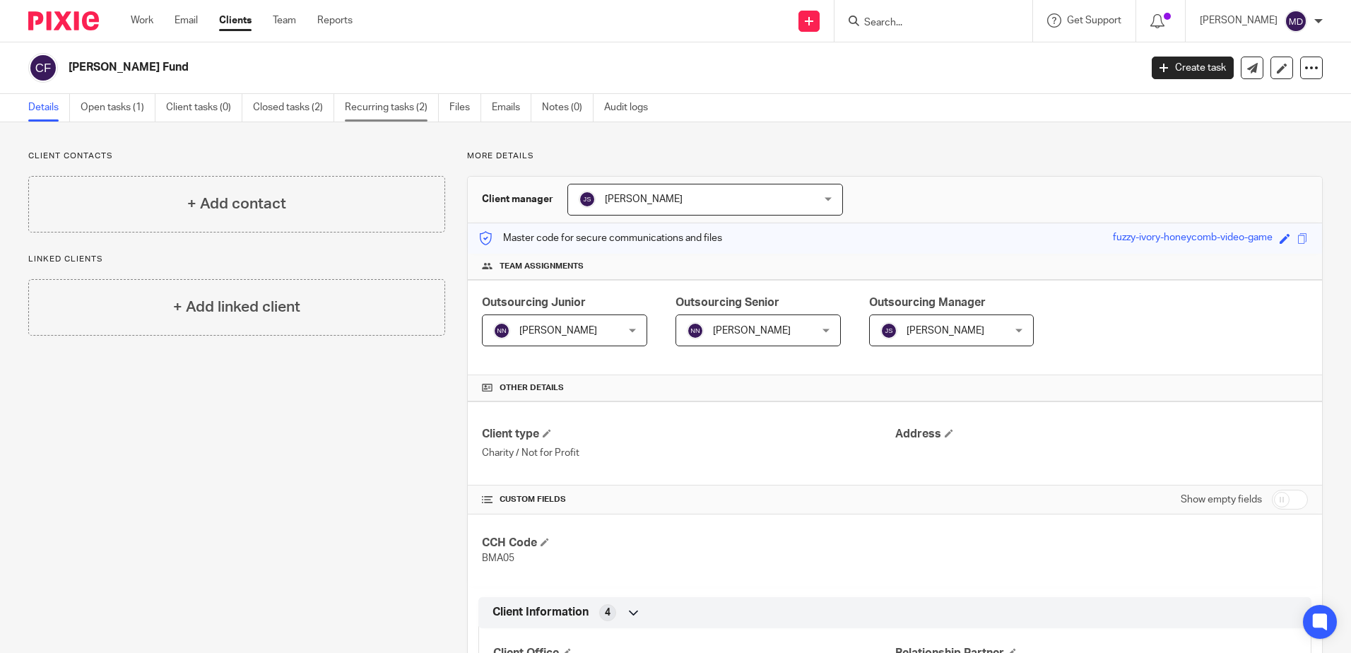
click at [411, 104] on link "Recurring tasks (2)" at bounding box center [392, 108] width 94 height 28
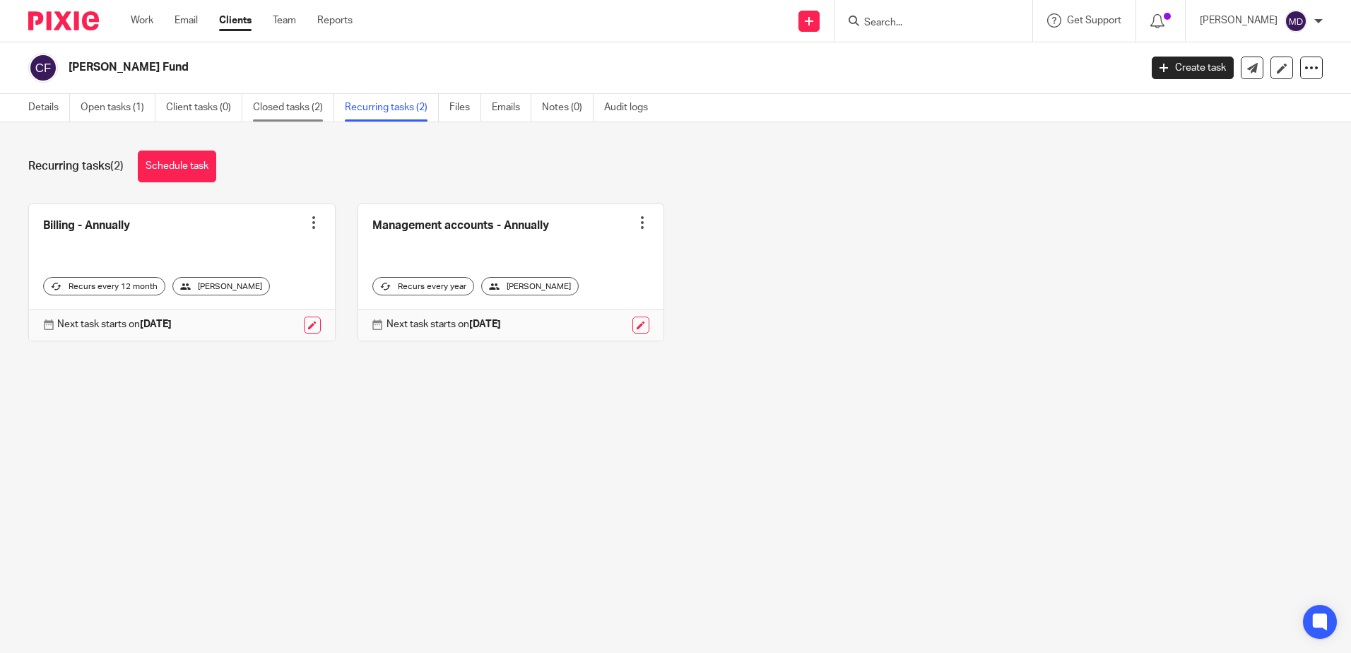
click at [319, 111] on link "Closed tasks (2)" at bounding box center [293, 108] width 81 height 28
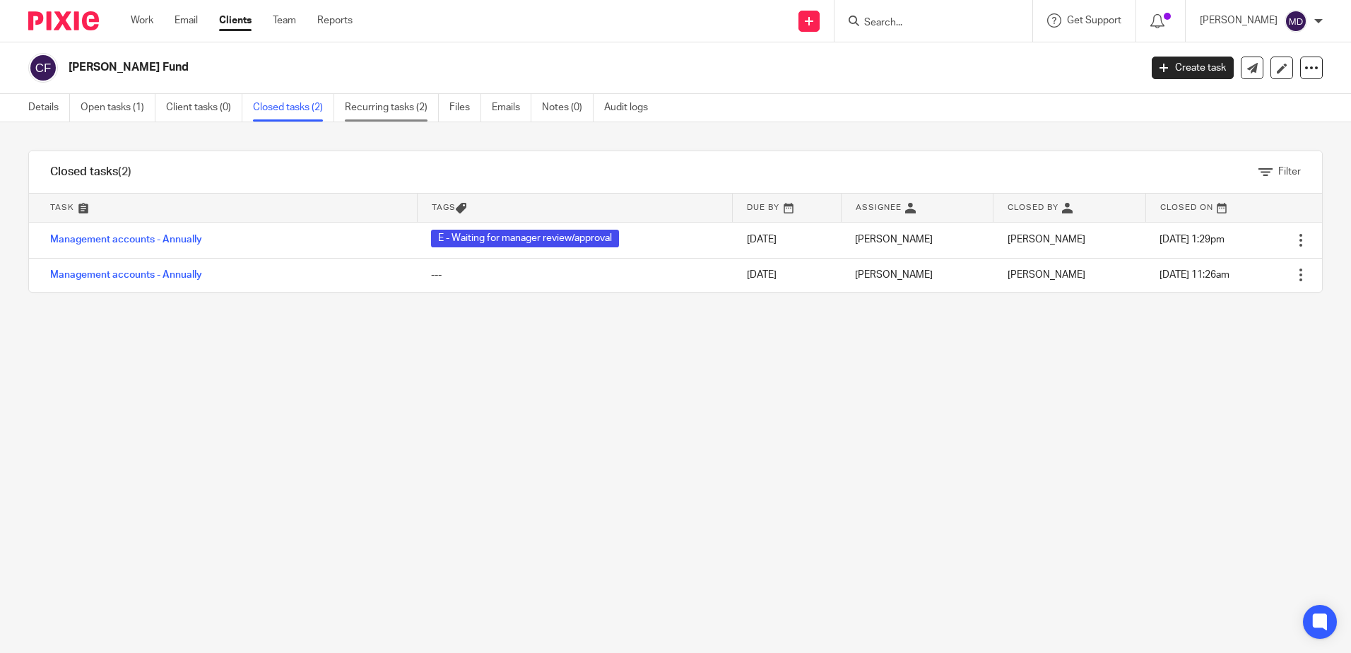
click at [404, 107] on link "Recurring tasks (2)" at bounding box center [392, 108] width 94 height 28
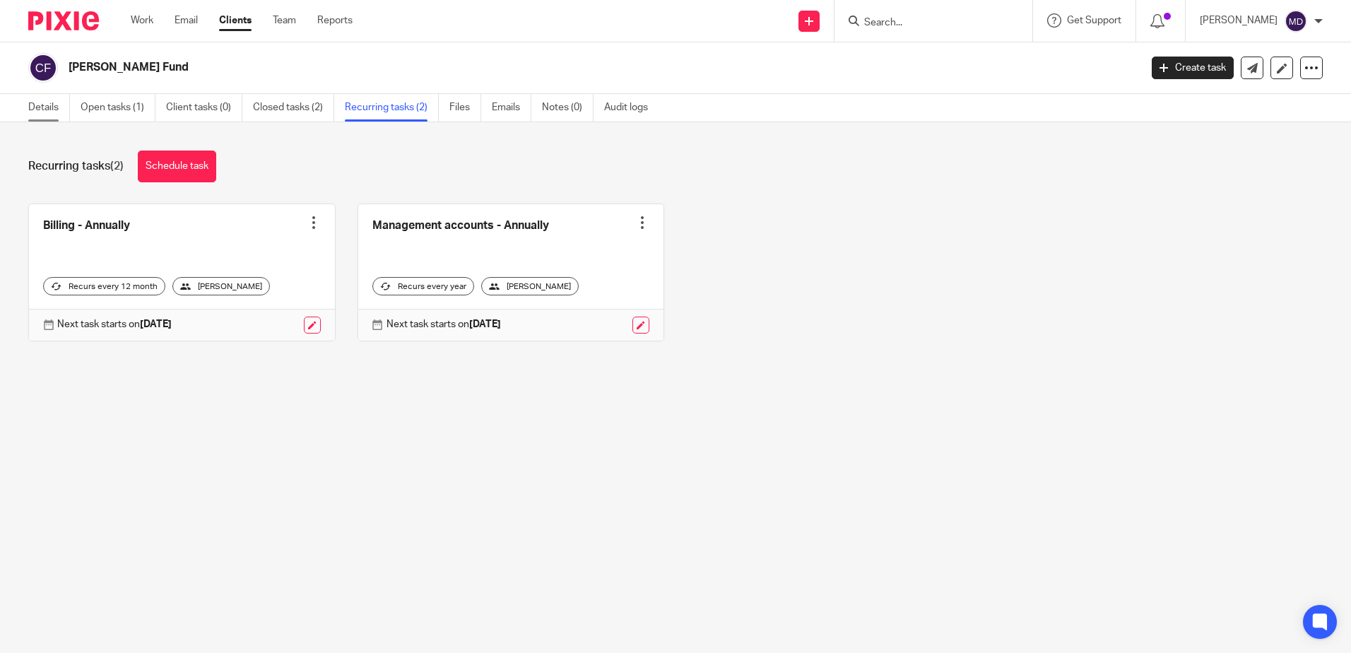
click at [36, 110] on link "Details" at bounding box center [49, 108] width 42 height 28
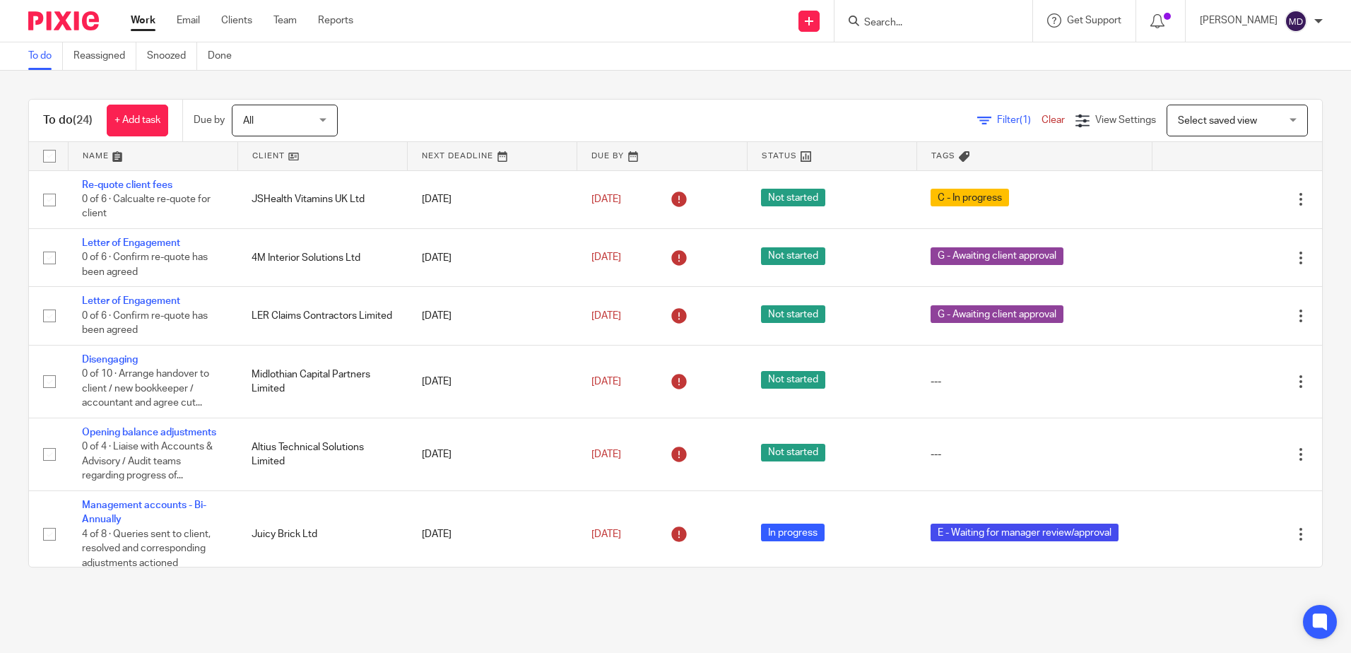
click at [89, 156] on link at bounding box center [153, 156] width 169 height 28
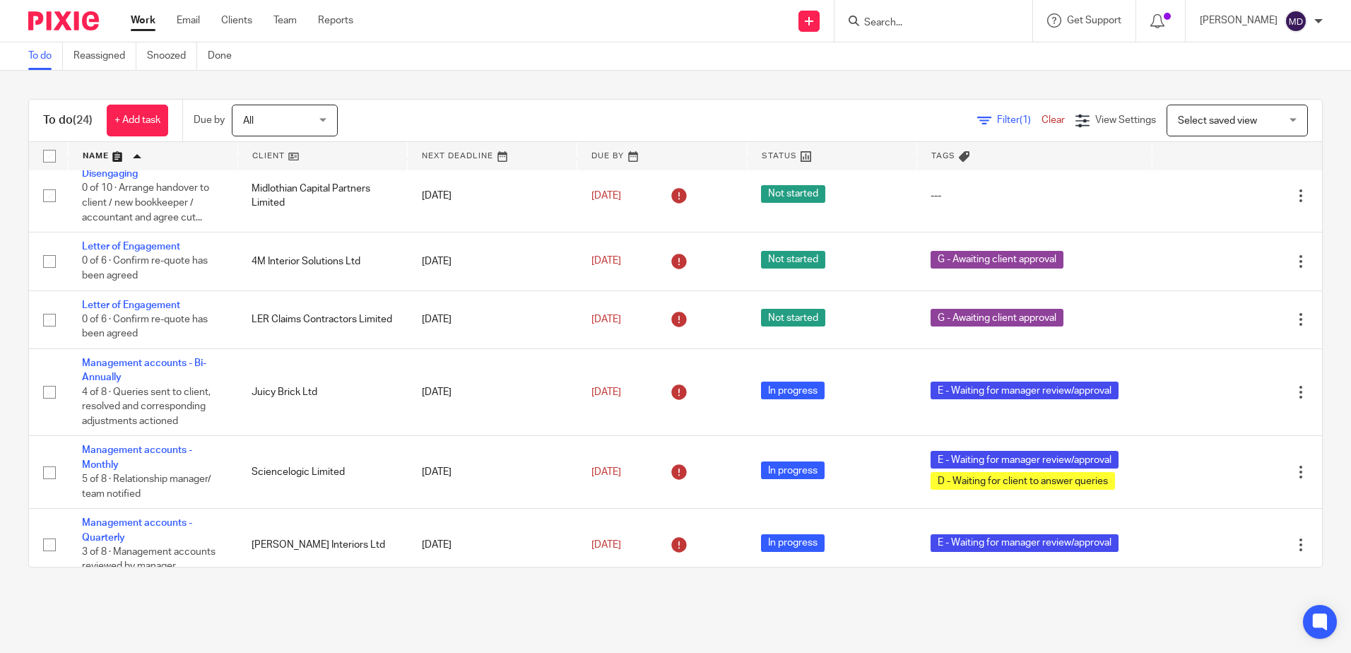
scroll to position [76, 0]
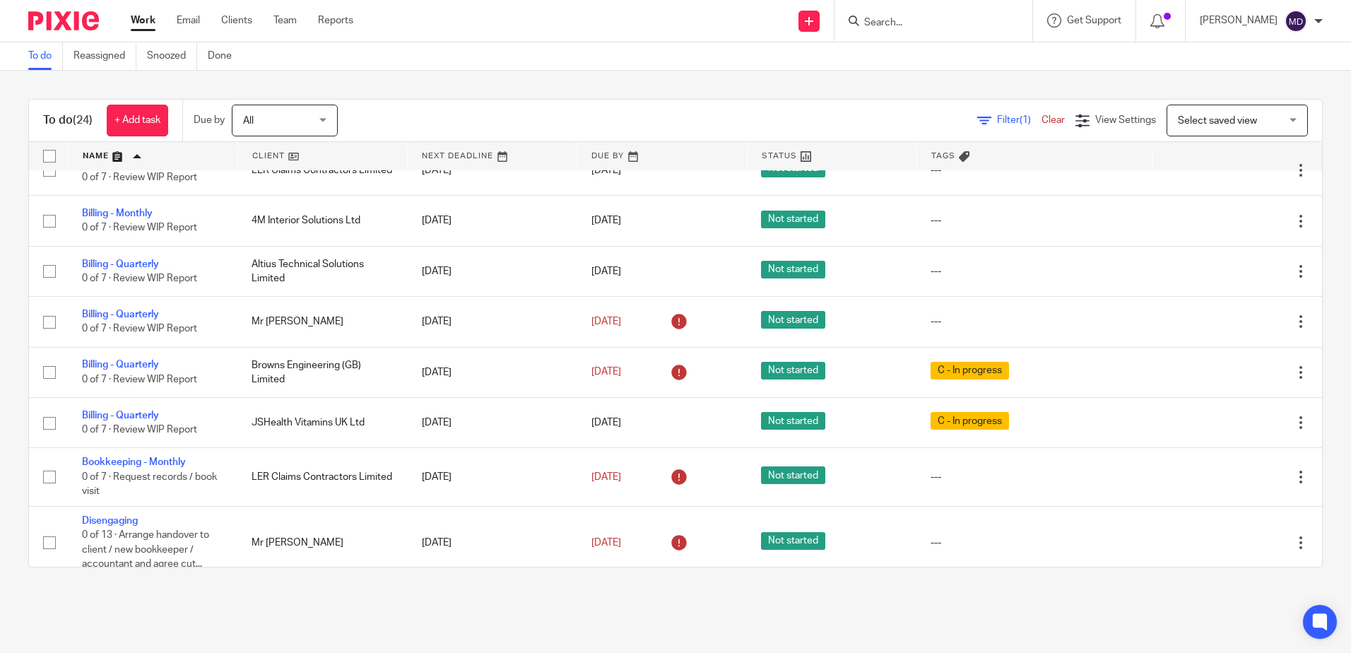
click at [934, 25] on input "Search" at bounding box center [926, 23] width 127 height 13
type input "SHANKS"
click at [960, 57] on link at bounding box center [962, 55] width 204 height 21
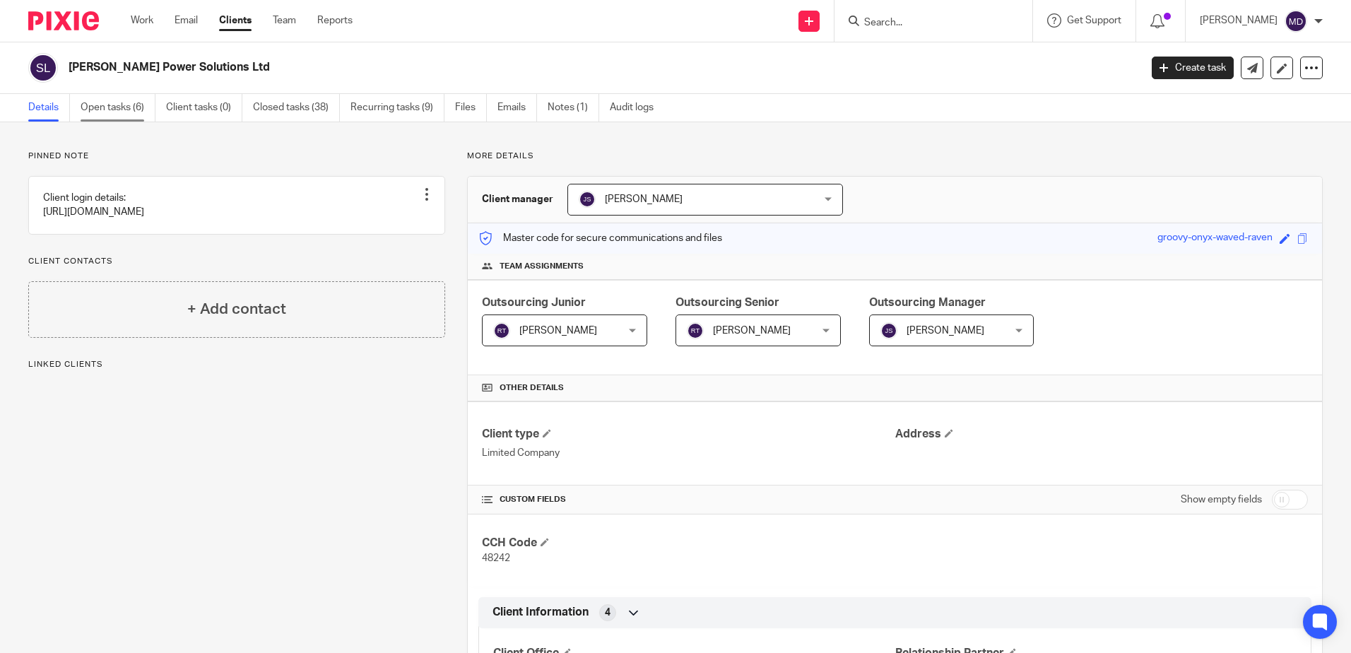
click at [84, 115] on link "Open tasks (6)" at bounding box center [118, 108] width 75 height 28
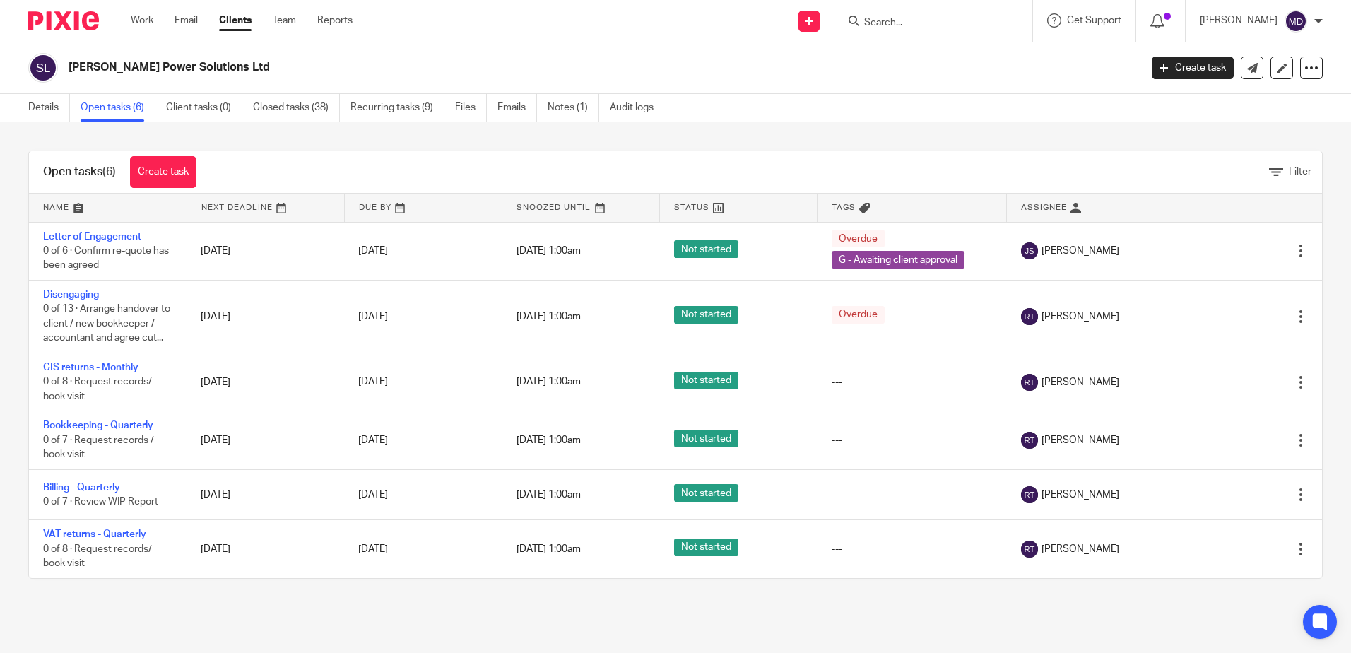
click at [913, 31] on div at bounding box center [934, 21] width 198 height 42
click at [915, 27] on input "Search" at bounding box center [926, 23] width 127 height 13
type input "ACORN"
click at [992, 55] on link at bounding box center [947, 55] width 175 height 21
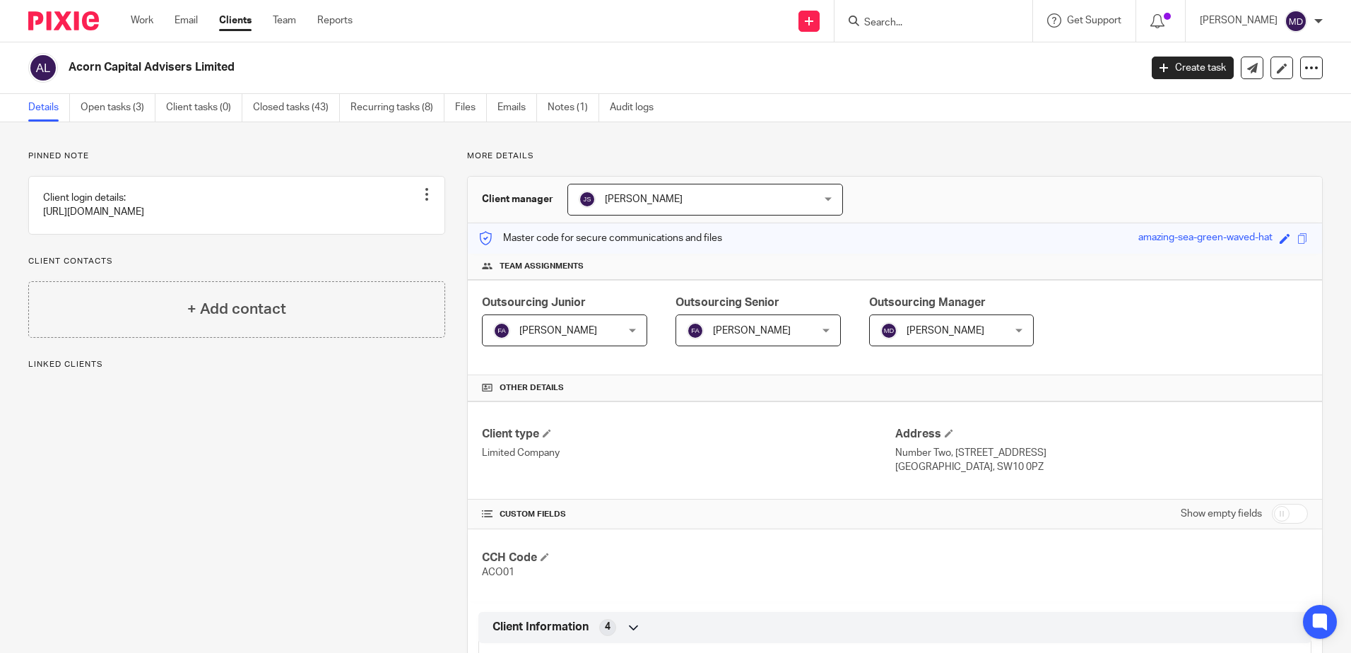
drag, startPoint x: 133, startPoint y: 110, endPoint x: 223, endPoint y: 148, distance: 98.2
click at [132, 110] on link "Open tasks (3)" at bounding box center [118, 108] width 75 height 28
